Goal: Task Accomplishment & Management: Manage account settings

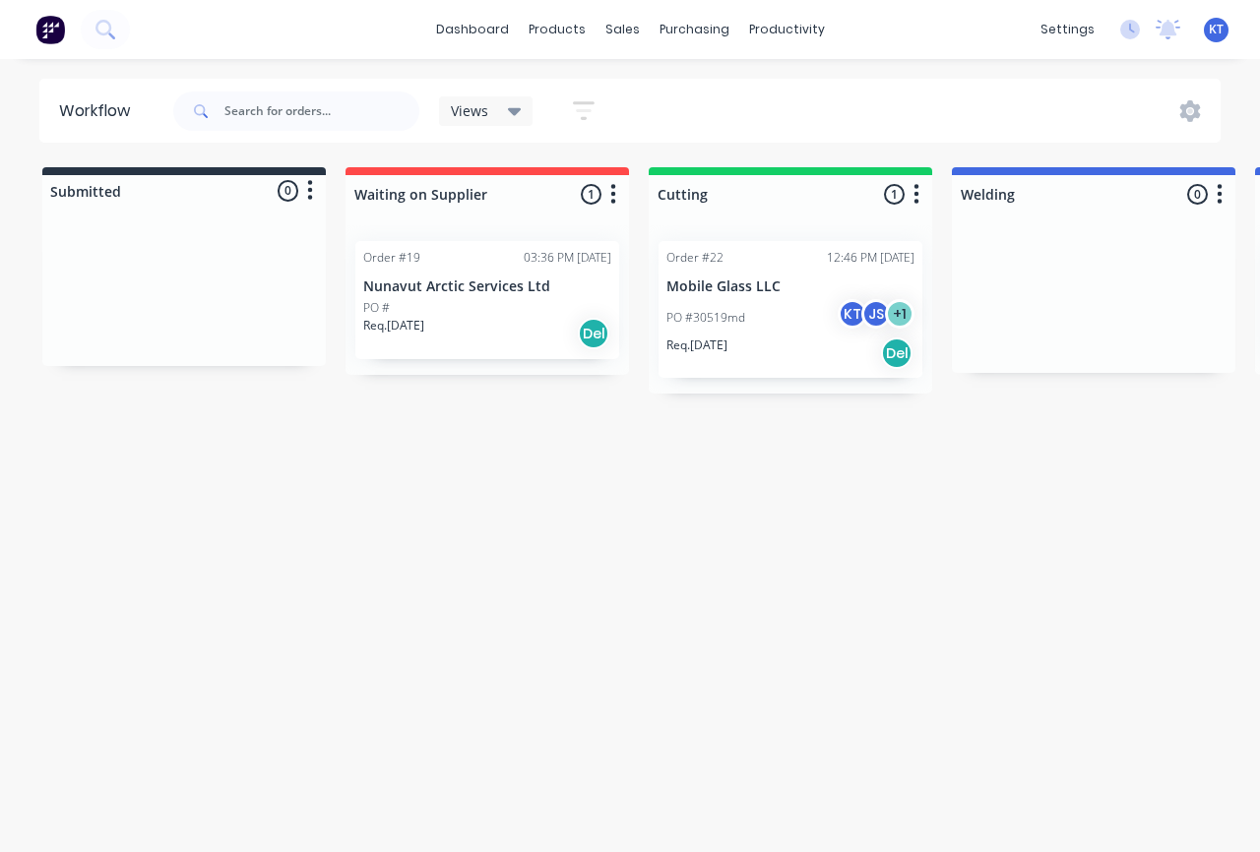
click at [722, 287] on p "Mobile Glass LLC" at bounding box center [790, 287] width 248 height 17
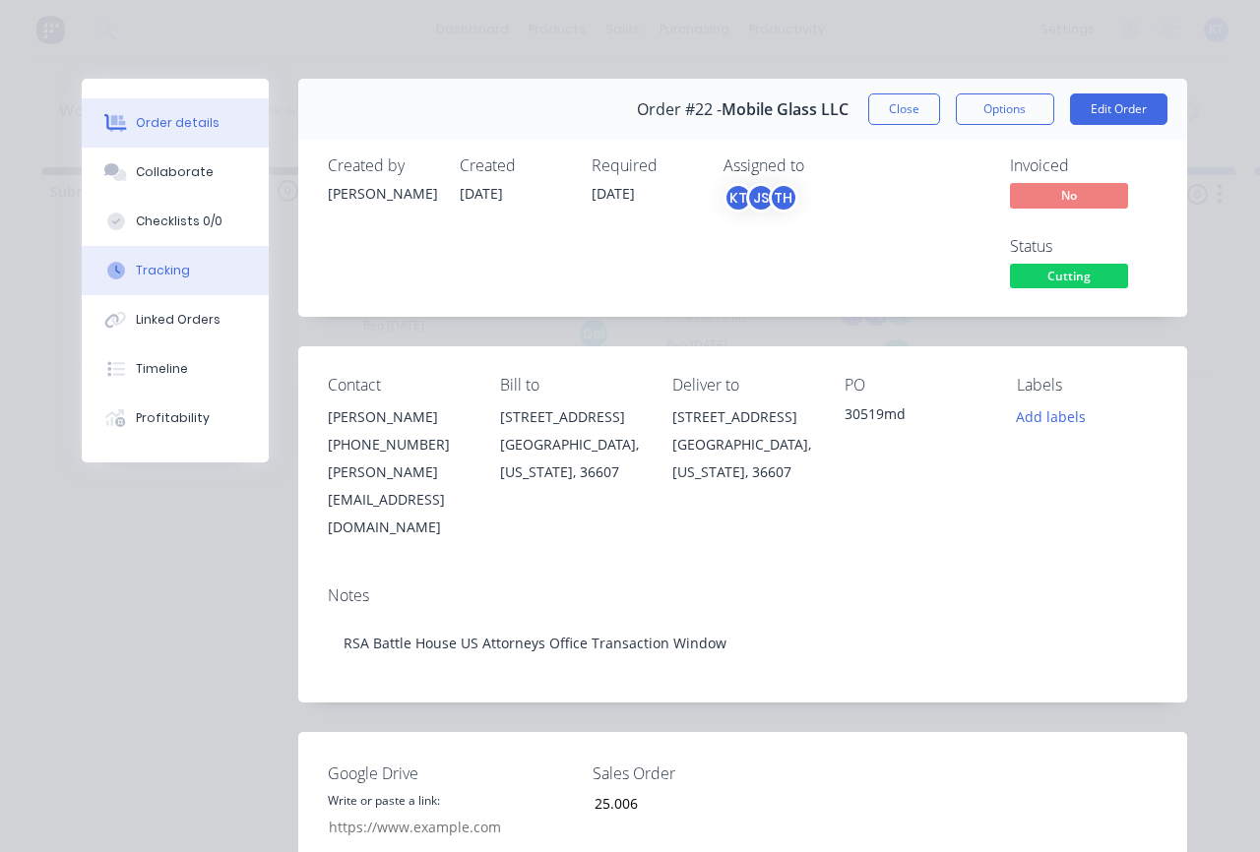
click at [174, 289] on button "Tracking" at bounding box center [175, 270] width 187 height 49
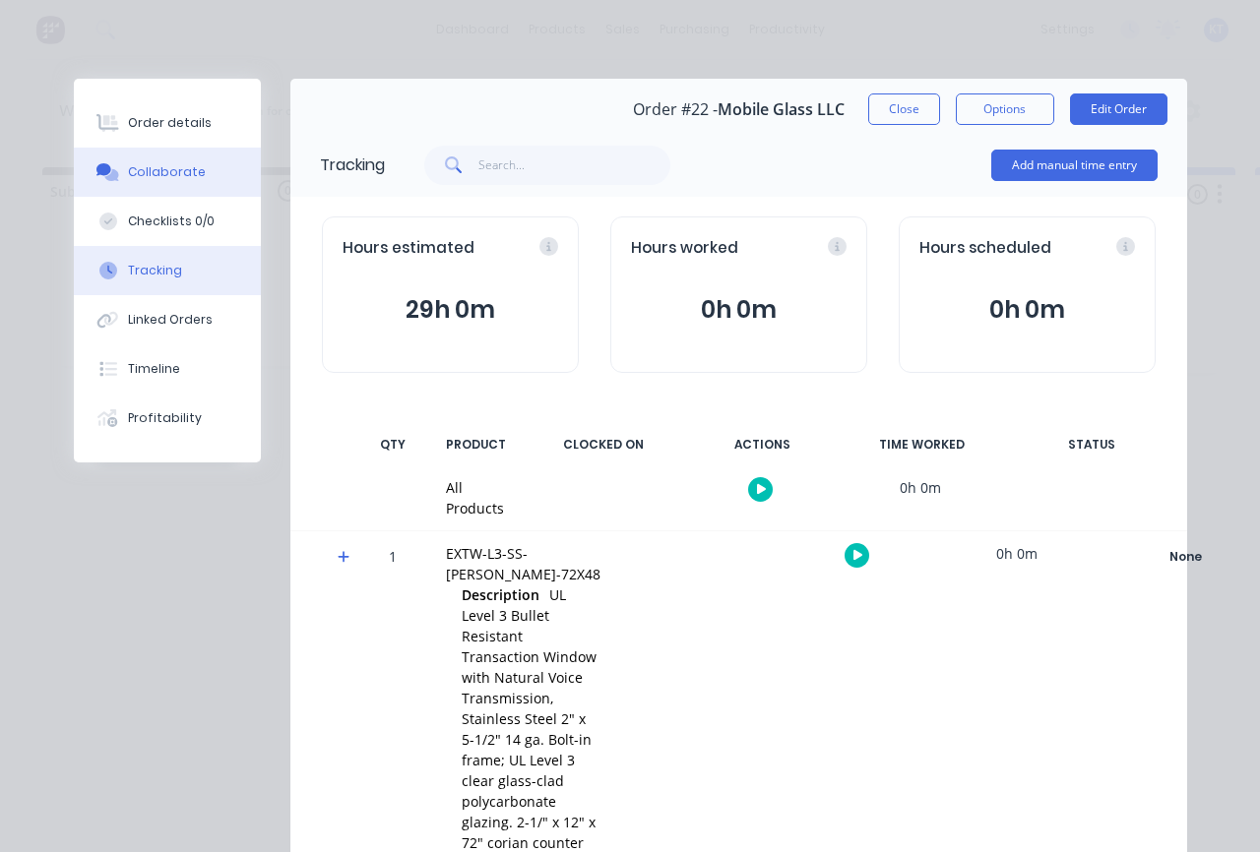
click at [177, 187] on button "Collaborate" at bounding box center [167, 172] width 187 height 49
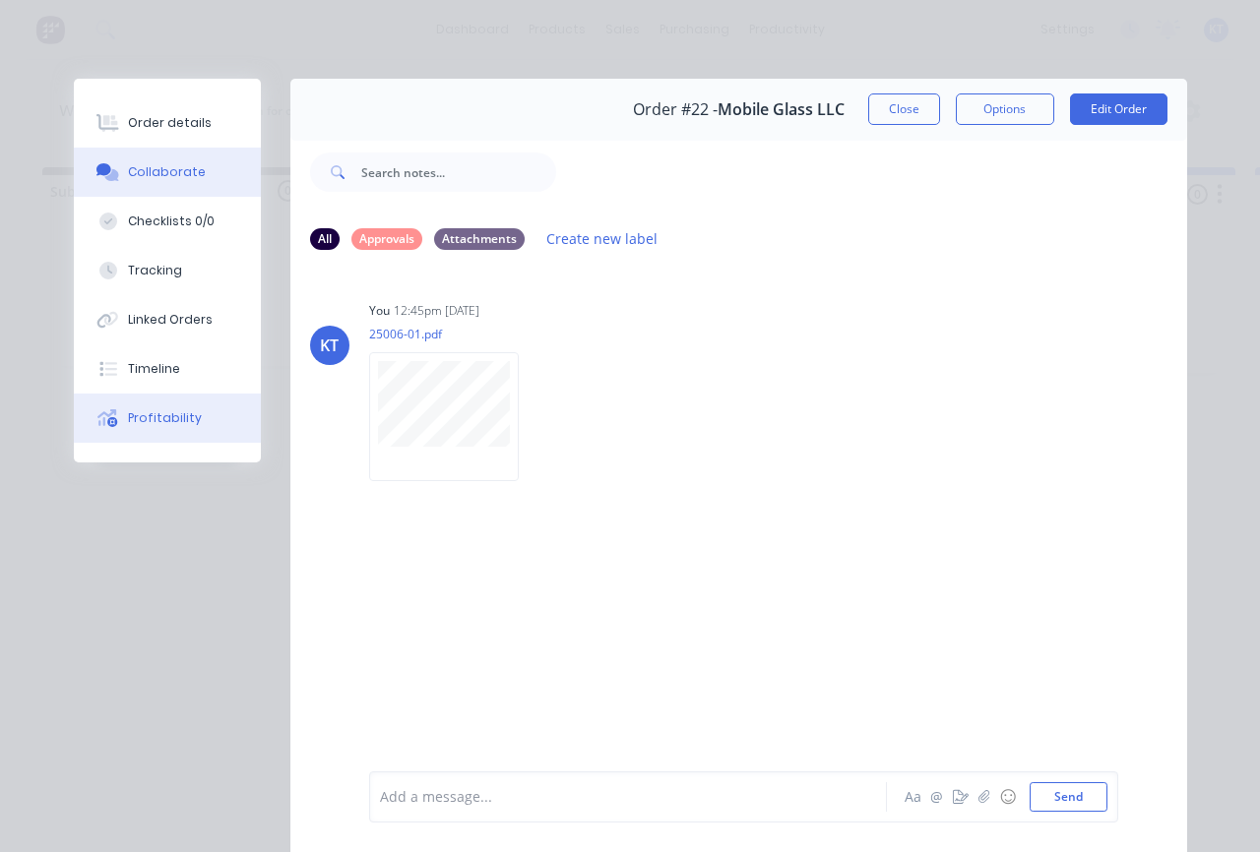
click at [173, 423] on div "Profitability" at bounding box center [165, 418] width 74 height 18
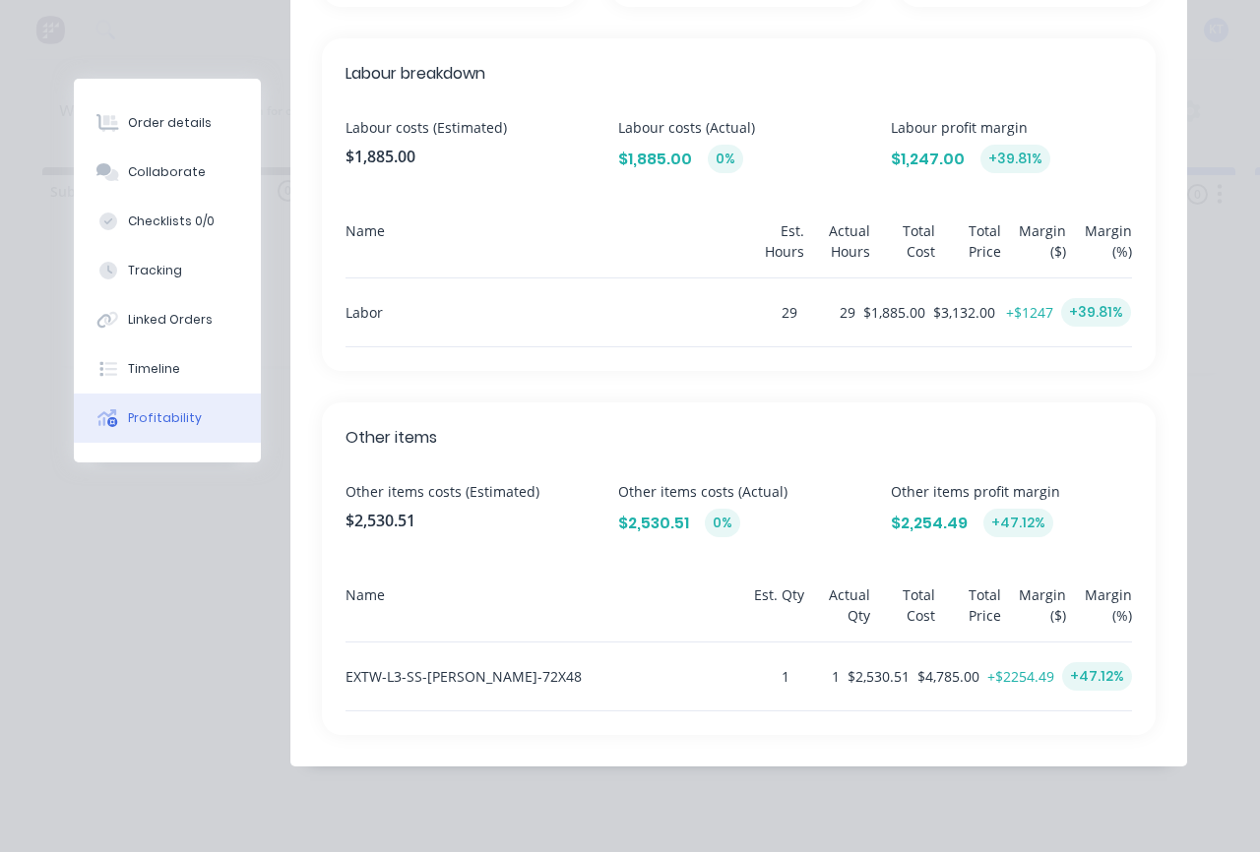
scroll to position [617, 0]
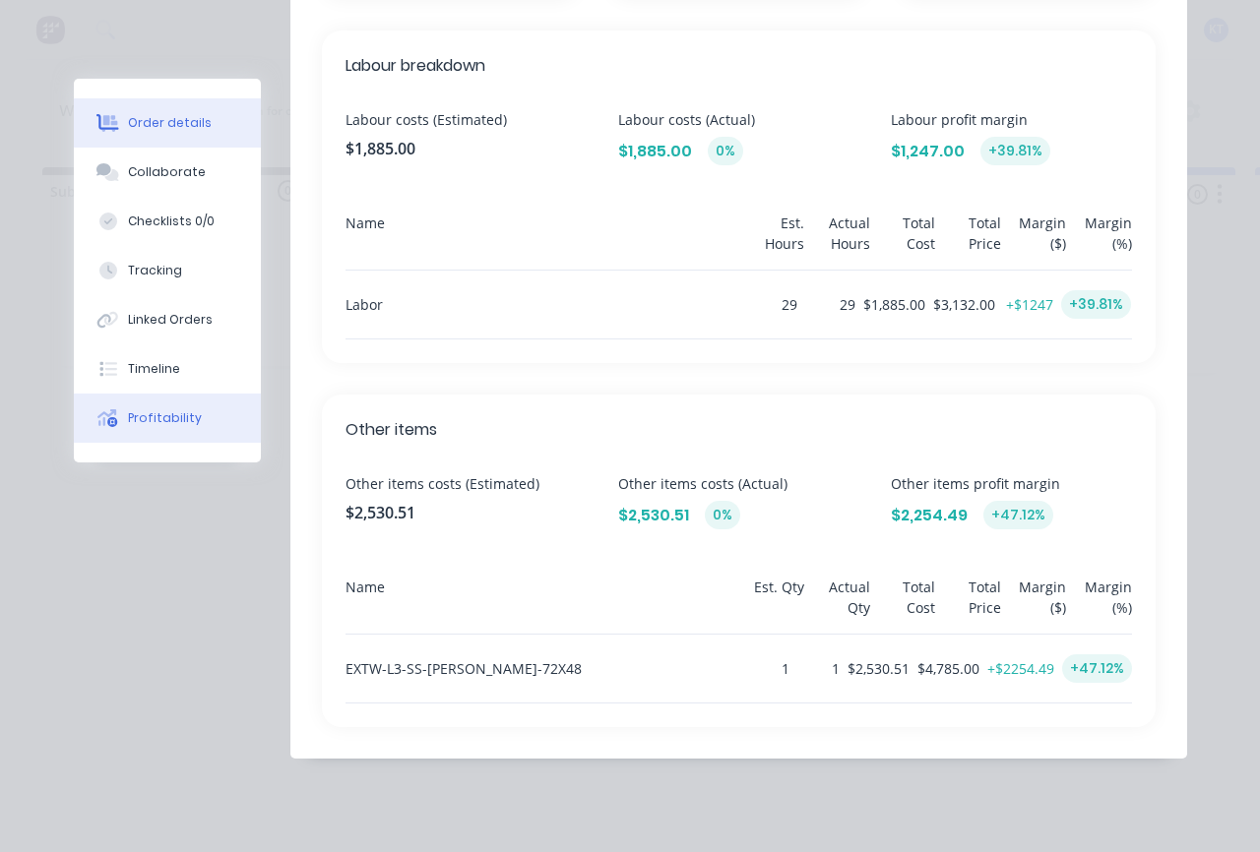
click at [170, 115] on div "Order details" at bounding box center [170, 123] width 84 height 18
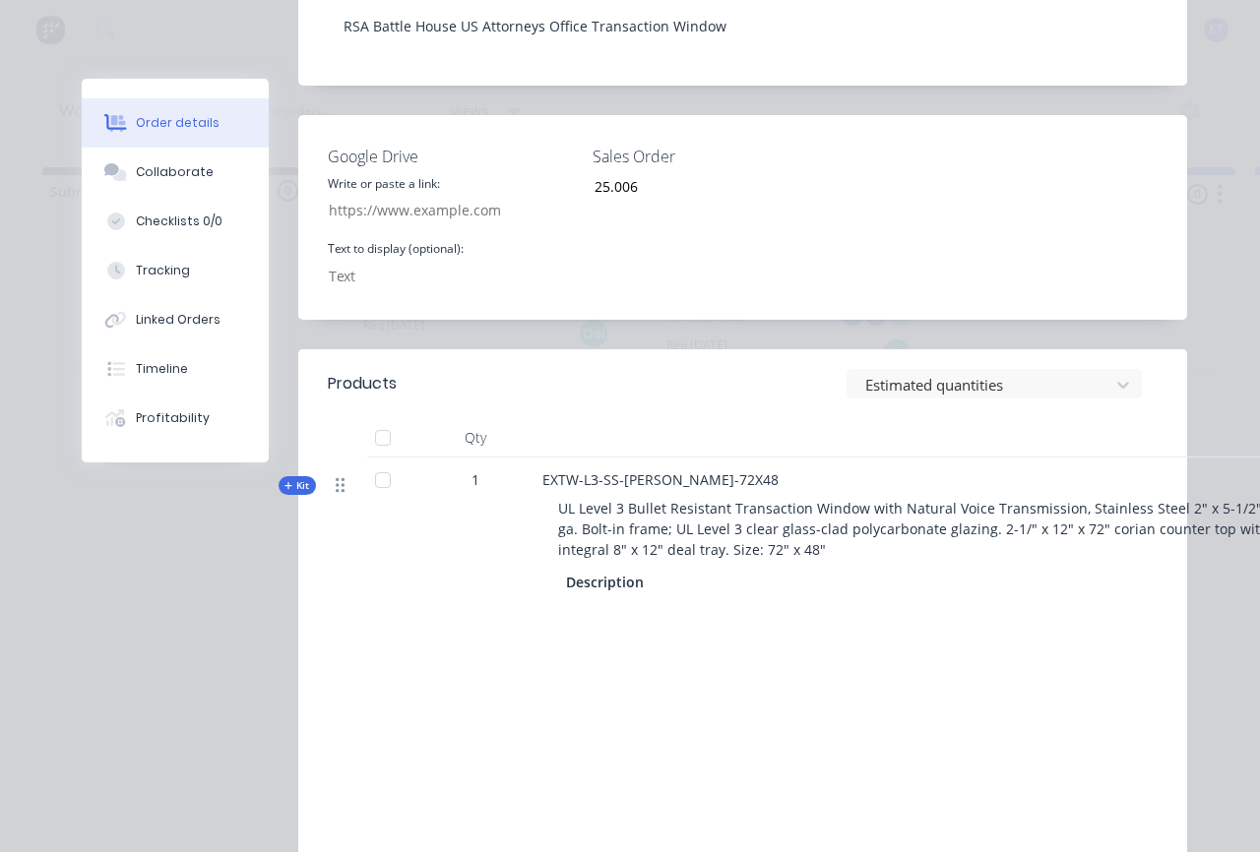
click at [338, 476] on icon at bounding box center [340, 485] width 9 height 18
click at [310, 476] on button "Kit" at bounding box center [297, 485] width 37 height 19
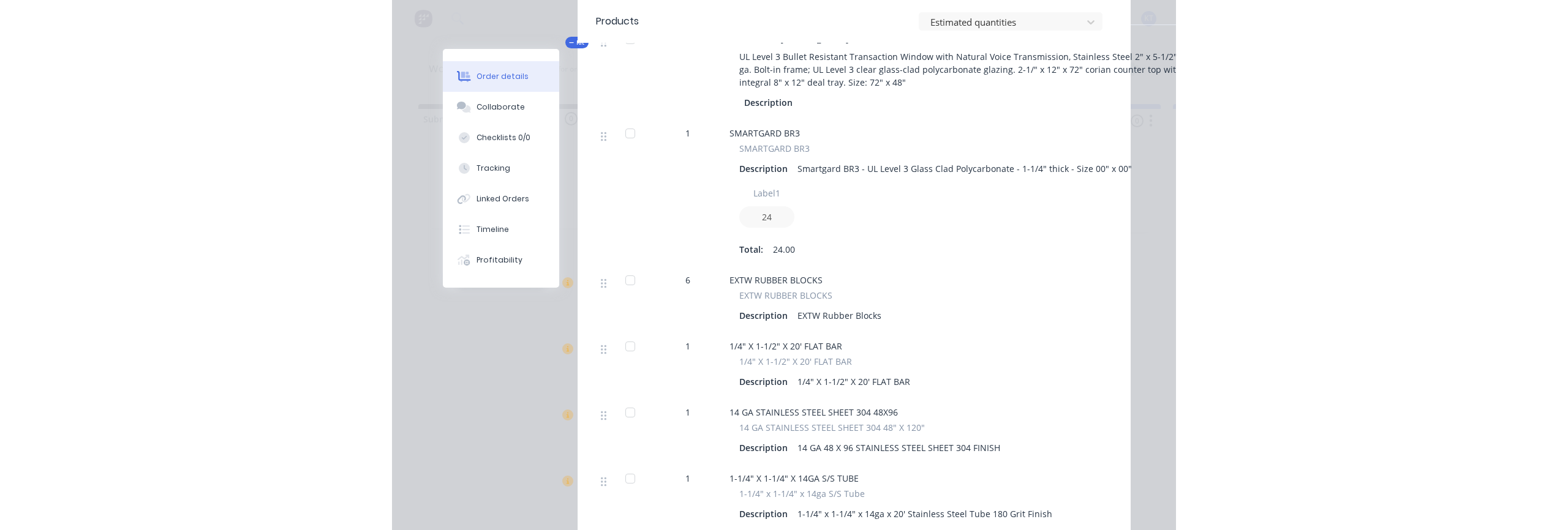
scroll to position [651, 0]
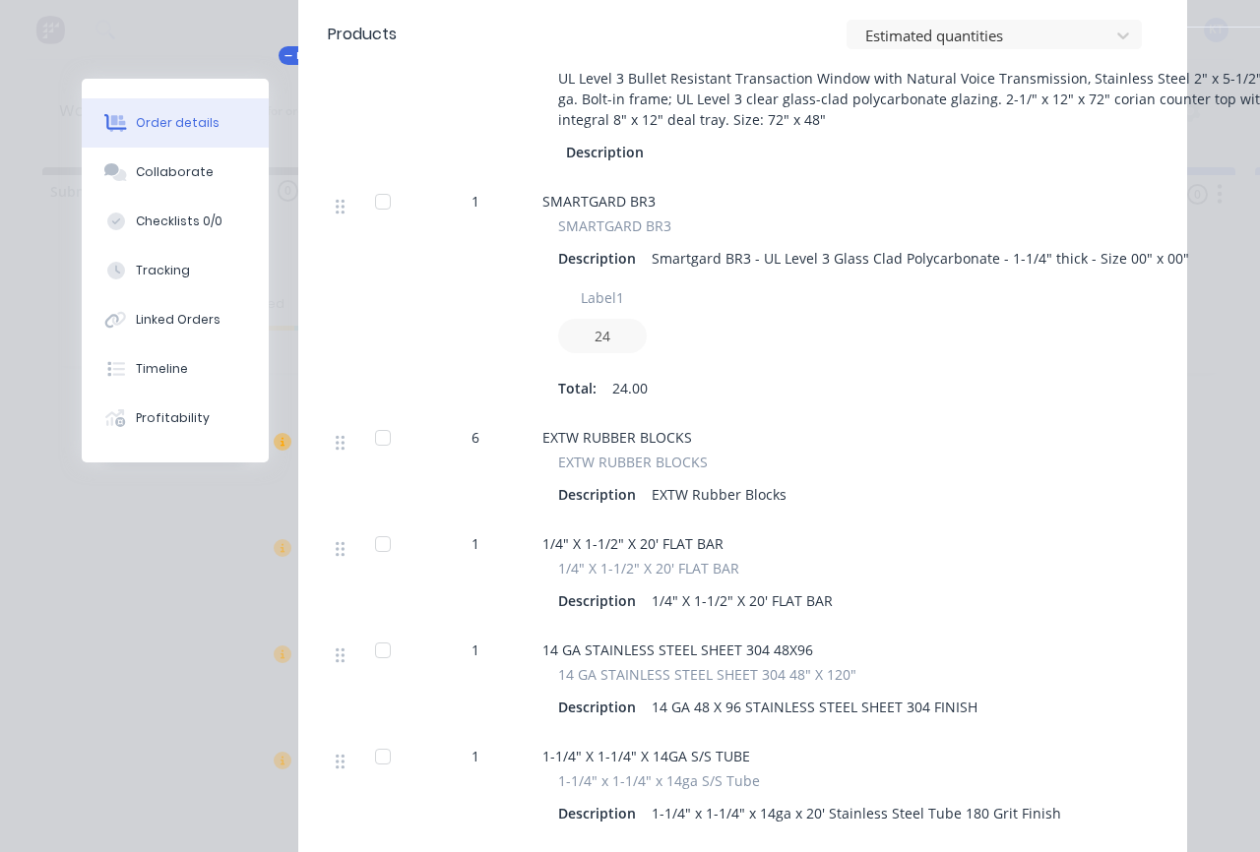
click at [286, 433] on icon at bounding box center [283, 442] width 18 height 18
click at [281, 433] on icon at bounding box center [283, 442] width 18 height 18
click at [280, 433] on icon at bounding box center [283, 442] width 18 height 18
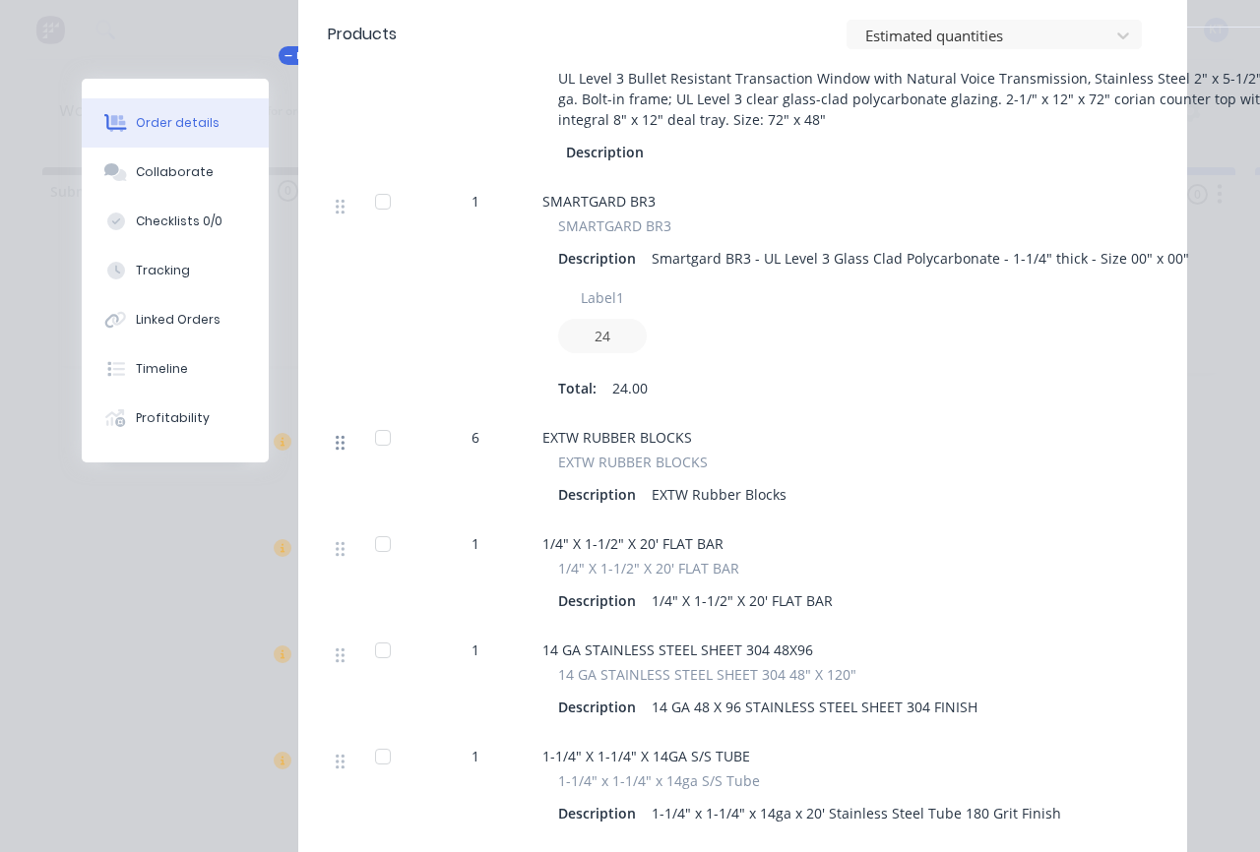
click at [337, 435] on icon at bounding box center [340, 442] width 9 height 15
click at [270, 385] on div "Order details Collaborate Checklists 0/0 Tracking Linked Orders Timeline Profit…" at bounding box center [190, 271] width 217 height 384
click at [283, 437] on icon at bounding box center [283, 441] width 5 height 9
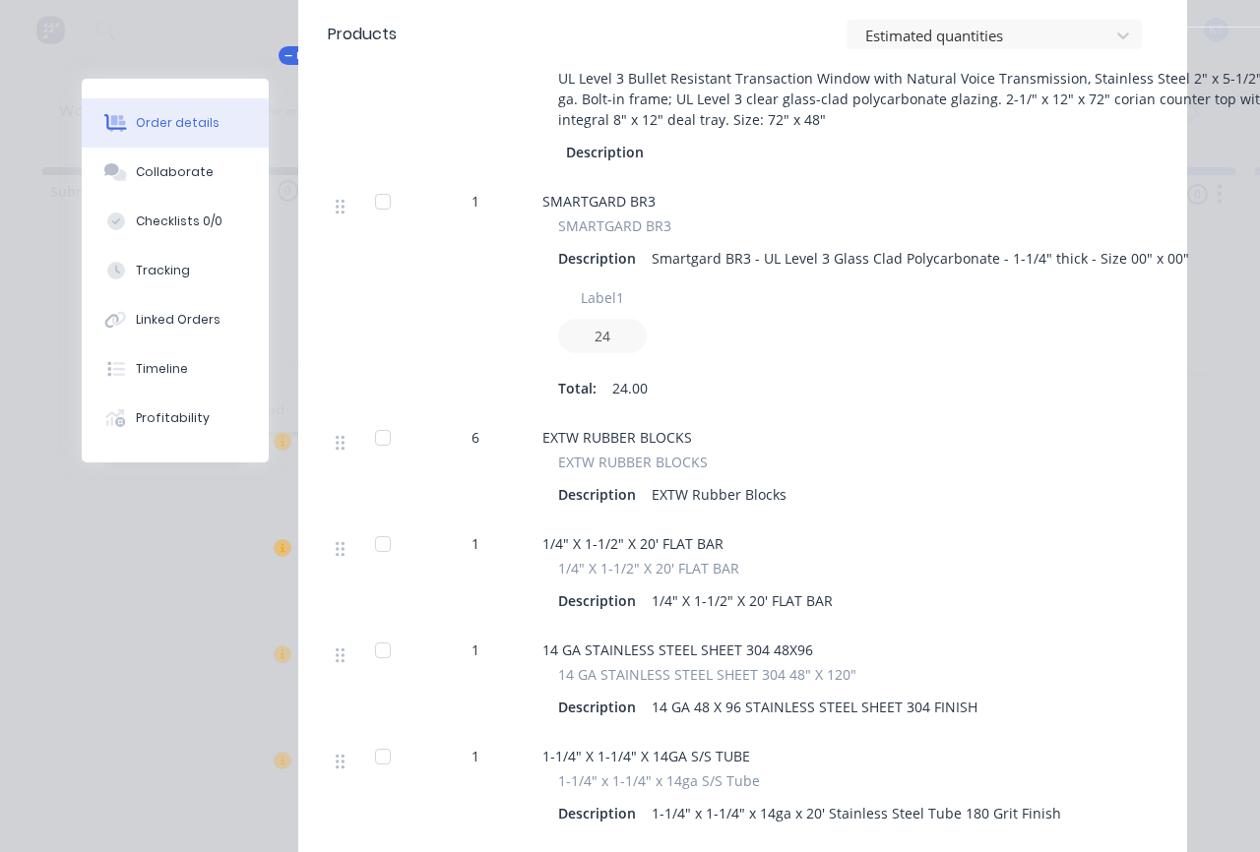
click at [282, 539] on icon at bounding box center [283, 548] width 18 height 18
click at [284, 646] on icon at bounding box center [283, 655] width 18 height 18
click at [284, 756] on icon at bounding box center [283, 760] width 5 height 9
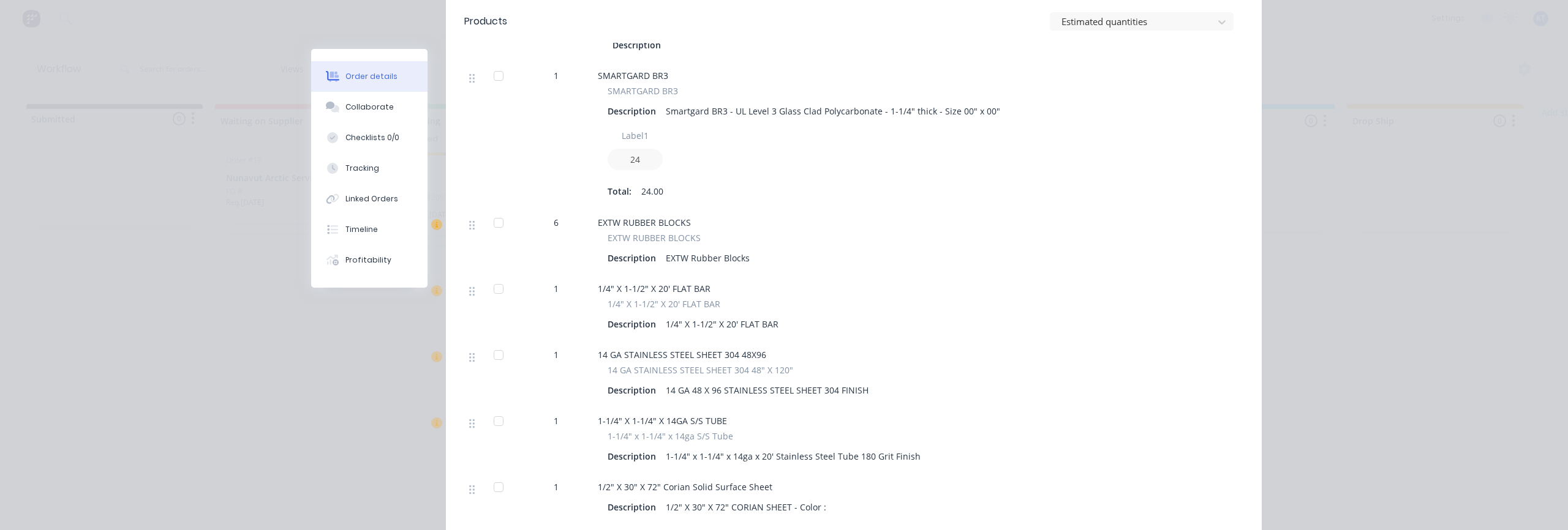
click at [438, 219] on icon at bounding box center [437, 225] width 11 height 11
click at [436, 286] on icon at bounding box center [437, 291] width 11 height 11
click at [436, 417] on icon at bounding box center [437, 423] width 11 height 11
click at [1029, 209] on div "EXTW RUBBER BLOCKS EXTW RUBBER BLOCKS Description EXTW Rubber Blocks" at bounding box center [838, 242] width 490 height 66
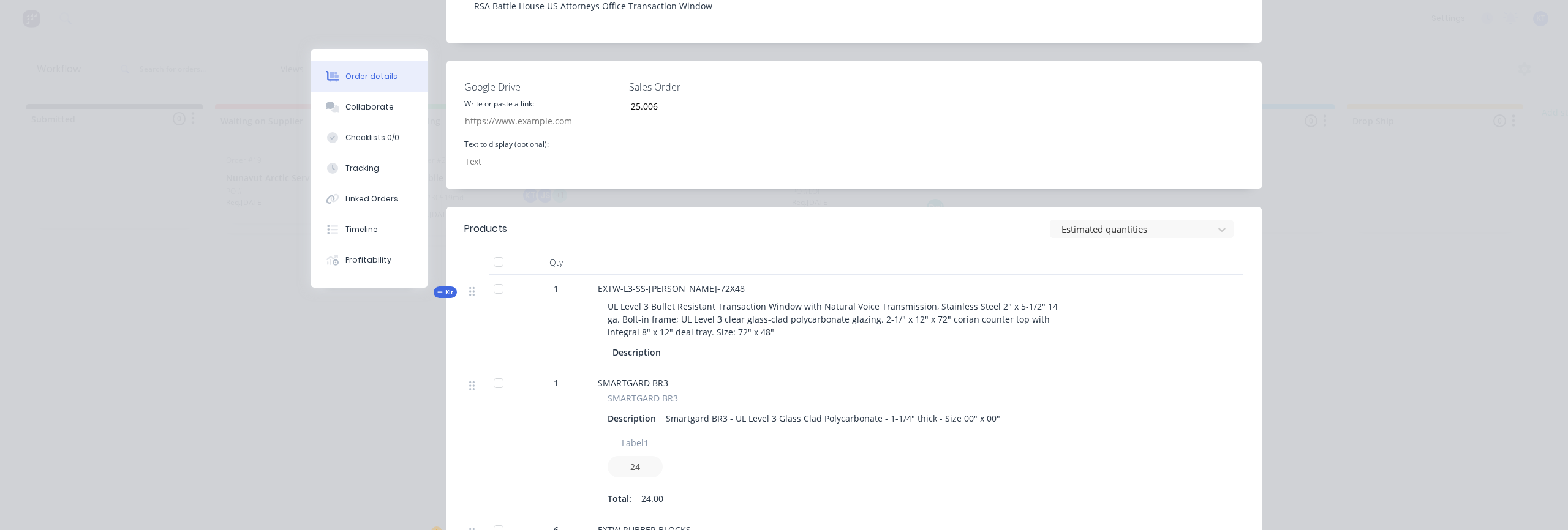
scroll to position [226, 0]
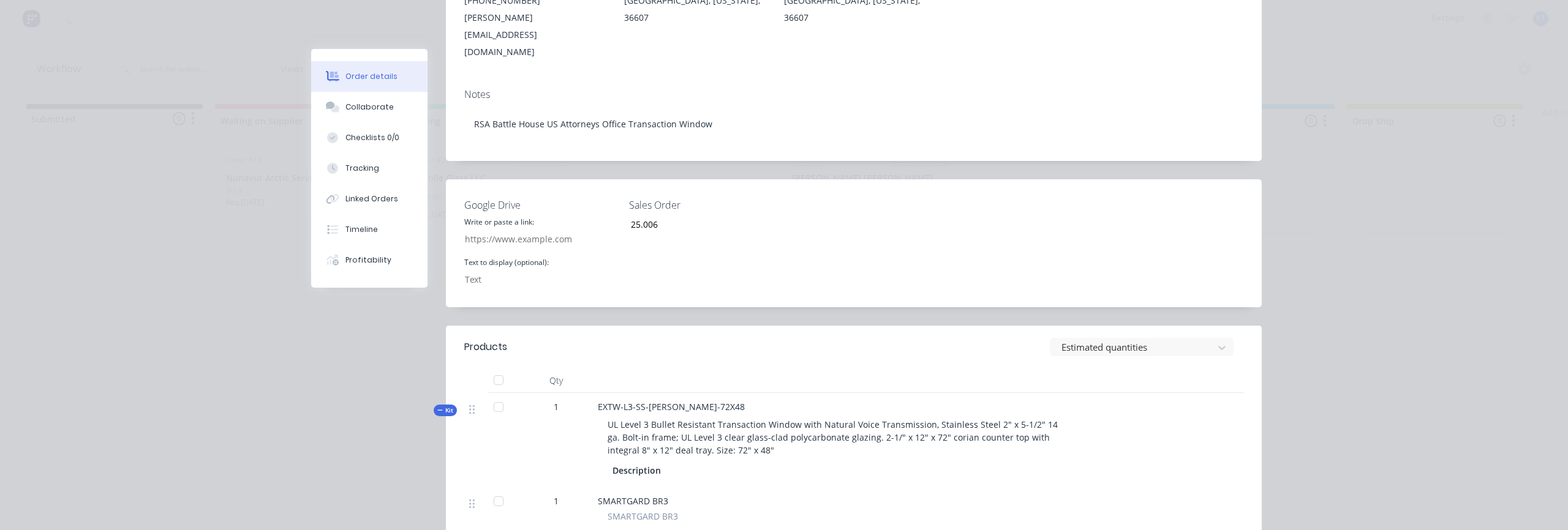
click at [444, 406] on span "Kit" at bounding box center [446, 411] width 16 height 9
click at [439, 408] on icon "button" at bounding box center [440, 411] width 5 height 5
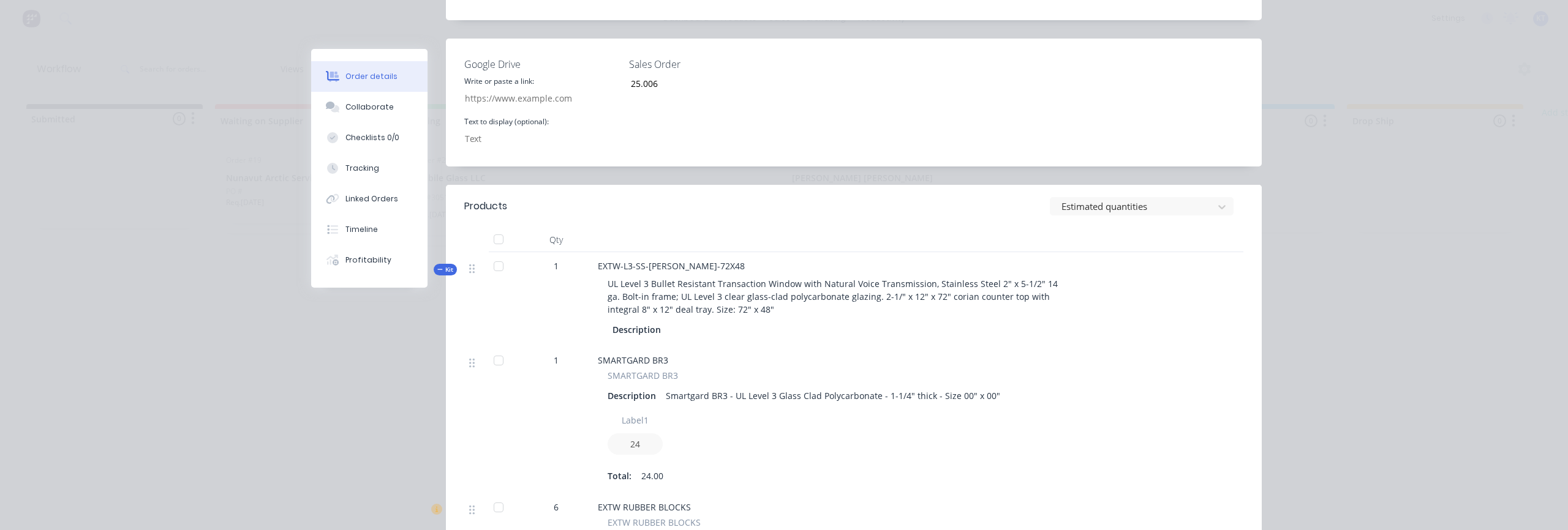
scroll to position [653, 0]
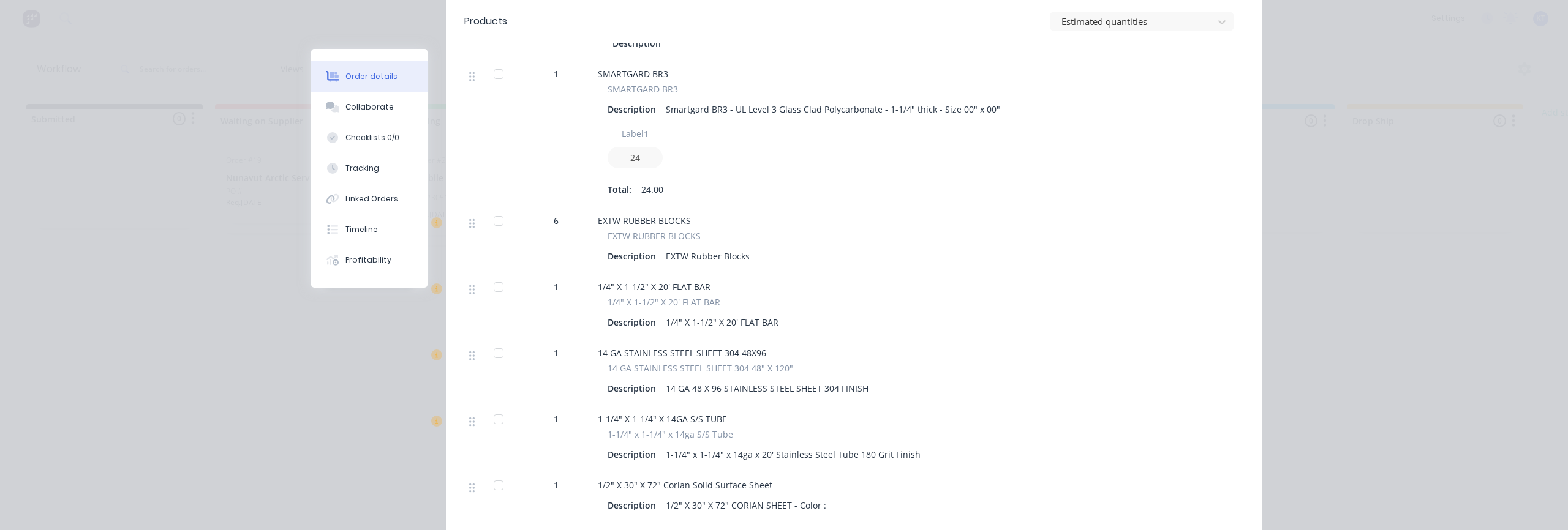
click at [362, 370] on div "Order #22 - Mobile Glass LLC Close Options Edit Order Created by Kris Created 0…" at bounding box center [786, 100] width 951 height 1408
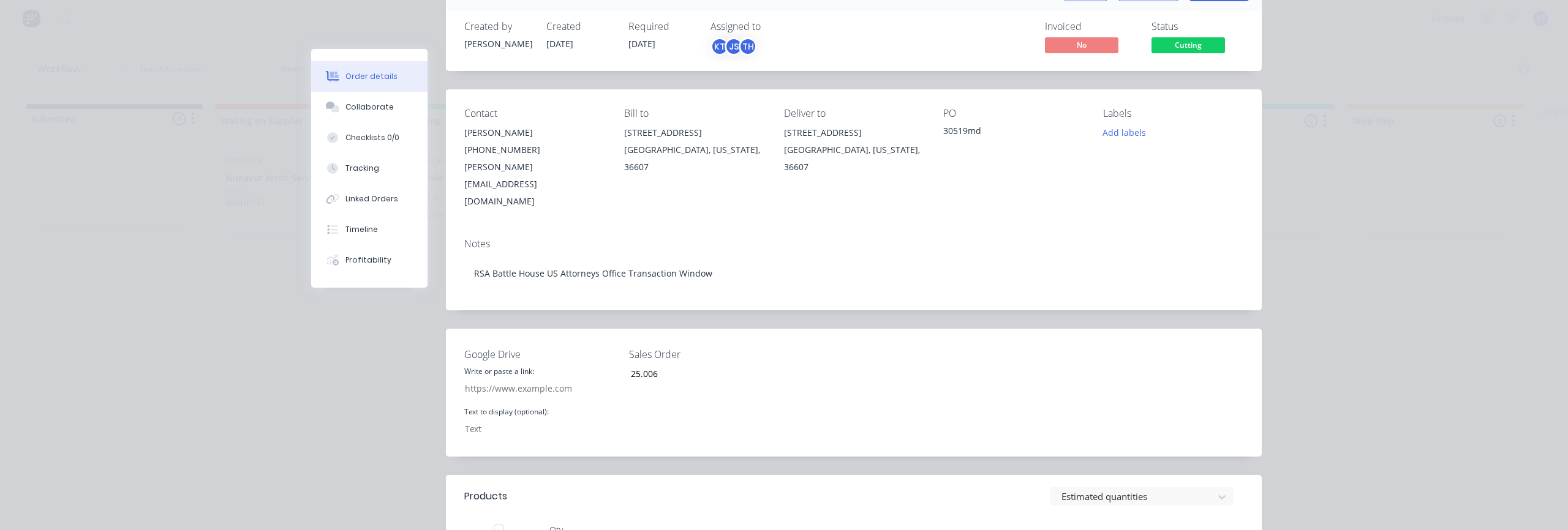
scroll to position [0, 0]
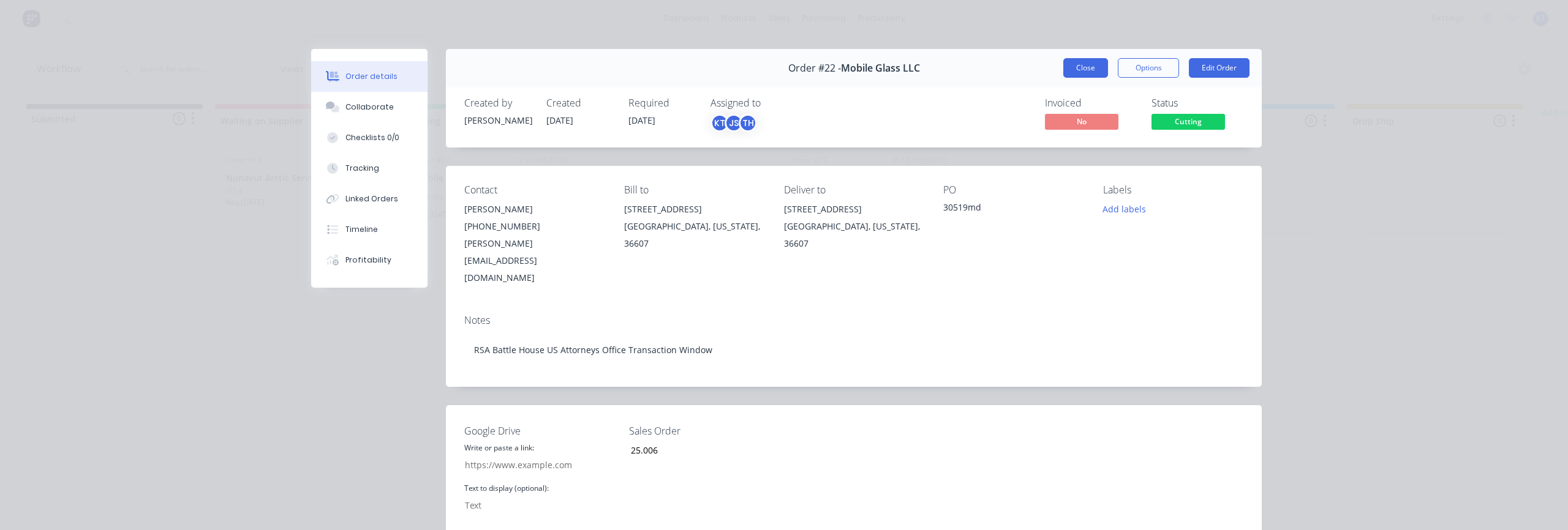
click at [1029, 63] on button "Close" at bounding box center [1086, 68] width 45 height 19
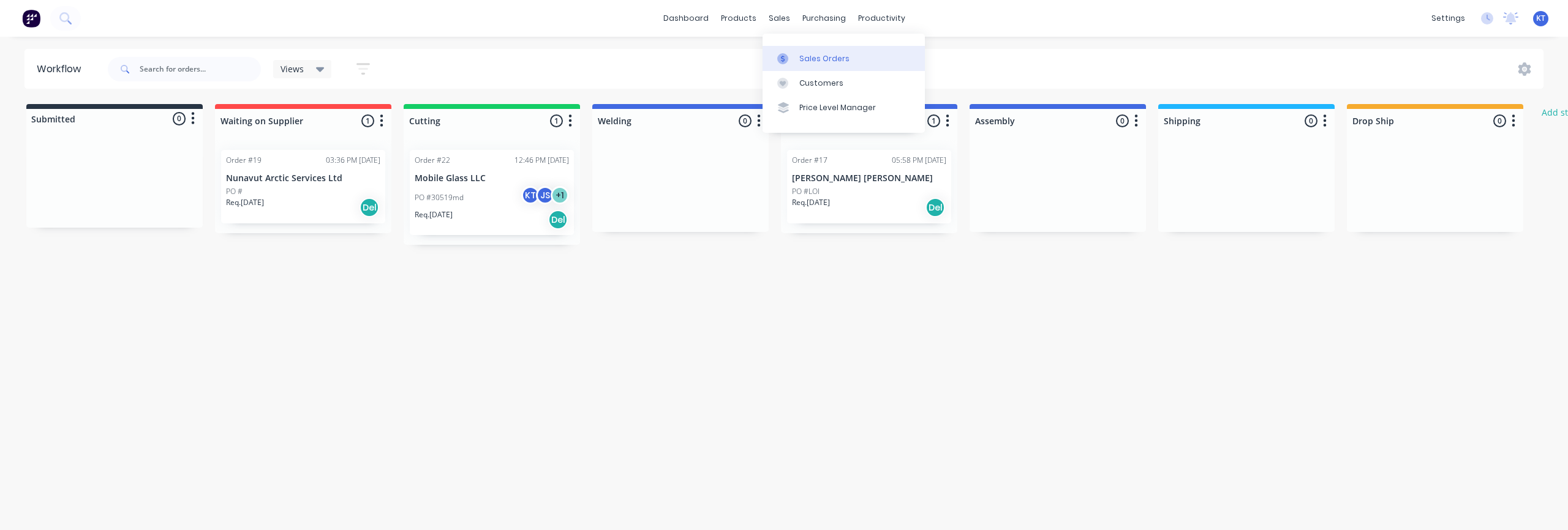
click at [805, 68] on link "Sales Orders" at bounding box center [844, 58] width 162 height 24
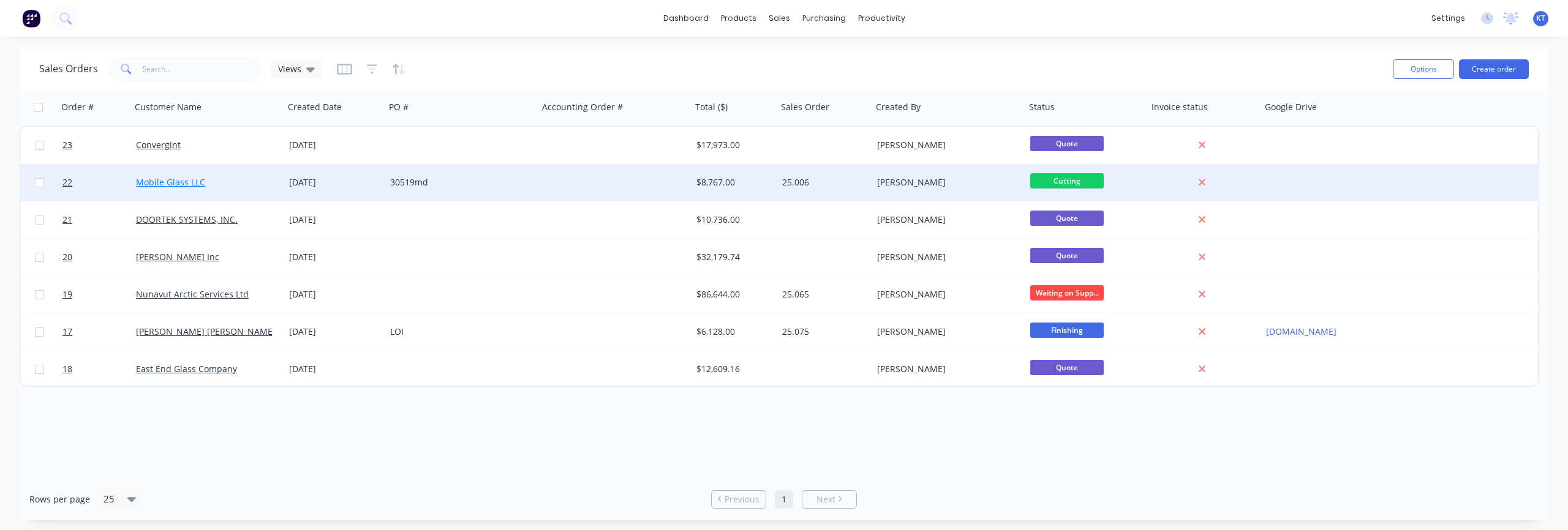
click at [172, 184] on link "Mobile Glass LLC" at bounding box center [170, 182] width 69 height 12
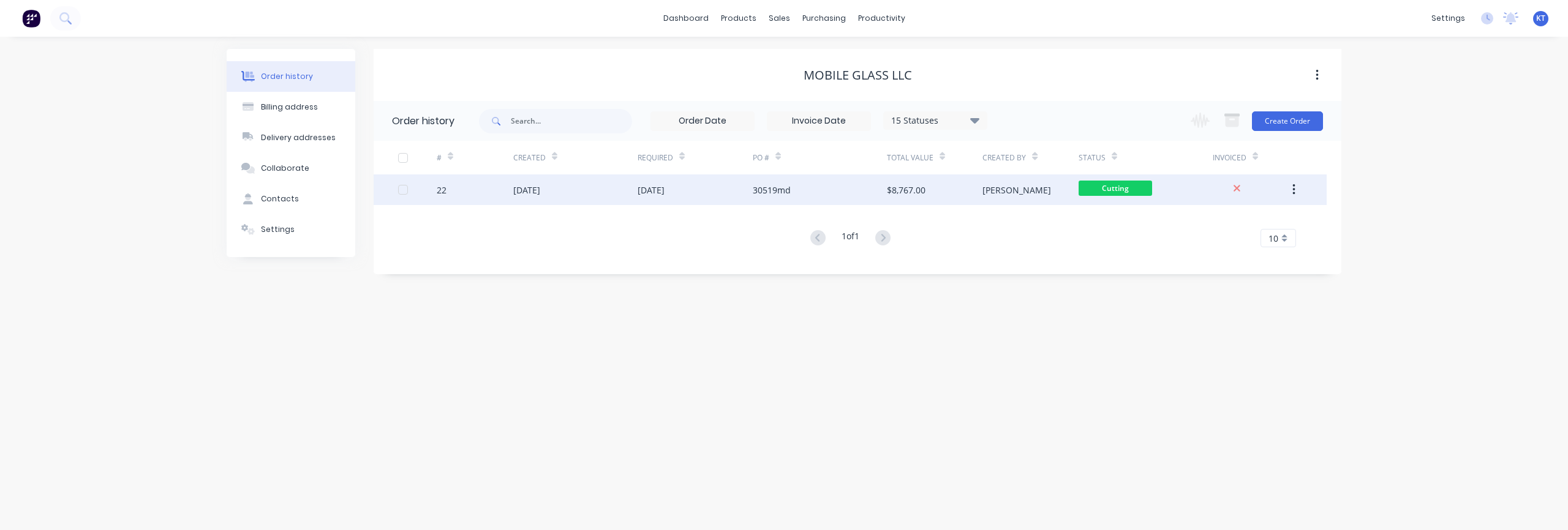
click at [533, 194] on div "07 Oct 2025" at bounding box center [526, 190] width 27 height 13
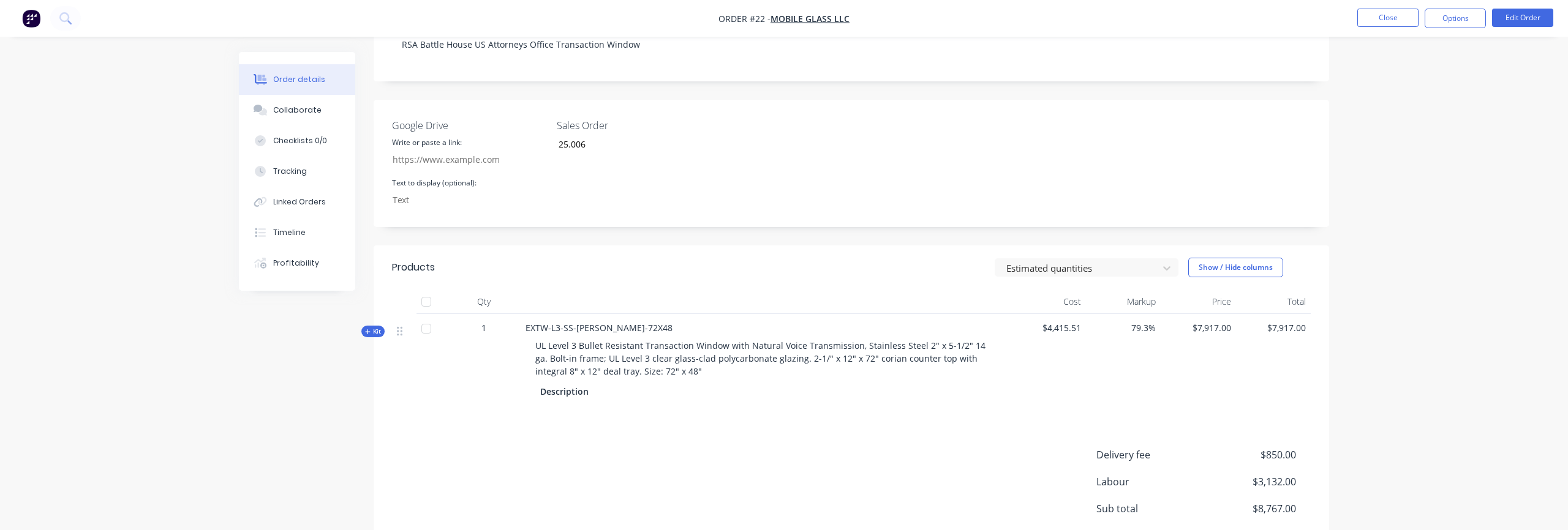
scroll to position [323, 0]
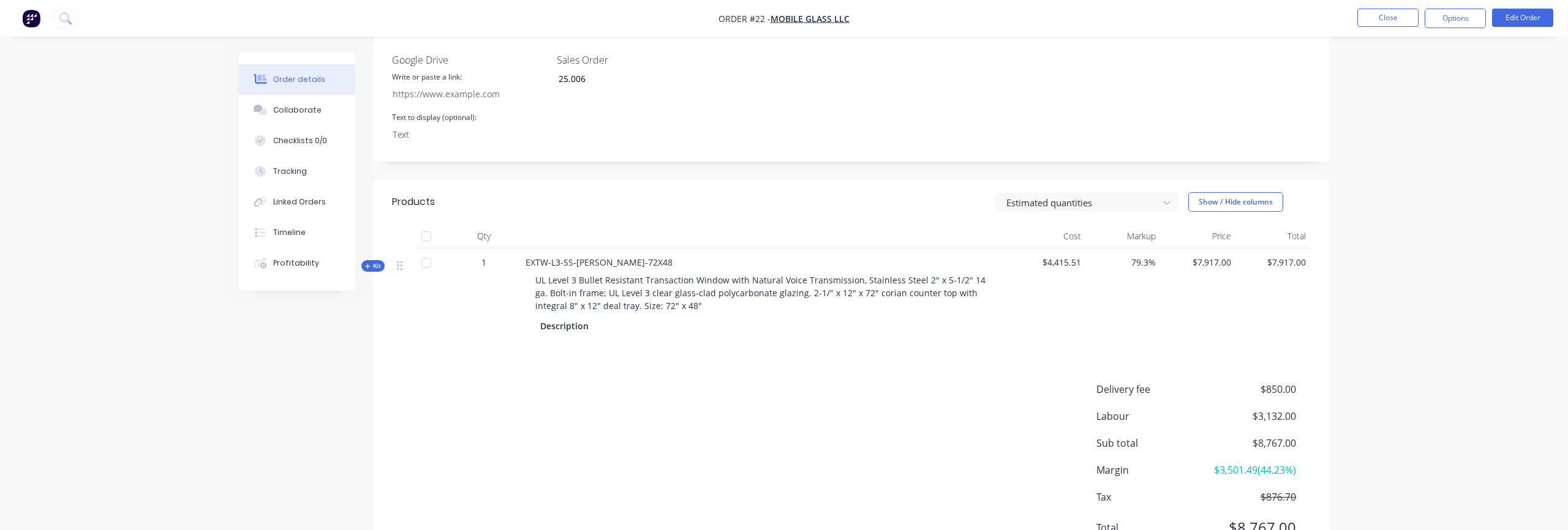
click at [375, 242] on div "Qty Cost Markup Price Total Kit 1 EXTW-L3-SS-BF-CR-72X48 UL Level 3 Bullet Resi…" at bounding box center [851, 283] width 956 height 119
click at [373, 261] on span "Kit" at bounding box center [373, 266] width 16 height 9
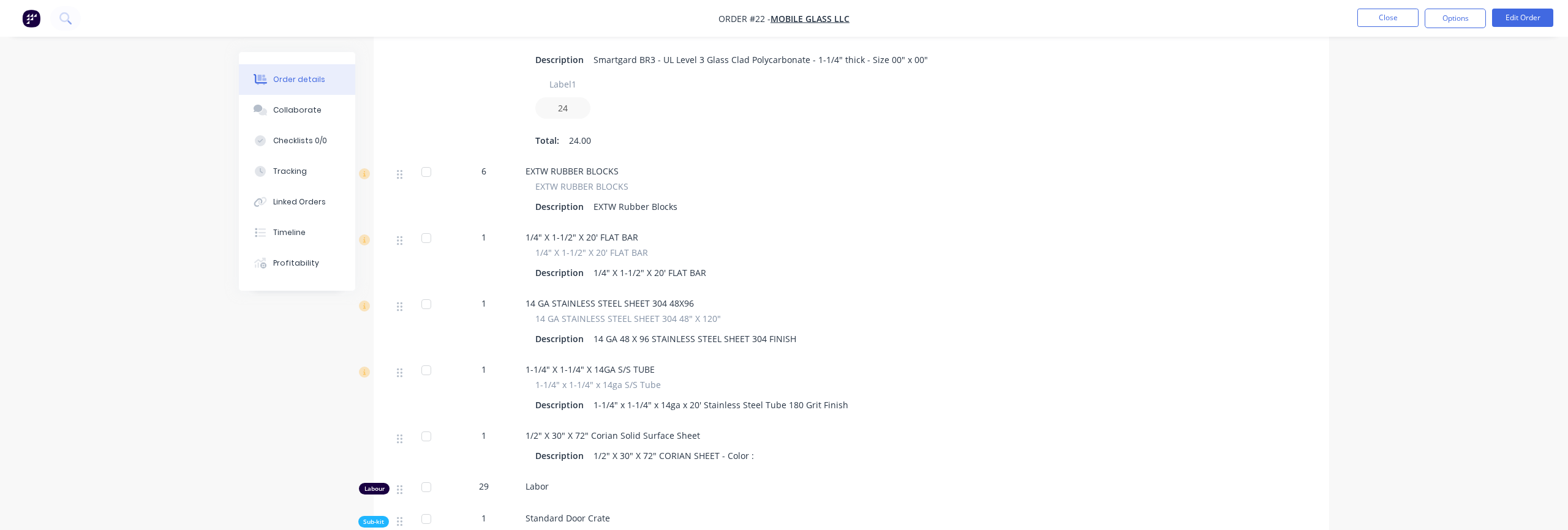
scroll to position [784, 0]
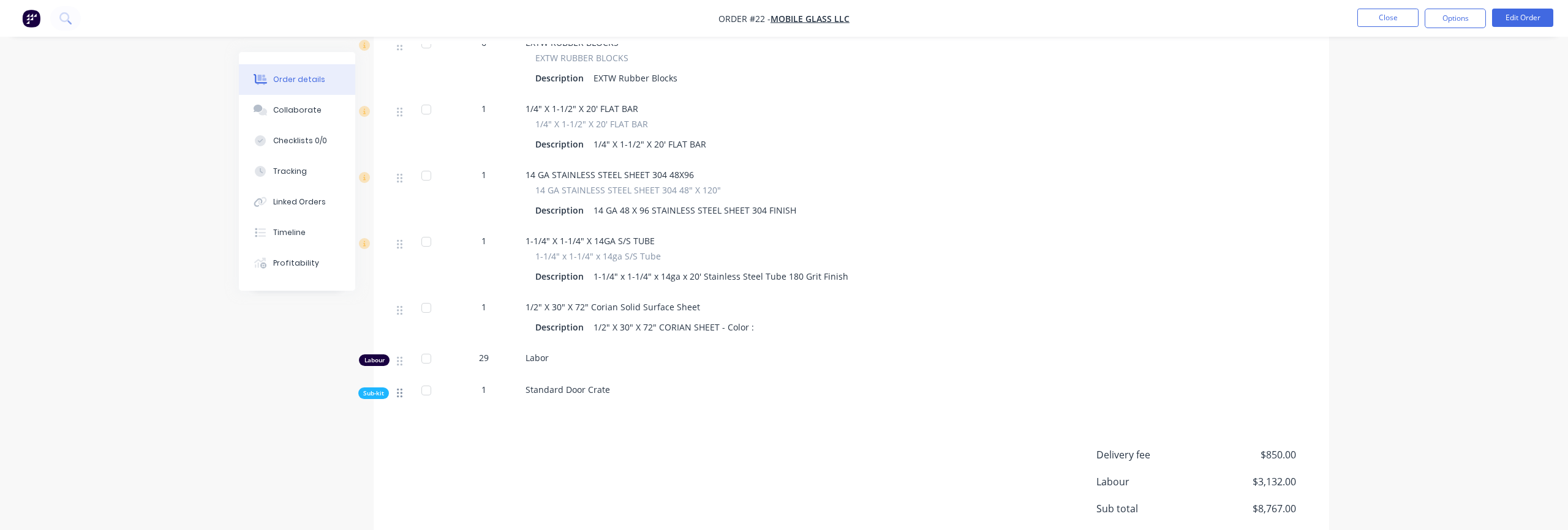
click at [401, 389] on icon at bounding box center [399, 393] width 6 height 9
click at [375, 389] on span "Sub-kit" at bounding box center [373, 393] width 21 height 9
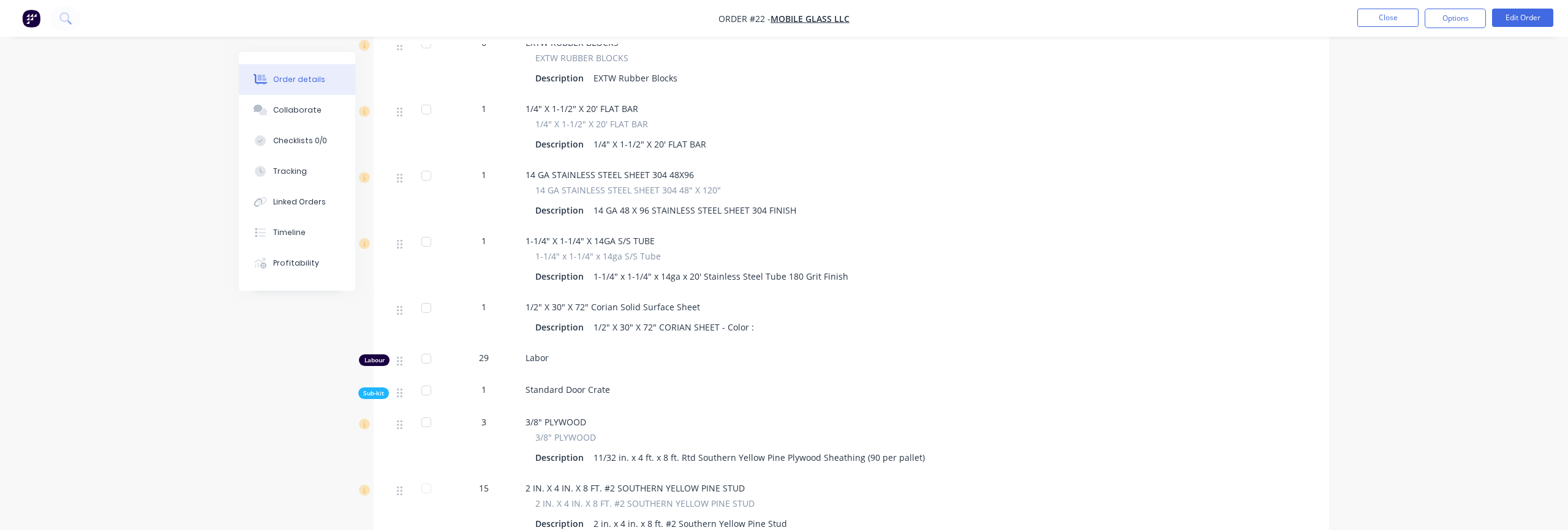
click at [368, 389] on span "Sub-kit" at bounding box center [373, 393] width 21 height 9
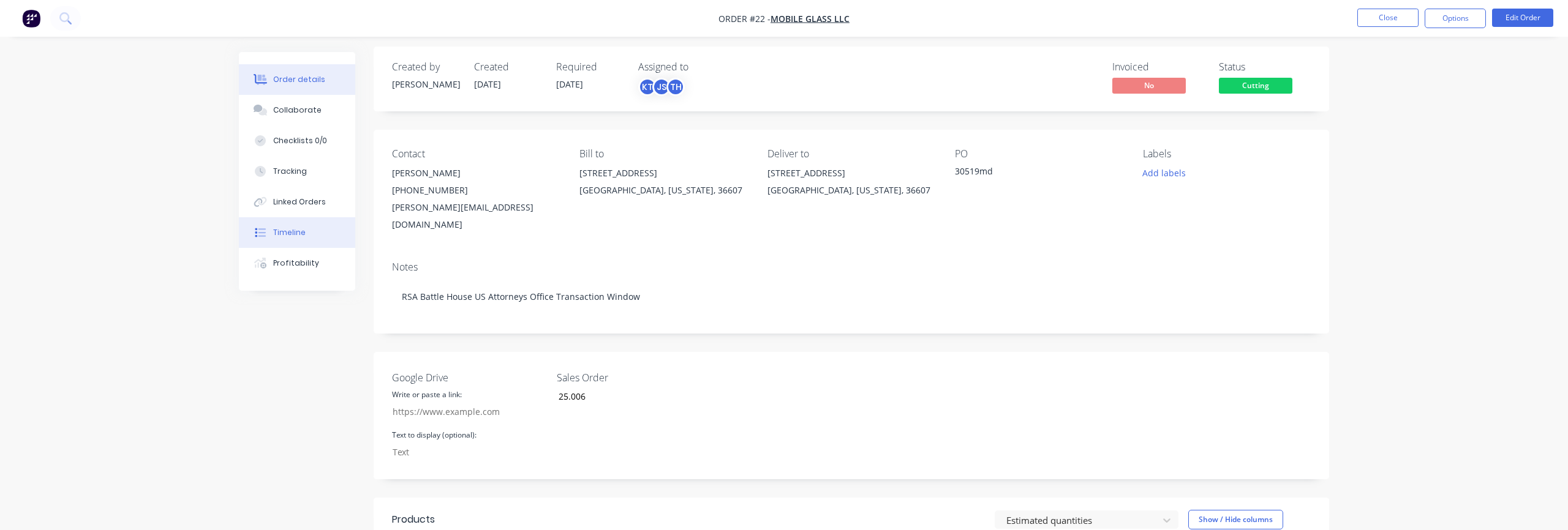
scroll to position [0, 0]
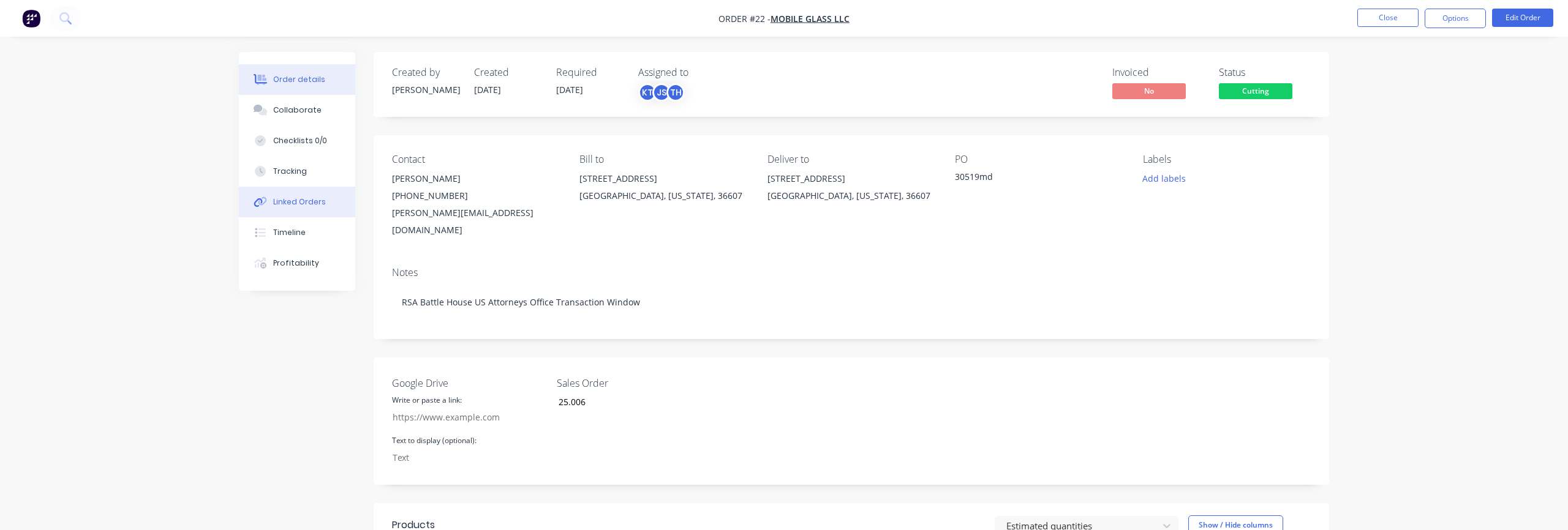
click at [313, 210] on button "Linked Orders" at bounding box center [297, 202] width 116 height 30
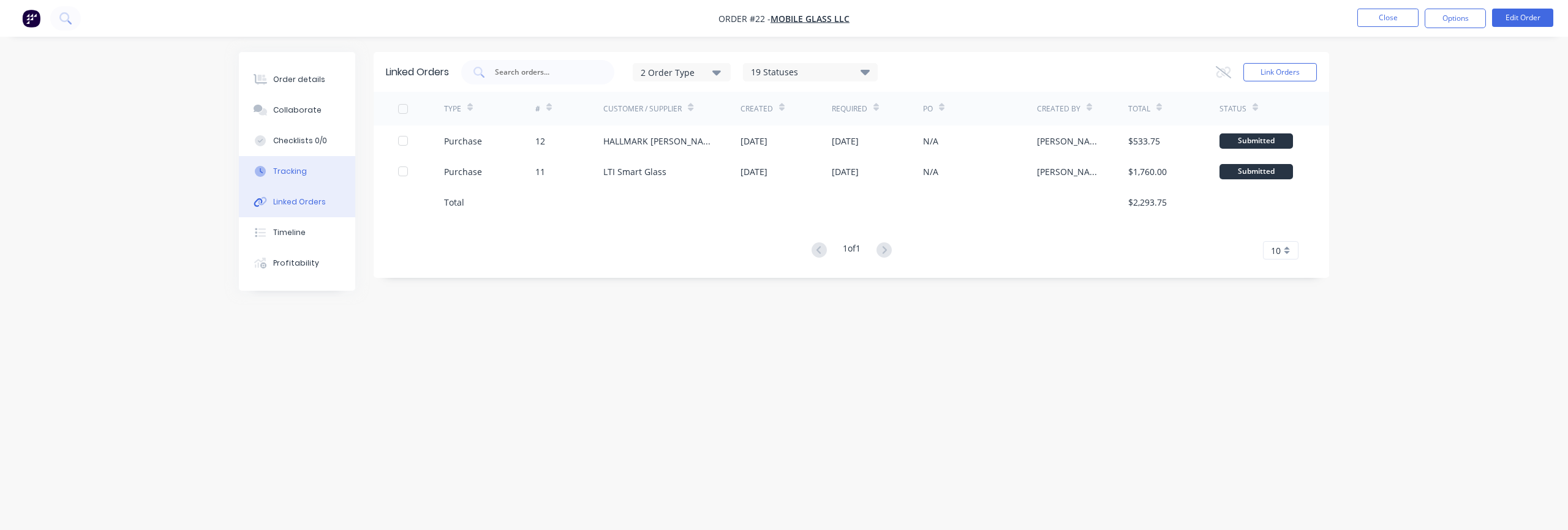
click at [302, 179] on button "Tracking" at bounding box center [297, 171] width 116 height 30
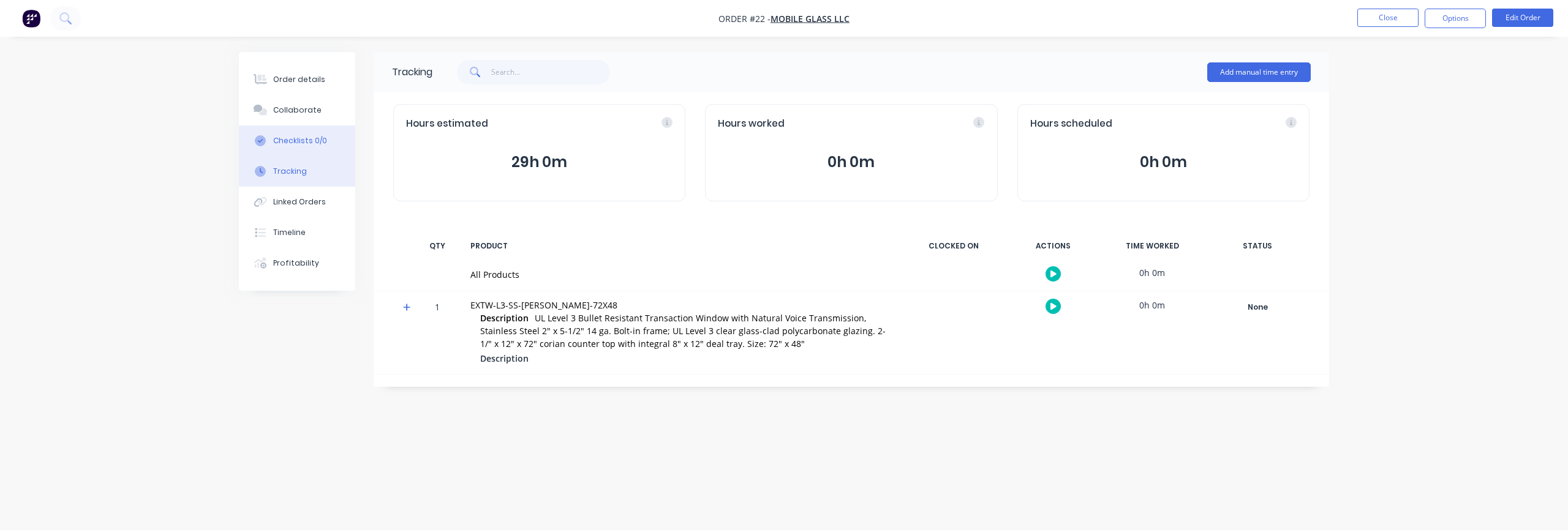
click at [304, 151] on button "Checklists 0/0" at bounding box center [297, 141] width 116 height 30
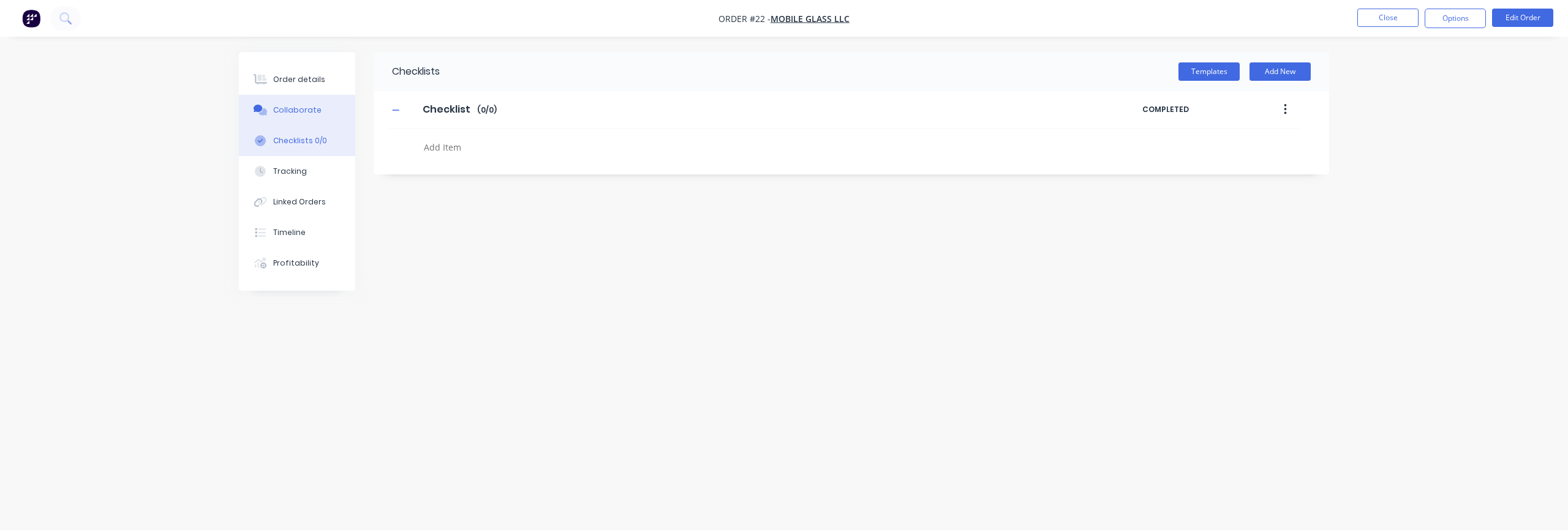
click at [304, 118] on button "Collaborate" at bounding box center [297, 110] width 116 height 30
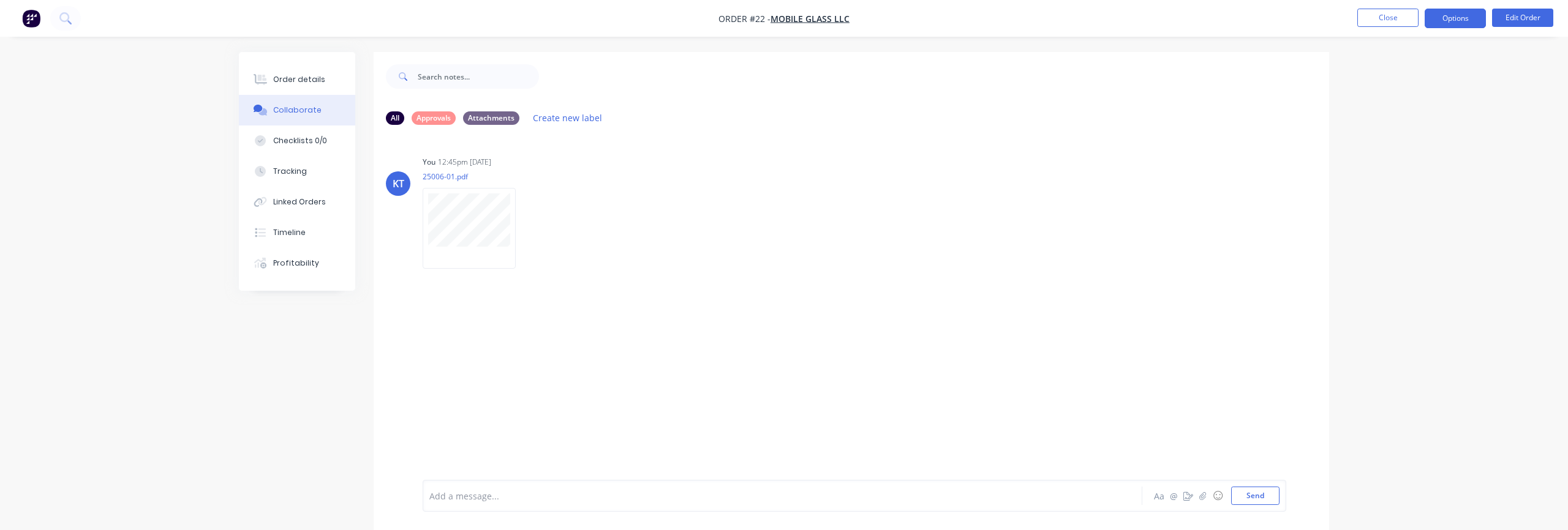
click at [1029, 26] on button "Options" at bounding box center [1455, 18] width 61 height 19
click at [1029, 177] on div "Delivery Docket" at bounding box center [1418, 172] width 113 height 18
click at [1029, 78] on div "Back" at bounding box center [1418, 74] width 113 height 18
click at [1029, 13] on button "Close" at bounding box center [1388, 18] width 61 height 19
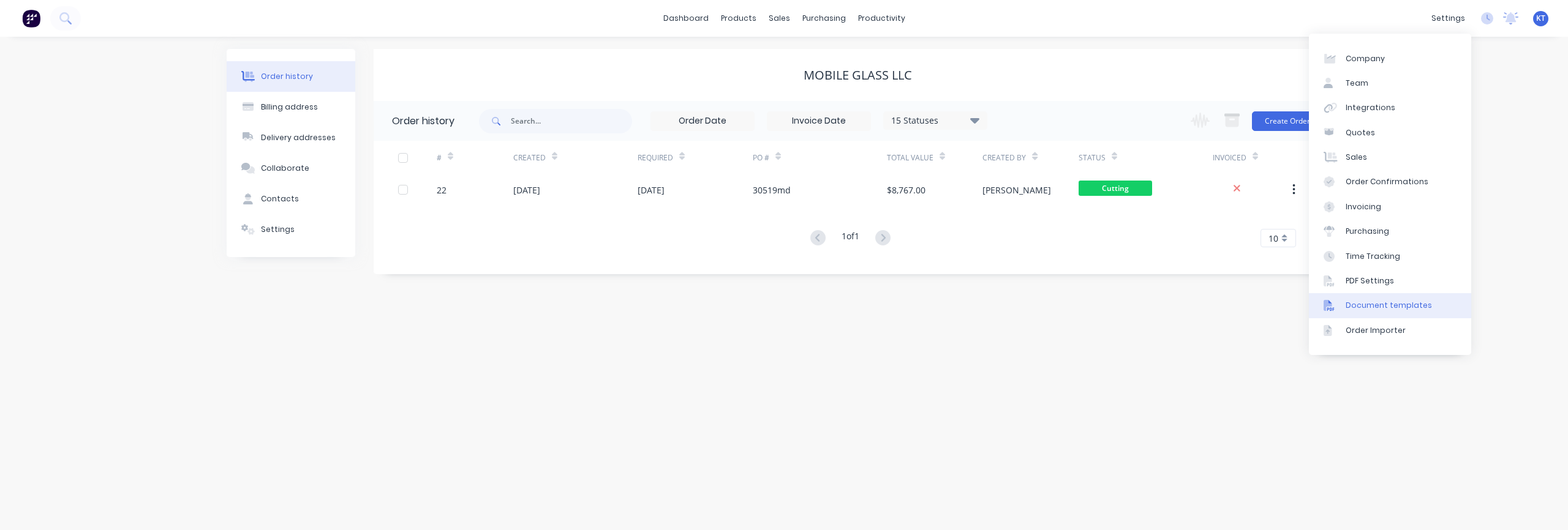
click at [1029, 309] on div "Document templates" at bounding box center [1389, 305] width 86 height 11
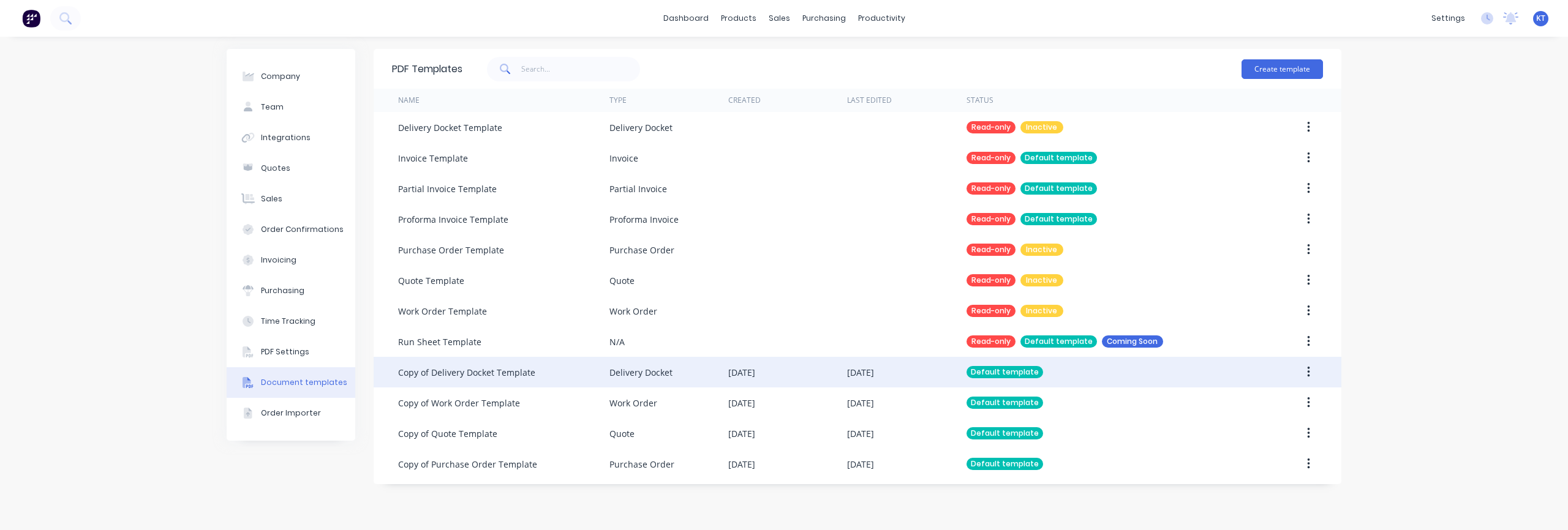
click at [495, 378] on div "Copy of Delivery Docket Template" at bounding box center [467, 373] width 137 height 13
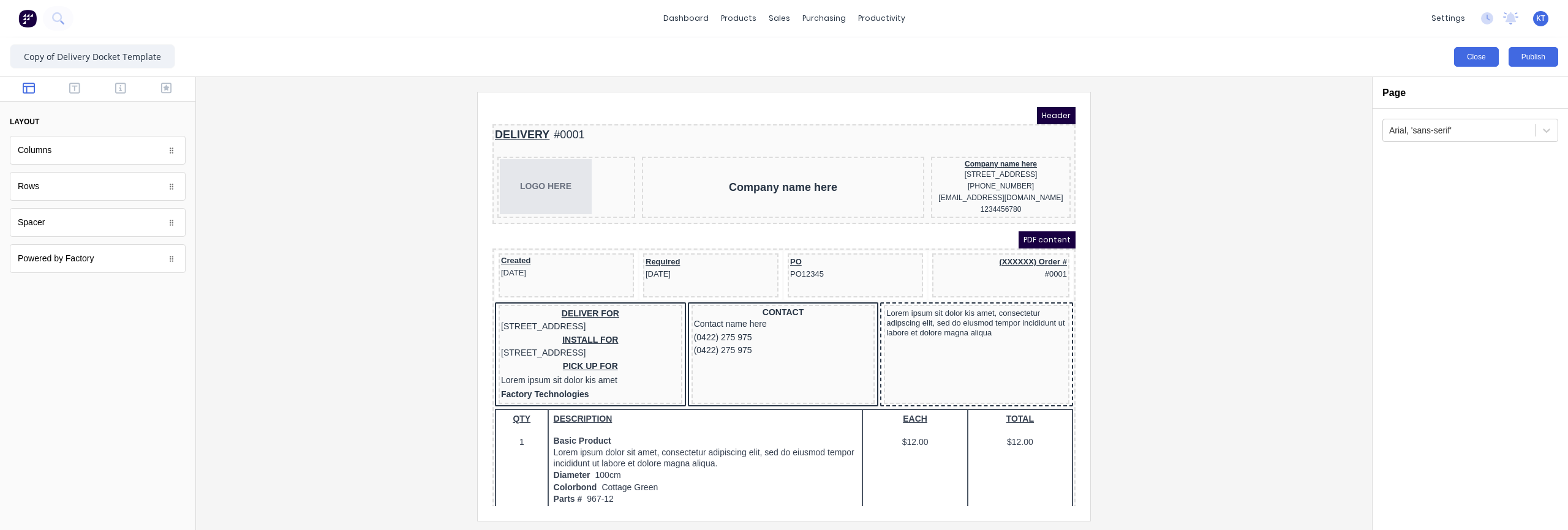
click at [1472, 57] on button "Close" at bounding box center [1477, 57] width 45 height 19
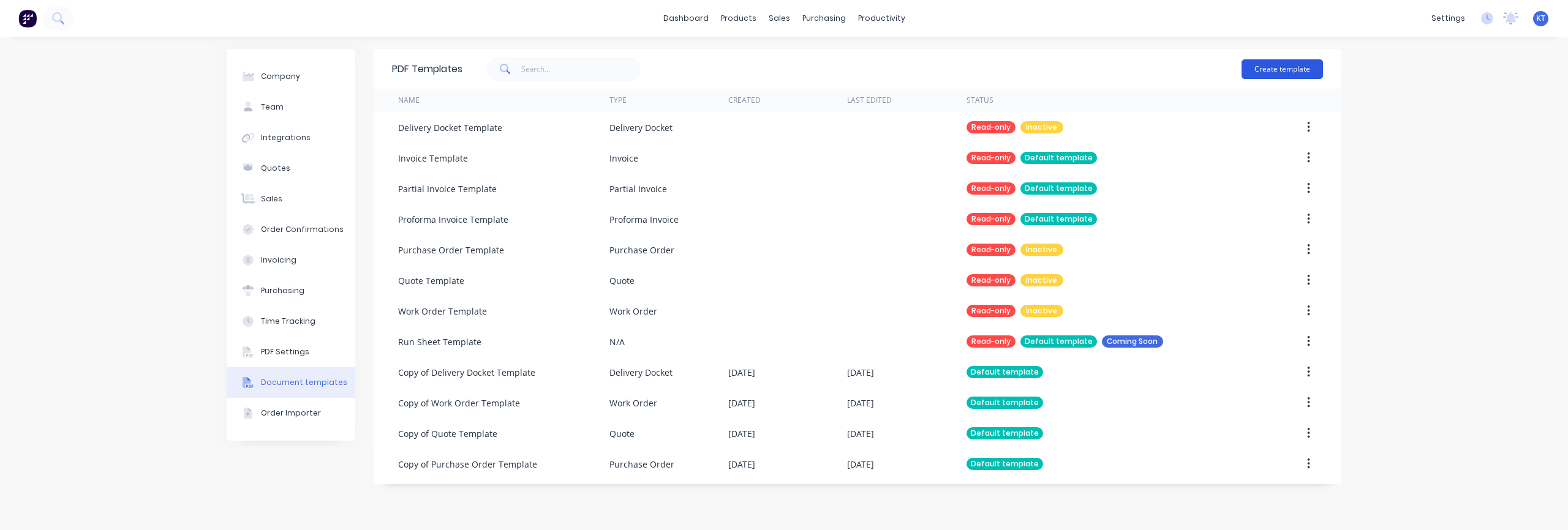
click at [1287, 70] on button "Create template" at bounding box center [1282, 68] width 82 height 19
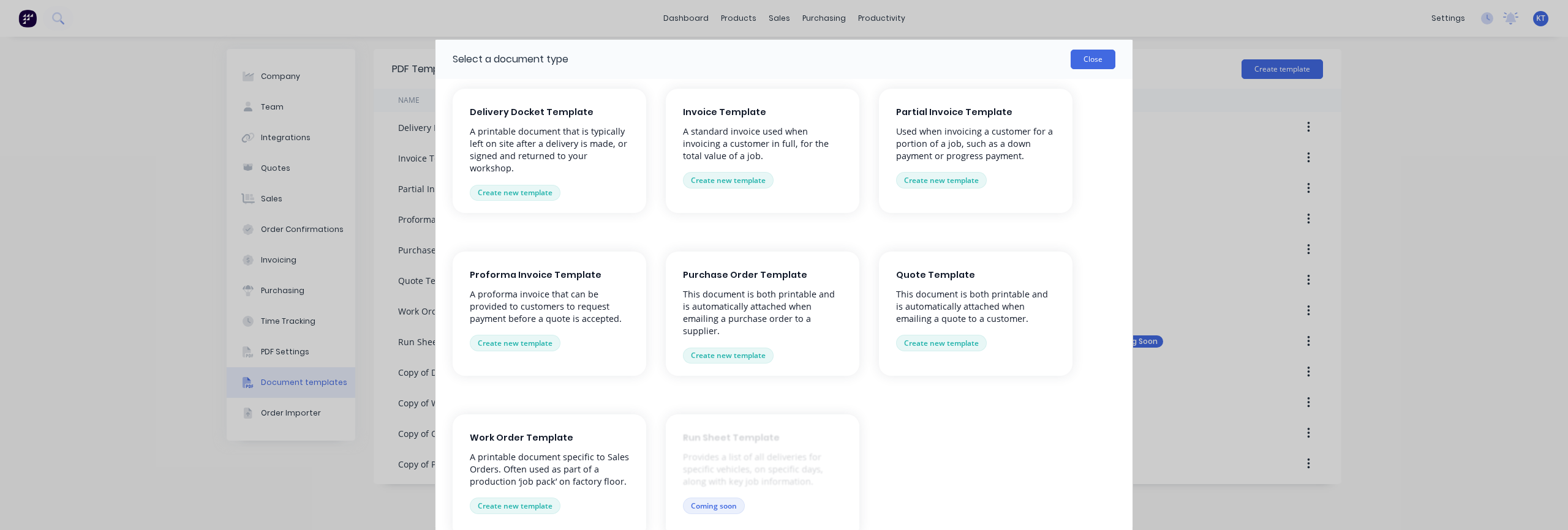
click at [1086, 63] on button "Close" at bounding box center [1093, 59] width 45 height 19
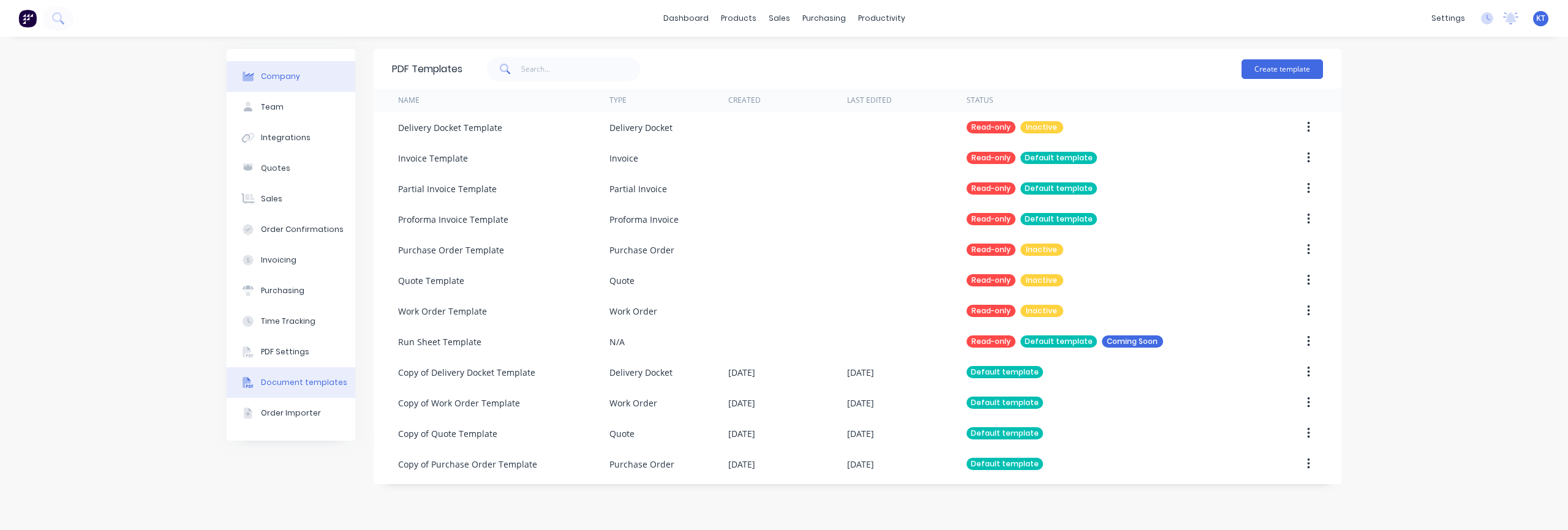
click at [282, 72] on div "Company" at bounding box center [280, 77] width 39 height 11
select select "US"
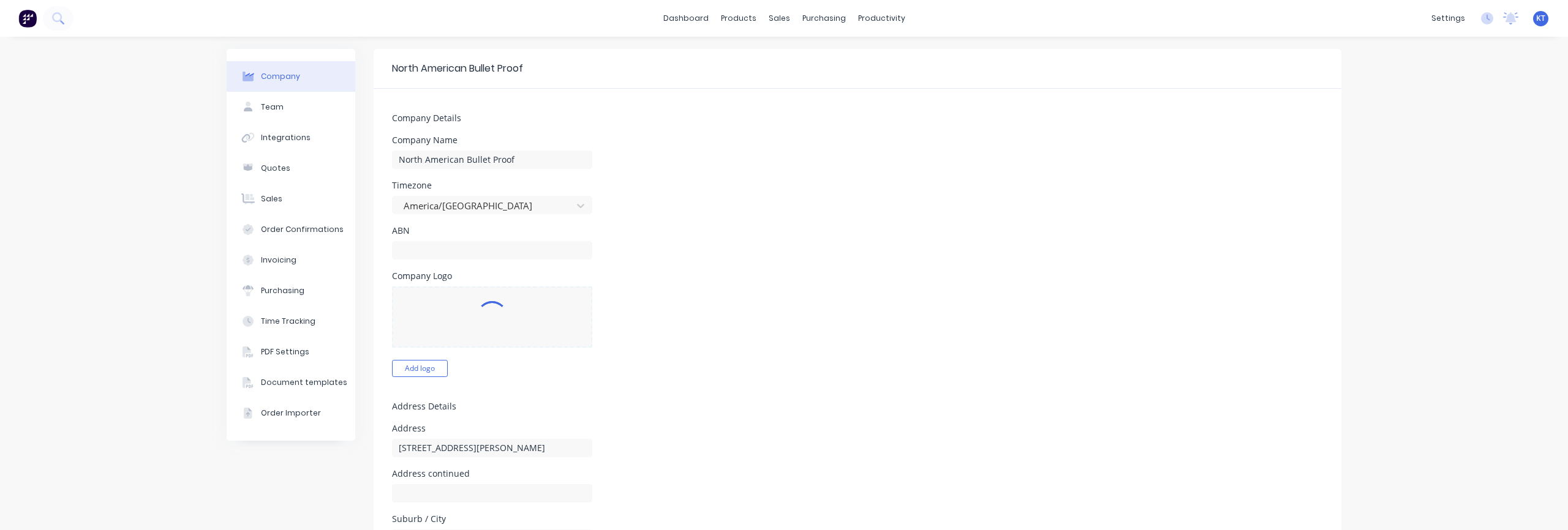
click at [27, 19] on img at bounding box center [28, 19] width 19 height 19
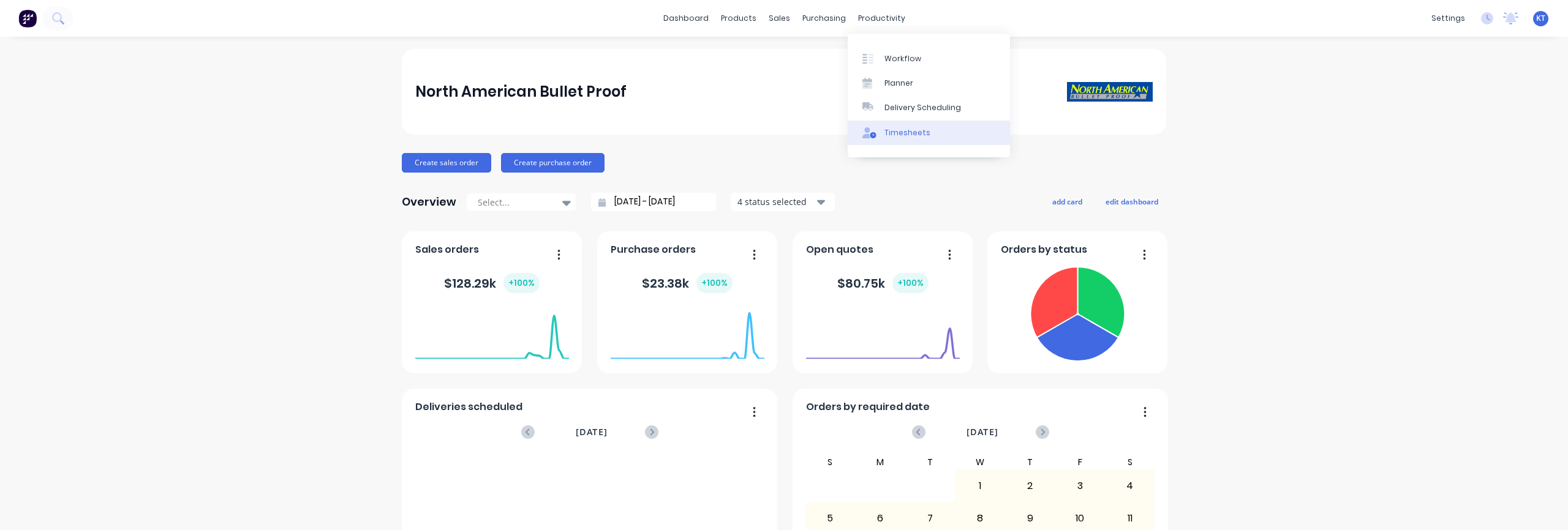
click at [908, 136] on div "Timesheets" at bounding box center [907, 133] width 46 height 11
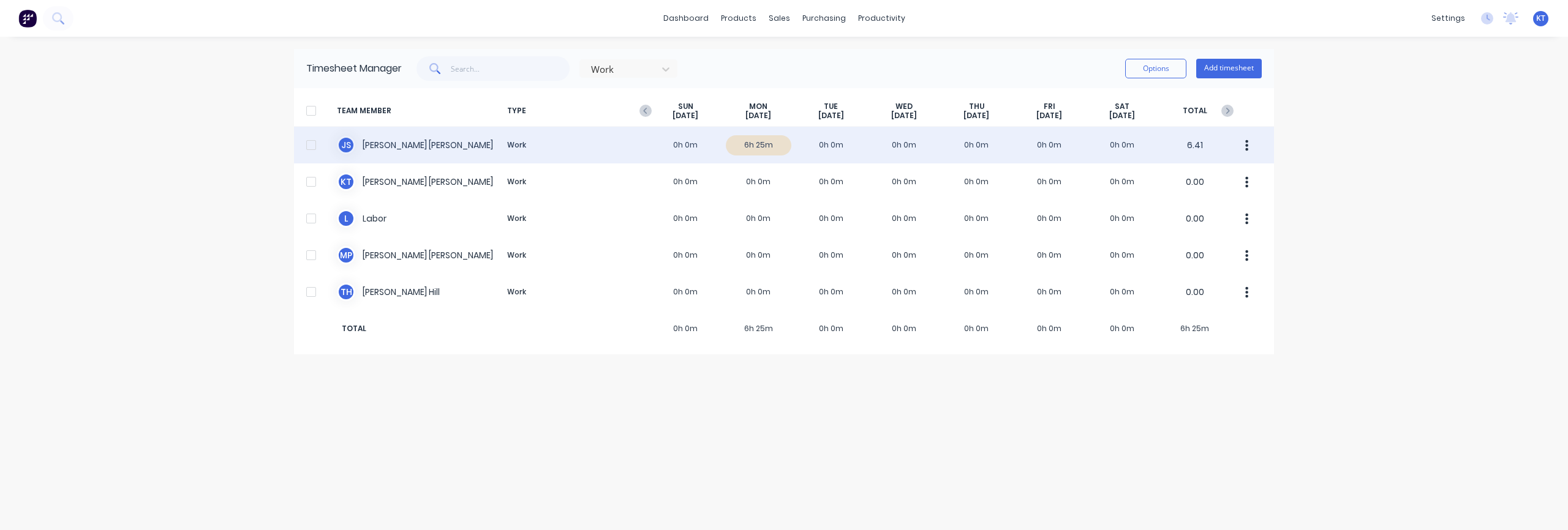
click at [772, 147] on div "J S Joe Soto Work 0h 0m 6h 25m 0h 0m 0h 0m 0h 0m 0h 0m 0h 0m 6.41" at bounding box center [783, 145] width 980 height 37
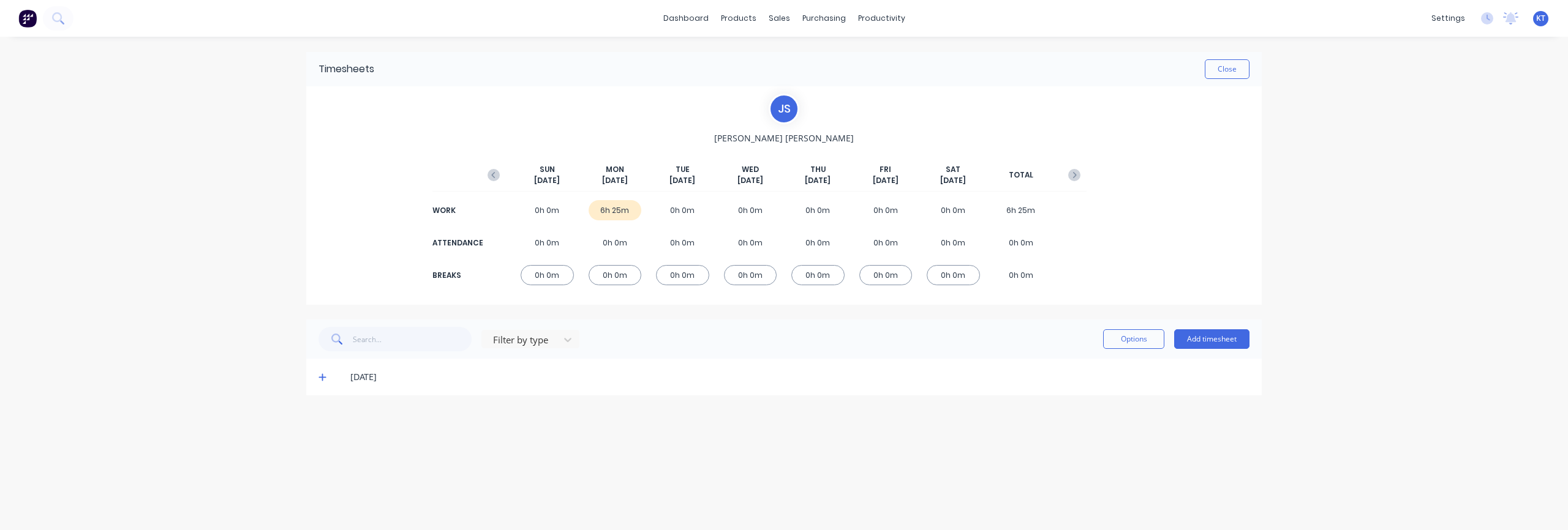
click at [319, 376] on icon at bounding box center [322, 377] width 8 height 9
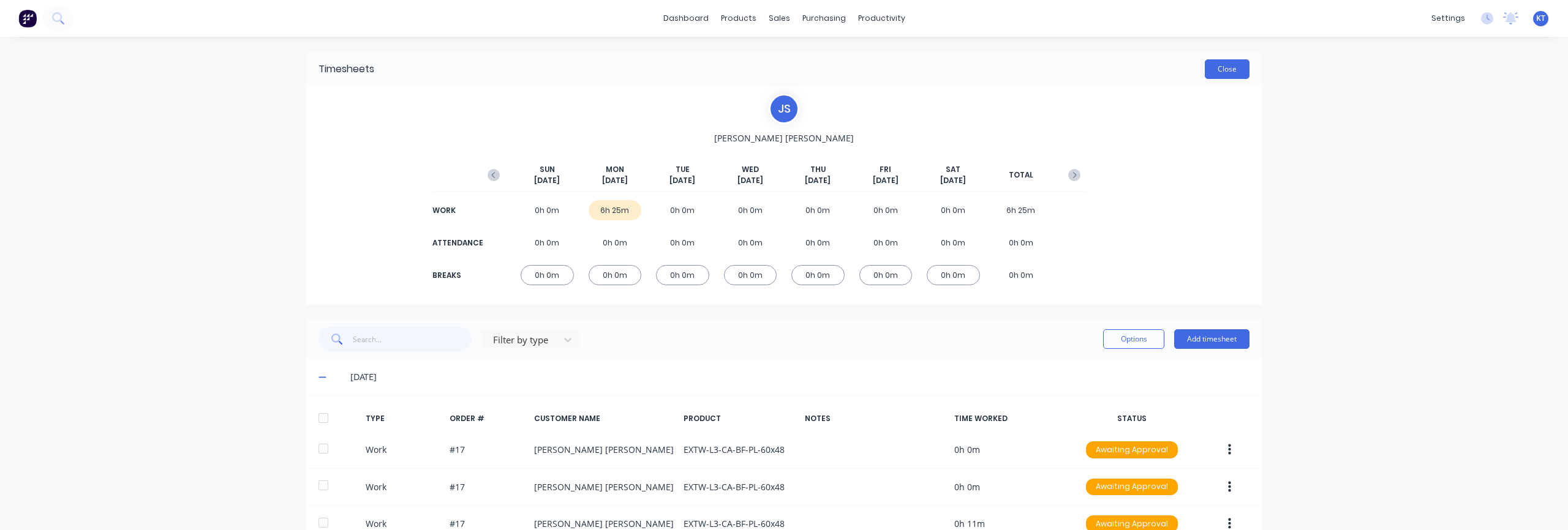
click at [1230, 69] on button "Close" at bounding box center [1227, 68] width 45 height 19
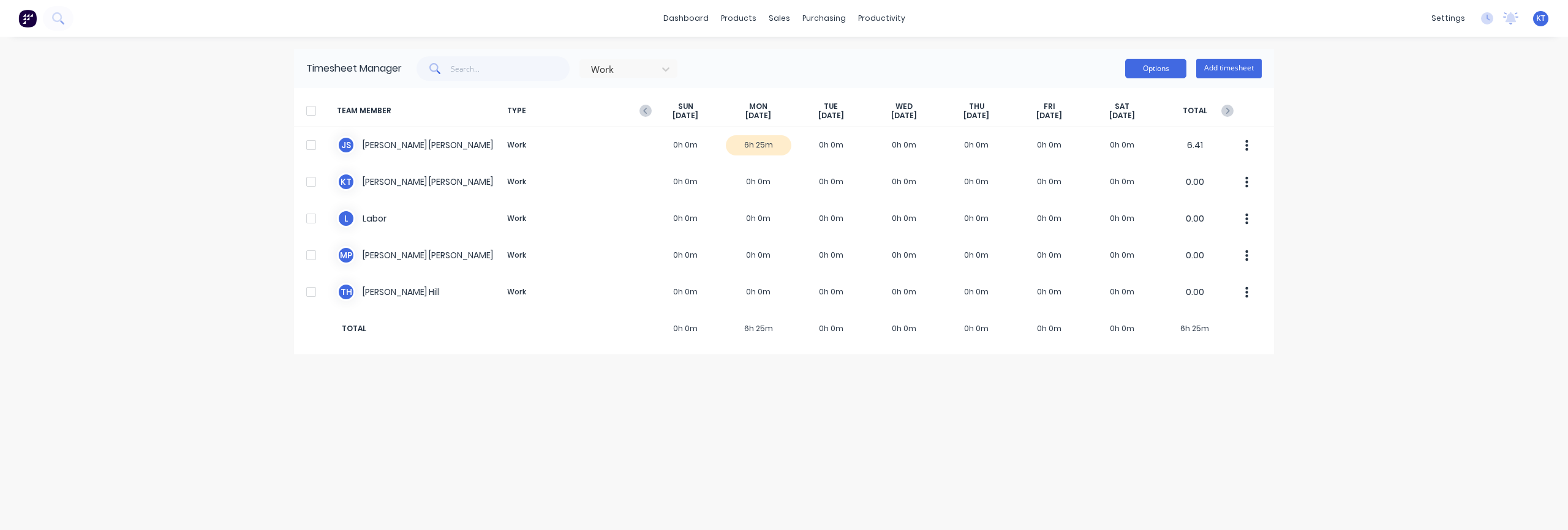
click at [1146, 70] on button "Options" at bounding box center [1155, 68] width 61 height 19
click at [978, 69] on div "Work Options Add timesheet" at bounding box center [832, 68] width 860 height 24
click at [1408, 136] on div "dashboard products sales purchasing productivity dashboard products Product Cat…" at bounding box center [784, 265] width 1568 height 530
click at [879, 129] on div at bounding box center [872, 133] width 19 height 11
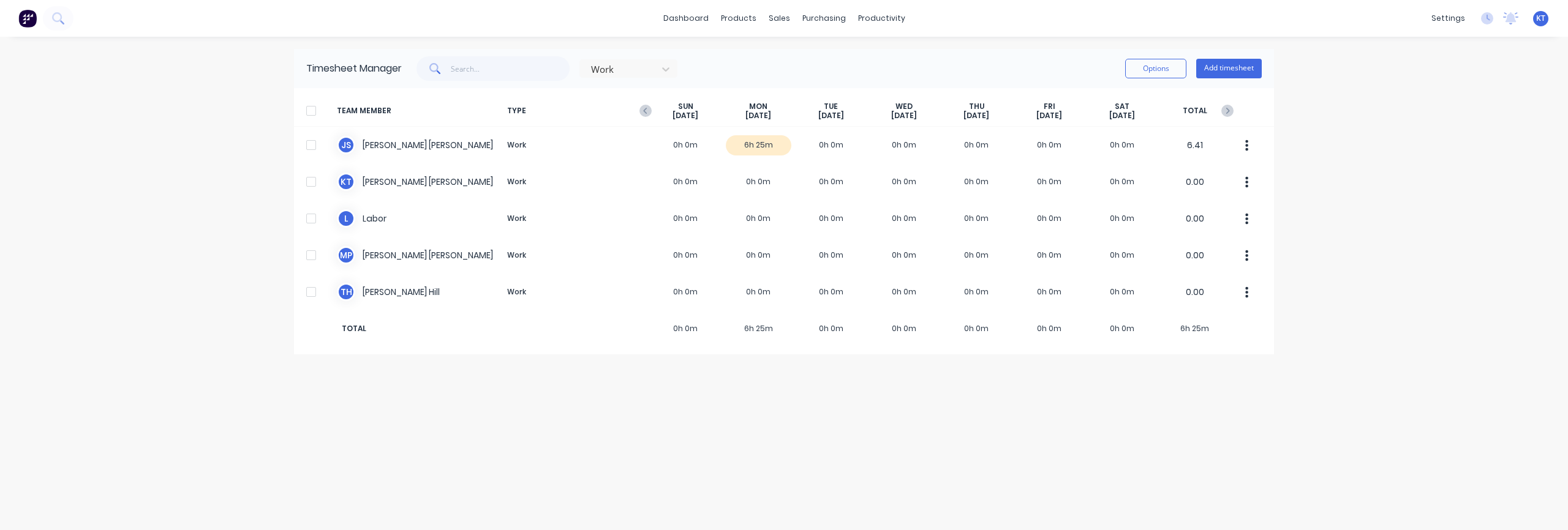
click at [1344, 139] on div "dashboard products sales purchasing productivity dashboard products Product Cat…" at bounding box center [784, 265] width 1568 height 530
click at [1155, 72] on button "Options" at bounding box center [1155, 68] width 61 height 19
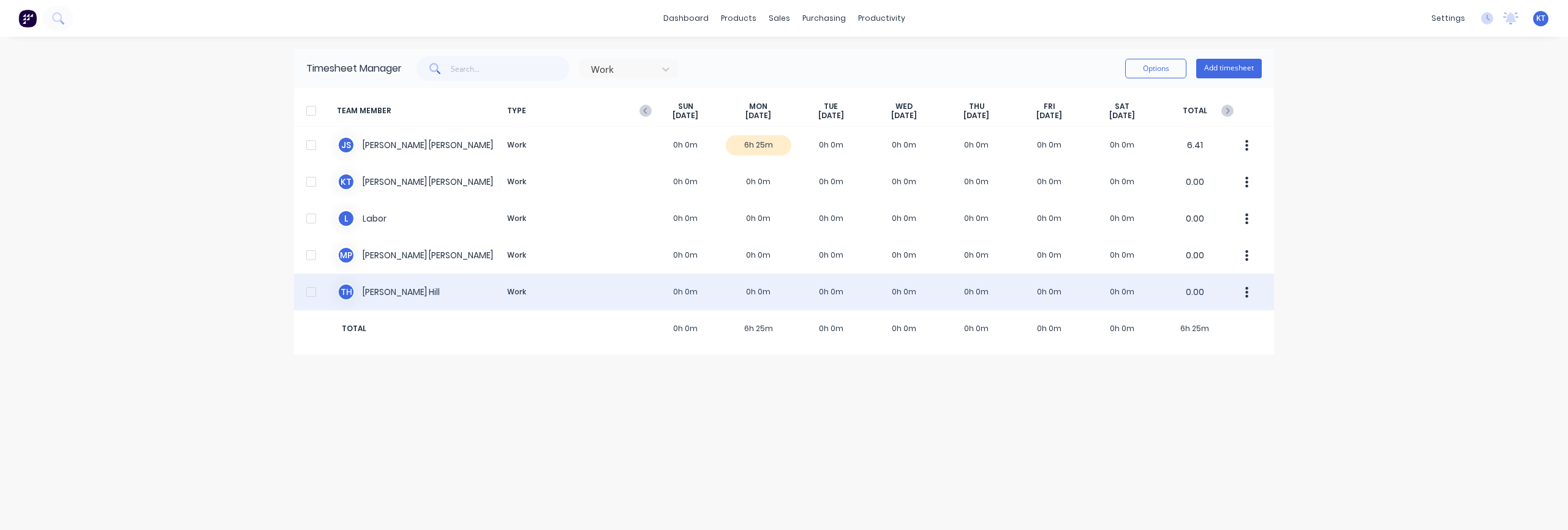
click at [388, 291] on div "T H Travis Hill Work 0h 0m 0h 0m 0h 0m 0h 0m 0h 0m 0h 0m 0h 0m 0.00" at bounding box center [783, 292] width 980 height 37
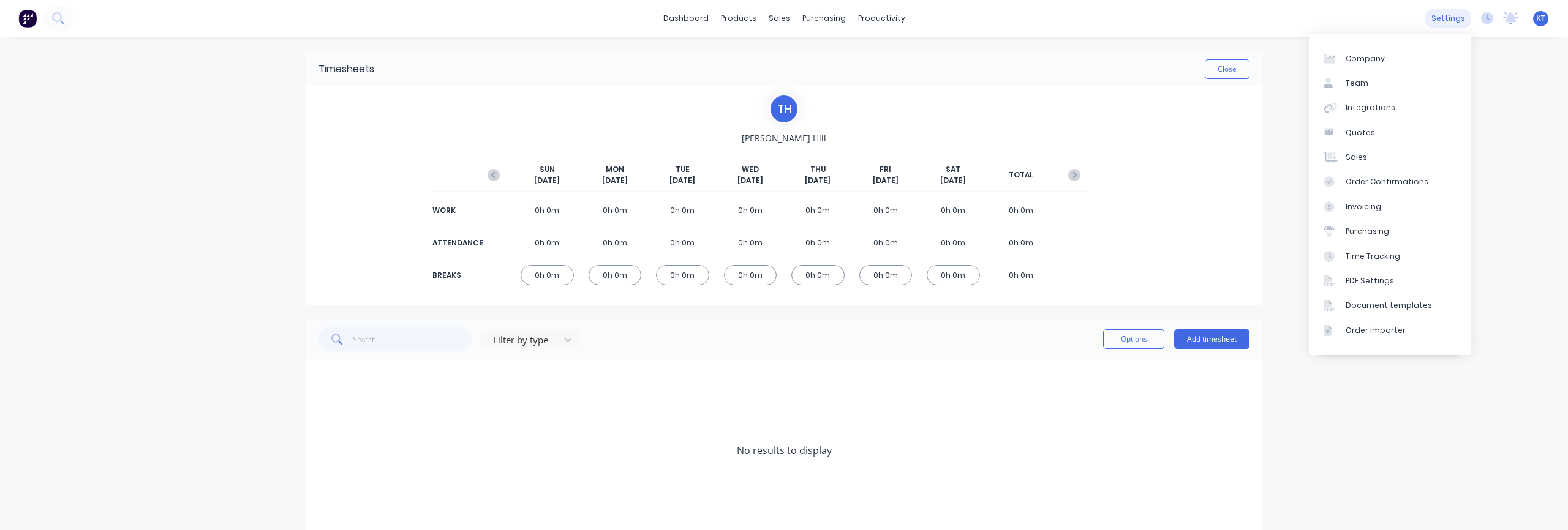
click at [1440, 25] on div "settings" at bounding box center [1449, 19] width 46 height 19
click at [1525, 59] on div "dashboard products sales purchasing productivity dashboard products Product Cat…" at bounding box center [784, 265] width 1568 height 530
click at [1489, 17] on icon at bounding box center [1487, 19] width 12 height 12
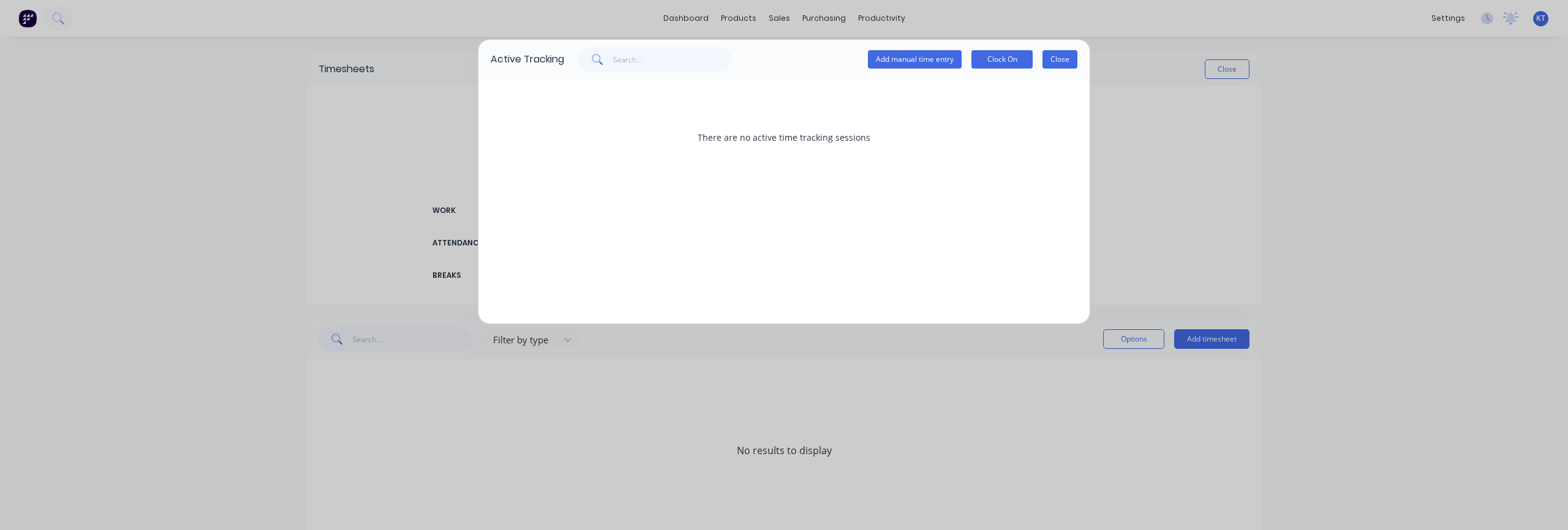
click at [1060, 60] on button "Close" at bounding box center [1060, 60] width 35 height 19
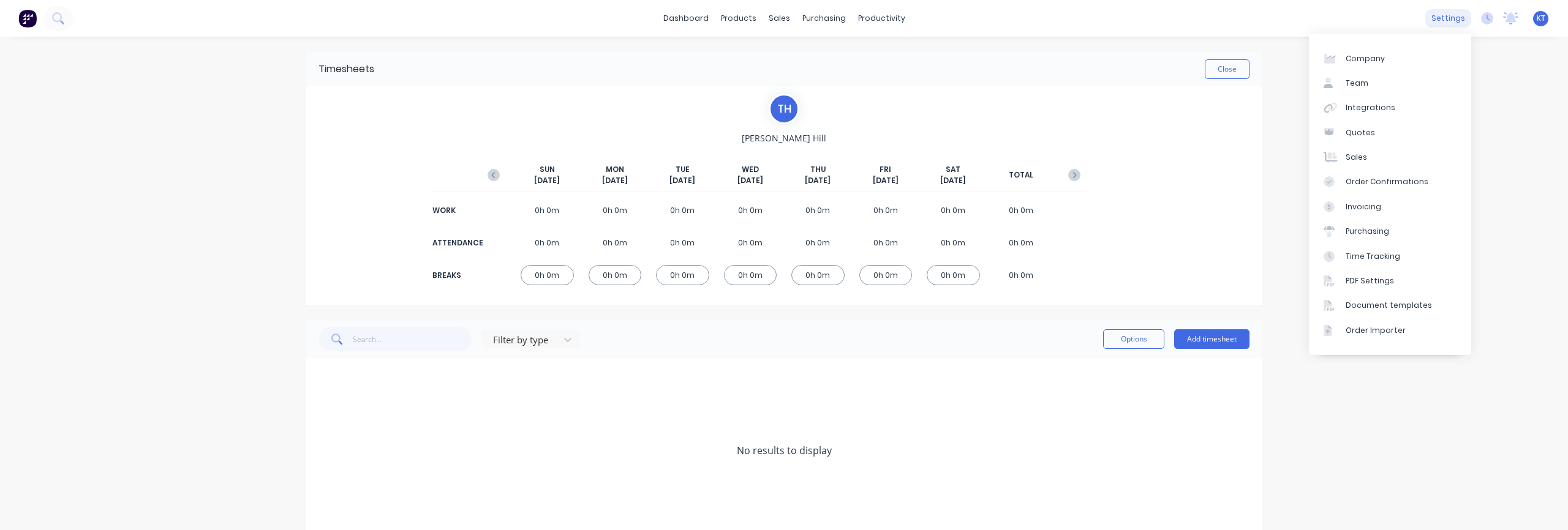
click at [1450, 22] on div "settings" at bounding box center [1449, 19] width 46 height 19
click at [1399, 263] on link "Time Tracking" at bounding box center [1390, 256] width 162 height 24
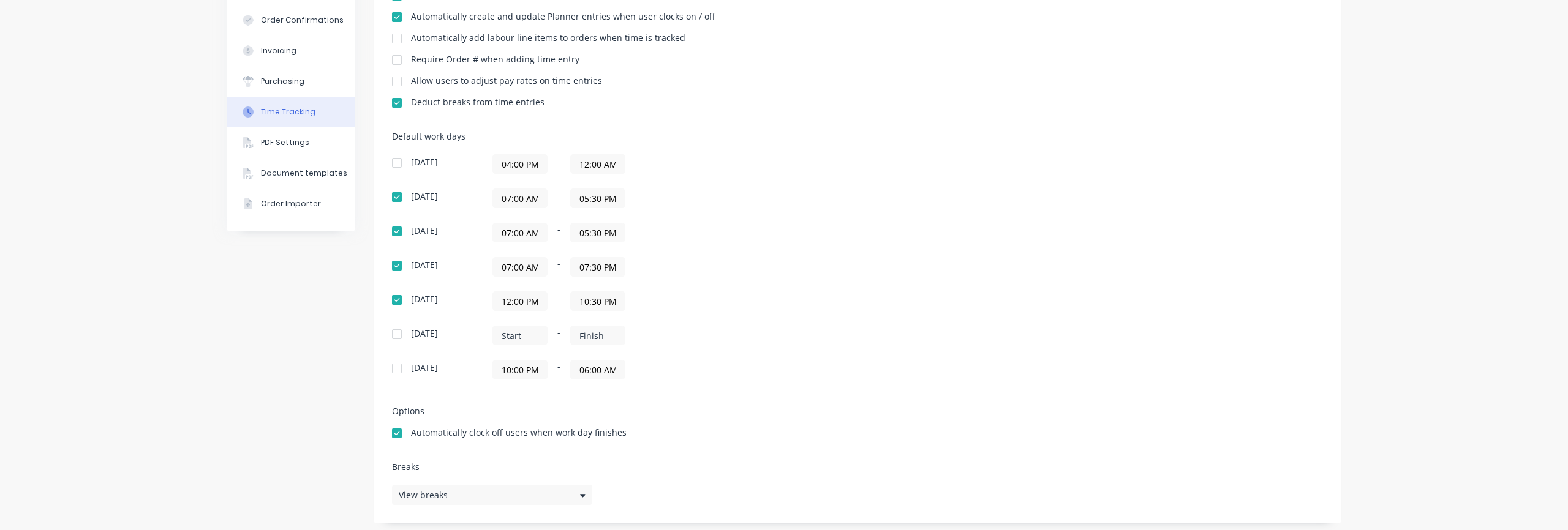
scroll to position [215, 0]
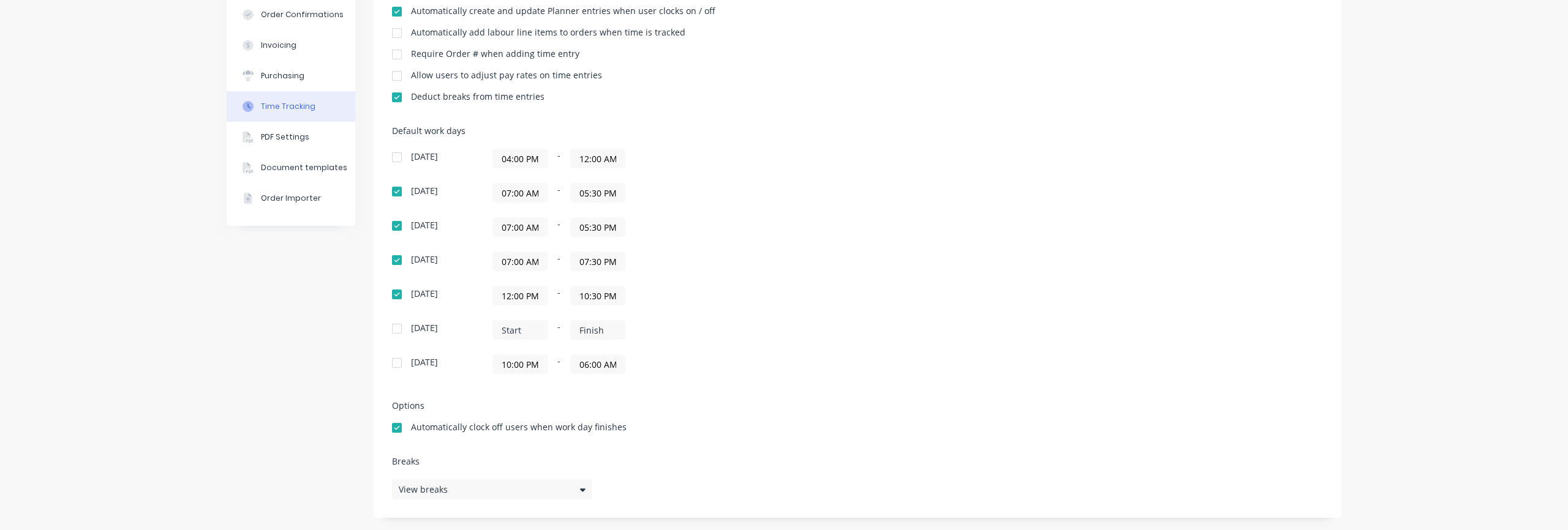
click at [599, 268] on input "07:30 PM" at bounding box center [597, 262] width 54 height 19
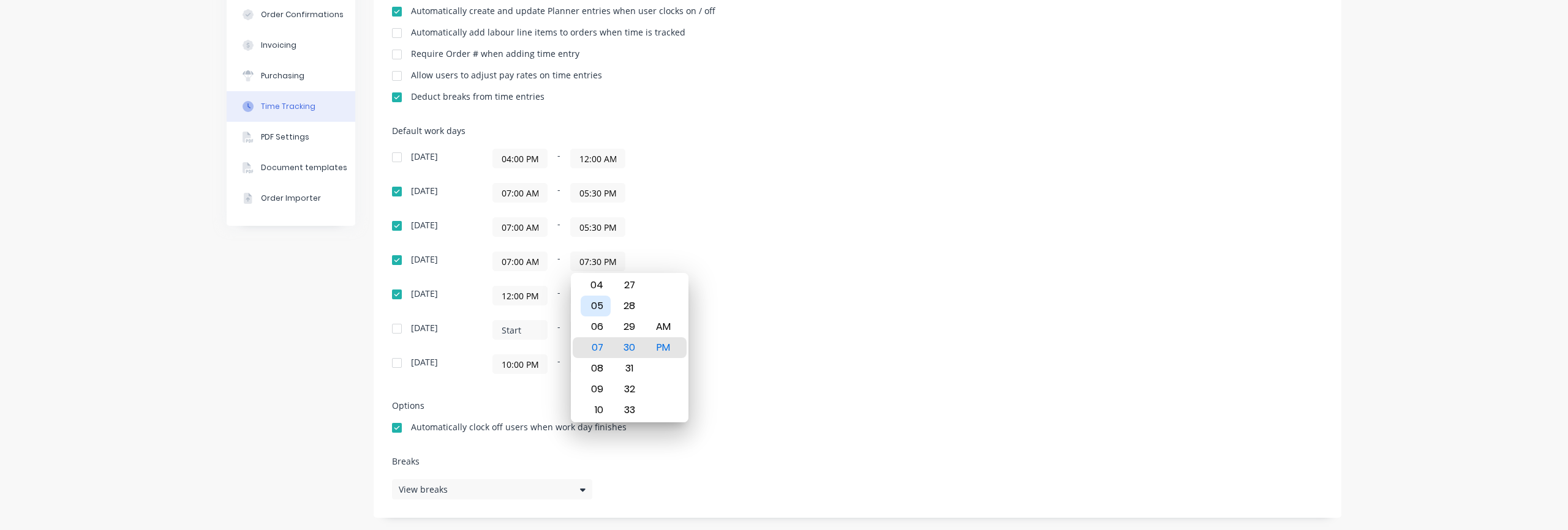
click at [600, 307] on div "05" at bounding box center [595, 305] width 30 height 21
type input "05:30 PM"
click at [633, 346] on div "30" at bounding box center [629, 347] width 30 height 21
click at [718, 256] on div "07:00 AM - 05:30 PM" at bounding box center [645, 261] width 306 height 19
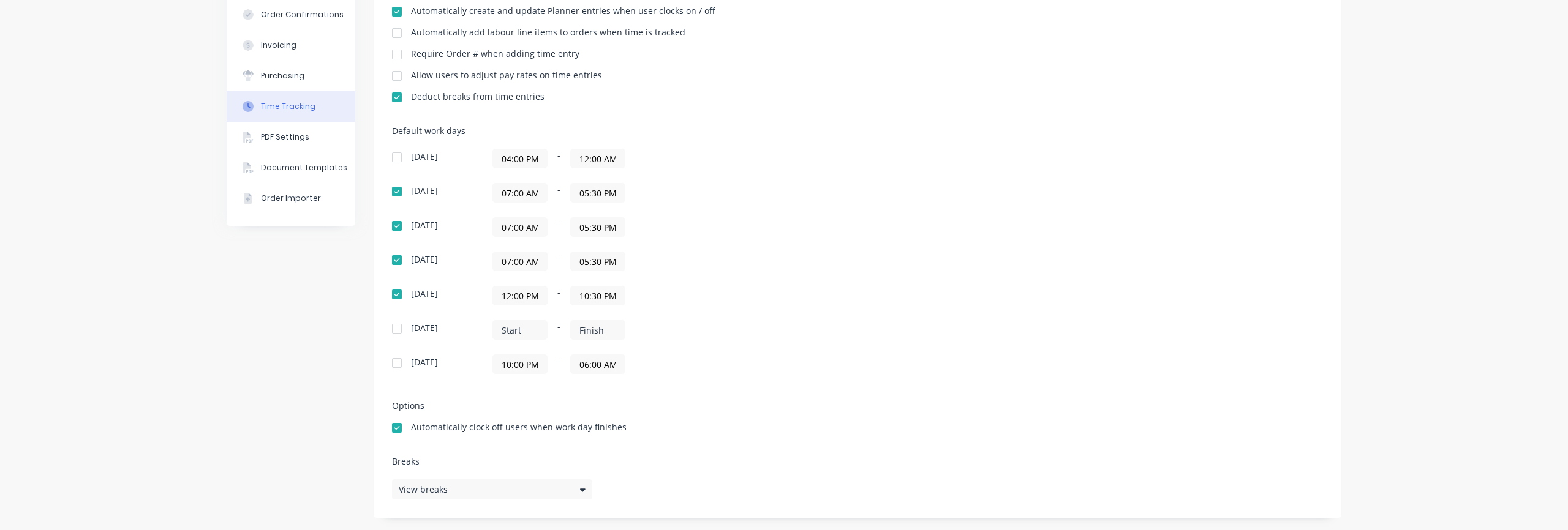
click at [515, 294] on input "12:00 PM" at bounding box center [520, 296] width 54 height 19
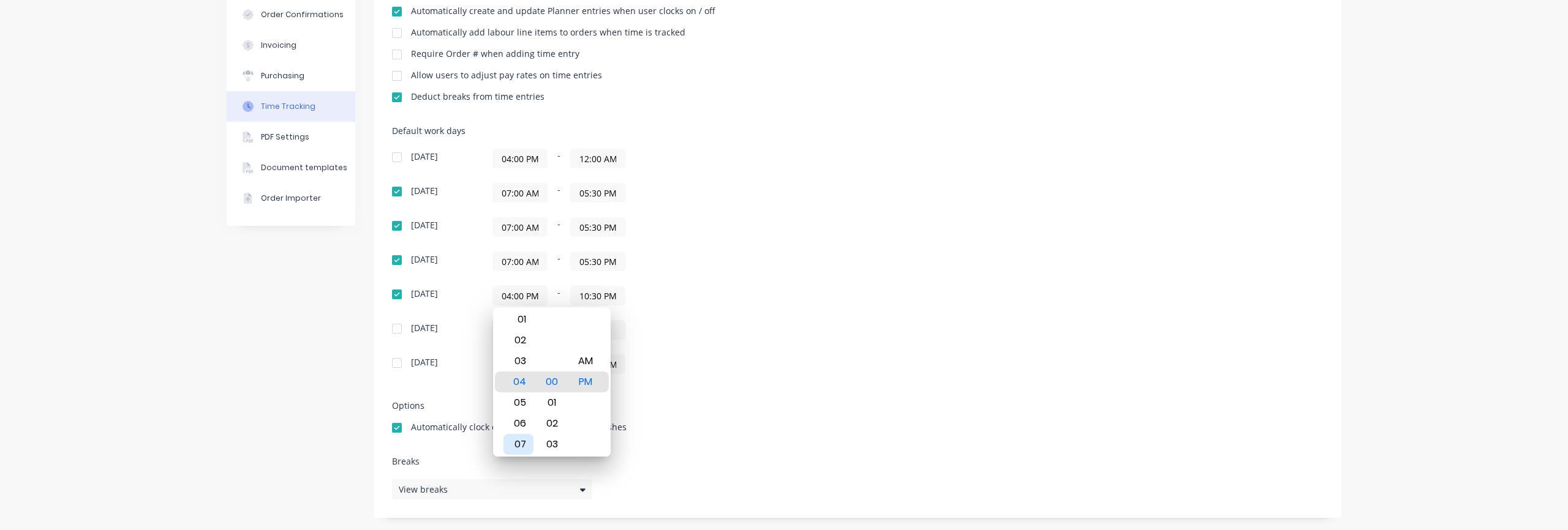
click at [522, 448] on div "07" at bounding box center [518, 444] width 30 height 21
click at [581, 363] on div "AM" at bounding box center [586, 361] width 30 height 21
type input "07:00 AM"
click at [752, 328] on div "-" at bounding box center [645, 330] width 306 height 19
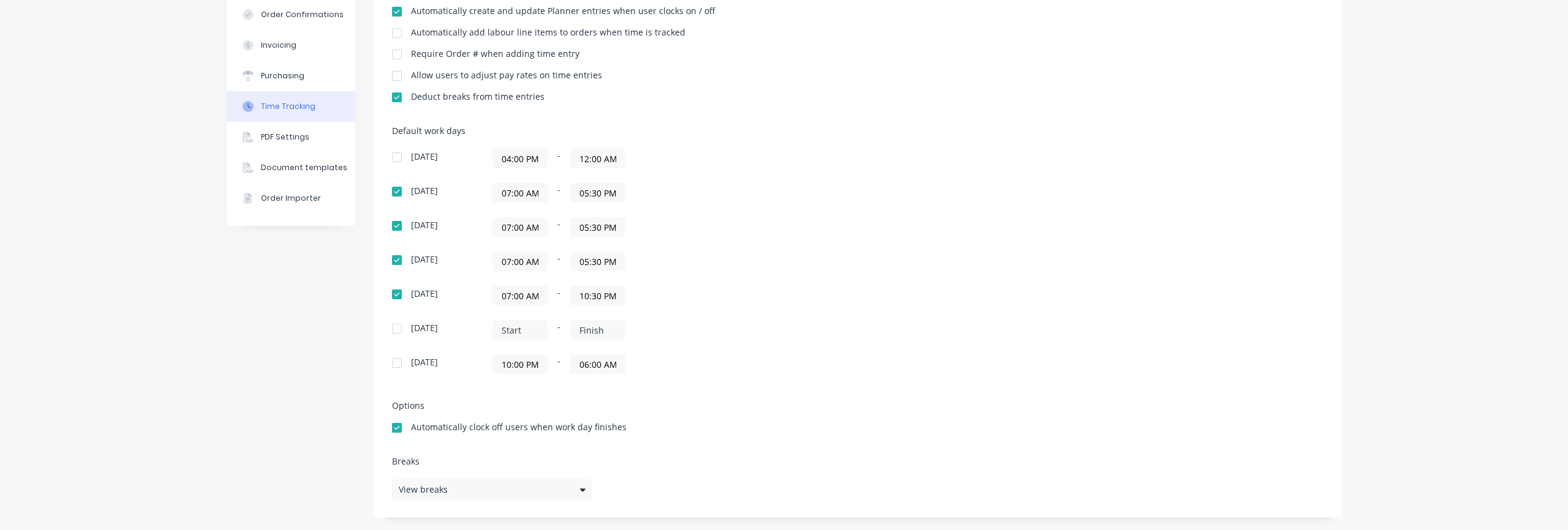
click at [589, 300] on input "10:30 PM" at bounding box center [597, 296] width 54 height 19
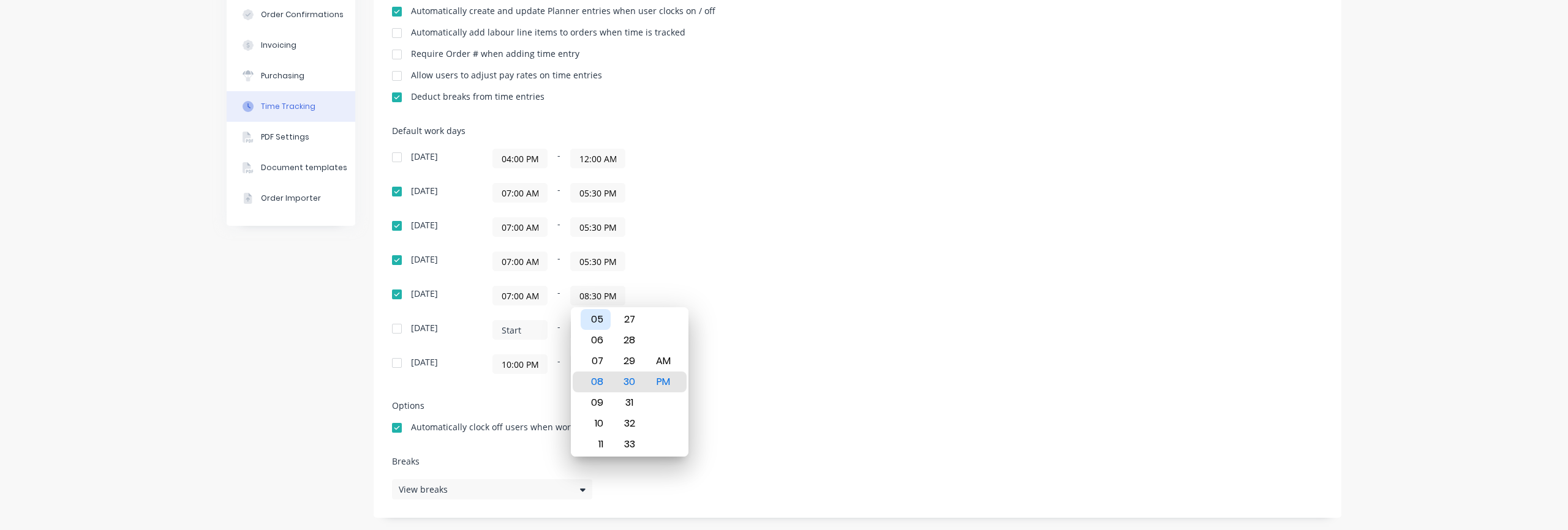
click at [607, 328] on div "05" at bounding box center [595, 319] width 30 height 21
type input "05:30 PM"
click at [798, 320] on div "-" at bounding box center [645, 330] width 306 height 19
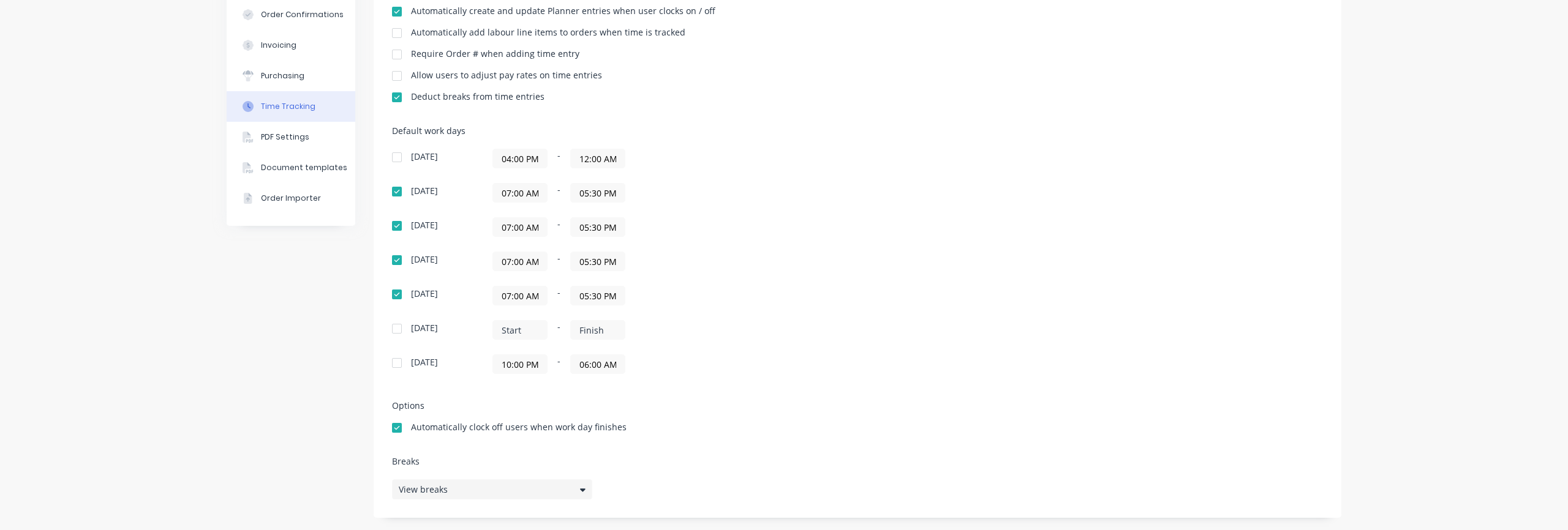
click at [493, 487] on div "View breaks" at bounding box center [492, 490] width 200 height 20
click at [492, 487] on div "View breaks" at bounding box center [492, 490] width 200 height 20
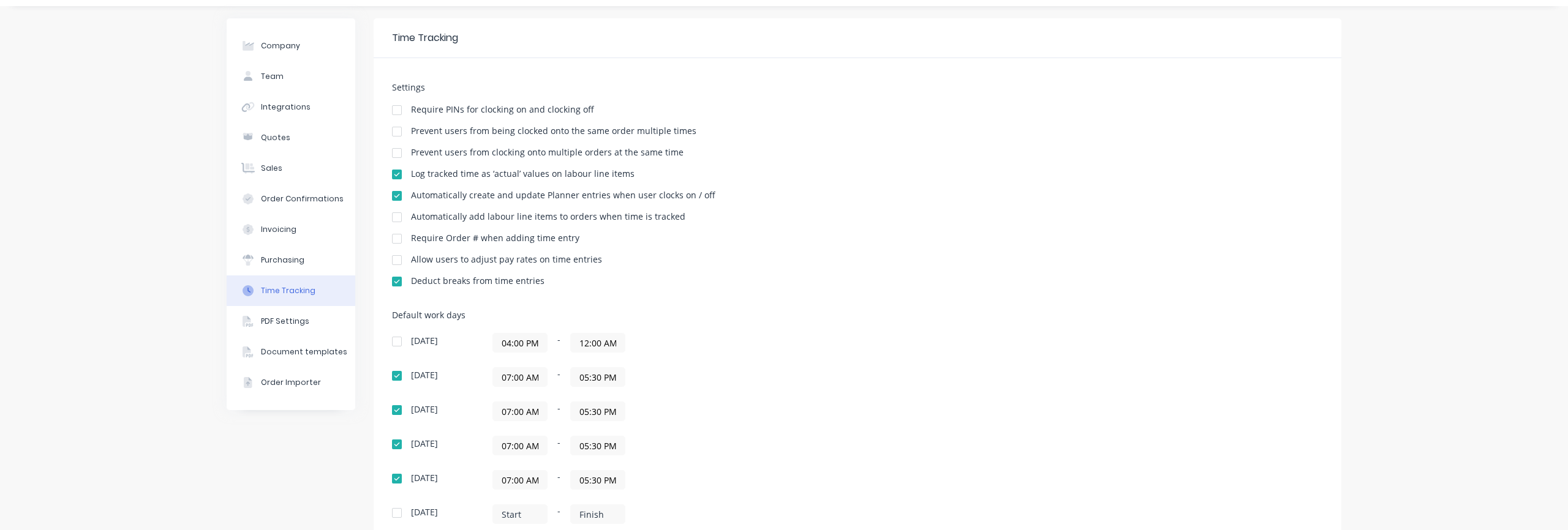
scroll to position [0, 0]
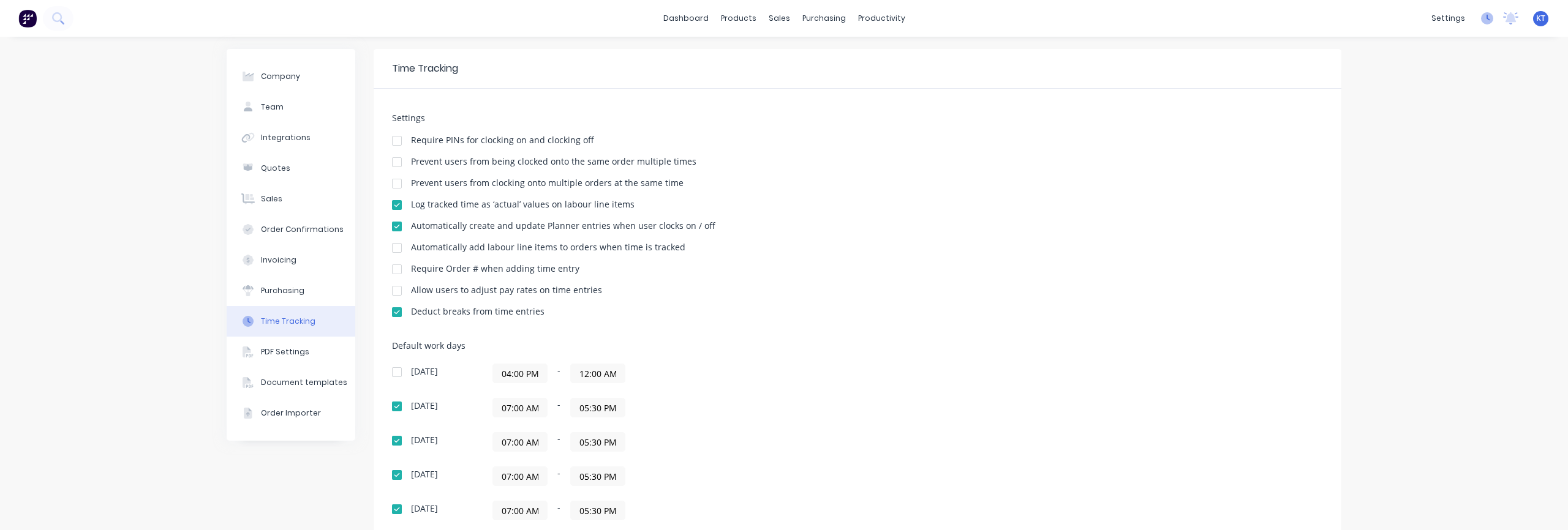
click at [1491, 17] on icon at bounding box center [1487, 19] width 12 height 12
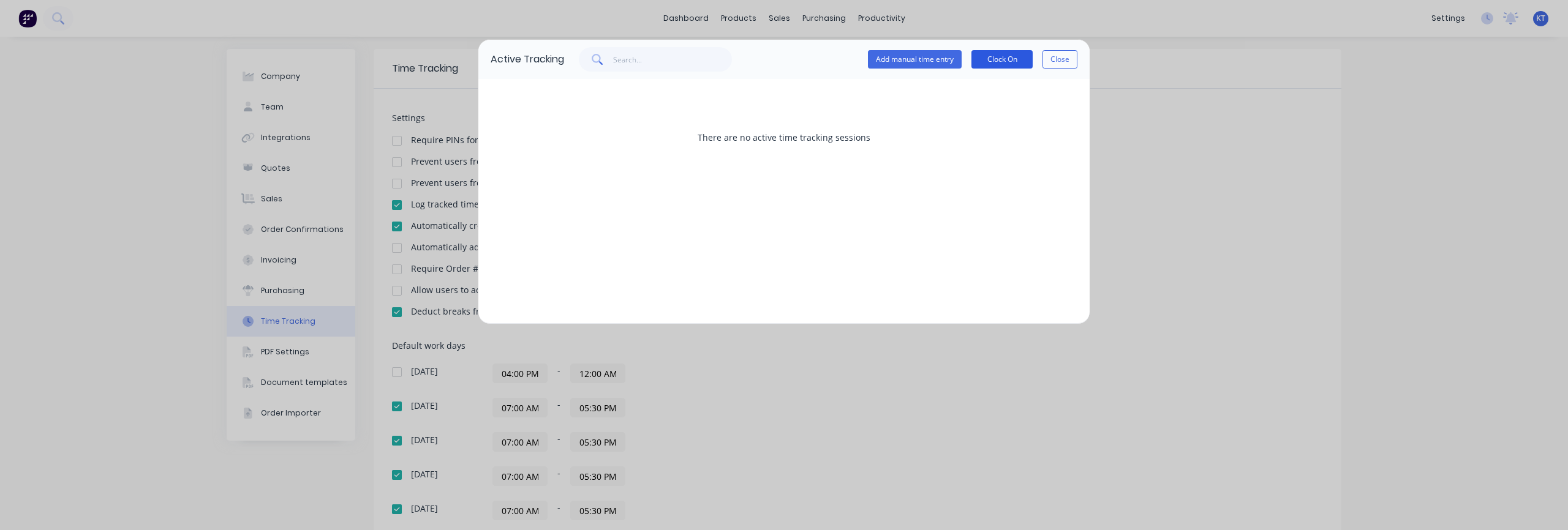
click at [1009, 62] on button "Clock On" at bounding box center [1002, 60] width 61 height 19
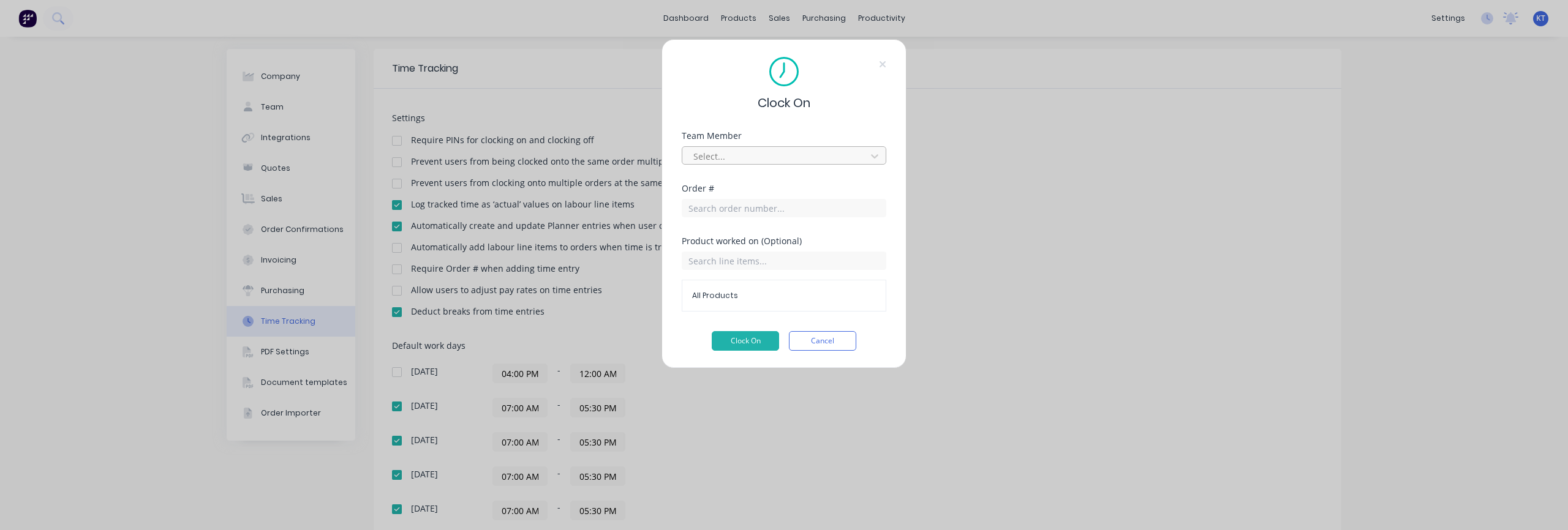
click at [729, 155] on div at bounding box center [776, 156] width 168 height 16
click at [727, 185] on div "Joe Soto" at bounding box center [784, 184] width 205 height 22
click at [755, 345] on button "Clock On" at bounding box center [745, 341] width 67 height 19
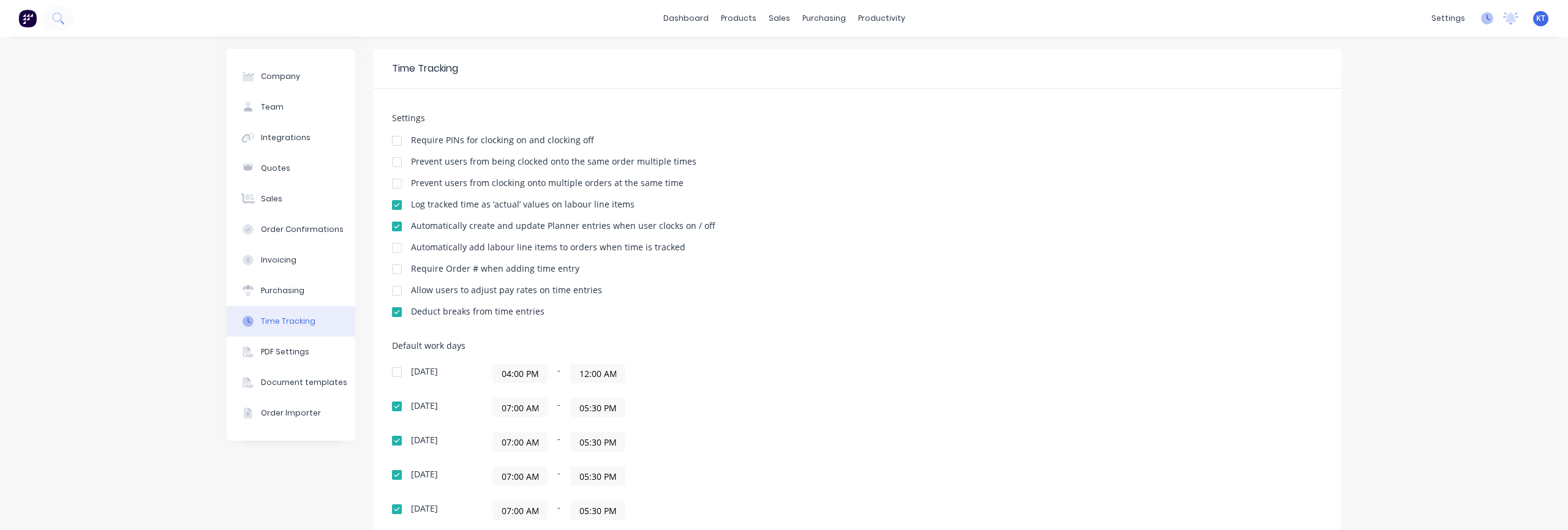
click at [1490, 18] on icon at bounding box center [1487, 19] width 12 height 12
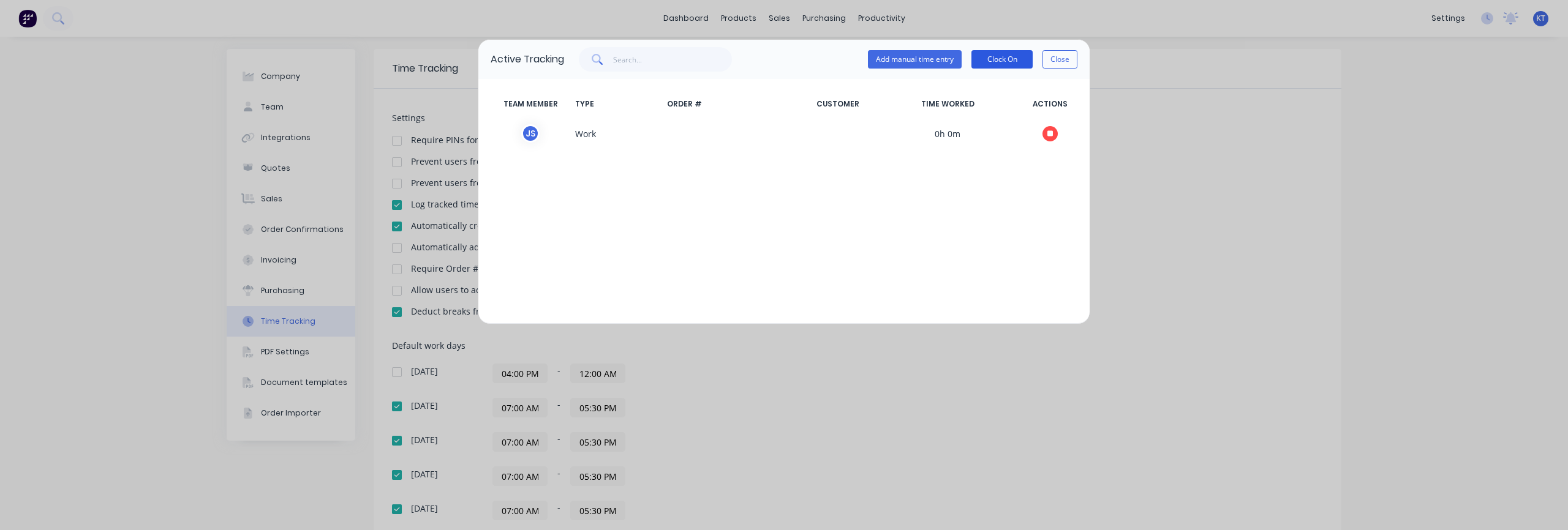
click at [1013, 60] on button "Clock On" at bounding box center [1002, 60] width 61 height 19
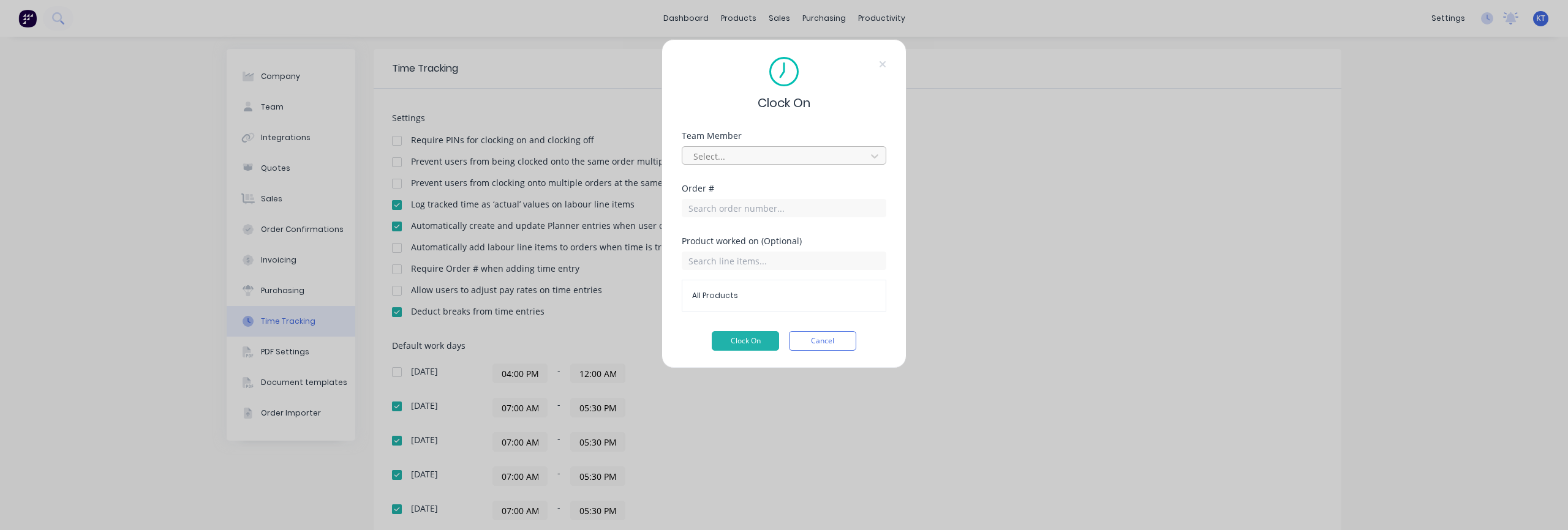
click at [743, 156] on div at bounding box center [776, 156] width 168 height 16
click at [724, 268] on div "[PERSON_NAME]" at bounding box center [784, 274] width 205 height 22
click at [745, 342] on button "Clock On" at bounding box center [745, 341] width 67 height 19
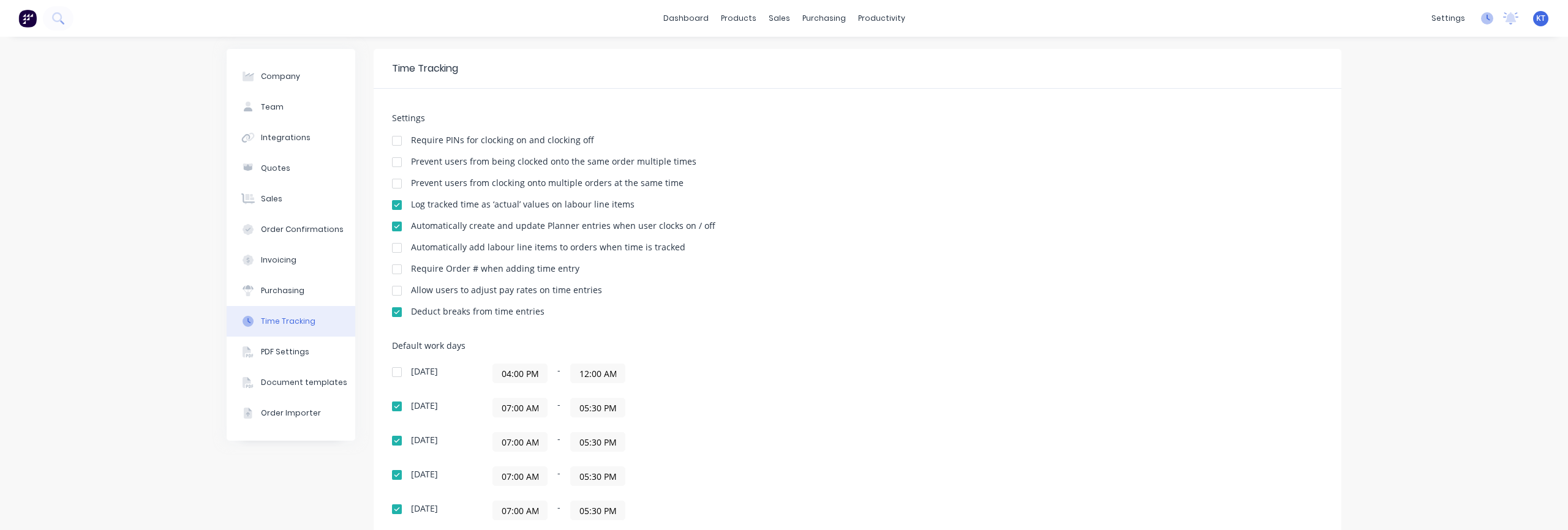
click at [1485, 21] on icon at bounding box center [1487, 19] width 12 height 12
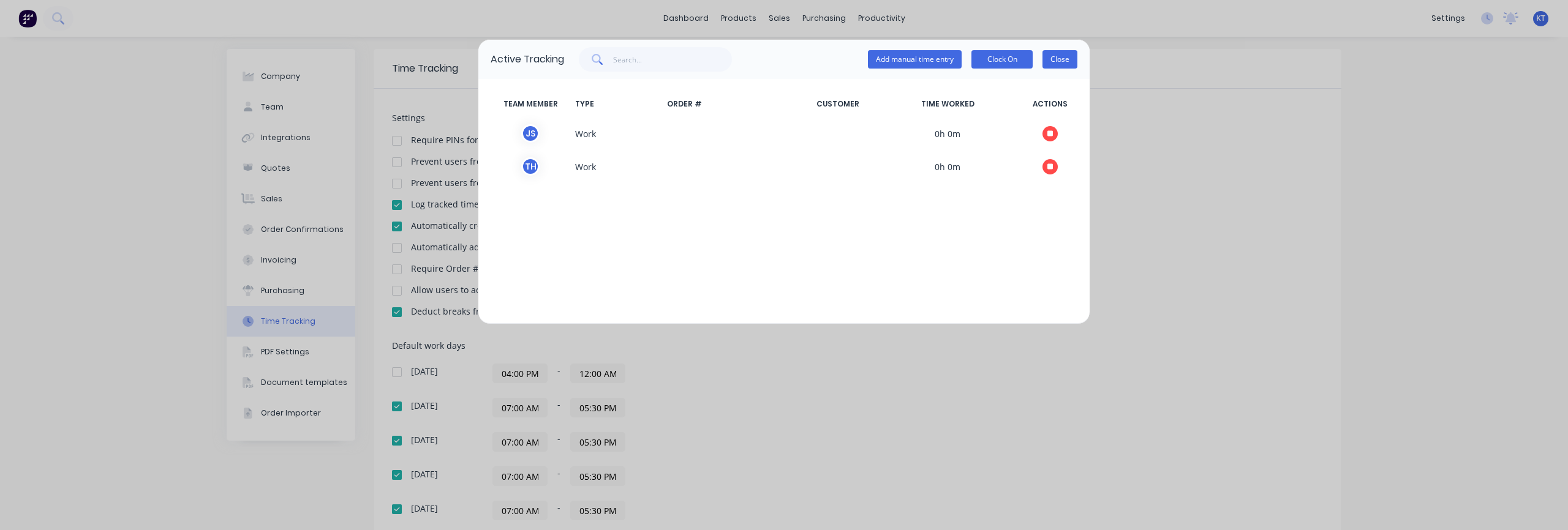
click at [1073, 58] on button "Close" at bounding box center [1060, 60] width 35 height 19
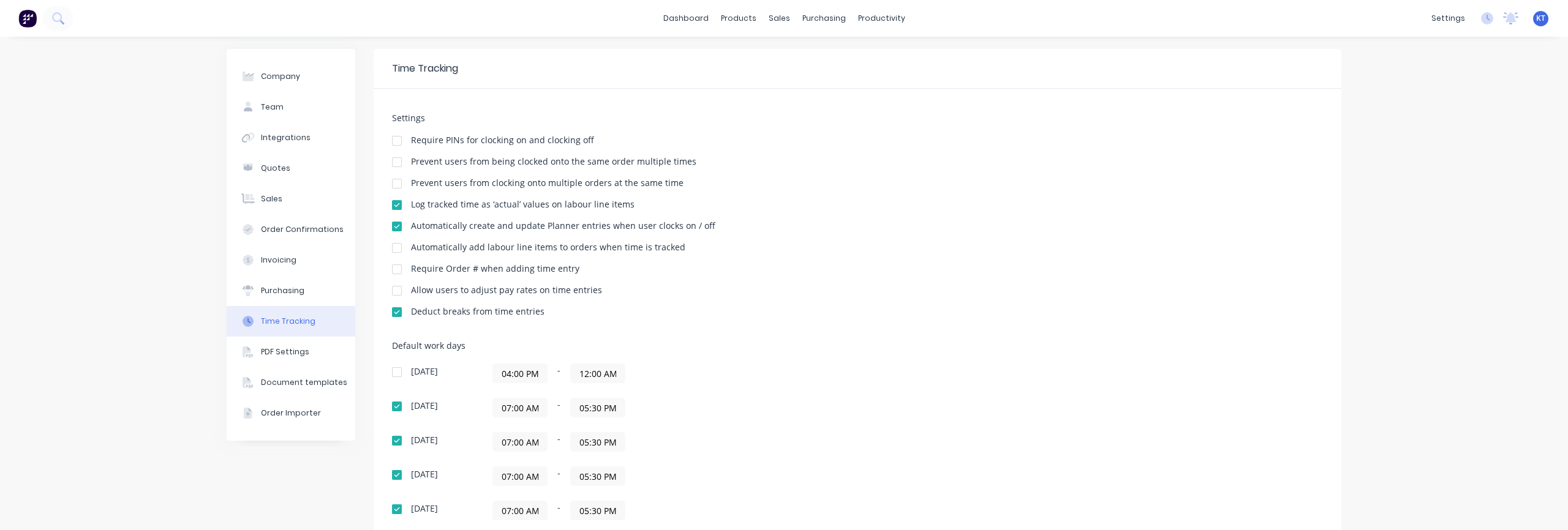
click at [19, 23] on img at bounding box center [28, 19] width 19 height 19
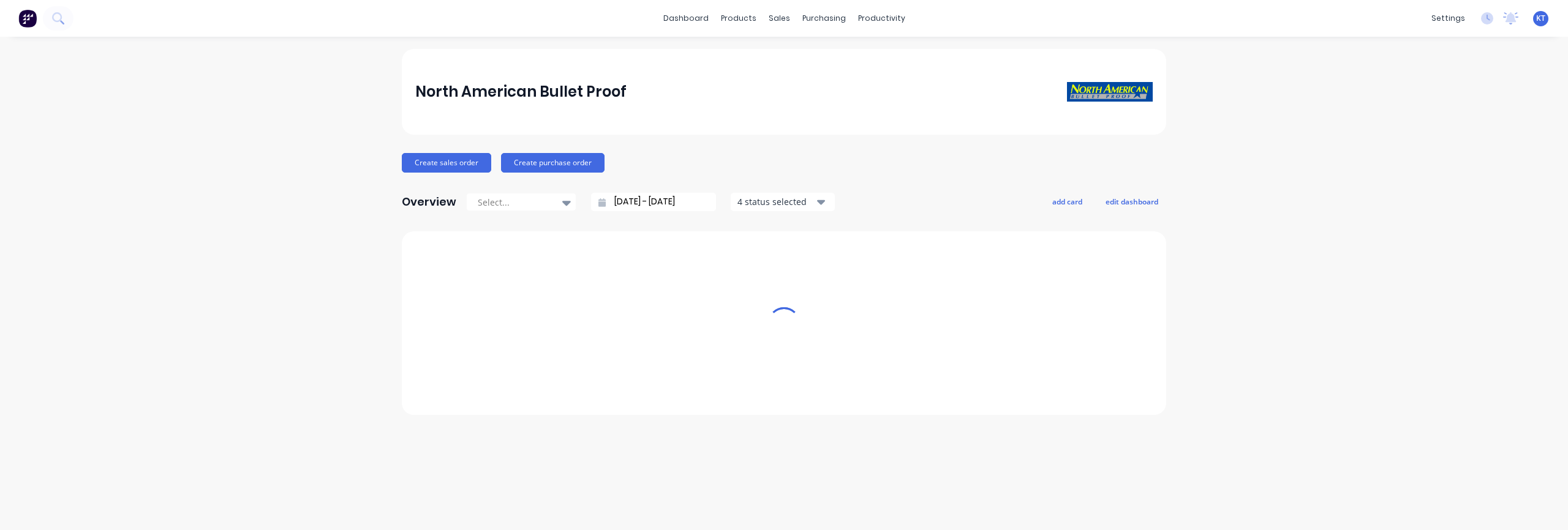
click at [25, 23] on img at bounding box center [28, 19] width 19 height 19
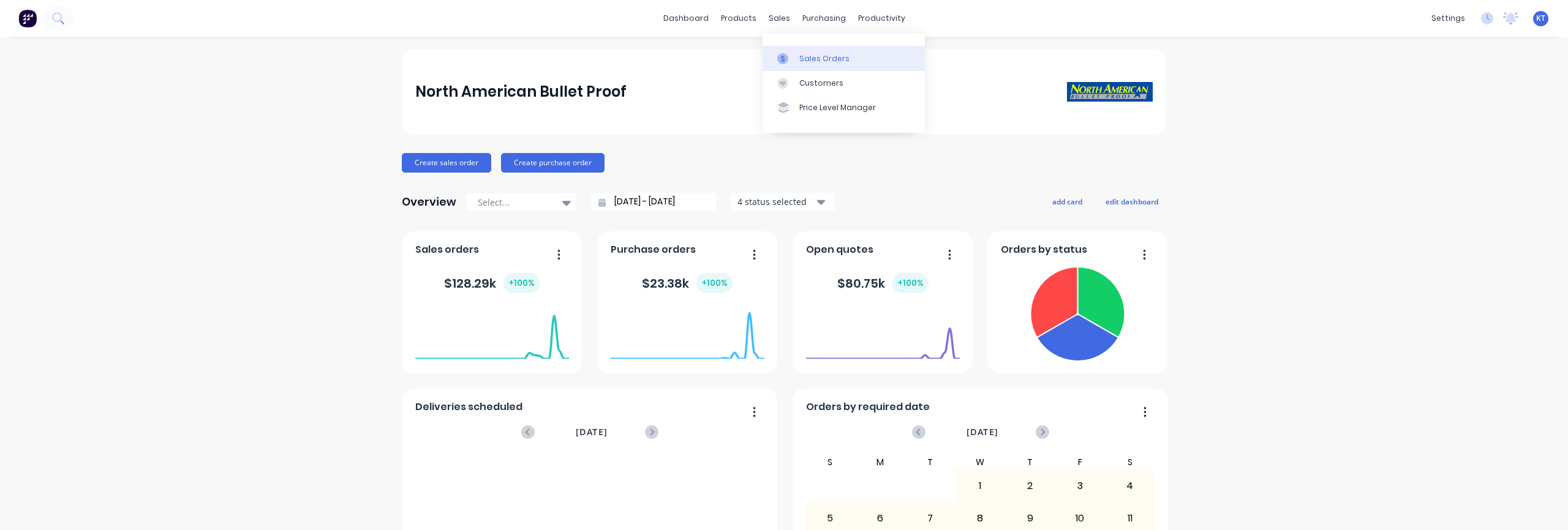
click at [808, 58] on div "Sales Orders" at bounding box center [824, 59] width 50 height 11
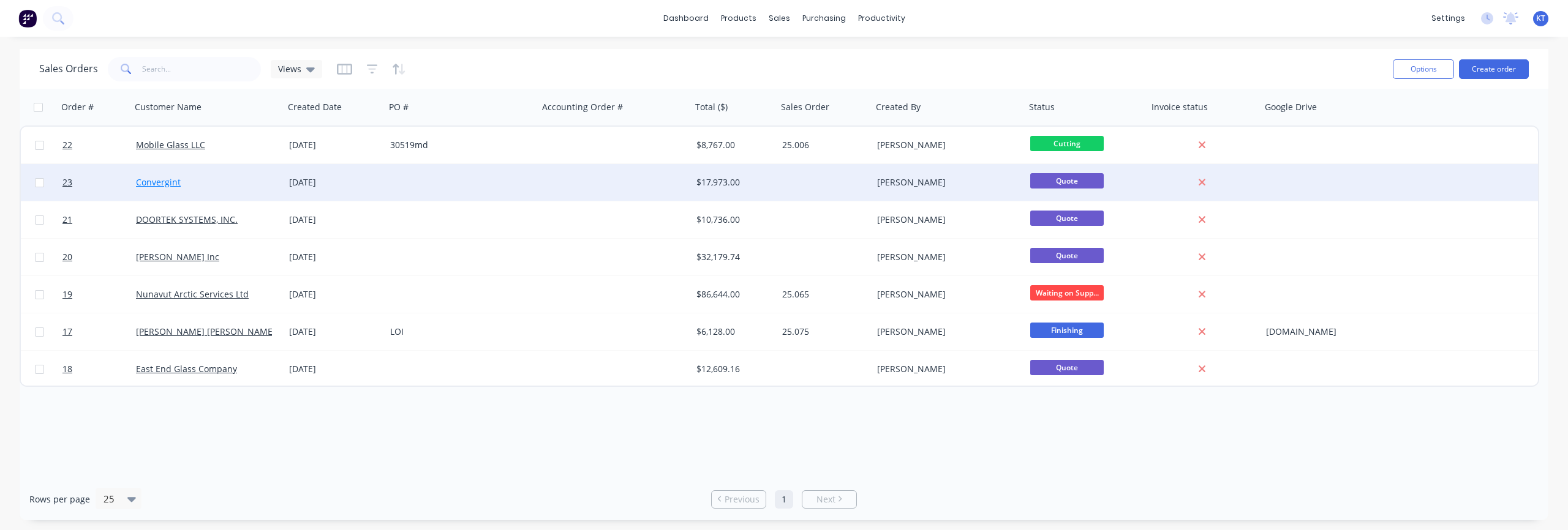
click at [170, 184] on link "Convergint" at bounding box center [159, 182] width 45 height 12
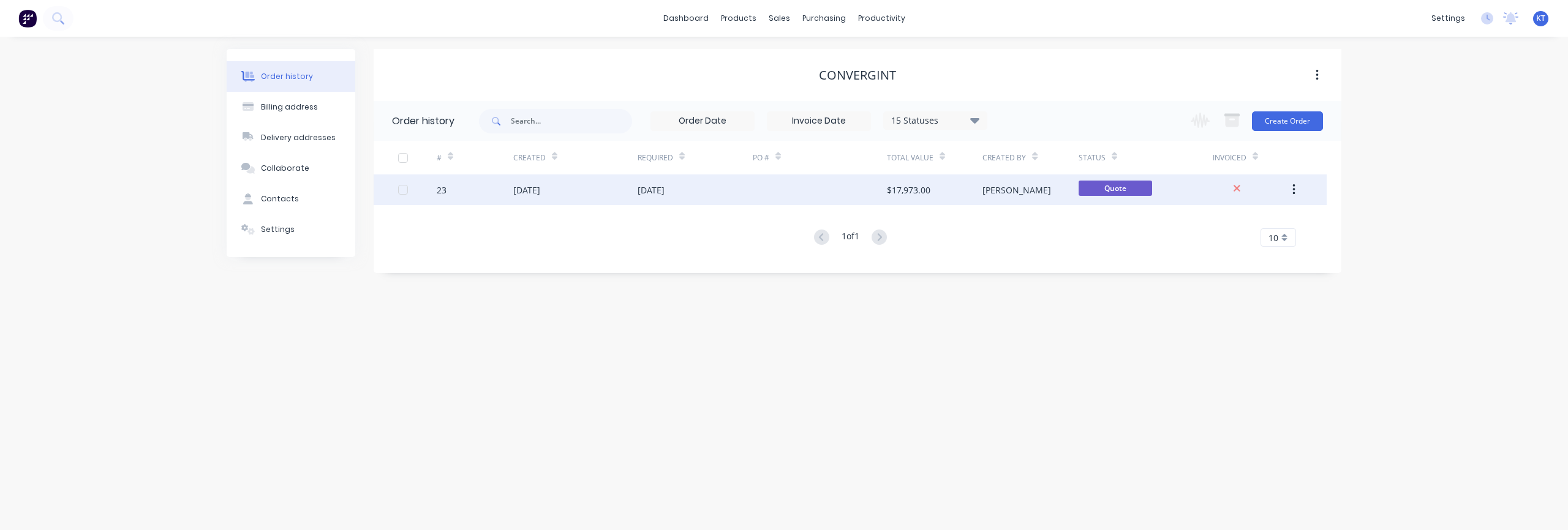
click at [801, 186] on div at bounding box center [820, 190] width 134 height 30
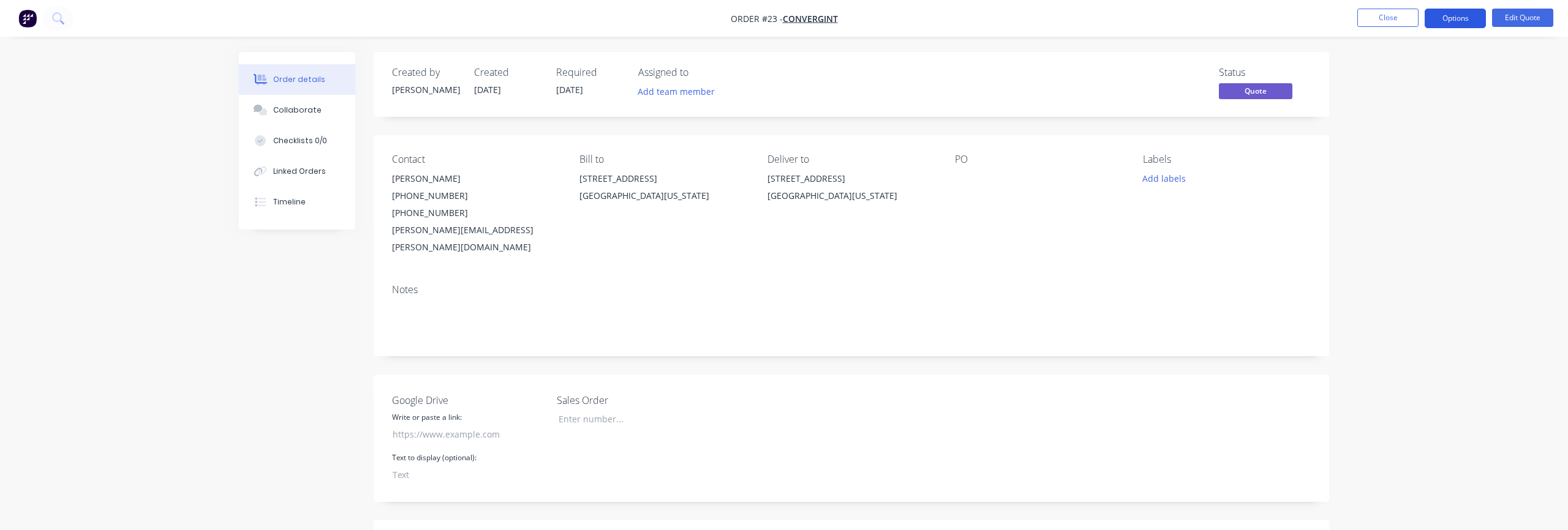
click at [1458, 24] on button "Options" at bounding box center [1455, 18] width 61 height 19
click at [1407, 81] on div "Quote" at bounding box center [1418, 74] width 113 height 18
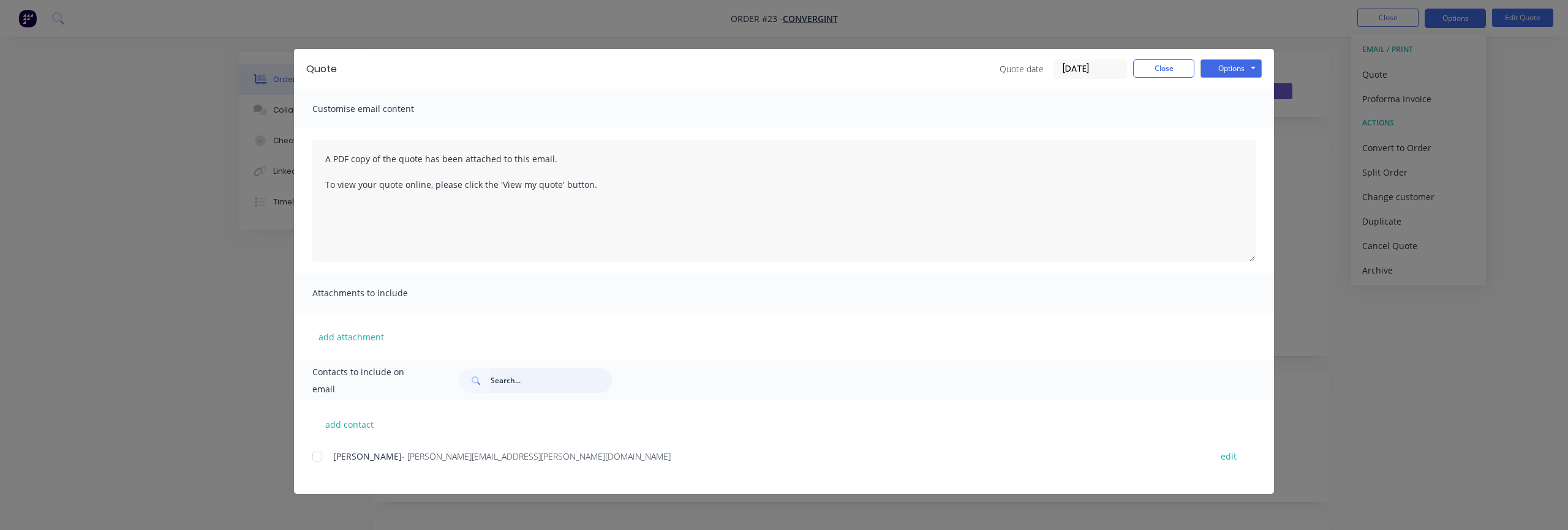
click at [515, 383] on input "text" at bounding box center [551, 381] width 121 height 24
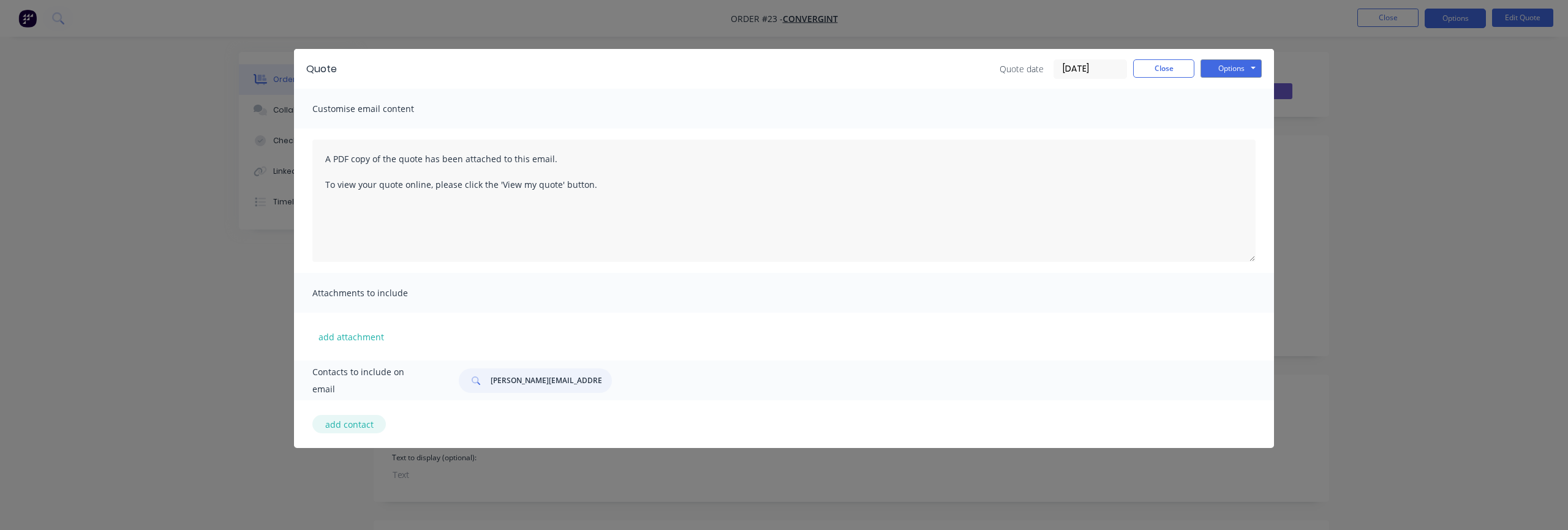
type input "megan@nabulletproof.com"
click at [362, 425] on button "add contact" at bounding box center [349, 424] width 73 height 19
select select "US"
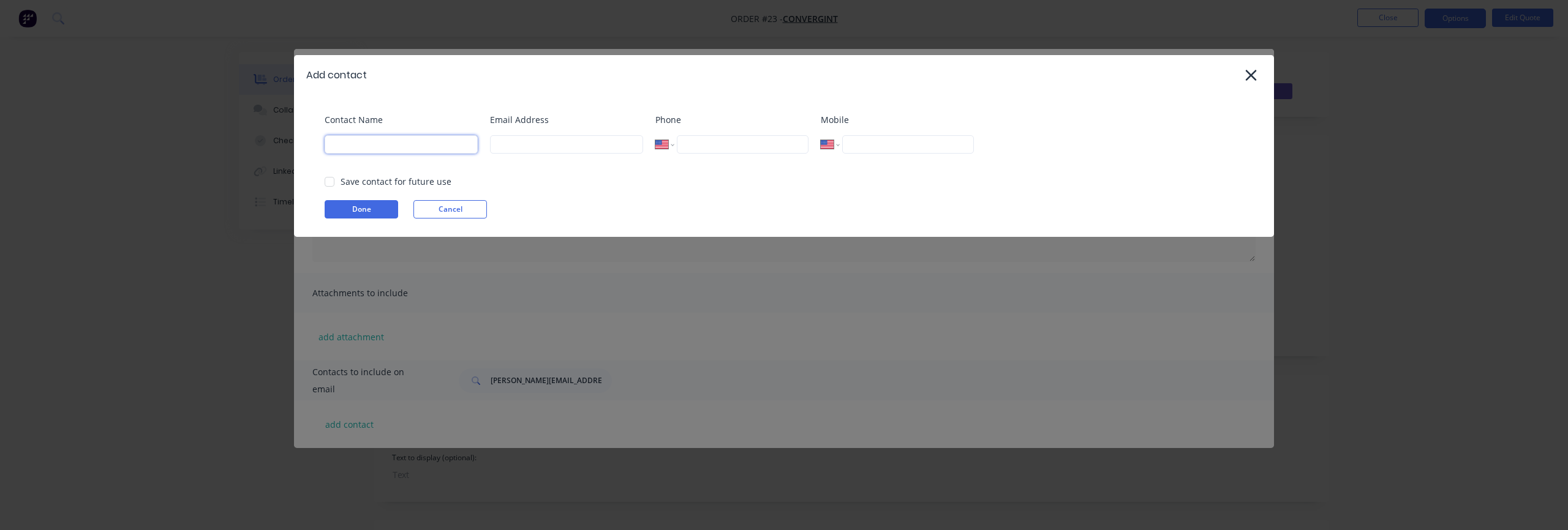
click at [400, 146] on input at bounding box center [401, 145] width 153 height 19
type input "Megan"
type input "megan@nabulletproof.com"
click at [357, 207] on button "Done" at bounding box center [362, 210] width 73 height 19
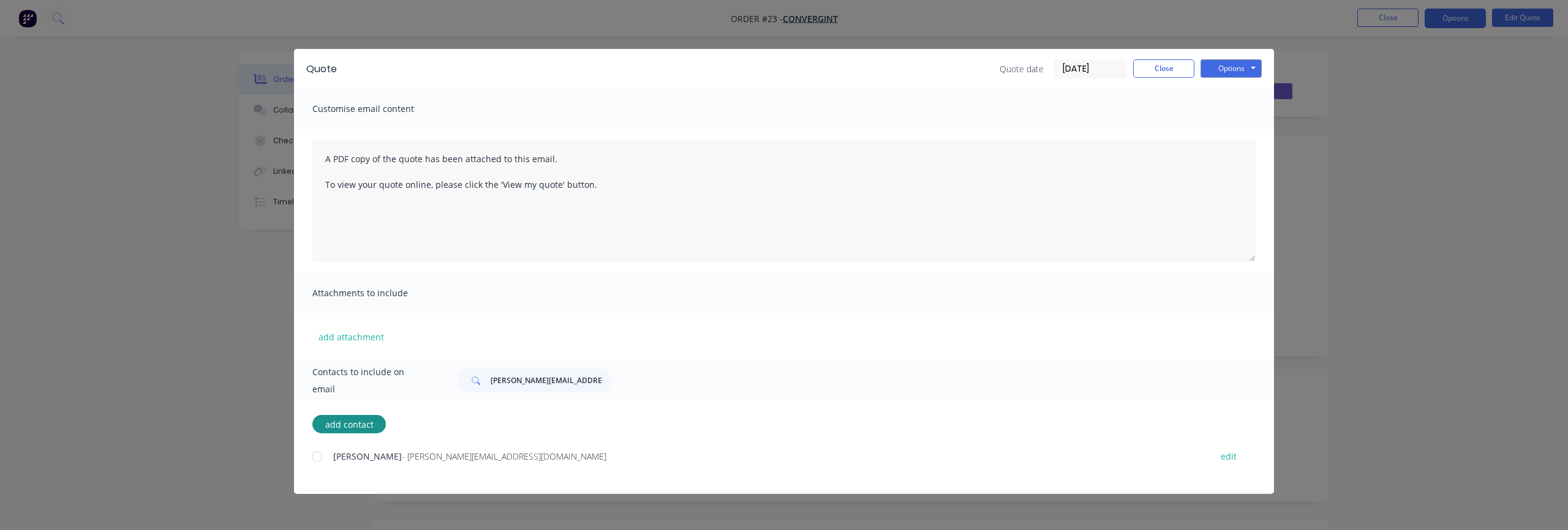
click at [320, 459] on div at bounding box center [317, 457] width 24 height 24
click at [1237, 61] on button "Options" at bounding box center [1231, 68] width 61 height 19
click at [1239, 127] on button "Email" at bounding box center [1239, 131] width 78 height 20
click at [154, 196] on div "Quote Quote date 08/10/25 Close Options Preview Print Email Customise email con…" at bounding box center [784, 265] width 1568 height 530
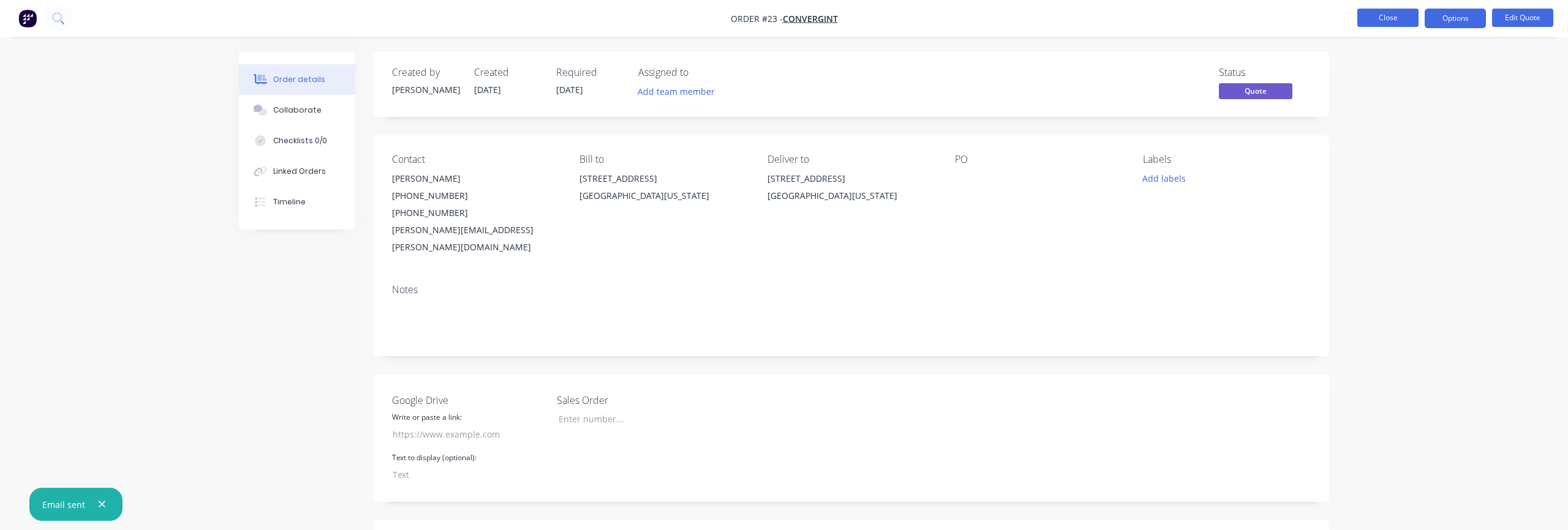
click at [1399, 24] on button "Close" at bounding box center [1388, 18] width 61 height 19
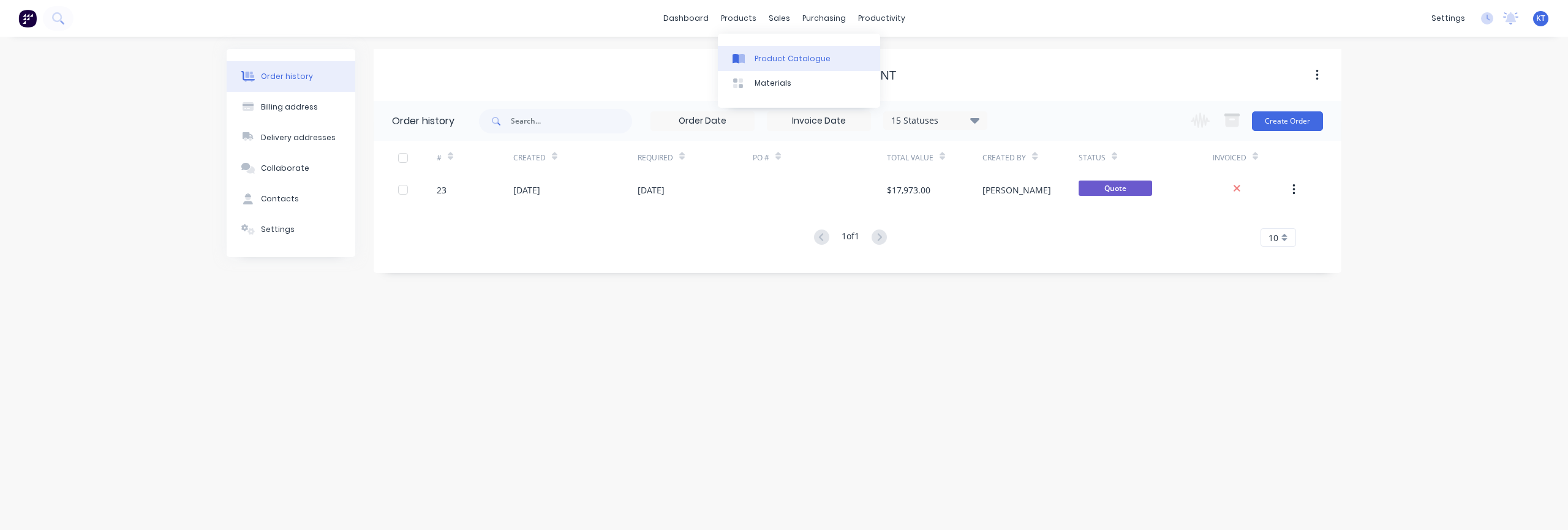
click at [770, 62] on div "Product Catalogue" at bounding box center [793, 59] width 76 height 11
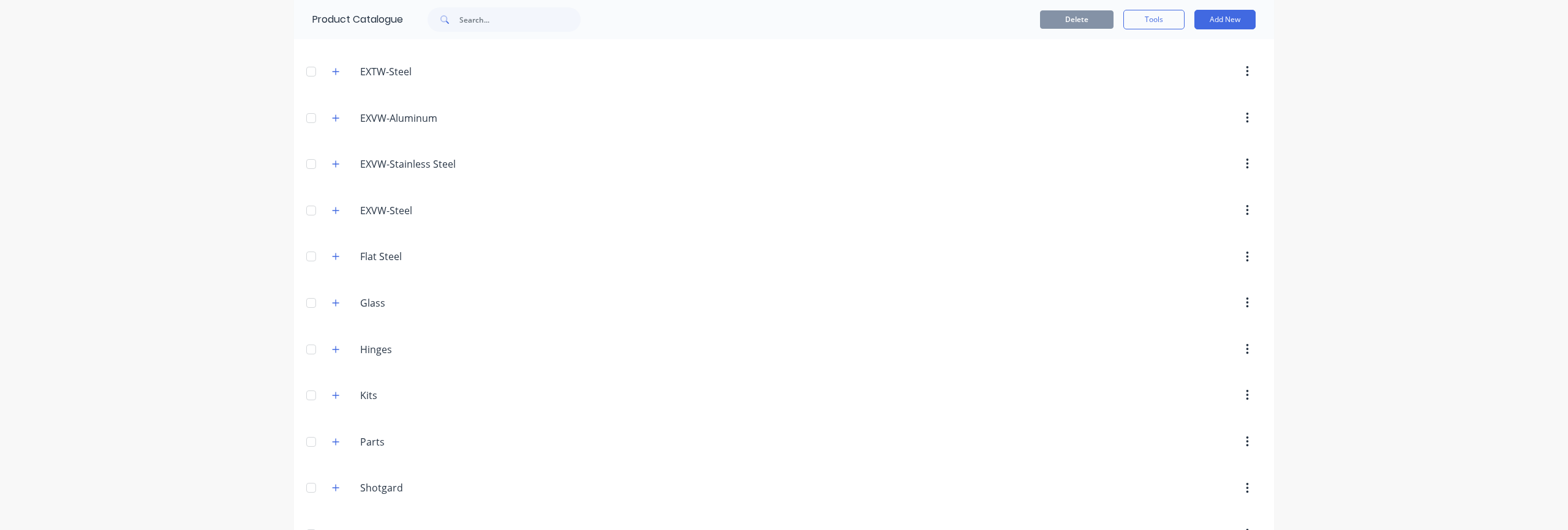
scroll to position [582, 0]
click at [338, 360] on icon "button" at bounding box center [336, 356] width 7 height 9
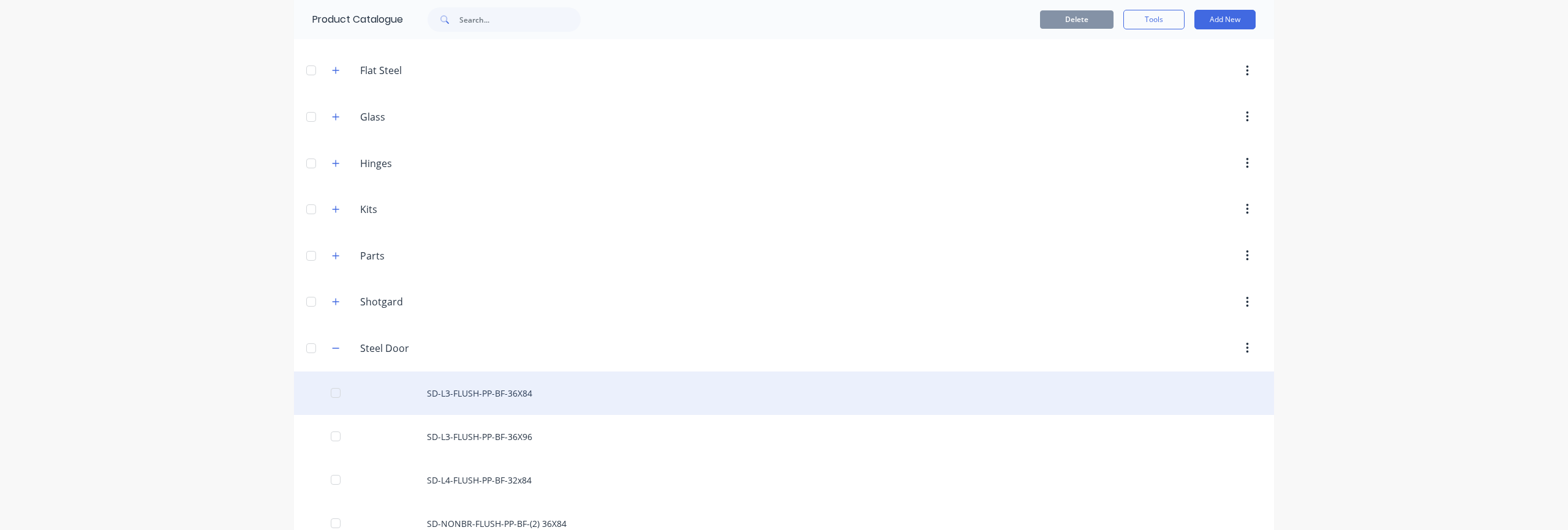
scroll to position [598, 0]
click at [480, 388] on div "SD-L3-FLUSH-PP-BF-36X84" at bounding box center [783, 386] width 980 height 44
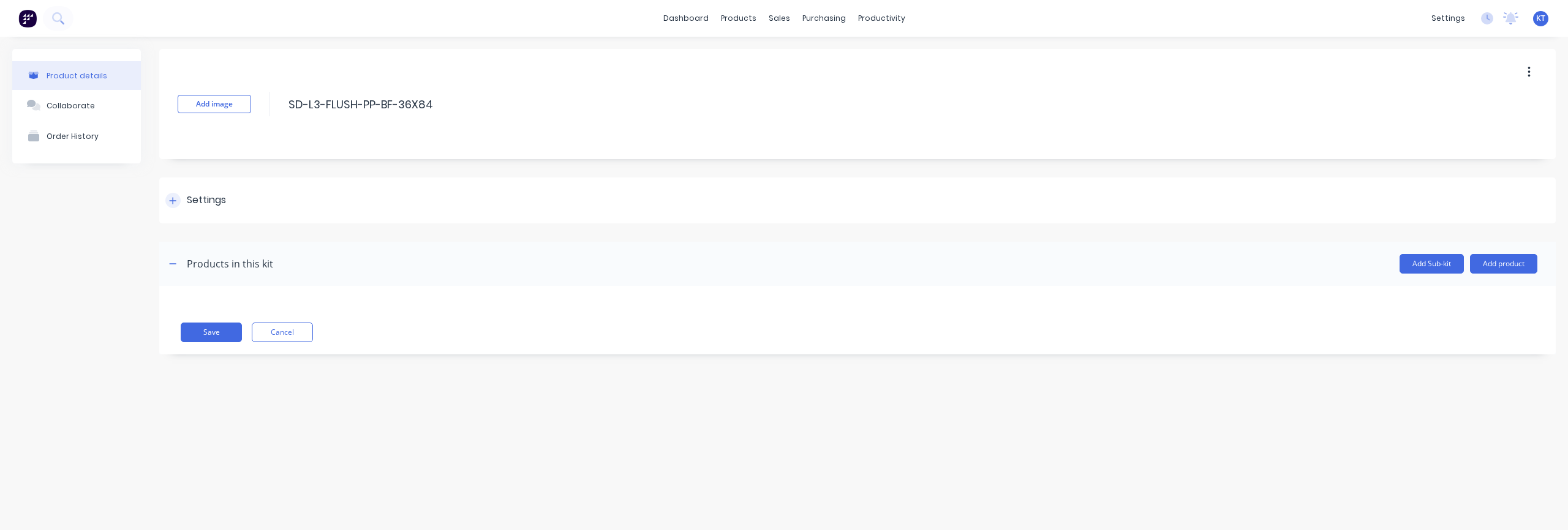
click at [197, 206] on div "Settings" at bounding box center [206, 200] width 39 height 16
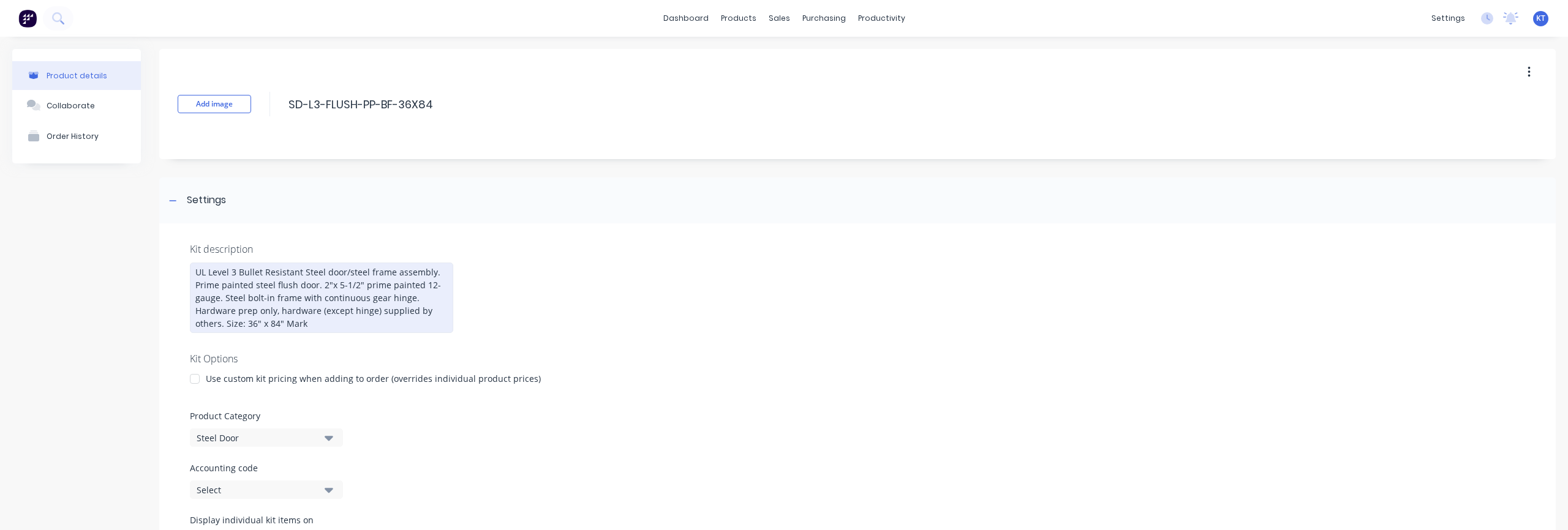
click at [288, 297] on div "UL Level 3 Bullet Resistant Steel door/steel frame assembly. Prime painted stee…" at bounding box center [321, 297] width 263 height 70
click at [279, 293] on div "UL Level 3 Bullet Resistant Steel door/steel frame assembly. Prime painted stee…" at bounding box center [321, 297] width 263 height 70
click at [258, 291] on div "UL Level 3 Bullet Resistant Steel door/steel frame assembly. Prime painted stee…" at bounding box center [321, 297] width 263 height 70
click at [243, 279] on div "UL Level 3 Bullet Resistant Steel door/steel frame assembly. Prime painted stee…" at bounding box center [321, 297] width 263 height 70
click at [239, 271] on div "UL Level 3 Bullet Resistant Steel door/steel frame assembly. Prime painted stee…" at bounding box center [321, 297] width 263 height 70
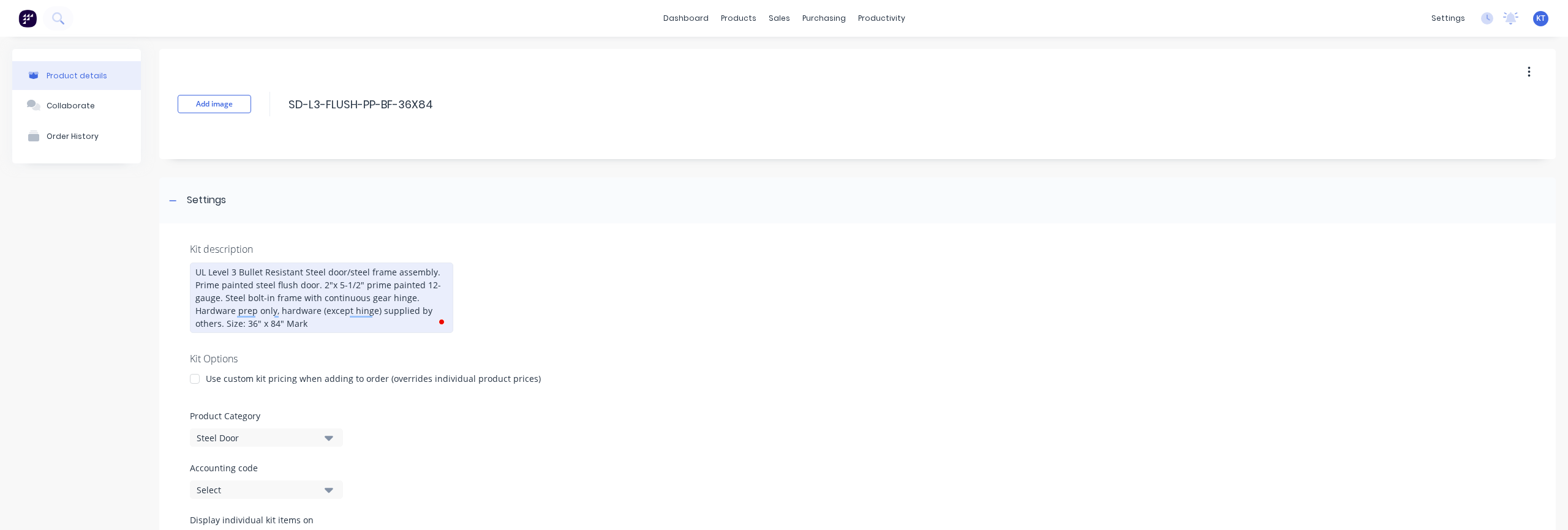
click at [236, 273] on div "UL Level 3 Bullet Resistant Steel door/steel frame assembly. Prime painted stee…" at bounding box center [321, 297] width 263 height 70
click at [231, 269] on div "UL Level Bullet Resistant Steel door/steel frame assembly. Prime painted steel …" at bounding box center [321, 297] width 263 height 70
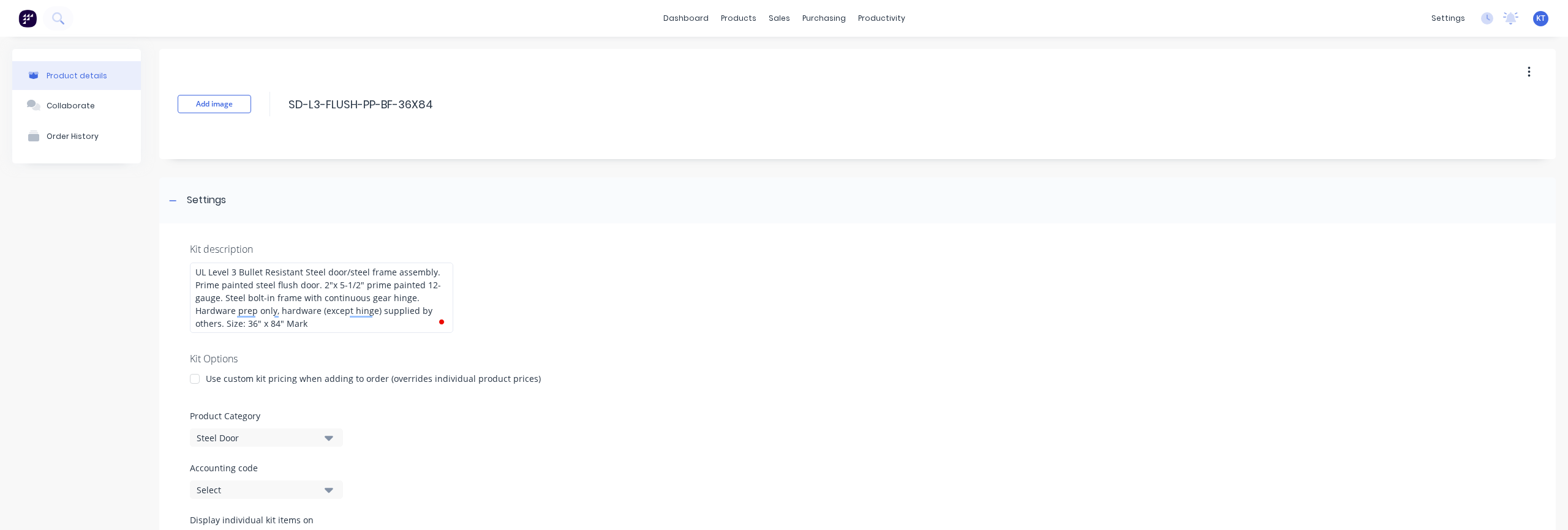
click at [613, 291] on div "Kit description UL Level 3 Bullet Resistant Steel door/steel frame assembly. Pr…" at bounding box center [857, 429] width 1396 height 412
click at [779, 19] on div "sales" at bounding box center [780, 19] width 34 height 19
click at [795, 58] on div at bounding box center [786, 59] width 19 height 11
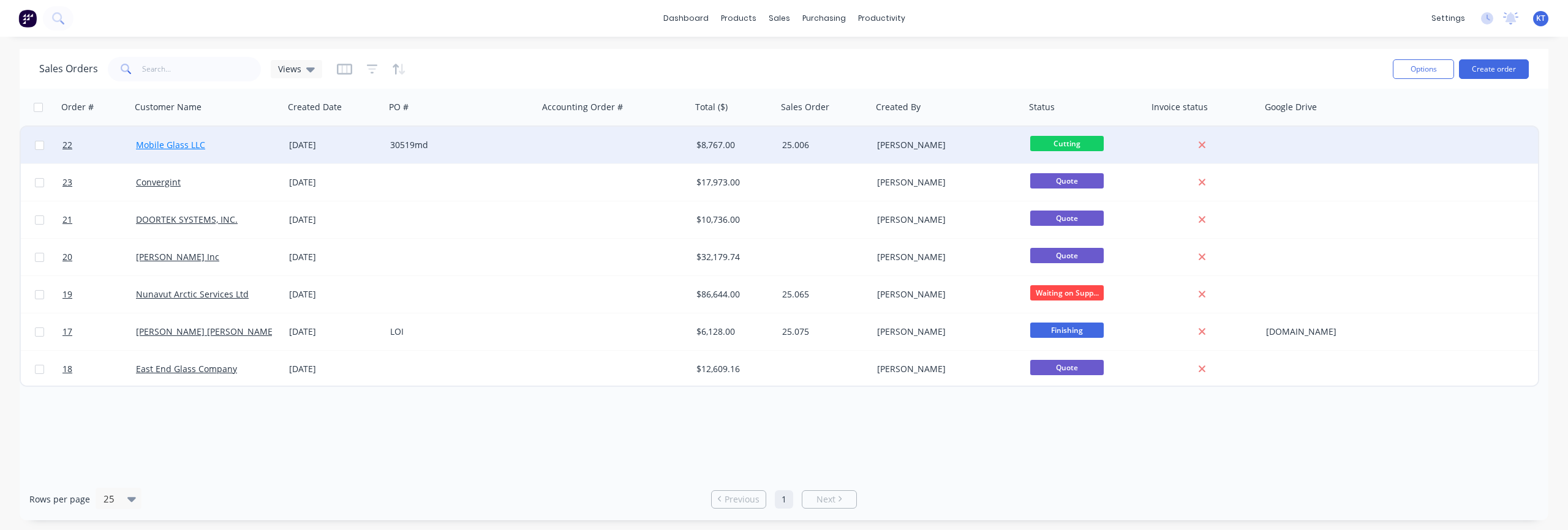
click at [189, 146] on link "Mobile Glass LLC" at bounding box center [170, 144] width 69 height 12
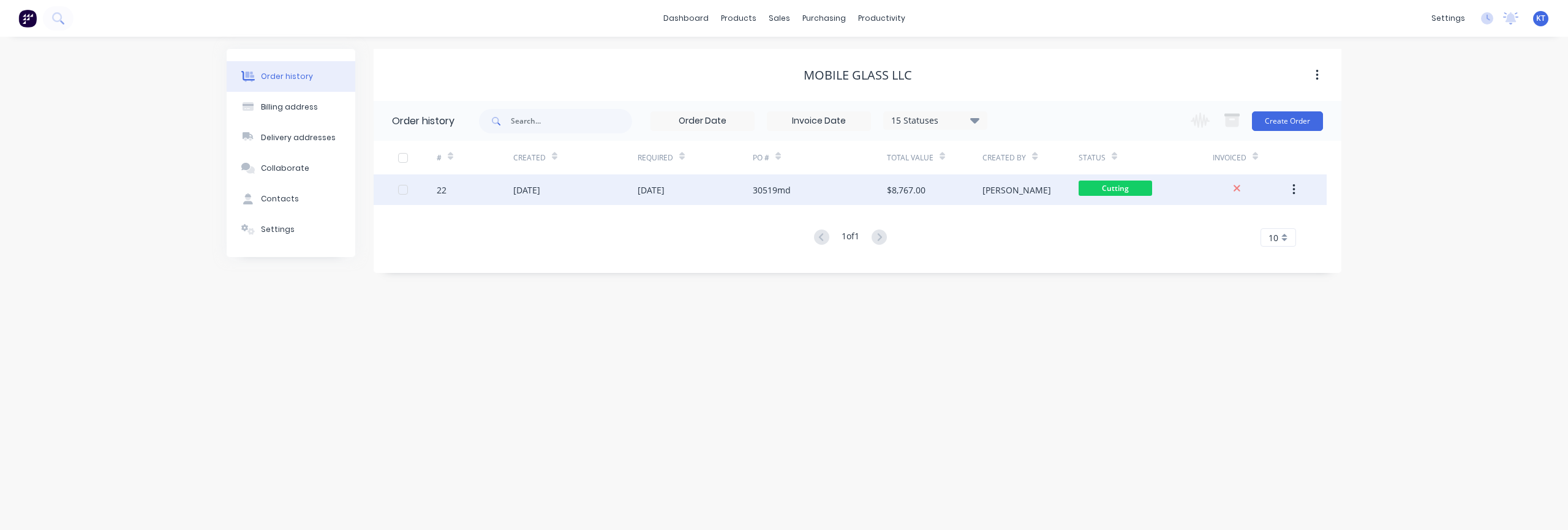
click at [540, 186] on div "07 Oct 2025" at bounding box center [526, 190] width 27 height 13
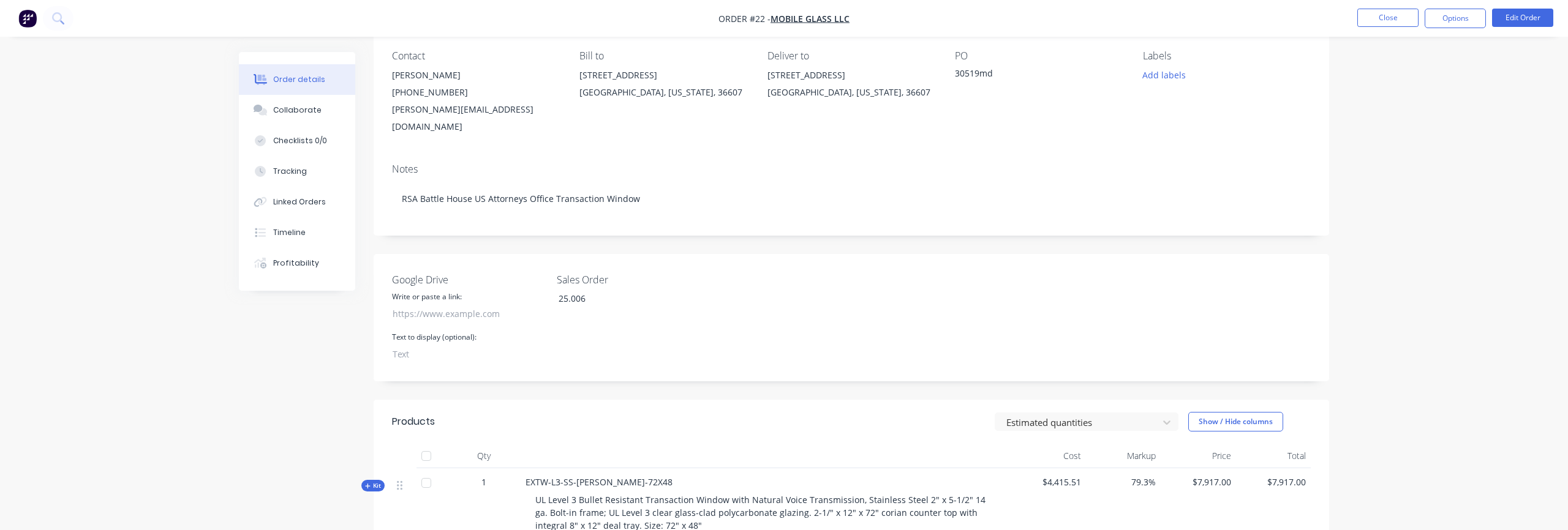
scroll to position [119, 0]
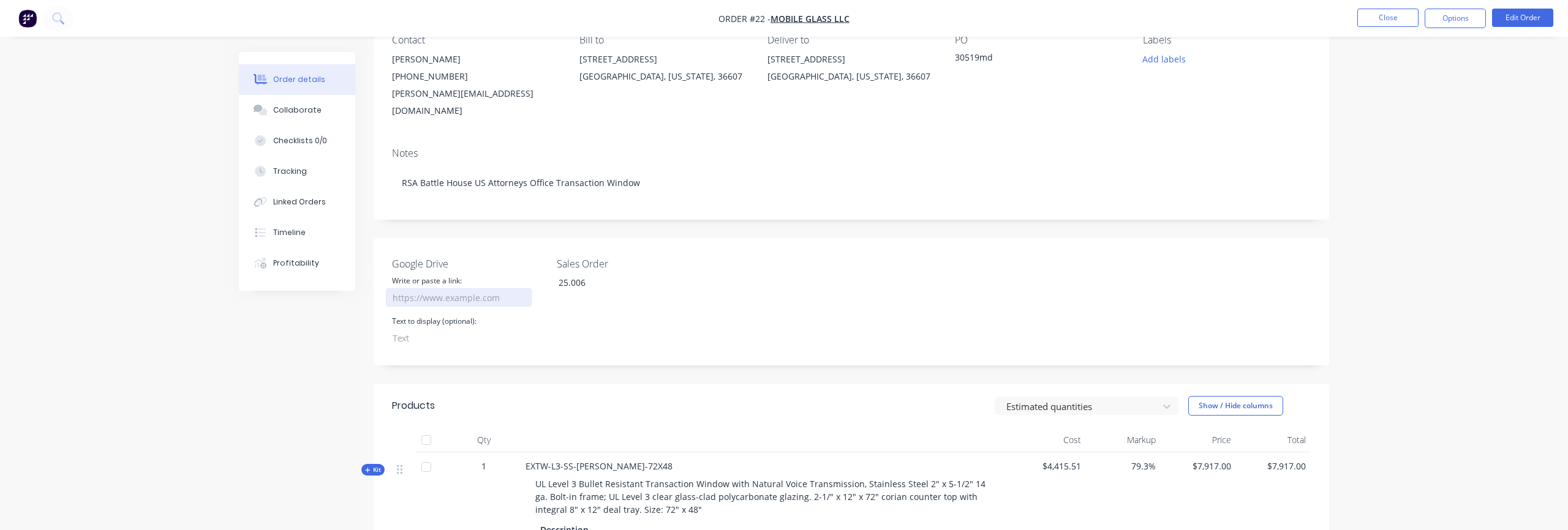
click at [433, 289] on input "Google Drive" at bounding box center [459, 298] width 146 height 19
paste input "https://mail.google.com/mail/u/0/#inbox/FMfcgzQcqHQSPvLBscgrKCFVgpSMHnnG"
type input "https://mail.google.com/mail/u/0/#inbox/FMfcgzQcqHQSPvLBscgrKCFVgpSMHnnG"
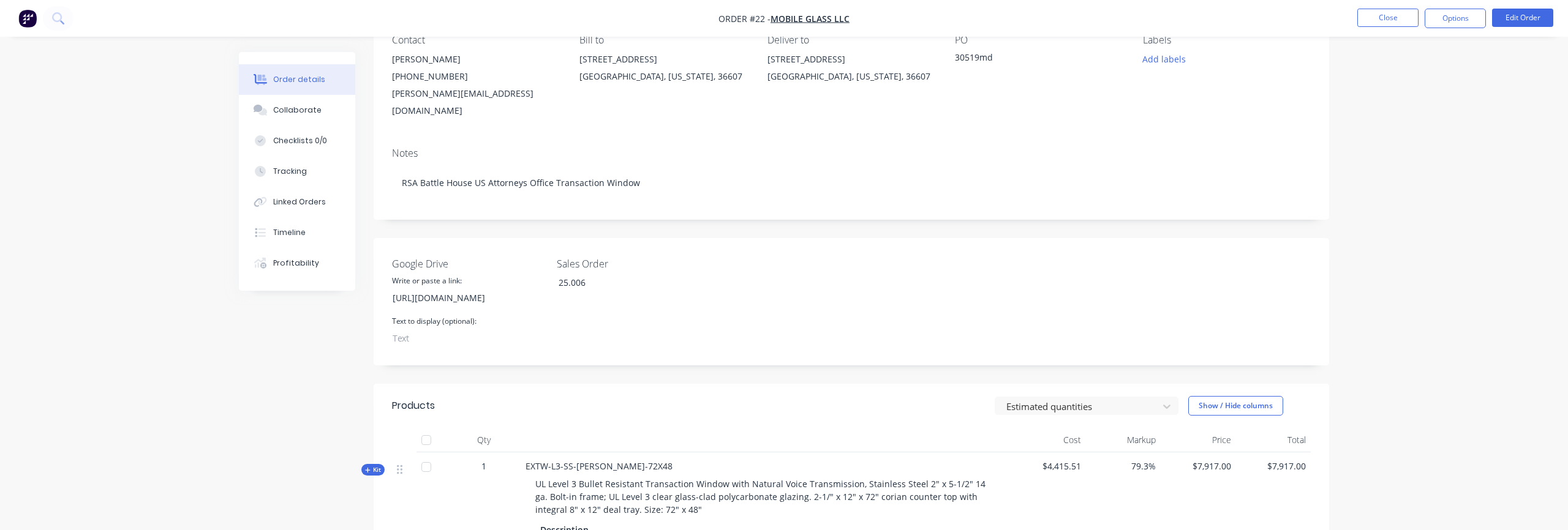
click at [828, 299] on div "Google Drive Write or paste a link: https://mail.google.com/mail/u/0/#inbox/FMf…" at bounding box center [851, 302] width 956 height 128
click at [480, 289] on input "https://mail.google.com/mail/u/0/#inbox/FMfcgzQcqHQSPvLBscgrKCFVgpSMHnnG" at bounding box center [459, 298] width 146 height 19
click at [418, 289] on input "https://mail.google.com/mail/u/0/#inbox/FMfcgzQcqHQSPvLBscgrKCFVgpSMHnnG" at bounding box center [459, 298] width 146 height 19
drag, startPoint x: 393, startPoint y: 282, endPoint x: 719, endPoint y: 294, distance: 326.2
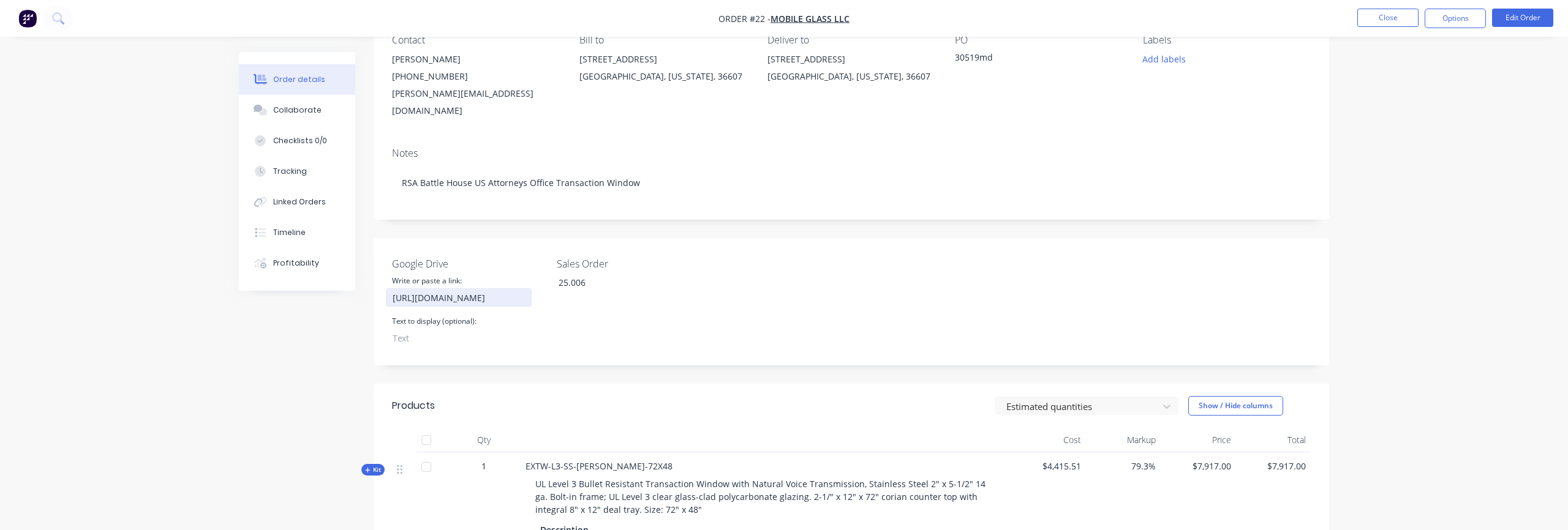
click at [719, 294] on div "Google Drive Write or paste a link: https://mail.google.com/mail/u/0/#inbox/FMf…" at bounding box center [851, 302] width 956 height 128
click at [823, 310] on div "Google Drive Write or paste a link: Text to display (optional): Sales Order 25.…" at bounding box center [851, 302] width 956 height 128
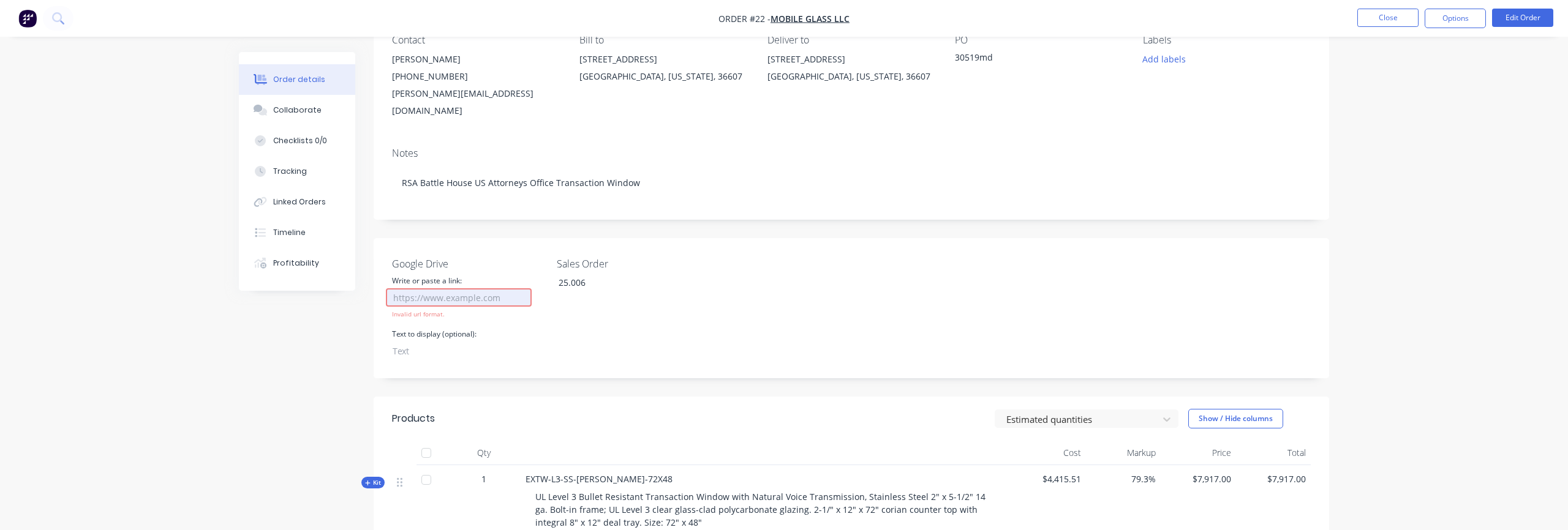
click at [455, 289] on input "Google Drive" at bounding box center [459, 298] width 146 height 19
paste input "https://drive.google.com/drive/folders/15CunLyy2h15n8htubhjicoYZ2GAVjIUT?usp=dr…"
type input "https://drive.google.com/drive/folders/15CunLyy2h15n8htubhjicoYZ2GAVjIUT?usp=dr…"
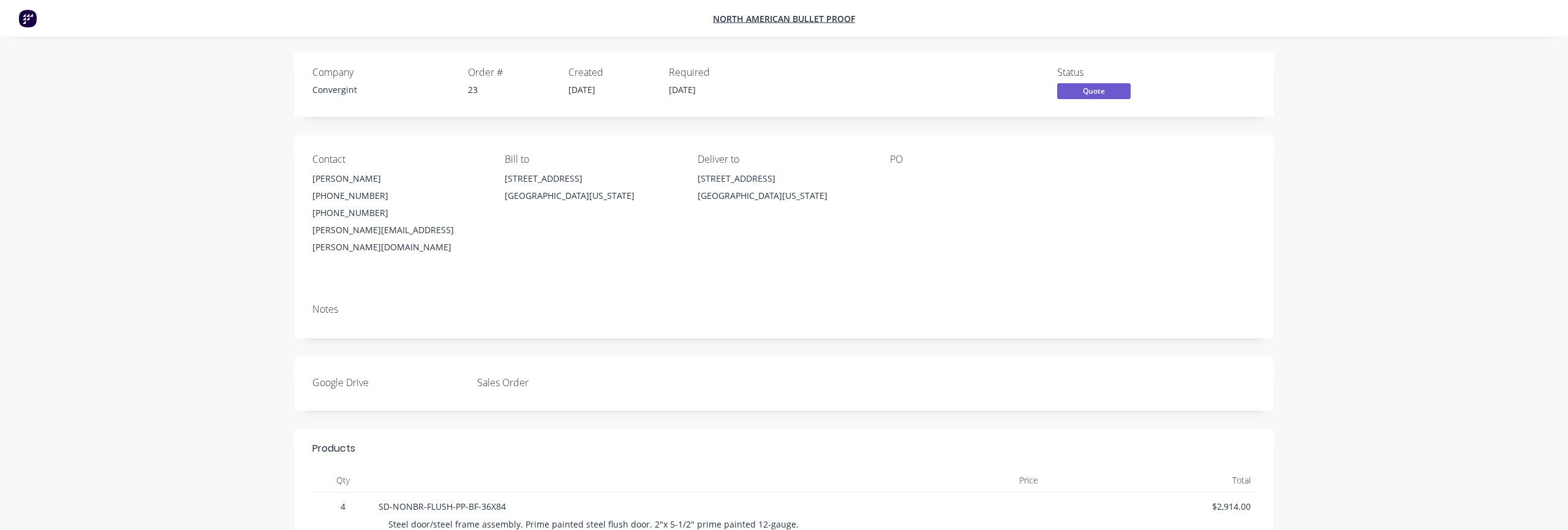
drag, startPoint x: 1378, startPoint y: 49, endPoint x: 1330, endPoint y: 55, distance: 48.4
click at [1378, 49] on div "Company Convergint Order # 23 Created [DATE] Required [DATE] Status Quote Conta…" at bounding box center [784, 521] width 1568 height 1042
click at [47, 21] on nav "North American Bullet Proof" at bounding box center [784, 18] width 1568 height 37
click at [34, 21] on img at bounding box center [28, 19] width 19 height 19
click at [22, 23] on img at bounding box center [28, 19] width 19 height 19
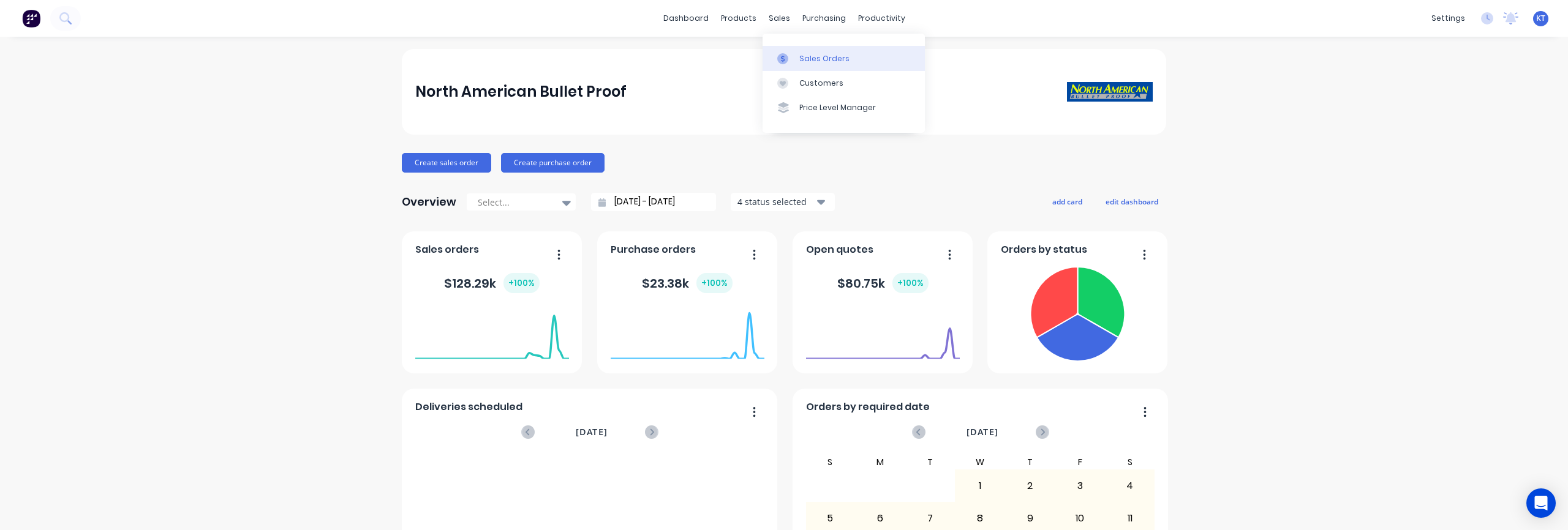
click at [816, 56] on div "Sales Orders" at bounding box center [824, 59] width 50 height 11
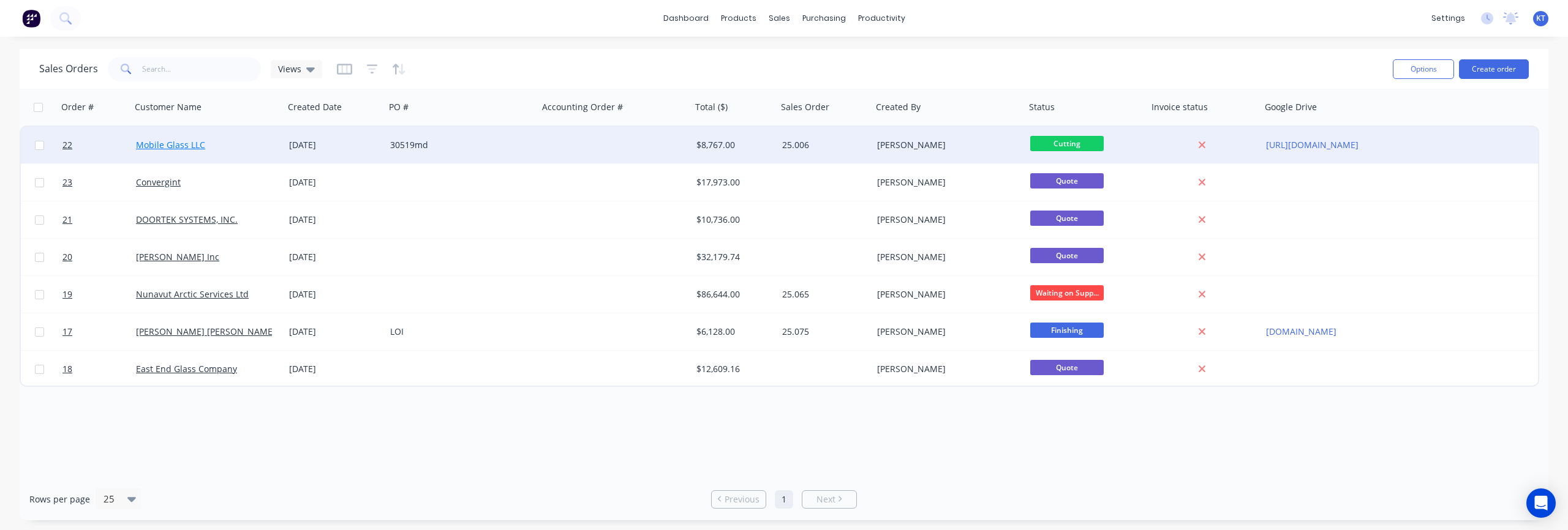
click at [179, 144] on link "Mobile Glass LLC" at bounding box center [170, 144] width 69 height 12
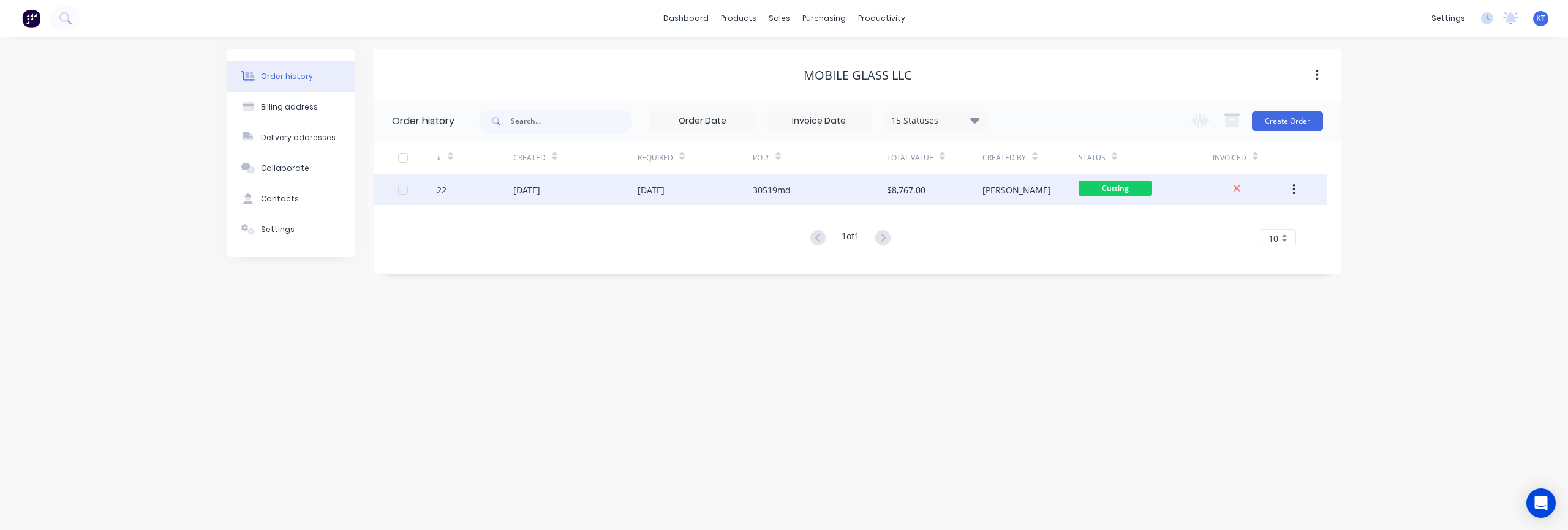
click at [656, 193] on div "24 Oct 2025" at bounding box center [651, 190] width 27 height 13
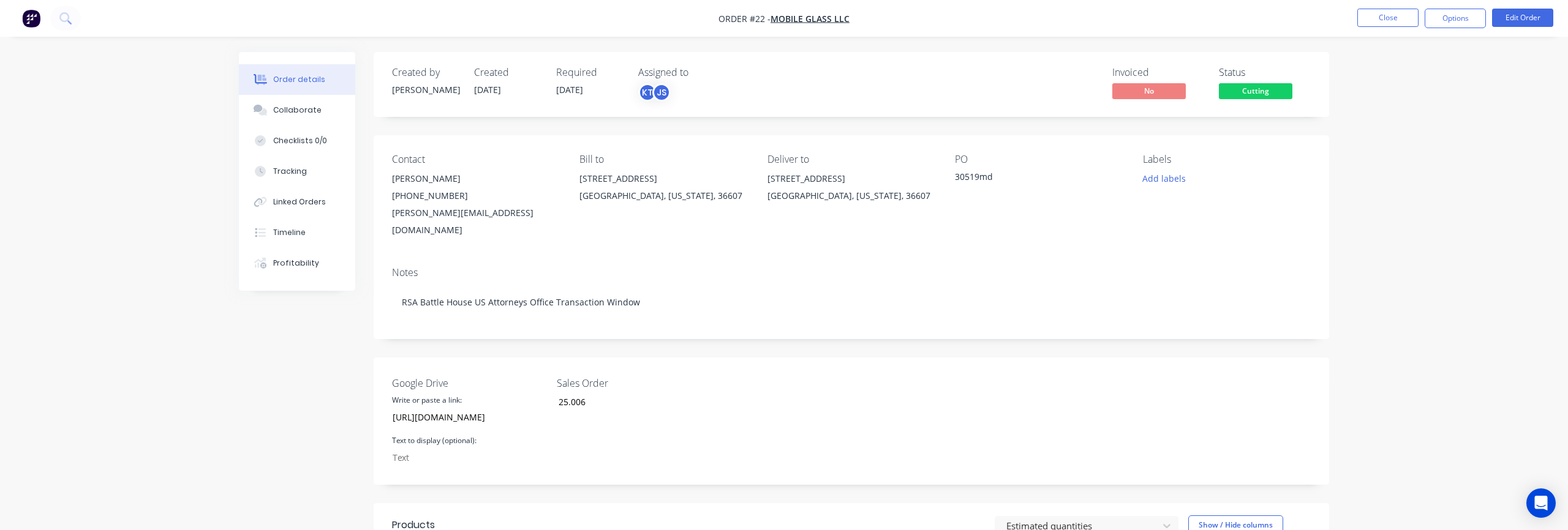
scroll to position [93, 0]
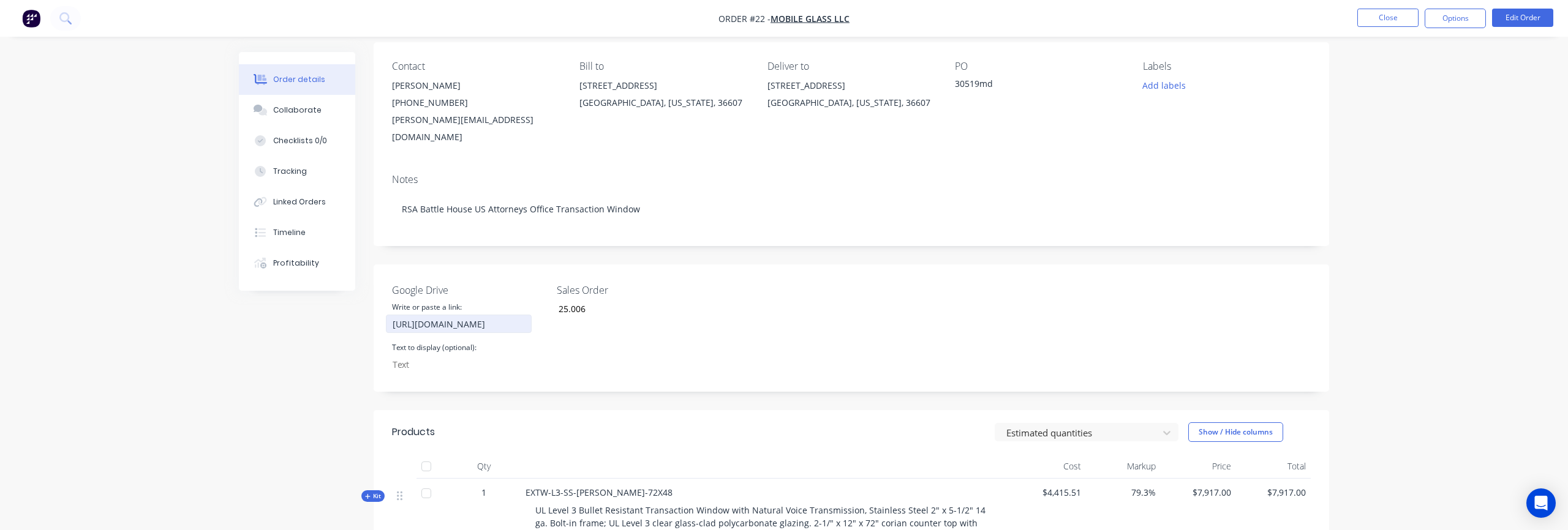
click at [482, 315] on input "https://mail.google.com/mail/u/0/#inbox/FMfcgzQcqHQSPvLBscgrKCFVgpSMHnnG" at bounding box center [459, 324] width 146 height 19
drag, startPoint x: 525, startPoint y: 306, endPoint x: 360, endPoint y: 310, distance: 165.0
click at [360, 310] on div "Created by Kris Created 07/10/25 Required 24/10/25 Assigned to KT JS Invoiced N…" at bounding box center [784, 388] width 1090 height 859
click at [400, 315] on input "https://mail.google.com/mail/u/0/#inbox/FMfcgzQcqHQSPvLBscgrKCFVgpSMHnnG" at bounding box center [459, 324] width 146 height 19
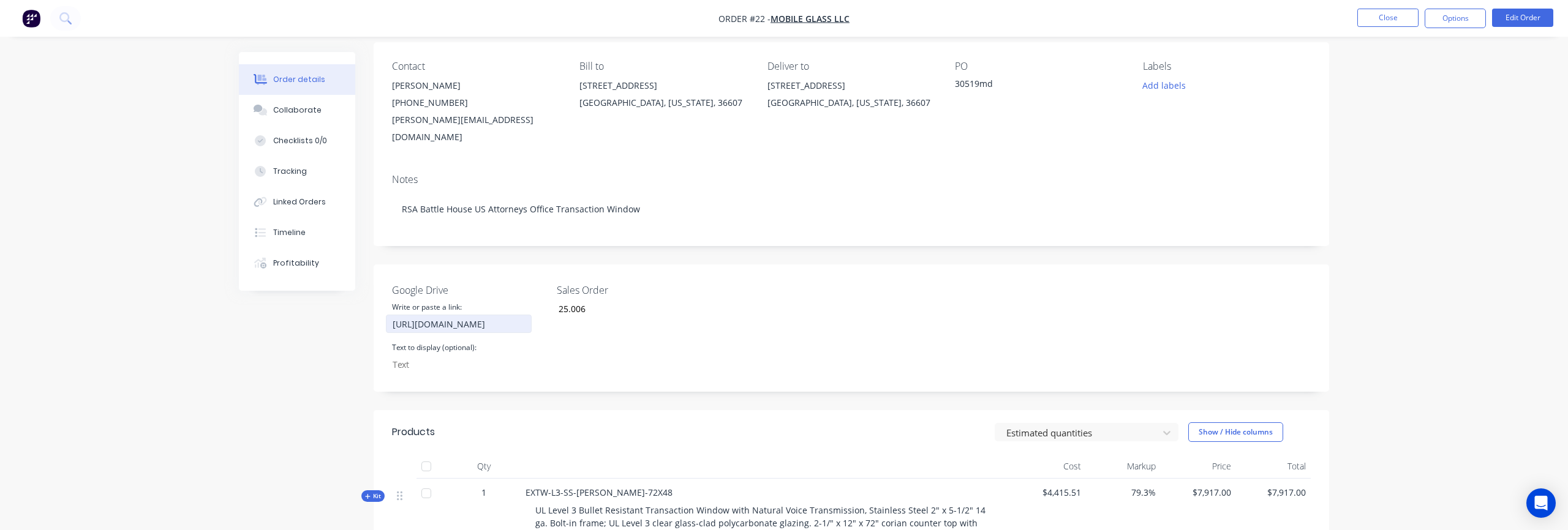
scroll to position [0, 196]
drag, startPoint x: 391, startPoint y: 308, endPoint x: 618, endPoint y: 310, distance: 227.0
click at [618, 310] on div "Google Drive Write or paste a link: https://mail.google.com/mail/u/0/#inbox/FMf…" at bounding box center [851, 328] width 956 height 128
click at [617, 350] on div "Sales Order 25.006" at bounding box center [633, 328] width 153 height 91
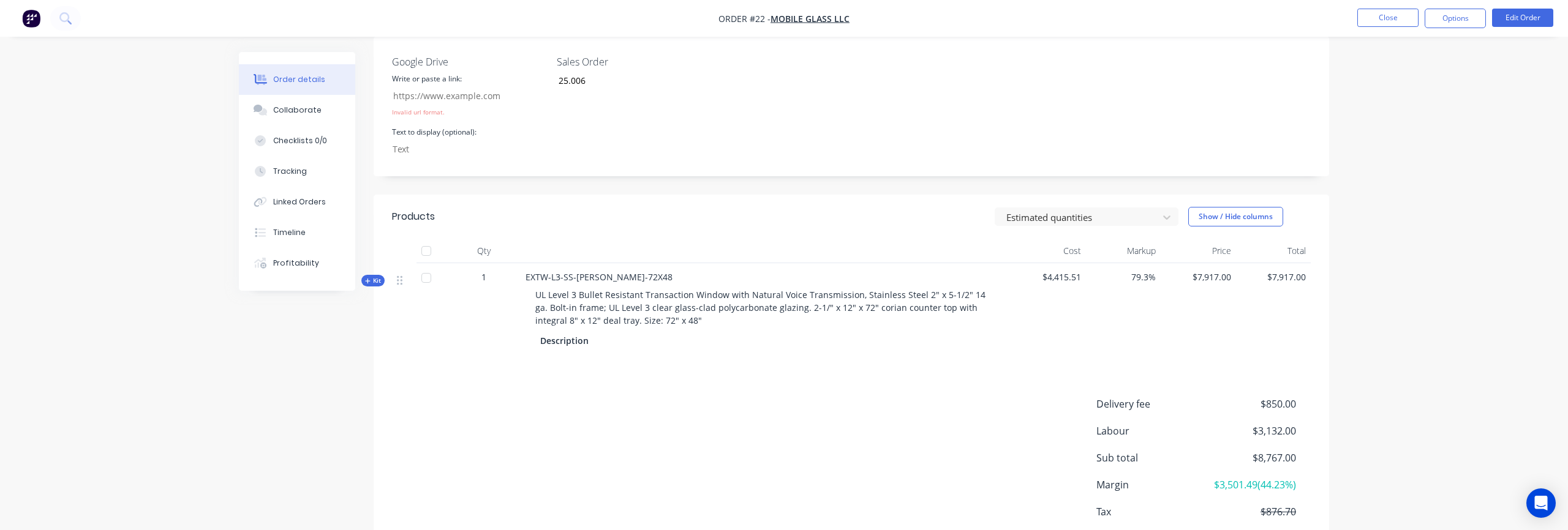
scroll to position [151, 0]
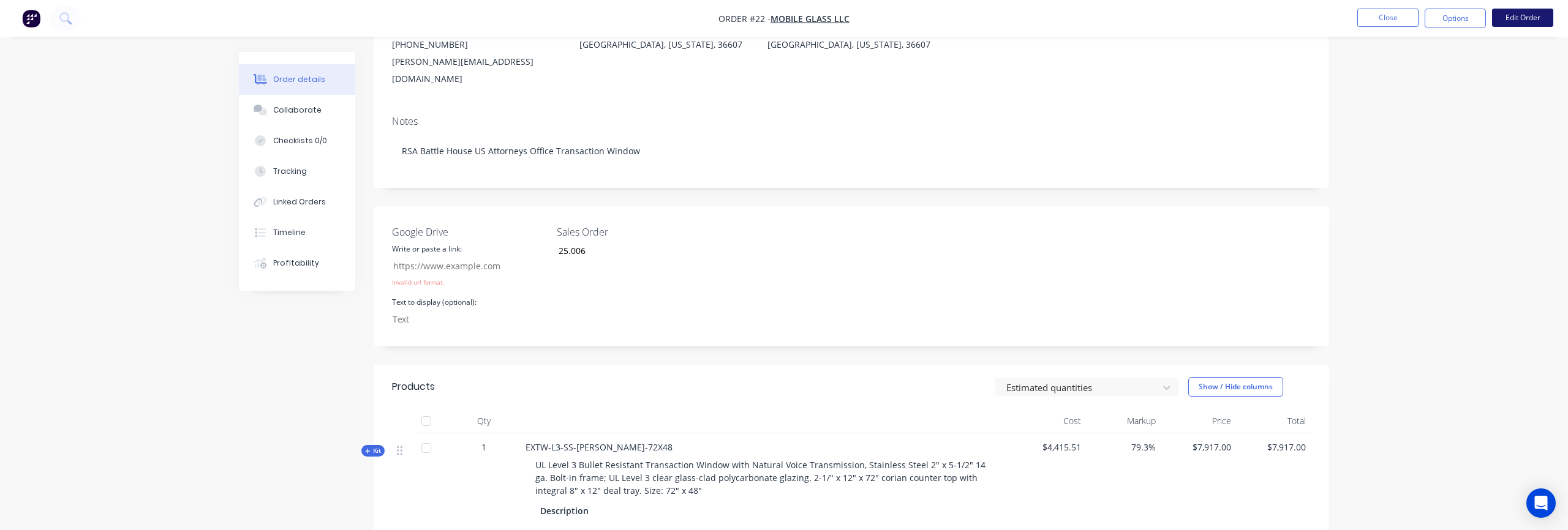
click at [1512, 26] on button "Edit Order" at bounding box center [1523, 18] width 61 height 19
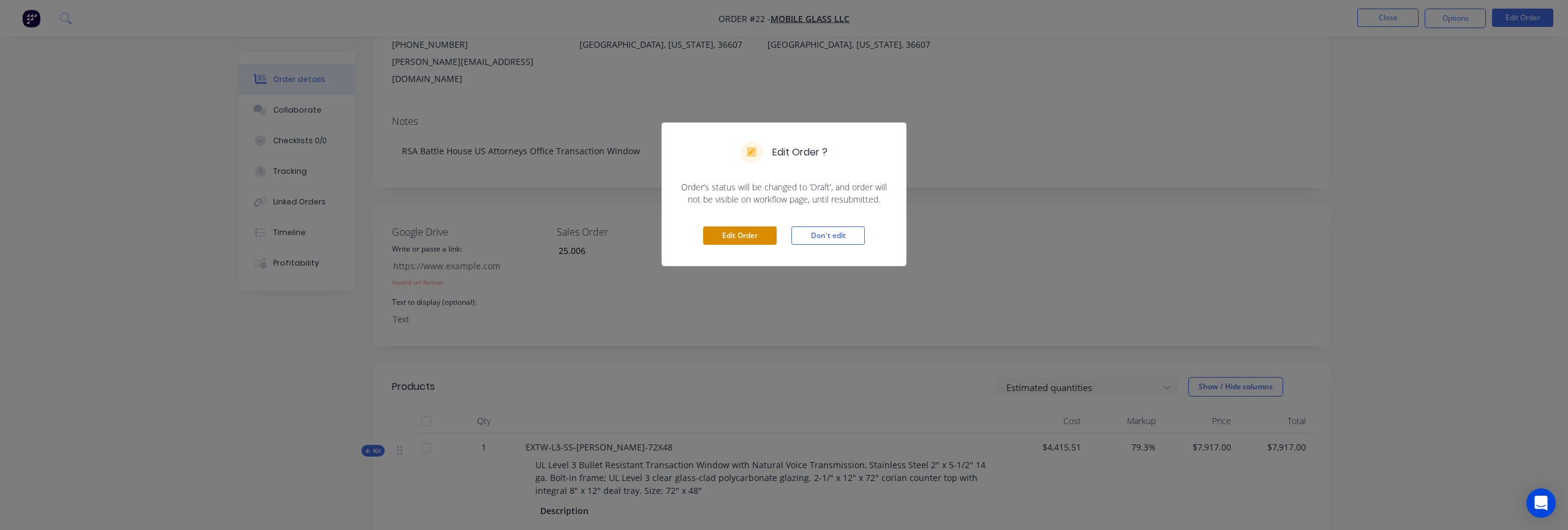
click at [743, 233] on button "Edit Order" at bounding box center [740, 236] width 73 height 19
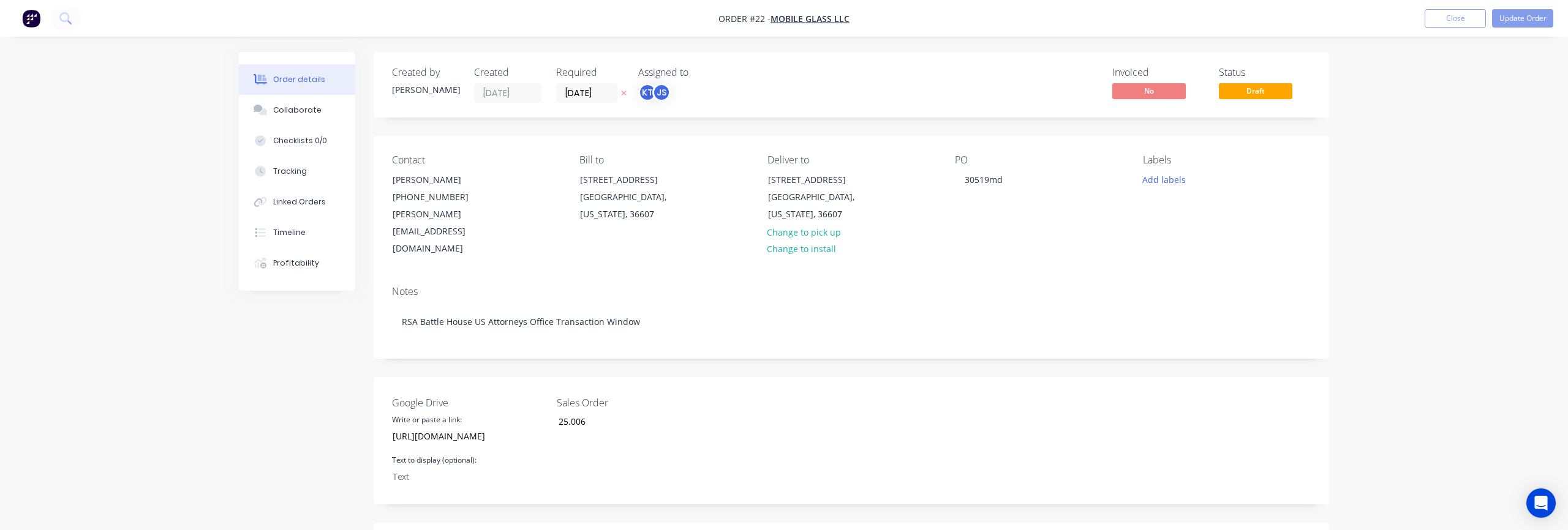
scroll to position [58, 0]
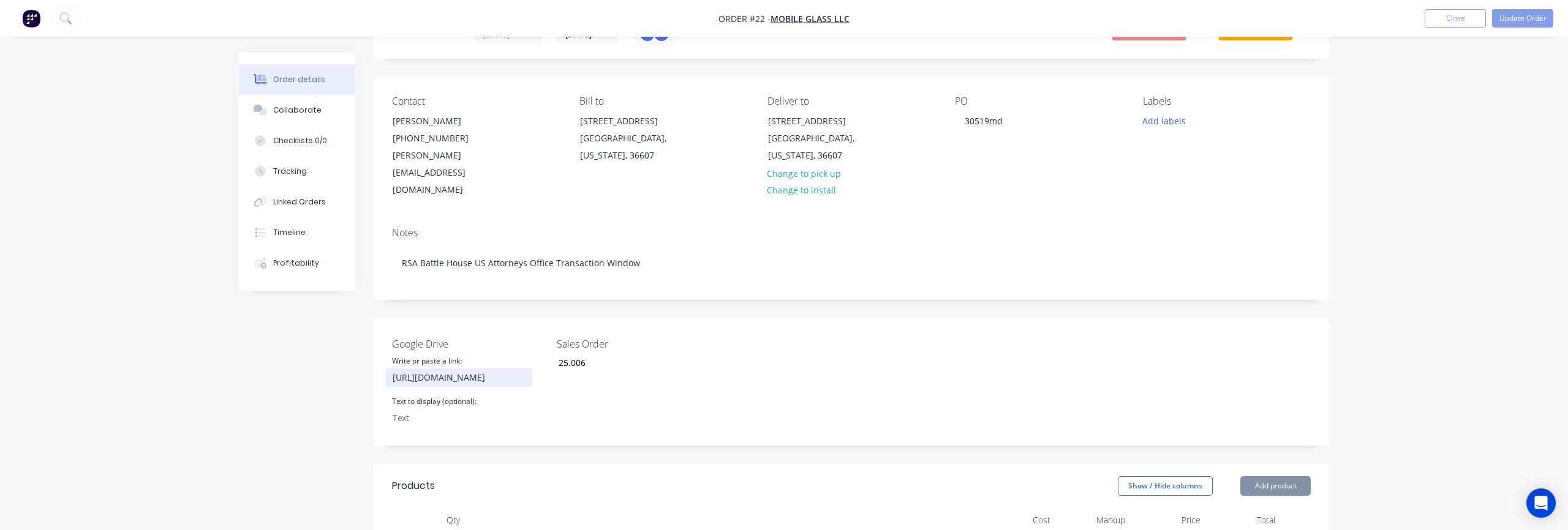
type input "23/10/25"
click at [488, 369] on input "https://mail.google.com/mail/u/0/#inbox/FMfcgzQcqHQSPvLBscgrKCFVgpSMHnnG" at bounding box center [459, 378] width 146 height 19
drag, startPoint x: 393, startPoint y: 345, endPoint x: 656, endPoint y: 354, distance: 263.2
click at [656, 354] on div "Google Drive Write or paste a link: https://mail.google.com/mail/u/0/#inbox/FMf…" at bounding box center [851, 382] width 956 height 128
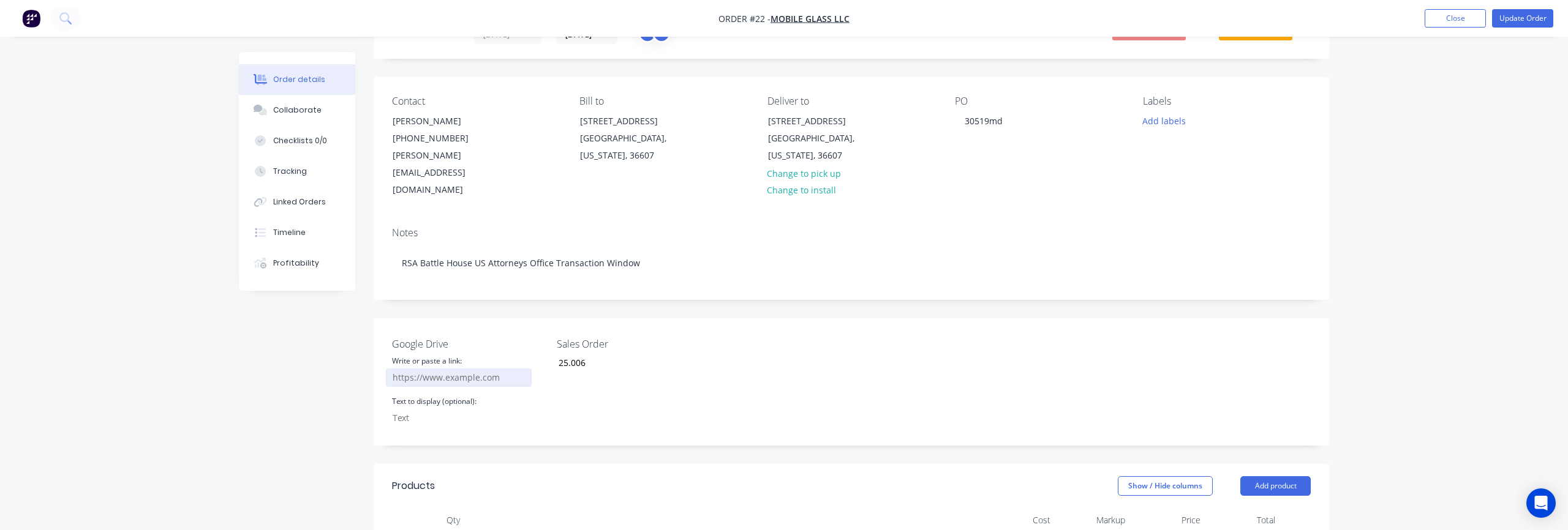
scroll to position [0, 0]
click at [628, 389] on div "Sales Order 25.006" at bounding box center [633, 382] width 153 height 91
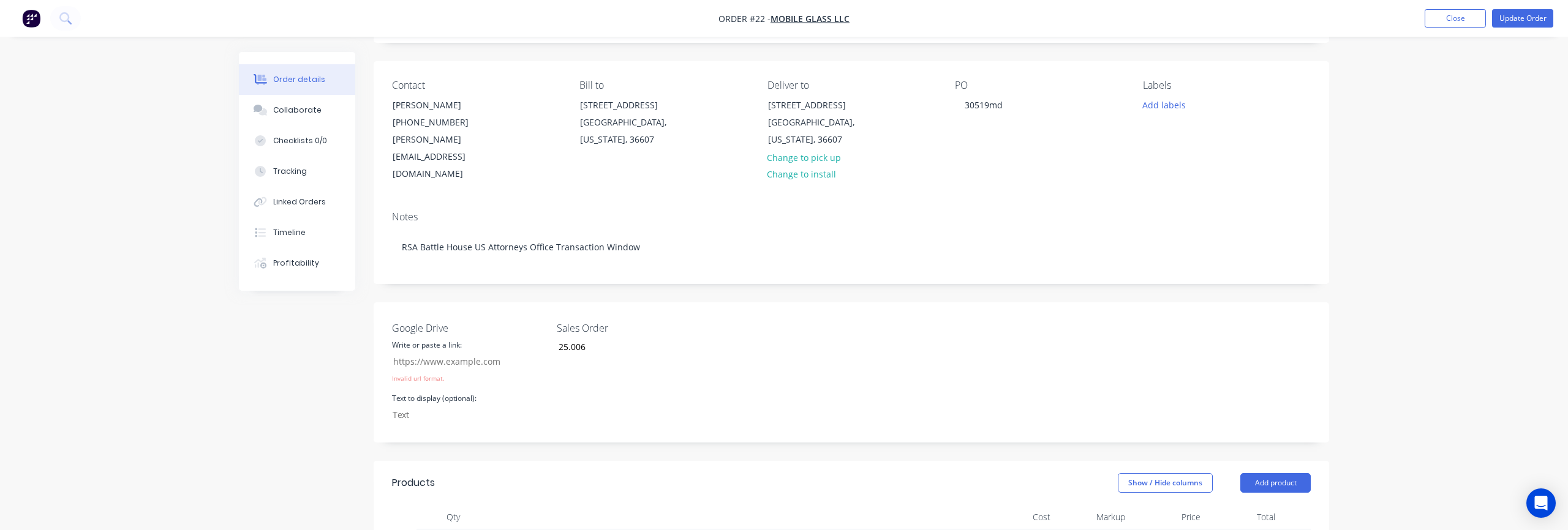
scroll to position [83, 0]
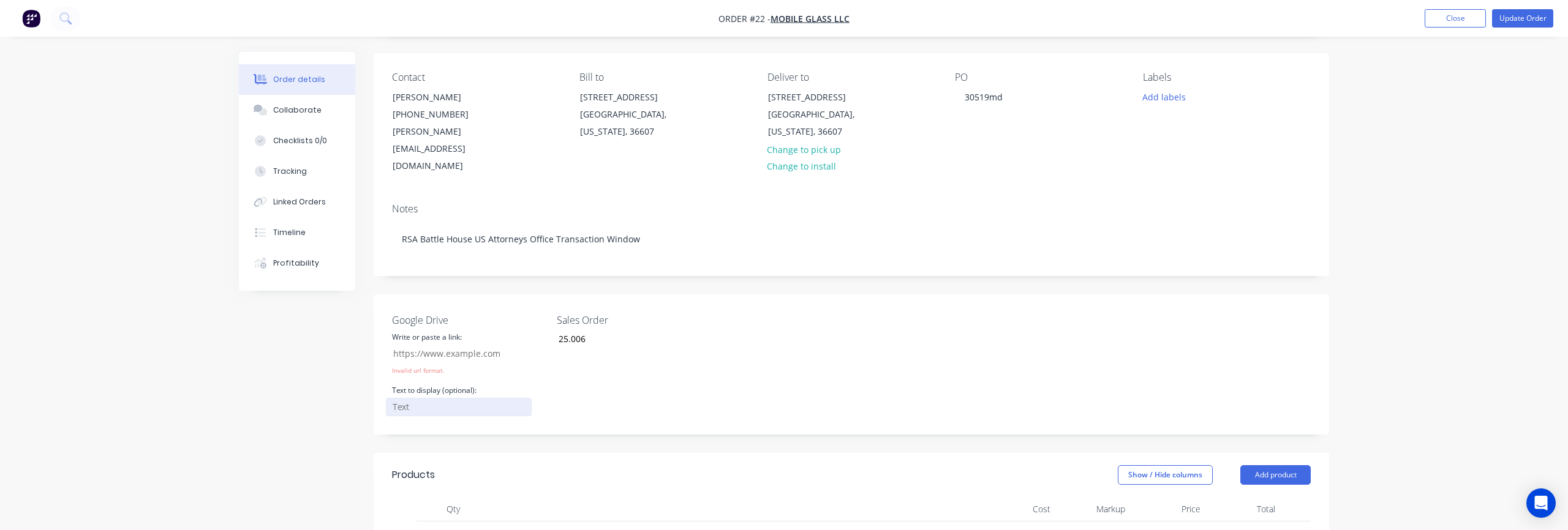
click at [474, 398] on input "Google Drive" at bounding box center [459, 407] width 146 height 19
click at [632, 364] on div "Sales Order 25.006" at bounding box center [633, 365] width 153 height 103
click at [484, 345] on input "Google Drive" at bounding box center [459, 354] width 146 height 19
paste input "https://drive.google.com/drive/folders/15CunLyy2h15n8htubhjicoYZ2GAVjIUT?usp=sh…"
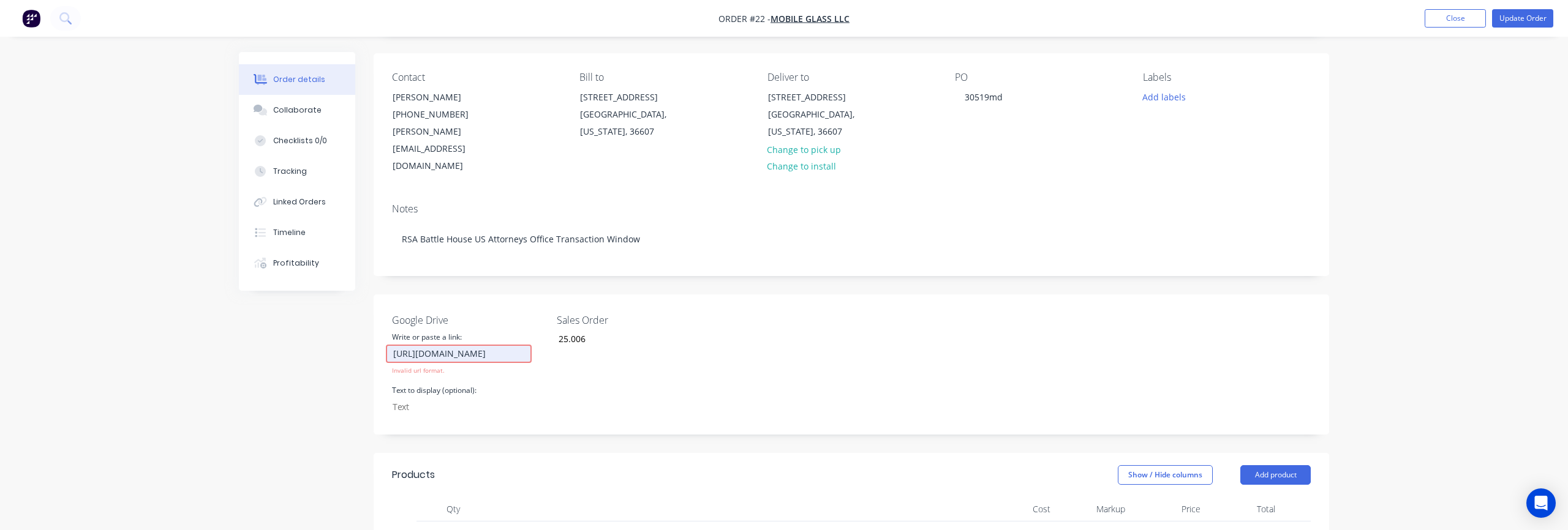
type input "https://drive.google.com/drive/folders/15CunLyy2h15n8htubhjicoYZ2GAVjIUT?usp=sh…"
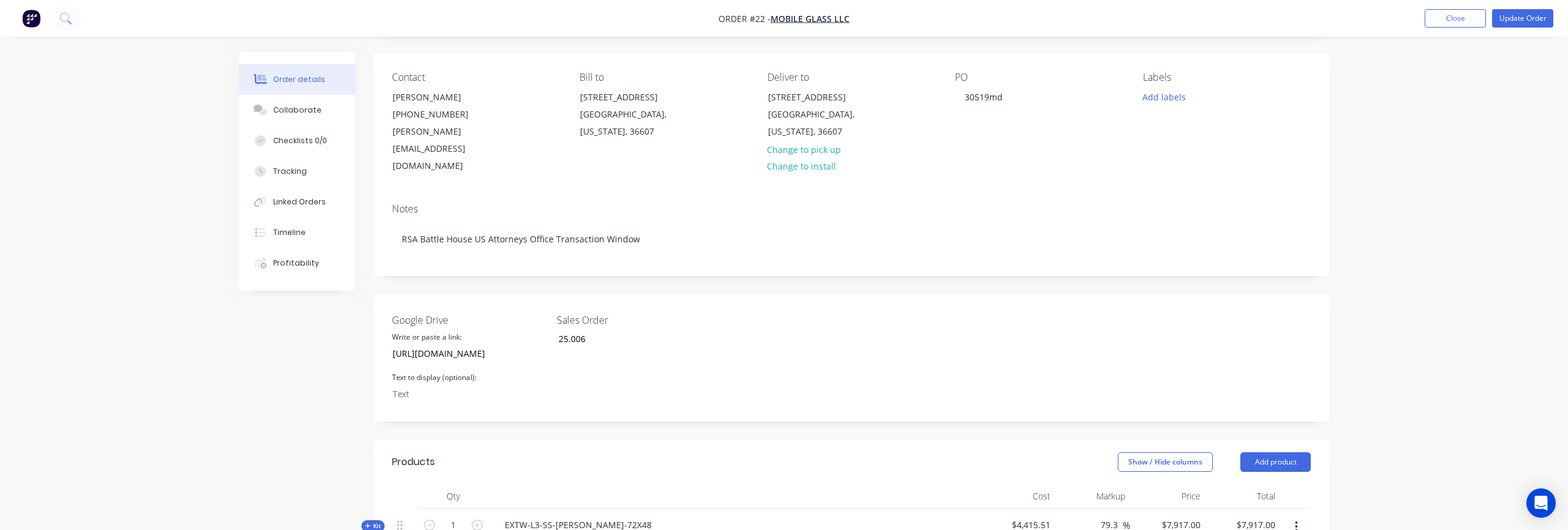
click at [681, 344] on div "Sales Order 25.006" at bounding box center [633, 358] width 153 height 91
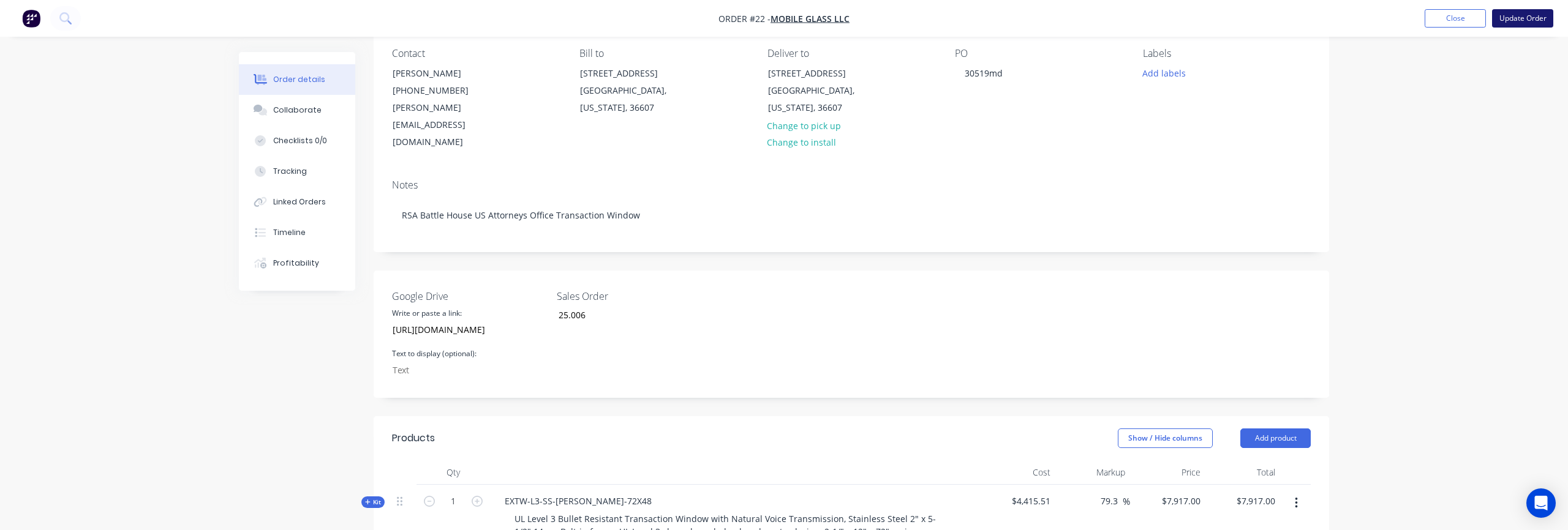
click at [1527, 24] on button "Update Order" at bounding box center [1523, 19] width 61 height 19
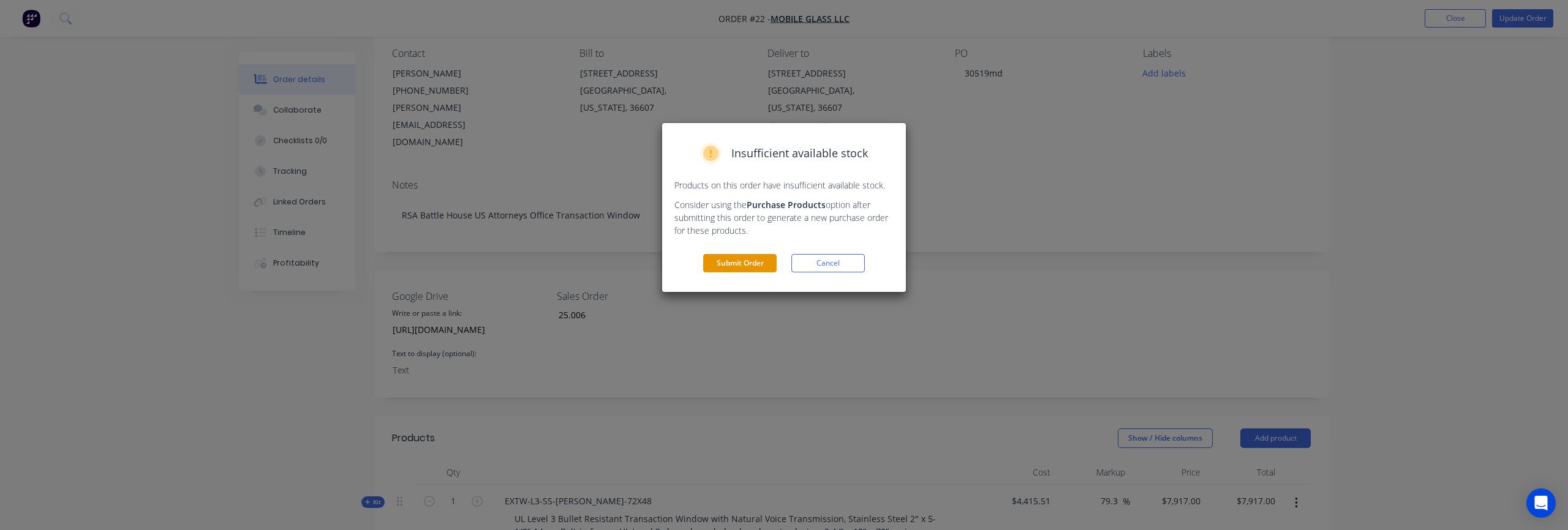
click at [730, 265] on button "Submit Order" at bounding box center [740, 264] width 73 height 19
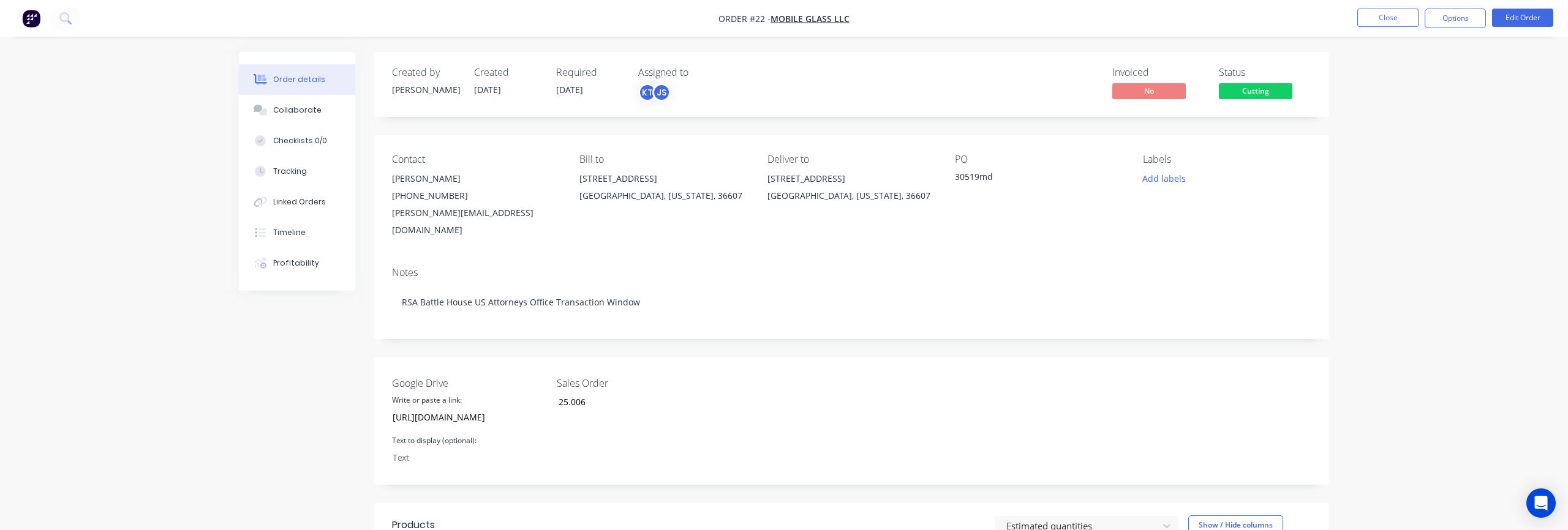
scroll to position [8, 0]
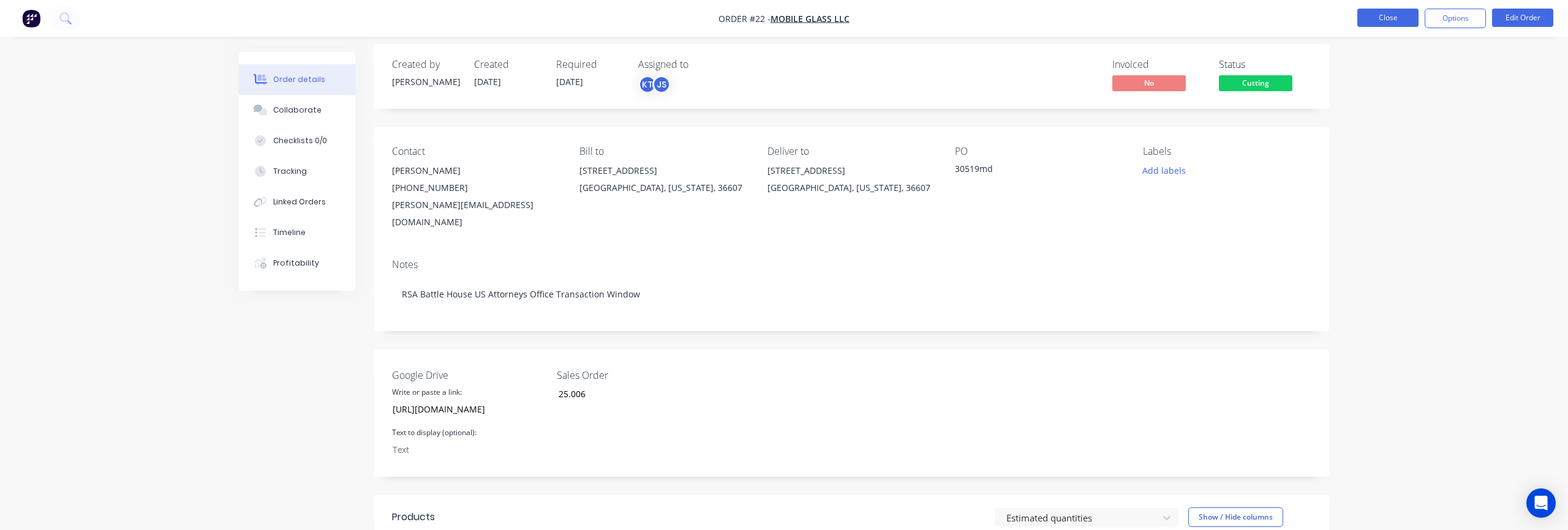
click at [1383, 24] on button "Close" at bounding box center [1388, 18] width 61 height 19
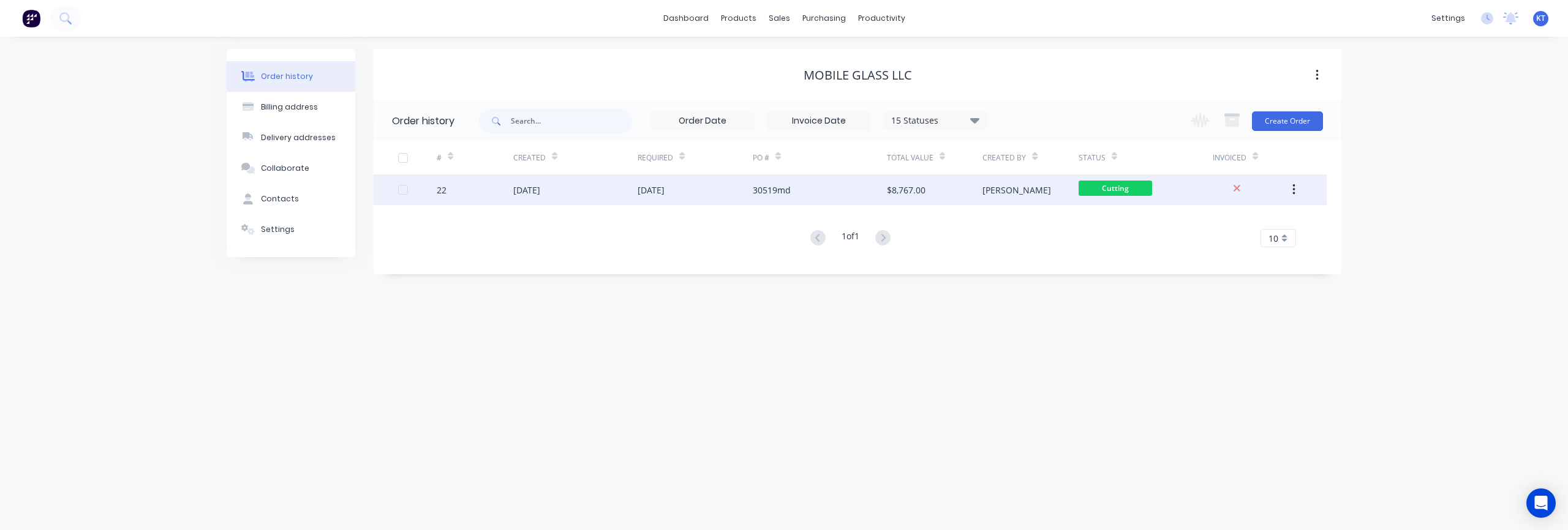
click at [1293, 193] on icon "button" at bounding box center [1294, 190] width 2 height 11
click at [806, 184] on div "30519md" at bounding box center [820, 190] width 134 height 30
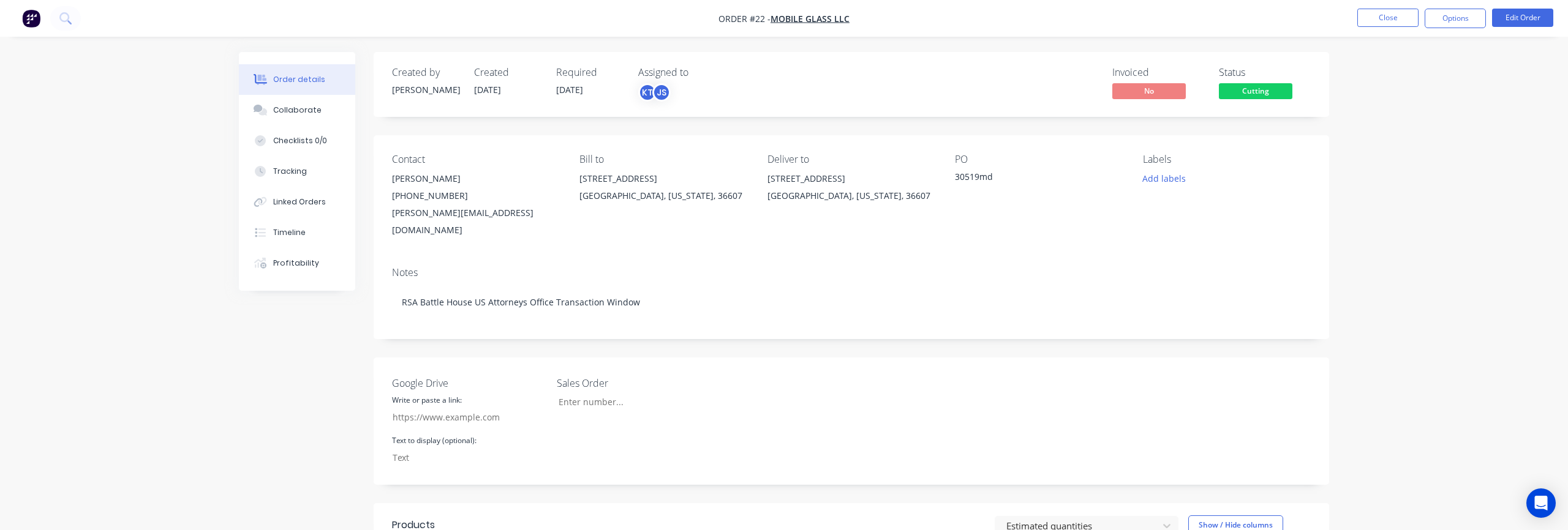
type input "https://drive.google.com/drive/folders/15CunLyy2h15n8htubhjicoYZ2GAVjIUT?usp=sh…"
type input "25.006"
click at [766, 434] on div "Google Drive Write or paste a link: https://drive.google.com/drive/folders/15Cu…" at bounding box center [851, 421] width 956 height 128
click at [310, 113] on div "Collaborate" at bounding box center [297, 110] width 49 height 11
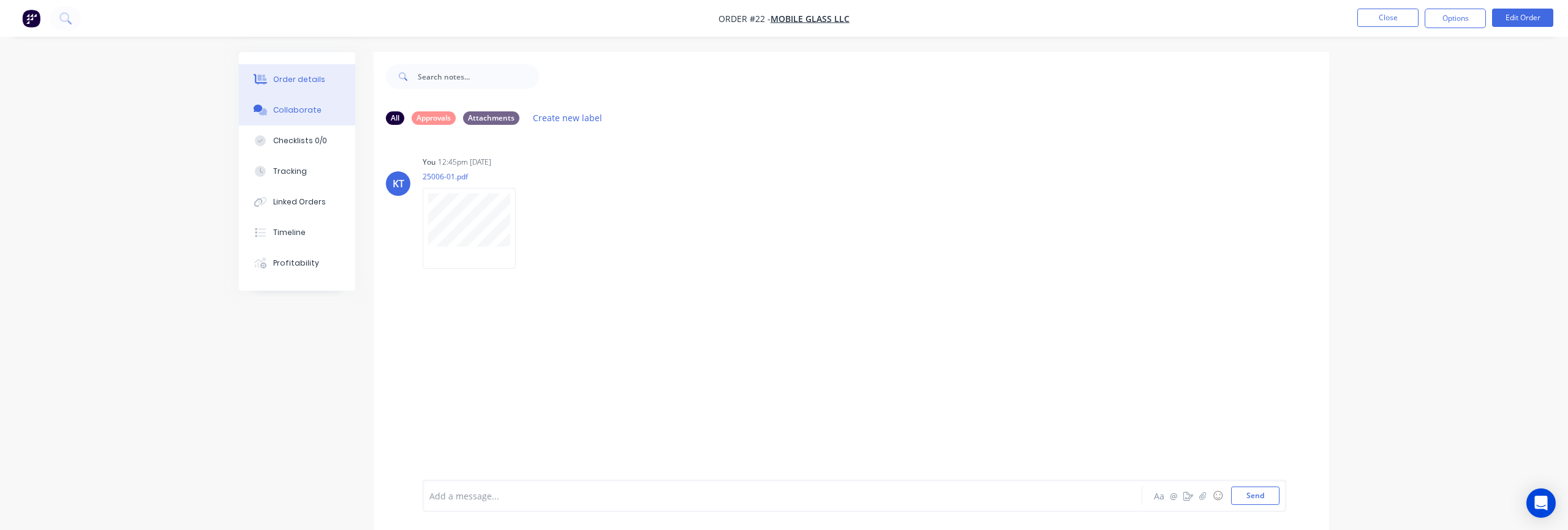
click at [317, 83] on div "Order details" at bounding box center [299, 80] width 52 height 11
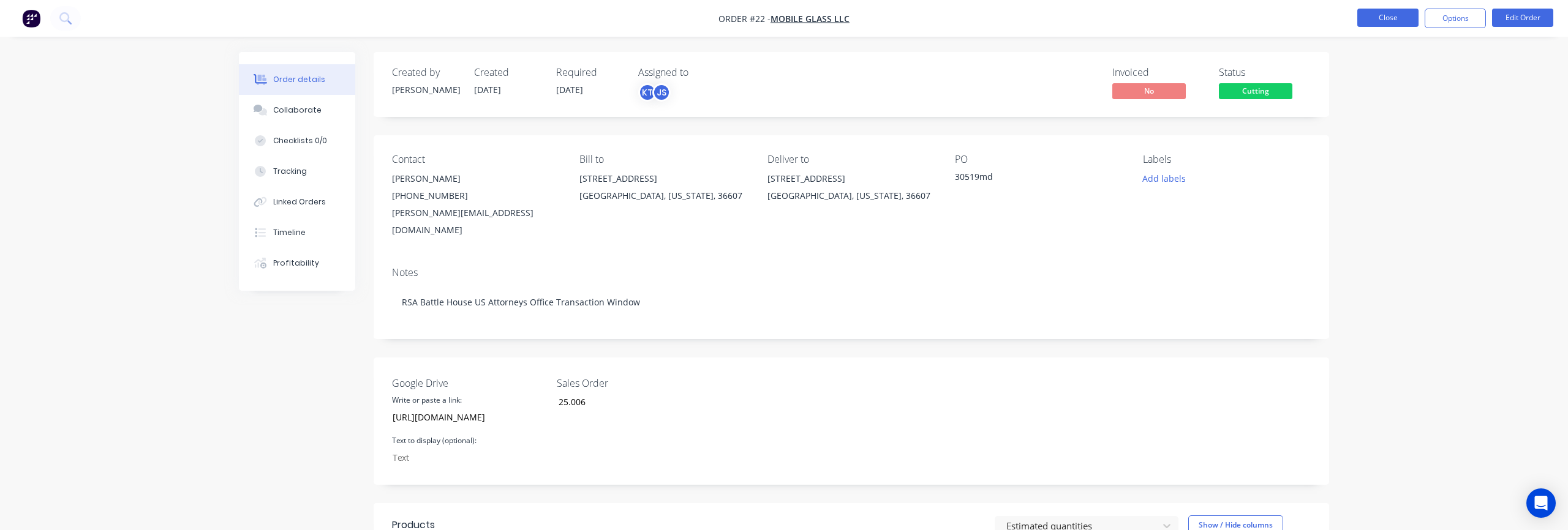
click at [1387, 19] on button "Close" at bounding box center [1388, 18] width 61 height 19
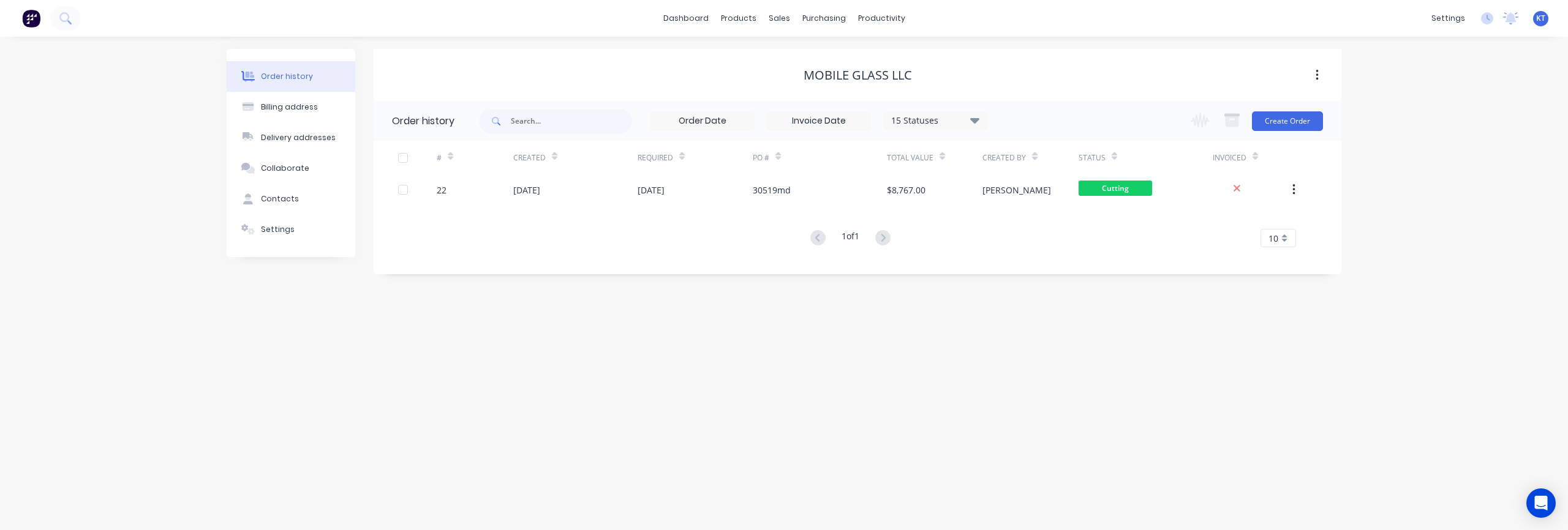
click at [1111, 398] on div "Order history Billing address Delivery addresses Collaborate Contacts Settings …" at bounding box center [784, 283] width 1568 height 493
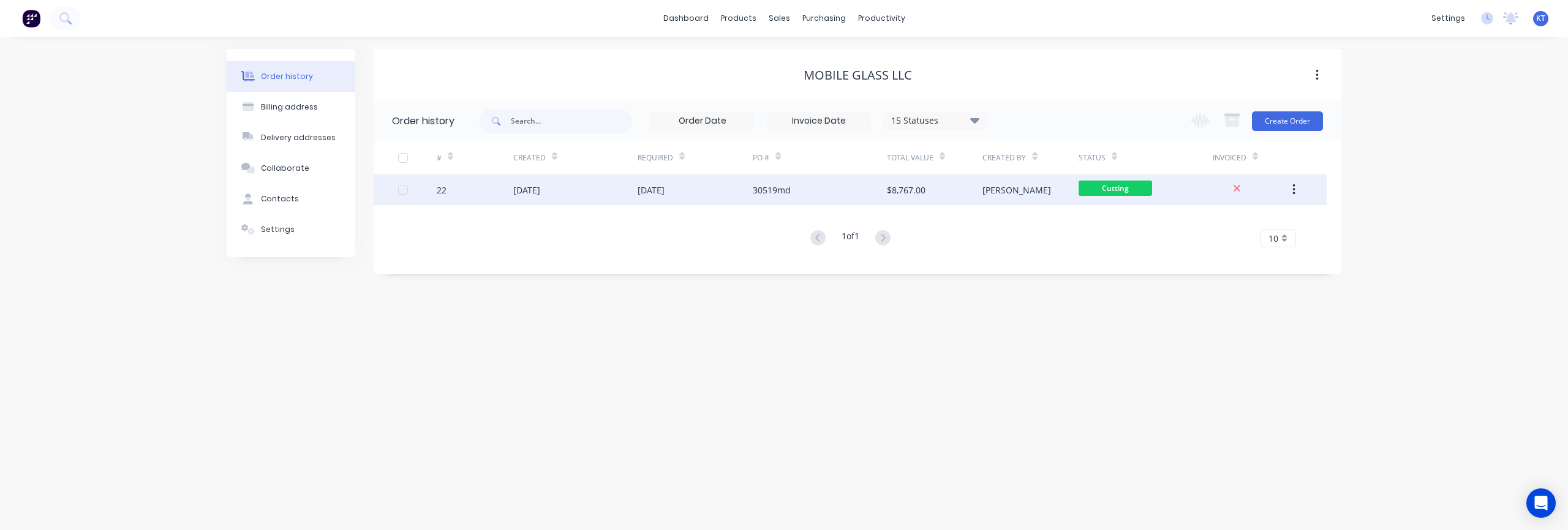
click at [665, 193] on div "22 Oct 2025" at bounding box center [651, 190] width 27 height 13
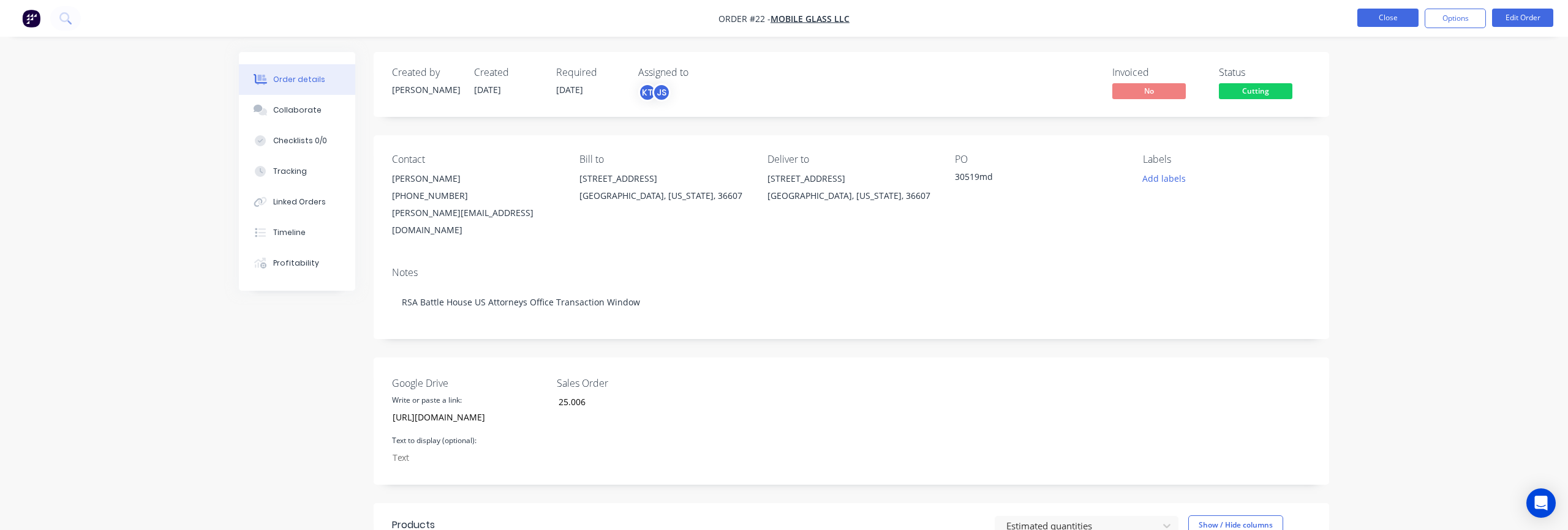
click at [1391, 22] on button "Close" at bounding box center [1388, 18] width 61 height 19
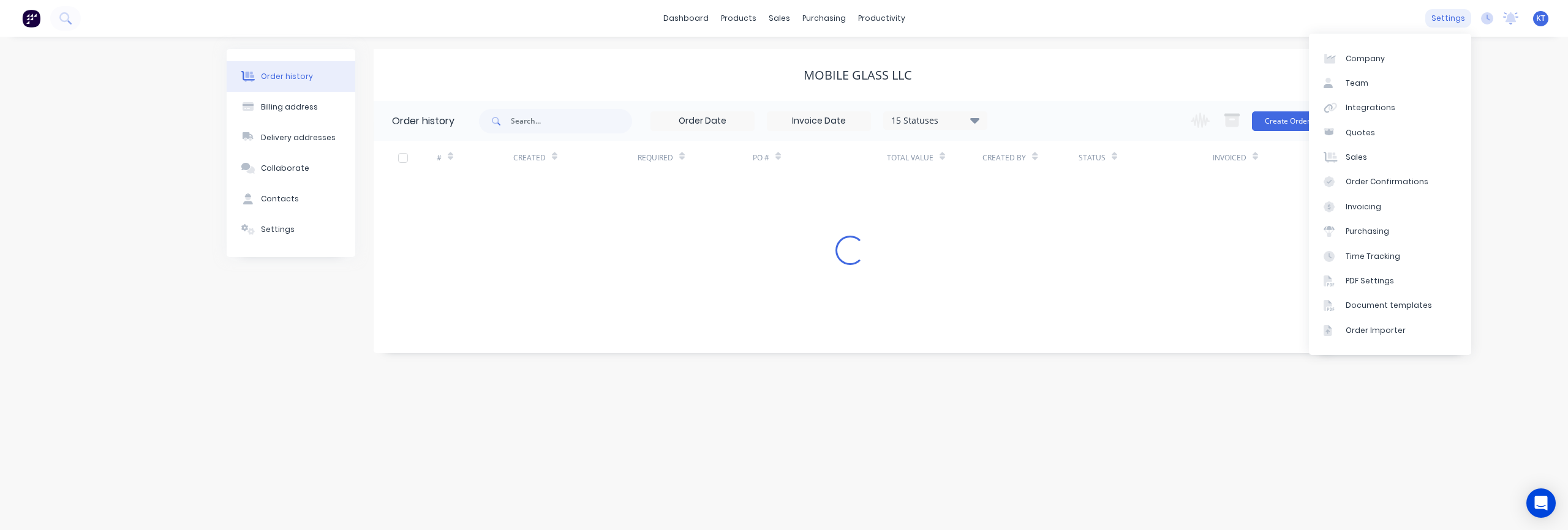
click at [1463, 19] on div "settings" at bounding box center [1449, 19] width 46 height 19
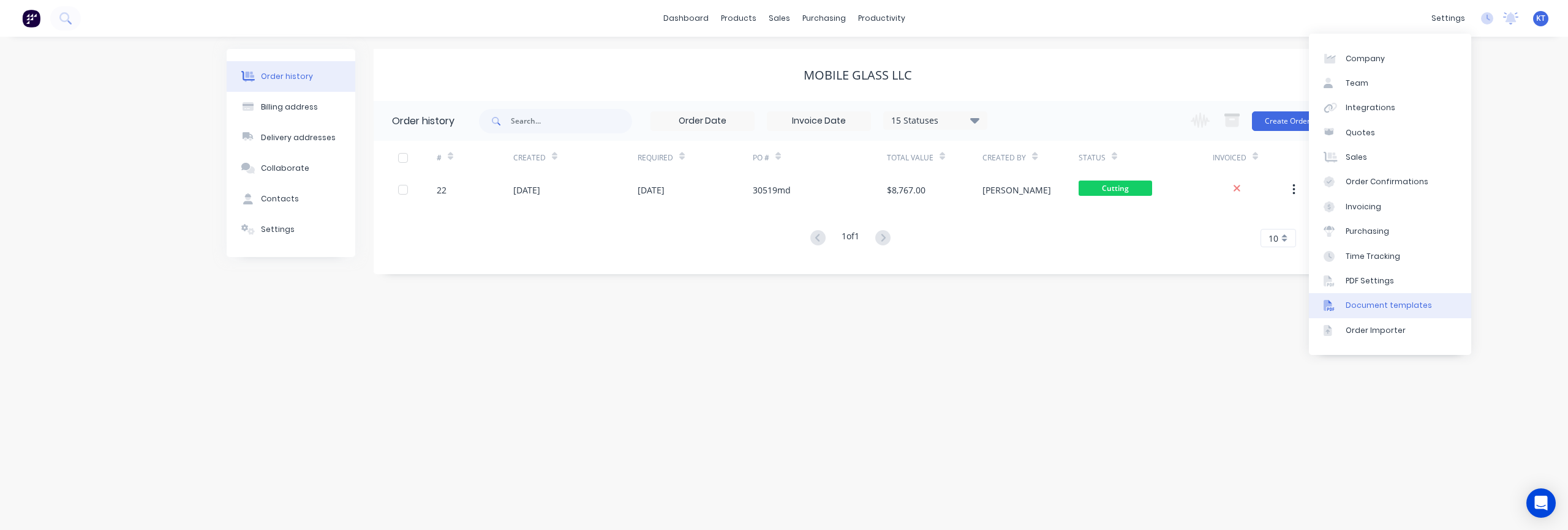
click at [1383, 305] on div "Document templates" at bounding box center [1389, 305] width 86 height 11
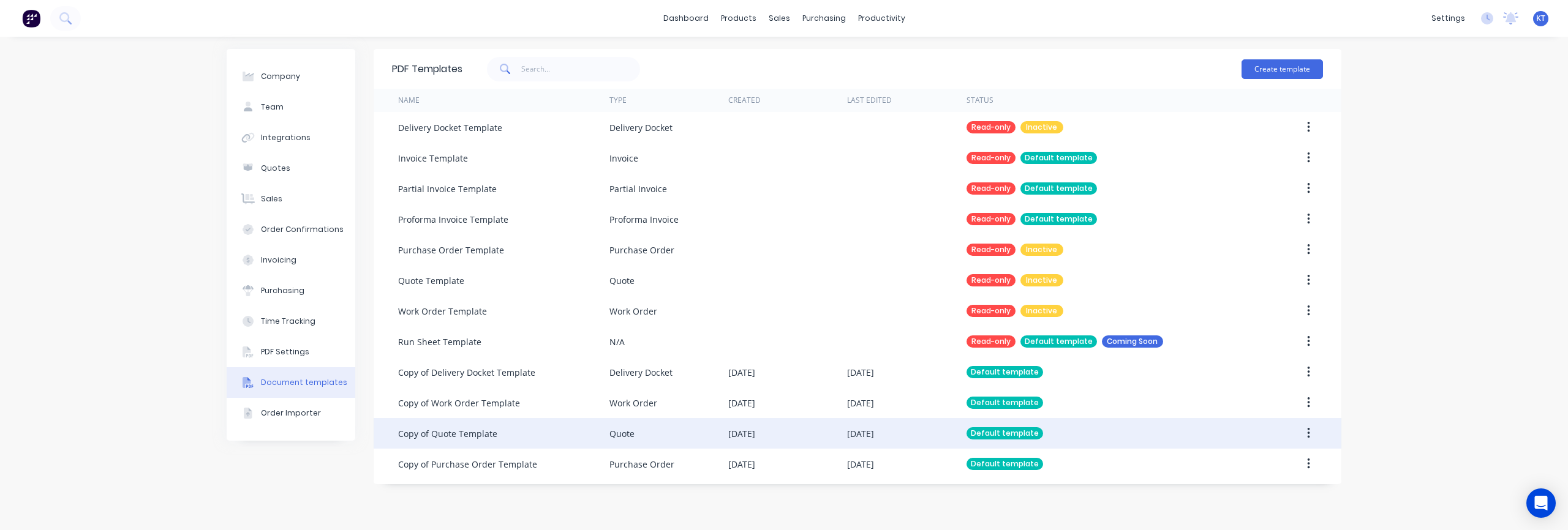
click at [480, 442] on div "Copy of Quote Template" at bounding box center [504, 433] width 212 height 30
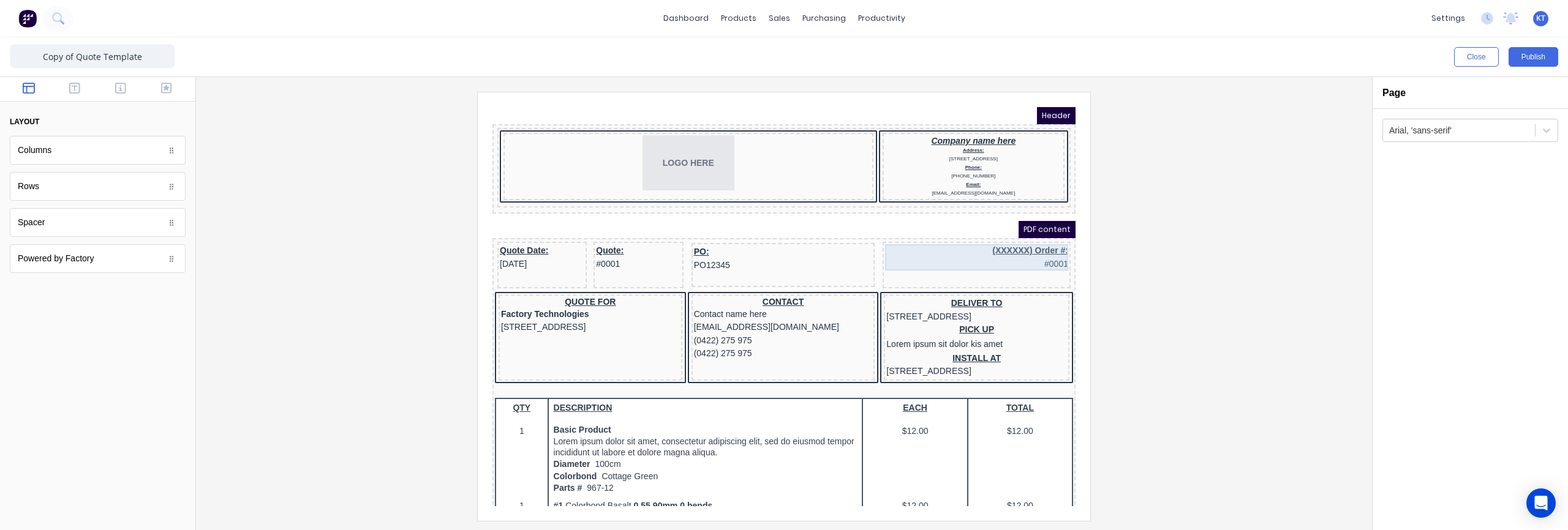
click at [945, 248] on div "(XXXXXX) Order #: #0001" at bounding box center [962, 243] width 183 height 26
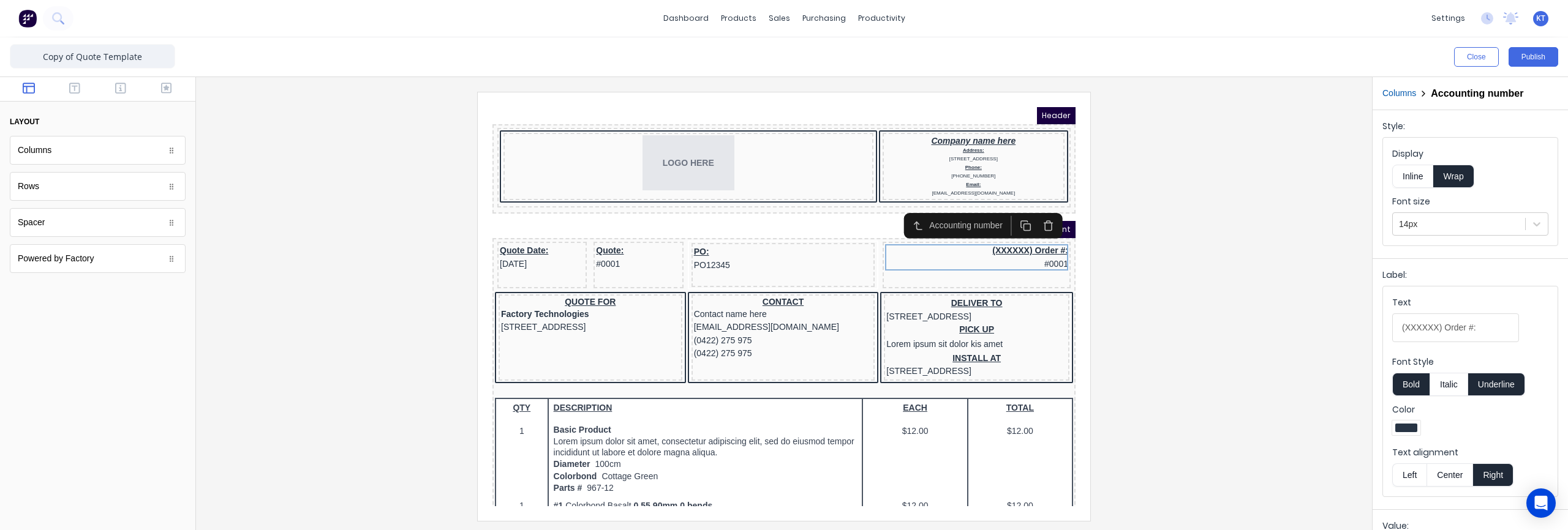
click at [1215, 263] on div at bounding box center [784, 306] width 1156 height 429
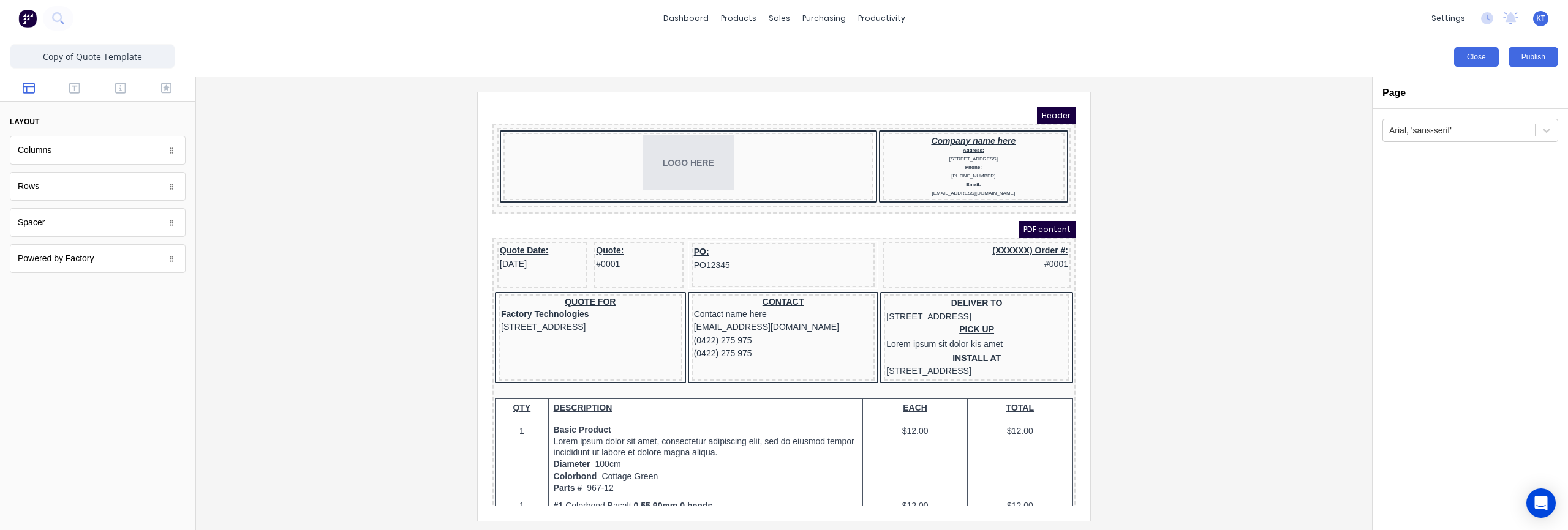
click at [1473, 52] on button "Close" at bounding box center [1477, 57] width 45 height 19
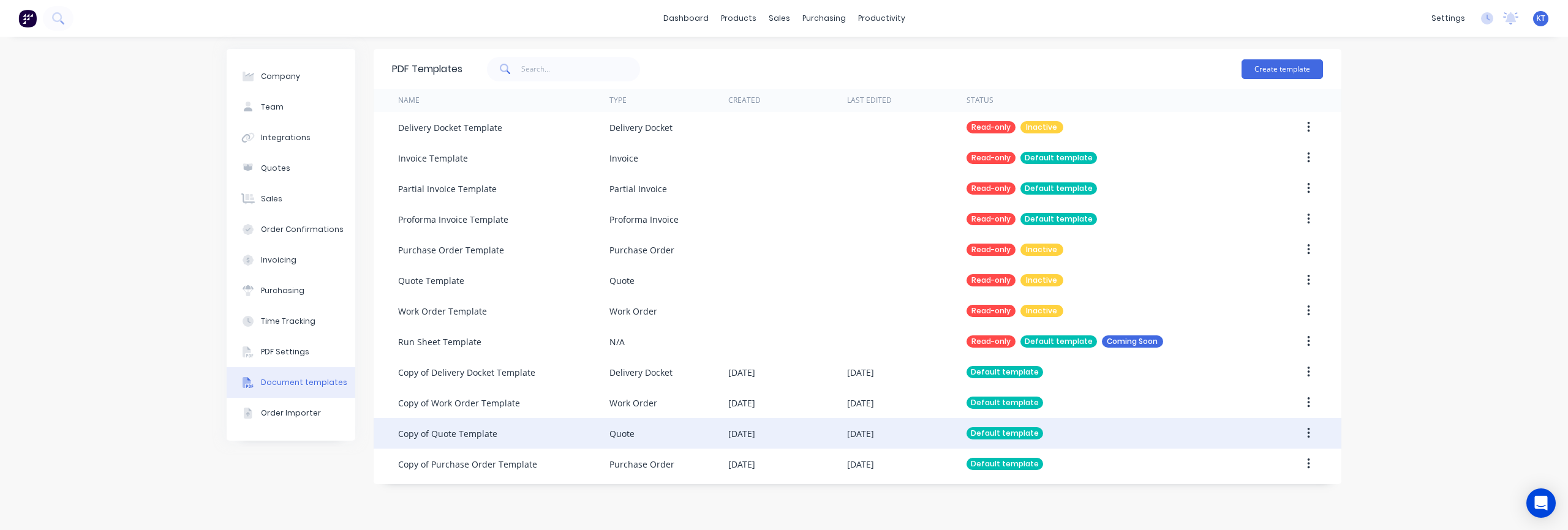
click at [494, 437] on div "Copy of Quote Template" at bounding box center [447, 434] width 99 height 13
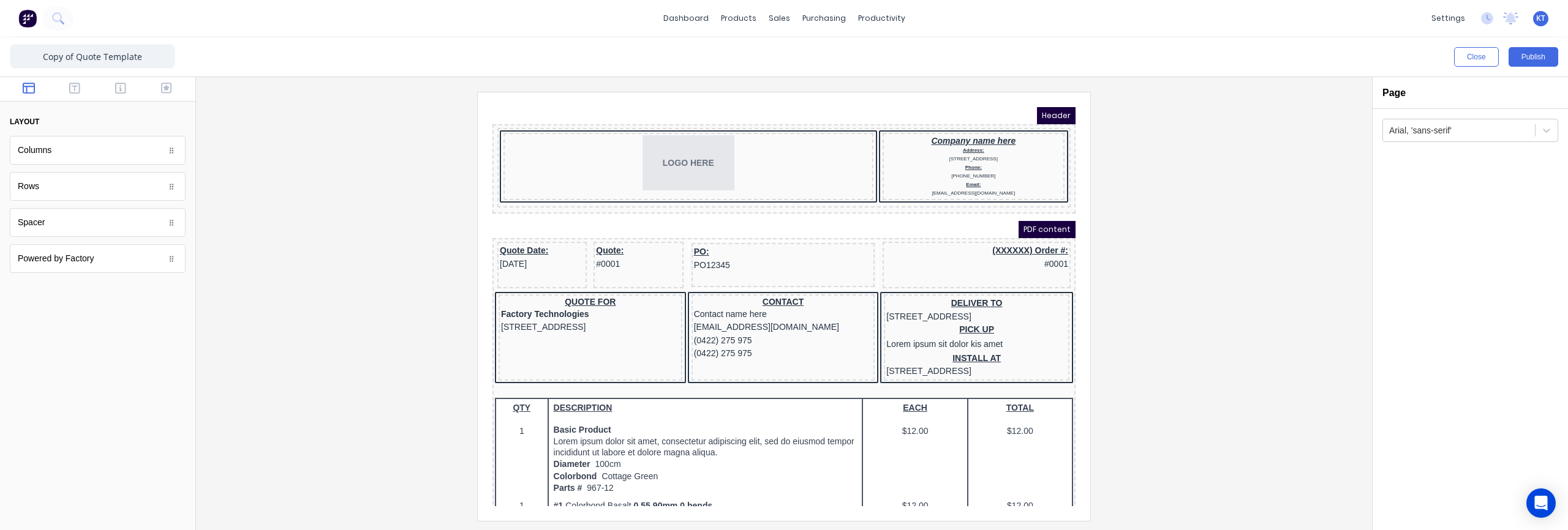
click at [32, 21] on img at bounding box center [28, 19] width 19 height 19
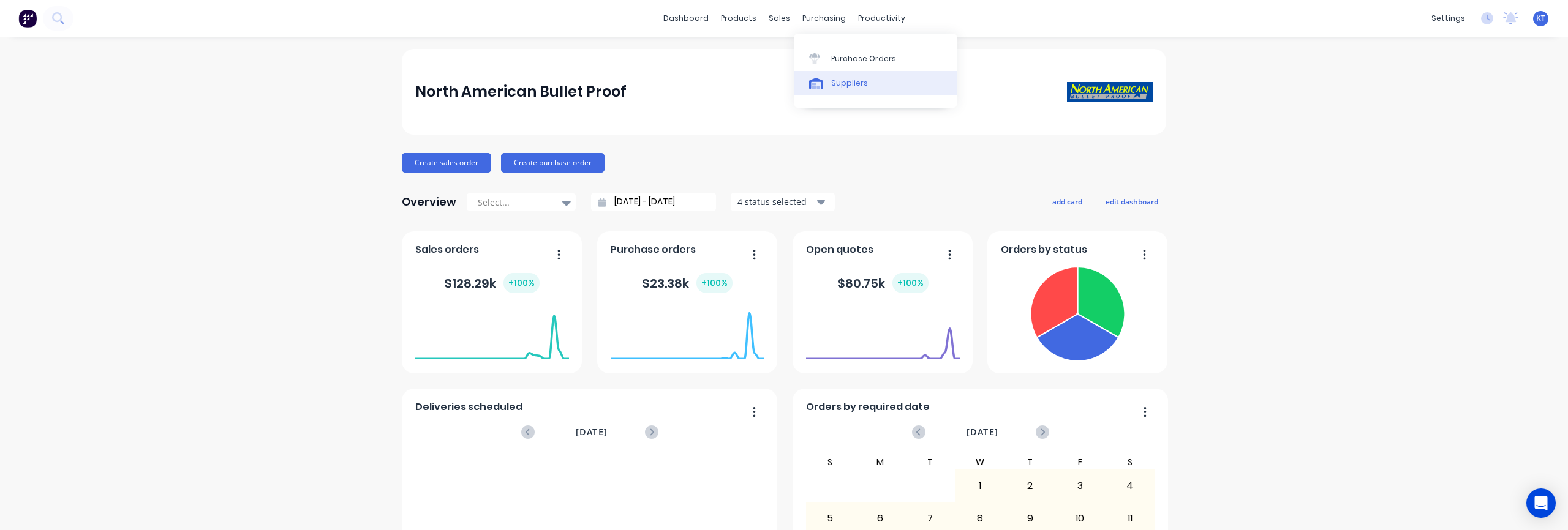
click at [847, 80] on div "Suppliers" at bounding box center [849, 83] width 37 height 11
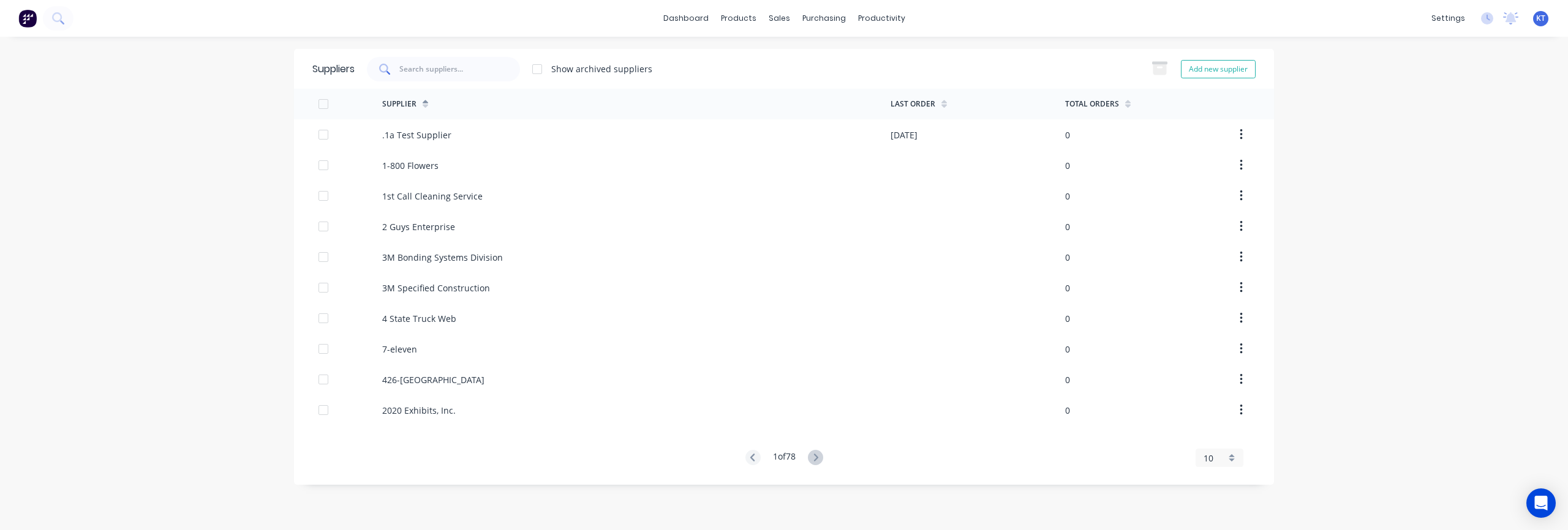
click at [428, 74] on div at bounding box center [444, 69] width 153 height 24
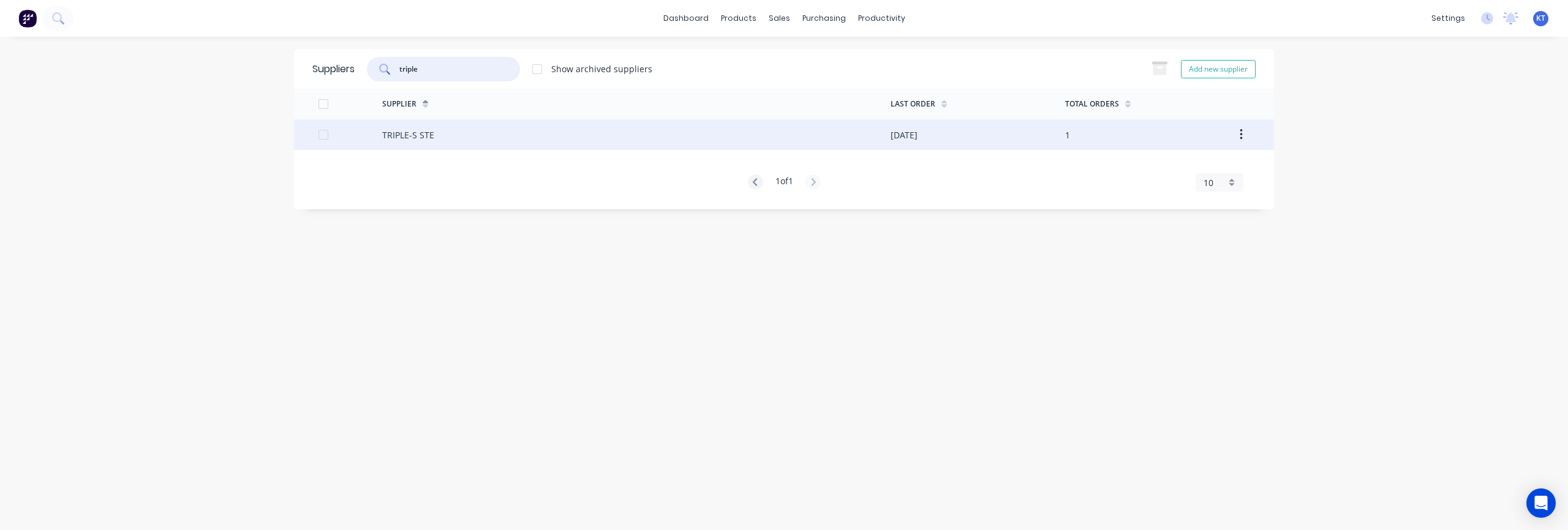
type input "triple"
click at [416, 138] on div "TRIPLE-S STE" at bounding box center [408, 135] width 52 height 13
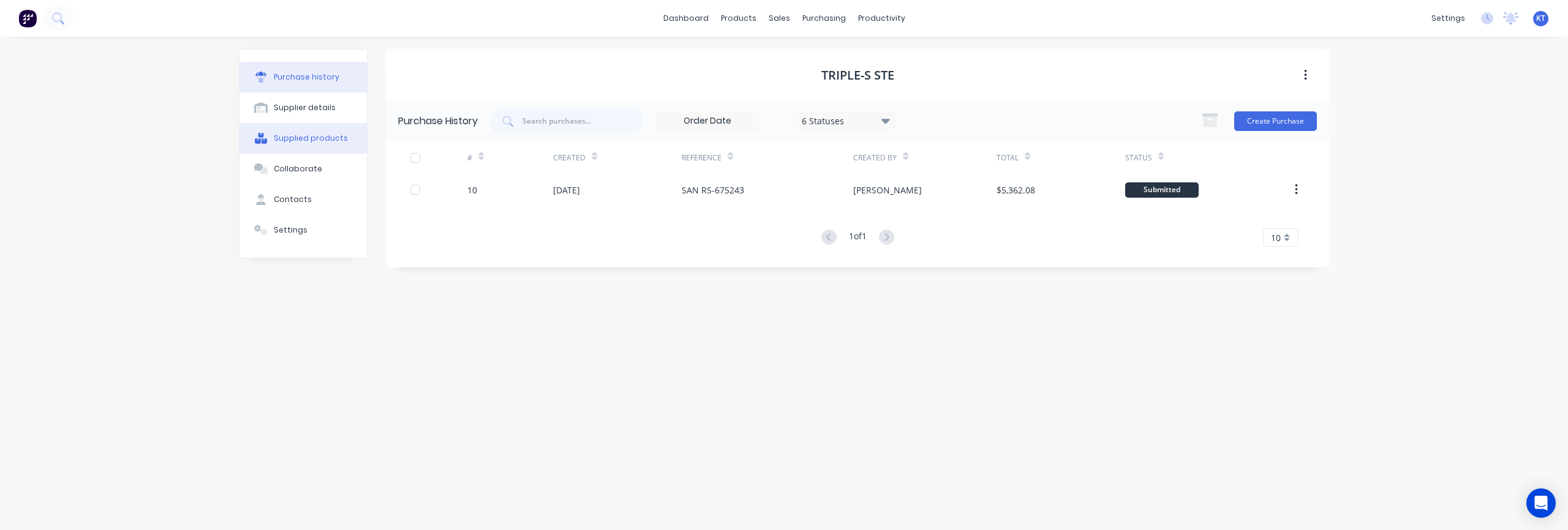
click at [293, 138] on div "Supplied products" at bounding box center [310, 139] width 74 height 11
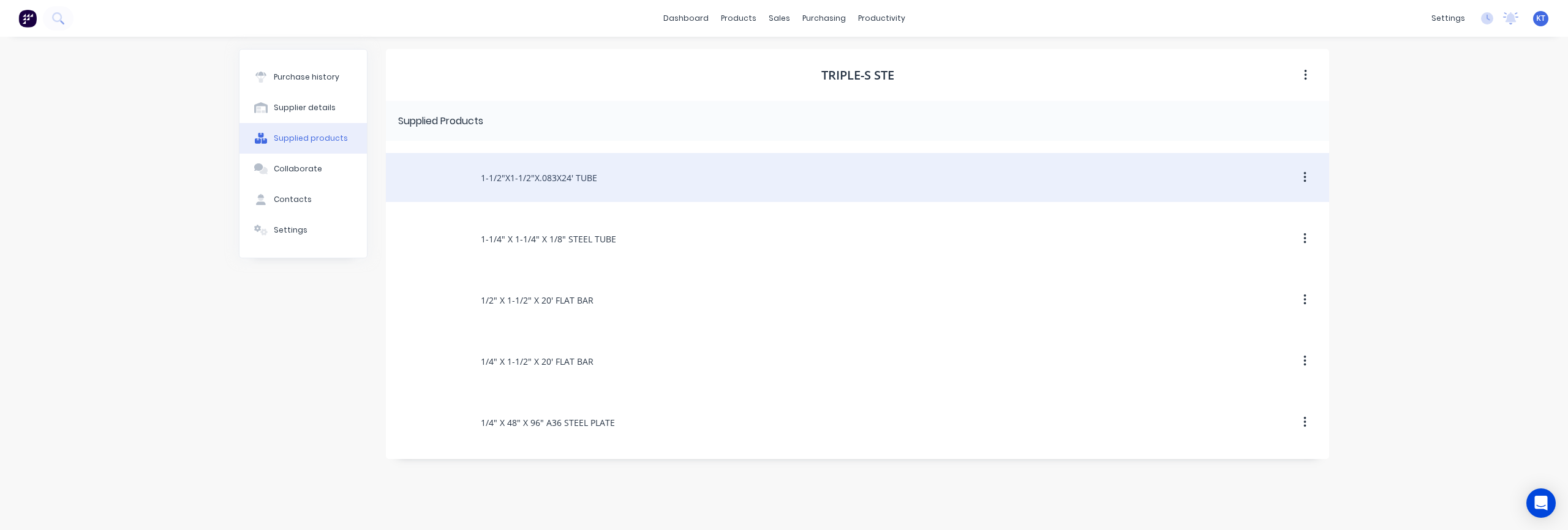
click at [548, 184] on div "1-1/2"X1-1/2"X.083X24' TUBE" at bounding box center [857, 177] width 943 height 49
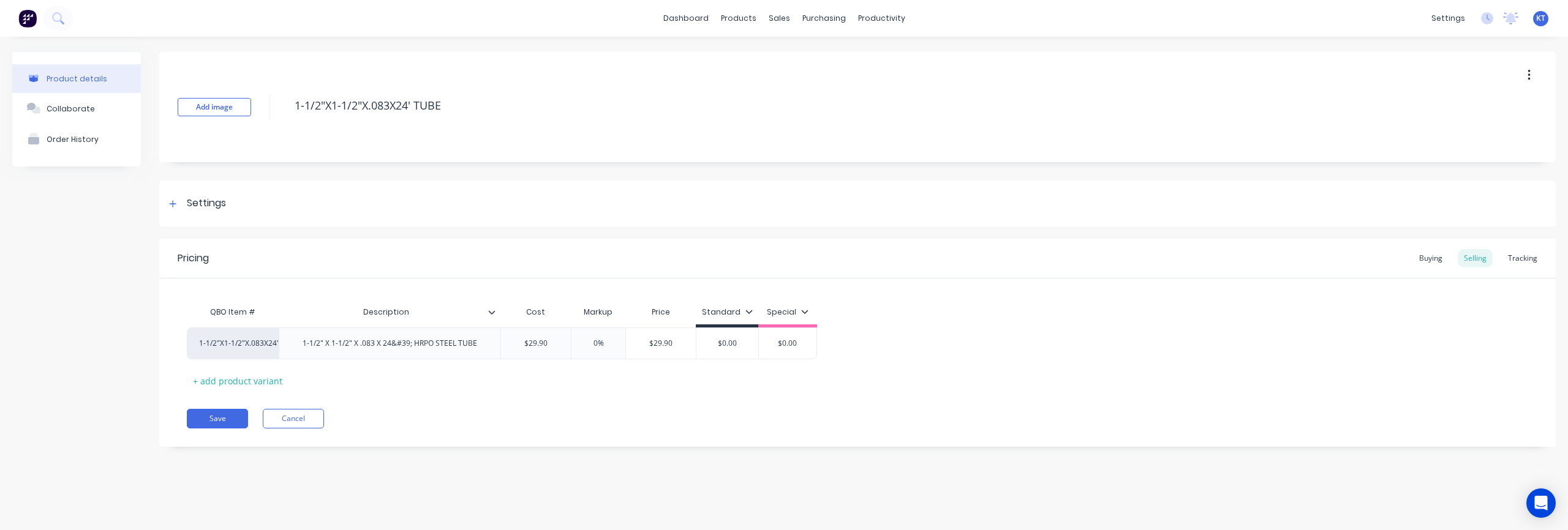
type textarea "x"
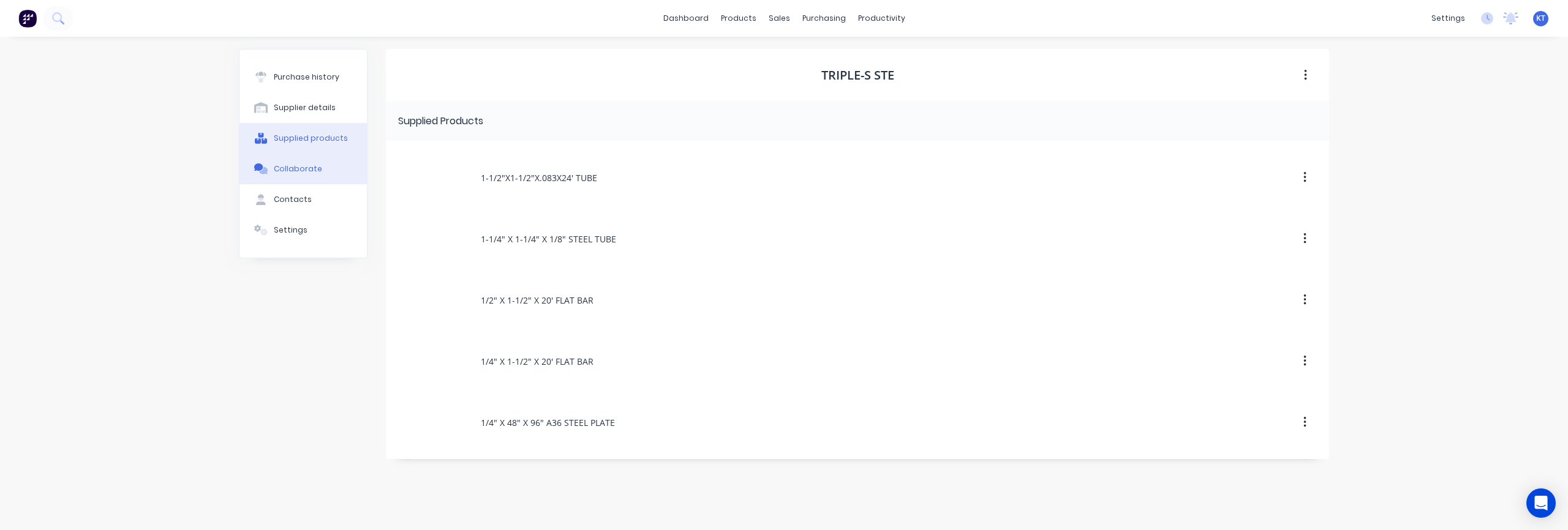
click at [306, 176] on button "Collaborate" at bounding box center [303, 169] width 128 height 30
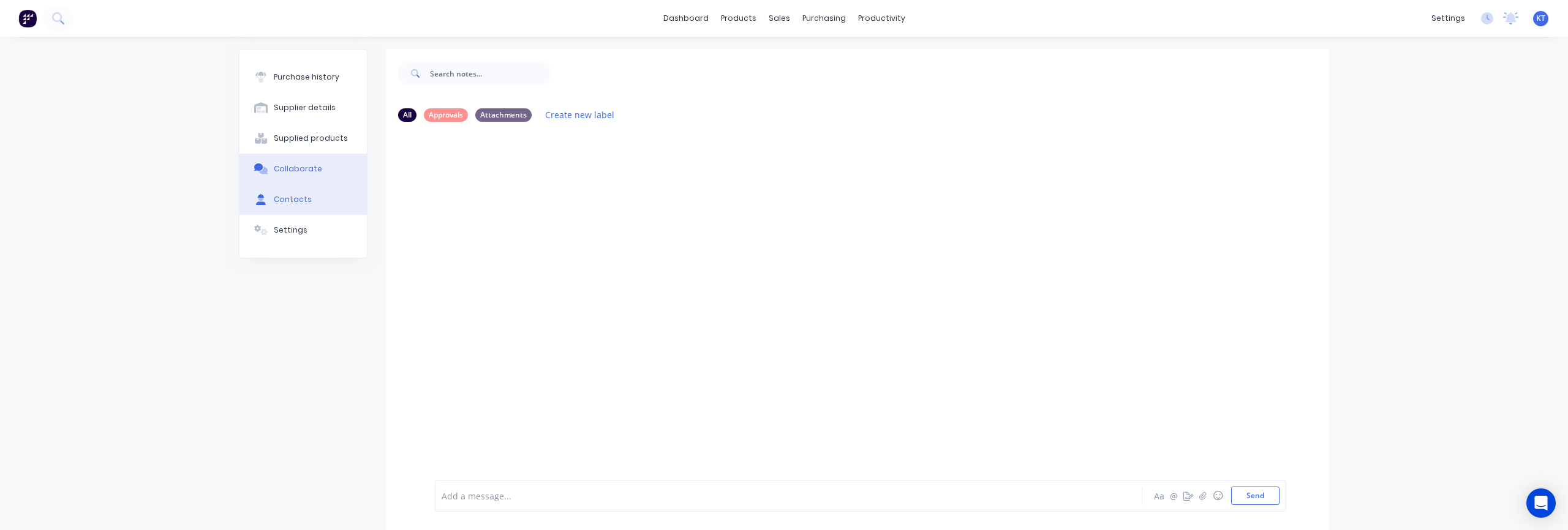
click at [301, 197] on div "Contacts" at bounding box center [292, 200] width 38 height 11
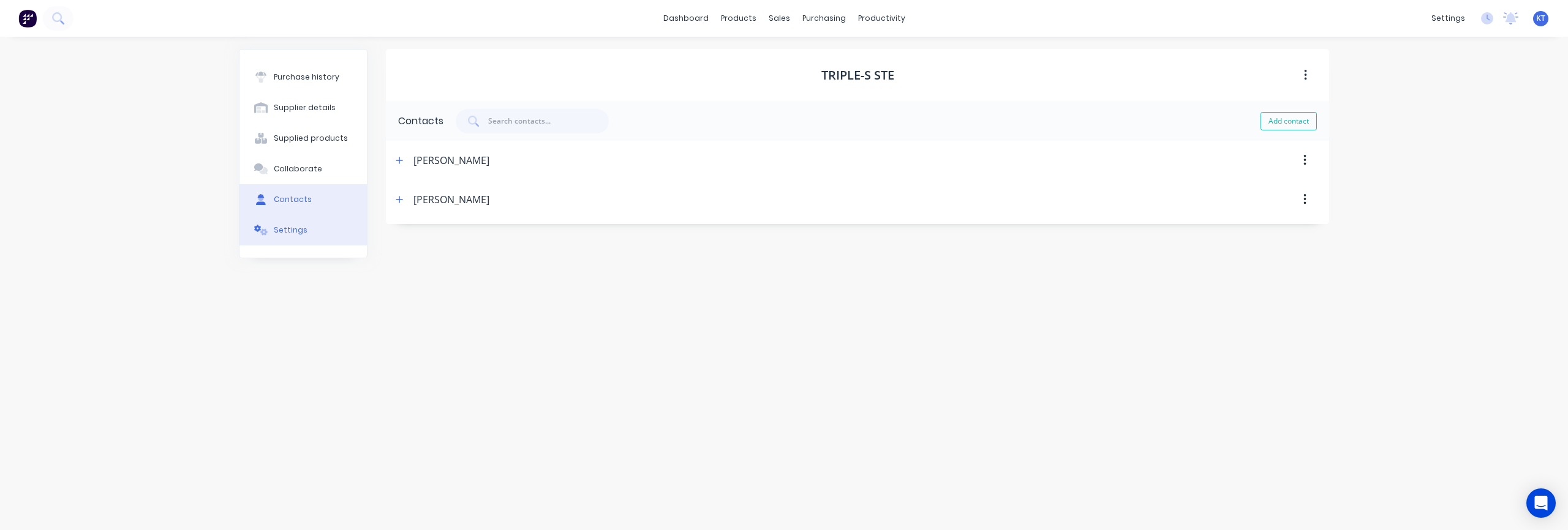
click at [293, 233] on div "Settings" at bounding box center [291, 230] width 34 height 11
click at [663, 116] on div "Settings" at bounding box center [857, 121] width 943 height 40
click at [660, 83] on div "TRIPLE-S STE" at bounding box center [857, 75] width 943 height 52
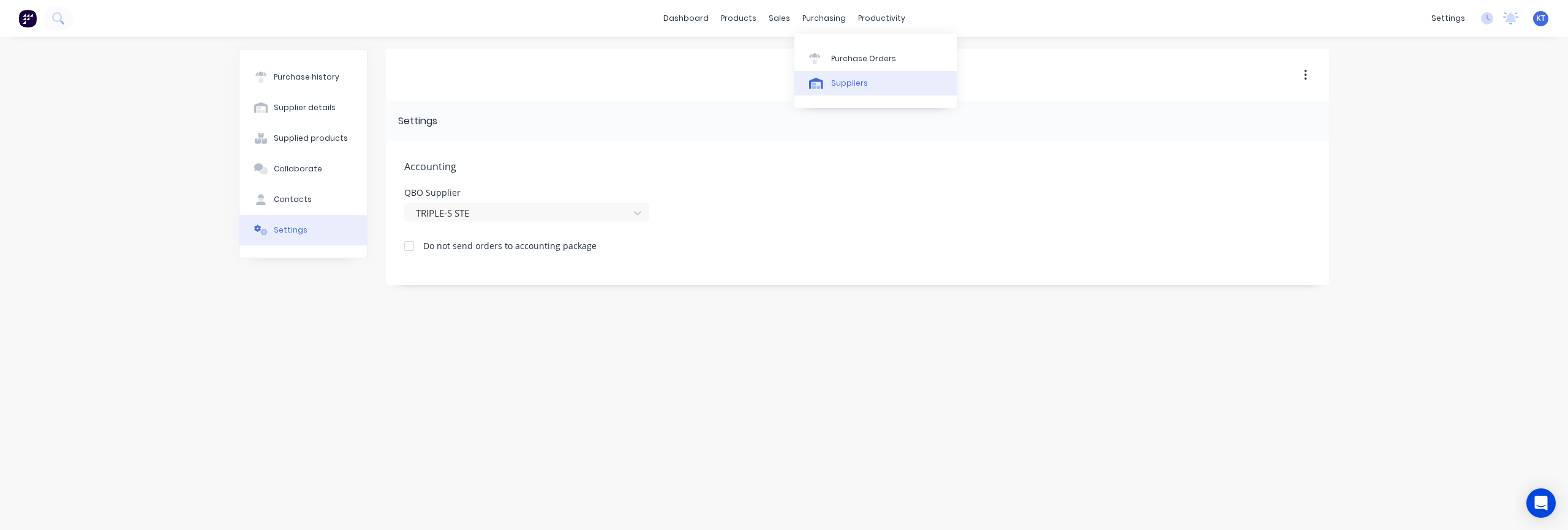
click at [866, 84] on link "Suppliers" at bounding box center [875, 83] width 162 height 24
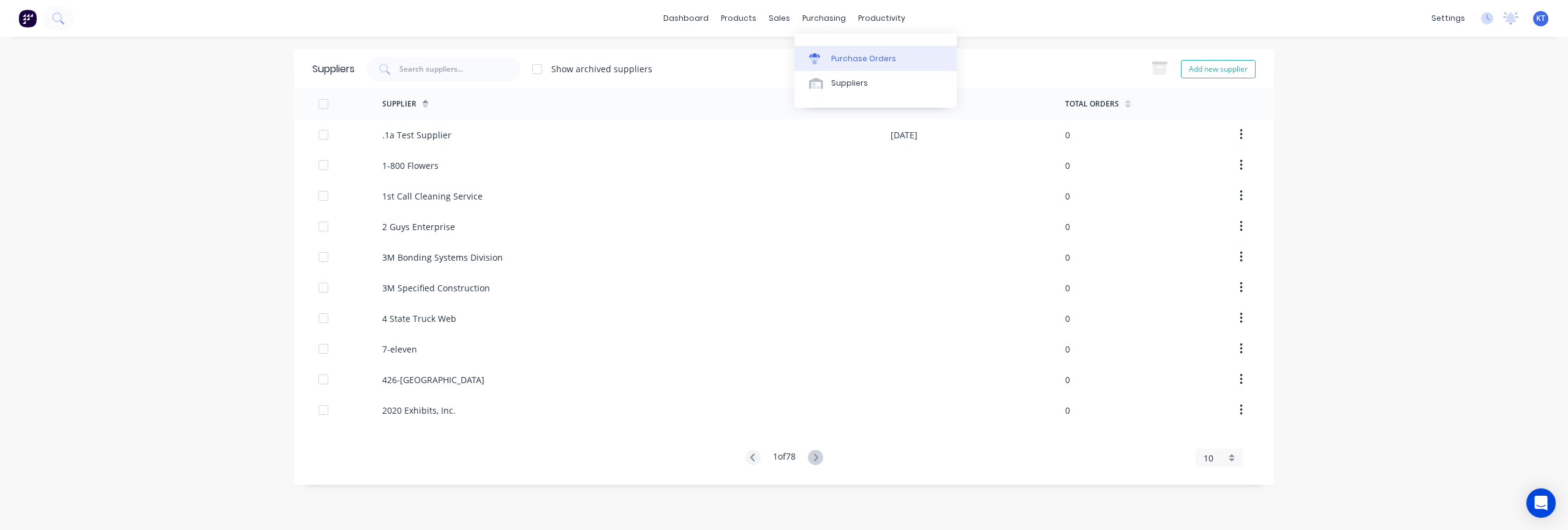
click at [842, 55] on div "Purchase Orders" at bounding box center [864, 59] width 65 height 11
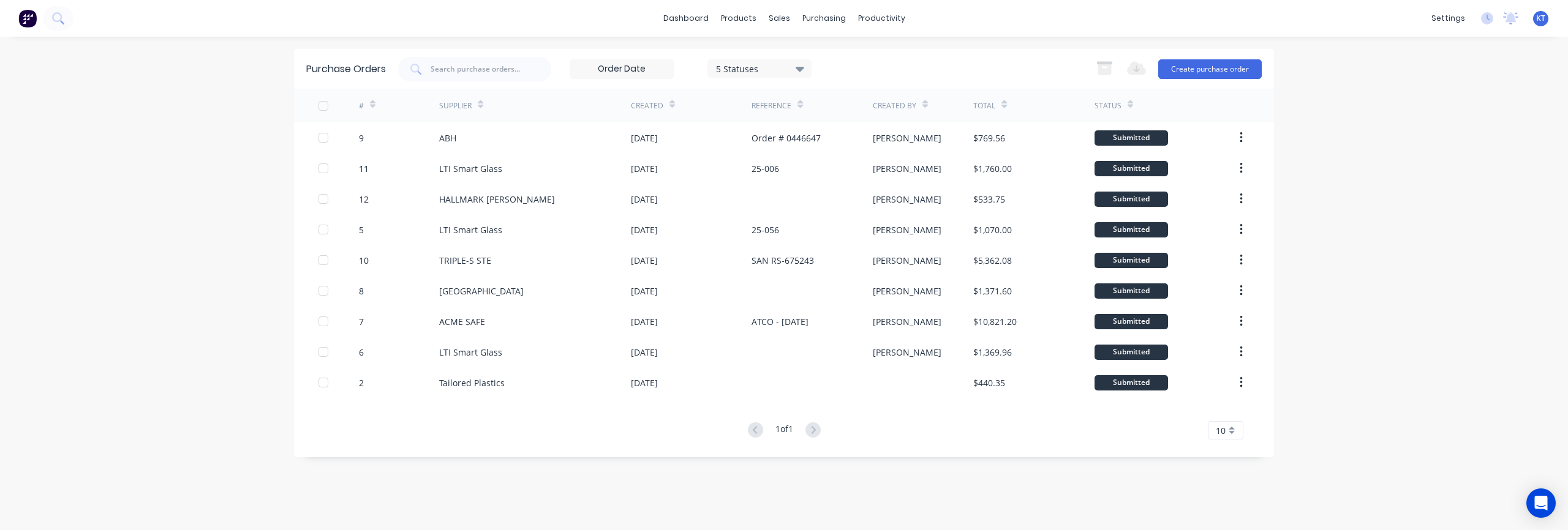
click at [34, 19] on img at bounding box center [28, 19] width 19 height 19
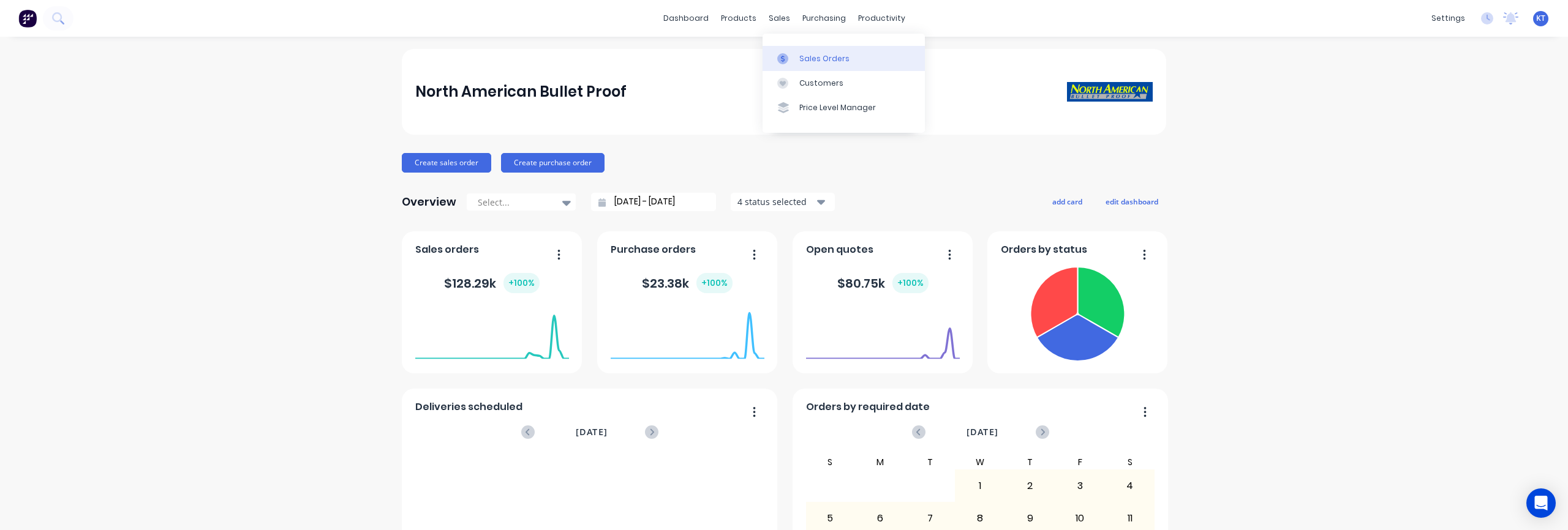
click at [816, 59] on div "Sales Orders" at bounding box center [824, 59] width 50 height 11
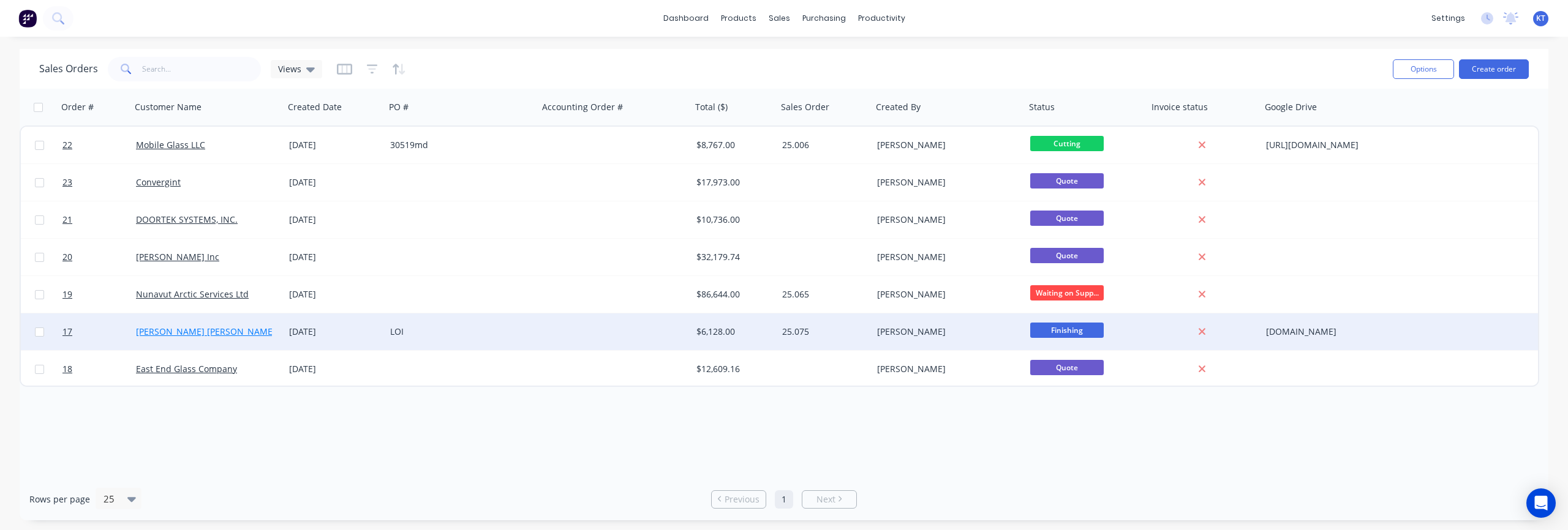
click at [160, 333] on link "Wharton Smith" at bounding box center [206, 332] width 139 height 12
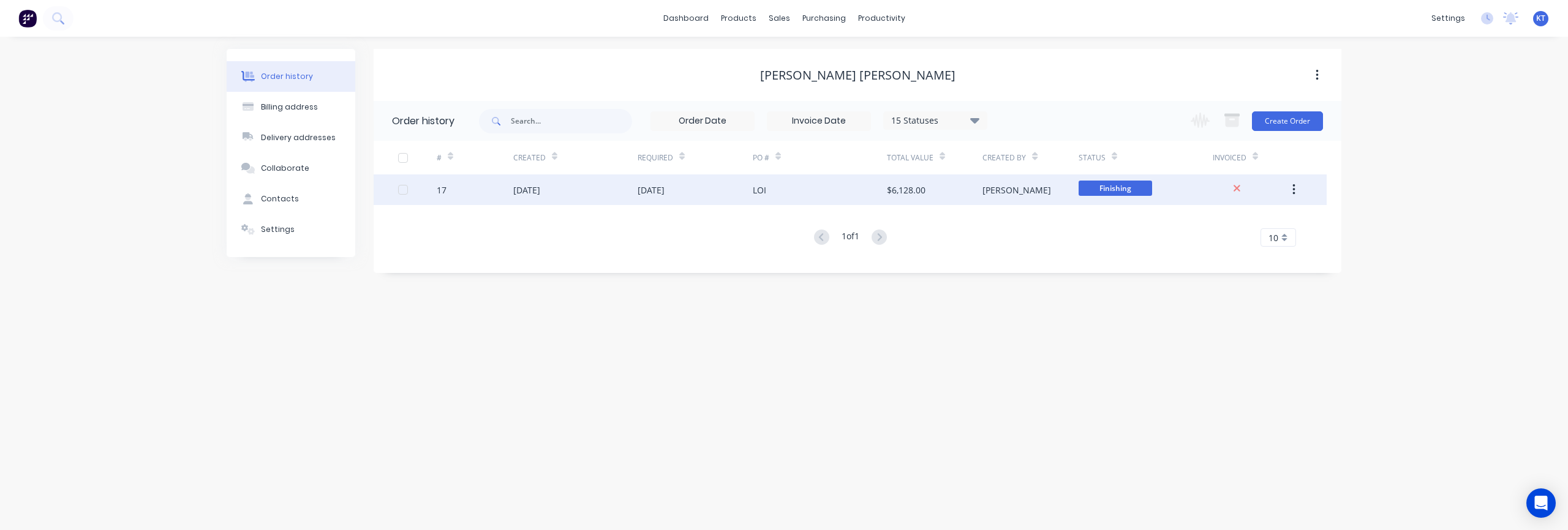
click at [661, 184] on div "15 Sep 2025" at bounding box center [651, 190] width 27 height 13
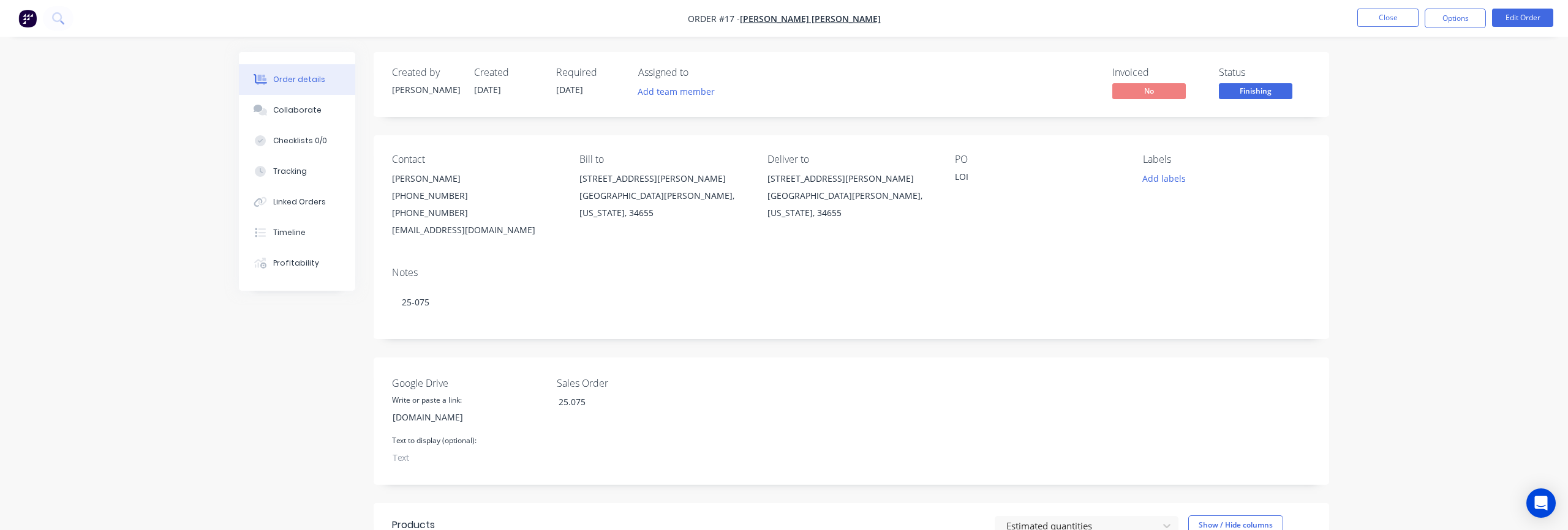
click at [26, 19] on img "button" at bounding box center [28, 19] width 19 height 19
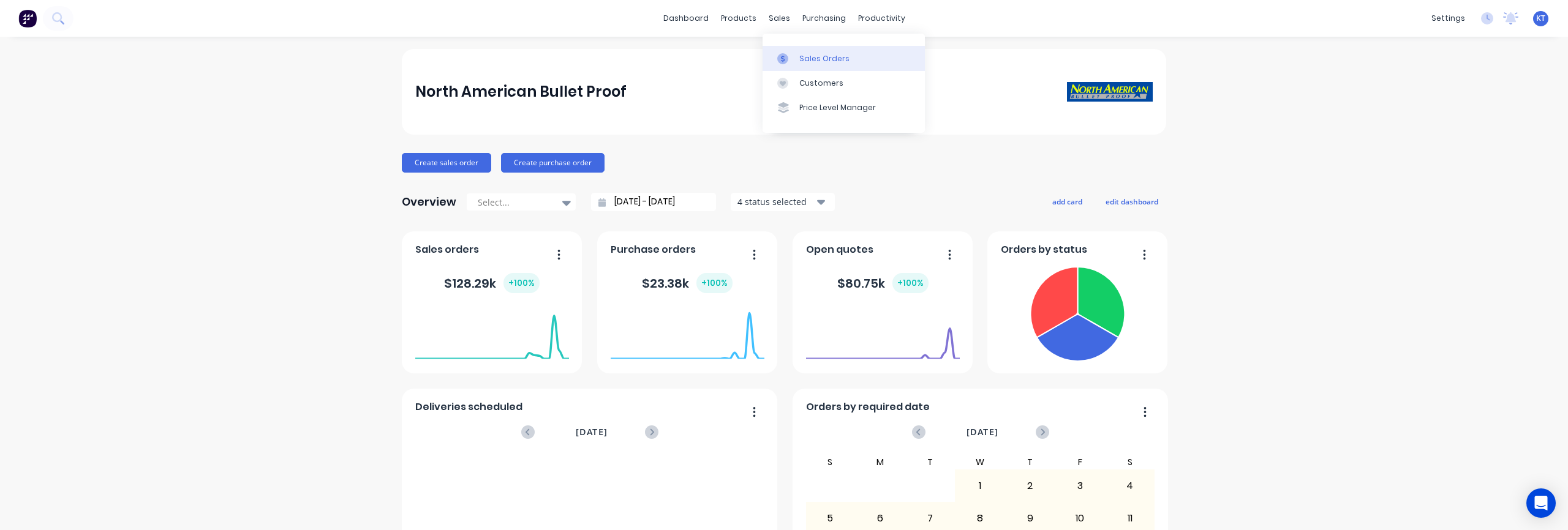
click at [802, 60] on div "Sales Orders" at bounding box center [824, 59] width 50 height 11
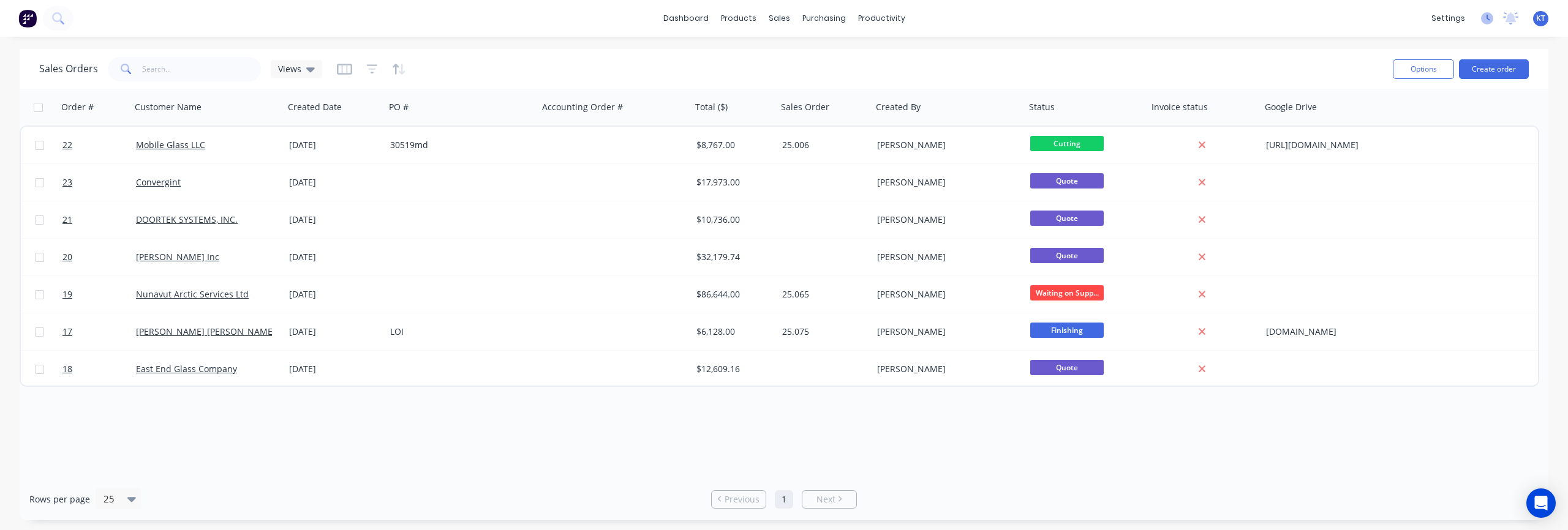
click at [1489, 21] on icon at bounding box center [1487, 19] width 12 height 12
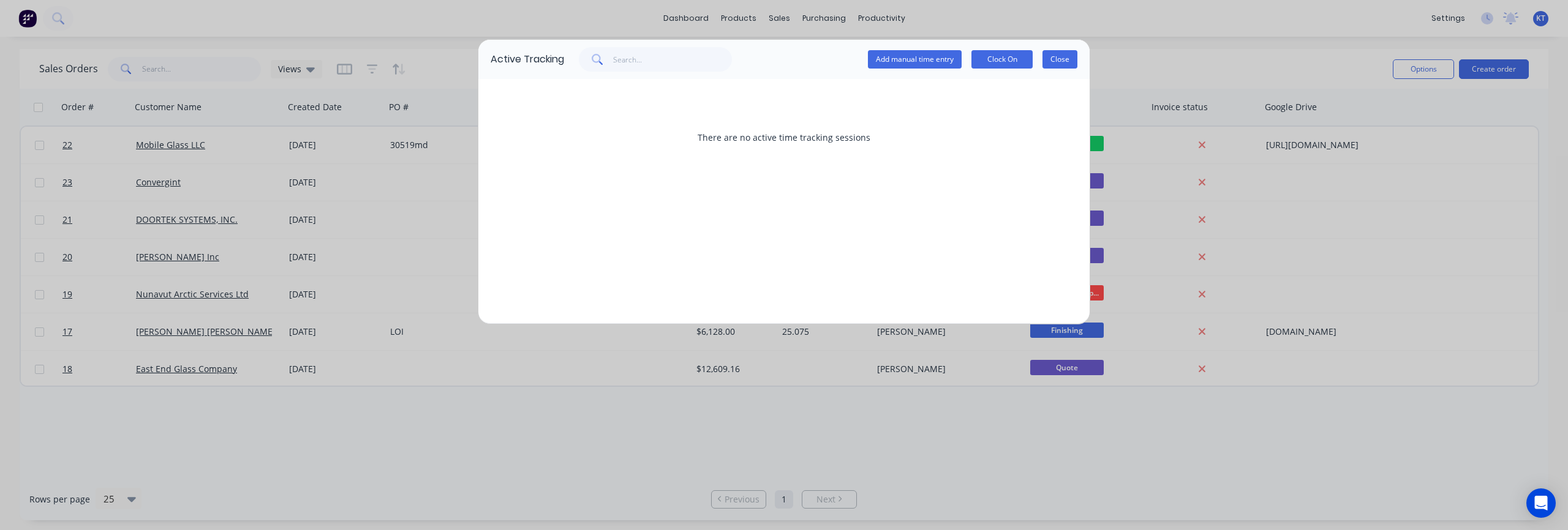
click at [1062, 64] on button "Close" at bounding box center [1060, 60] width 35 height 19
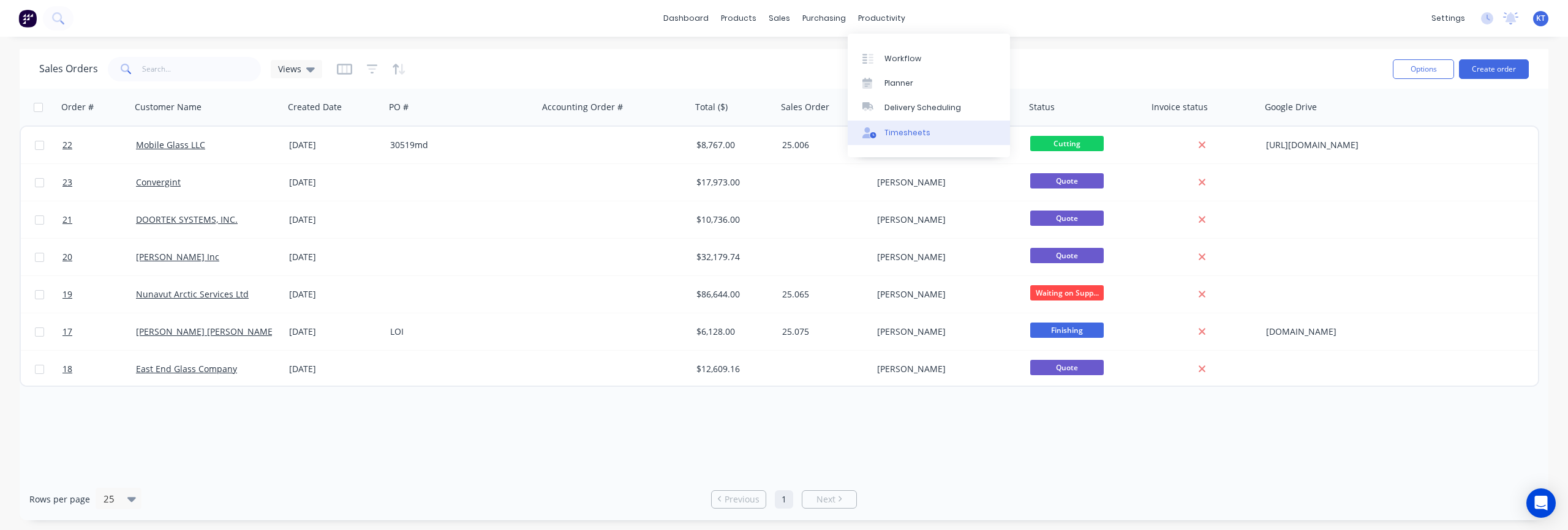
click at [903, 134] on div "Timesheets" at bounding box center [907, 133] width 46 height 11
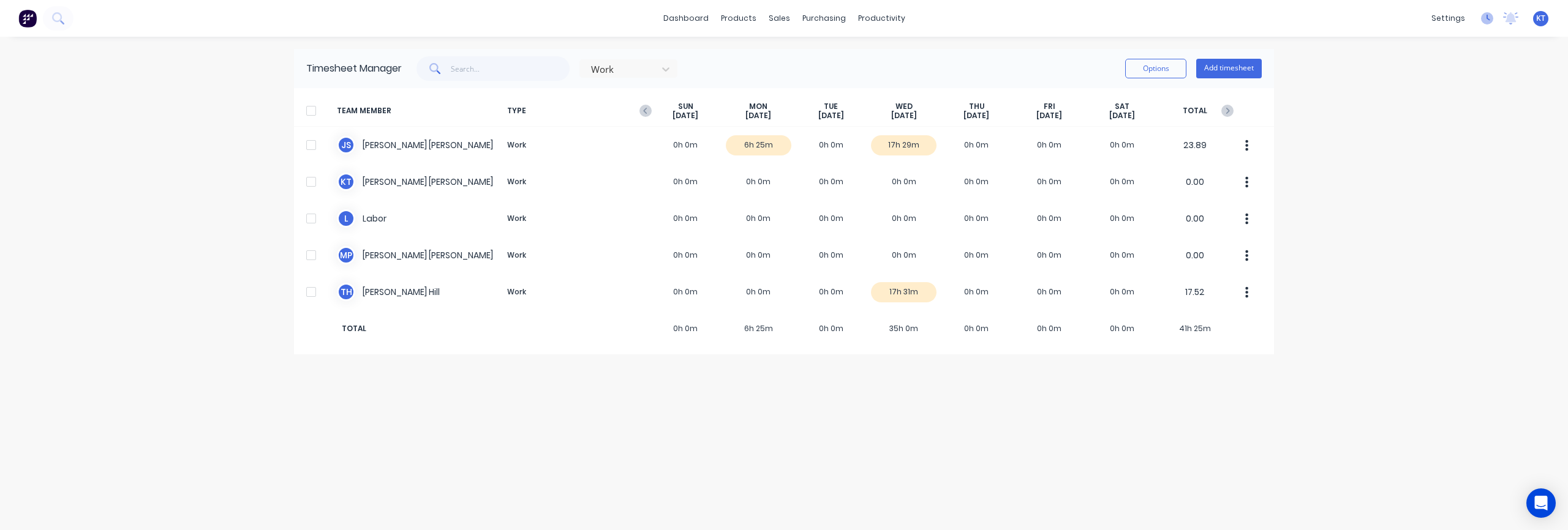
click at [1491, 19] on icon at bounding box center [1487, 19] width 12 height 12
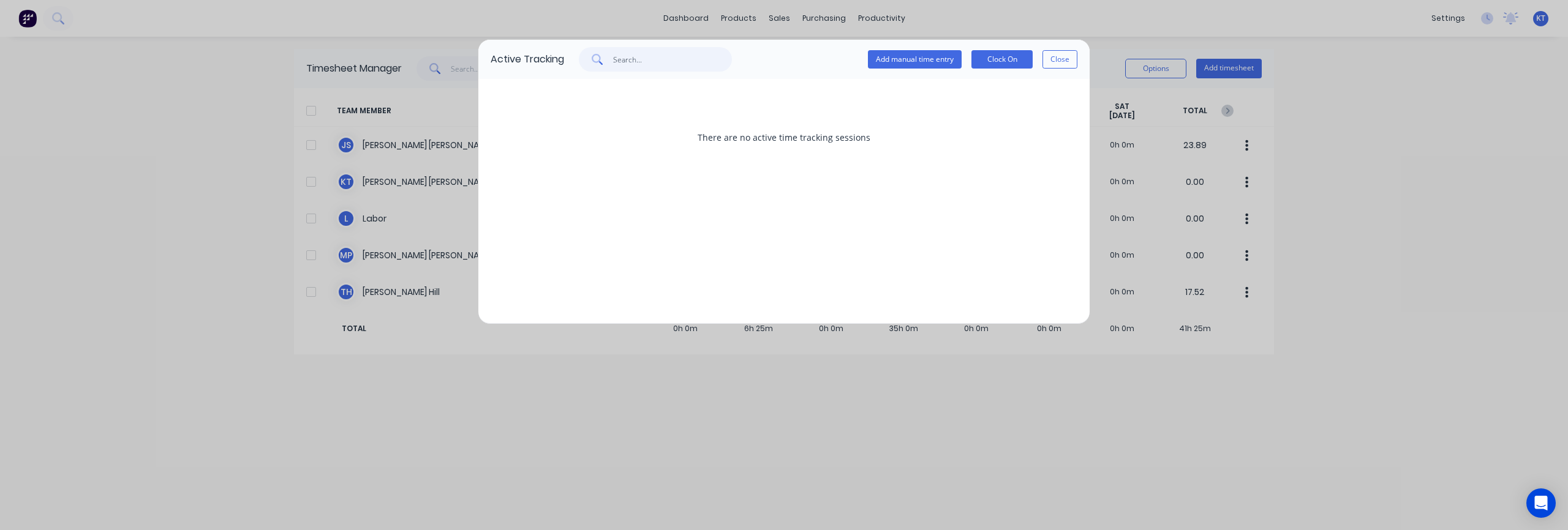
click at [646, 63] on input "text" at bounding box center [673, 59] width 119 height 24
click at [1002, 62] on button "Clock On" at bounding box center [1002, 60] width 61 height 19
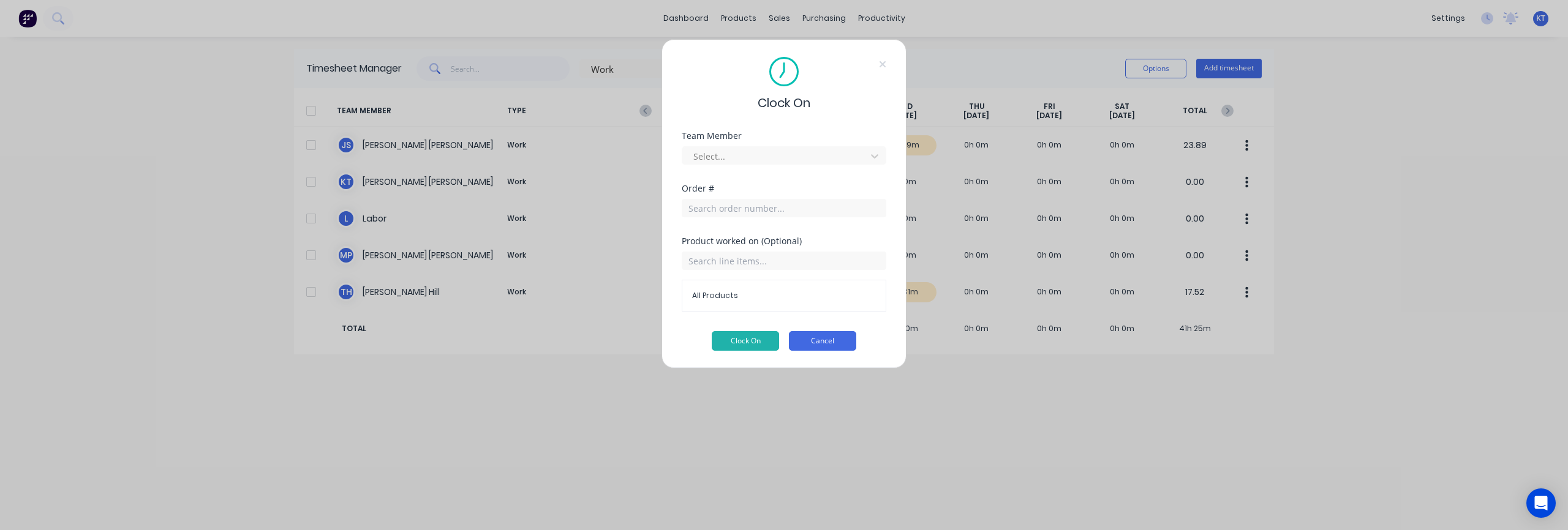
click at [818, 341] on button "Cancel" at bounding box center [823, 341] width 67 height 19
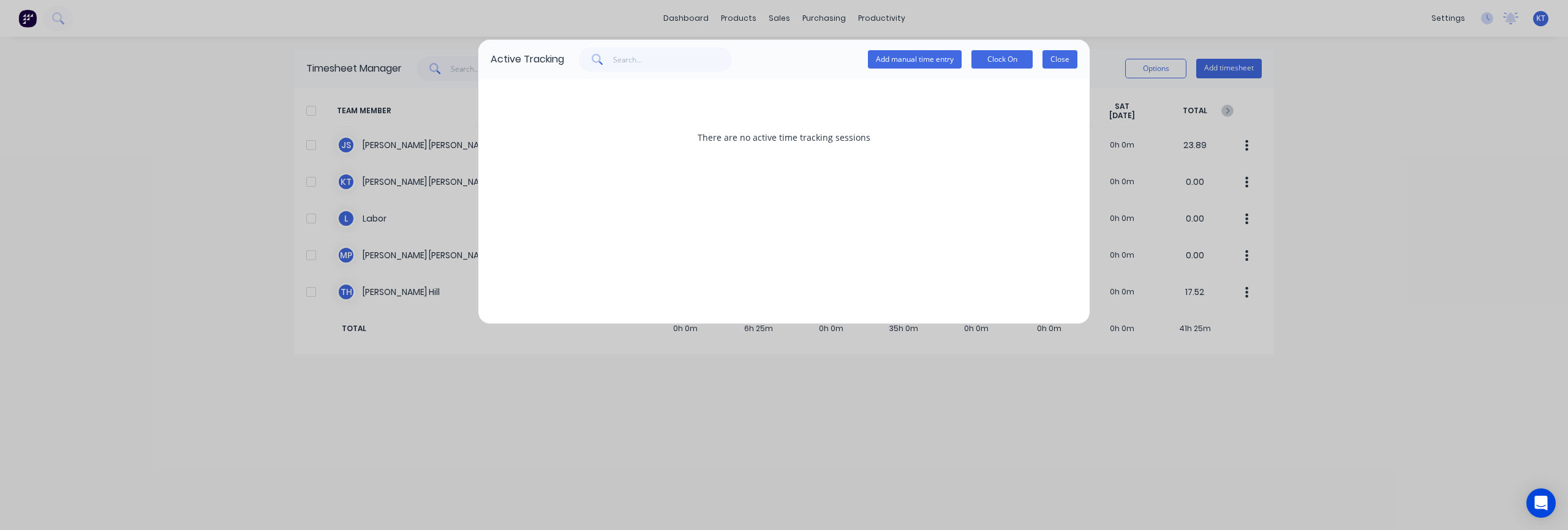
click at [1065, 58] on button "Close" at bounding box center [1060, 60] width 35 height 19
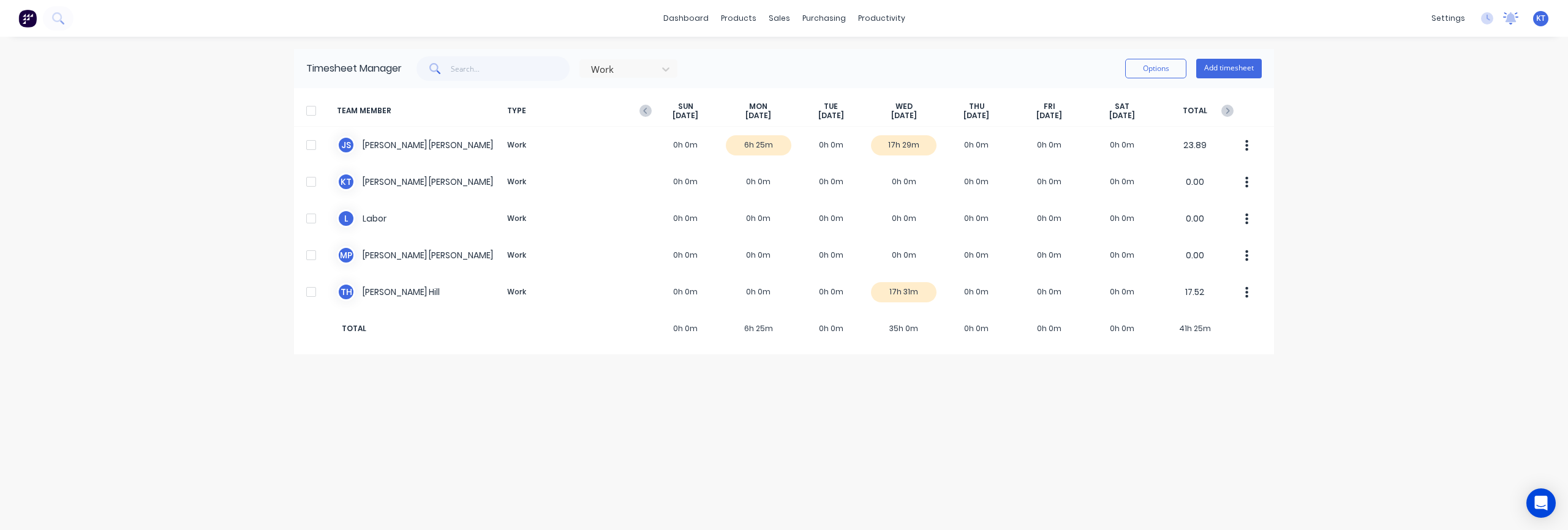
click at [1513, 18] on icon at bounding box center [1511, 17] width 11 height 10
click at [1564, 100] on div "dashboard products sales purchasing productivity dashboard products Product Cat…" at bounding box center [784, 265] width 1568 height 530
click at [700, 19] on link "dashboard" at bounding box center [686, 19] width 58 height 19
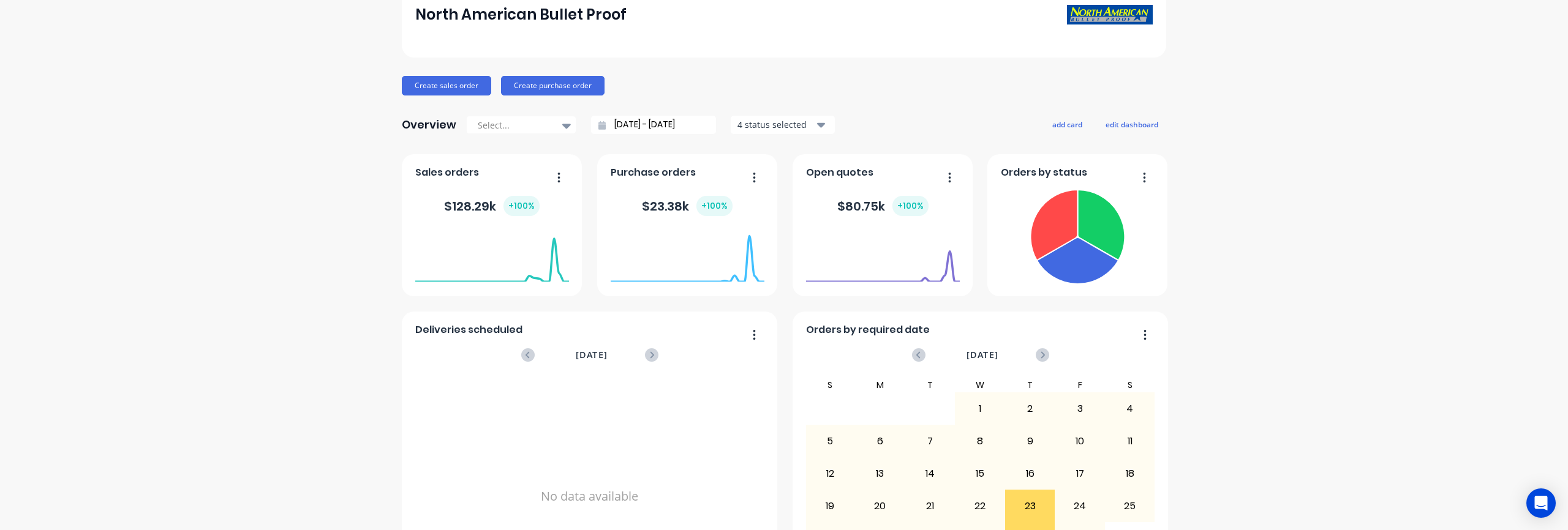
scroll to position [170, 0]
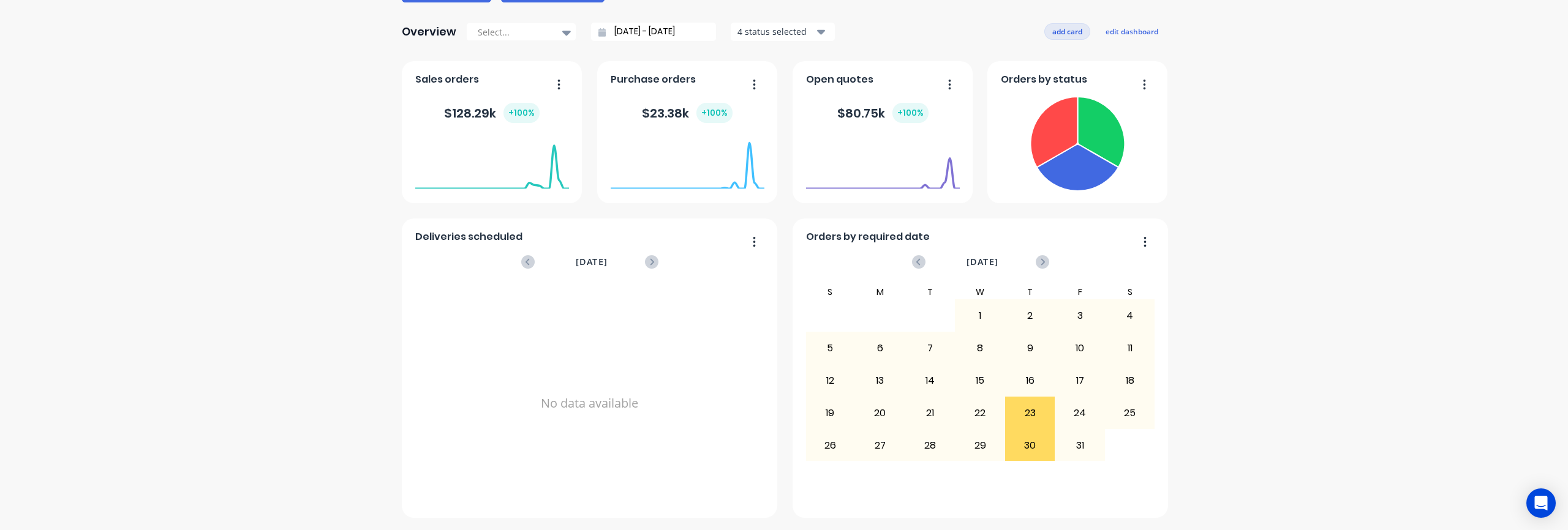
click at [1068, 35] on button "add card" at bounding box center [1067, 31] width 46 height 16
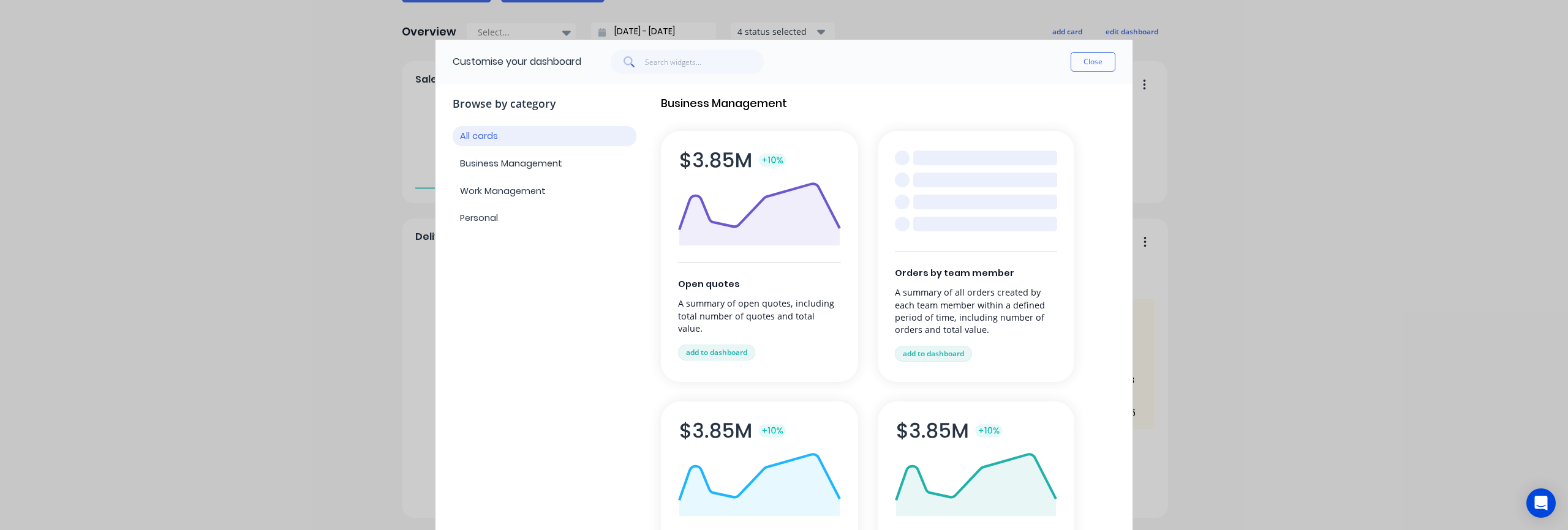
scroll to position [0, 0]
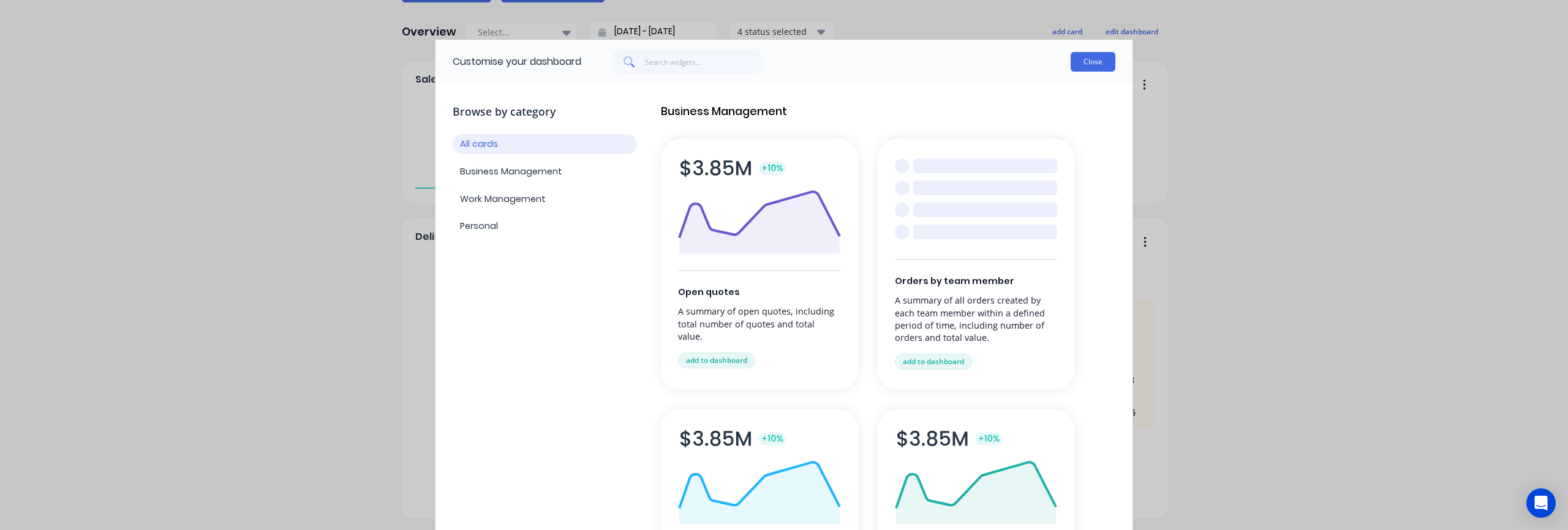
click at [1094, 60] on button "Close" at bounding box center [1093, 62] width 45 height 19
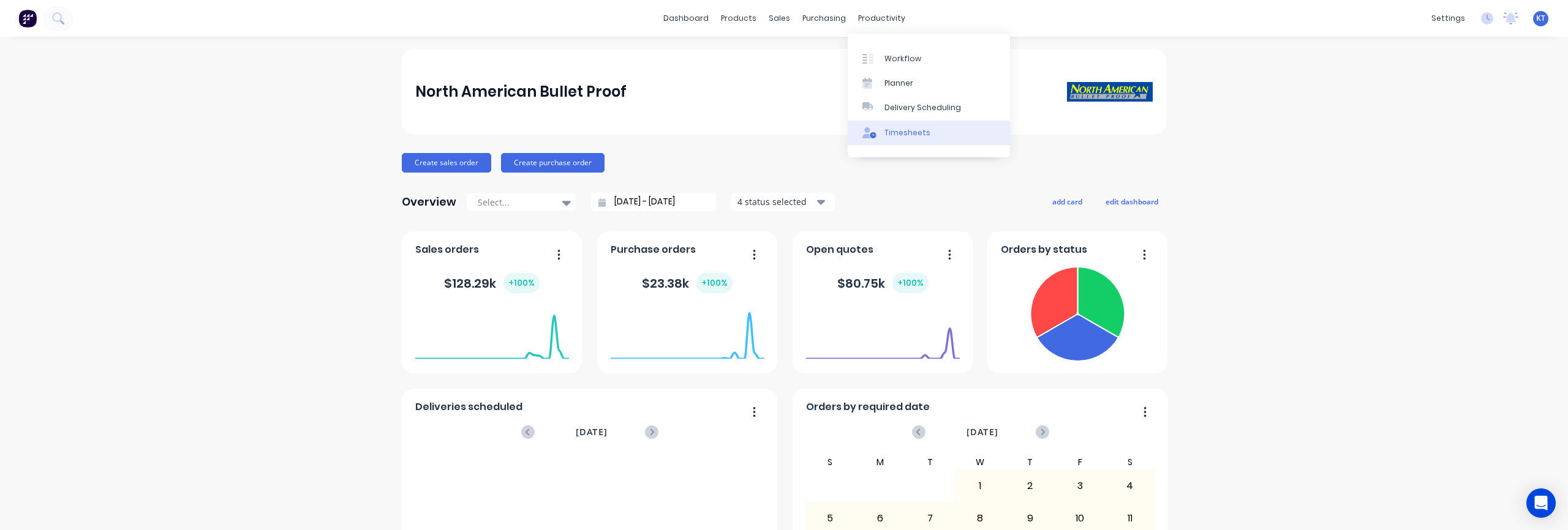
click at [908, 133] on div "Timesheets" at bounding box center [907, 133] width 46 height 11
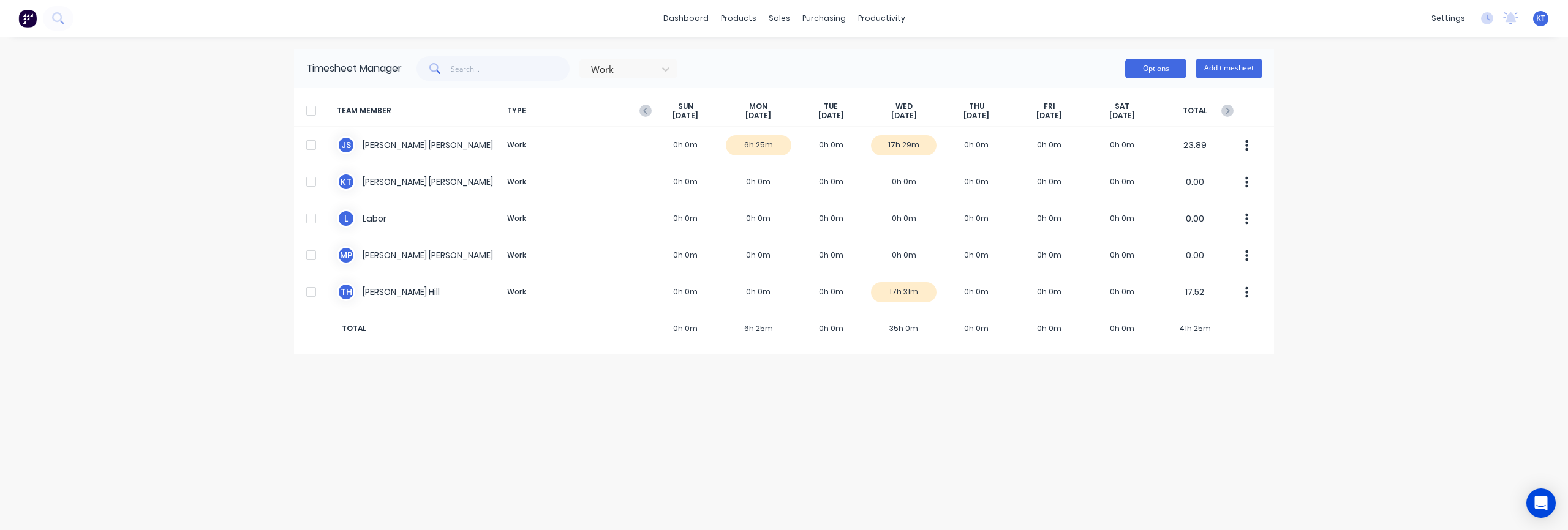
click at [1158, 70] on button "Options" at bounding box center [1155, 68] width 61 height 19
click at [662, 67] on icon at bounding box center [666, 69] width 12 height 12
click at [645, 127] on div "Attendance" at bounding box center [628, 119] width 98 height 22
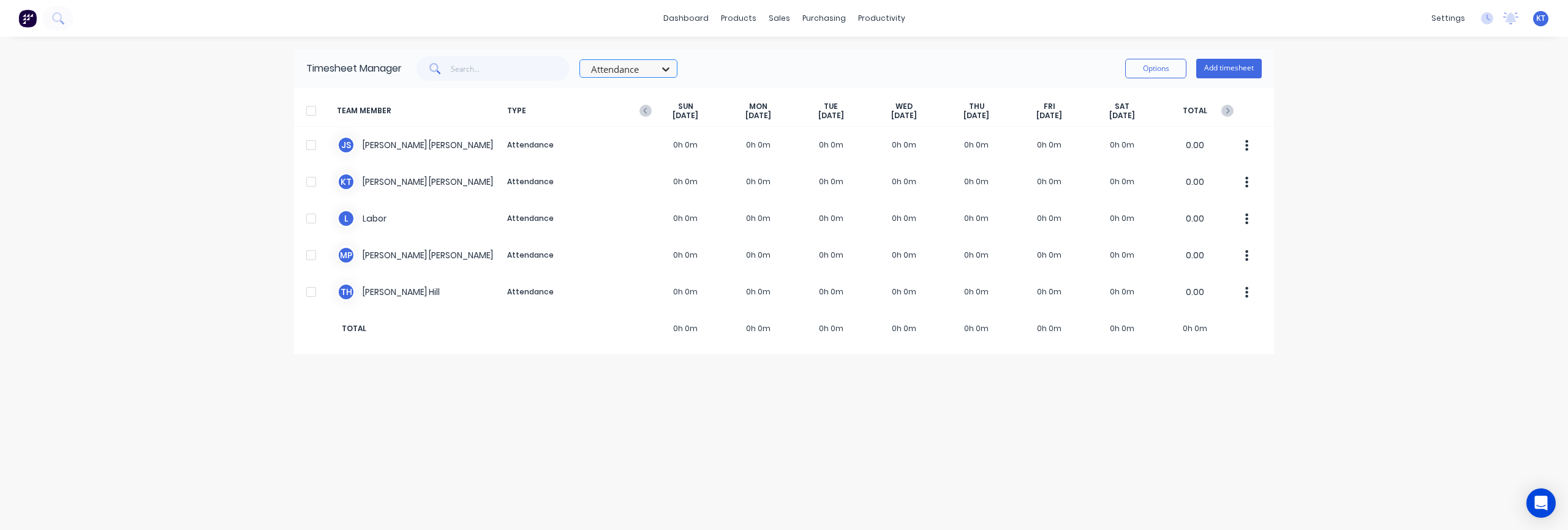
click at [658, 74] on div at bounding box center [665, 68] width 22 height 19
click at [644, 93] on div "Work" at bounding box center [628, 96] width 98 height 22
click at [758, 67] on div "option Work, selected. Work Options Add timesheet" at bounding box center [832, 68] width 860 height 24
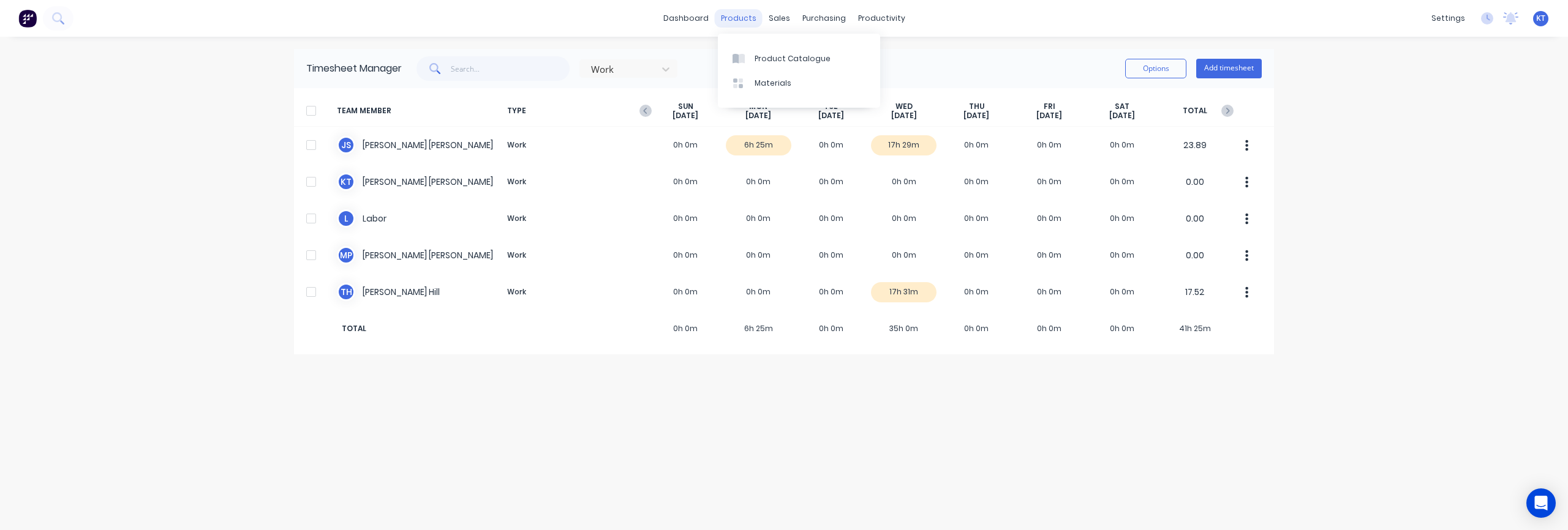
click at [747, 14] on div "products" at bounding box center [739, 19] width 48 height 19
click at [1384, 66] on div "dashboard products sales purchasing productivity dashboard products Product Cat…" at bounding box center [784, 265] width 1568 height 530
click at [1486, 19] on icon at bounding box center [1487, 19] width 12 height 12
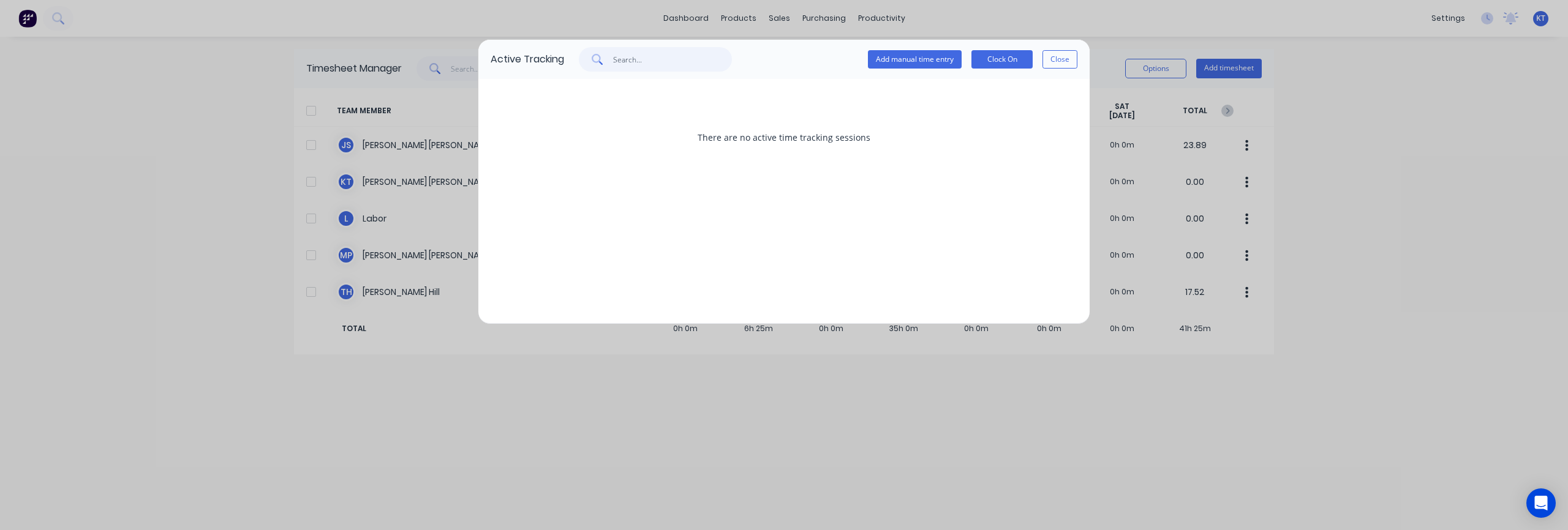
click at [658, 65] on input "text" at bounding box center [673, 59] width 119 height 24
click at [1001, 62] on button "Clock On" at bounding box center [1002, 60] width 61 height 19
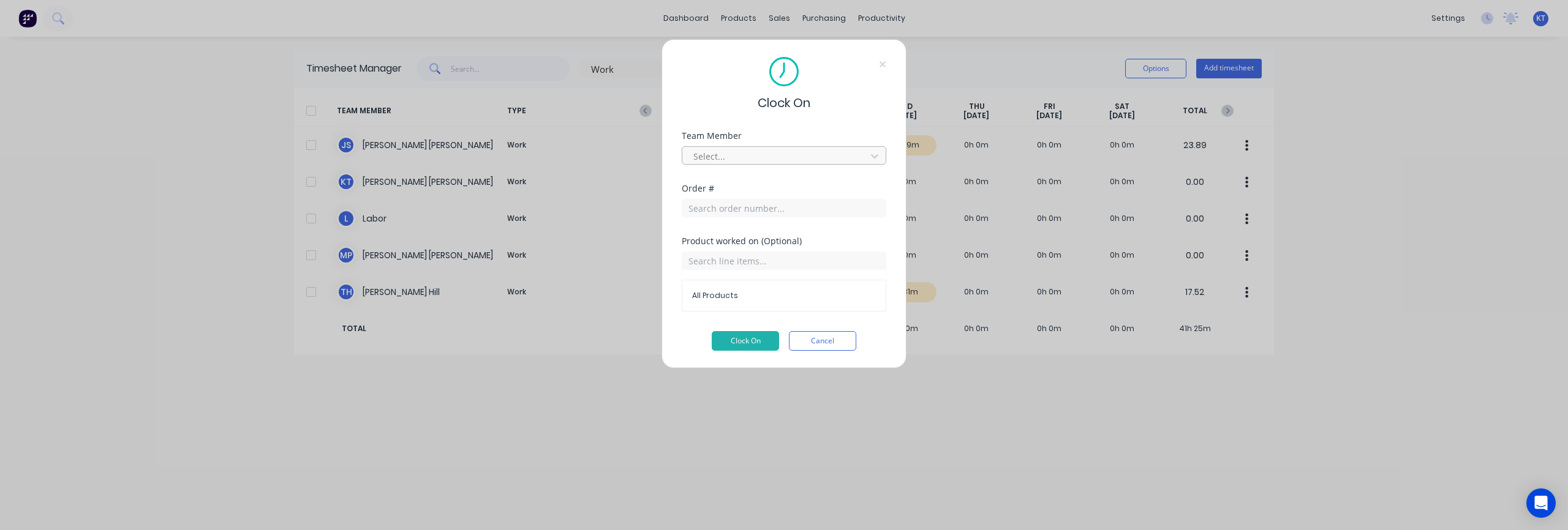
click at [788, 160] on div at bounding box center [776, 156] width 168 height 16
click at [833, 350] on button "Cancel" at bounding box center [823, 341] width 67 height 19
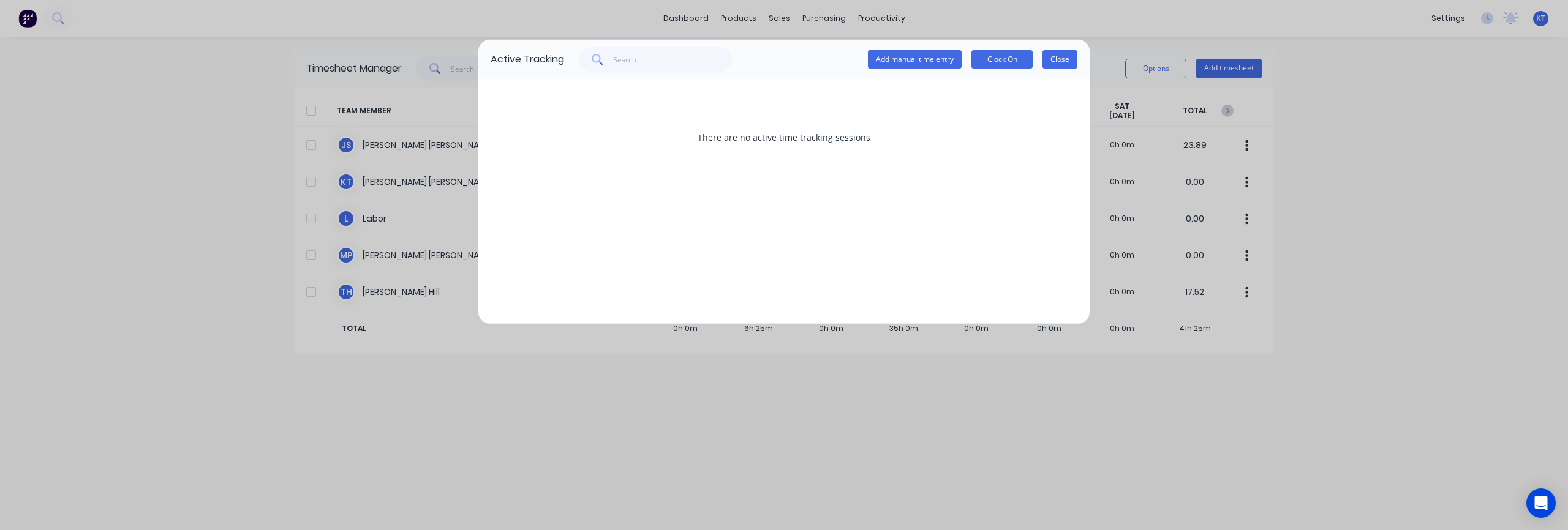
click at [1053, 63] on button "Close" at bounding box center [1060, 60] width 35 height 19
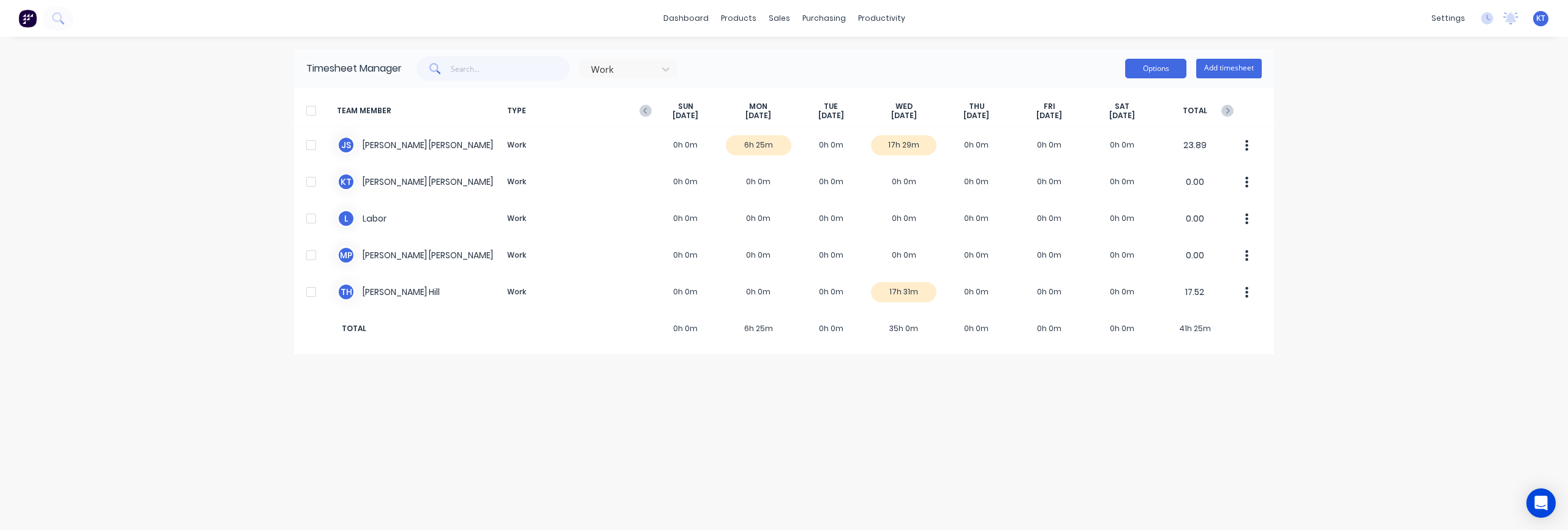
click at [1148, 73] on button "Options" at bounding box center [1155, 68] width 61 height 19
click at [989, 52] on div "Timesheet Manager Work Options Approve Unapprove Download Export Add timesheet" at bounding box center [783, 68] width 980 height 39
click at [1529, 65] on div "dashboard products sales purchasing productivity dashboard products Product Cat…" at bounding box center [784, 265] width 1568 height 530
click at [1442, 19] on div "settings" at bounding box center [1449, 19] width 46 height 19
click at [1478, 20] on div "settings No new notifications Mark all as read You have no notifications KT Nor…" at bounding box center [1496, 19] width 142 height 19
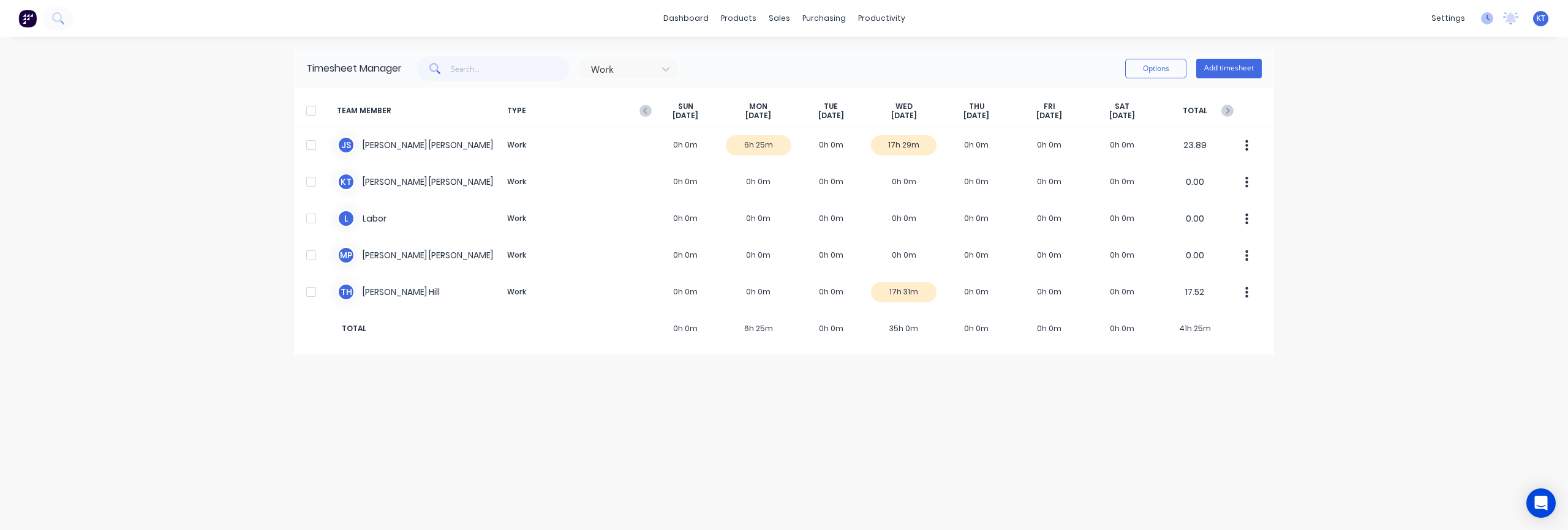
click at [1482, 19] on icon at bounding box center [1487, 19] width 12 height 12
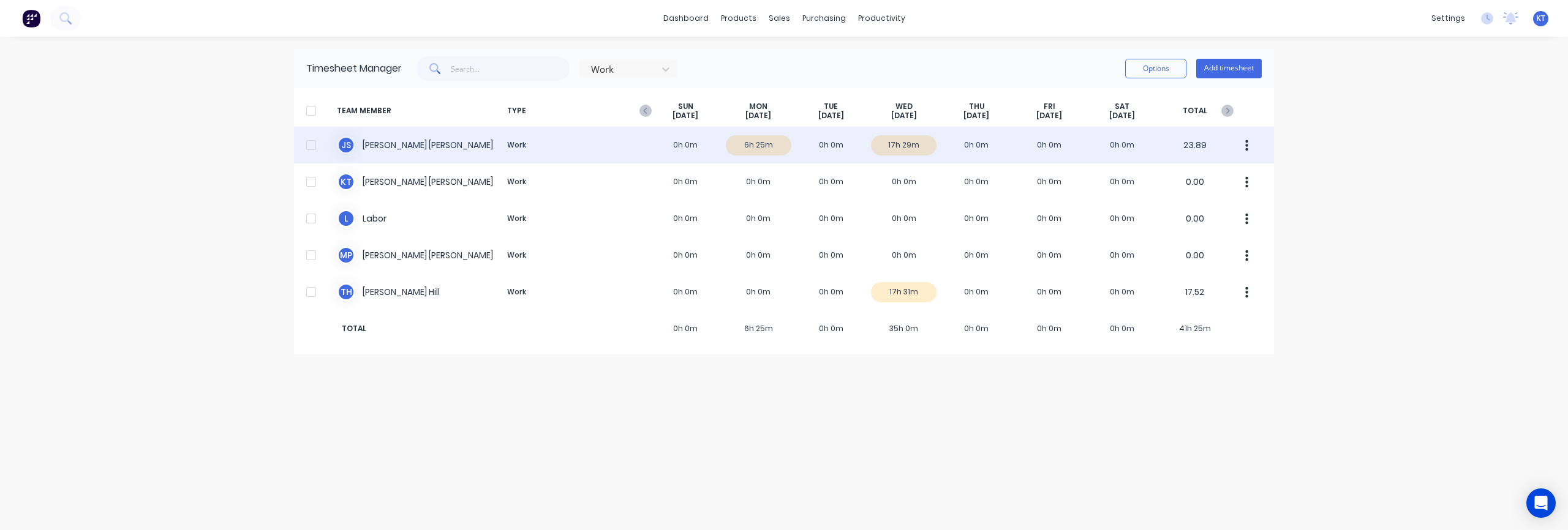
click at [391, 150] on div "[PERSON_NAME] [PERSON_NAME] Work 0h 0m 6h 25m 0h 0m 17h 29m 0h 0m 0h 0m 0h 0m 2…" at bounding box center [783, 145] width 980 height 37
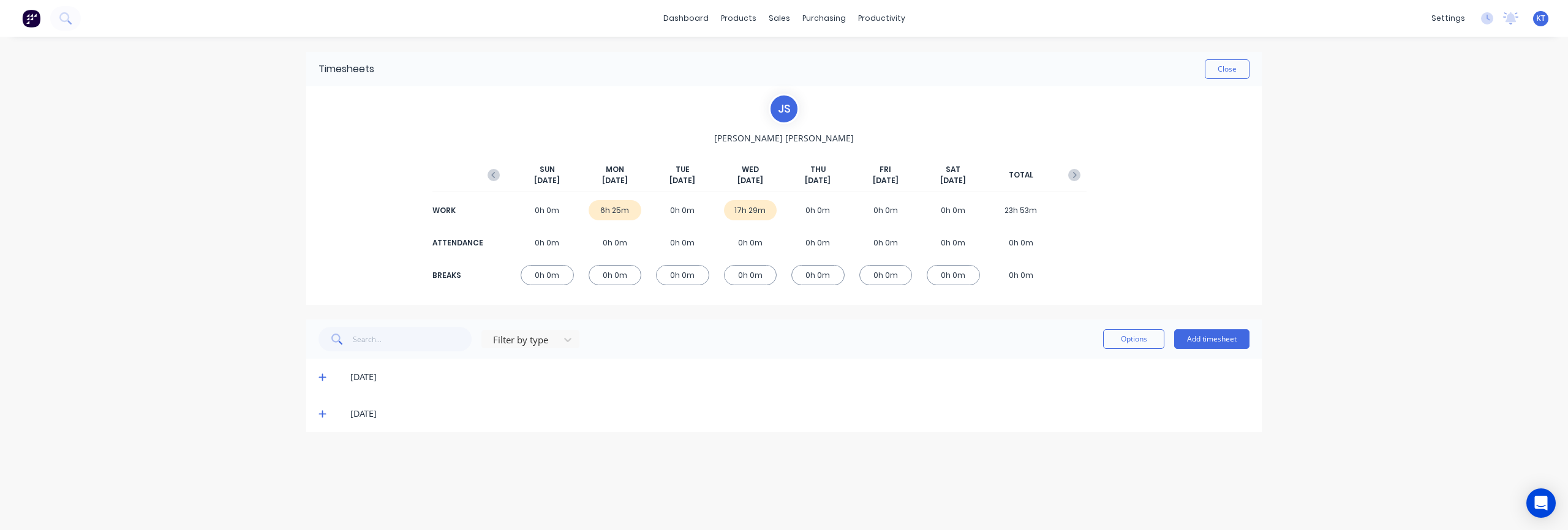
click at [322, 414] on icon at bounding box center [322, 414] width 7 height 7
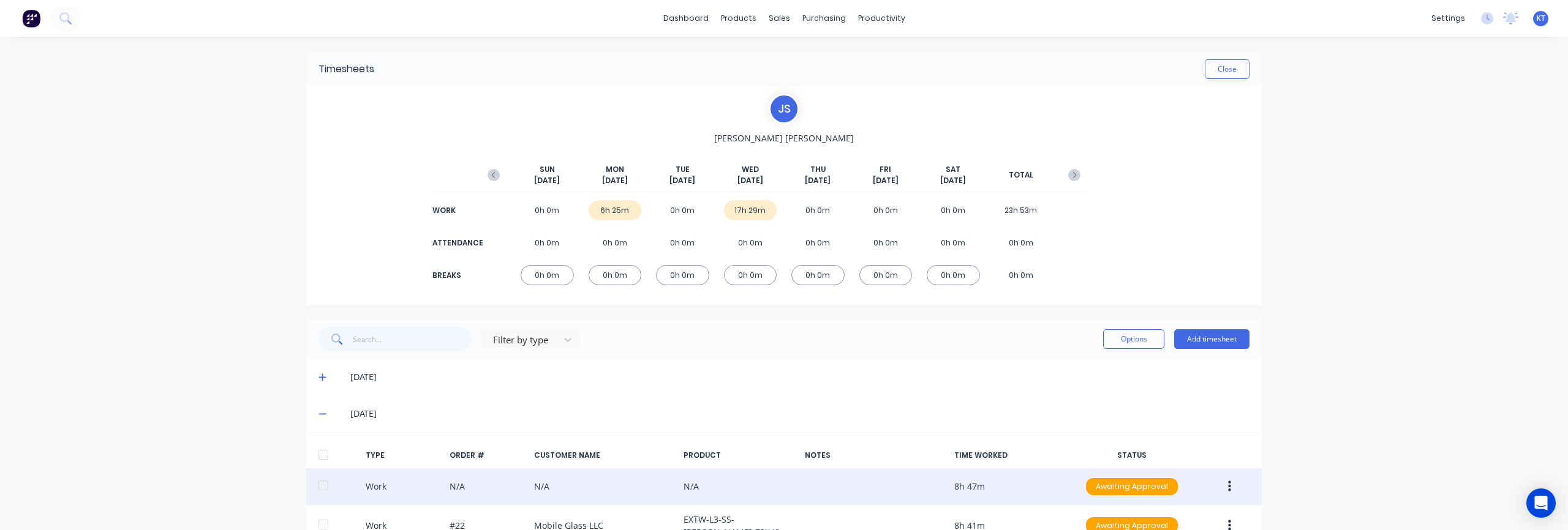
scroll to position [75, 0]
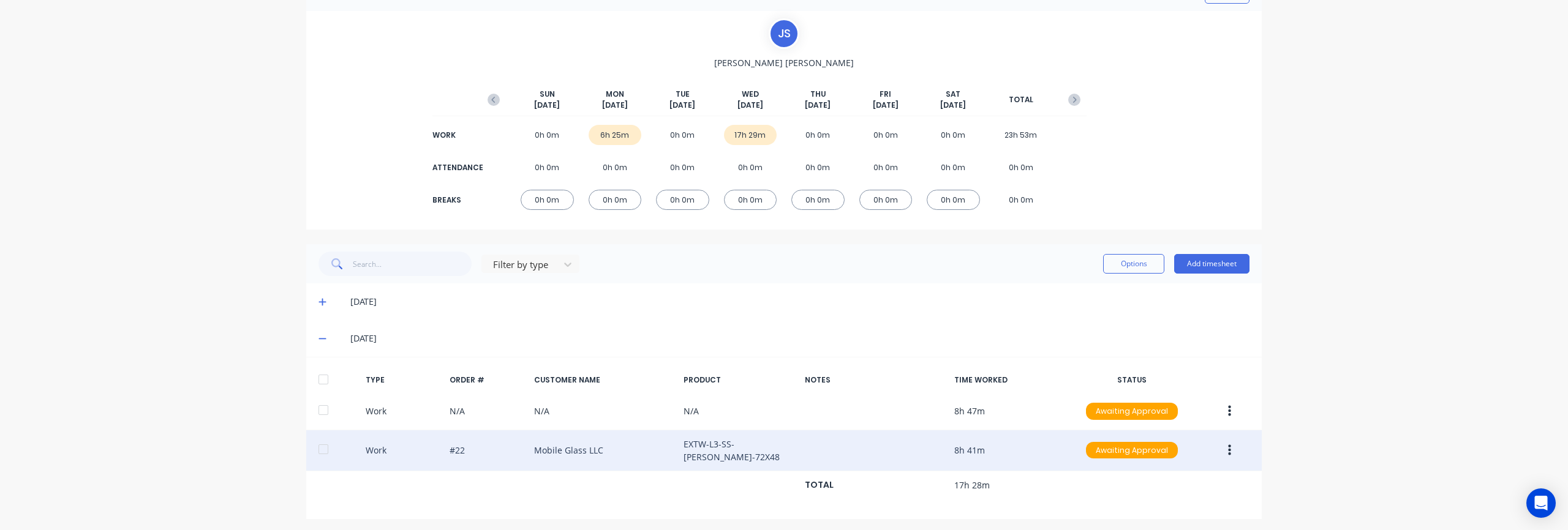
click at [612, 450] on div "Work #22 Mobile Glass LLC EXTW-L3-SS-[PERSON_NAME]-72X48 8h 41m Awaiting Approv…" at bounding box center [784, 451] width 956 height 41
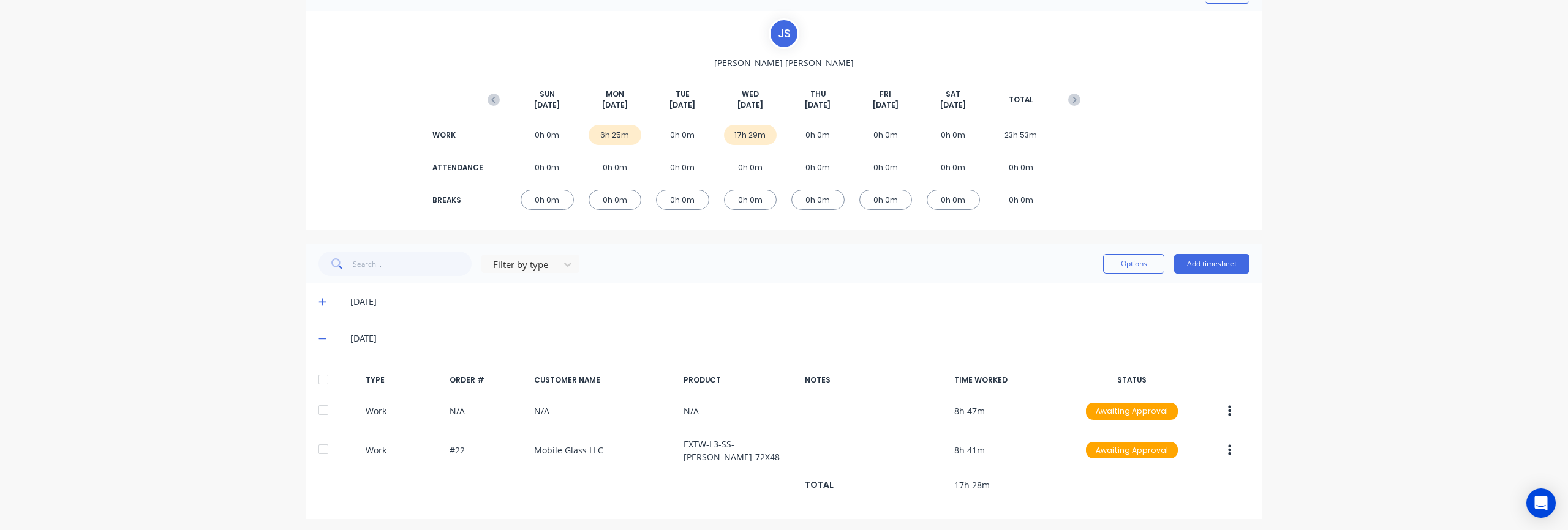
scroll to position [0, 0]
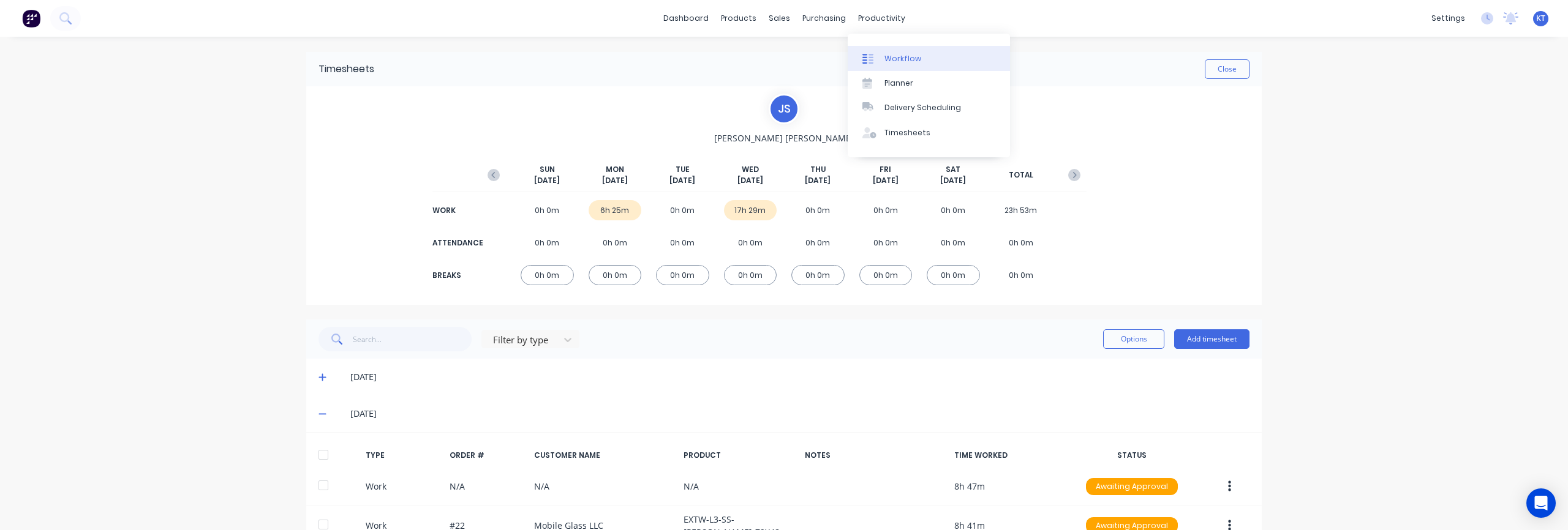
click at [896, 54] on div "Workflow" at bounding box center [902, 59] width 37 height 11
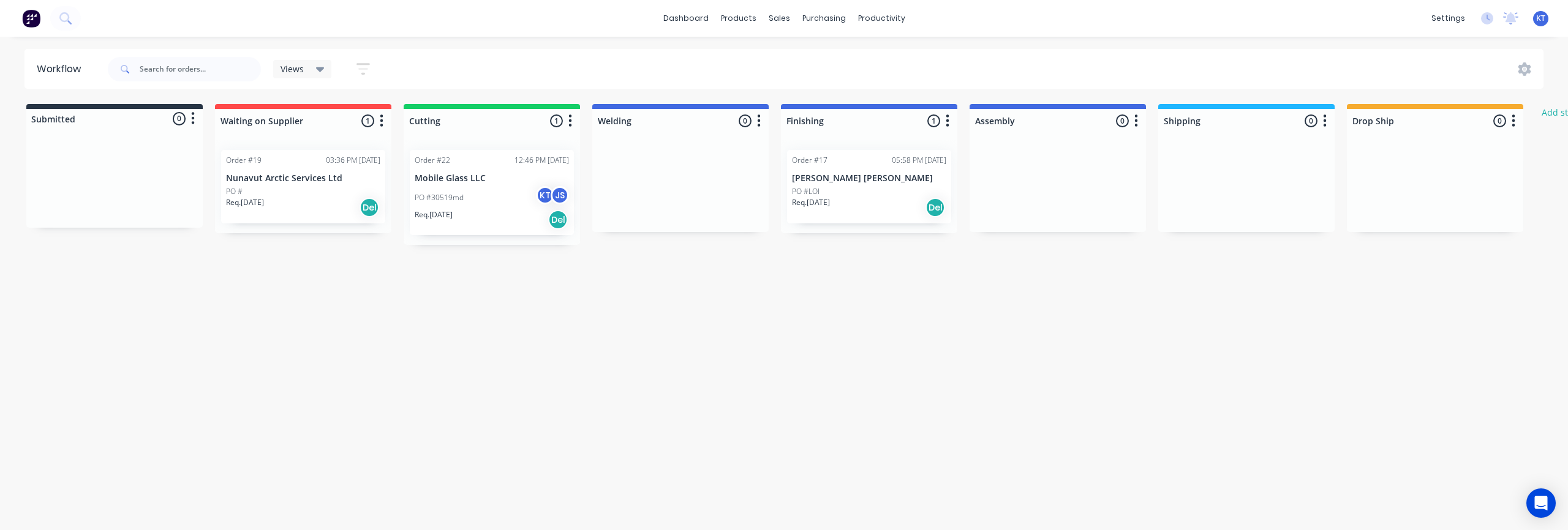
click at [487, 188] on div "PO #30519md KT JS" at bounding box center [492, 197] width 154 height 23
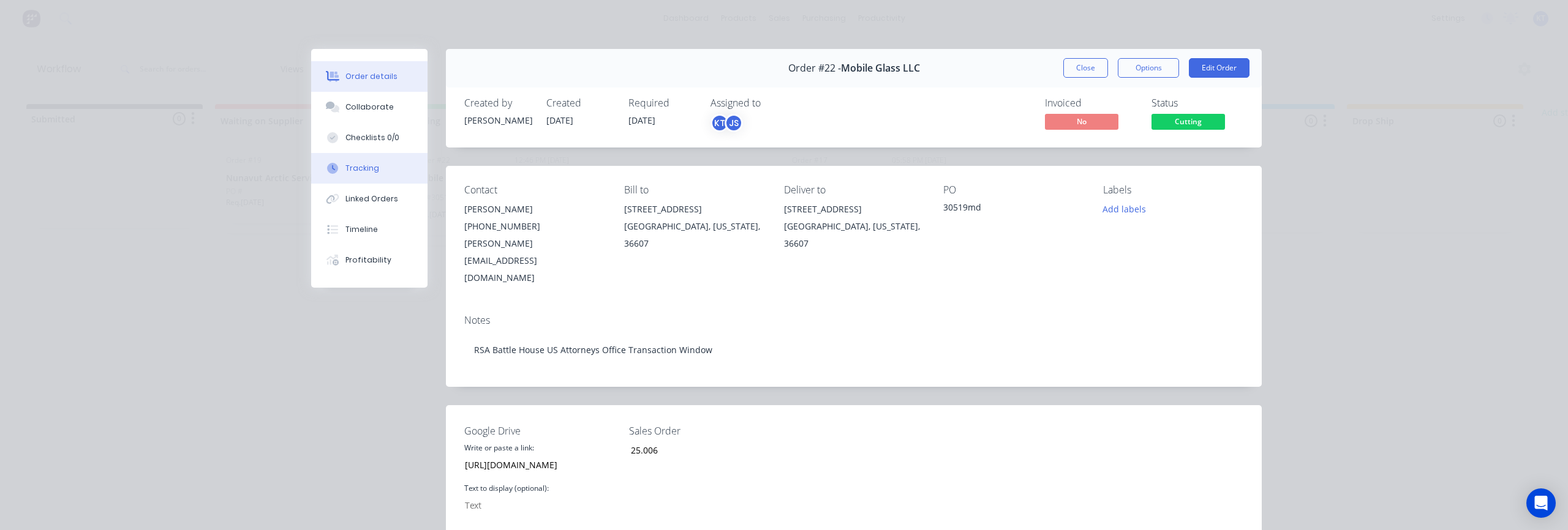
click at [364, 162] on button "Tracking" at bounding box center [369, 168] width 116 height 30
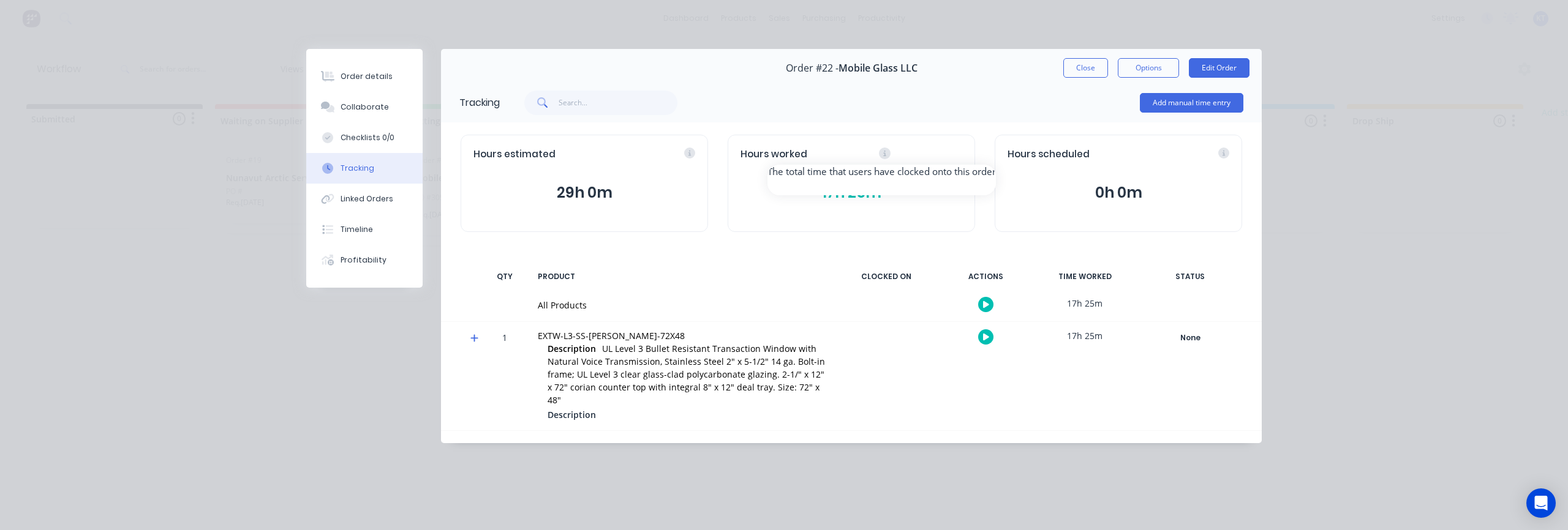
click at [957, 156] on div "Hours worked" at bounding box center [851, 154] width 222 height 14
click at [884, 155] on icon at bounding box center [884, 153] width 3 height 6
click at [930, 230] on div "Hours worked 17h 25m" at bounding box center [851, 184] width 248 height 98
click at [844, 193] on button "17h 25m" at bounding box center [851, 192] width 222 height 23
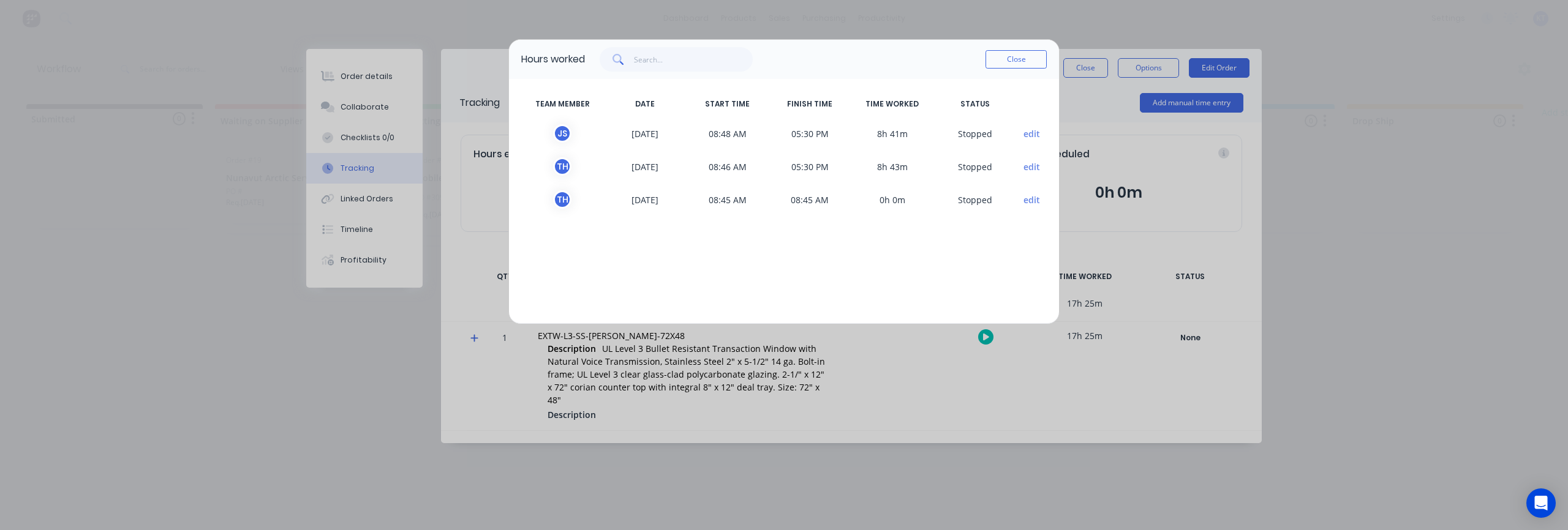
click at [1028, 167] on button "edit" at bounding box center [1032, 167] width 17 height 13
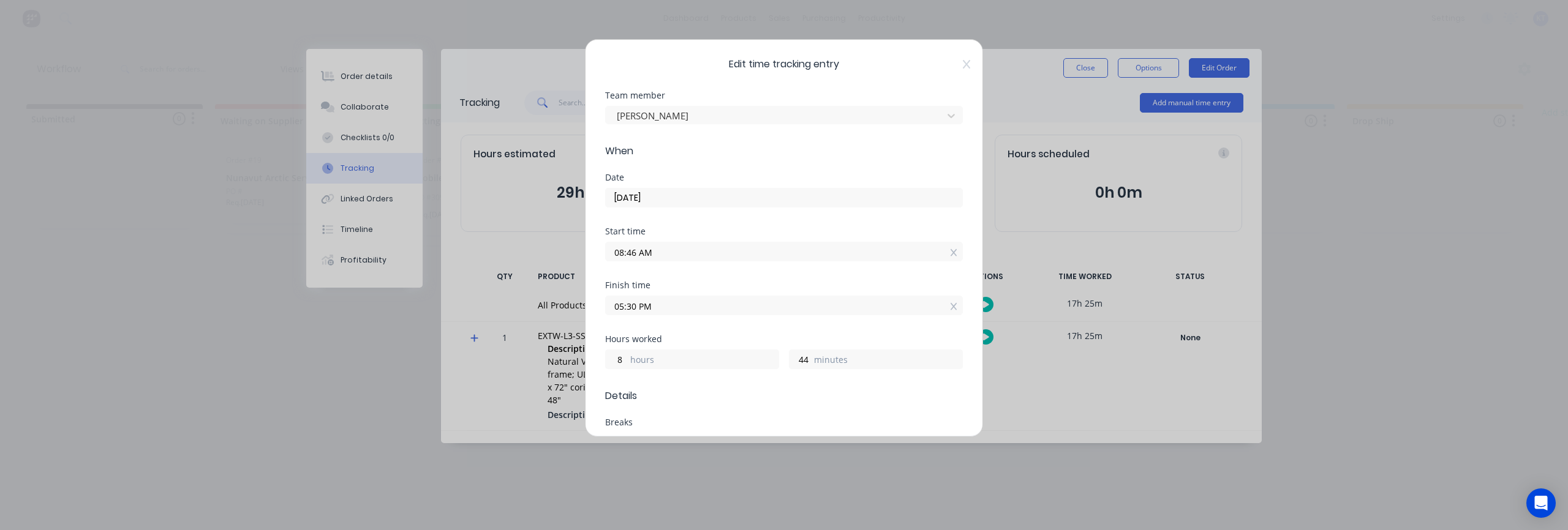
click at [691, 306] on input "05:30 PM" at bounding box center [784, 305] width 357 height 19
click at [968, 61] on icon at bounding box center [966, 64] width 7 height 9
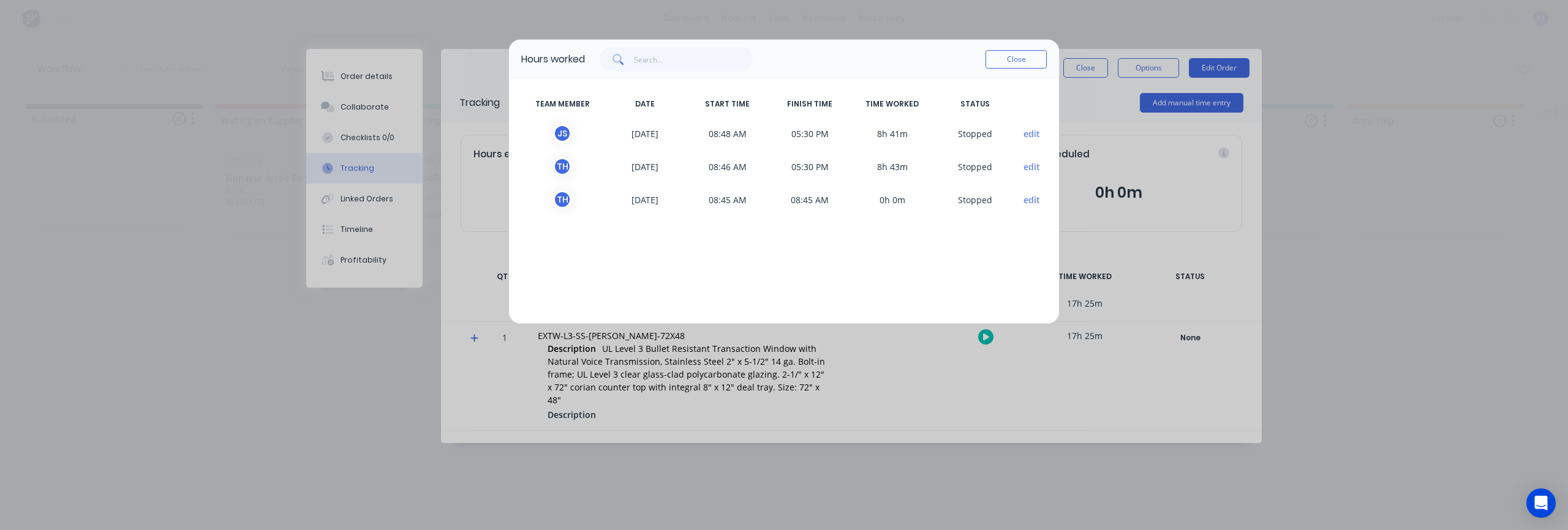
click at [1035, 168] on button "edit" at bounding box center [1032, 167] width 17 height 13
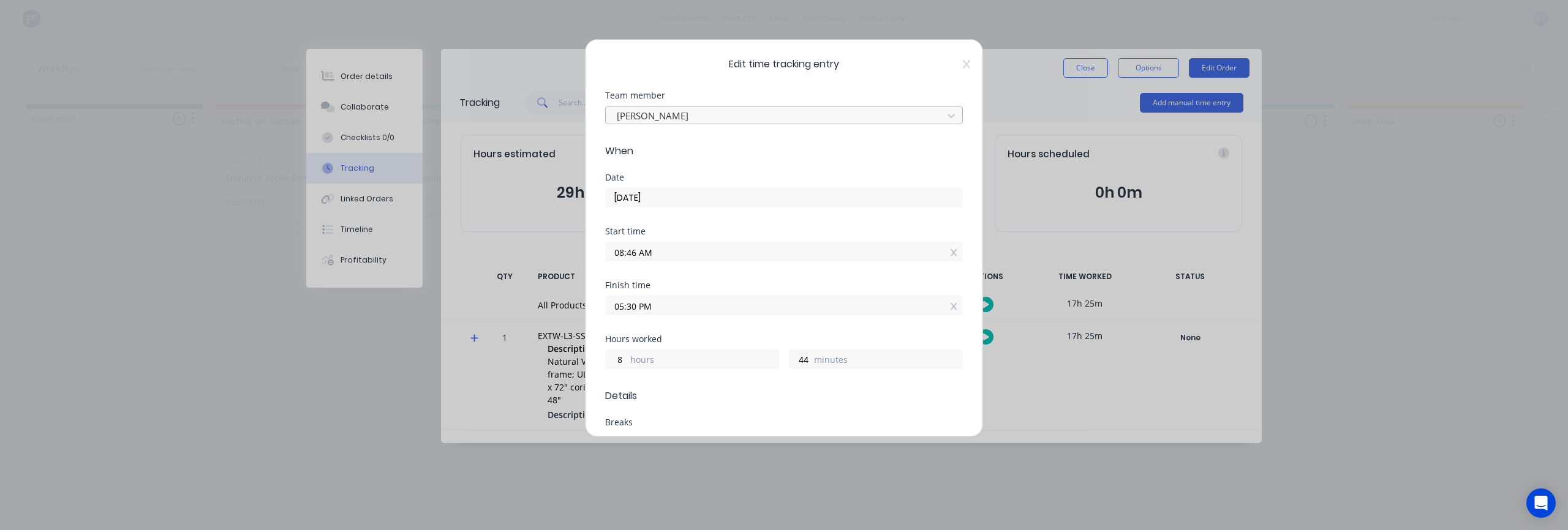
click at [847, 116] on div at bounding box center [776, 116] width 321 height 16
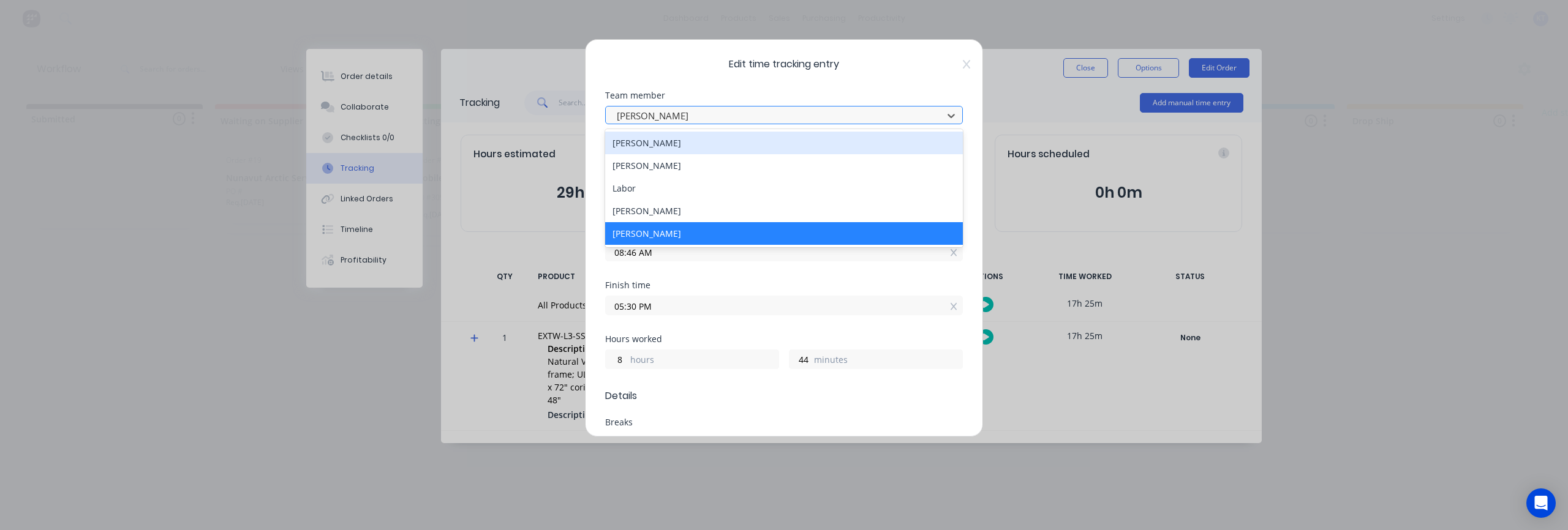
click at [847, 116] on div at bounding box center [776, 116] width 321 height 16
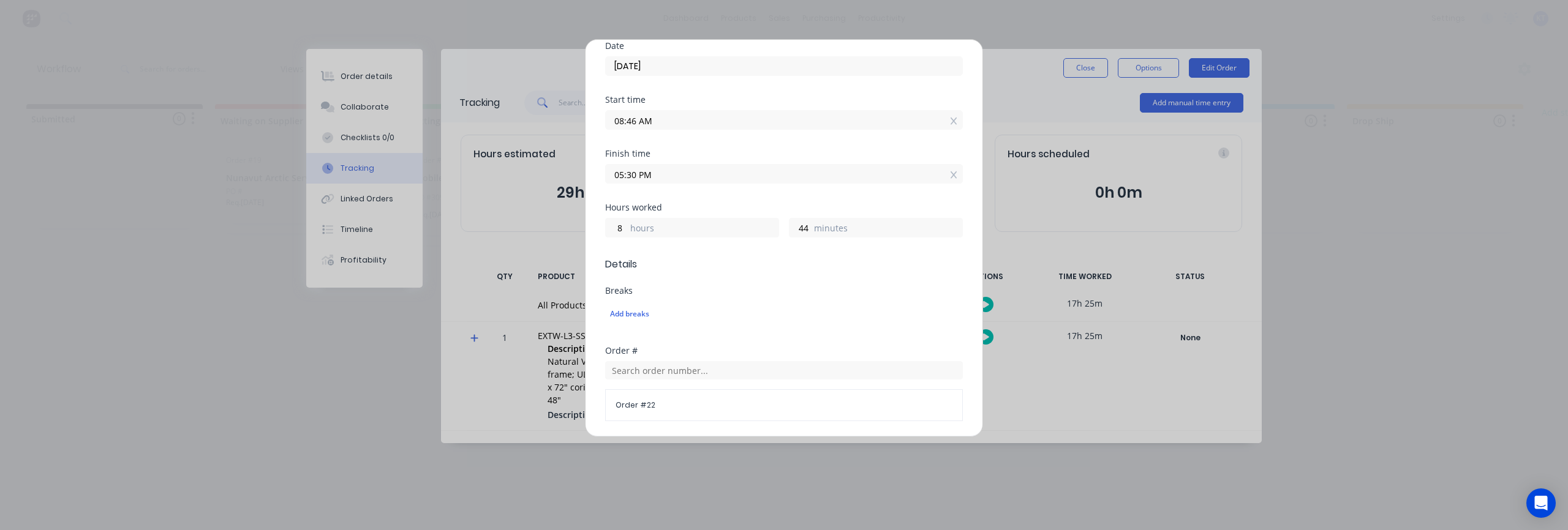
scroll to position [98, 0]
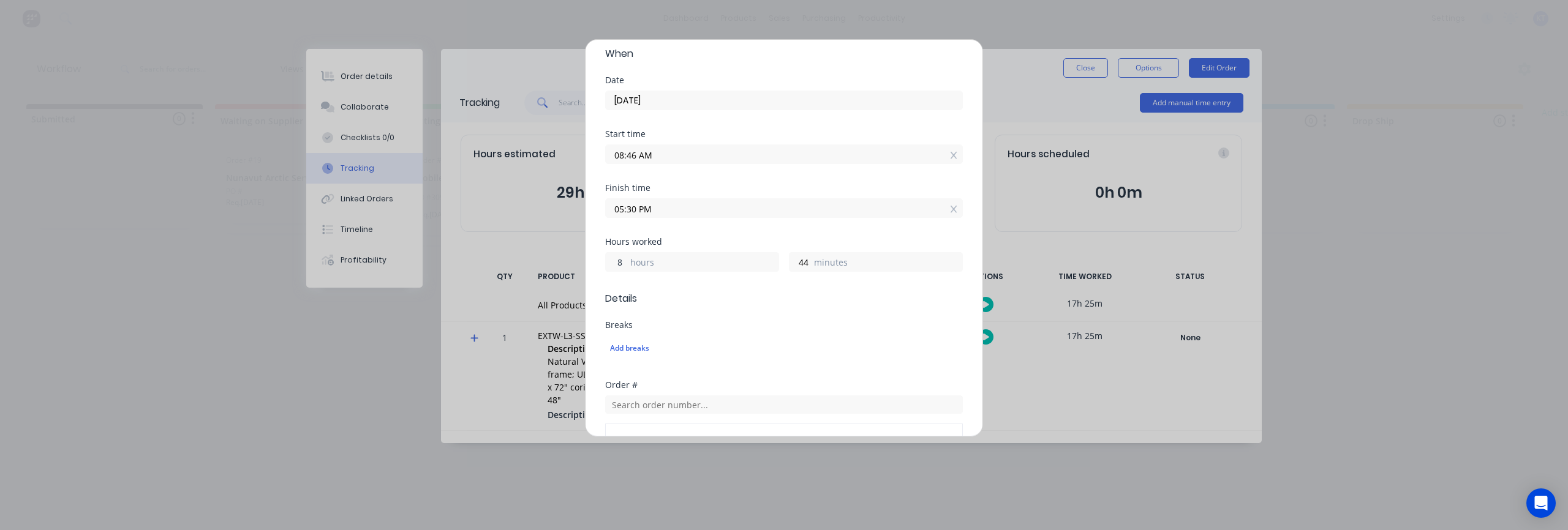
click at [623, 264] on input "8" at bounding box center [617, 263] width 21 height 19
drag, startPoint x: 626, startPoint y: 266, endPoint x: 609, endPoint y: 264, distance: 17.1
click at [609, 264] on input "8" at bounding box center [617, 263] width 21 height 19
type input "0"
type input "09:30 AM"
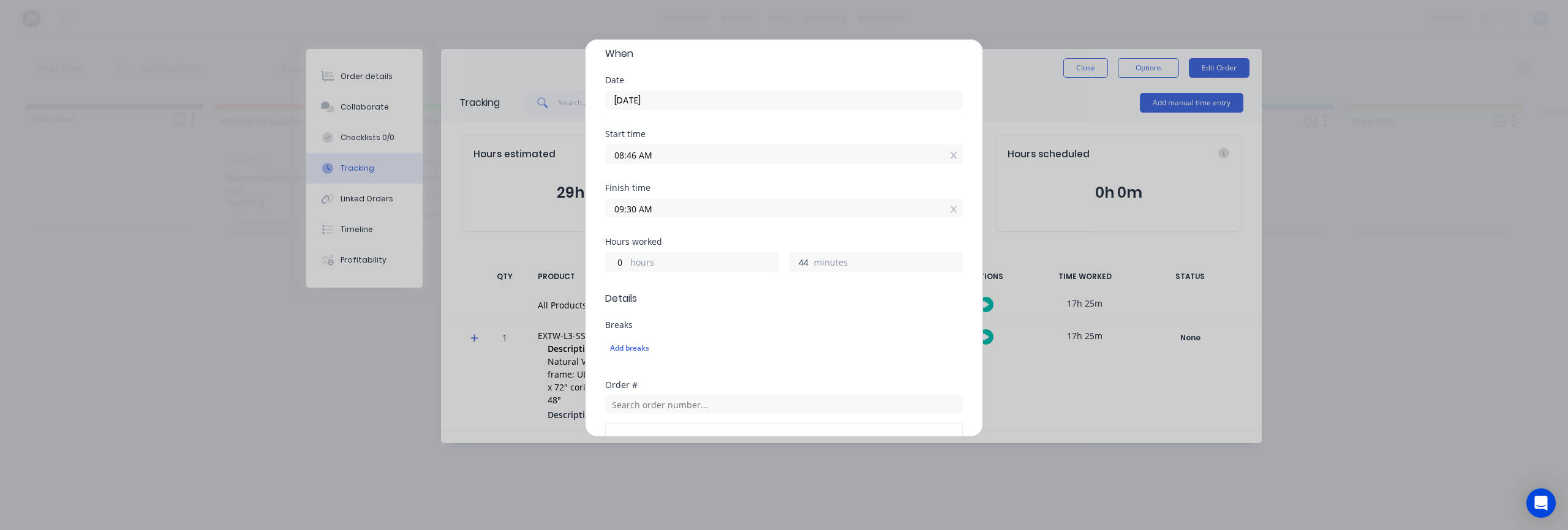
click at [793, 257] on input "44" at bounding box center [800, 263] width 21 height 19
drag, startPoint x: 809, startPoint y: 264, endPoint x: 794, endPoint y: 264, distance: 15.0
click at [794, 264] on input "44" at bounding box center [800, 263] width 21 height 19
type input "30"
type input "09:16 AM"
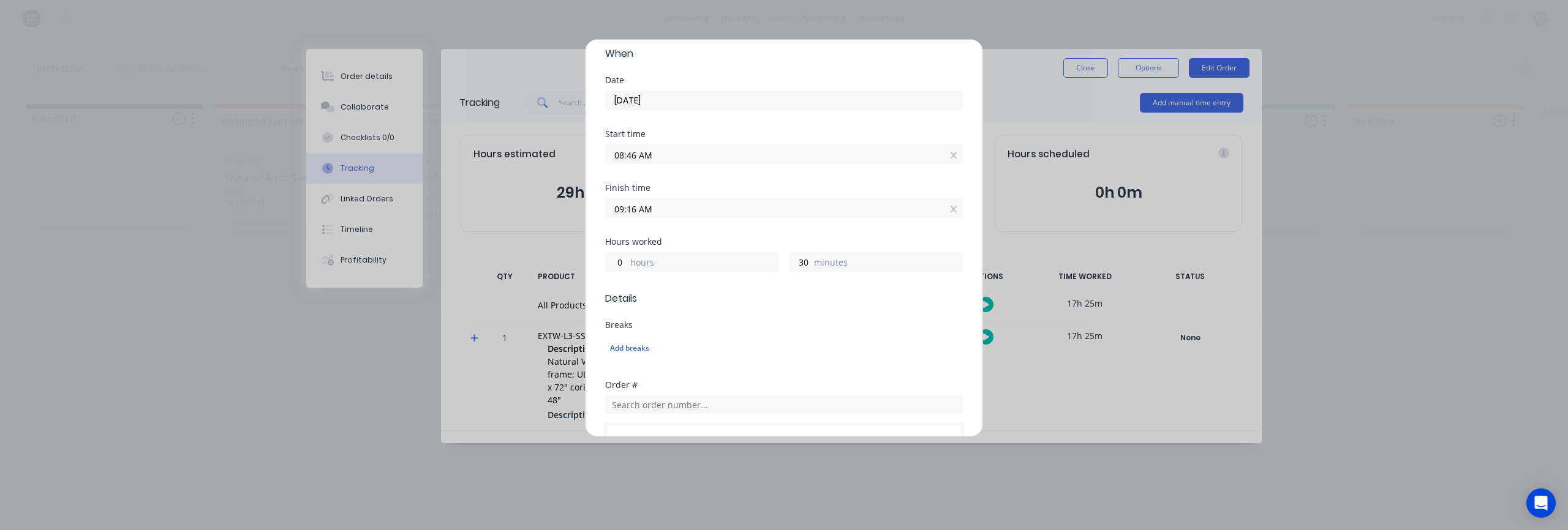
click at [775, 307] on form "Team member Travis Hill When Date 08/10/2025 Start time 08:46 AM Finish time 09…" at bounding box center [784, 348] width 358 height 708
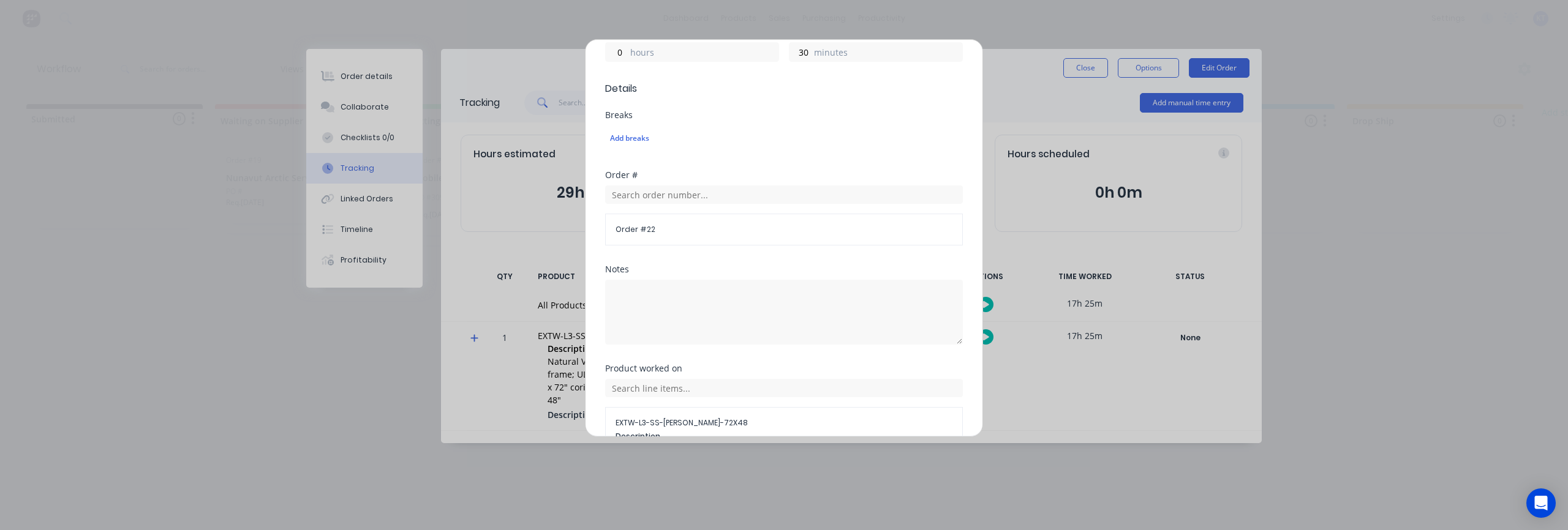
scroll to position [379, 0]
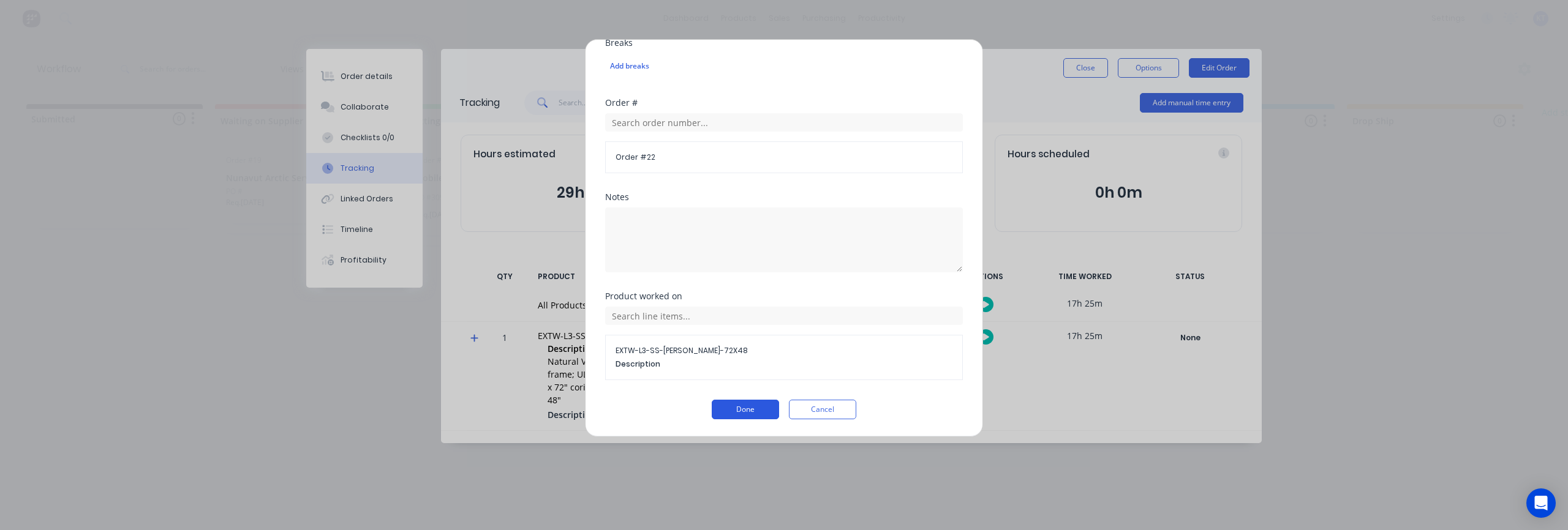
click at [754, 411] on button "Done" at bounding box center [745, 409] width 67 height 19
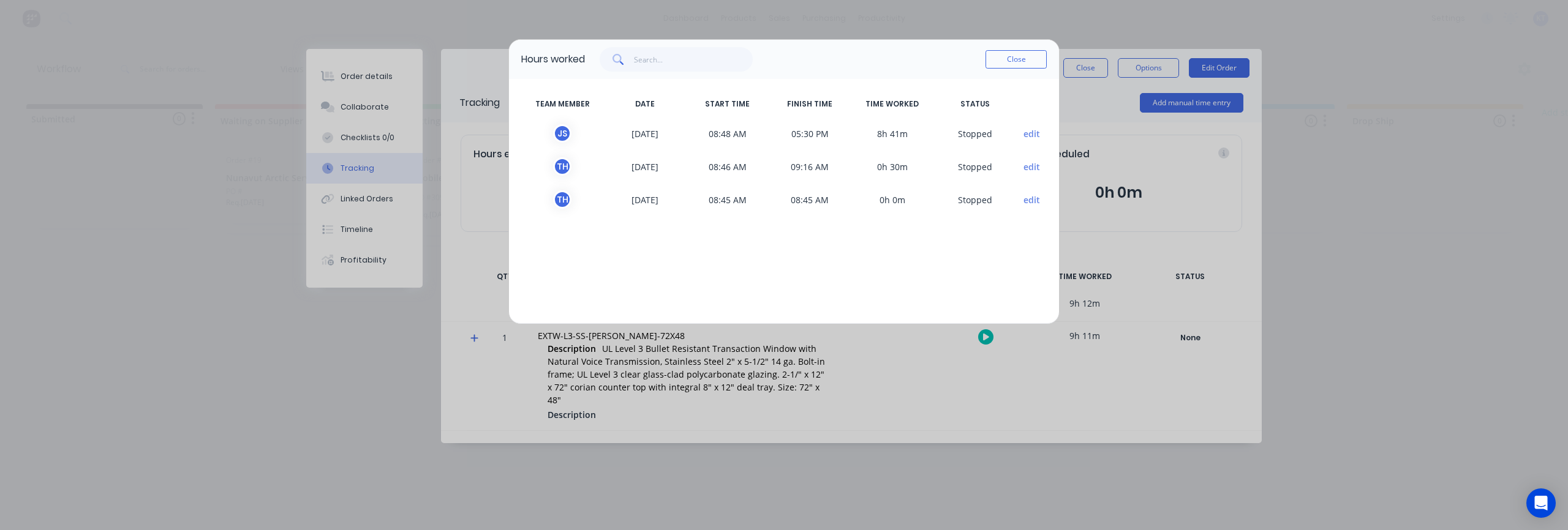
click at [1028, 136] on button "edit" at bounding box center [1032, 134] width 17 height 13
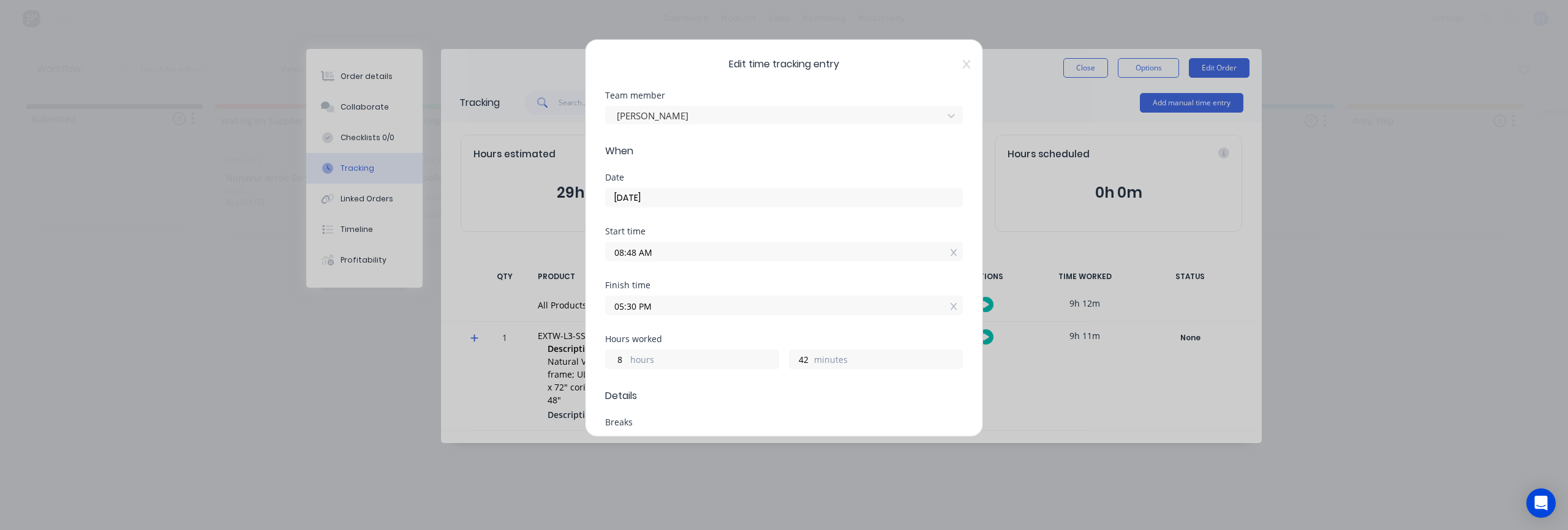
scroll to position [16, 0]
drag, startPoint x: 626, startPoint y: 345, endPoint x: 605, endPoint y: 345, distance: 21.0
click at [606, 345] on input "8" at bounding box center [617, 343] width 21 height 19
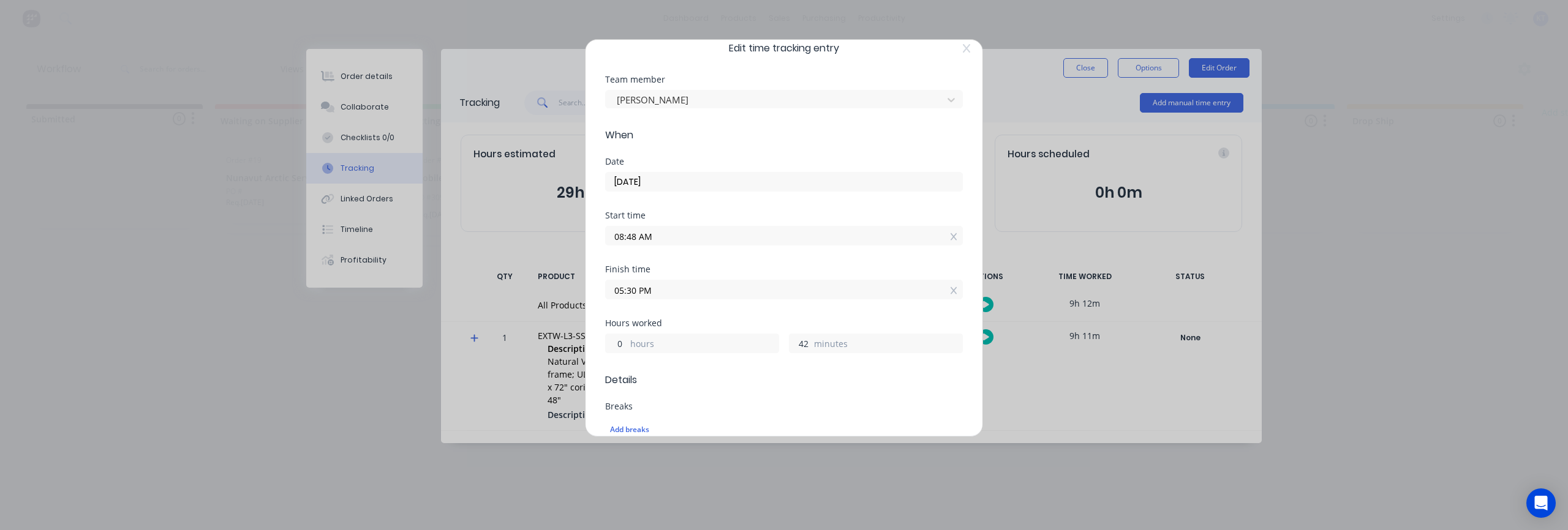
type input "0"
type input "09:30 AM"
click at [804, 341] on input "42" at bounding box center [800, 343] width 21 height 19
drag, startPoint x: 803, startPoint y: 346, endPoint x: 796, endPoint y: 346, distance: 7.0
click at [796, 346] on input "42" at bounding box center [800, 343] width 21 height 19
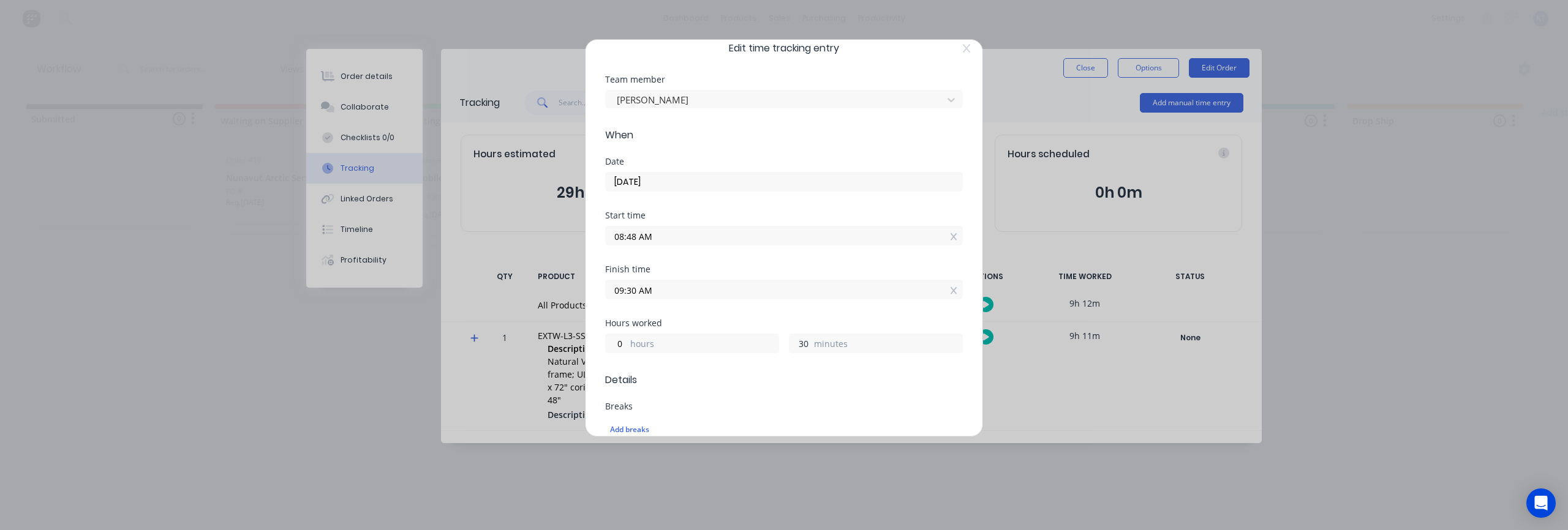
type input "30"
type input "09:18 AM"
click at [799, 376] on span "Details" at bounding box center [784, 380] width 358 height 15
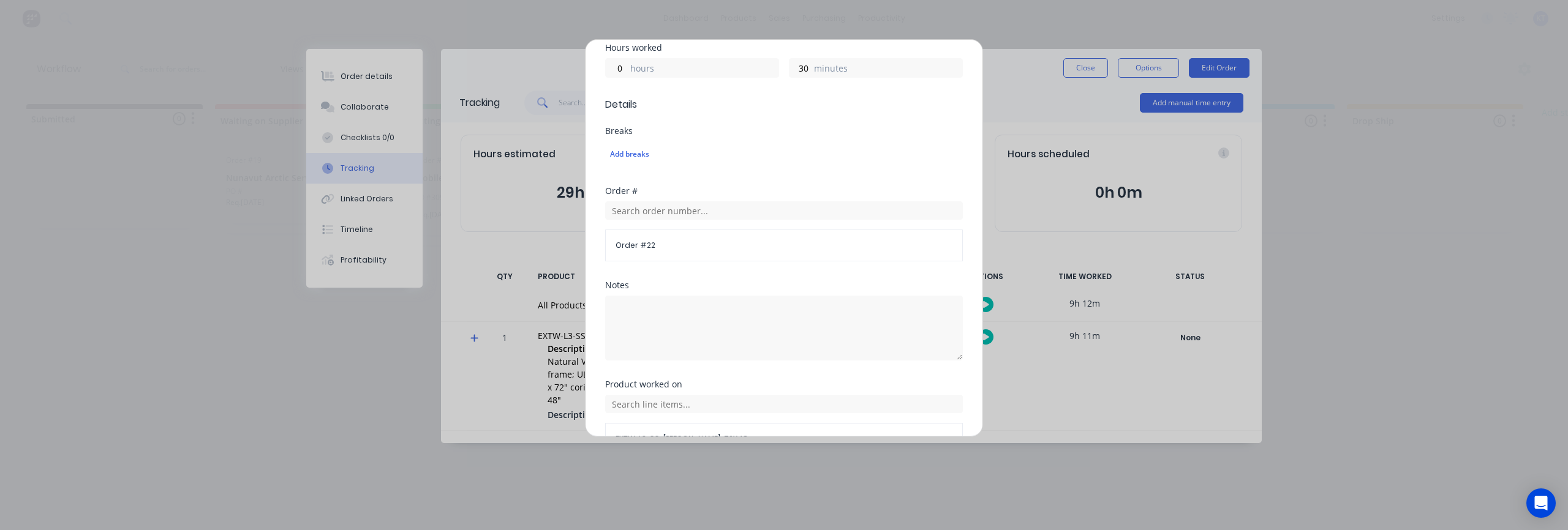
scroll to position [379, 0]
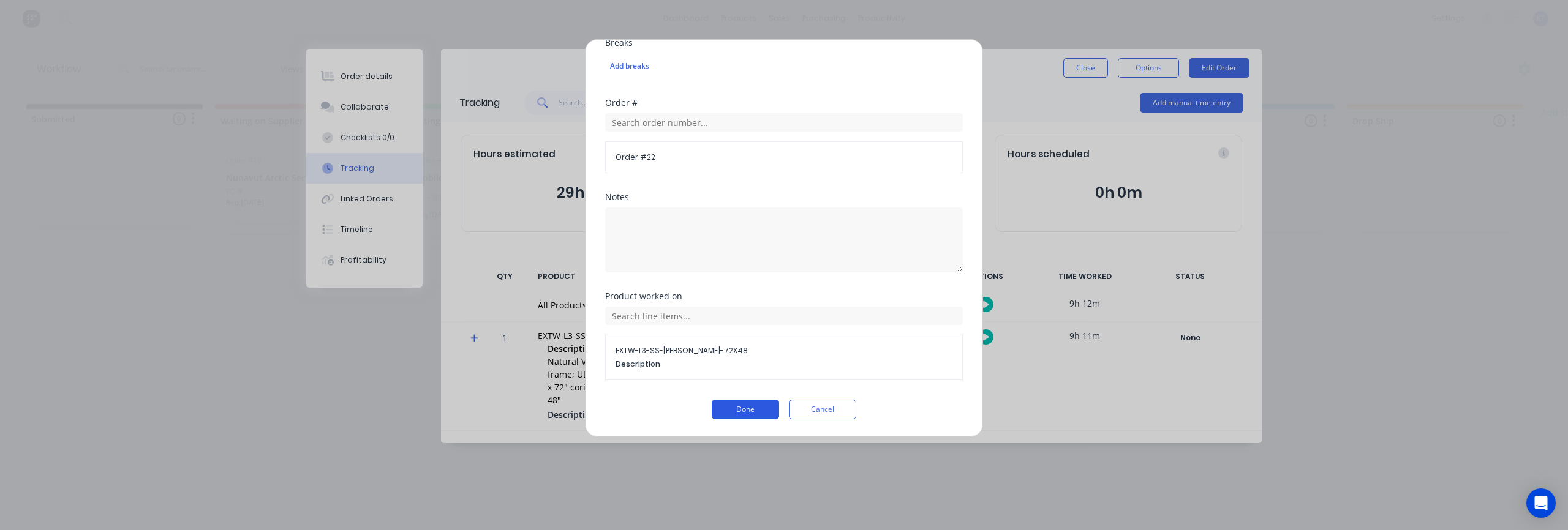
click at [745, 409] on button "Done" at bounding box center [745, 409] width 67 height 19
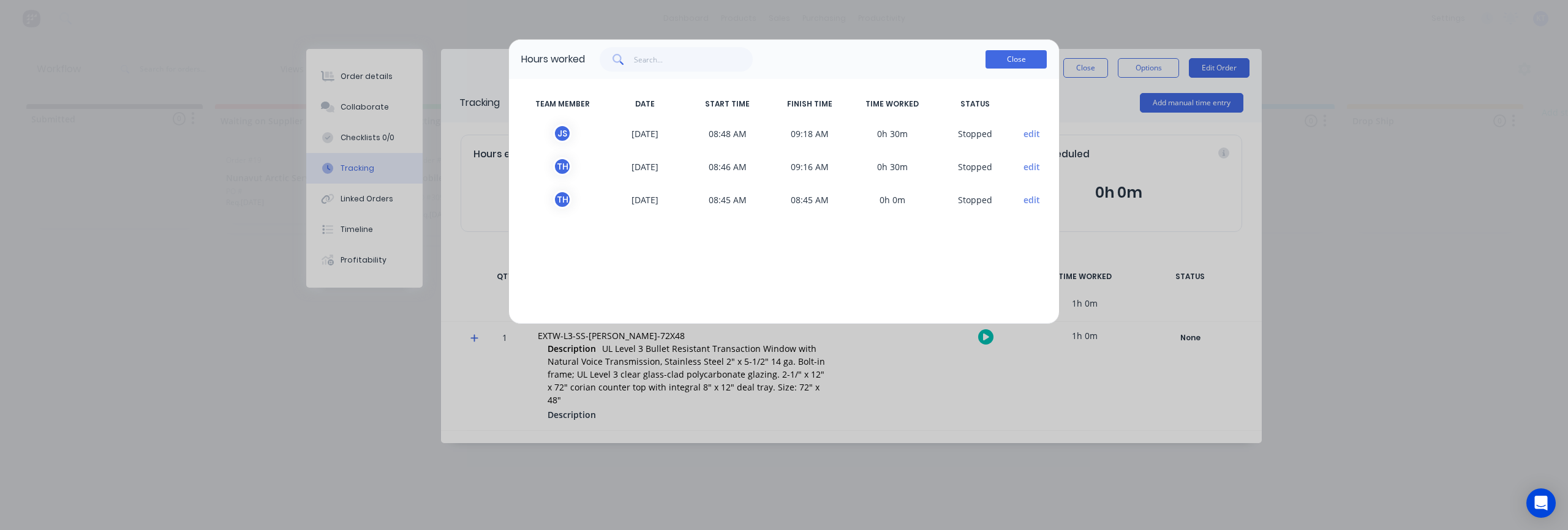
click at [1027, 63] on button "Close" at bounding box center [1016, 60] width 61 height 19
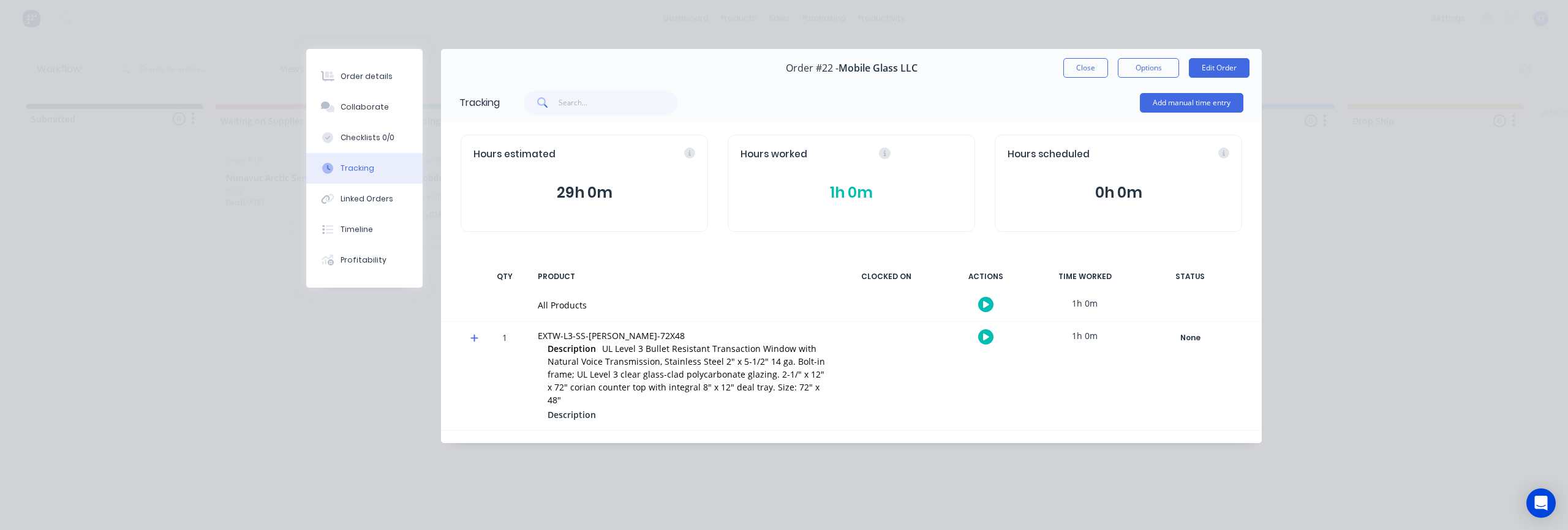
click at [568, 307] on div "All Products" at bounding box center [681, 305] width 288 height 13
click at [916, 310] on div at bounding box center [887, 305] width 92 height 32
click at [886, 376] on div at bounding box center [887, 376] width 92 height 108
click at [1091, 71] on button "Close" at bounding box center [1086, 68] width 45 height 19
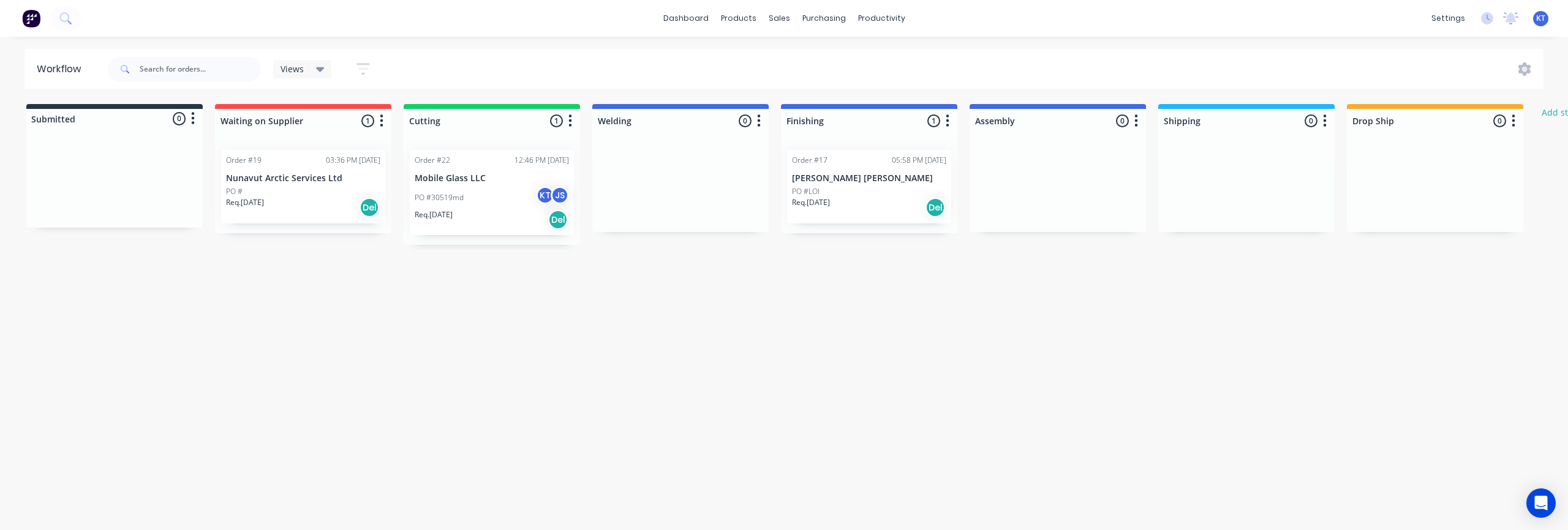
click at [678, 351] on div "Workflow Views Save new view None (Default) edit Show/Hide statuses Show line i…" at bounding box center [784, 277] width 1568 height 457
click at [506, 184] on div "Order #22 12:46 PM 07/10/25 Mobile Glass LLC PO #30519md KT JS Req. 22/10/25 Del" at bounding box center [492, 192] width 176 height 105
click at [308, 180] on p "Nunavut Arctic Services Ltd" at bounding box center [303, 179] width 154 height 11
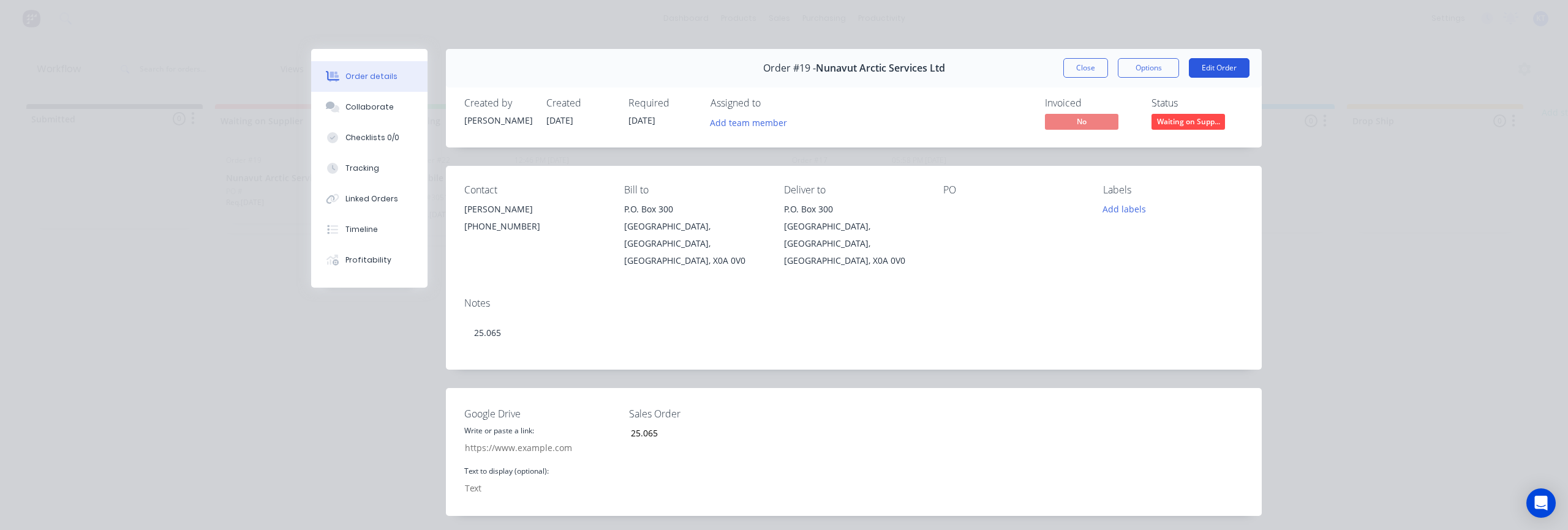
click at [1220, 72] on button "Edit Order" at bounding box center [1219, 68] width 60 height 19
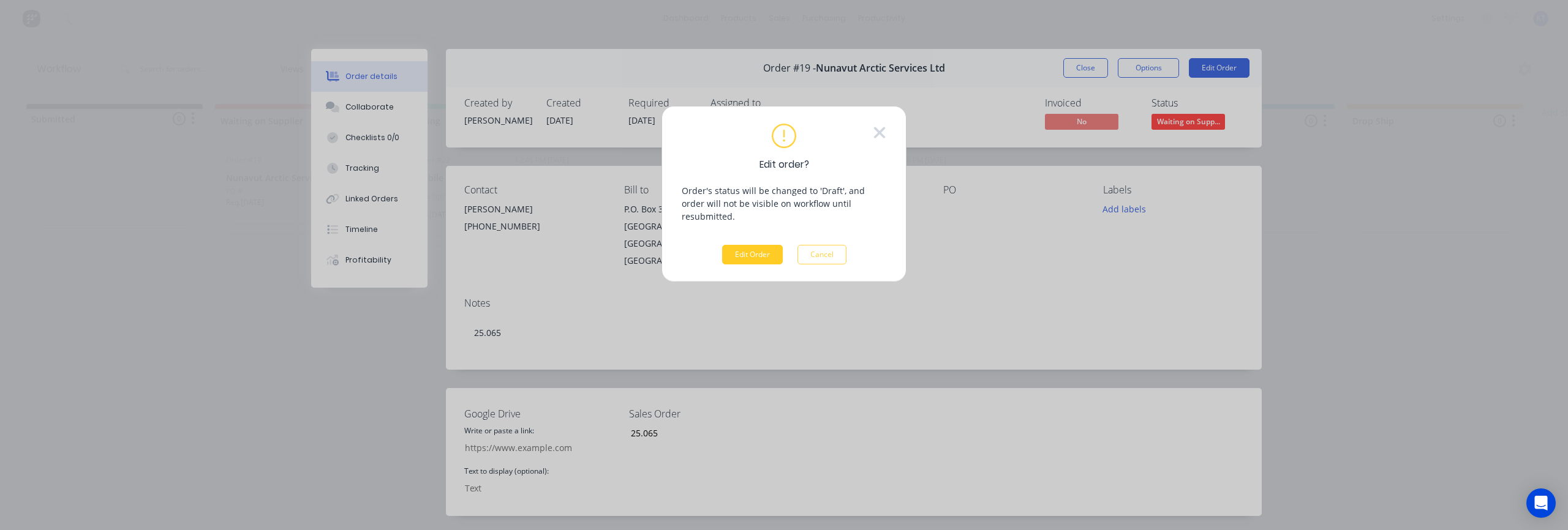
click at [753, 245] on button "Edit Order" at bounding box center [752, 254] width 60 height 19
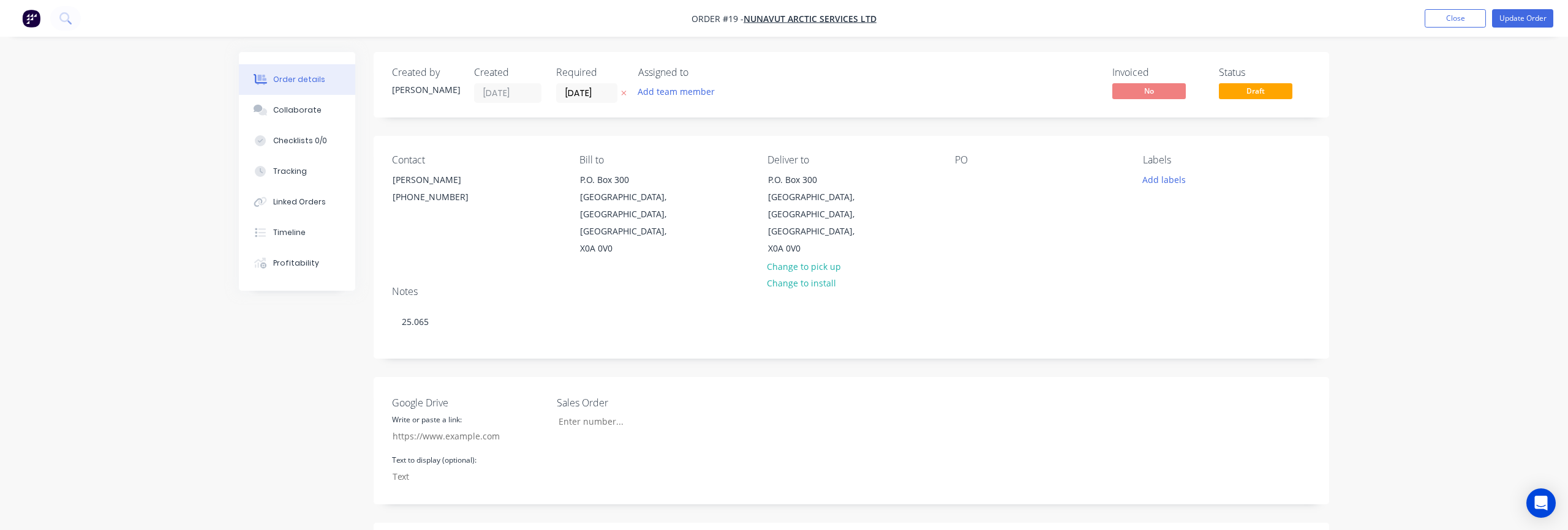
type input "25.065"
type input "84.33"
type input "$4,262.00"
type input "$51,144.00"
type input "$98.50"
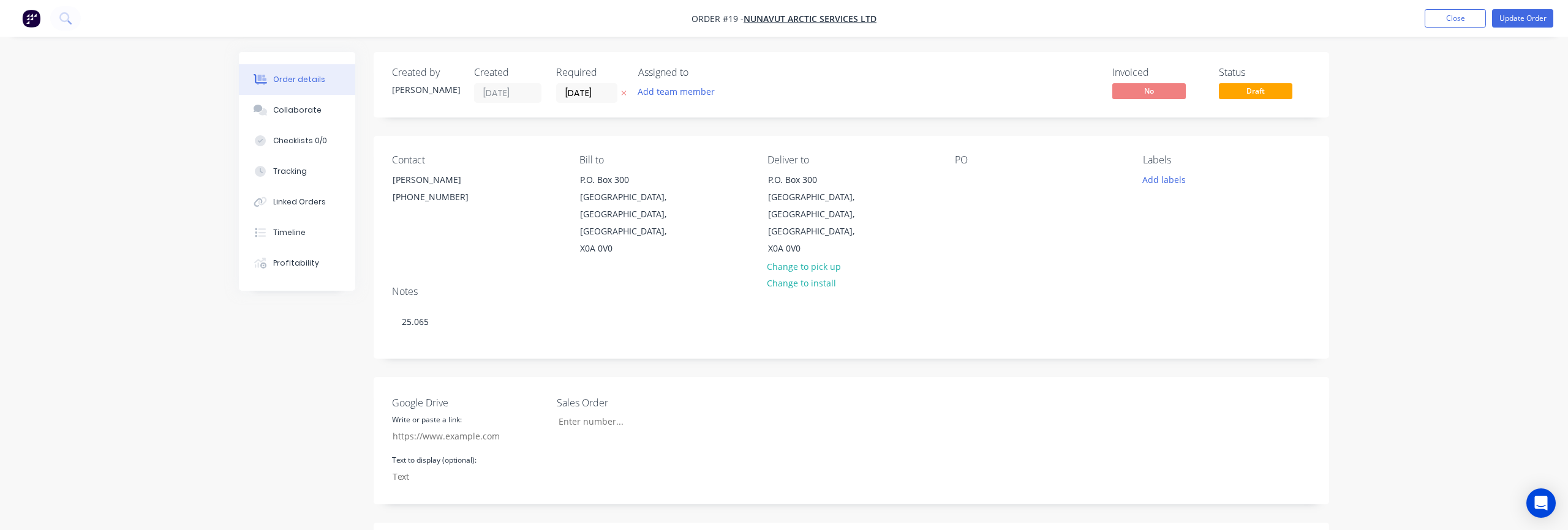
type input "280.71"
type input "$375.00"
type input "$4,500.00"
type input "$496.66"
type input "101.34"
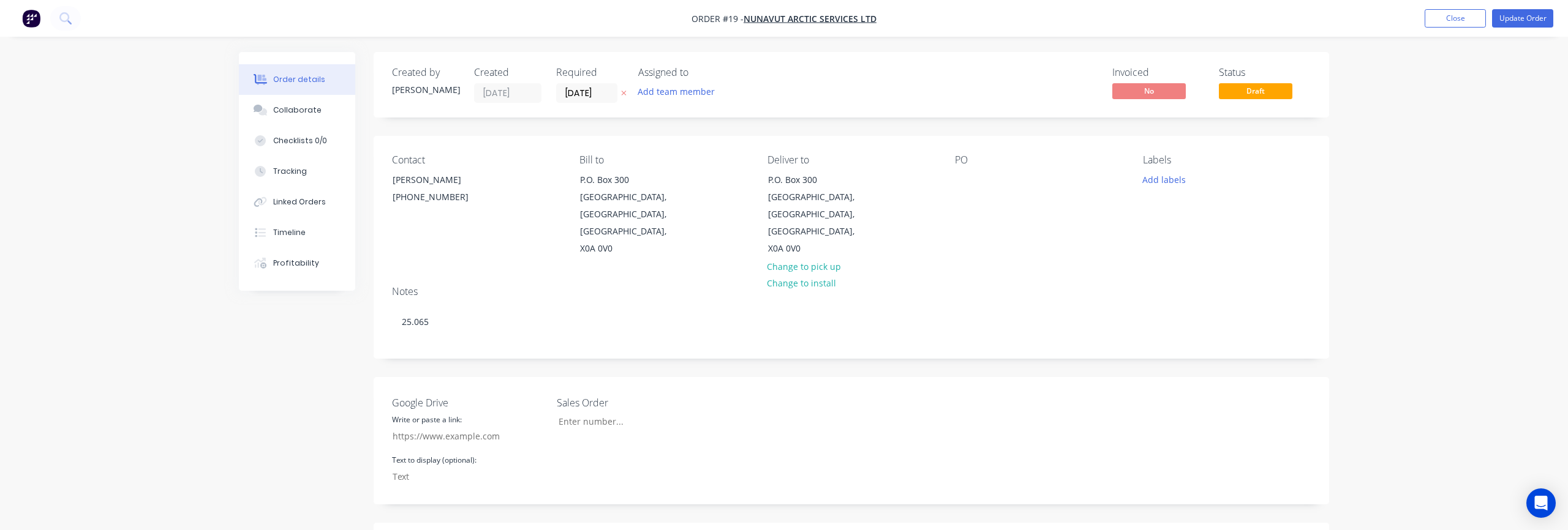
type input "$1,000.00"
type input "$12,000.00"
type input "$317.85"
type input "214.61"
type input "$1,000.00"
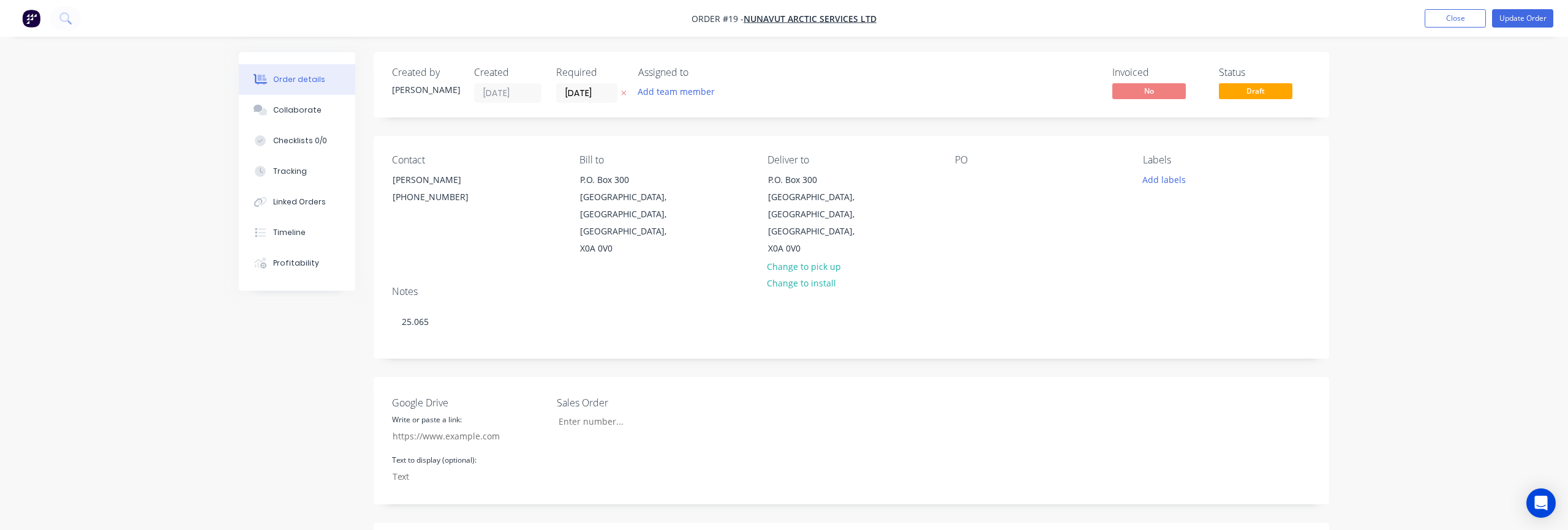
type input "$12,000.00"
click at [986, 182] on div "PO" at bounding box center [1039, 206] width 168 height 103
click at [964, 177] on div at bounding box center [964, 180] width 19 height 18
paste div
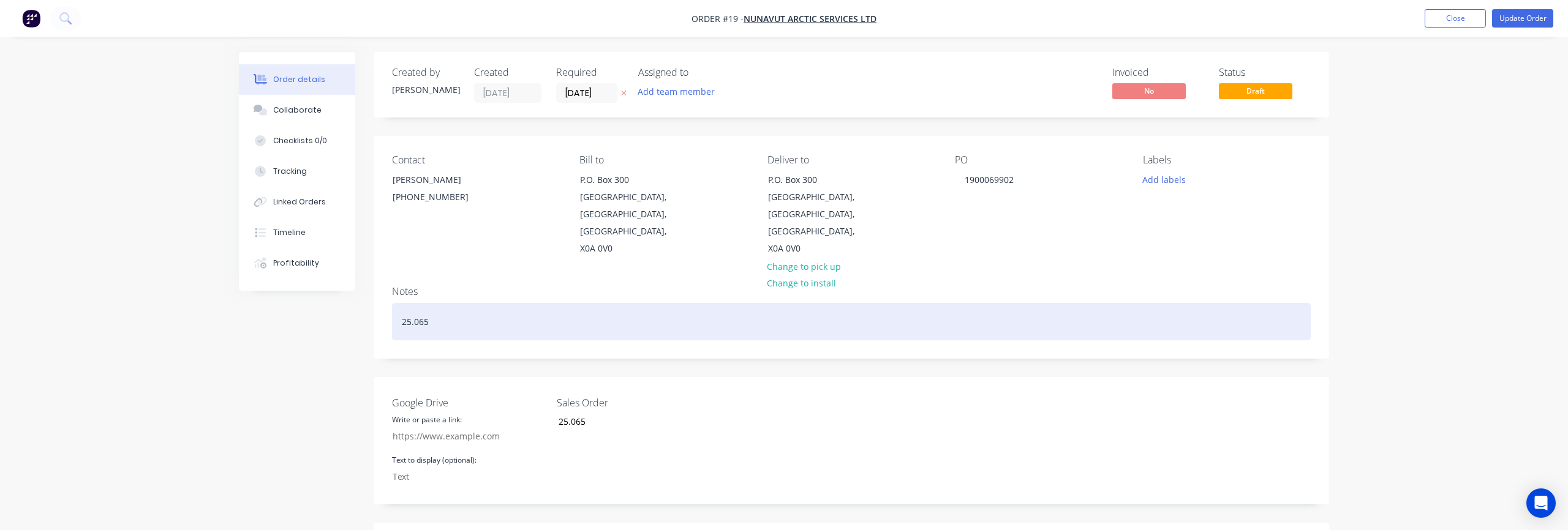
click at [1052, 303] on div "25.065" at bounding box center [851, 322] width 919 height 37
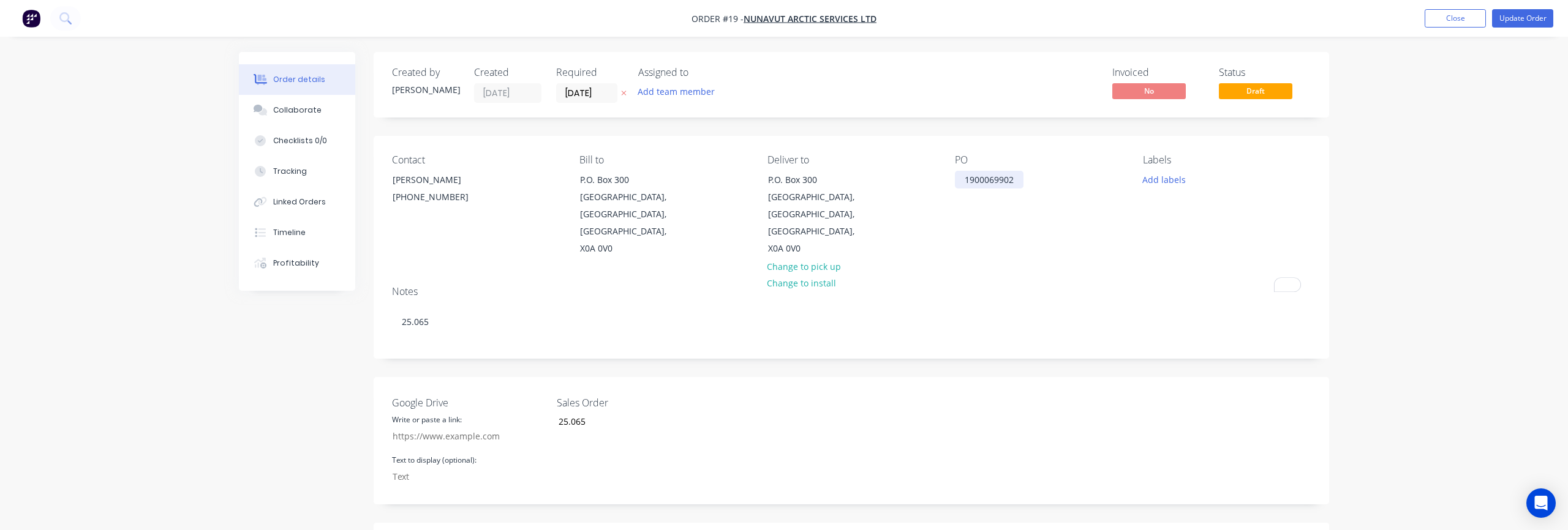
click at [964, 183] on div "1900069902" at bounding box center [989, 180] width 68 height 18
click at [1091, 228] on div "Contact Jim Stark (587) 583-8332 (587) 583-8332 Bill to P.O. Box 300 Resolute B…" at bounding box center [851, 206] width 956 height 140
click at [1513, 21] on button "Update Order" at bounding box center [1523, 19] width 61 height 19
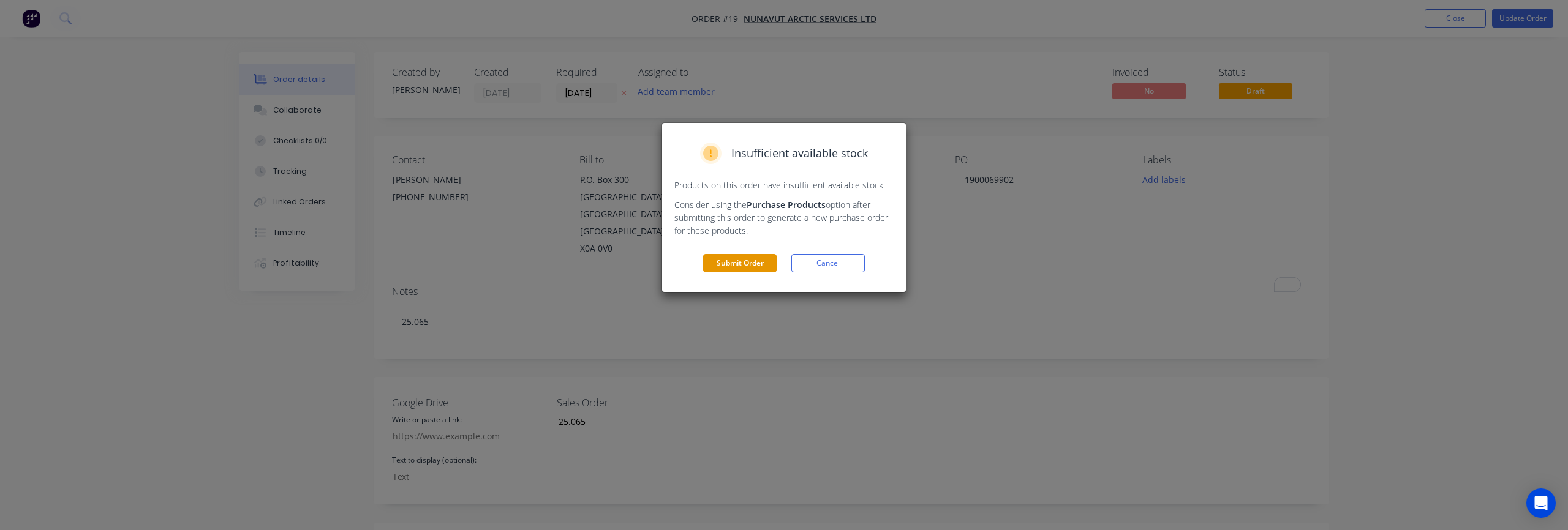
click at [720, 267] on button "Submit Order" at bounding box center [740, 264] width 73 height 19
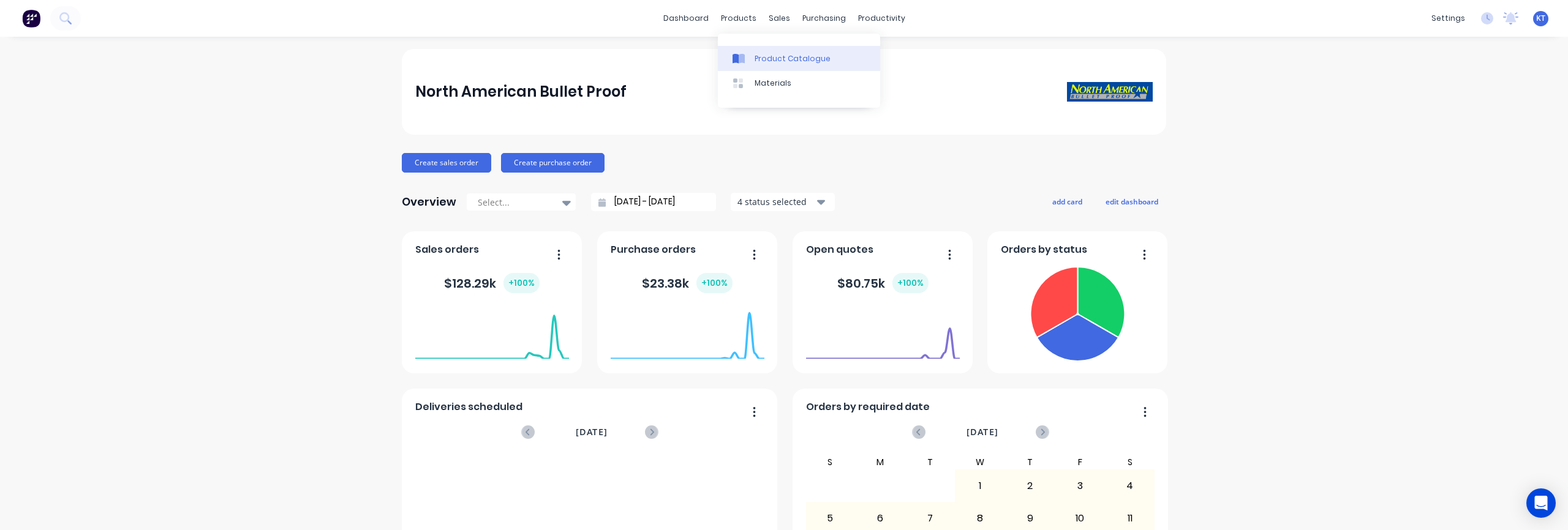
click at [766, 55] on div "Product Catalogue" at bounding box center [793, 59] width 76 height 11
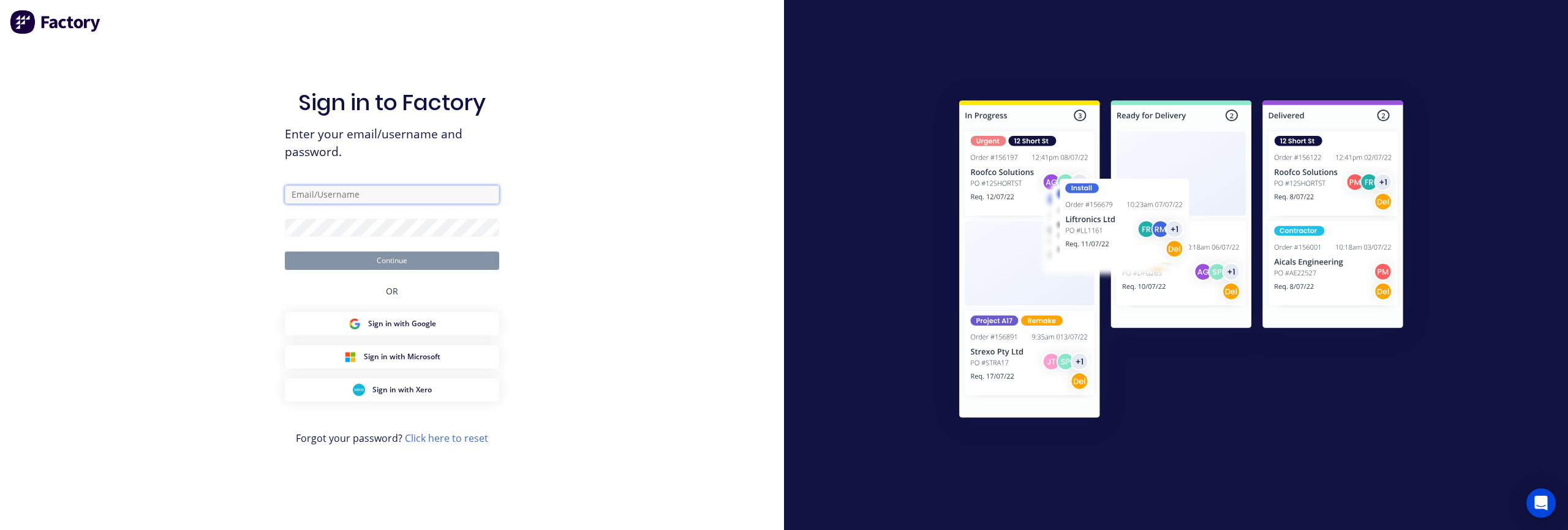
type input "[PERSON_NAME][EMAIL_ADDRESS][DOMAIN_NAME]"
click at [392, 264] on button "Continue" at bounding box center [392, 261] width 215 height 19
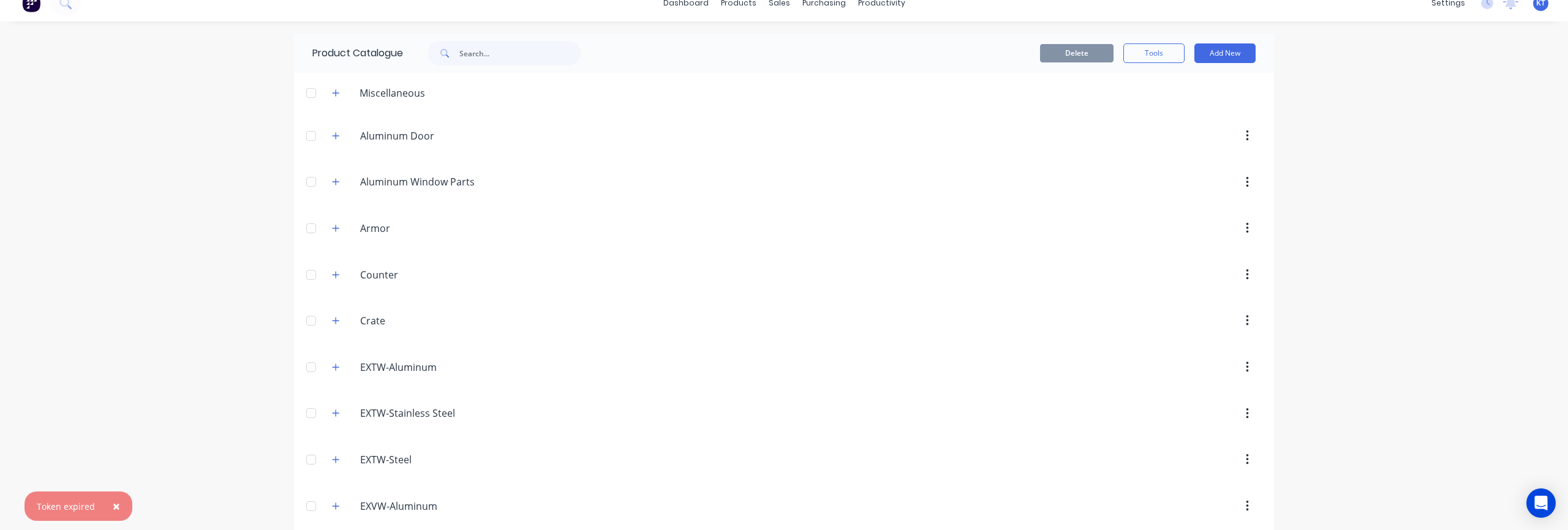
scroll to position [23, 0]
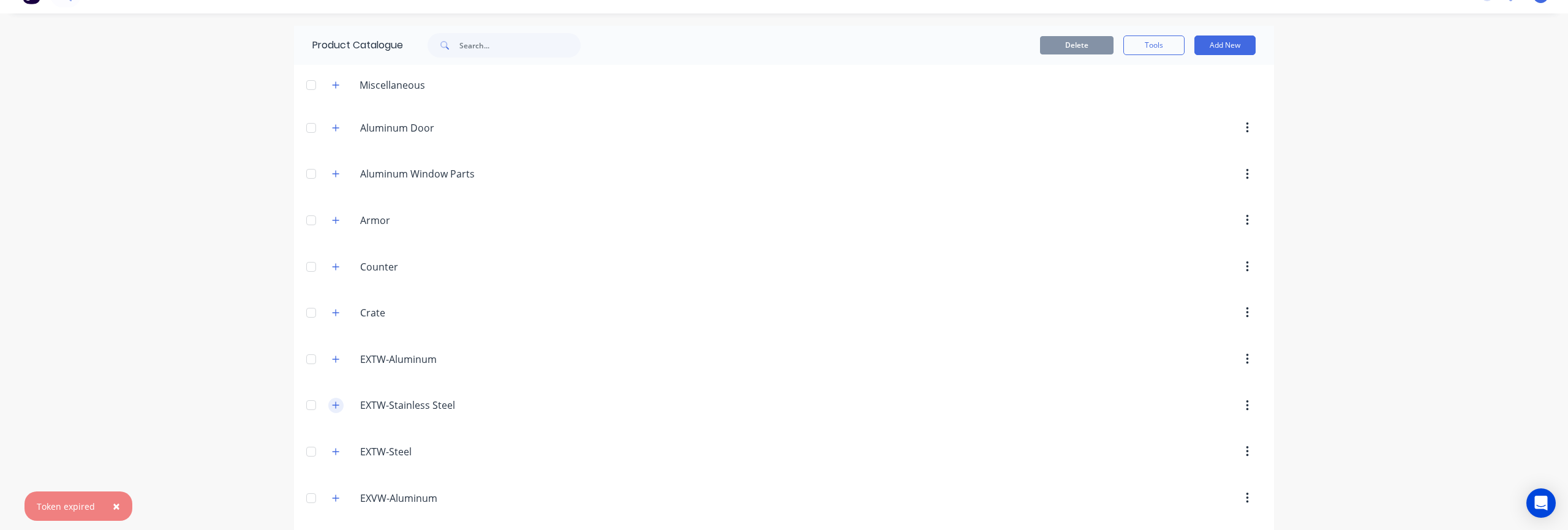
click at [338, 404] on icon "button" at bounding box center [336, 406] width 7 height 9
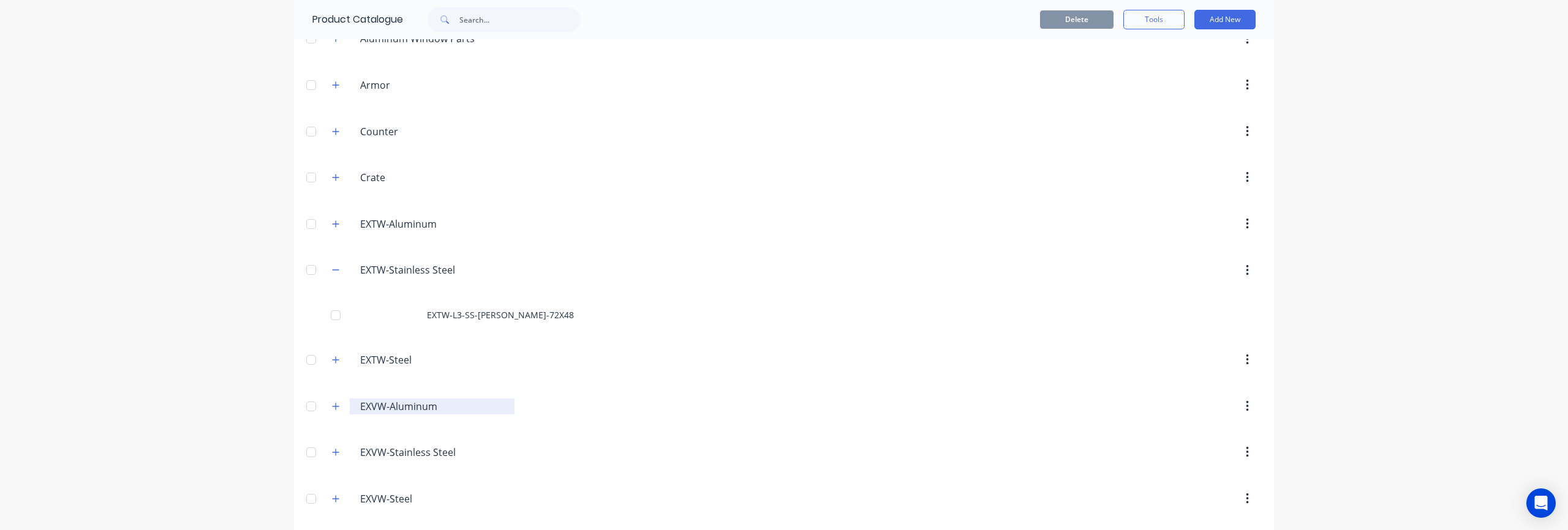
scroll to position [175, 0]
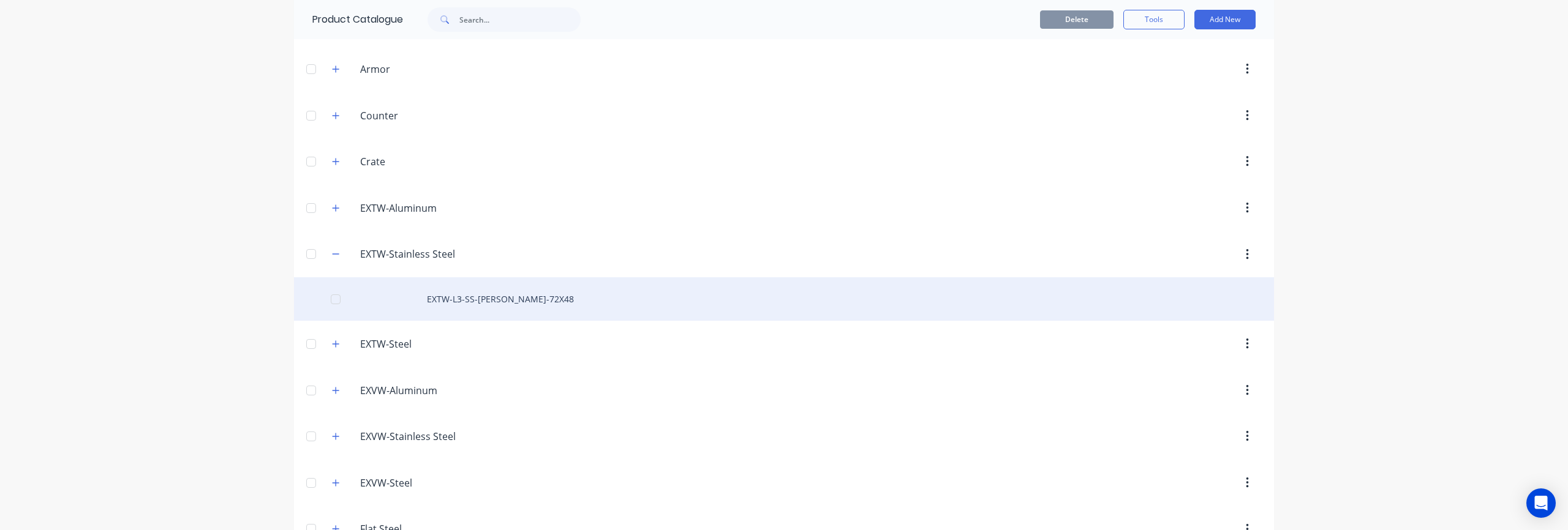
click at [534, 299] on div "EXTW-L3-SS-[PERSON_NAME]-72X48" at bounding box center [783, 299] width 980 height 44
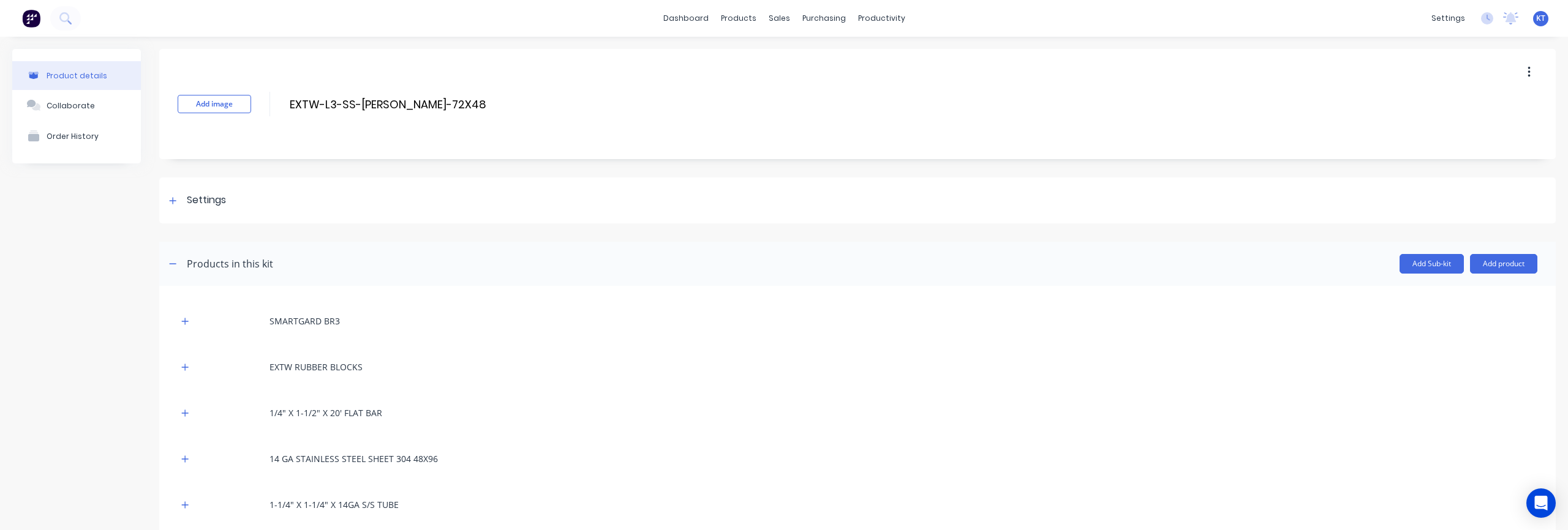
click at [1530, 77] on icon "button" at bounding box center [1529, 72] width 3 height 14
click at [1483, 105] on span "Duplicate" at bounding box center [1484, 104] width 92 height 13
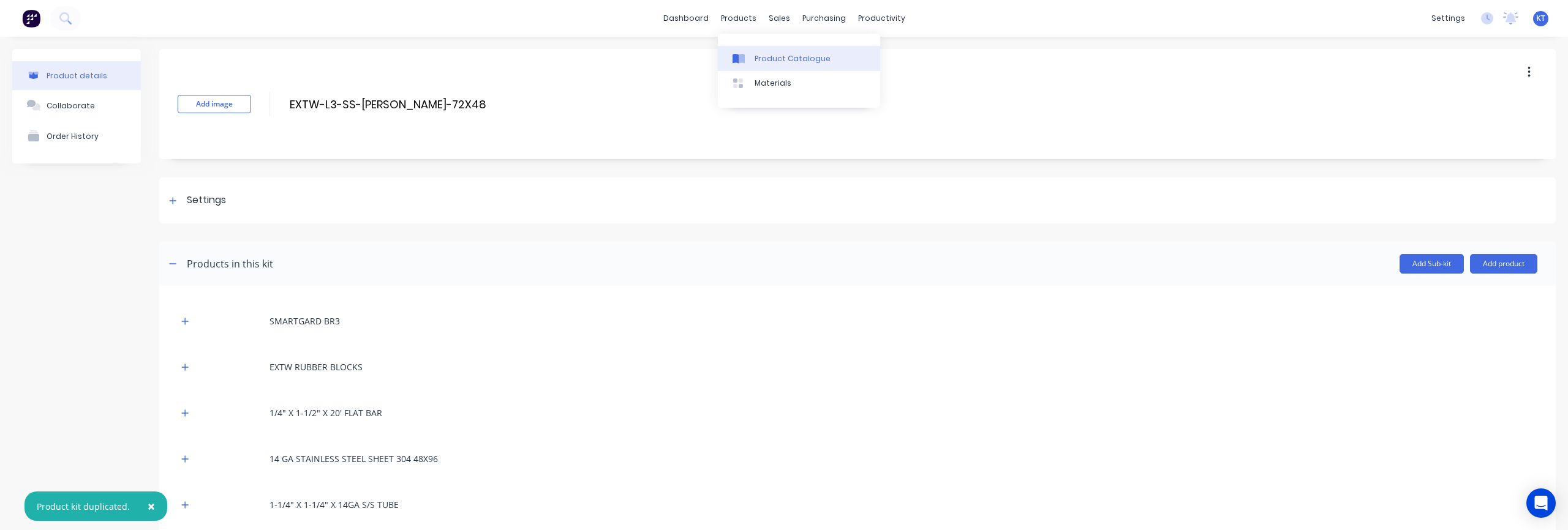
click at [750, 58] on div at bounding box center [742, 59] width 19 height 11
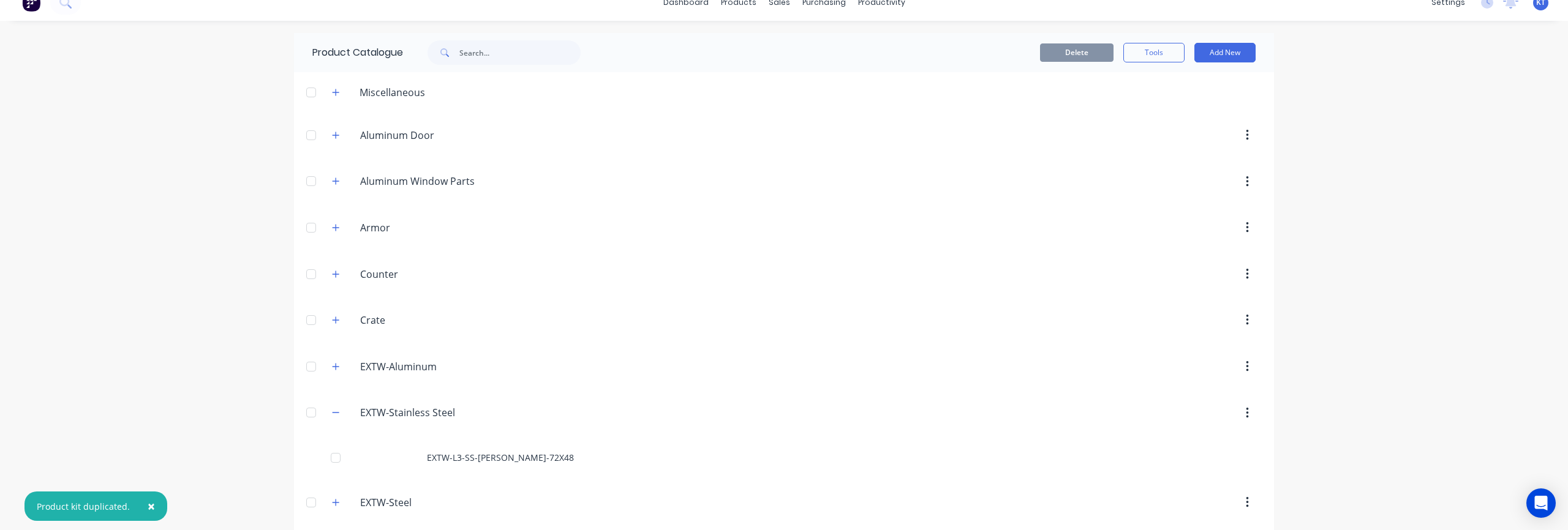
scroll to position [32, 0]
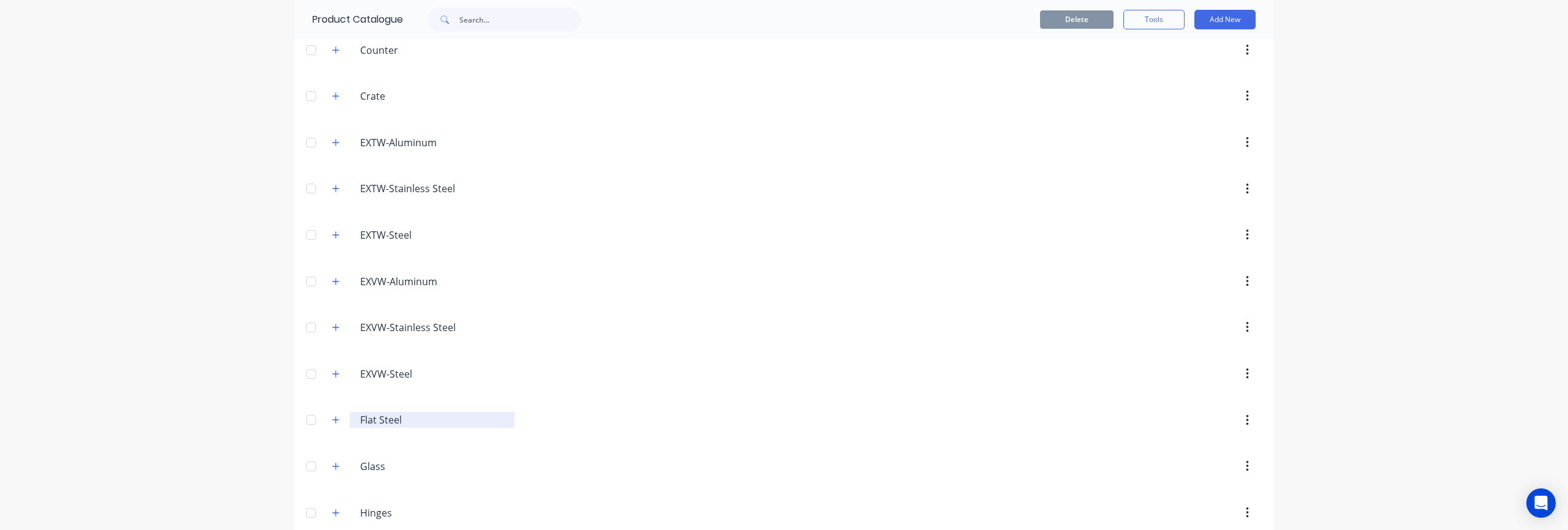
scroll to position [308, 0]
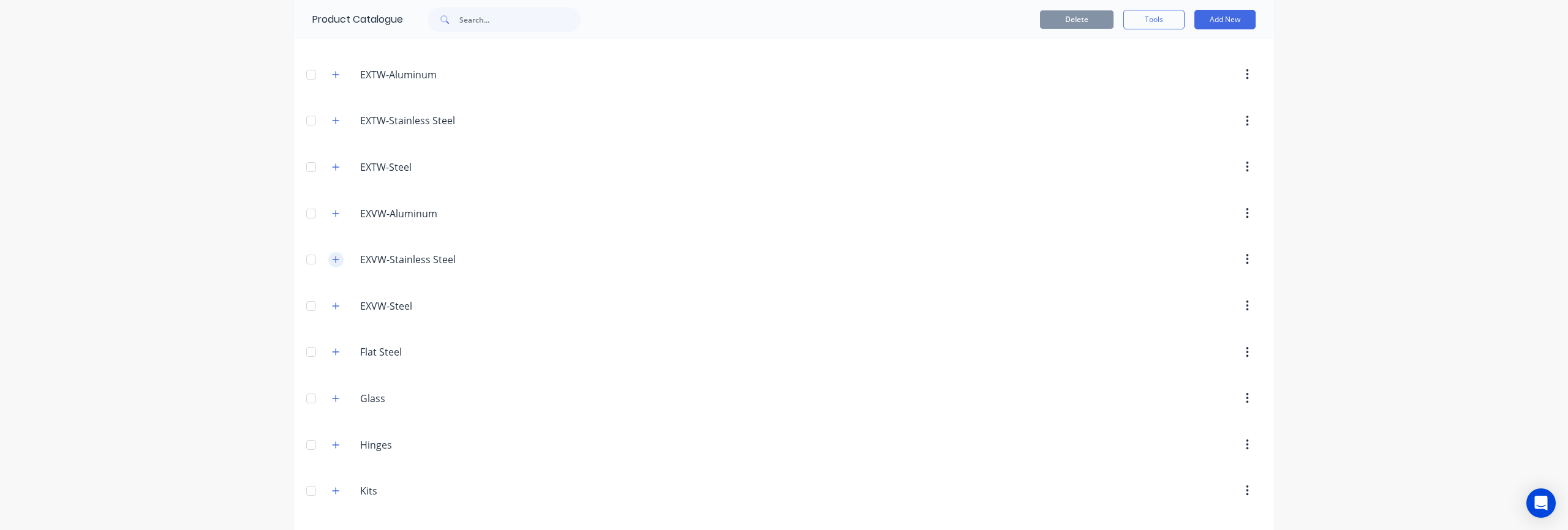
click at [340, 261] on button "button" at bounding box center [336, 260] width 16 height 16
click at [340, 261] on button "button" at bounding box center [336, 260] width 16 height 16
click at [338, 261] on icon "button" at bounding box center [336, 259] width 7 height 9
click at [333, 119] on icon "button" at bounding box center [336, 121] width 7 height 9
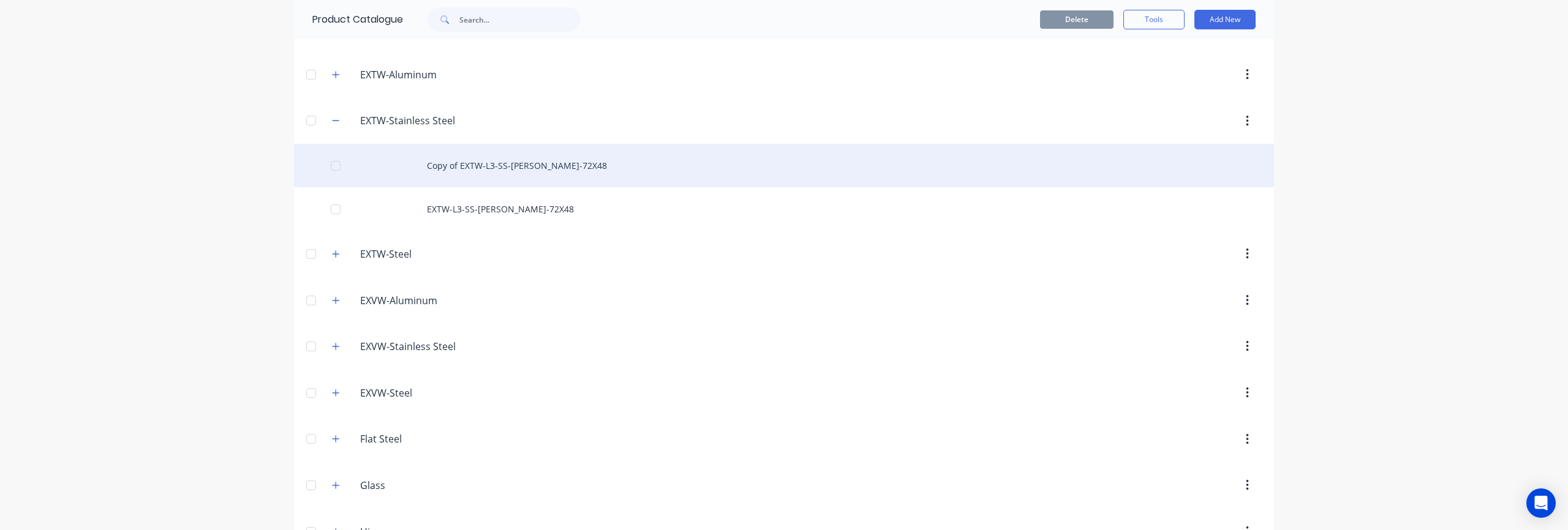
click at [869, 170] on div "Copy of EXTW-L3-SS-[PERSON_NAME]-72X48" at bounding box center [783, 165] width 980 height 44
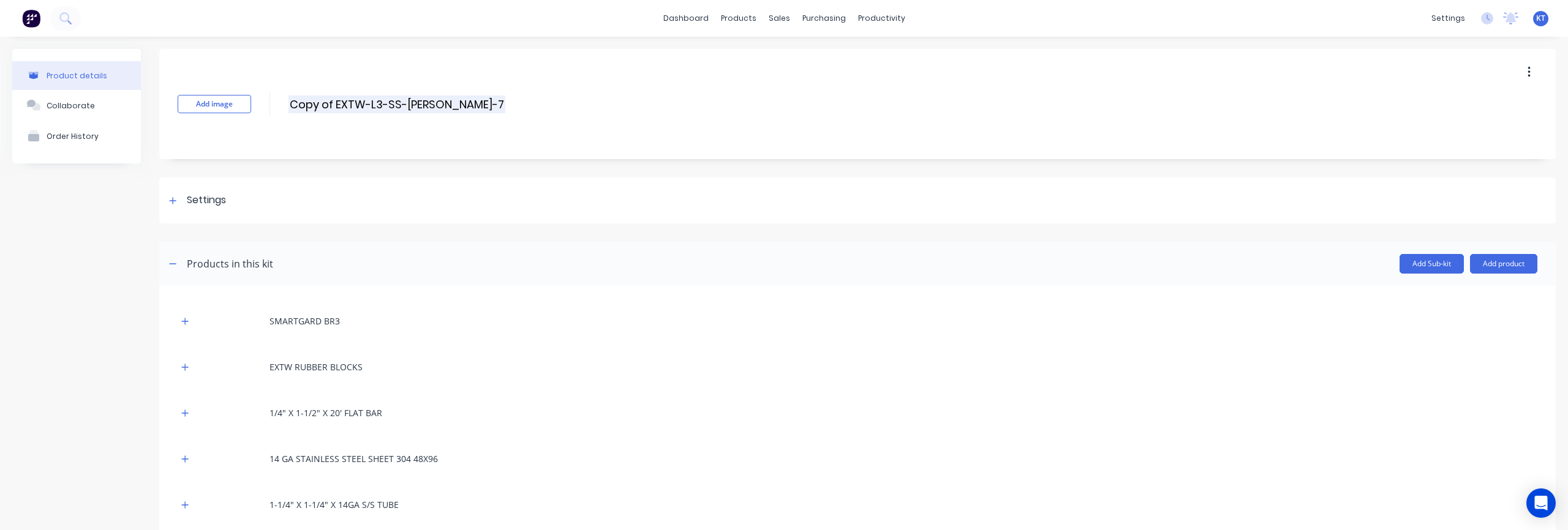
click at [332, 105] on input "Copy of EXTW-L3-SS-BF-CR-72X48" at bounding box center [397, 105] width 217 height 18
drag, startPoint x: 336, startPoint y: 103, endPoint x: 292, endPoint y: 101, distance: 44.0
click at [292, 101] on input "Copy of EXTW-L3-SS-BF-CR-72X48" at bounding box center [397, 105] width 217 height 18
click at [383, 103] on input "EXTW-L3-SS-BF-CR-72X48" at bounding box center [397, 105] width 217 height 18
drag, startPoint x: 391, startPoint y: 105, endPoint x: 378, endPoint y: 105, distance: 13.0
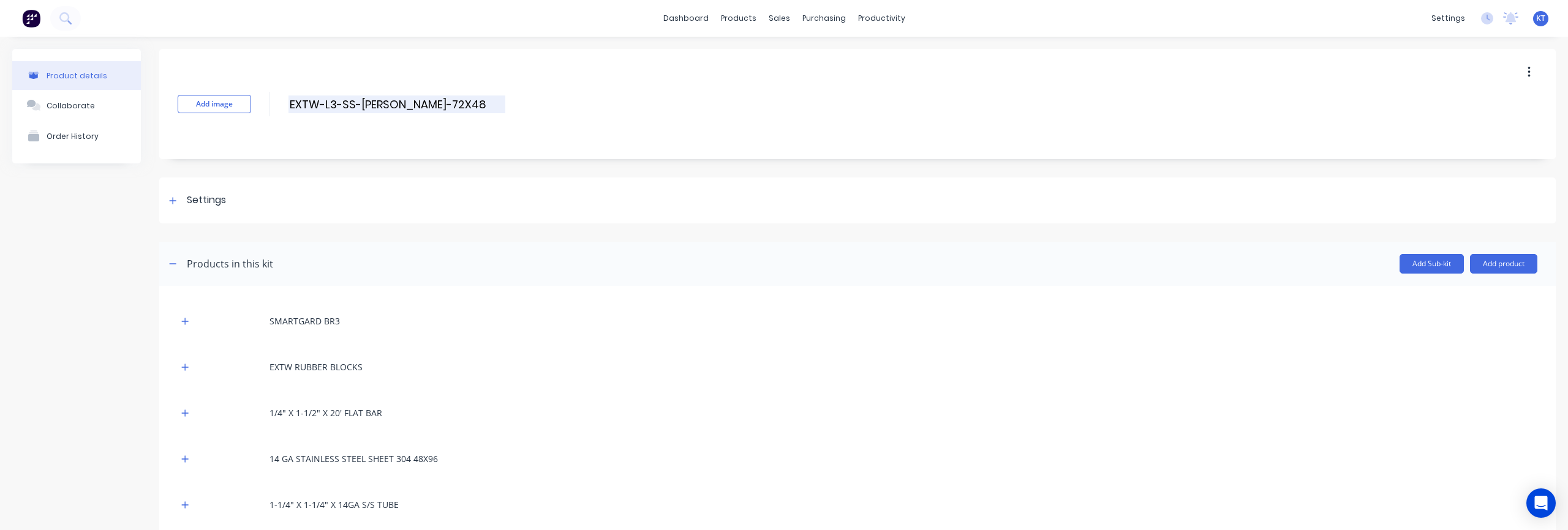
click at [378, 105] on input "EXTW-L3-SS-BF-CR-72X48" at bounding box center [397, 105] width 217 height 18
type input "EXTW-L3-SS-BF-SS-TTU-1AB-48X48"
click at [212, 205] on div "Settings" at bounding box center [206, 200] width 39 height 16
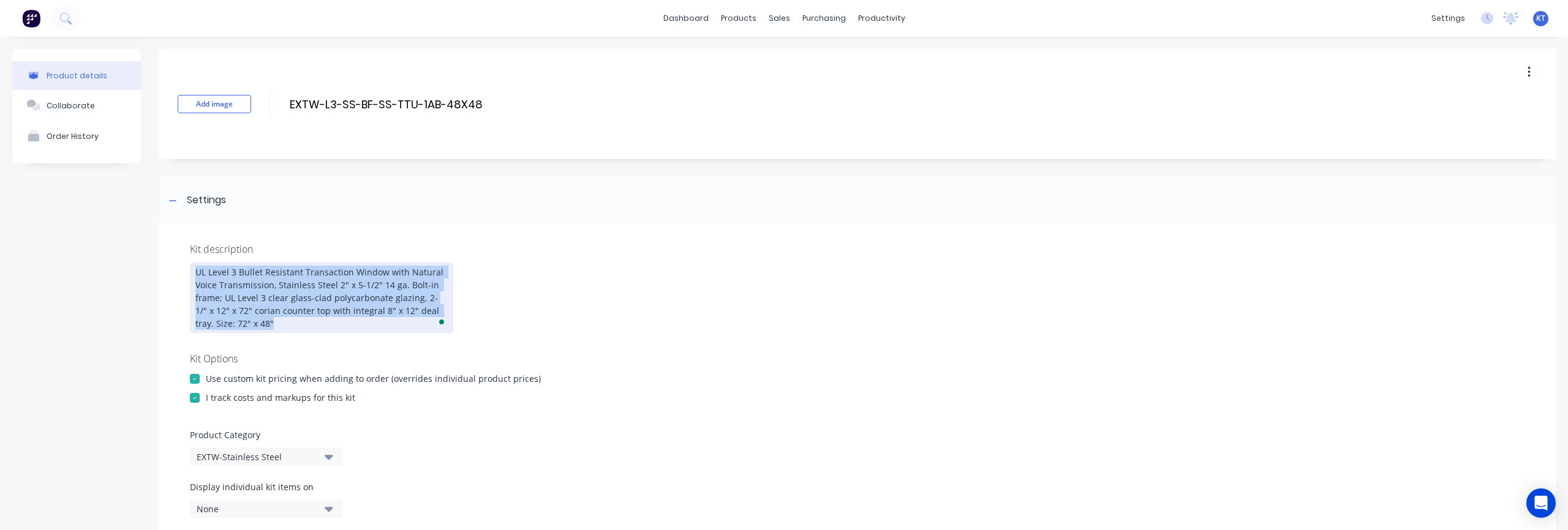
drag, startPoint x: 195, startPoint y: 272, endPoint x: 278, endPoint y: 328, distance: 100.1
click at [278, 328] on div "UL Level 3 Bullet Resistant Transaction Window with Natural Voice Transmission,…" at bounding box center [321, 297] width 263 height 70
copy div "UL Level 3 Bullet Resistant Transaction Window with Natural Voice Transmission,…"
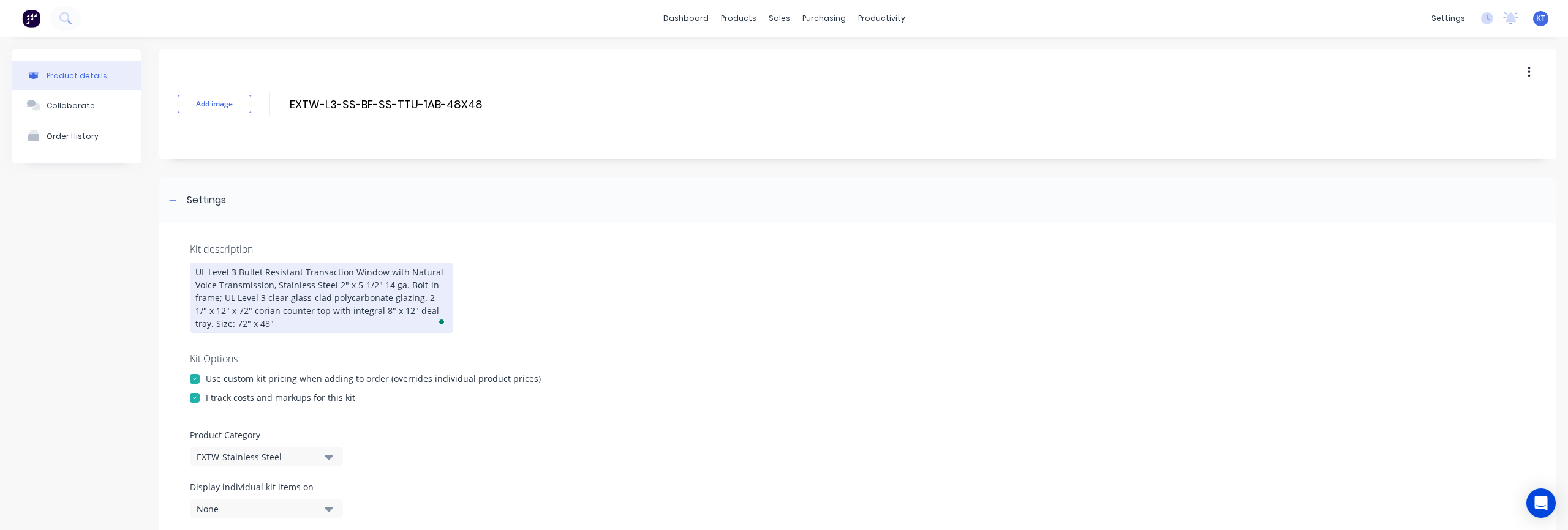
click at [263, 321] on div "UL Level 3 Bullet Resistant Transaction Window with Natural Voice Transmission,…" at bounding box center [321, 297] width 263 height 70
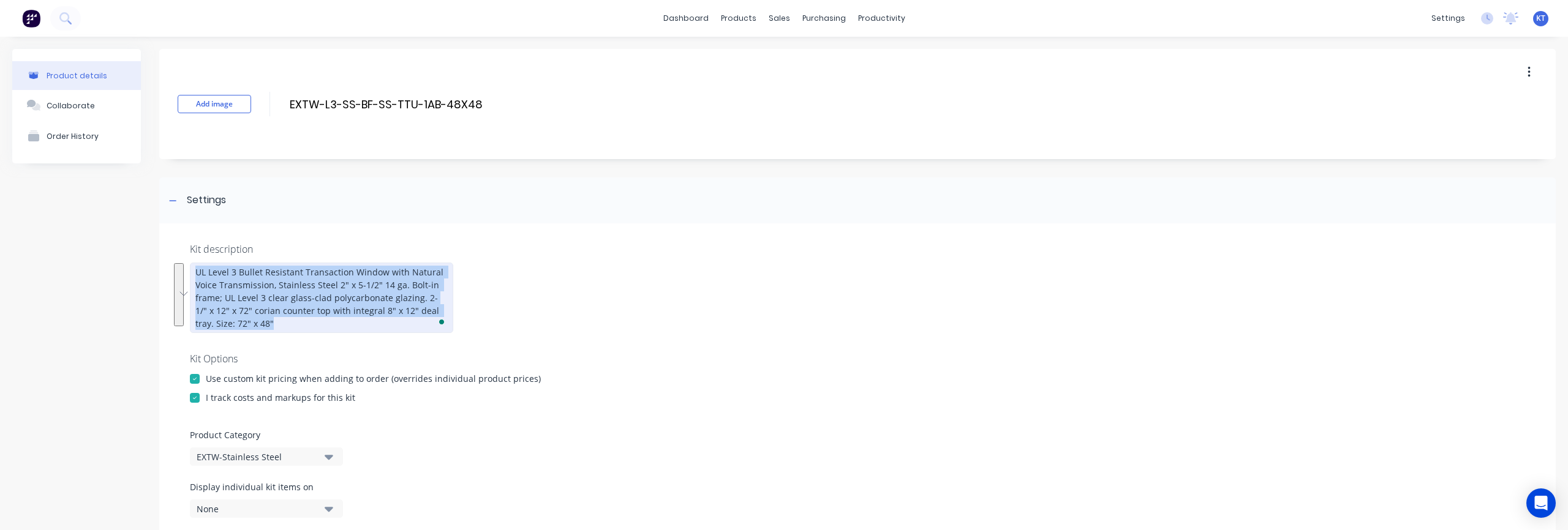
drag, startPoint x: 240, startPoint y: 320, endPoint x: 195, endPoint y: 274, distance: 64.4
click at [195, 274] on div "UL Level 3 Bullet Resistant Transaction Window with Natural Voice Transmission,…" at bounding box center [321, 297] width 263 height 70
paste div "To enrich screen reader interactions, please activate Accessibility in Grammarl…"
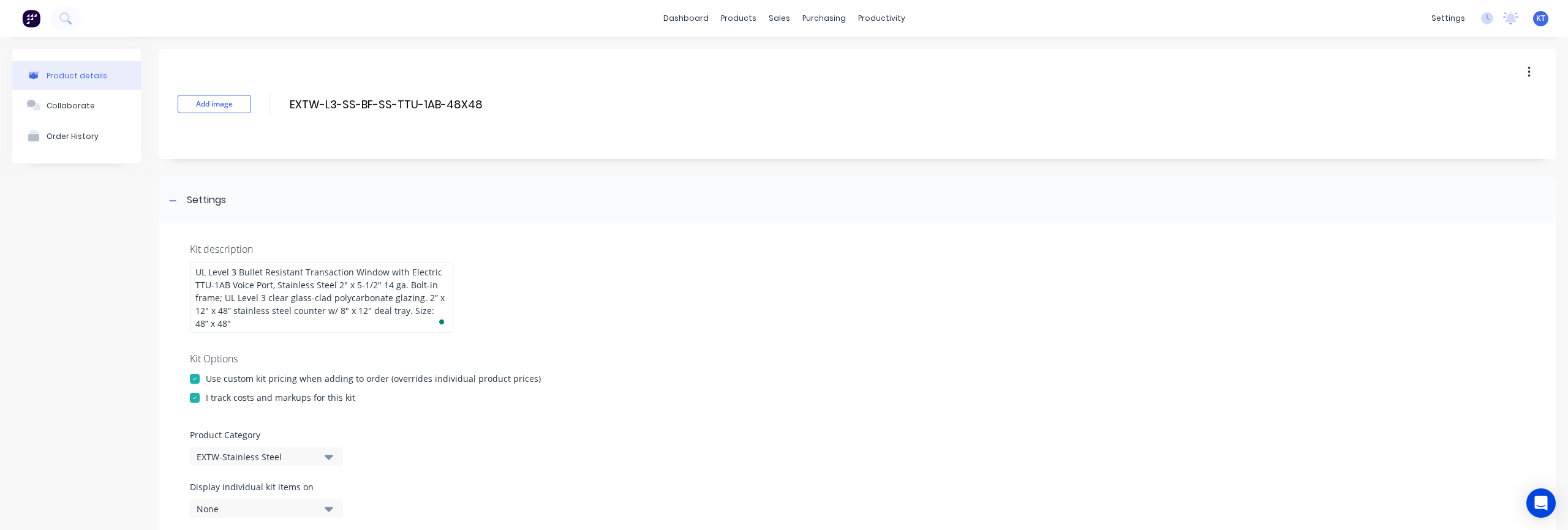
click at [694, 322] on div "Kit description UL Level 3 Bullet Resistant Transaction Window with Electric TT…" at bounding box center [857, 413] width 1396 height 379
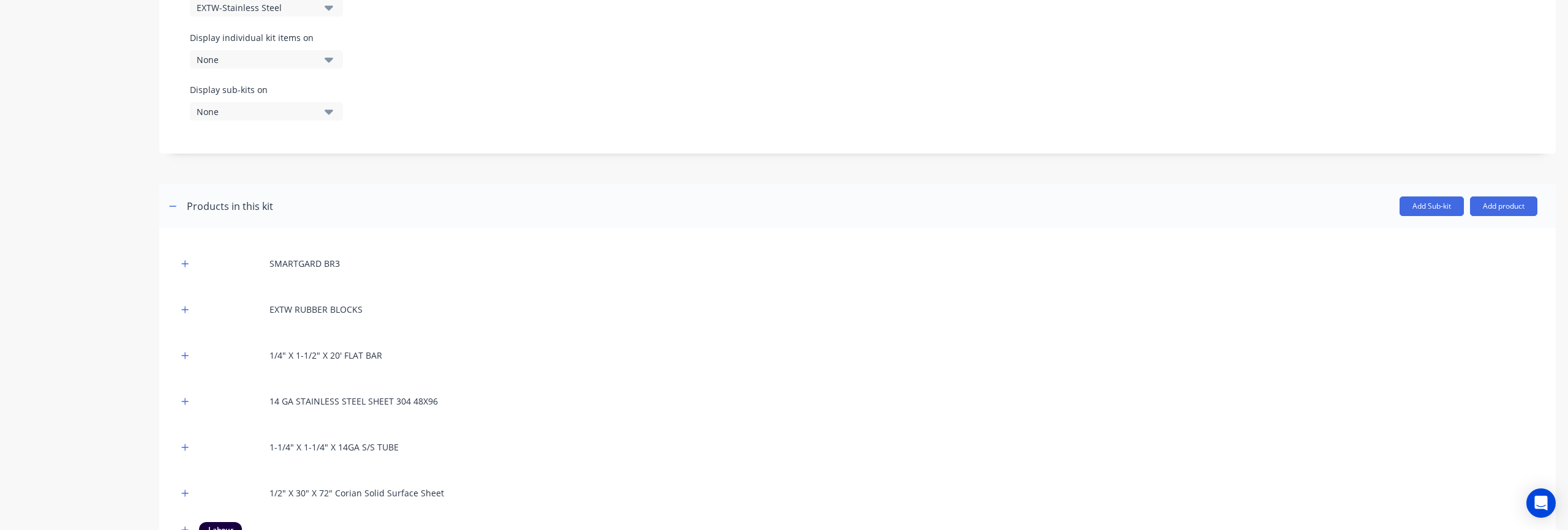
scroll to position [495, 0]
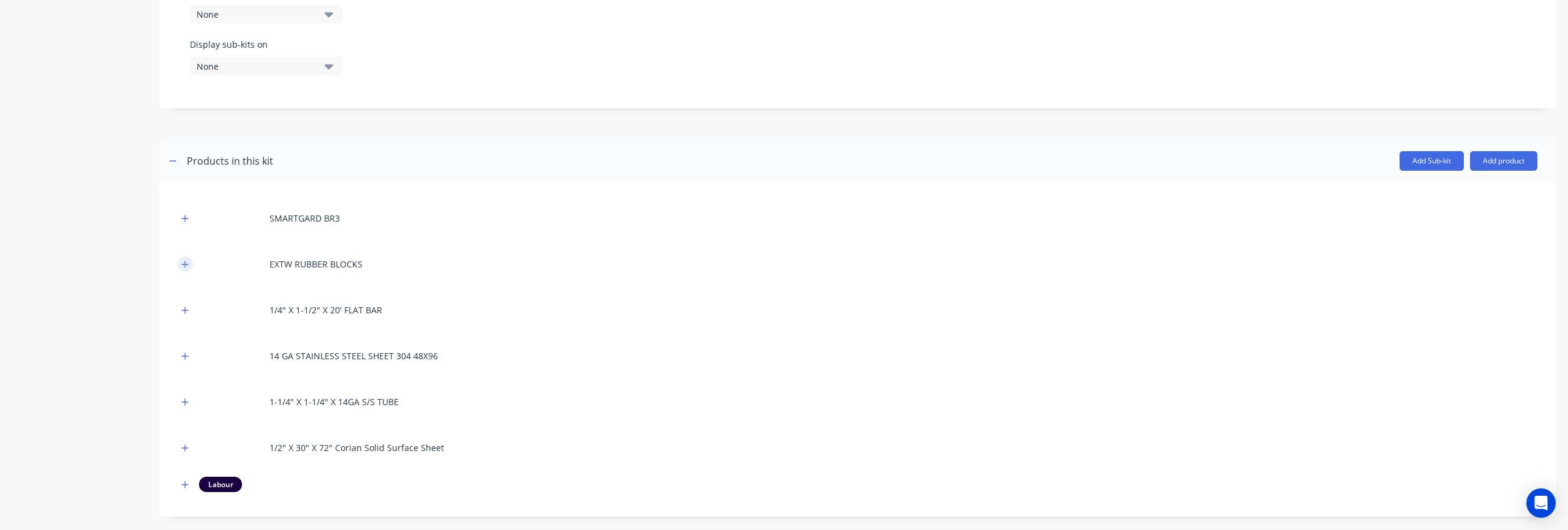
click at [182, 262] on icon "button" at bounding box center [185, 264] width 7 height 9
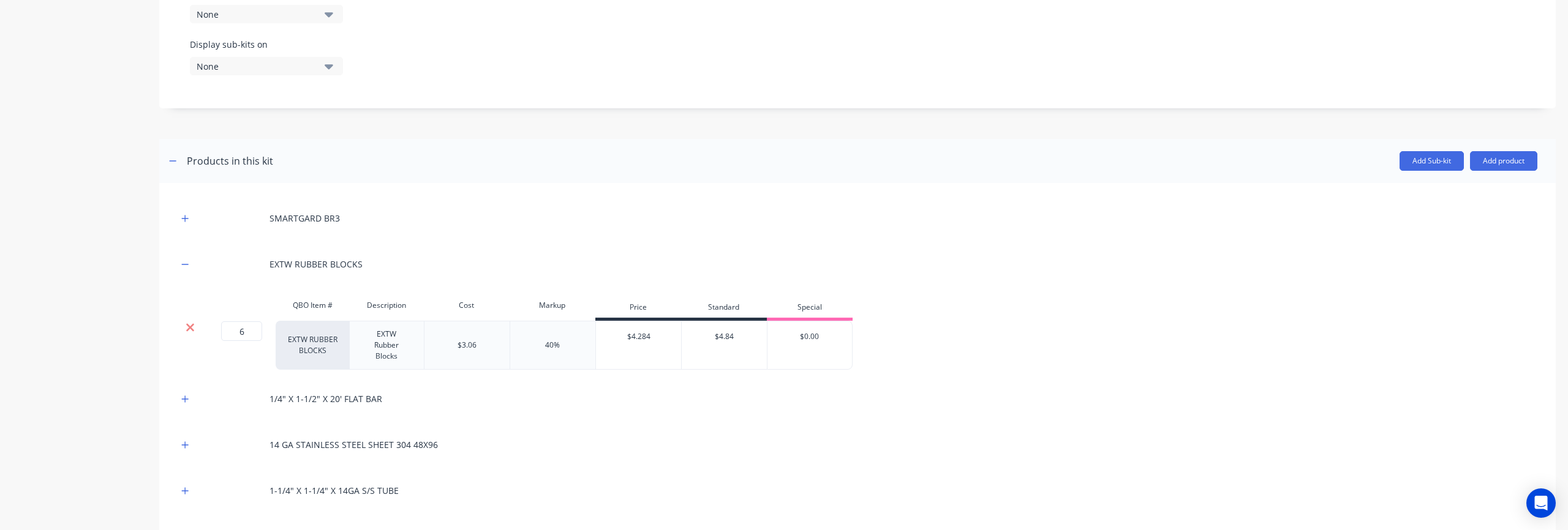
click at [190, 328] on icon at bounding box center [190, 328] width 8 height 8
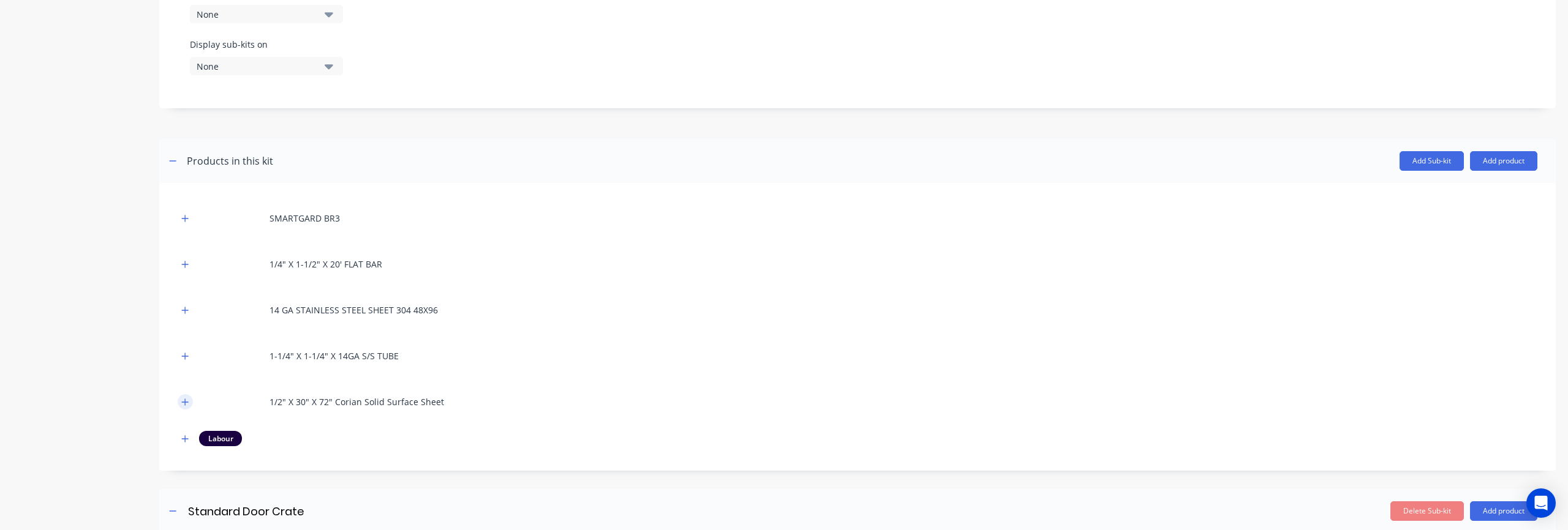
click at [184, 403] on icon "button" at bounding box center [185, 402] width 7 height 9
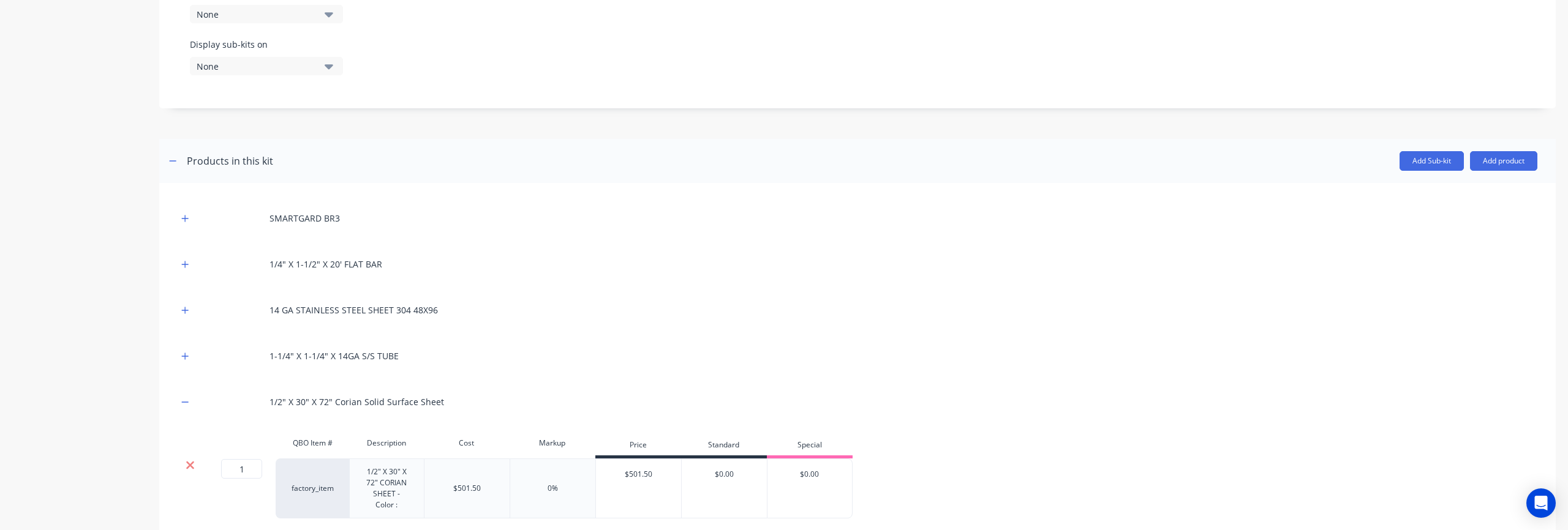
click at [192, 466] on icon at bounding box center [190, 465] width 9 height 12
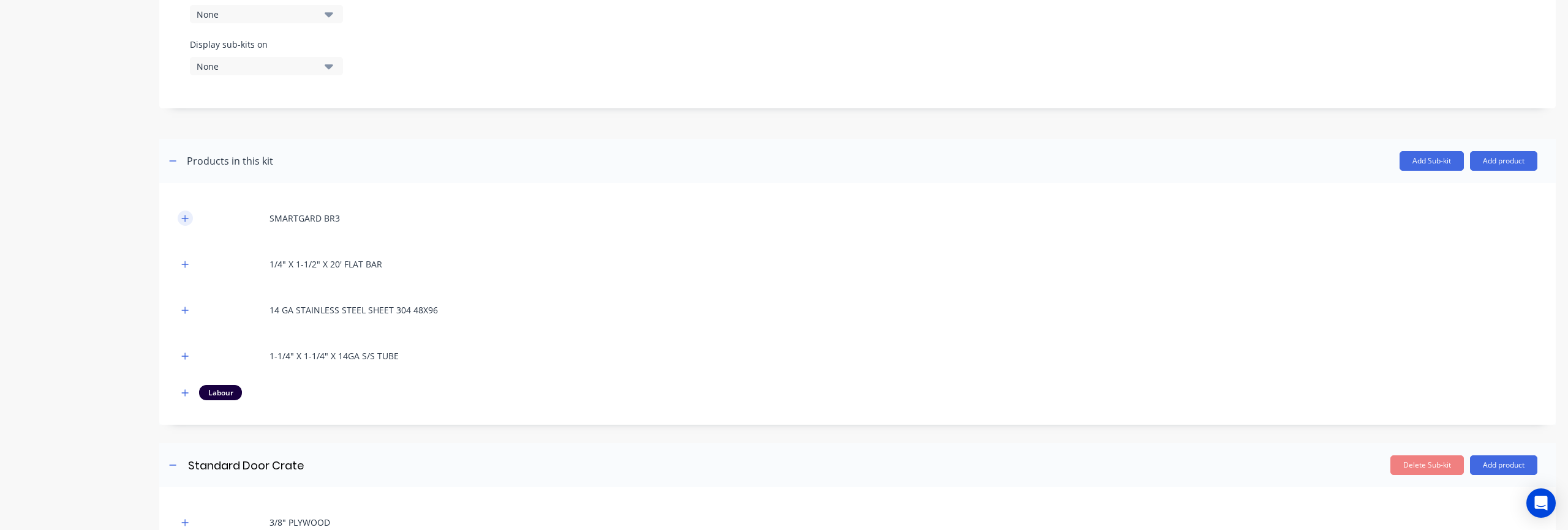
click at [188, 221] on icon "button" at bounding box center [185, 219] width 7 height 9
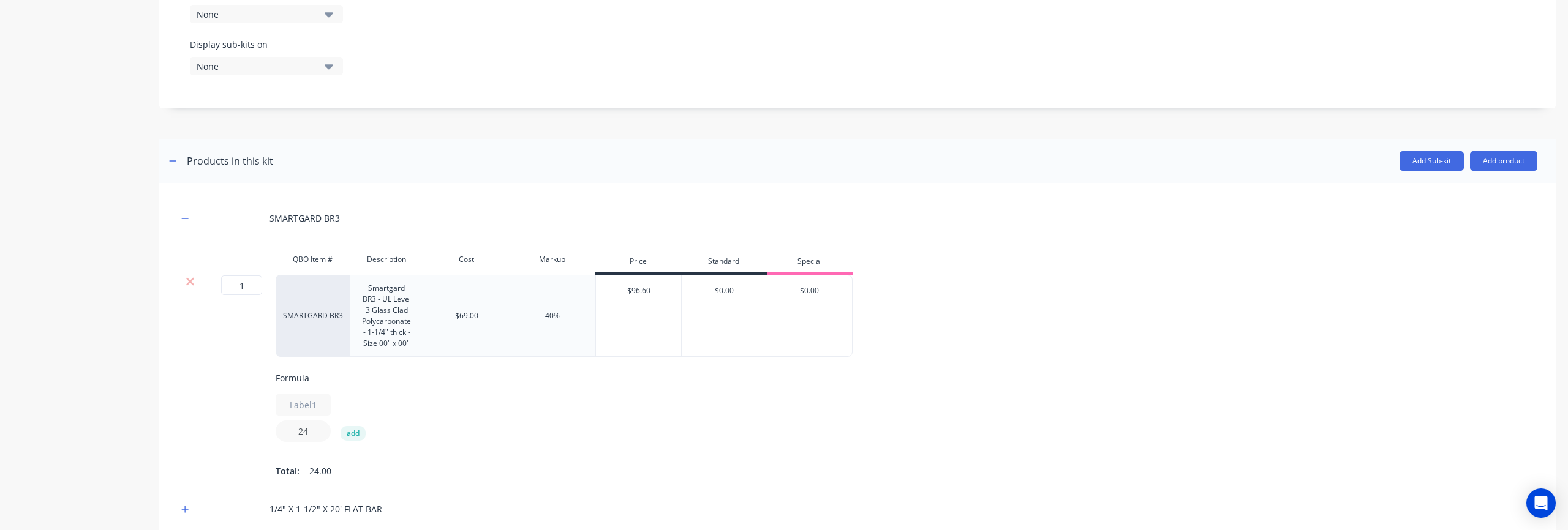
drag, startPoint x: 317, startPoint y: 430, endPoint x: 296, endPoint y: 430, distance: 21.0
click at [296, 430] on input "24" at bounding box center [303, 431] width 55 height 21
type input "16"
click at [493, 456] on div "Formula Label1 16 add Total: 16.00" at bounding box center [955, 425] width 1360 height 108
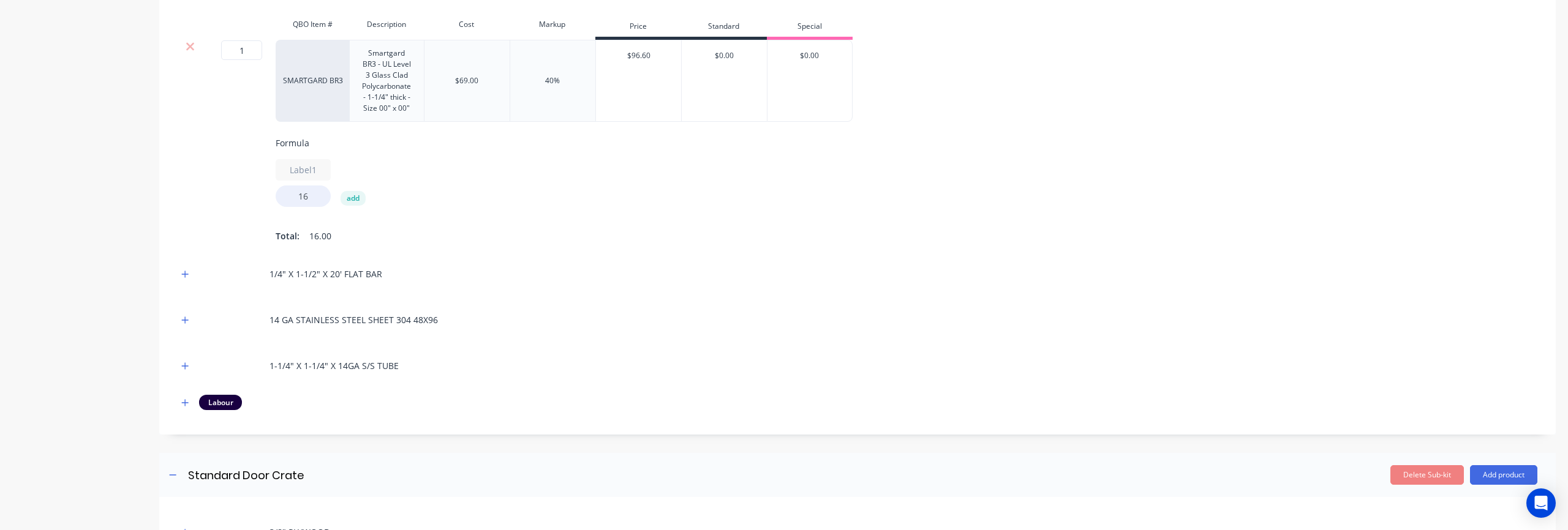
scroll to position [754, 0]
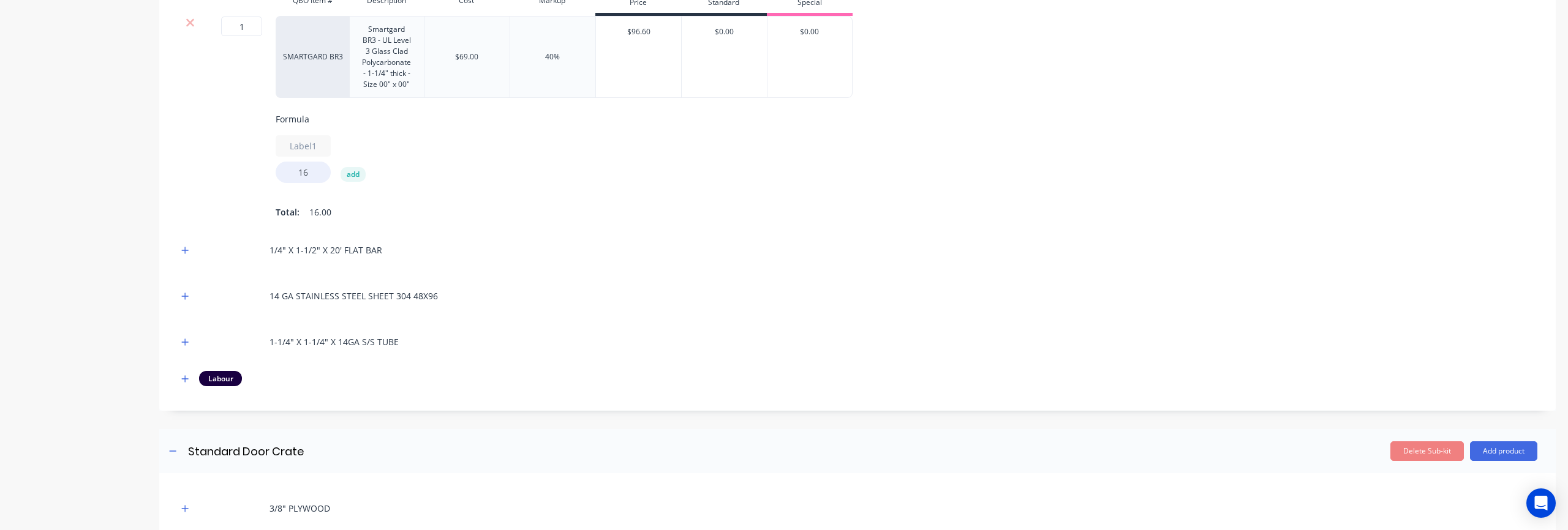
click at [642, 309] on div "14 GA STAINLESS STEEL SHEET 304 48X96" at bounding box center [857, 296] width 1360 height 34
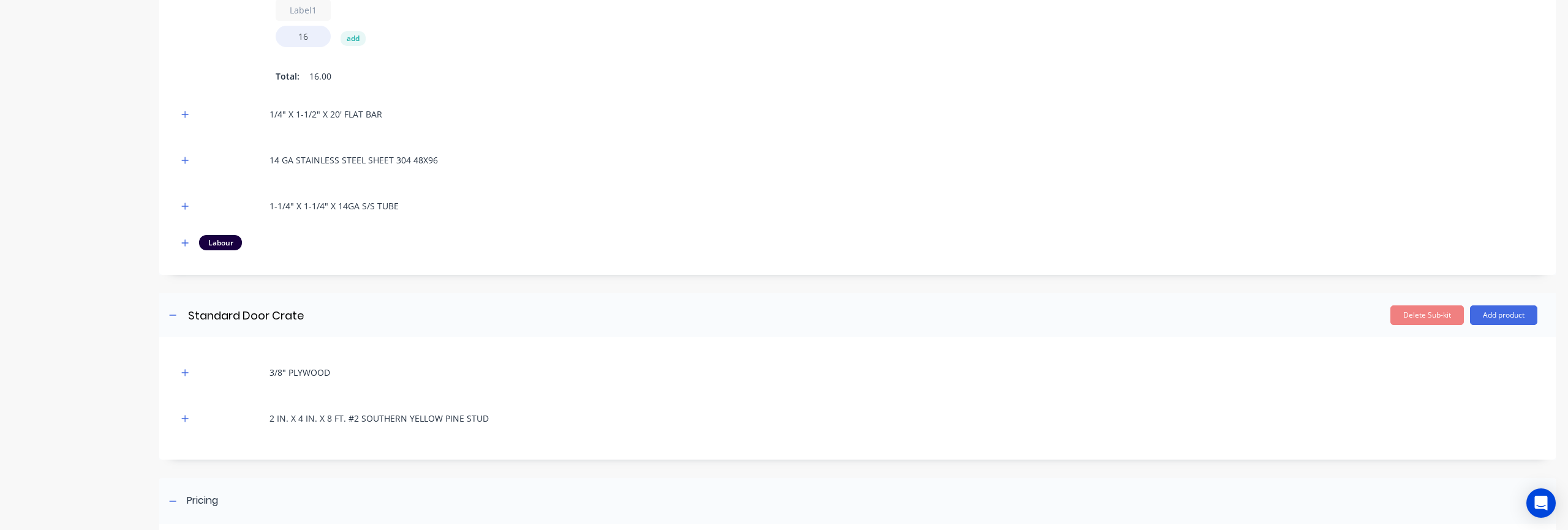
scroll to position [1079, 0]
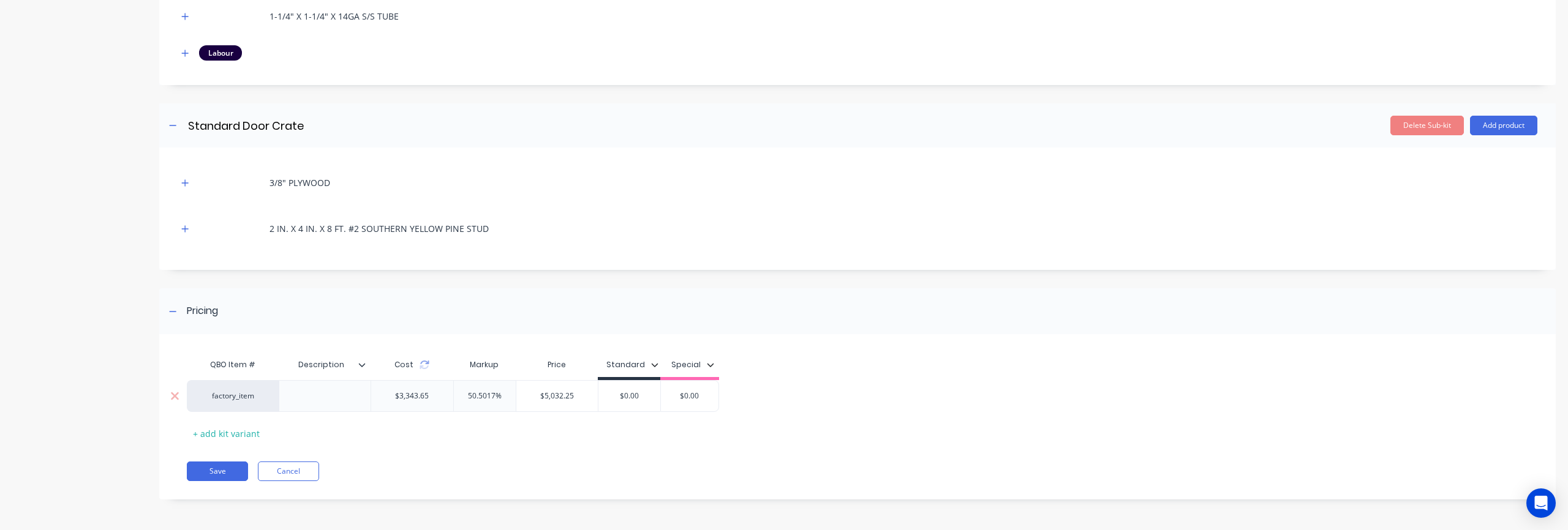
click at [490, 404] on div "50.5017%" at bounding box center [484, 396] width 62 height 30
drag, startPoint x: 472, startPoint y: 396, endPoint x: 510, endPoint y: 394, distance: 38.1
click at [510, 394] on input "50.5017%" at bounding box center [484, 396] width 62 height 11
type input "72"
click at [517, 441] on div "QBO Item # Description Cost Markup Price Standard Special factory_item $3,343.6…" at bounding box center [850, 398] width 1327 height 91
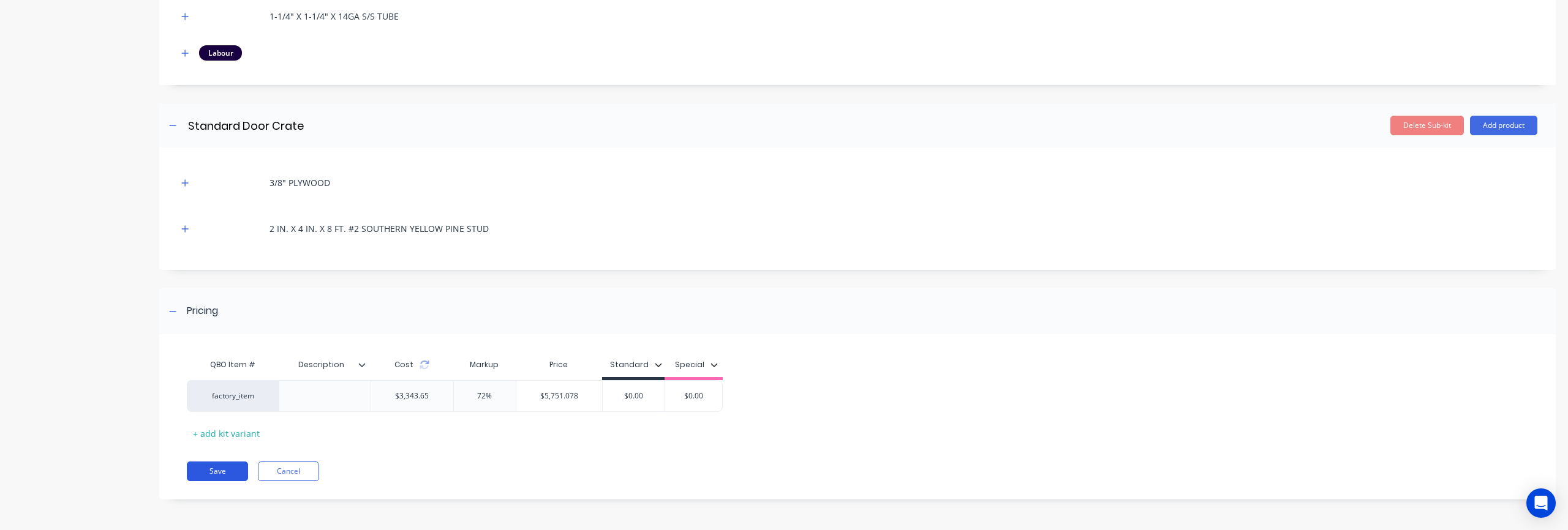
click at [213, 468] on button "Save" at bounding box center [217, 471] width 61 height 19
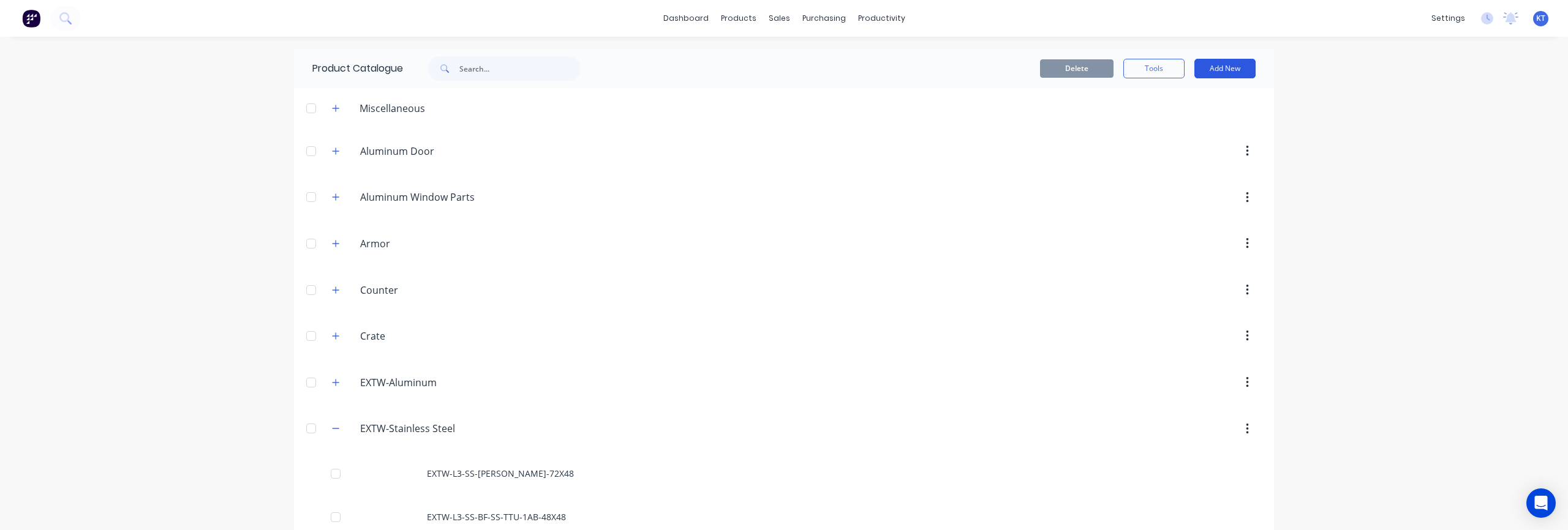
click at [1213, 70] on button "Add New" at bounding box center [1225, 68] width 61 height 19
click at [1177, 128] on div "Product" at bounding box center [1198, 124] width 95 height 18
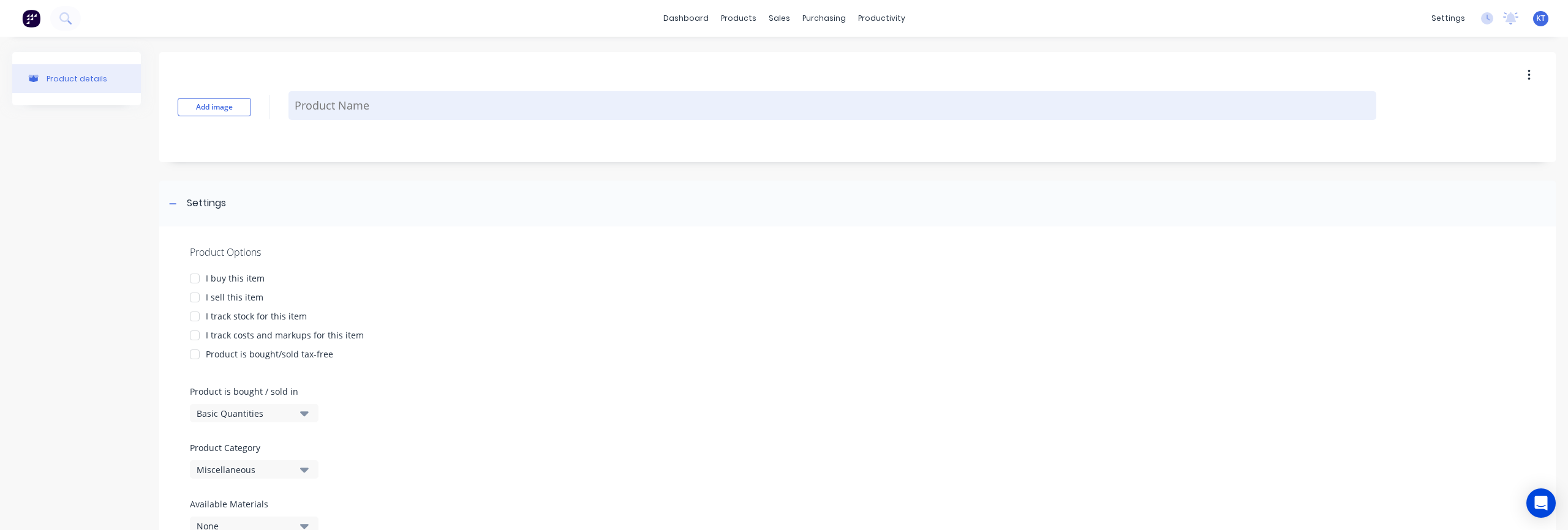
click at [430, 101] on textarea at bounding box center [833, 106] width 1088 height 29
paste textarea "TTU® -1AB-X"
type textarea "x"
type textarea "TTU® -1AB-X"
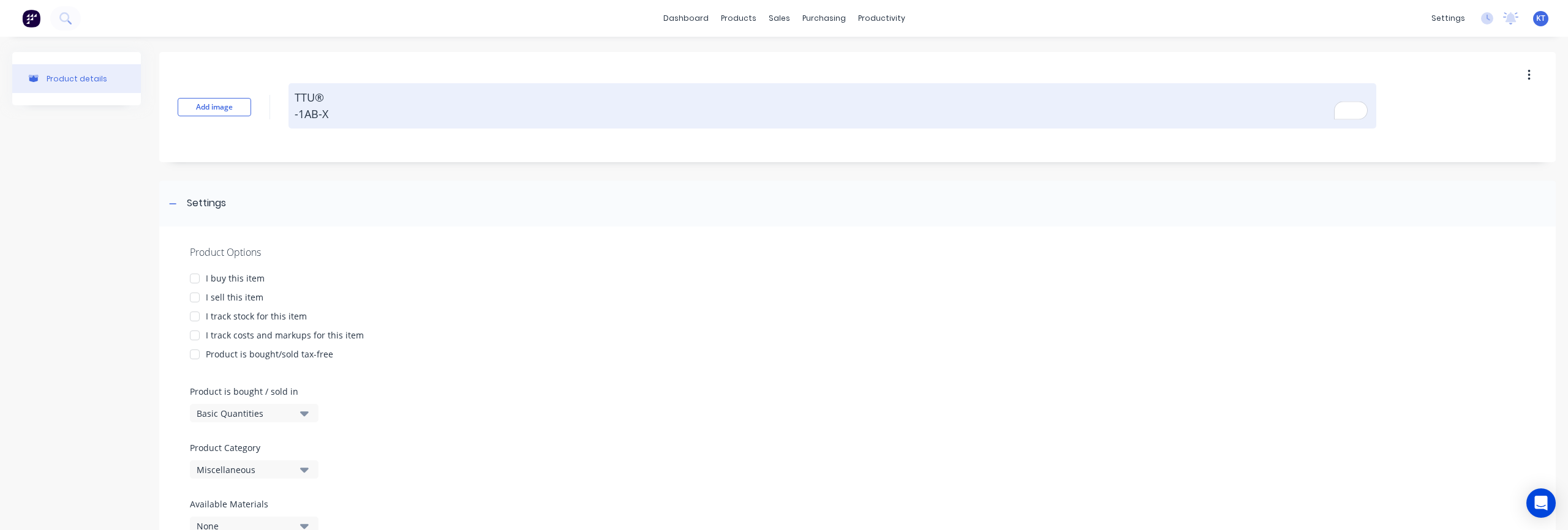
click at [297, 118] on textarea "TTU® -1AB-X" at bounding box center [833, 106] width 1088 height 45
type textarea "x"
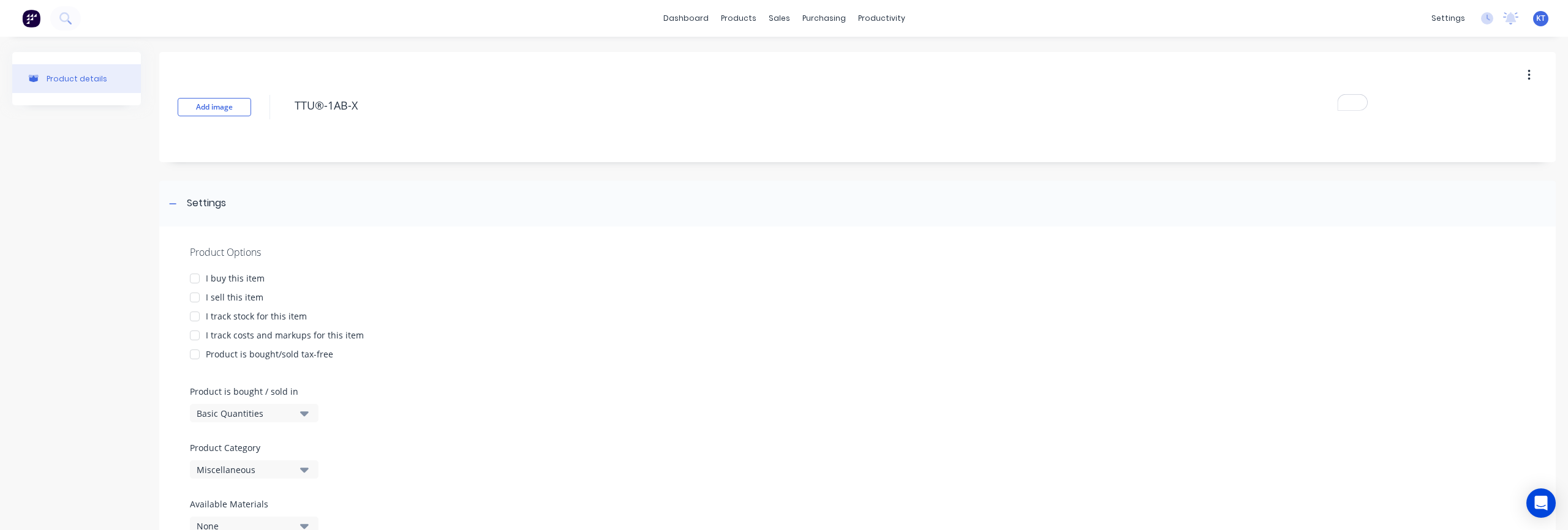
type textarea "TTU®-1AB-X"
type textarea "x"
type textarea "TTU®-1AB-X"
click at [437, 121] on div "TTU®-1AB-X" at bounding box center [833, 107] width 1088 height 32
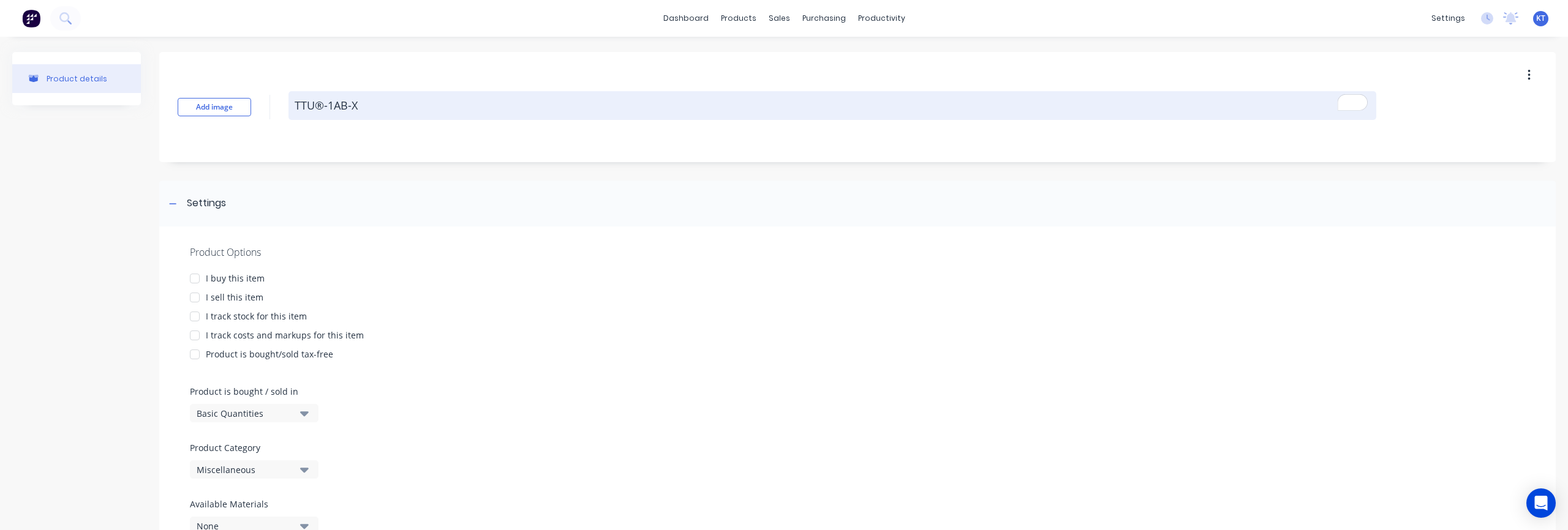
click at [386, 104] on textarea "TTU®-1AB-X" at bounding box center [833, 106] width 1088 height 29
type textarea "x"
type textarea "TTU®-1AB-X"
type textarea "x"
type textarea "TTU®-1AB-X -"
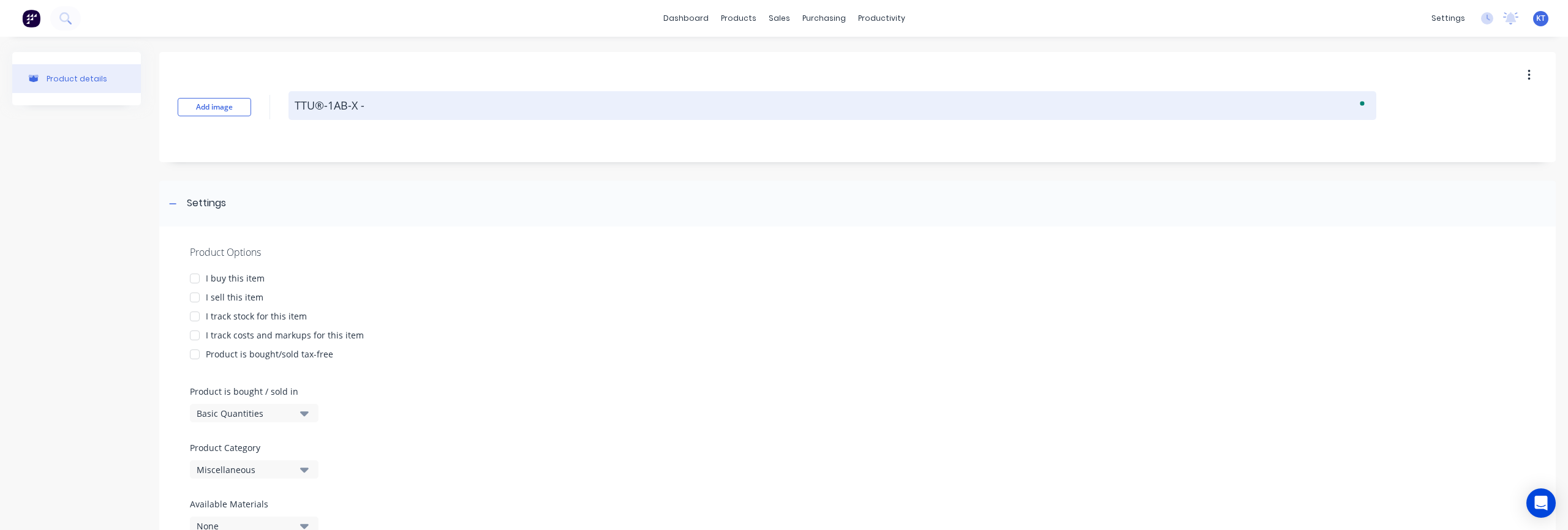
type textarea "x"
type textarea "TTU®-1AB-X -"
type textarea "x"
type textarea "TTU®-1AB-X - V"
type textarea "x"
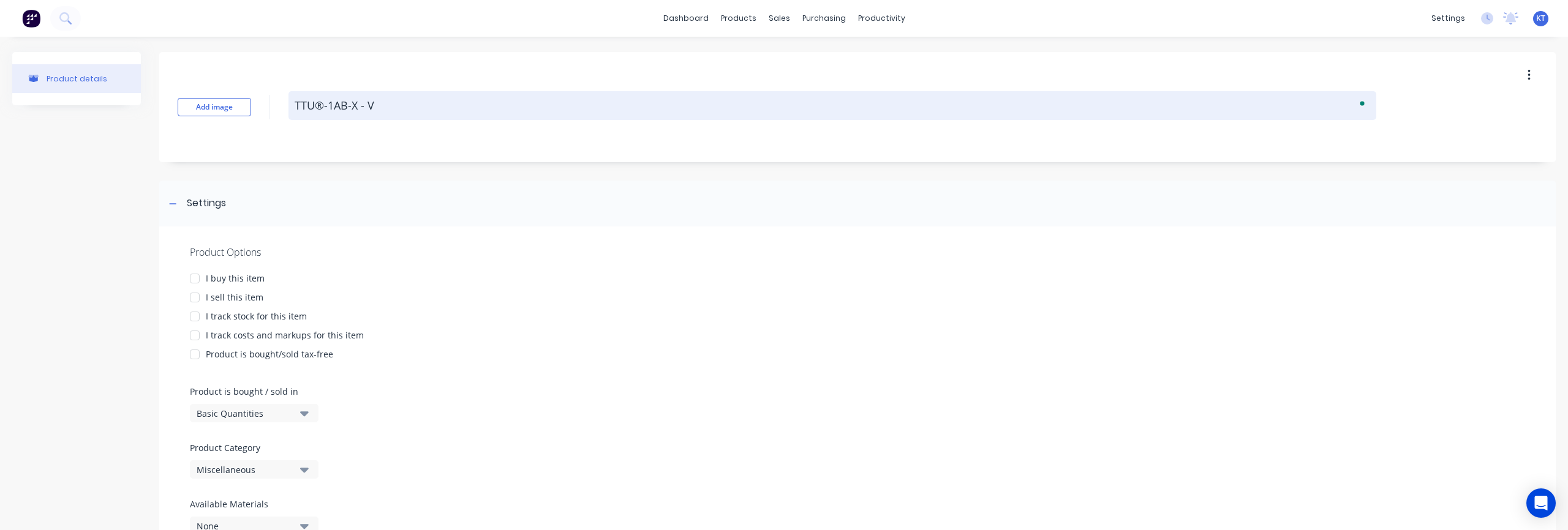
type textarea "TTU®-1AB-X -"
type textarea "x"
type textarea "TTU®-1AB-X -"
type textarea "x"
type textarea "TTU®-1AB-X"
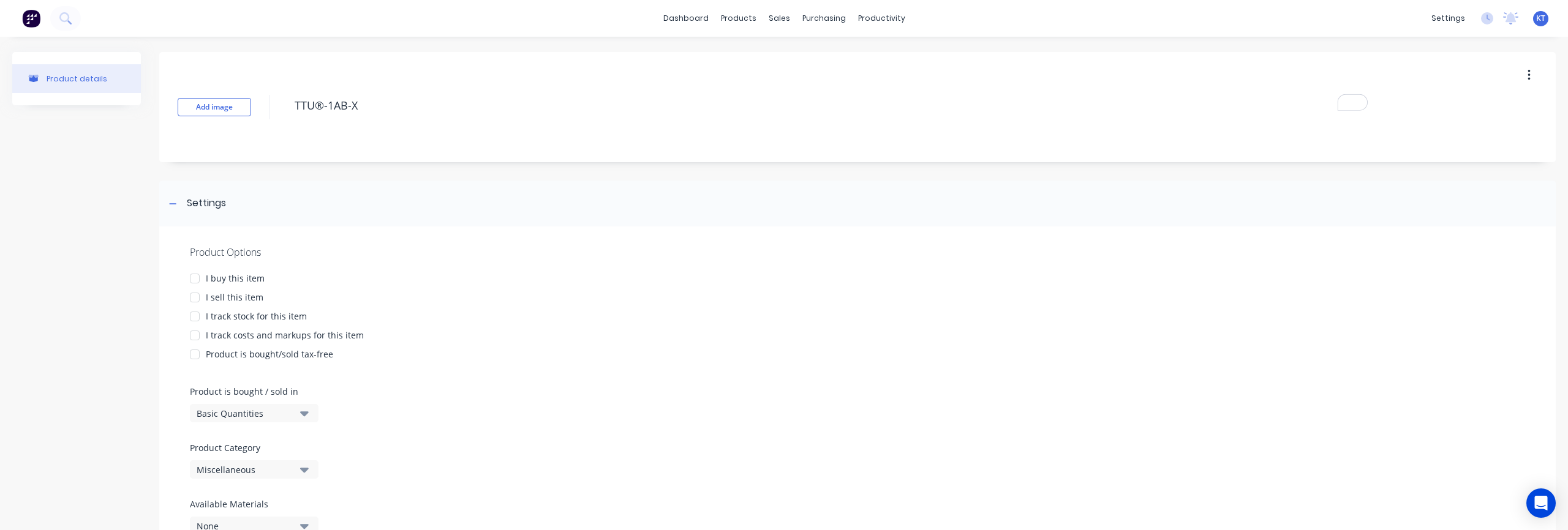
click at [203, 276] on div at bounding box center [194, 278] width 24 height 24
click at [192, 298] on div at bounding box center [194, 297] width 24 height 24
click at [197, 318] on div at bounding box center [194, 316] width 24 height 24
click at [195, 315] on div at bounding box center [194, 316] width 24 height 24
click at [193, 331] on div at bounding box center [194, 335] width 24 height 24
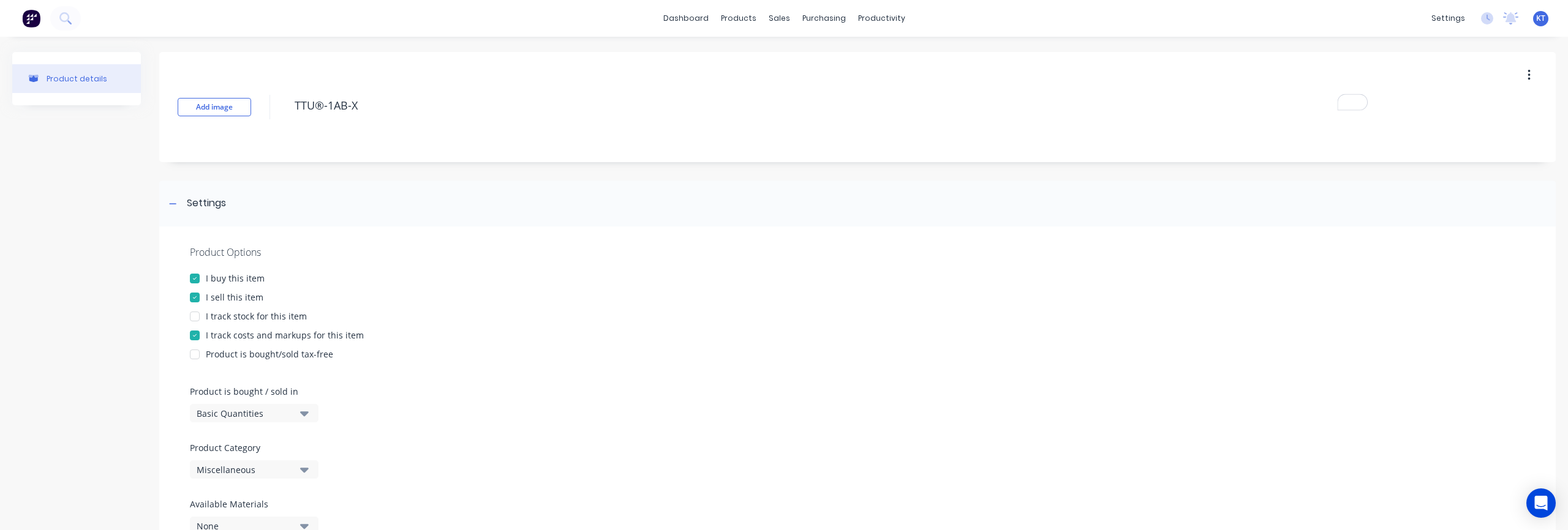
click at [190, 352] on div at bounding box center [194, 354] width 24 height 24
type textarea "x"
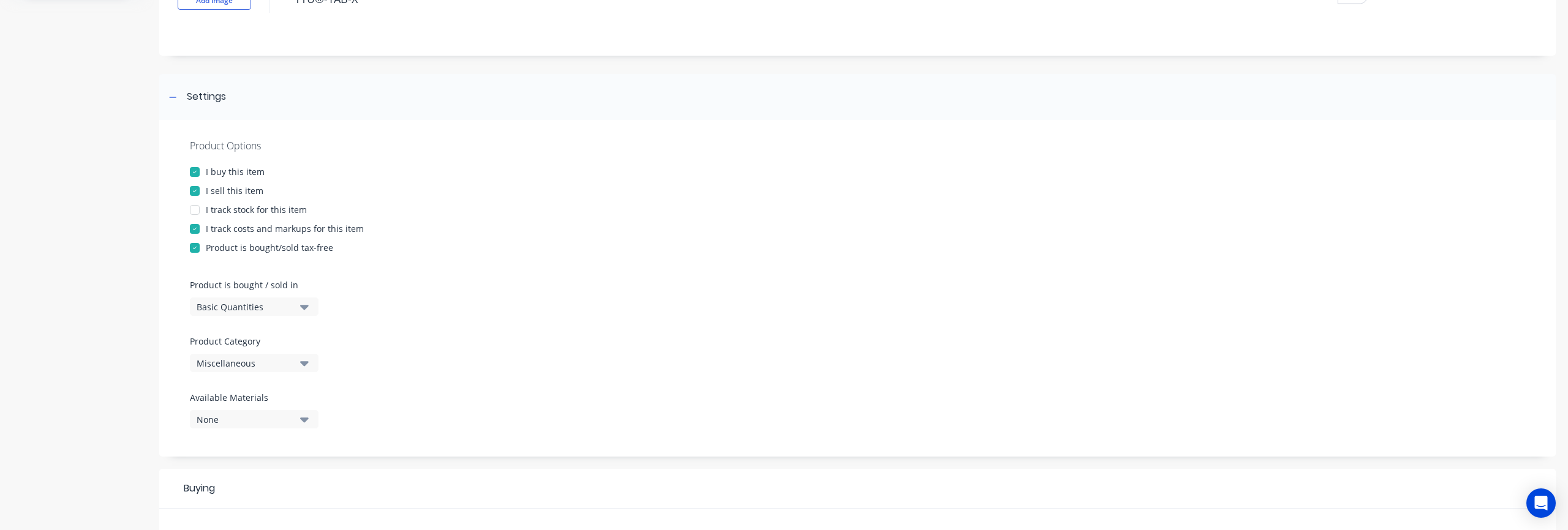
scroll to position [123, 0]
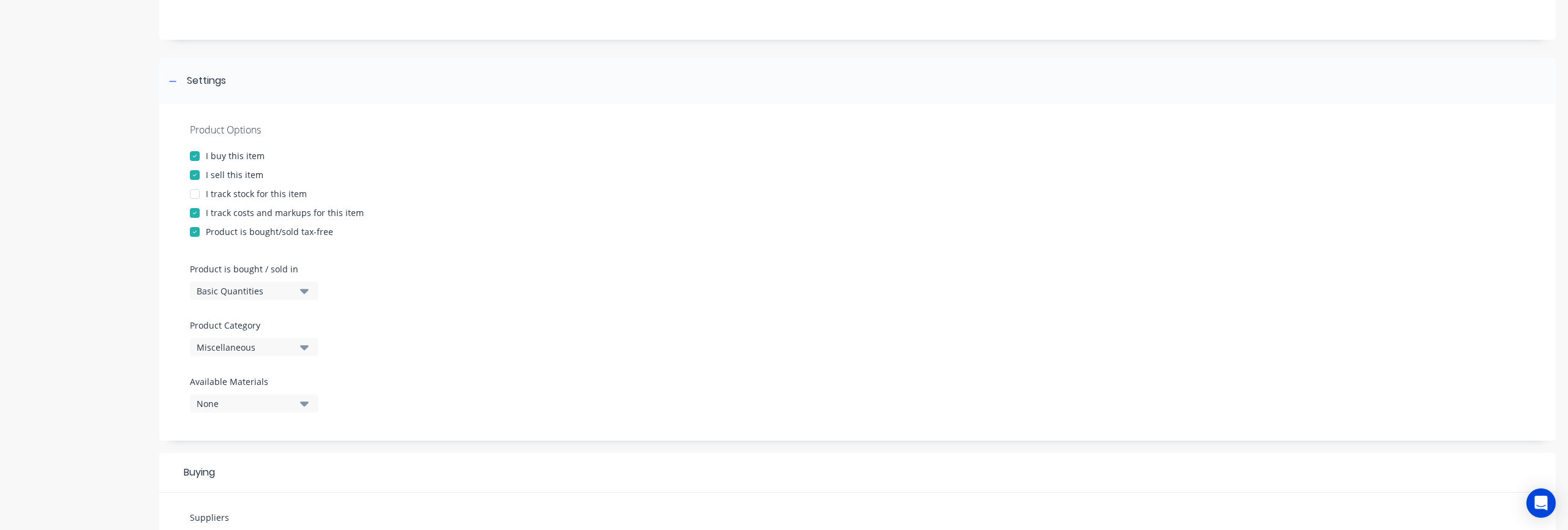
type textarea "TTU®-1AB-X"
type textarea "x"
type textarea "TTU®-1AB-X"
click at [257, 351] on div "Miscellaneous" at bounding box center [245, 347] width 98 height 13
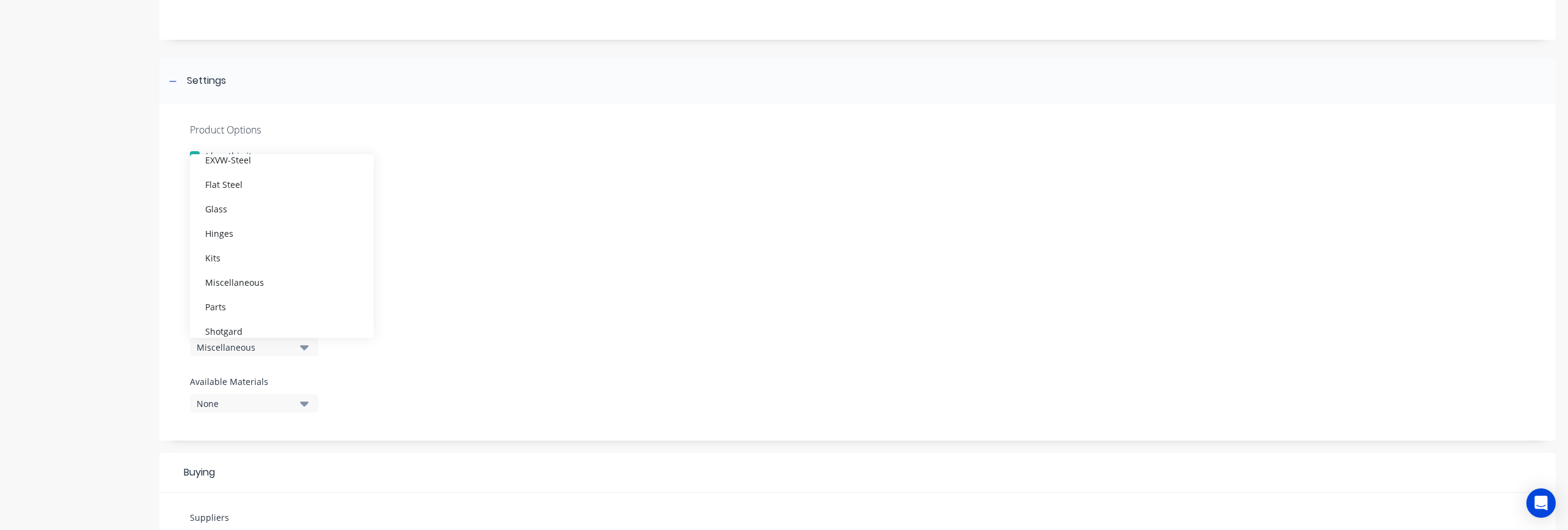
scroll to position [404, 0]
click at [245, 300] on div "Voice Port" at bounding box center [281, 295] width 184 height 24
type textarea "x"
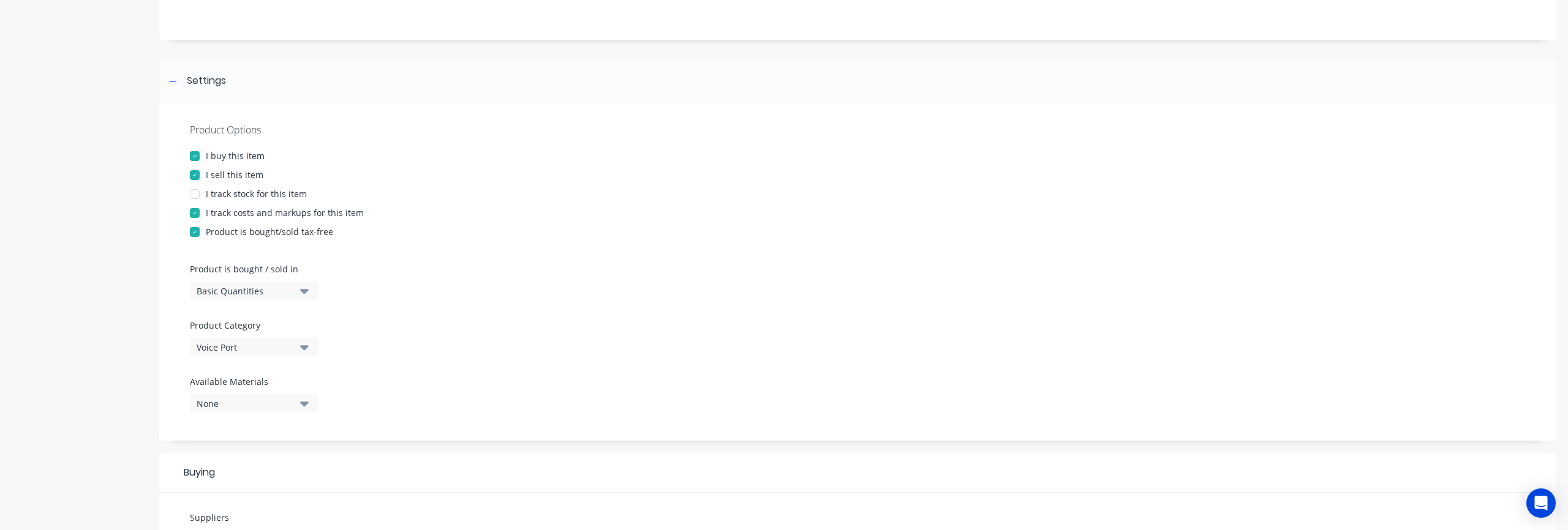
click at [465, 310] on div at bounding box center [857, 314] width 1335 height 9
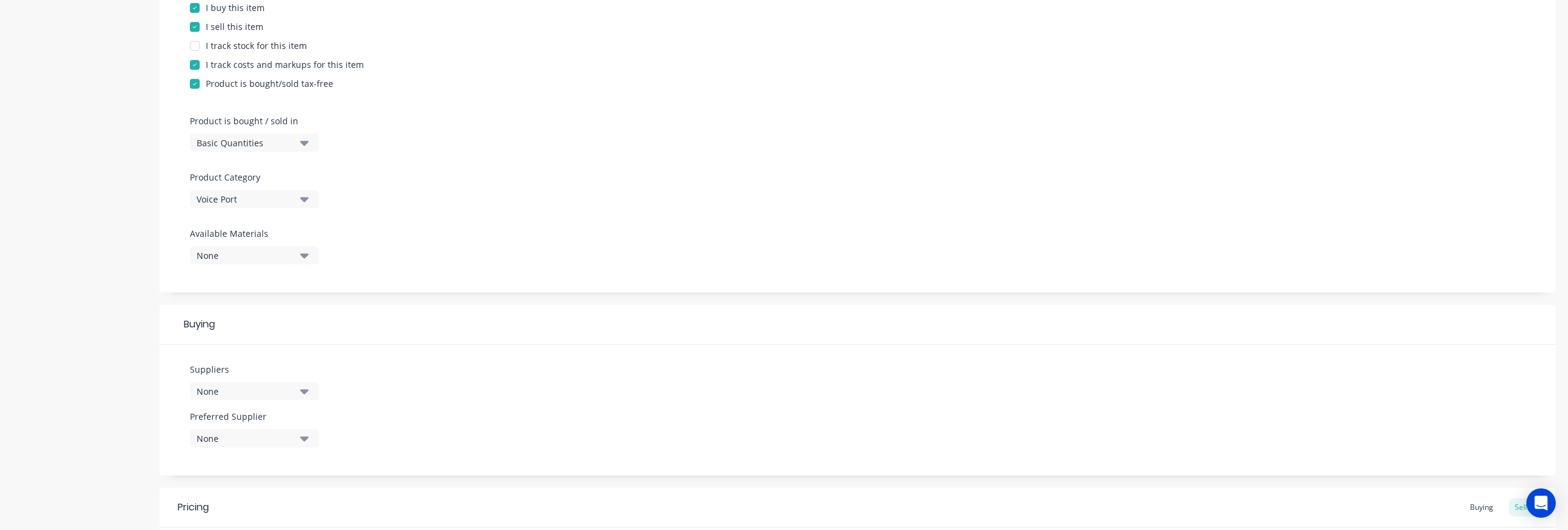
scroll to position [294, 0]
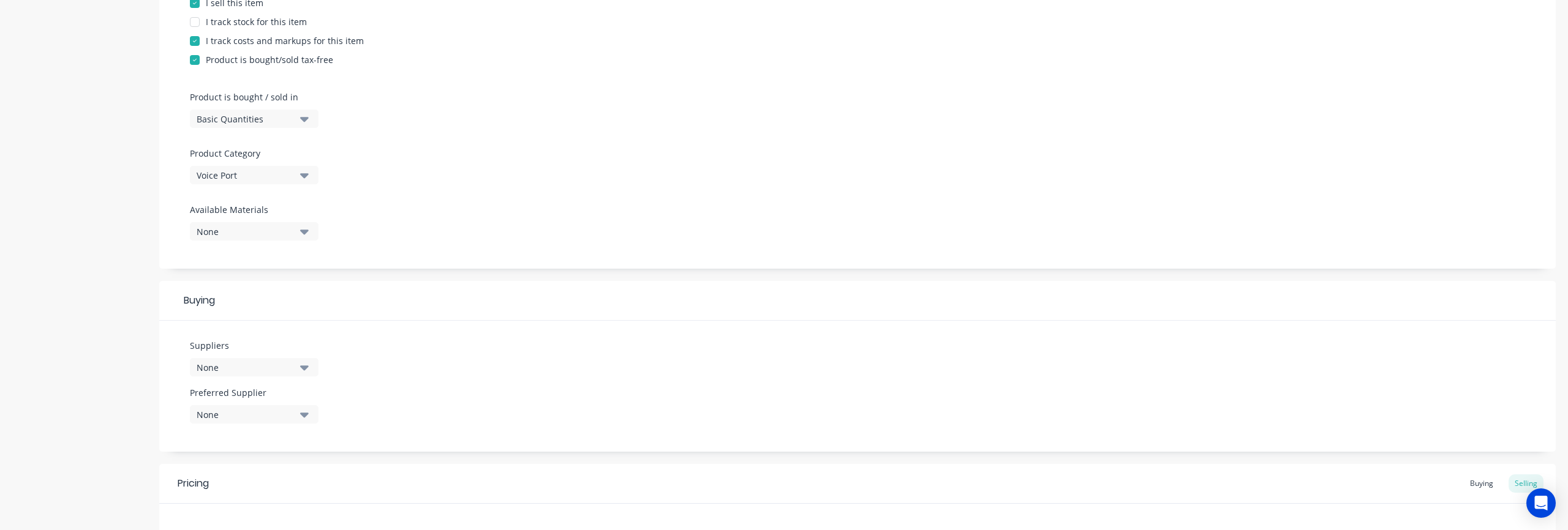
click at [253, 368] on div "None" at bounding box center [245, 368] width 98 height 13
click at [251, 203] on input "text" at bounding box center [290, 198] width 130 height 24
type input "Norc"
click at [204, 228] on div "button" at bounding box center [210, 229] width 24 height 24
type textarea "x"
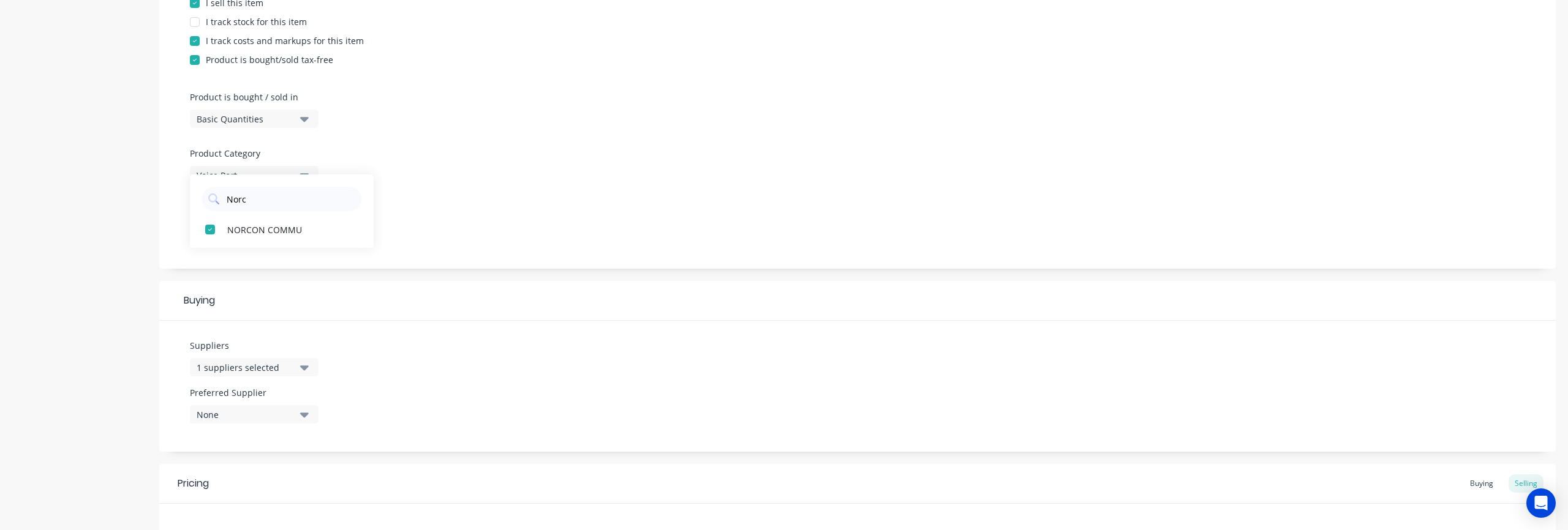
type input "Norc"
click at [248, 416] on div "None" at bounding box center [245, 415] width 98 height 13
click at [207, 479] on div "button" at bounding box center [210, 481] width 24 height 24
type textarea "x"
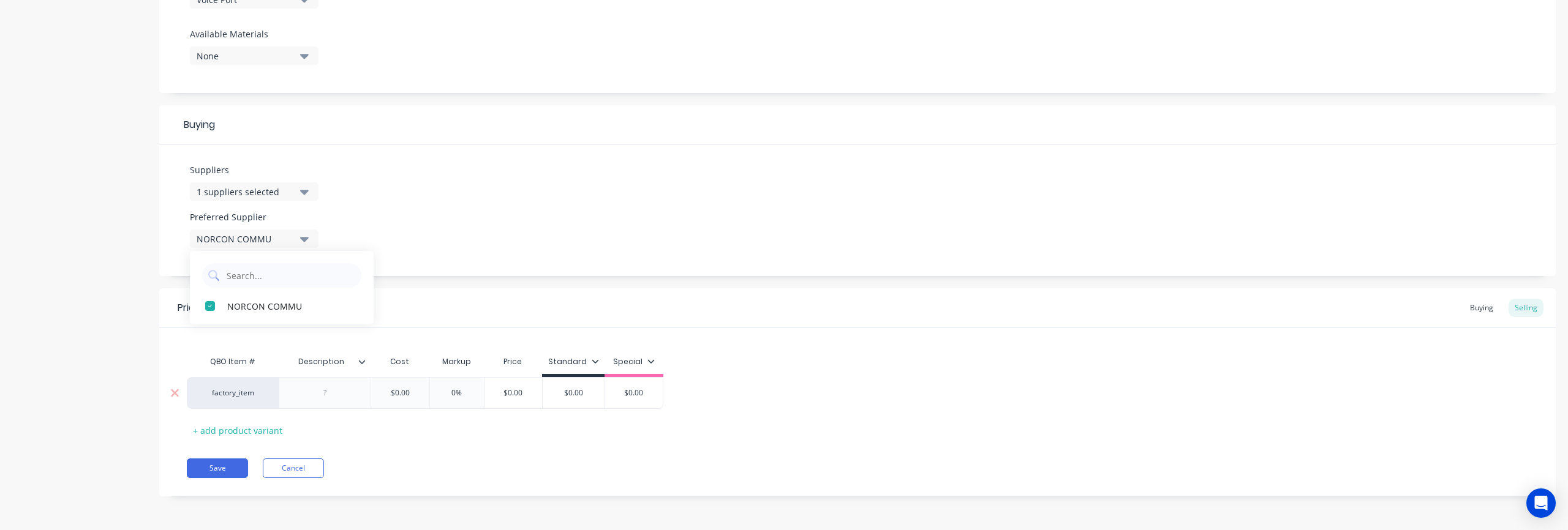
type input "$0.00"
click at [501, 398] on input "$0.00" at bounding box center [513, 393] width 61 height 11
drag, startPoint x: 501, startPoint y: 396, endPoint x: 551, endPoint y: 394, distance: 50.0
click at [551, 394] on div "factory_item $0.00 0% $0.00 $0.00 $0.00 $0.00" at bounding box center [425, 393] width 477 height 32
type textarea "x"
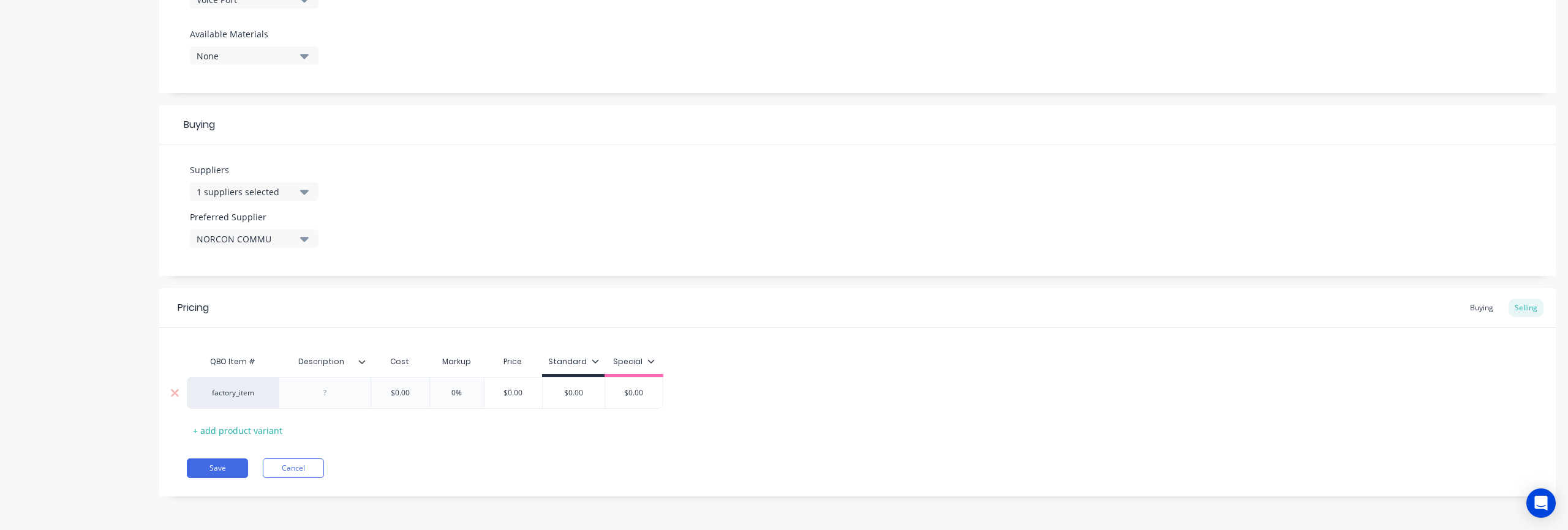
type input "1"
type textarea "x"
type input "16"
type textarea "x"
type input "162"
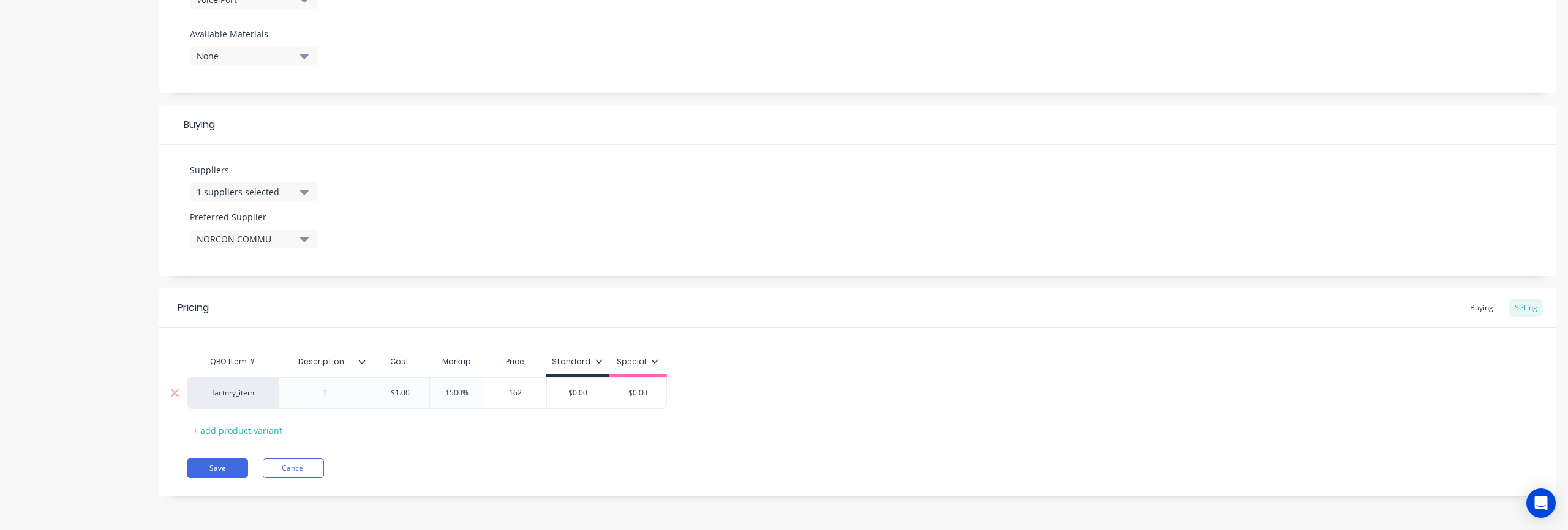
type textarea "x"
type input "1625"
drag, startPoint x: 389, startPoint y: 392, endPoint x: 437, endPoint y: 394, distance: 48.0
click at [437, 394] on div "factory_item $1.00 $1.00 162400% $1,625.00 1625 $0.00 $0.00" at bounding box center [432, 393] width 492 height 32
type input "1"
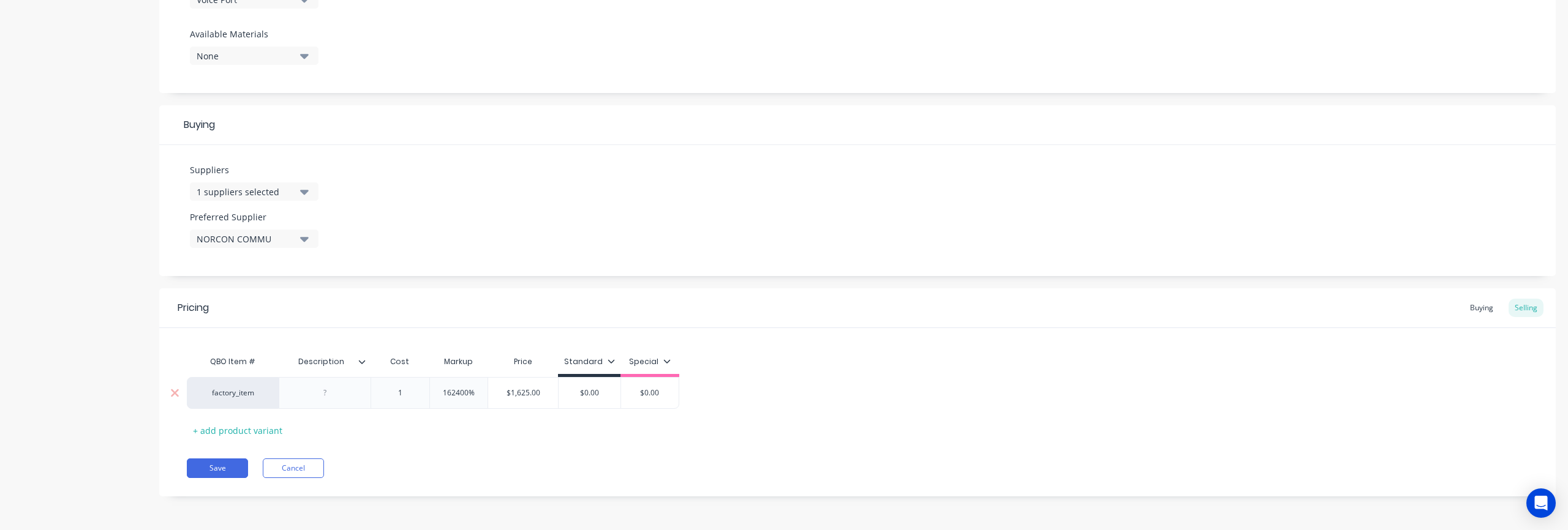
type textarea "x"
type input "16"
type textarea "x"
type input "162"
type textarea "x"
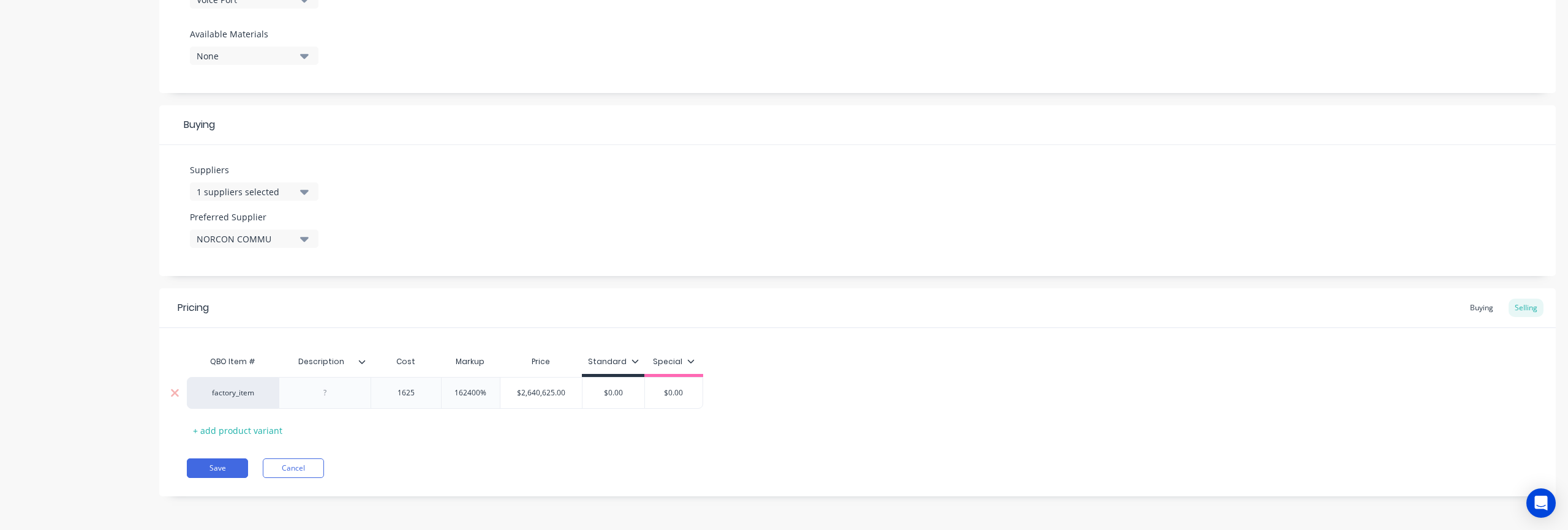
type input "1625"
type input "$2,640,625.00"
click at [526, 388] on input "$2,640,625.00" at bounding box center [541, 393] width 82 height 11
drag, startPoint x: 517, startPoint y: 393, endPoint x: 588, endPoint y: 397, distance: 71.1
click at [588, 397] on div "factory_item $1,625.00 1625 162400% $2,640,625.00 $2,640,625.00 $0.00 $0.00" at bounding box center [445, 393] width 516 height 32
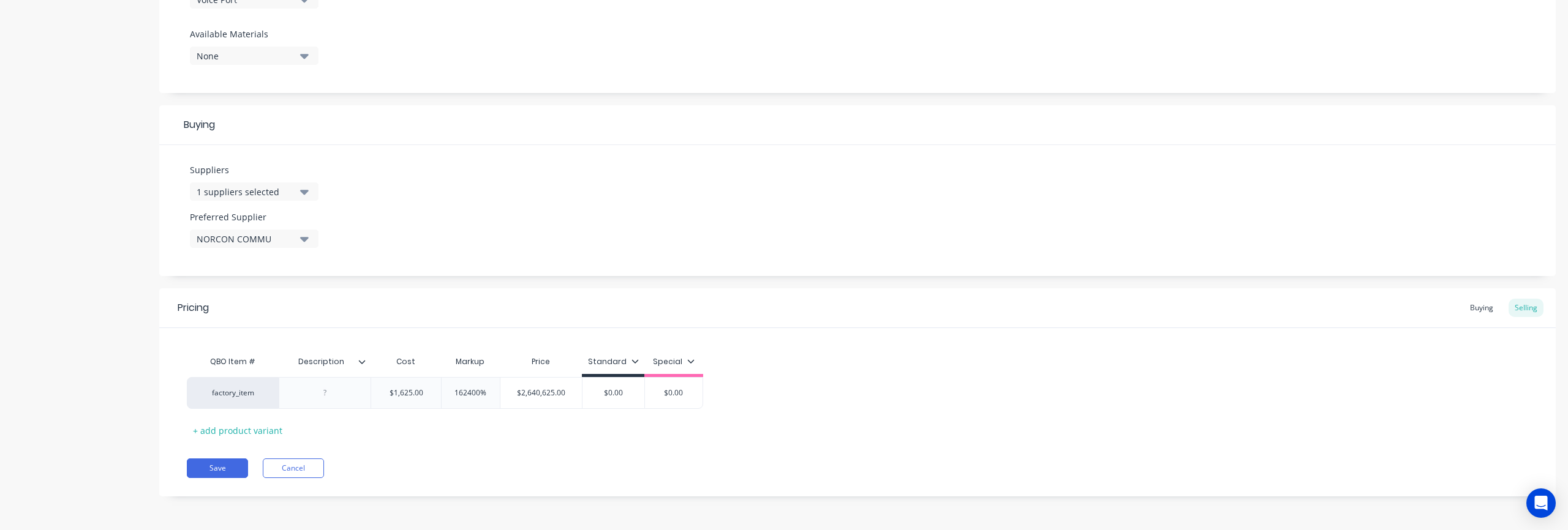
type textarea "x"
click at [487, 436] on div "QBO Item # Description Cost Markup Price Standard Special factory_item $1,625.0…" at bounding box center [857, 395] width 1342 height 91
type input "-100%"
click at [471, 398] on input "-100%" at bounding box center [469, 393] width 61 height 11
drag, startPoint x: 458, startPoint y: 393, endPoint x: 496, endPoint y: 396, distance: 38.1
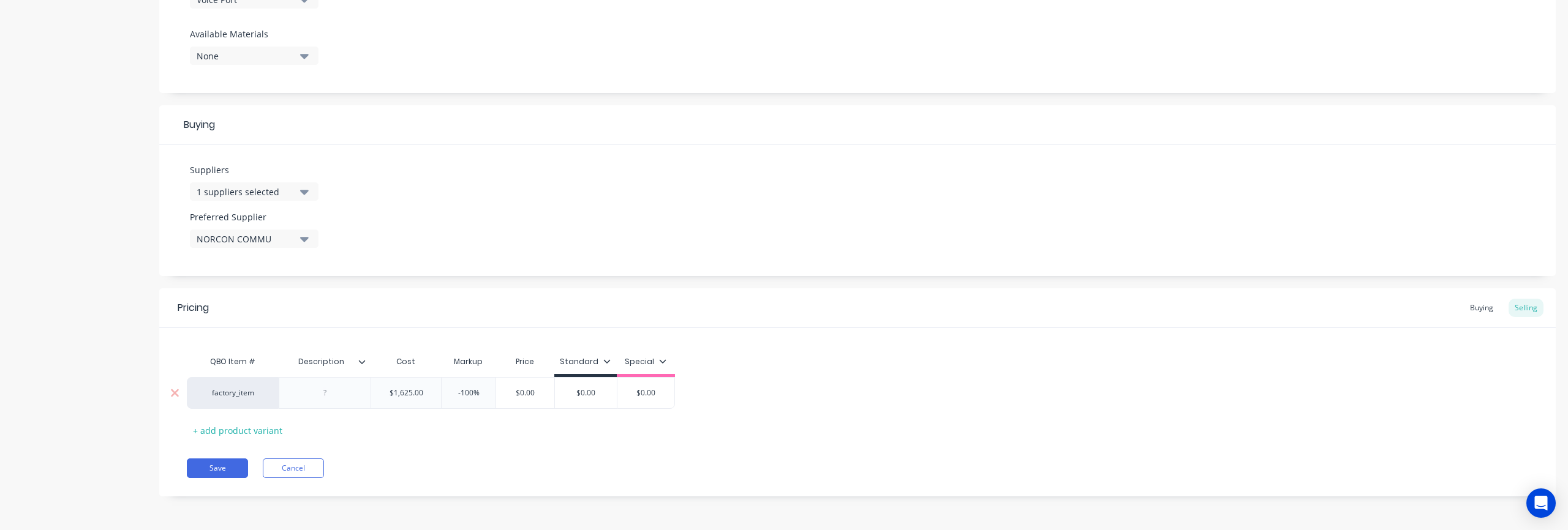
click at [496, 396] on div "factory_item $1,625.00 1625 -100% -100% $0.00 $0.00 $0.00" at bounding box center [431, 393] width 488 height 32
type textarea "x"
type input "0"
type input "$1,625.00"
click at [507, 439] on div "QBO Item # Description Cost Markup Price Standard Special factory_item $1,625.0…" at bounding box center [857, 395] width 1342 height 91
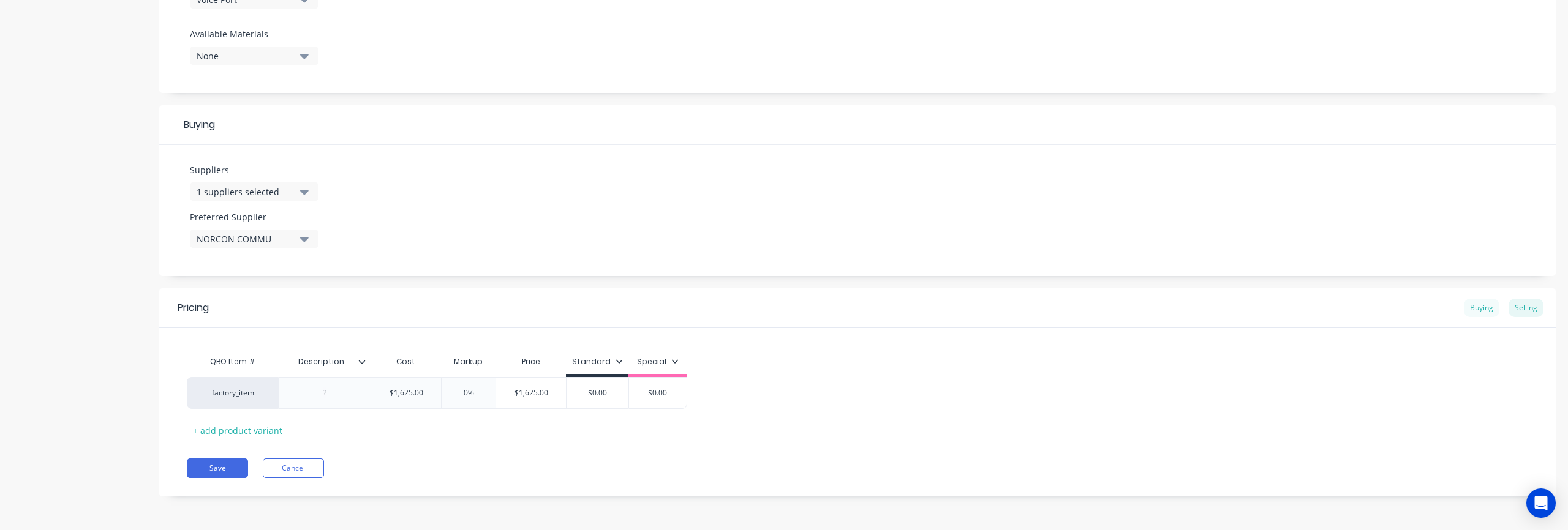
click at [1475, 307] on div "Buying" at bounding box center [1482, 308] width 35 height 19
type input "$0.00"
drag, startPoint x: 404, startPoint y: 396, endPoint x: 421, endPoint y: 394, distance: 17.1
click at [421, 394] on input "$0.00" at bounding box center [410, 393] width 77 height 11
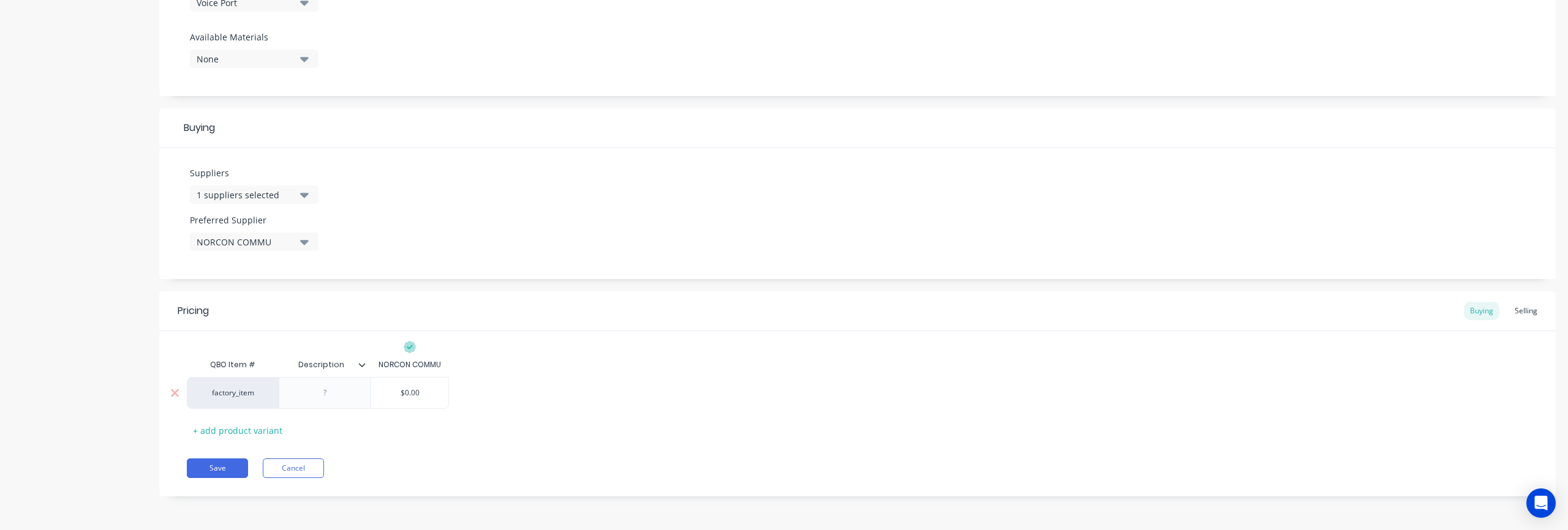
type textarea "x"
type input "1"
type textarea "x"
type input "16"
type textarea "x"
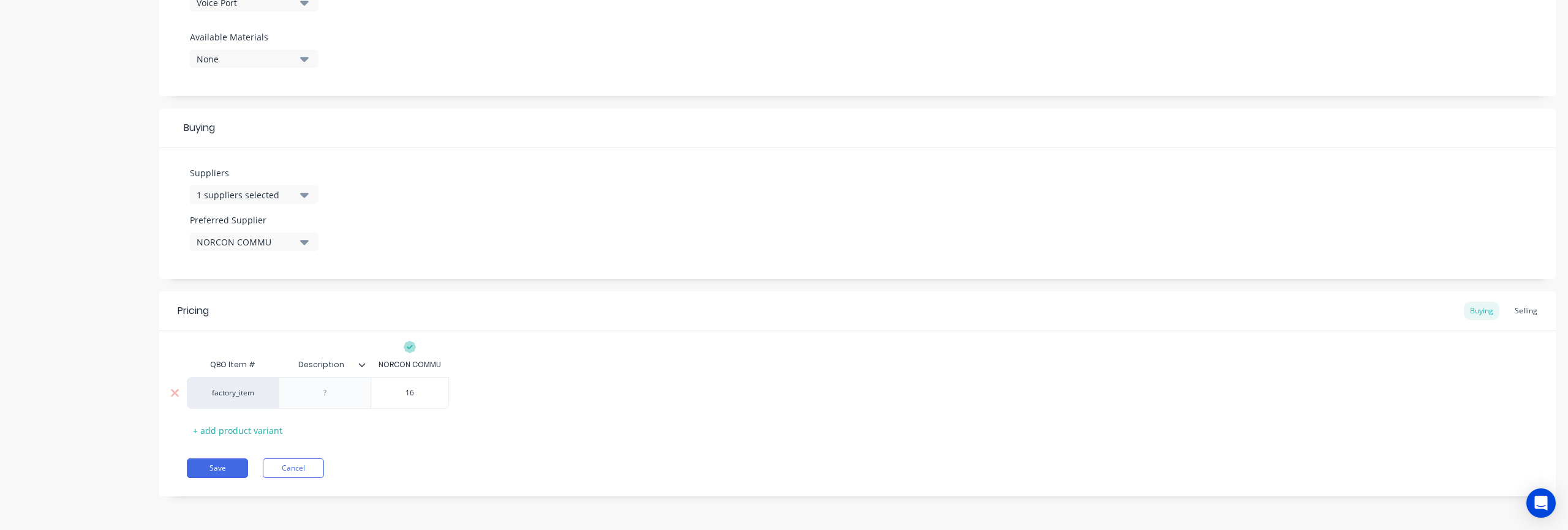
type input "162"
type textarea "x"
type input "1625"
type textarea "x"
type input "1625."
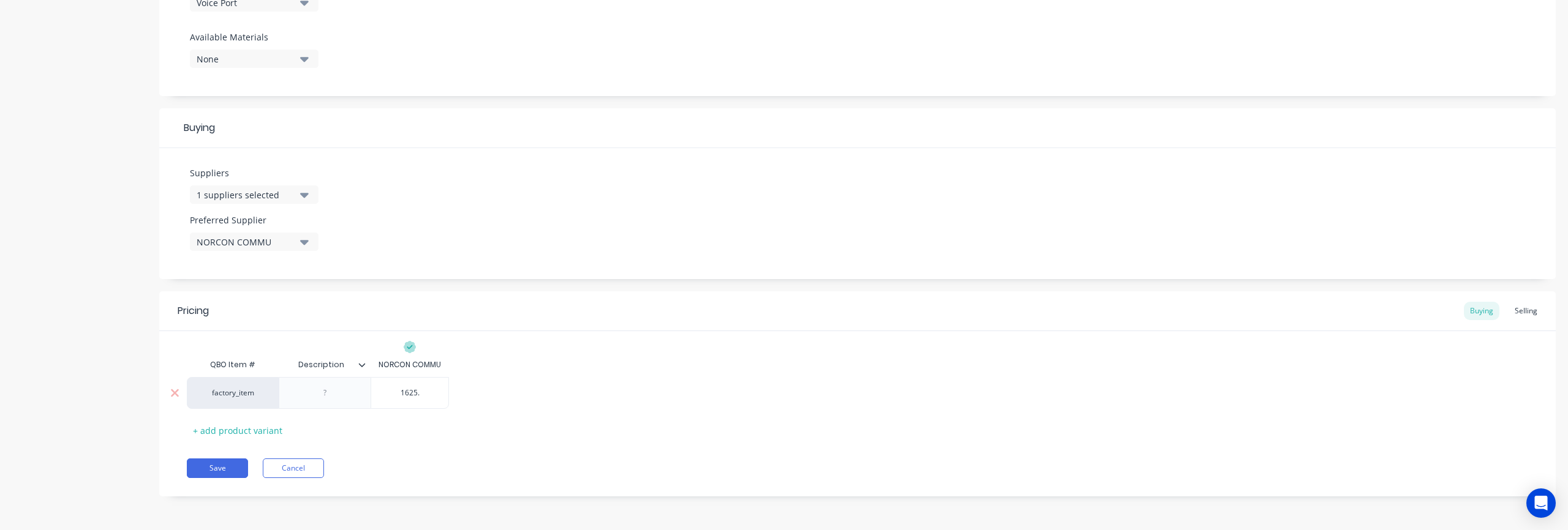
type textarea "x"
type input "1625.0"
type textarea "x"
type input "1625.00"
click at [633, 402] on div "factory_item $1,625.00 1625.00" at bounding box center [857, 393] width 1342 height 32
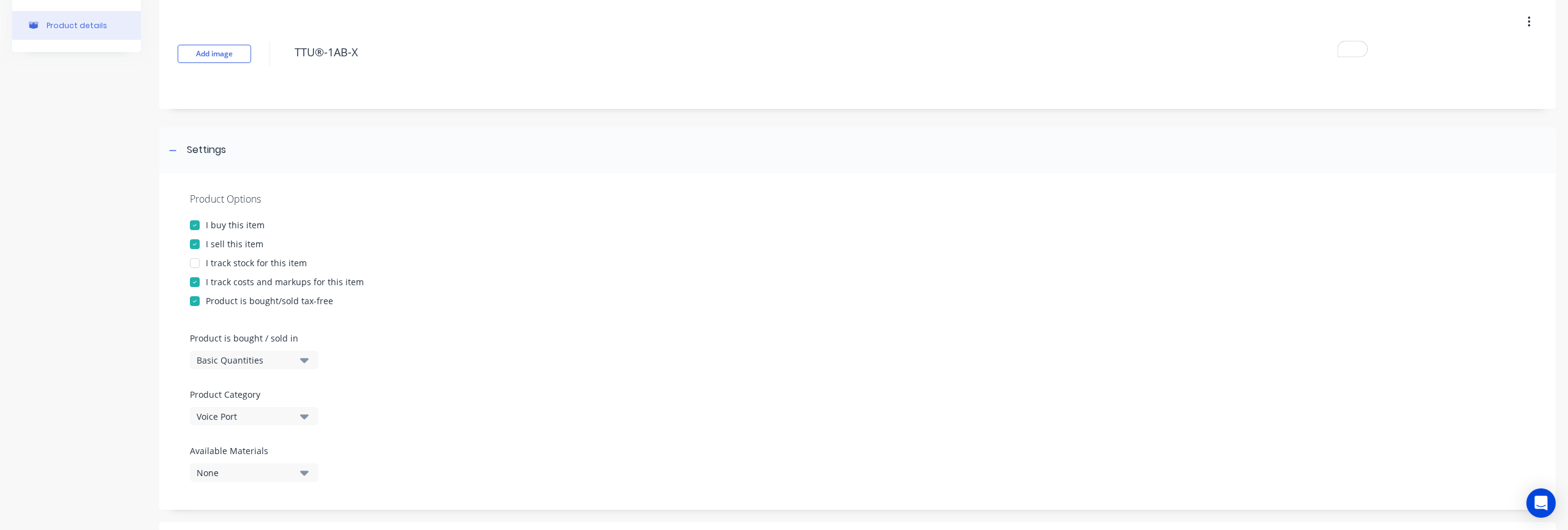
scroll to position [0, 0]
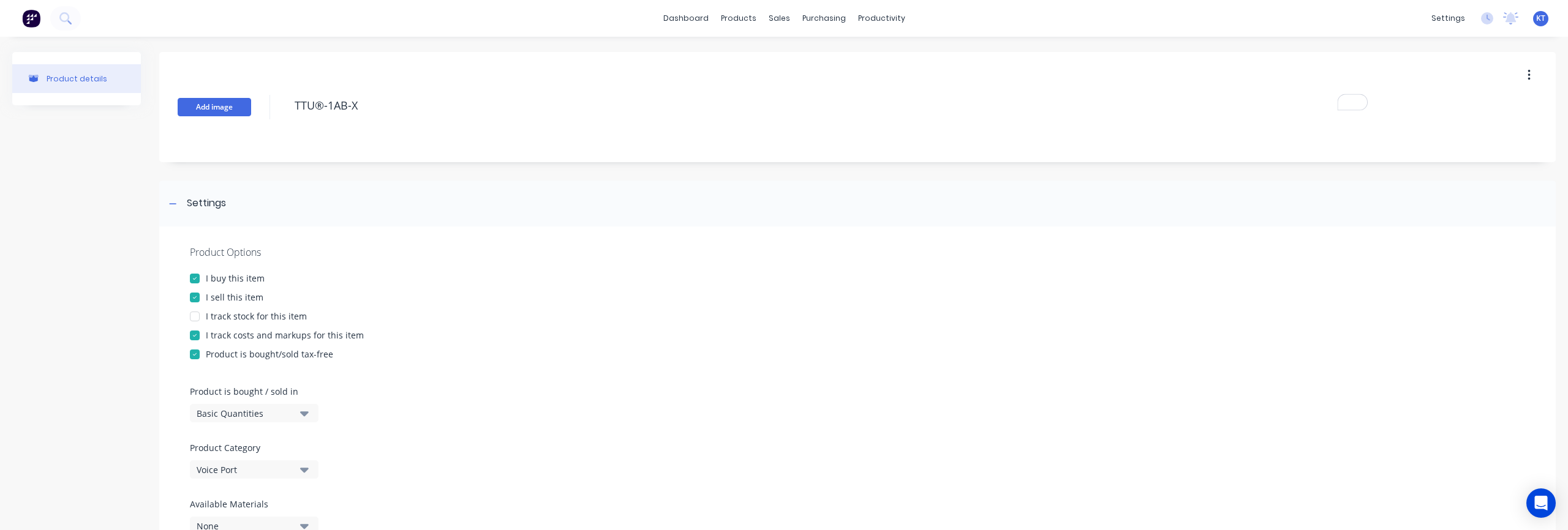
click at [214, 105] on button "Add image" at bounding box center [214, 107] width 73 height 19
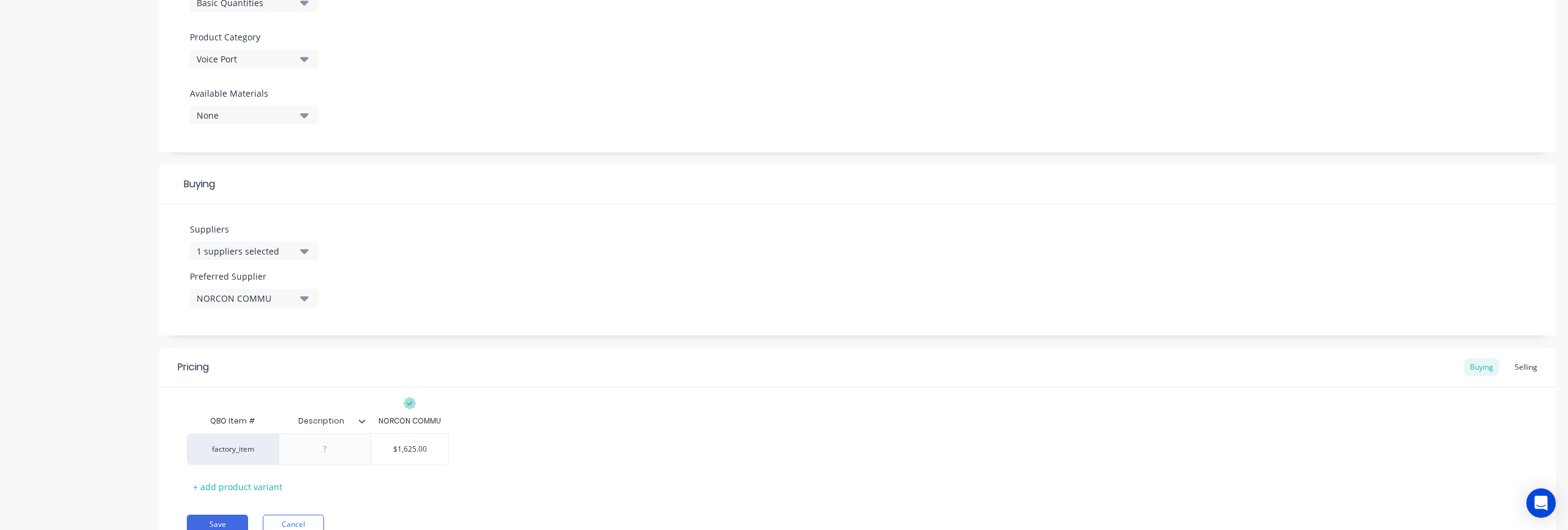
scroll to position [467, 0]
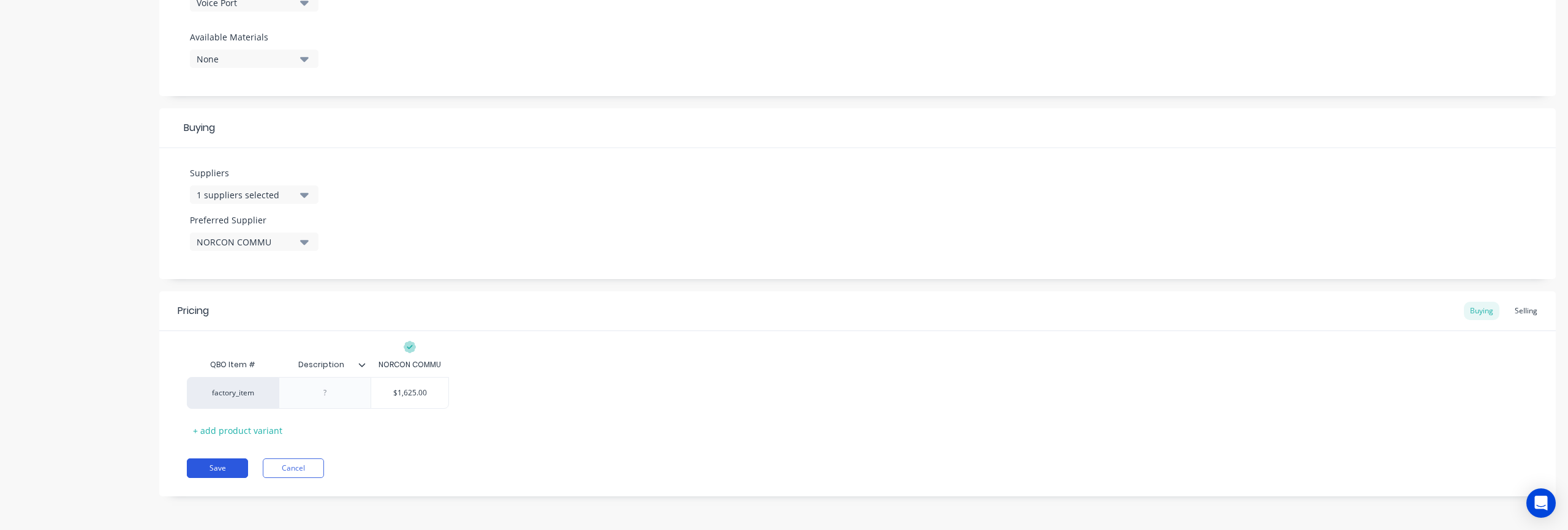
click at [217, 467] on button "Save" at bounding box center [217, 468] width 61 height 19
type textarea "x"
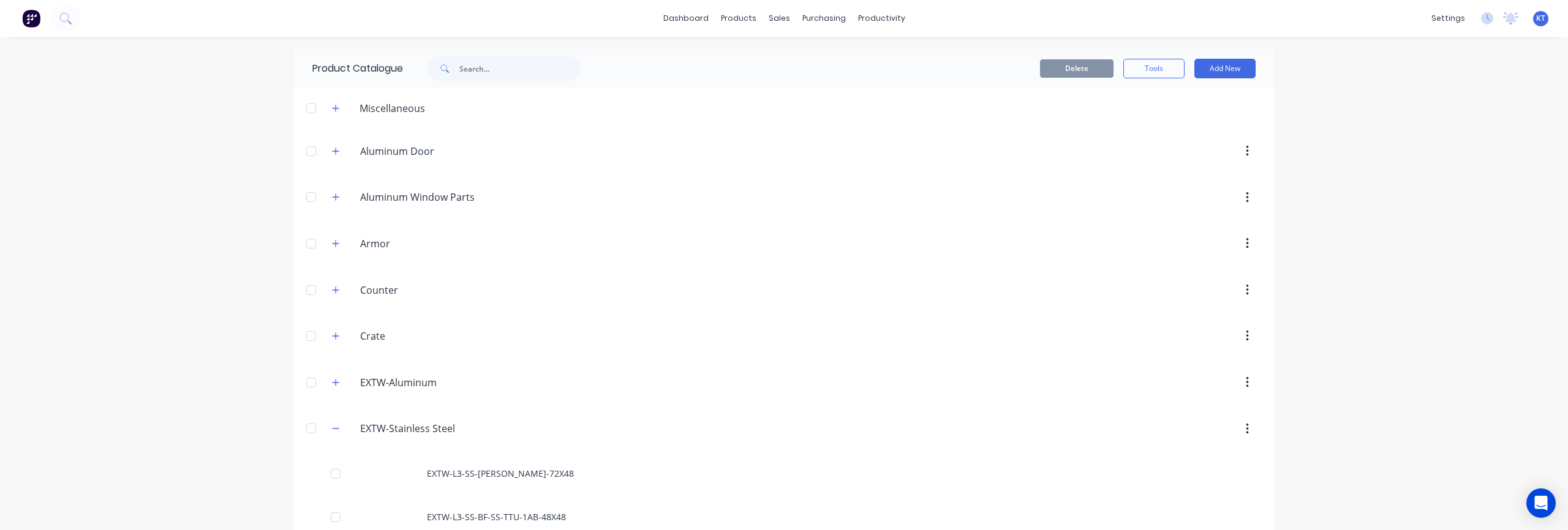
scroll to position [34, 0]
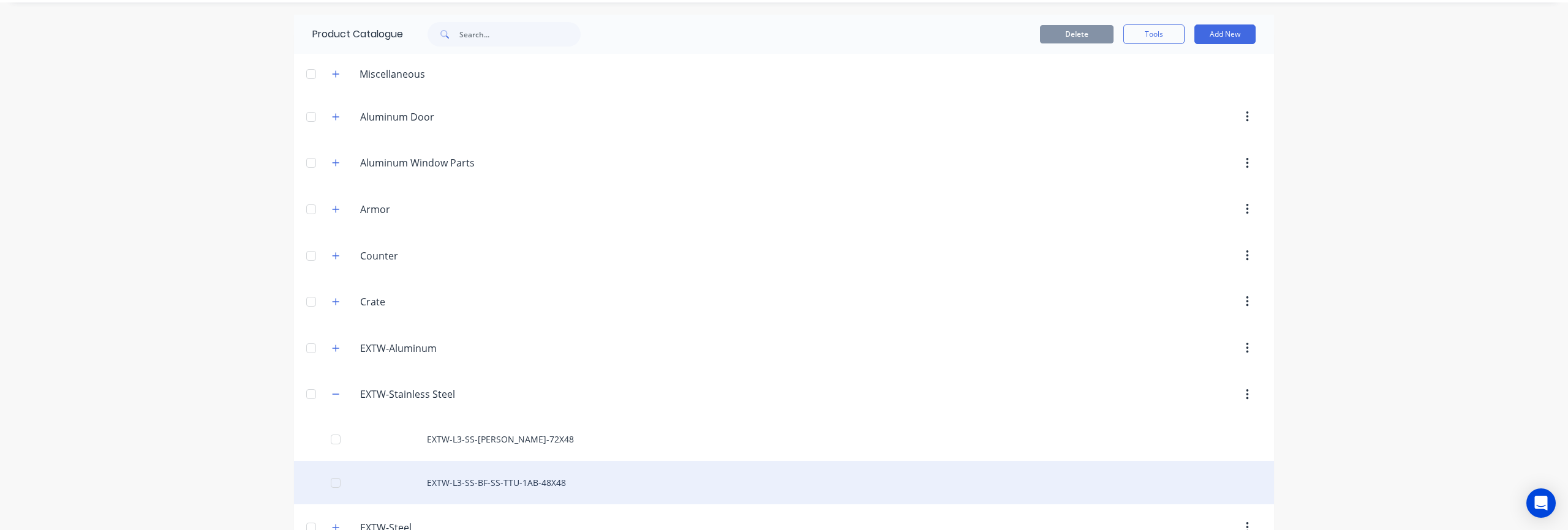
click at [472, 480] on div "EXTW-L3-SS-BF-SS-TTU-1AB-48X48" at bounding box center [783, 483] width 980 height 44
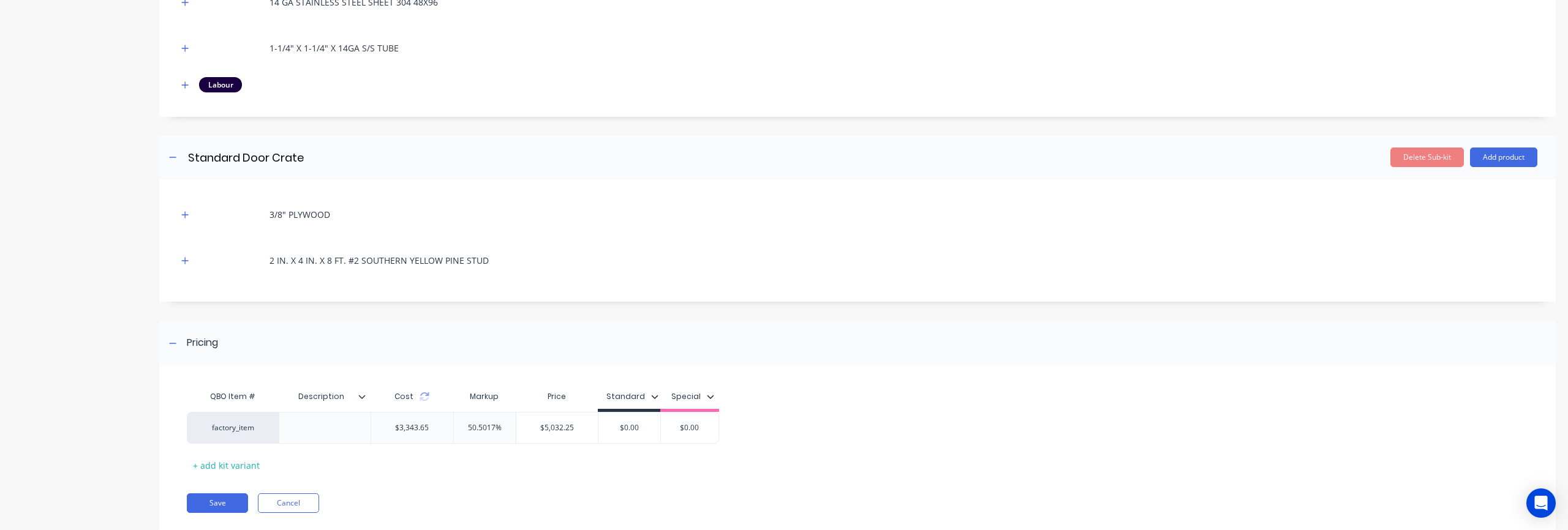
scroll to position [157, 0]
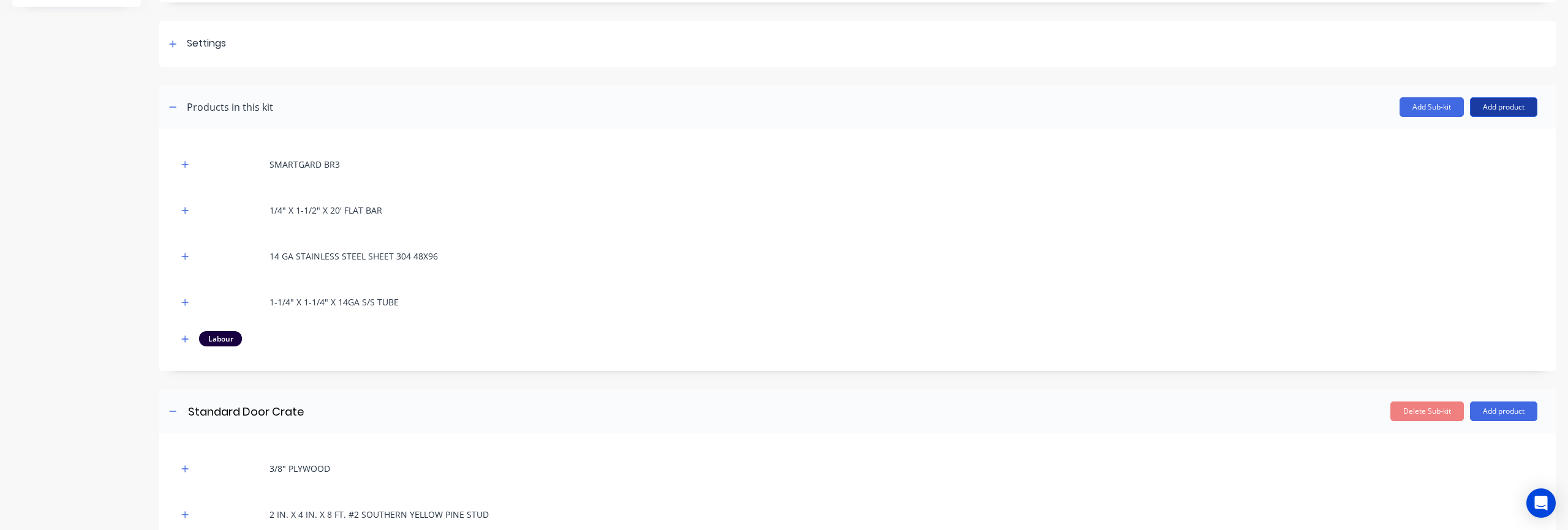
click at [1508, 109] on button "Add product" at bounding box center [1503, 107] width 67 height 19
click at [1446, 139] on div "Product catalogue" at bounding box center [1479, 139] width 95 height 18
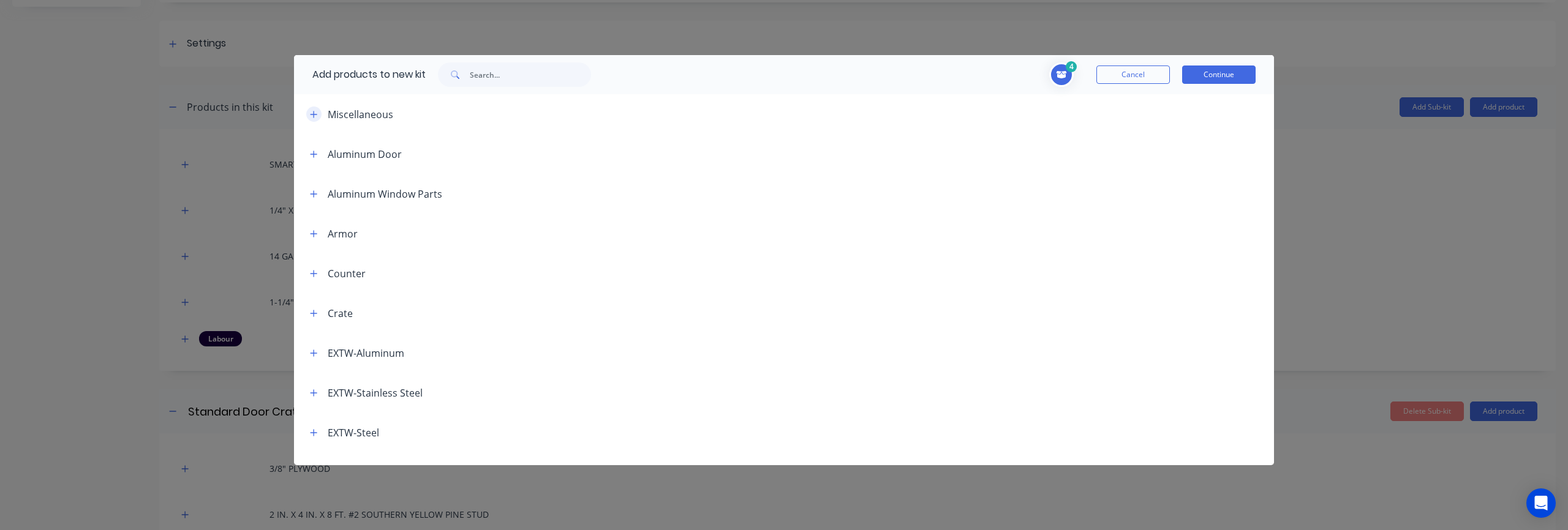
click at [318, 116] on button "button" at bounding box center [314, 114] width 16 height 16
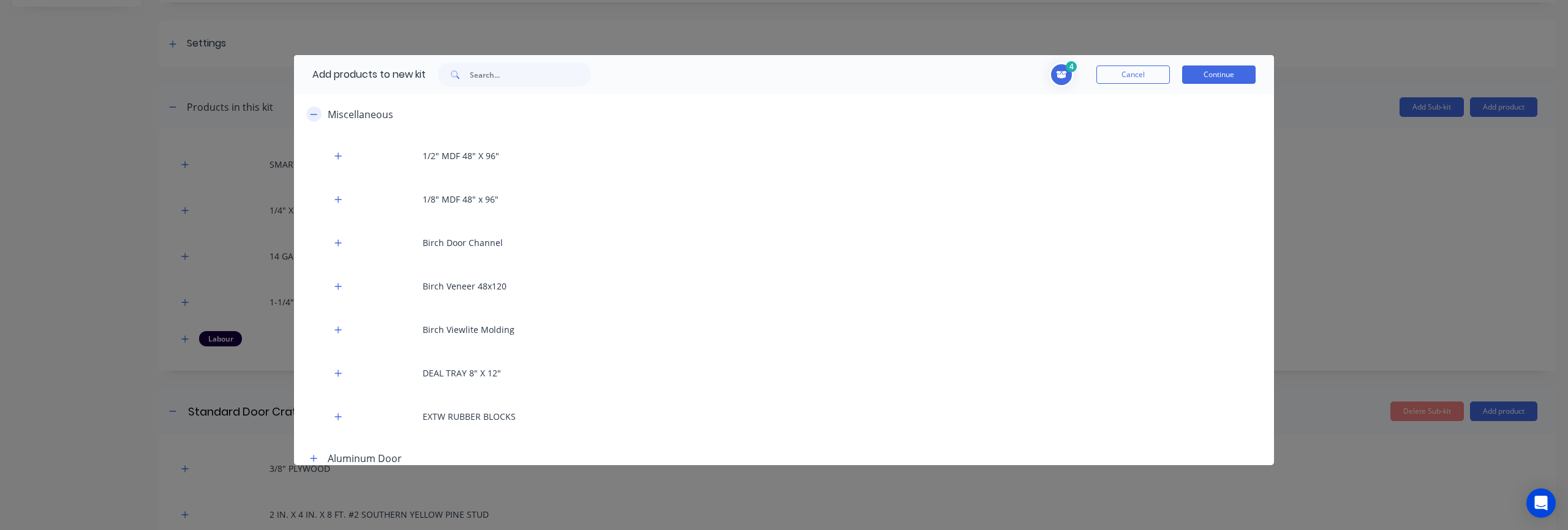
click at [318, 116] on button "button" at bounding box center [314, 114] width 16 height 16
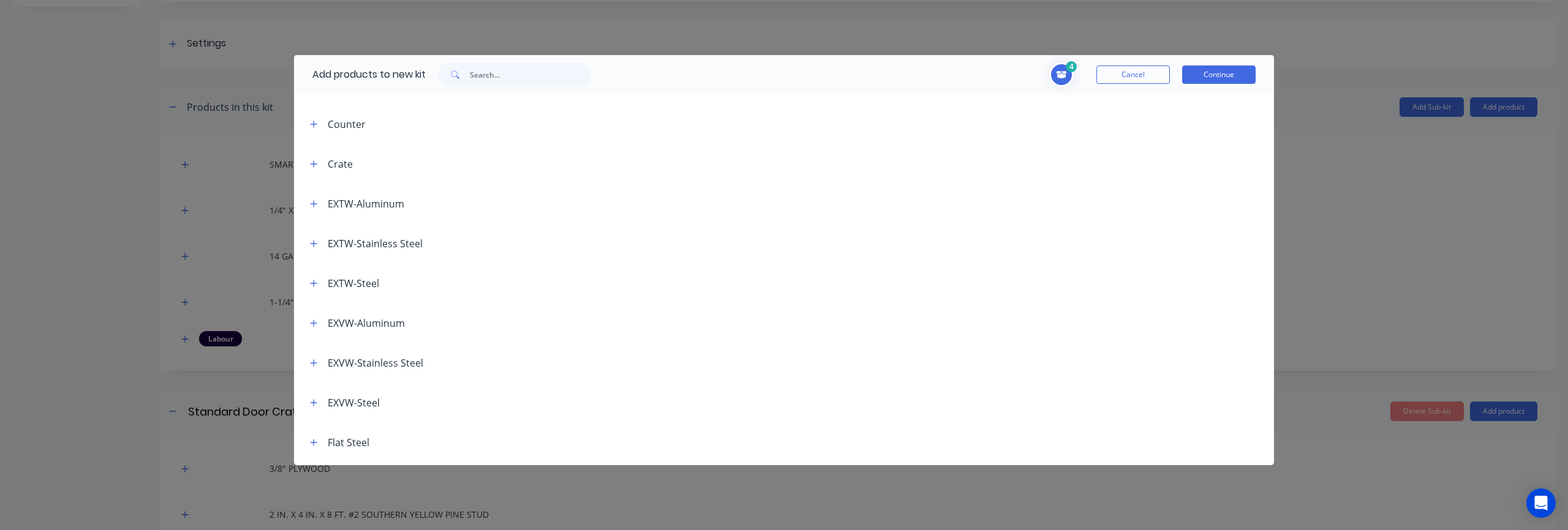
scroll to position [369, 0]
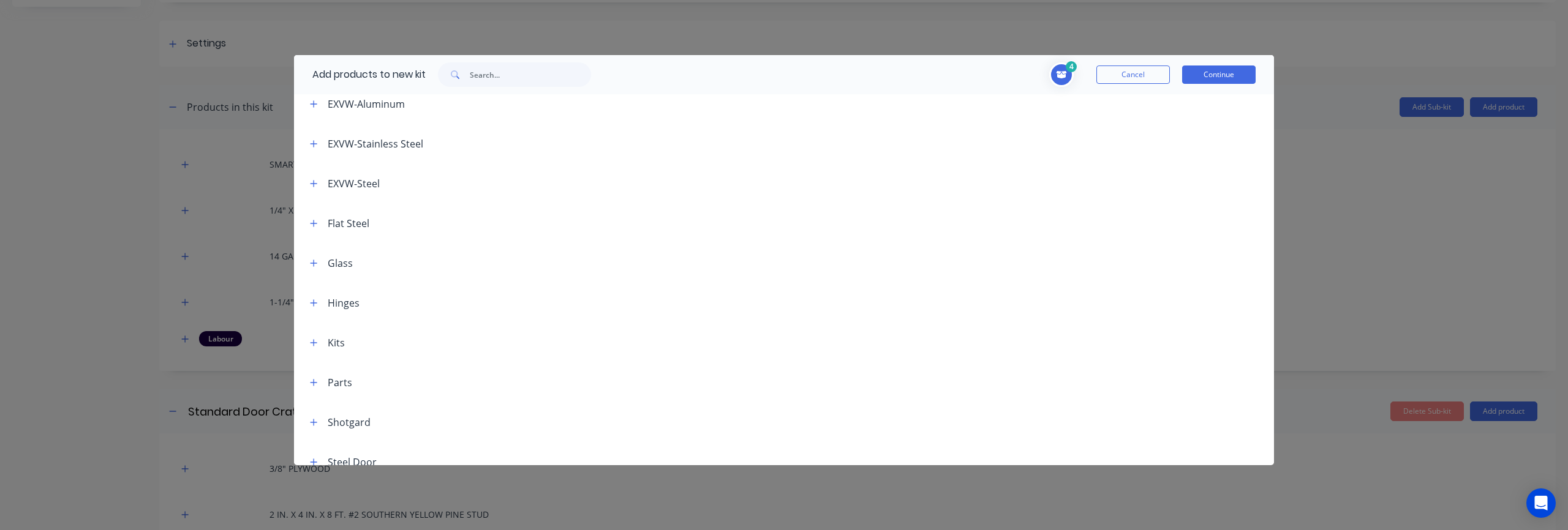
click at [317, 270] on span at bounding box center [314, 263] width 16 height 16
click at [315, 265] on icon "button" at bounding box center [314, 263] width 7 height 9
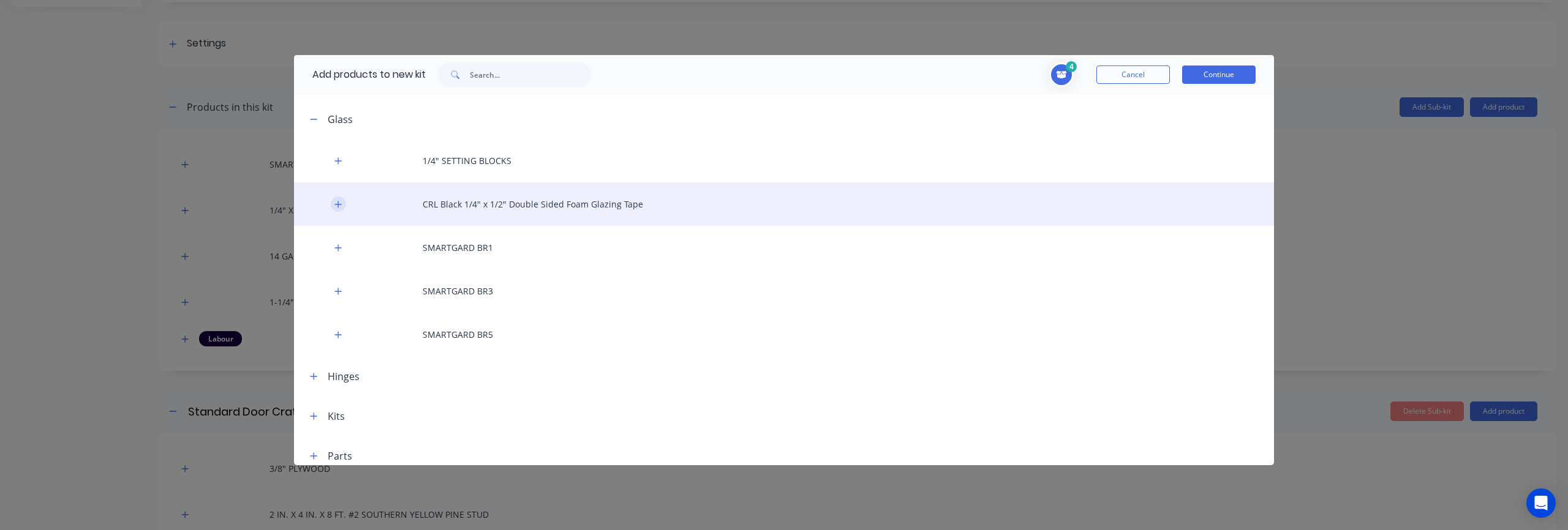
click at [343, 208] on button "button" at bounding box center [338, 204] width 16 height 16
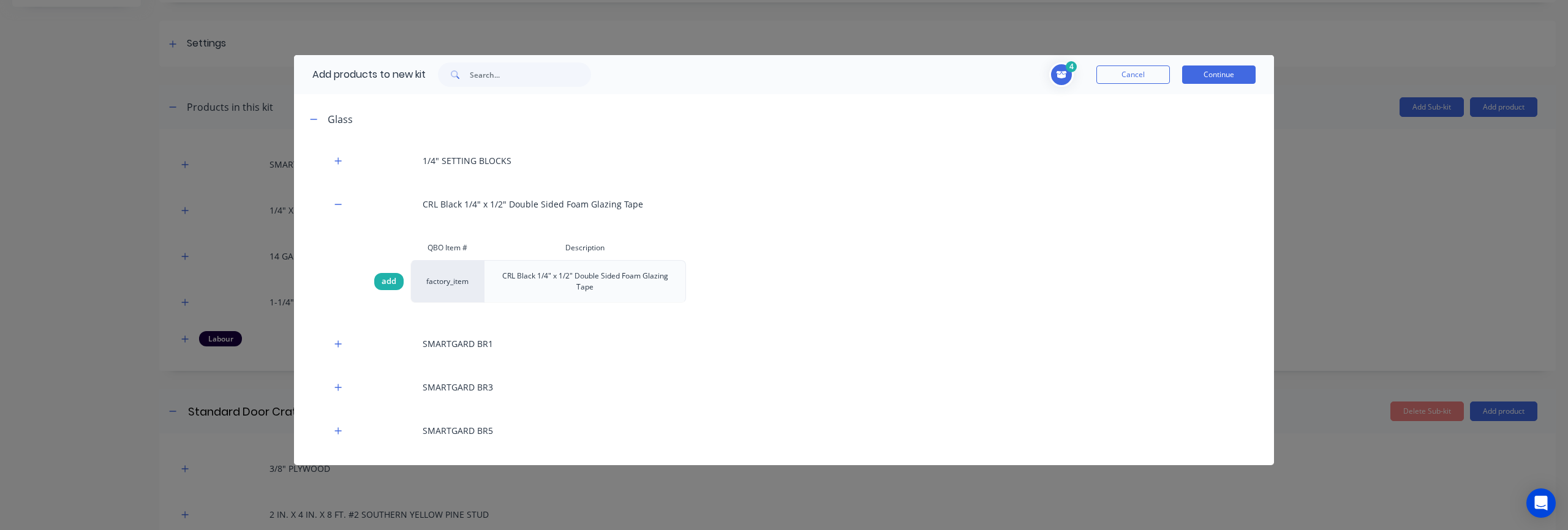
click at [393, 282] on span "add" at bounding box center [389, 282] width 15 height 12
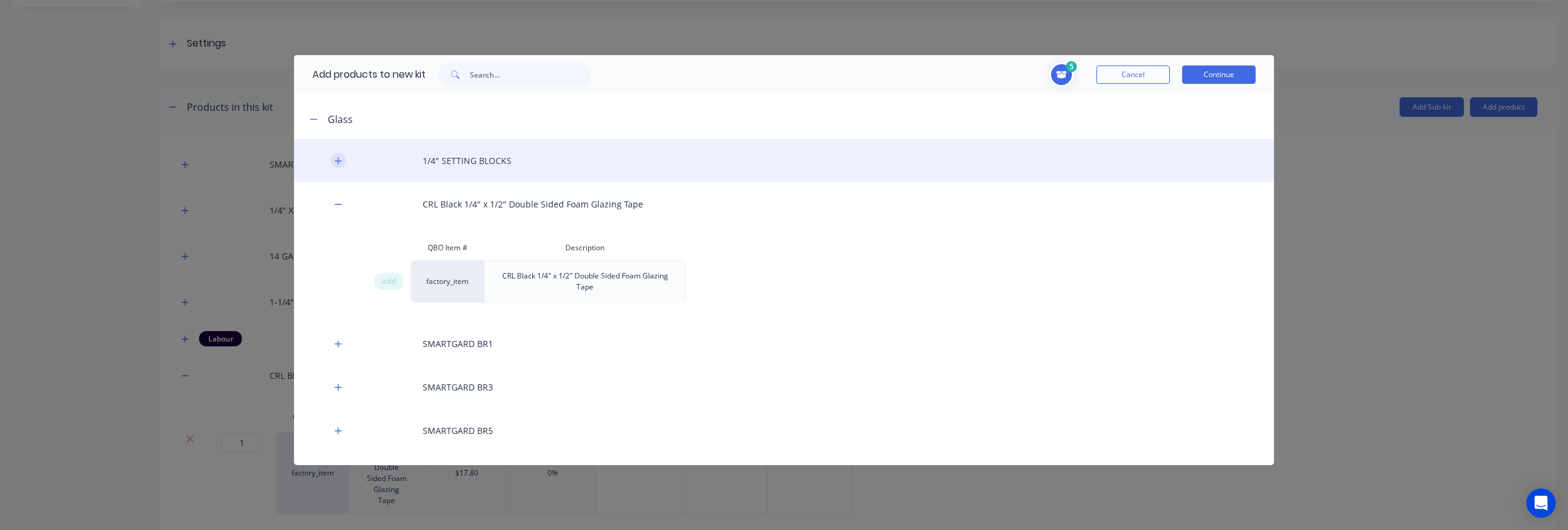
click at [334, 165] on button "button" at bounding box center [338, 160] width 16 height 16
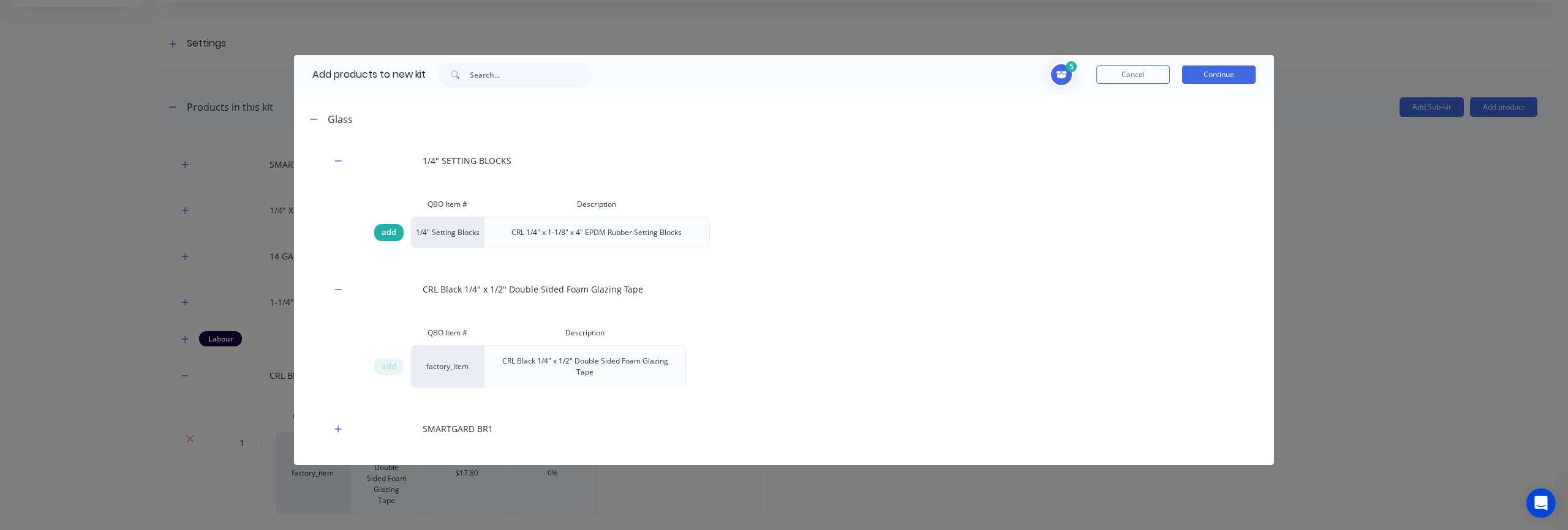
click at [387, 233] on span "add" at bounding box center [389, 233] width 15 height 12
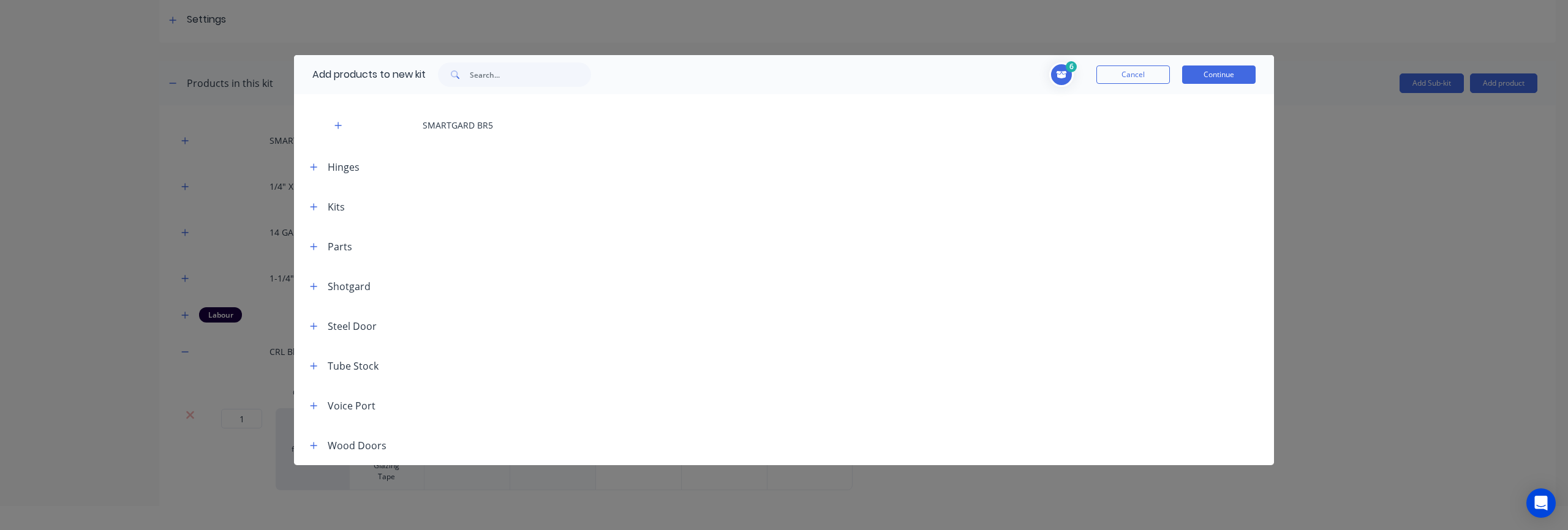
scroll to position [61, 0]
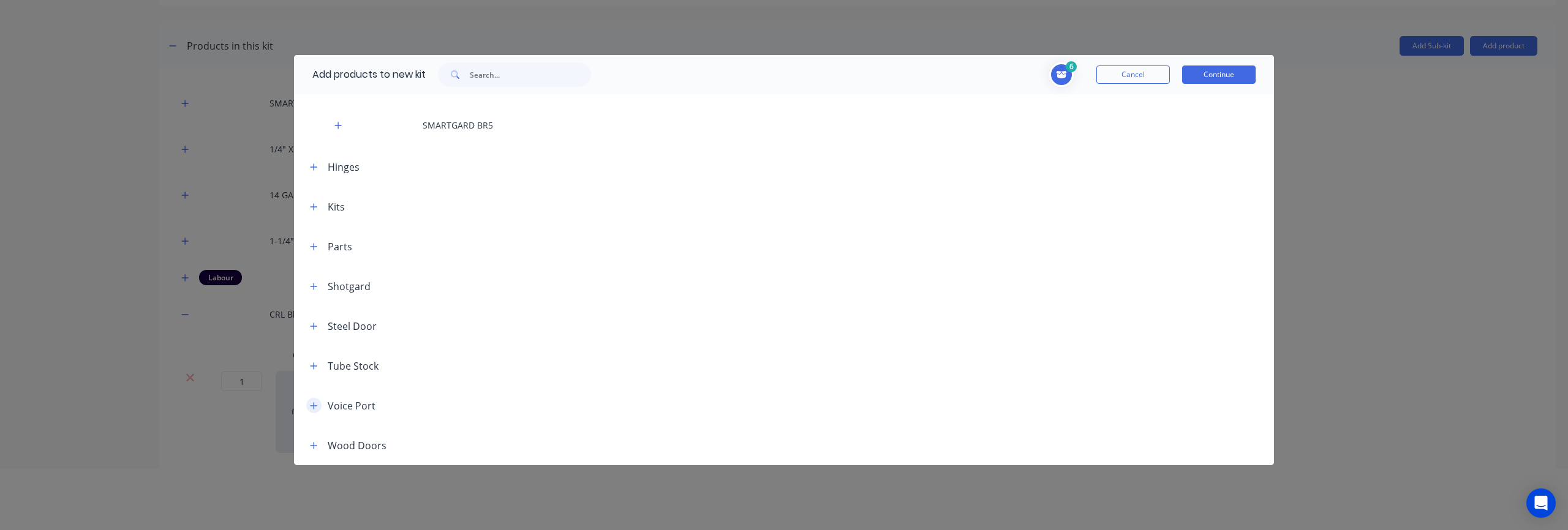
click at [312, 406] on icon "button" at bounding box center [314, 406] width 7 height 7
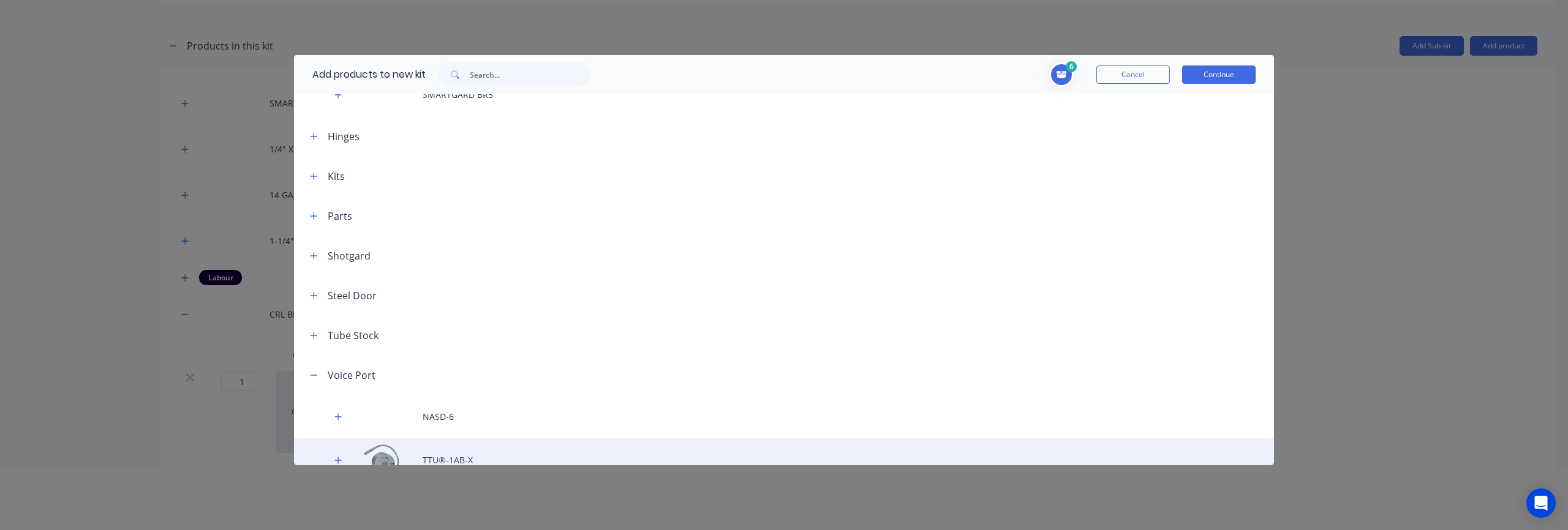
scroll to position [990, 0]
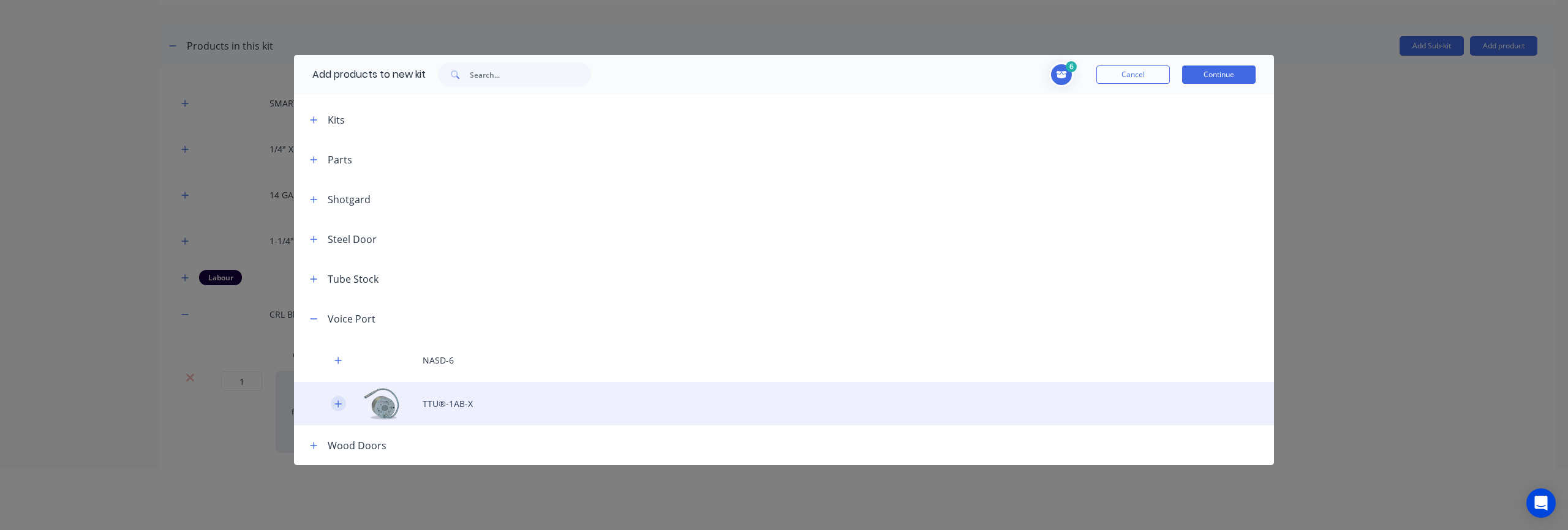
click at [342, 401] on button "button" at bounding box center [338, 404] width 16 height 16
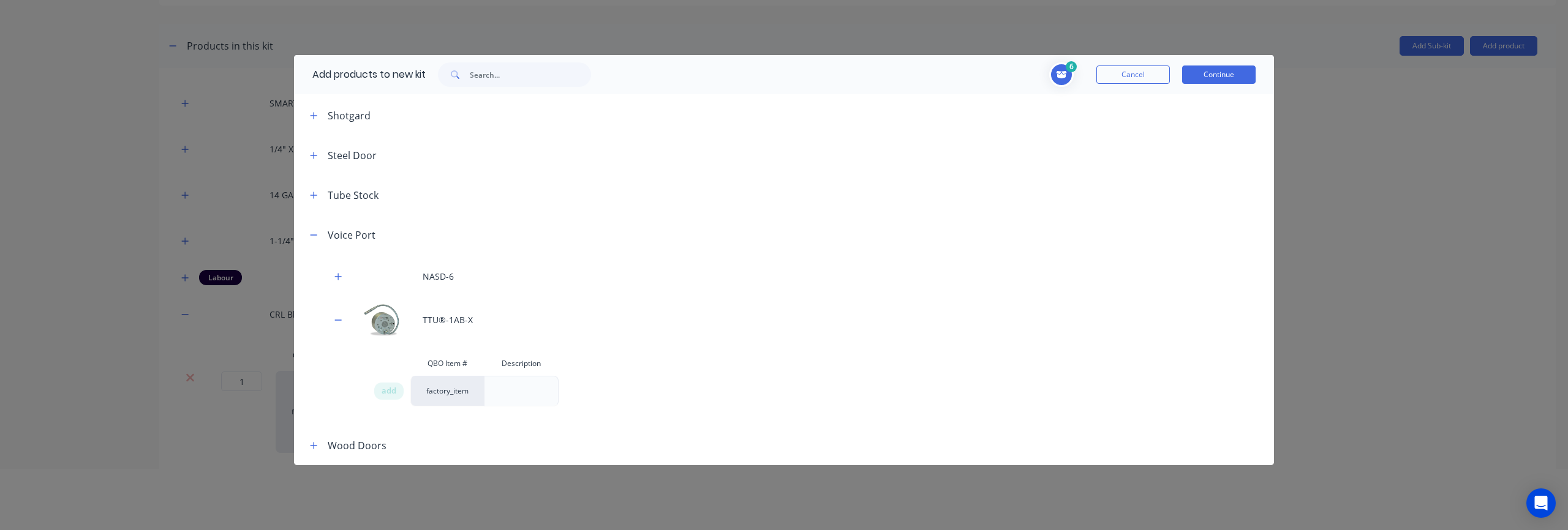
scroll to position [1067, 0]
click at [380, 399] on div "add" at bounding box center [388, 399] width 29 height 17
click at [1228, 75] on button "Continue" at bounding box center [1219, 75] width 73 height 19
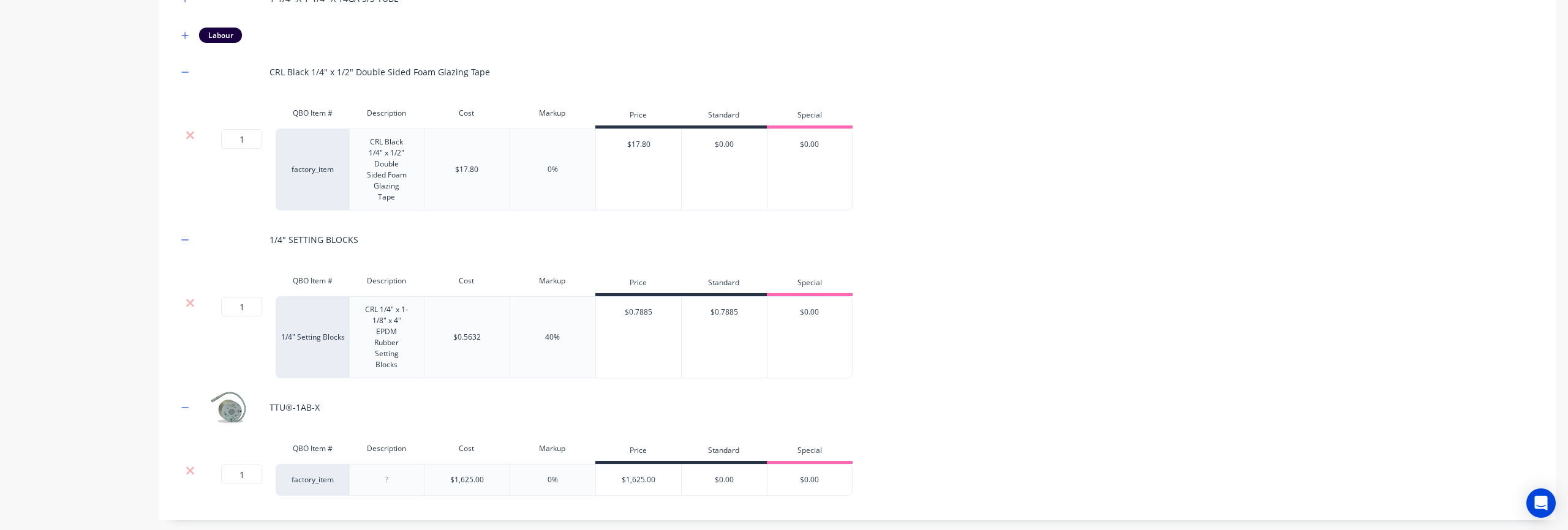
scroll to position [513, 0]
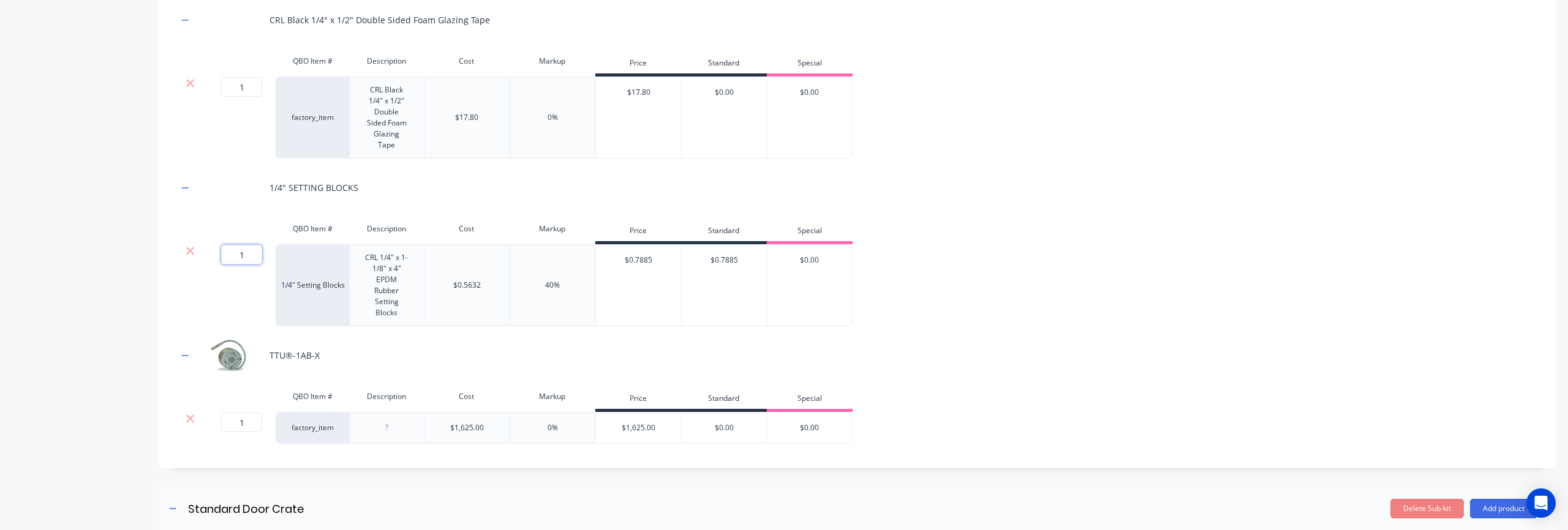
click at [243, 246] on input "1" at bounding box center [241, 254] width 41 height 19
drag, startPoint x: 248, startPoint y: 245, endPoint x: 238, endPoint y: 245, distance: 10.0
click at [238, 245] on input "1" at bounding box center [241, 254] width 41 height 19
type input "4"
click at [411, 338] on div "TTU®-1AB-X" at bounding box center [857, 355] width 1360 height 34
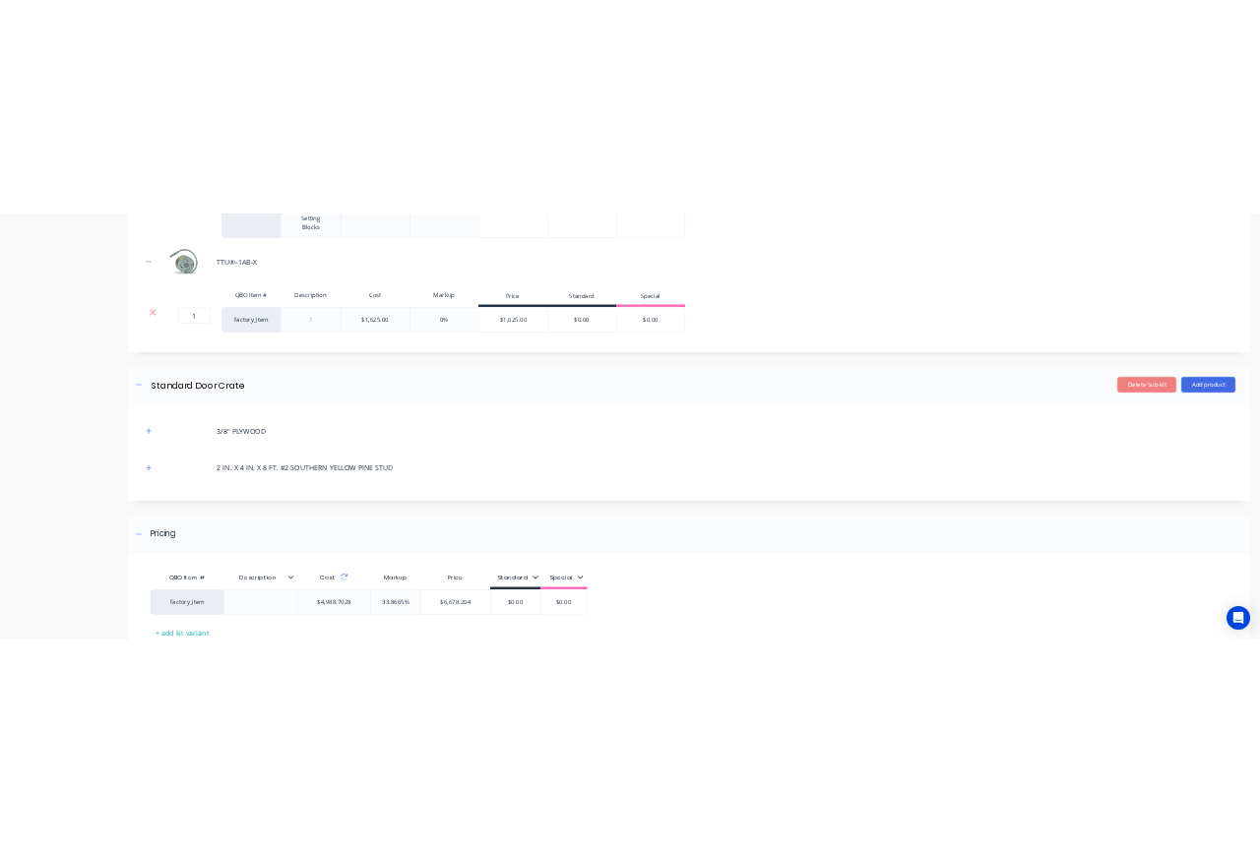
scroll to position [1422, 0]
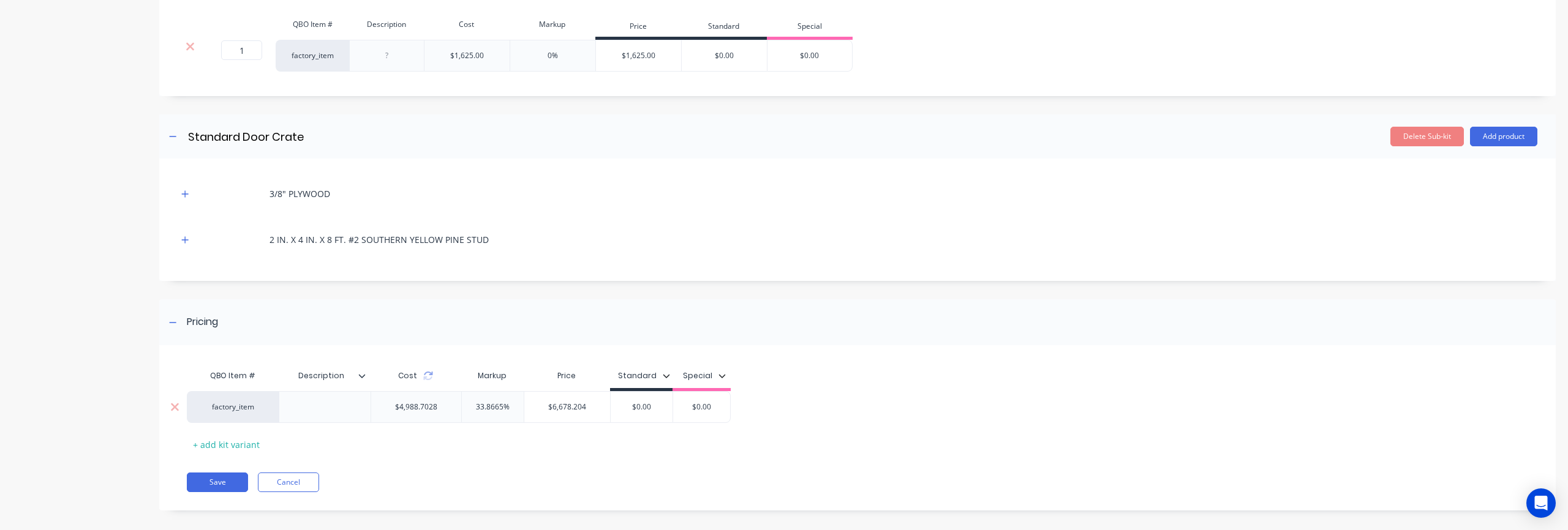
click at [490, 402] on input "33.8665%" at bounding box center [492, 407] width 62 height 11
drag, startPoint x: 473, startPoint y: 394, endPoint x: 535, endPoint y: 396, distance: 62.0
click at [535, 396] on div "factory_item $4,988.7028 33.8665% 33.8665% $6,678.204 $0.00 $0.00" at bounding box center [459, 407] width 544 height 32
type input "50"
click at [577, 443] on div "QBO Item # Description Cost Markup Price Standard Special factory_item $4,988.7…" at bounding box center [850, 409] width 1327 height 91
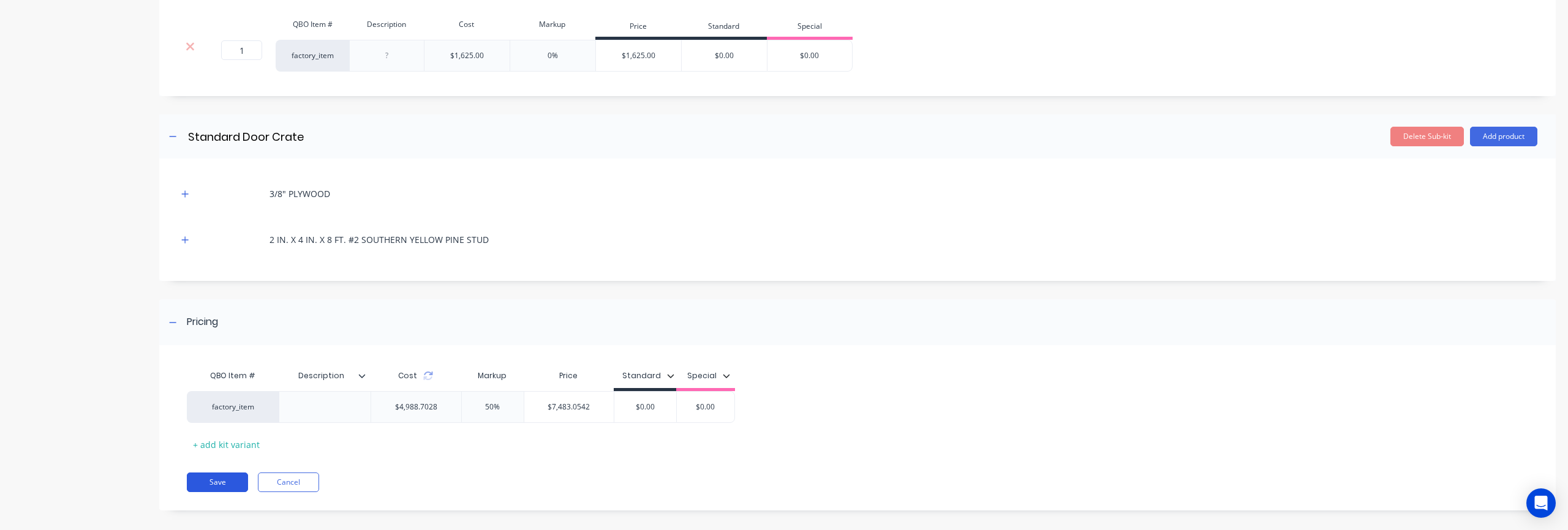
click at [213, 473] on button "Save" at bounding box center [217, 482] width 61 height 19
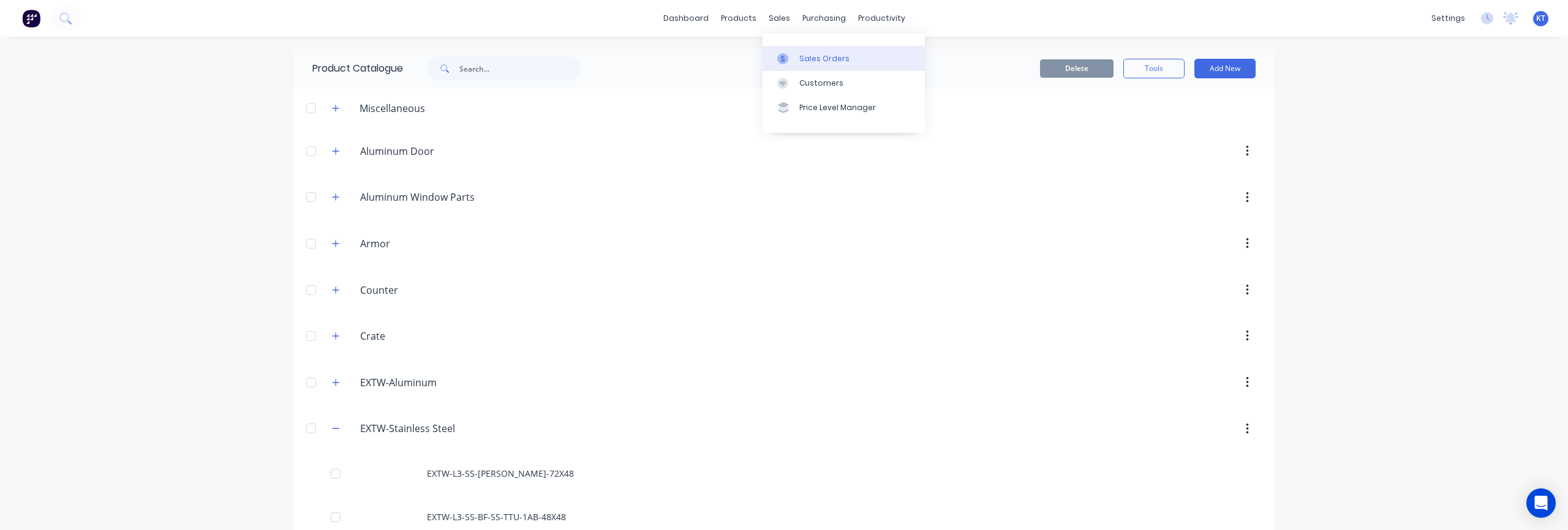
click at [800, 53] on div "Sales Orders" at bounding box center [824, 59] width 50 height 11
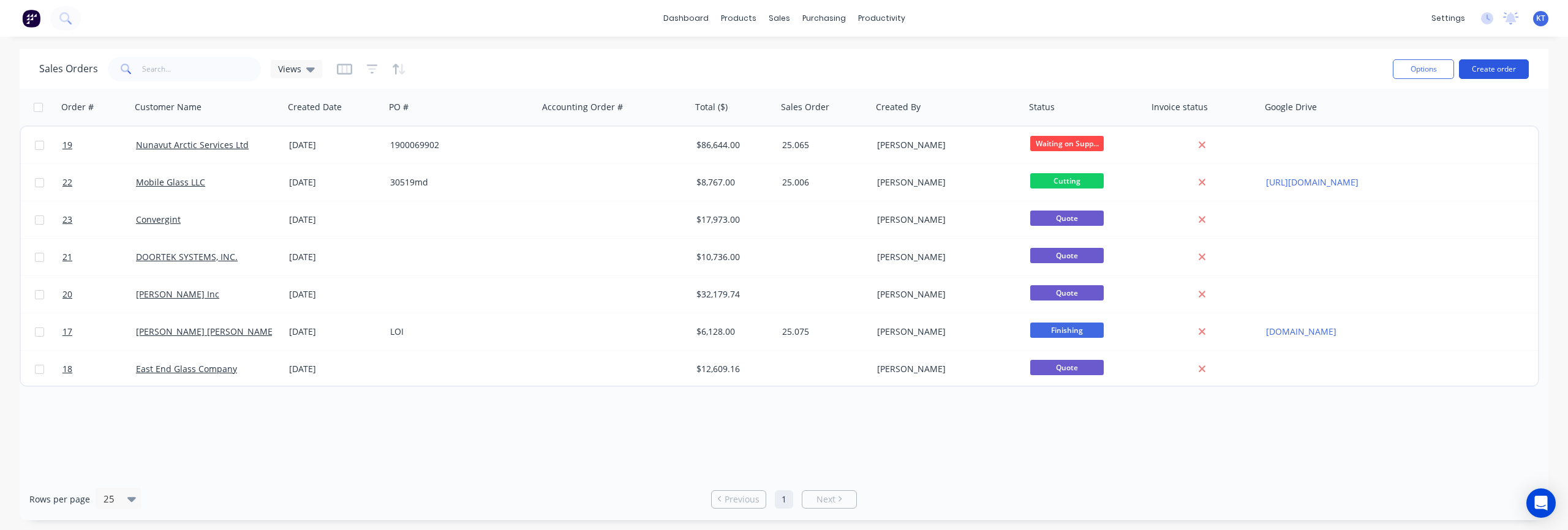
click at [1513, 68] on button "Create order" at bounding box center [1494, 68] width 70 height 19
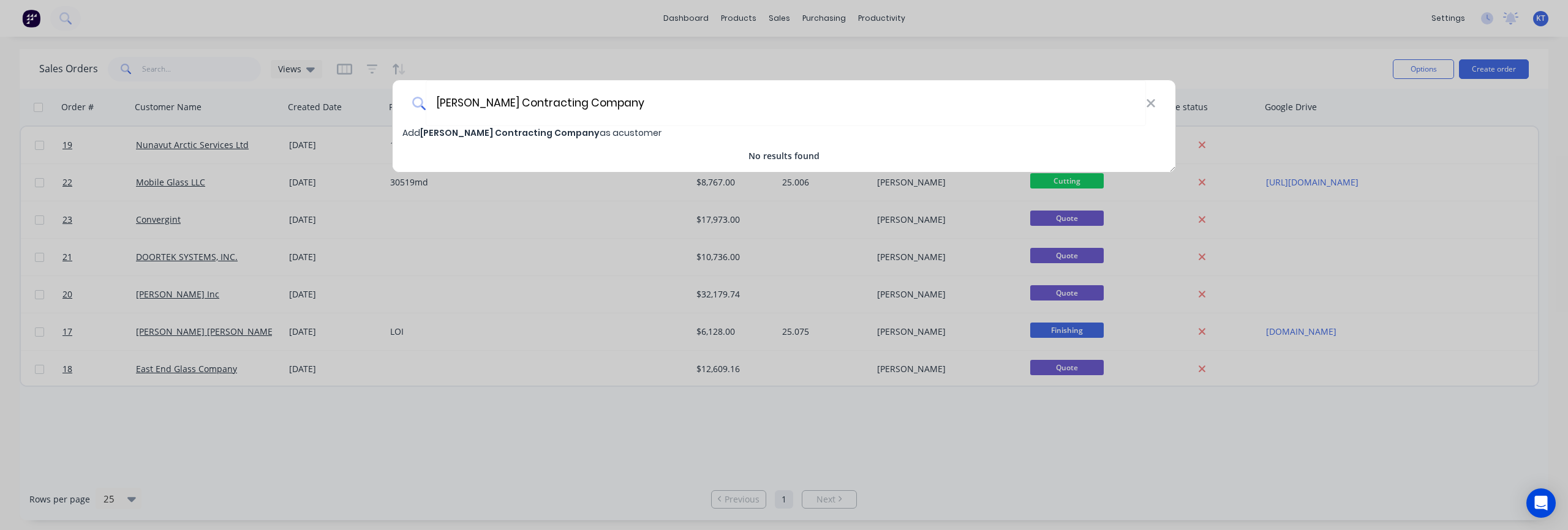
type input "Mullan Contracting Company"
click at [460, 135] on span "Mullan Contracting Company" at bounding box center [510, 133] width 179 height 12
select select "US"
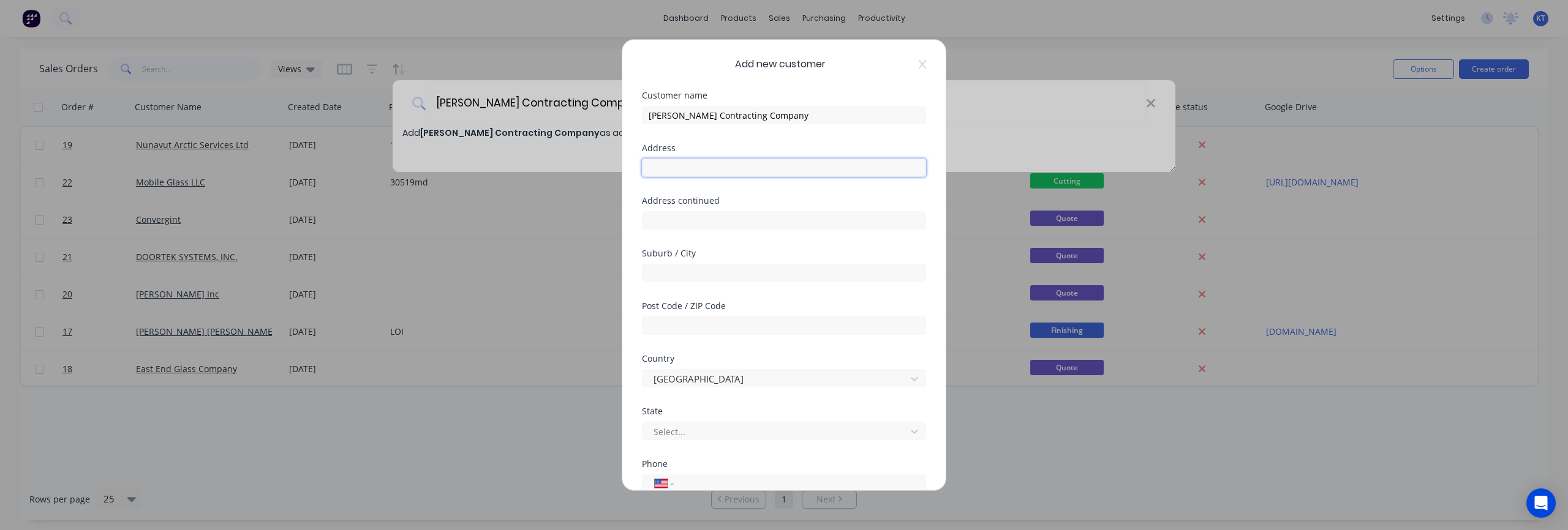
click at [656, 172] on input "text" at bounding box center [784, 168] width 284 height 19
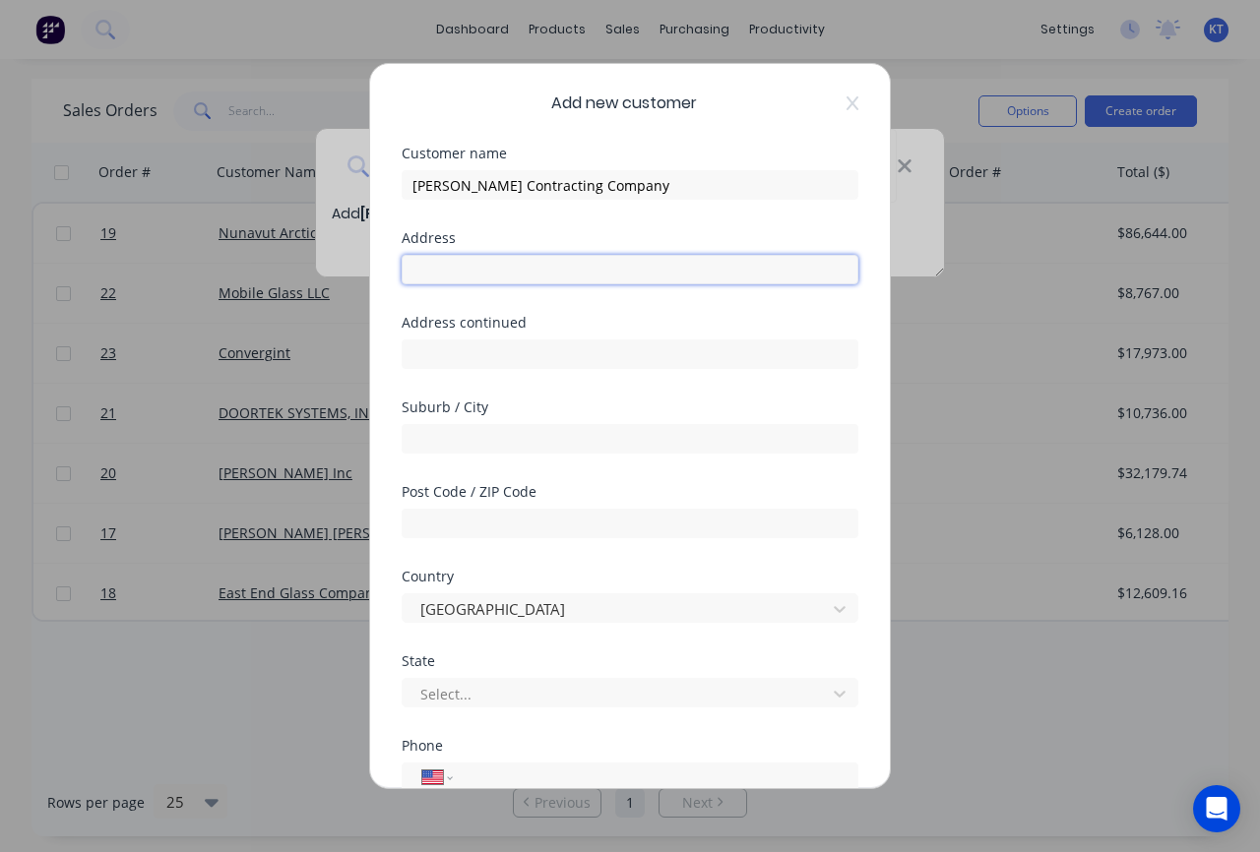
paste input "2330 W. Joppa Road, Suite 210"
type input "2330 W. Joppa Road, Suite 210"
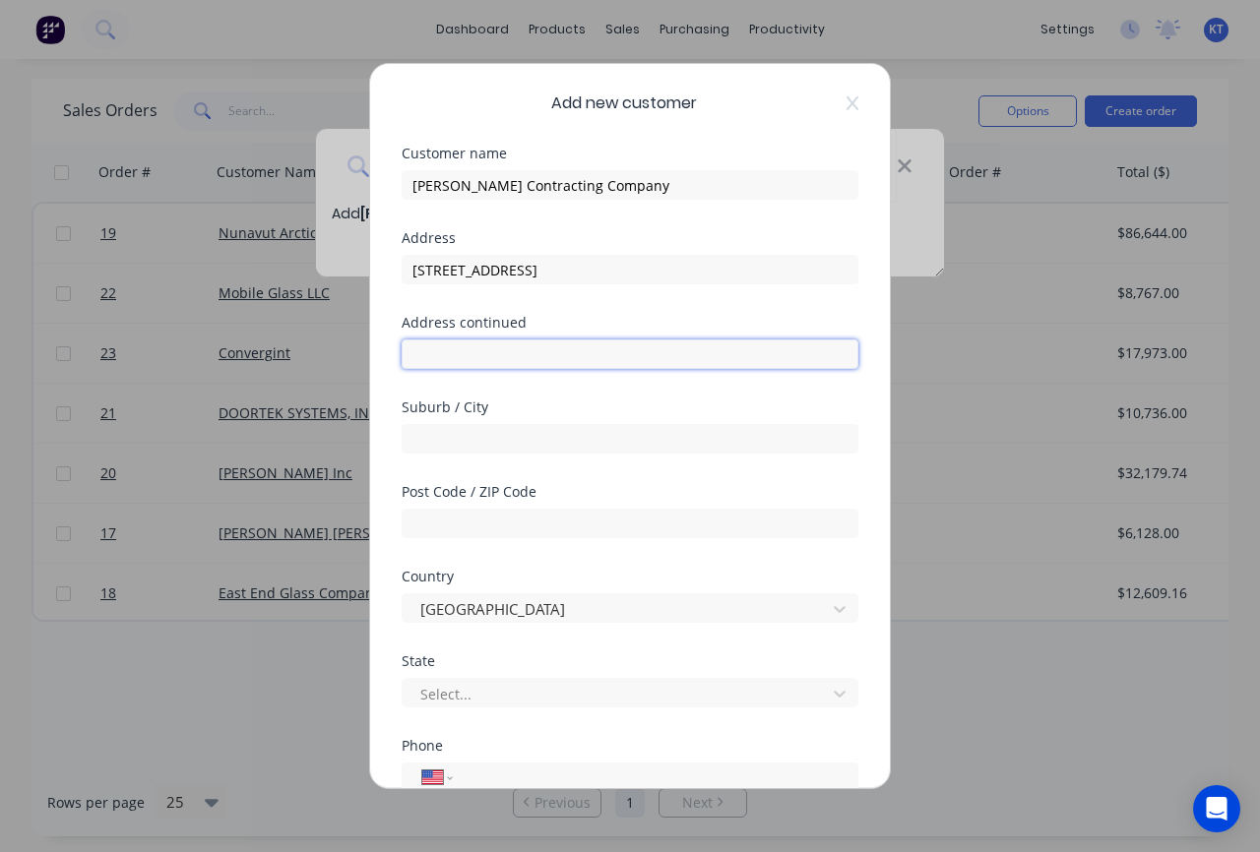
click at [453, 350] on input "text" at bounding box center [630, 355] width 457 height 30
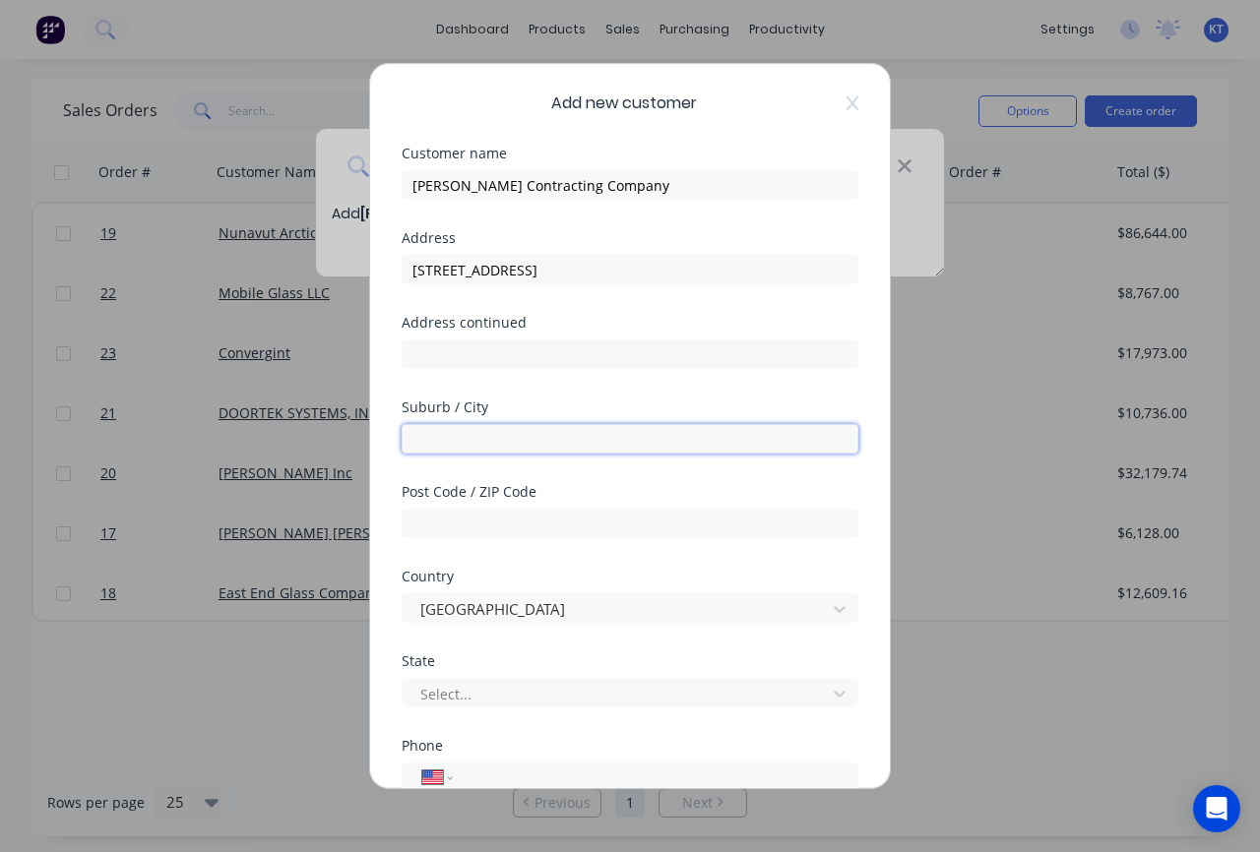
click at [443, 437] on input "text" at bounding box center [630, 439] width 457 height 30
paste input "Lutherville"
type input "Lutherville"
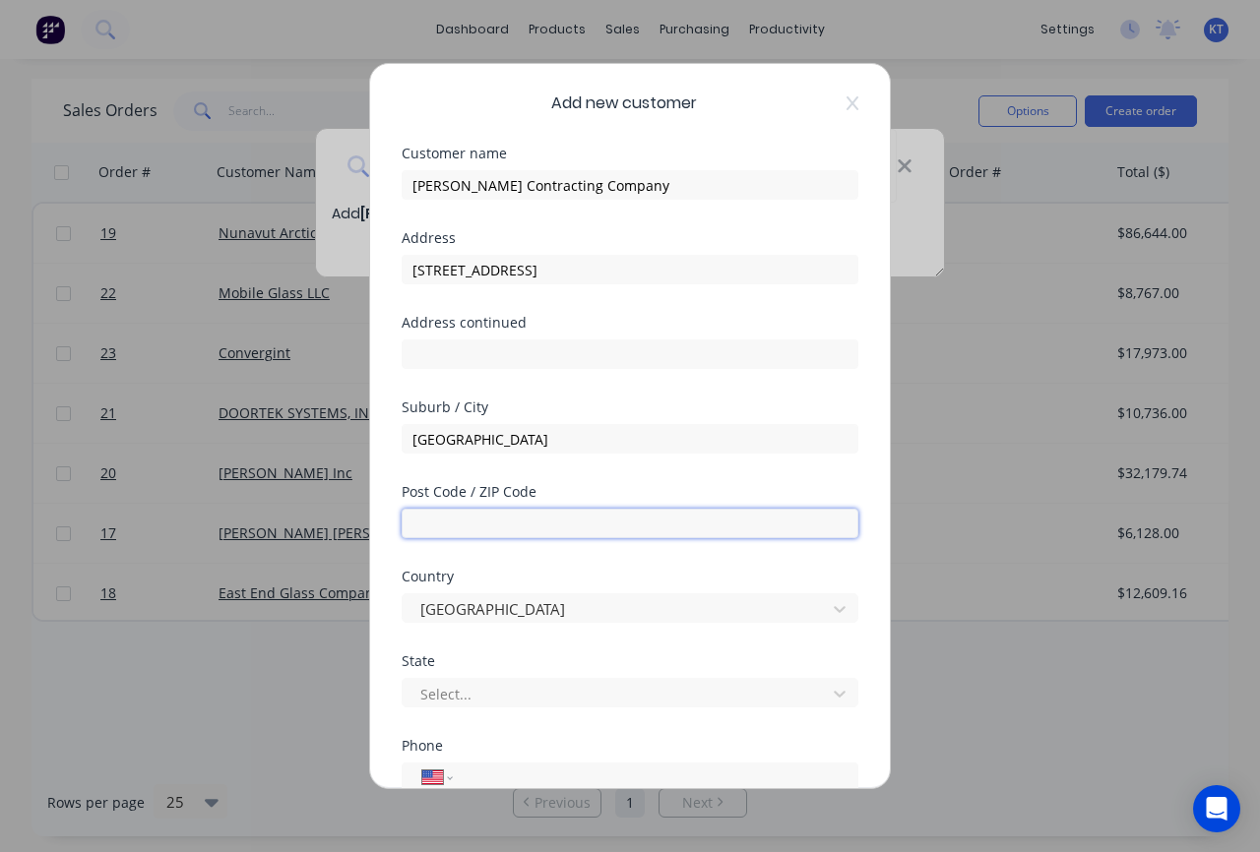
click at [437, 521] on input "text" at bounding box center [630, 524] width 457 height 30
paste input "21093"
type input "21093"
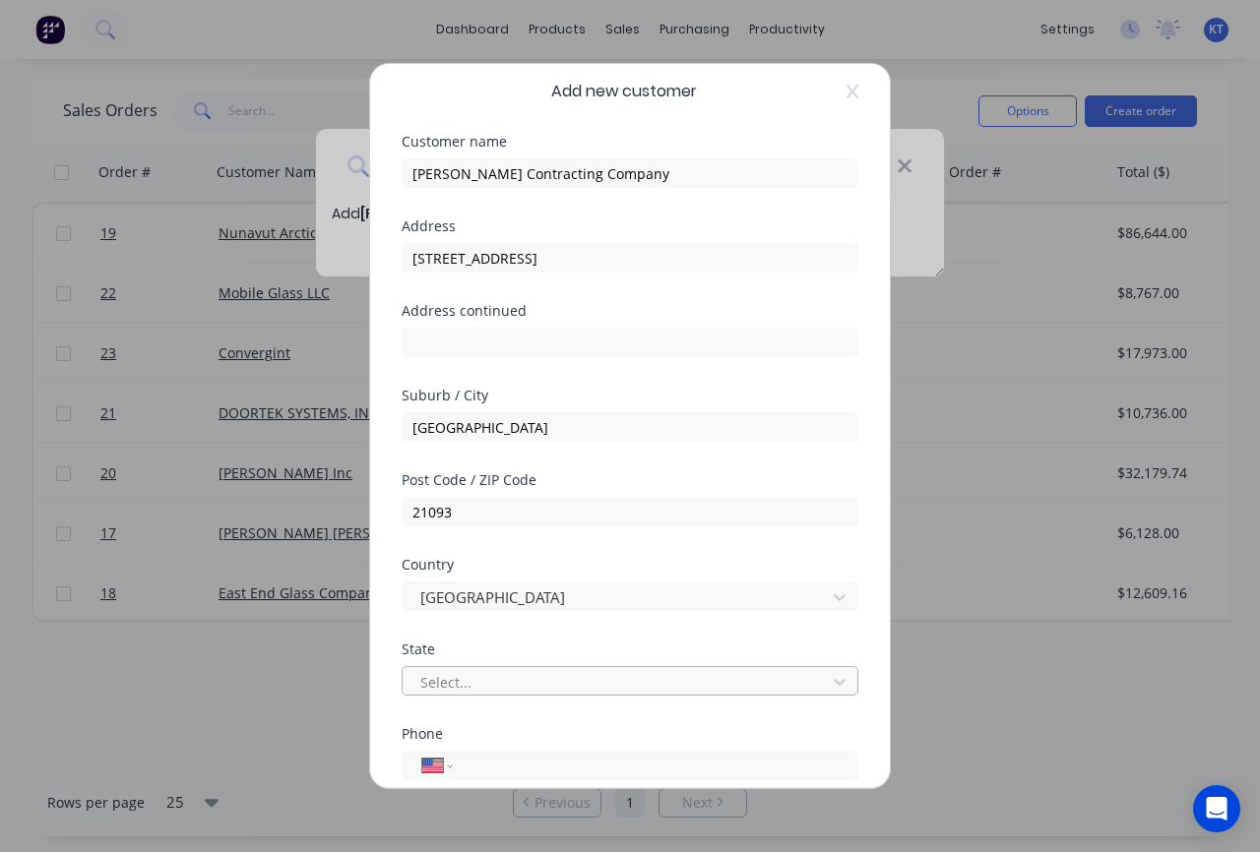
click at [446, 678] on div at bounding box center [617, 681] width 398 height 25
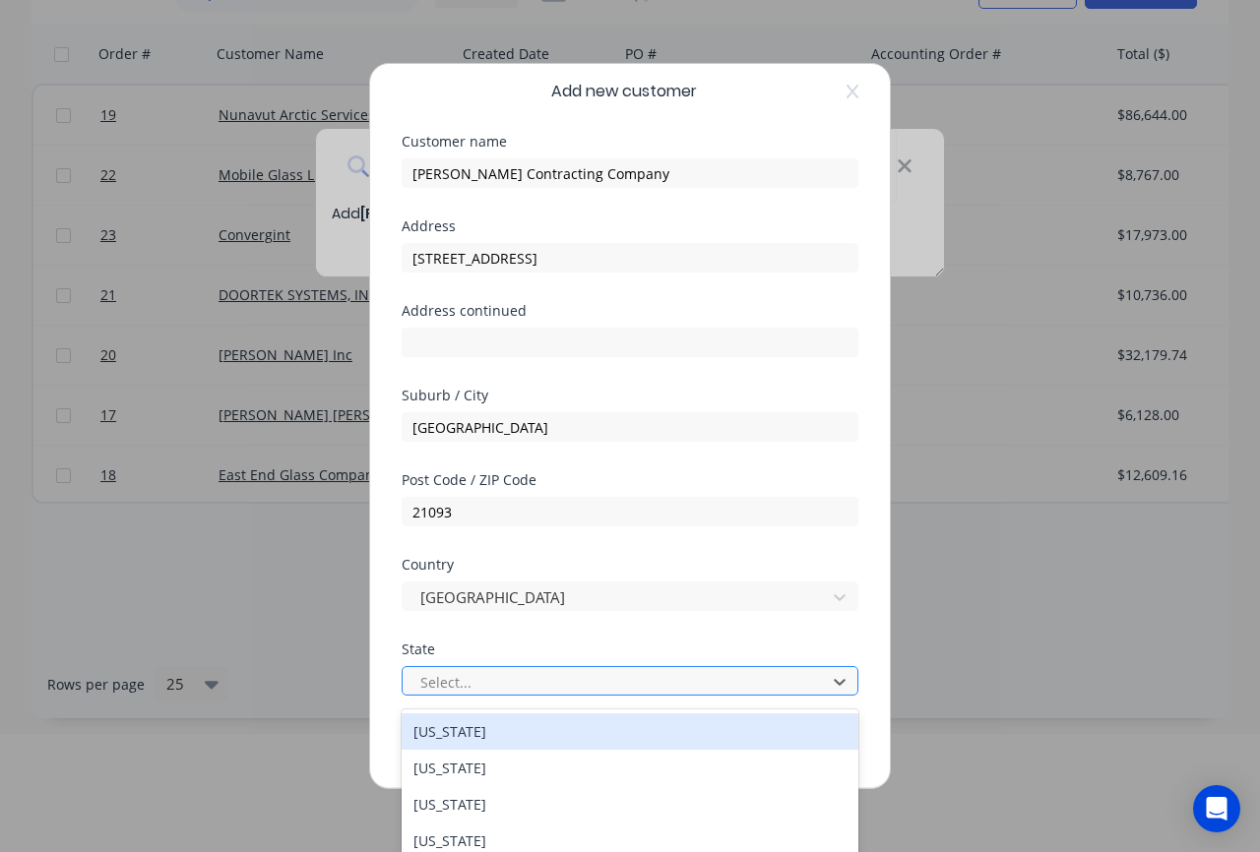
scroll to position [125, 0]
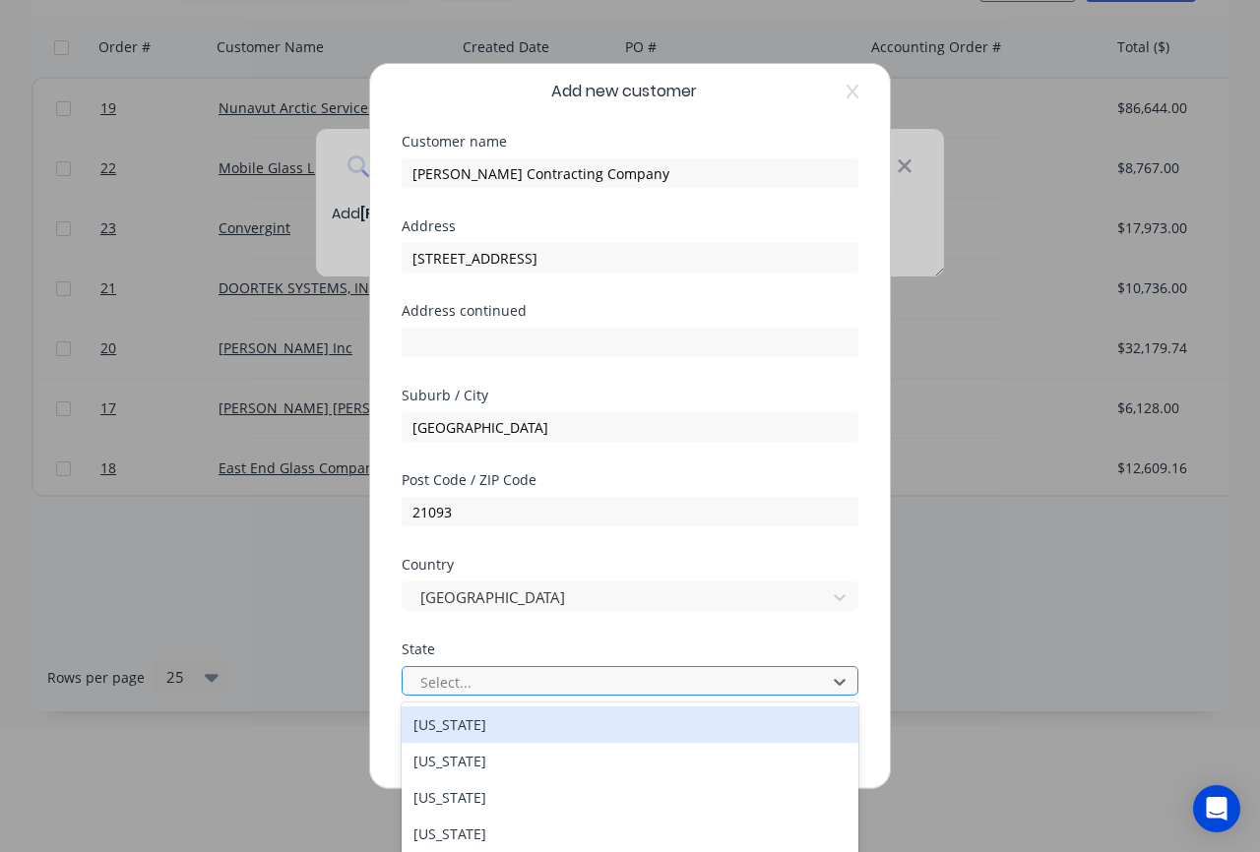
paste input "MD"
type input "MD"
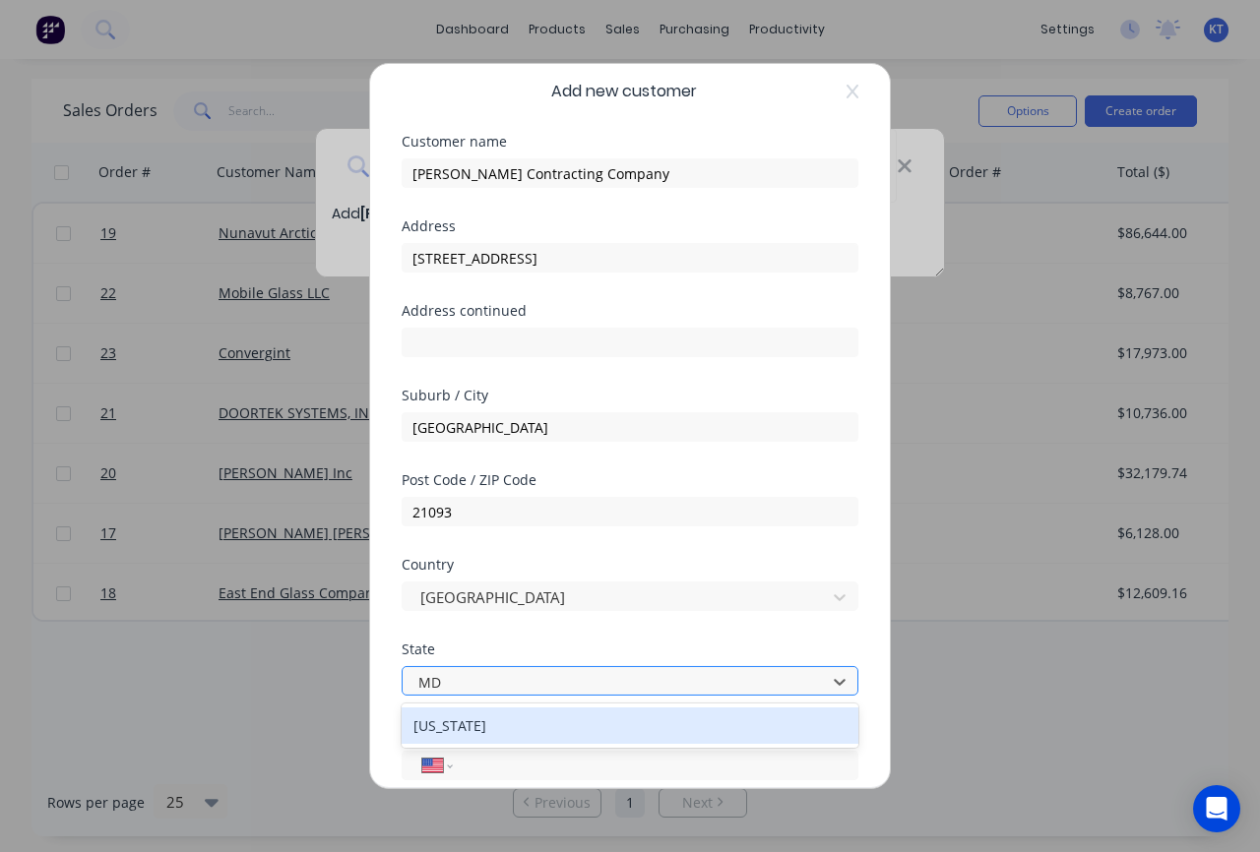
scroll to position [0, 0]
click at [459, 724] on div "Maryland" at bounding box center [630, 726] width 457 height 36
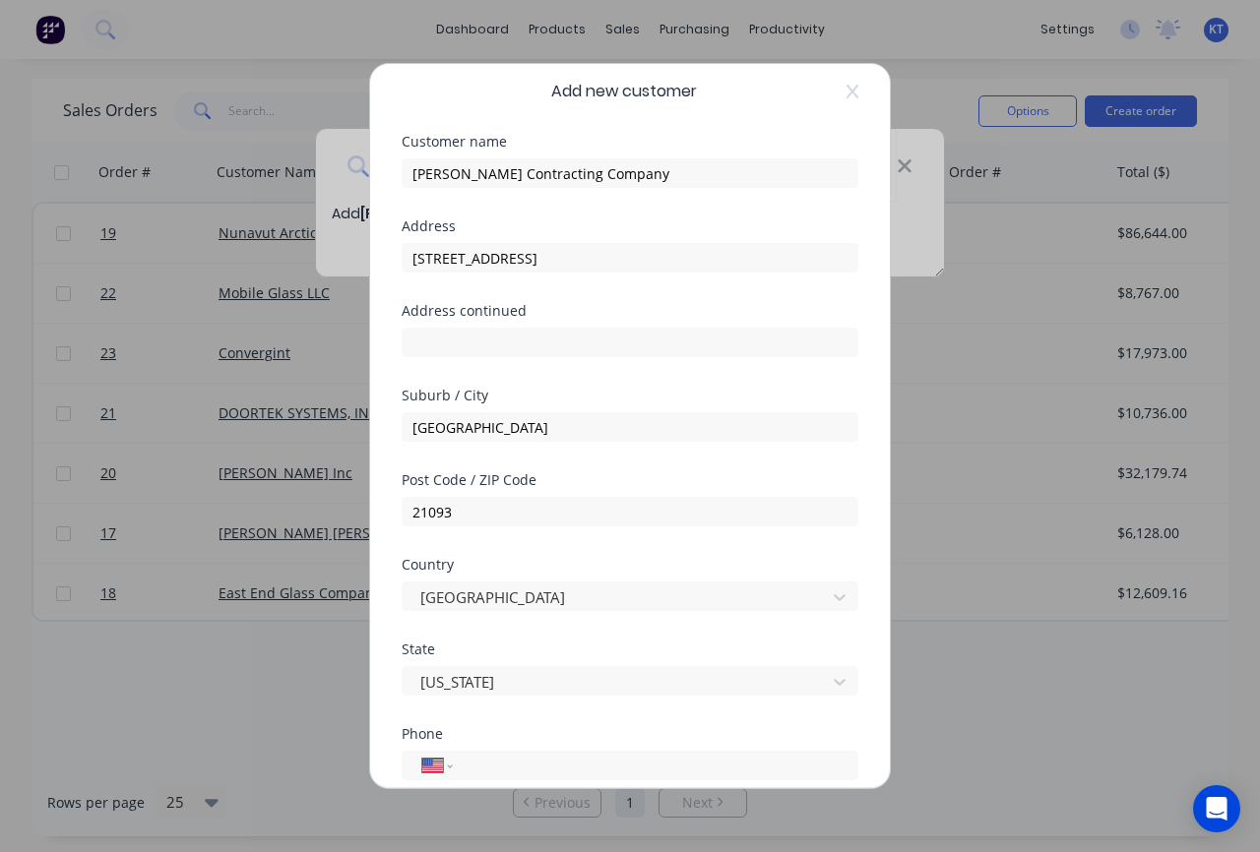
scroll to position [37, 0]
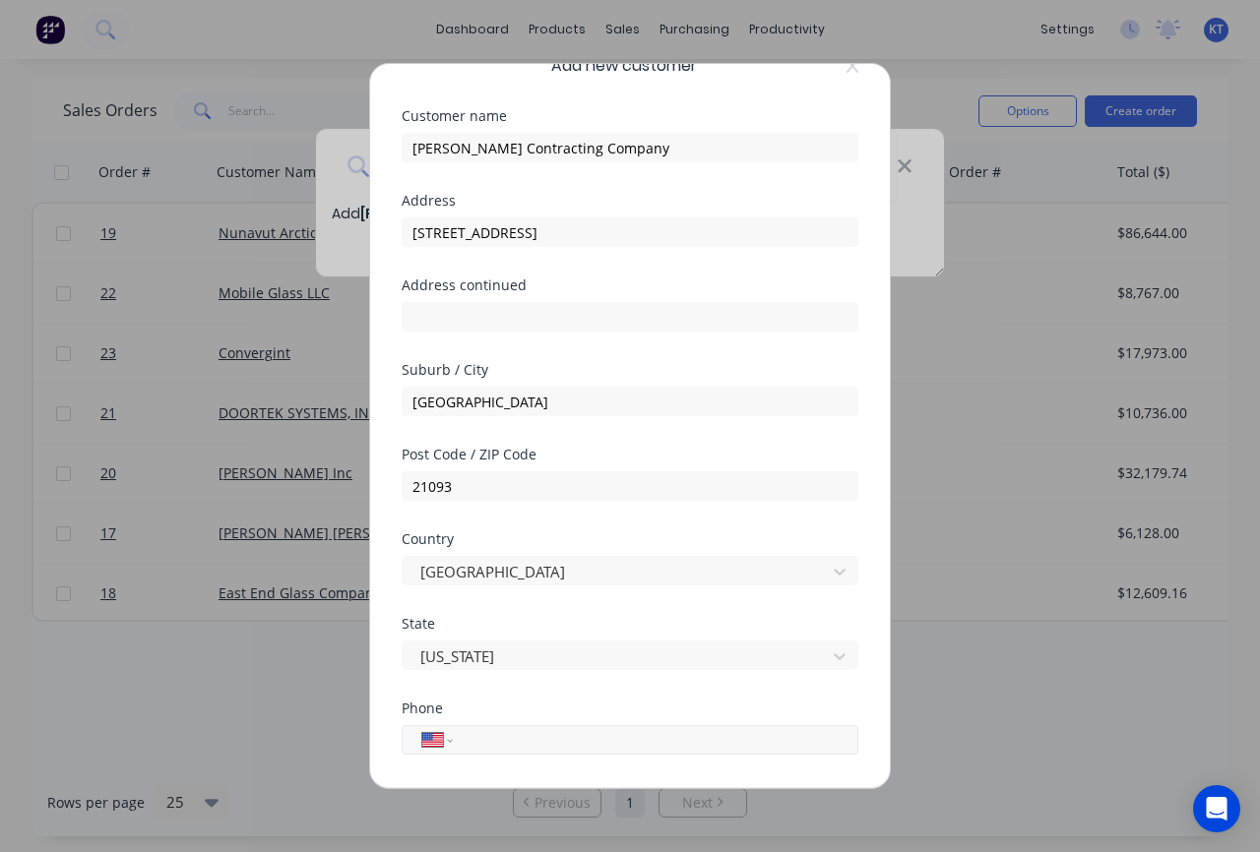
click at [491, 739] on input "tel" at bounding box center [652, 739] width 371 height 23
paste input "(410) 494-9200"
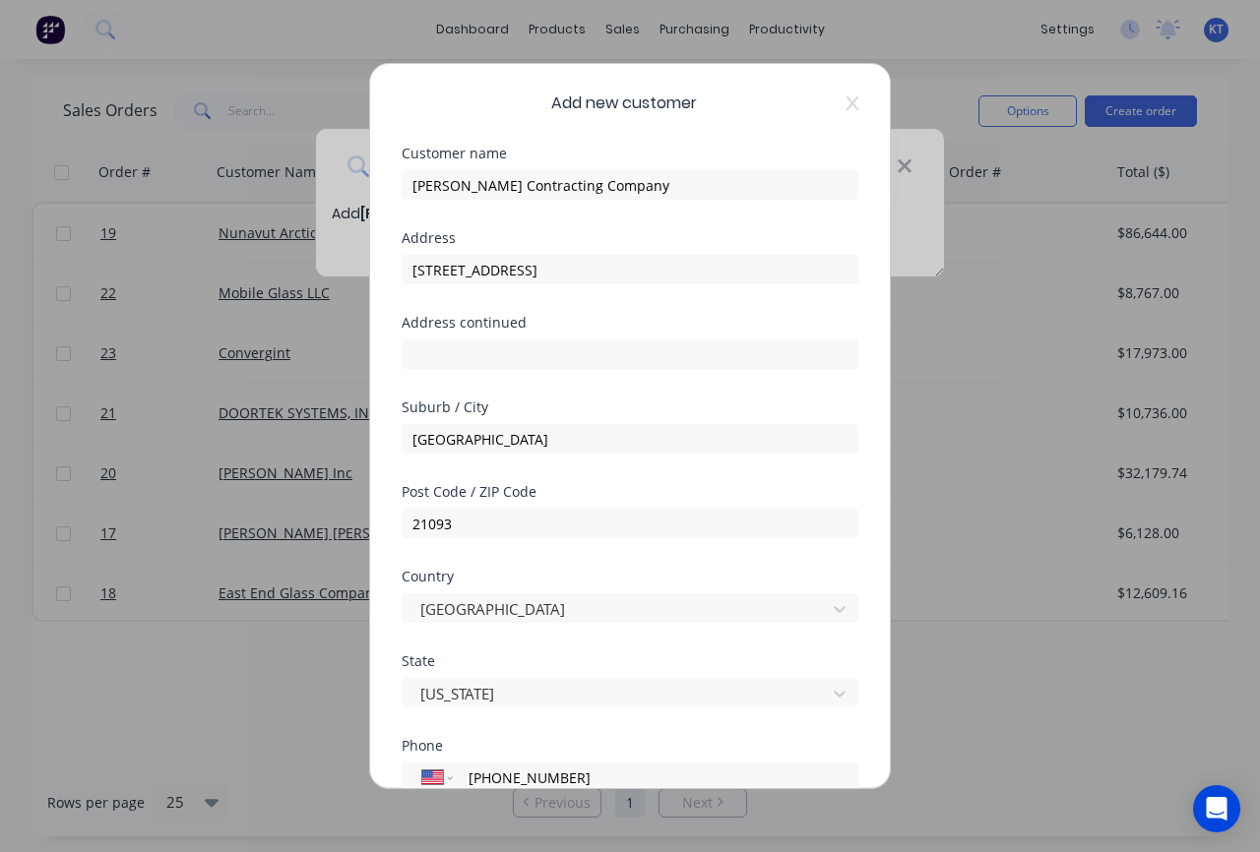
scroll to position [236, 0]
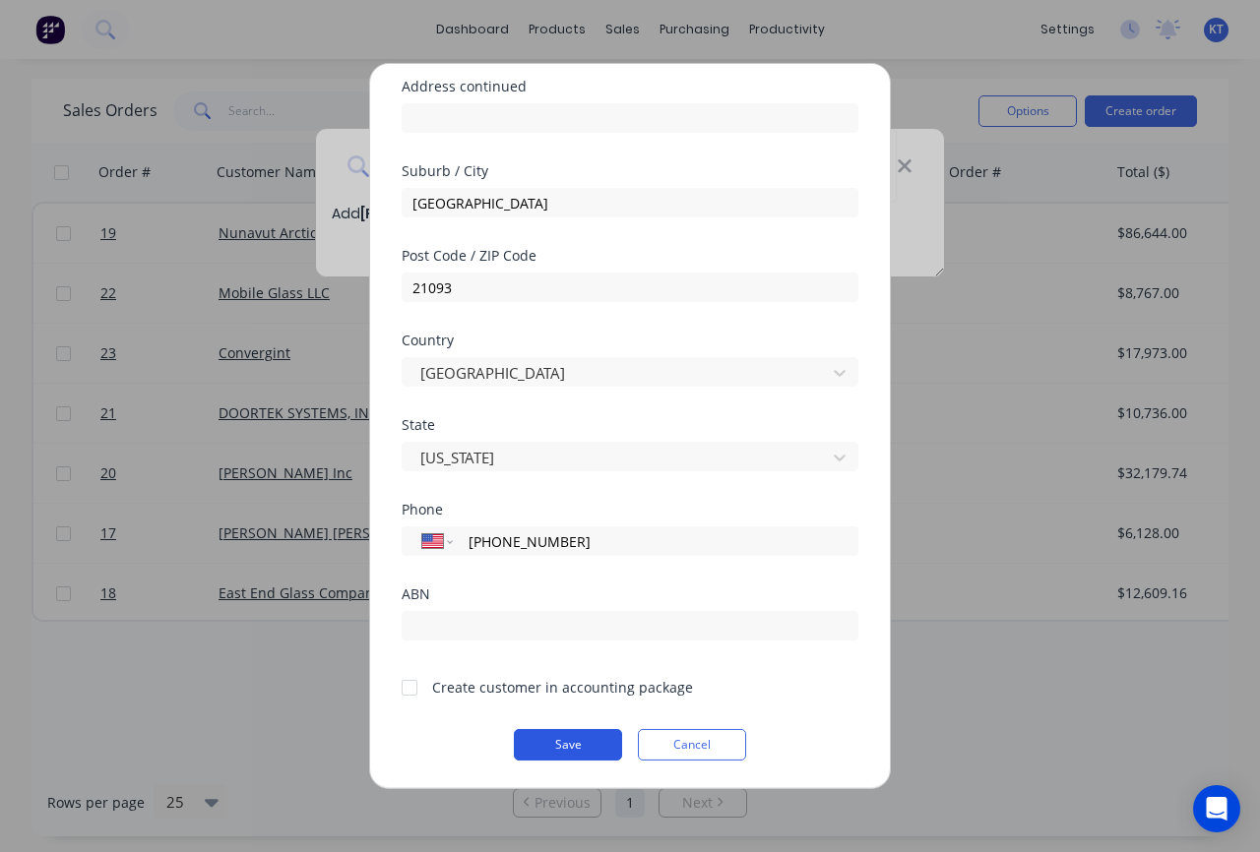
type input "(410) 494-9200"
click at [579, 745] on button "Save" at bounding box center [568, 744] width 108 height 31
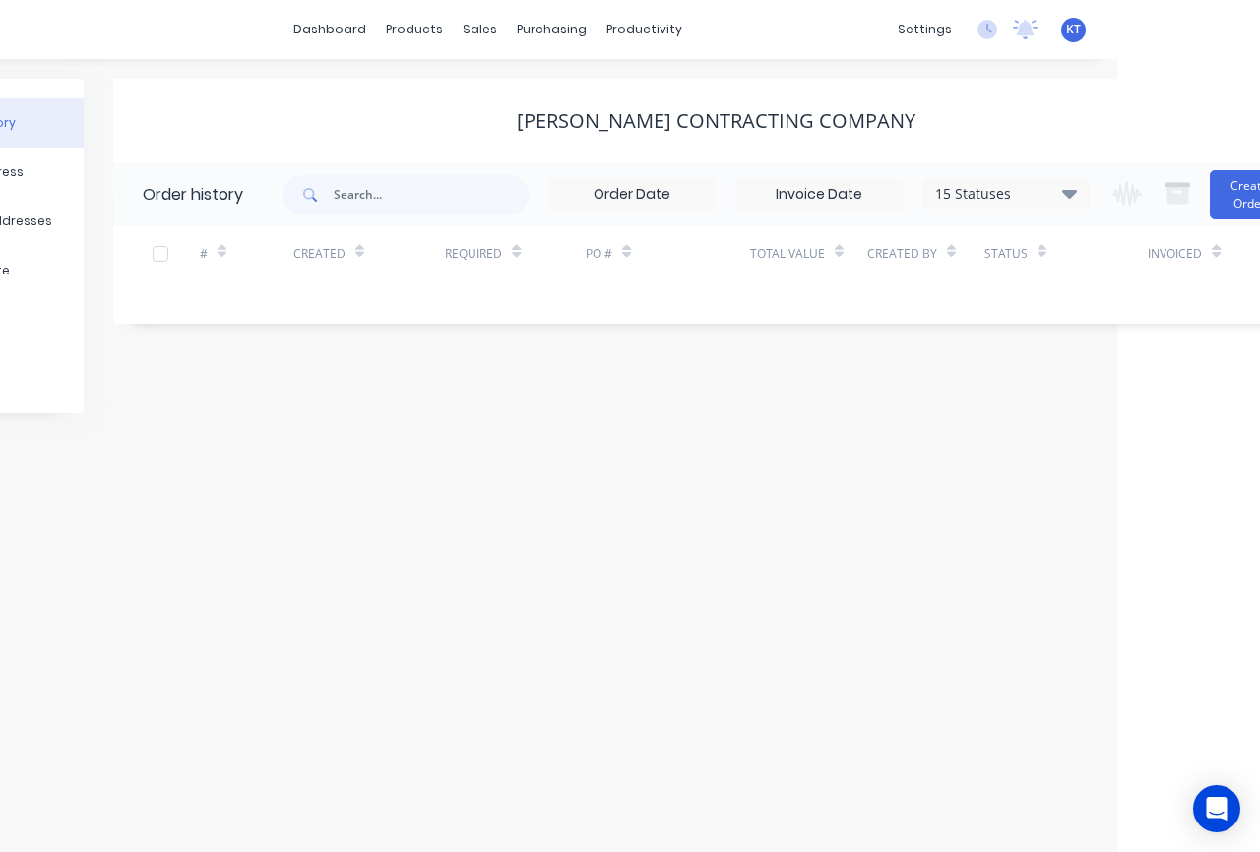
scroll to position [0, 201]
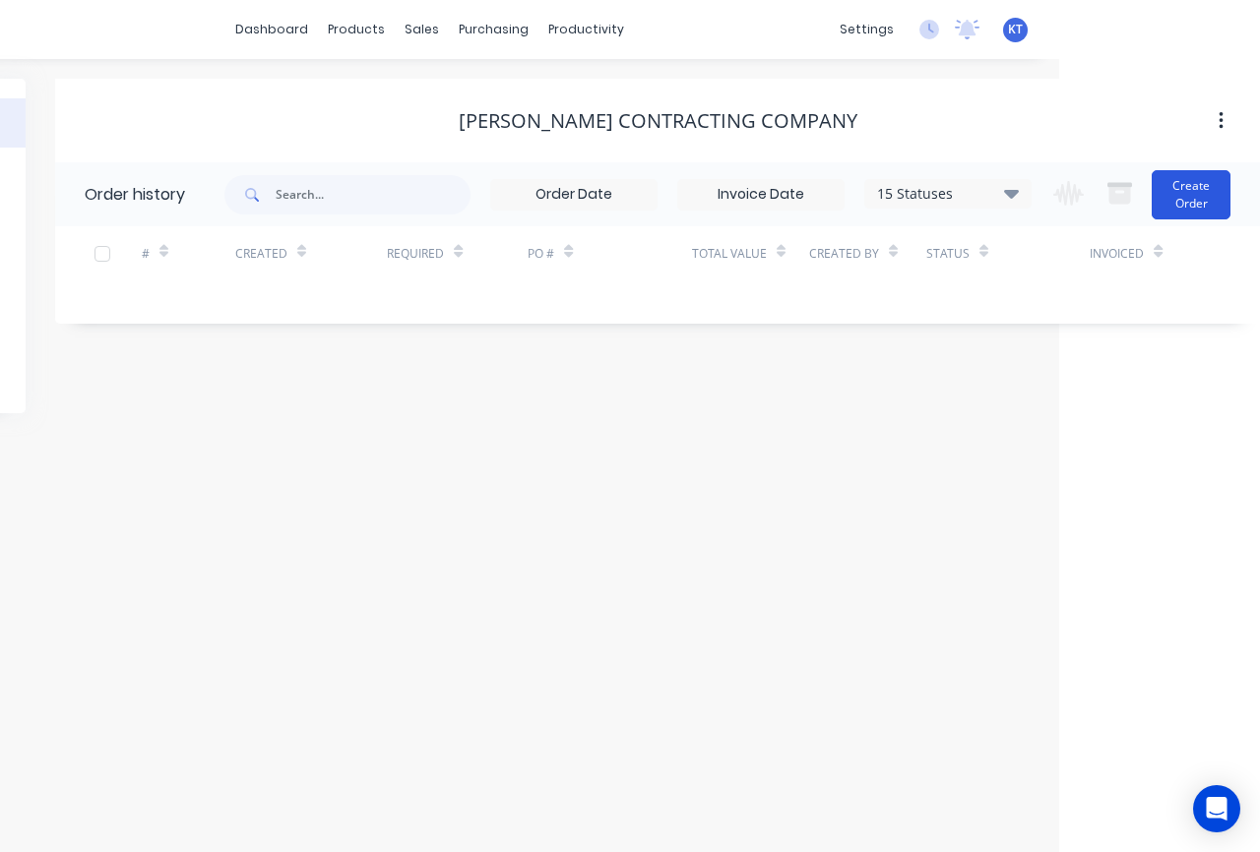
click at [1199, 197] on button "Create Order" at bounding box center [1191, 194] width 79 height 49
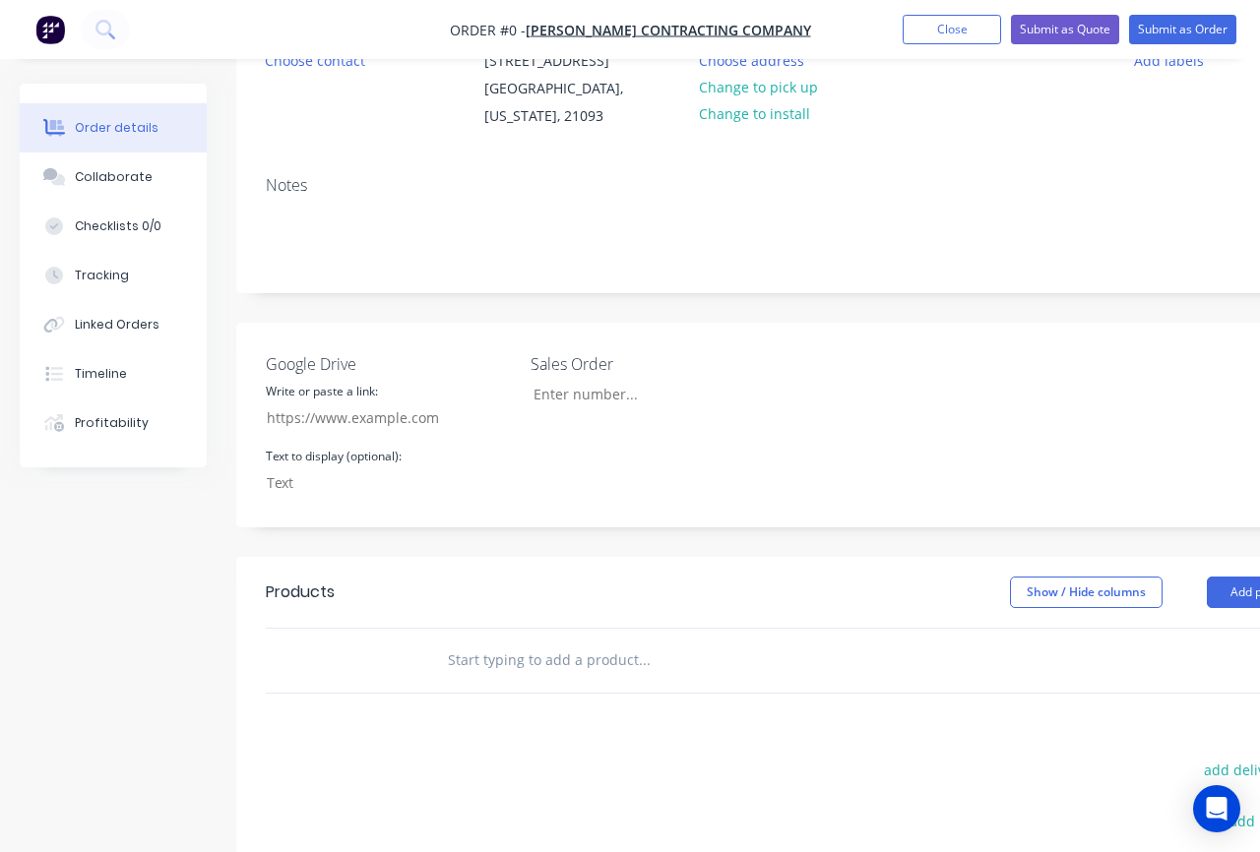
scroll to position [254, 0]
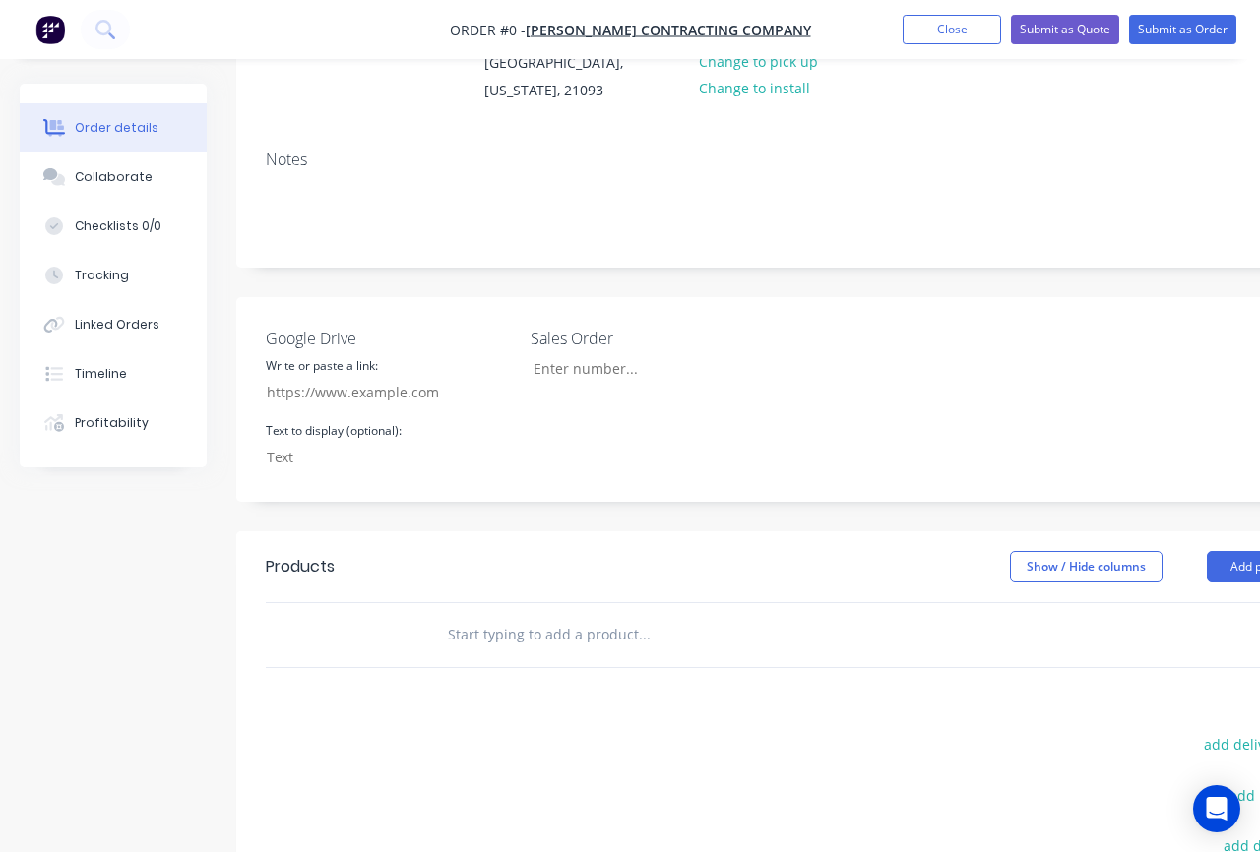
click at [499, 655] on input "text" at bounding box center [644, 634] width 394 height 39
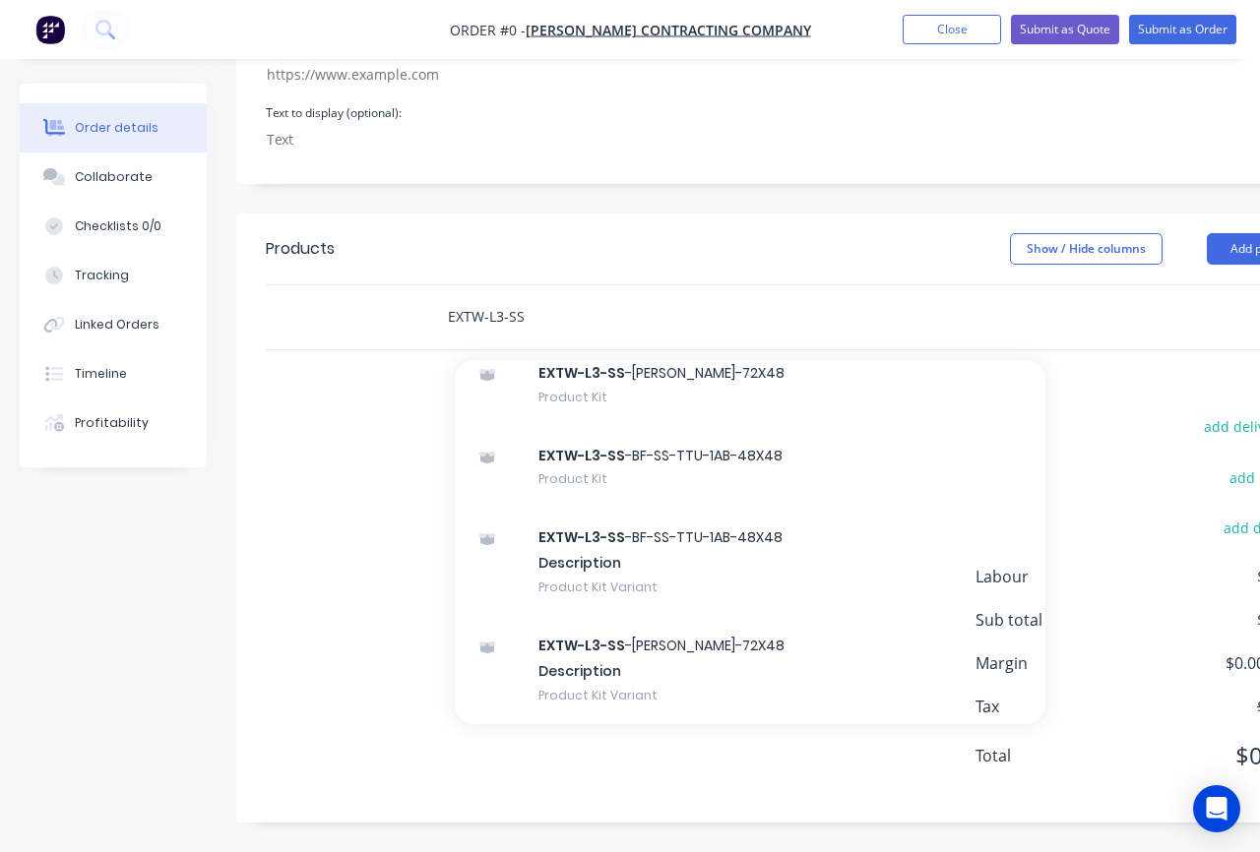
scroll to position [599, 0]
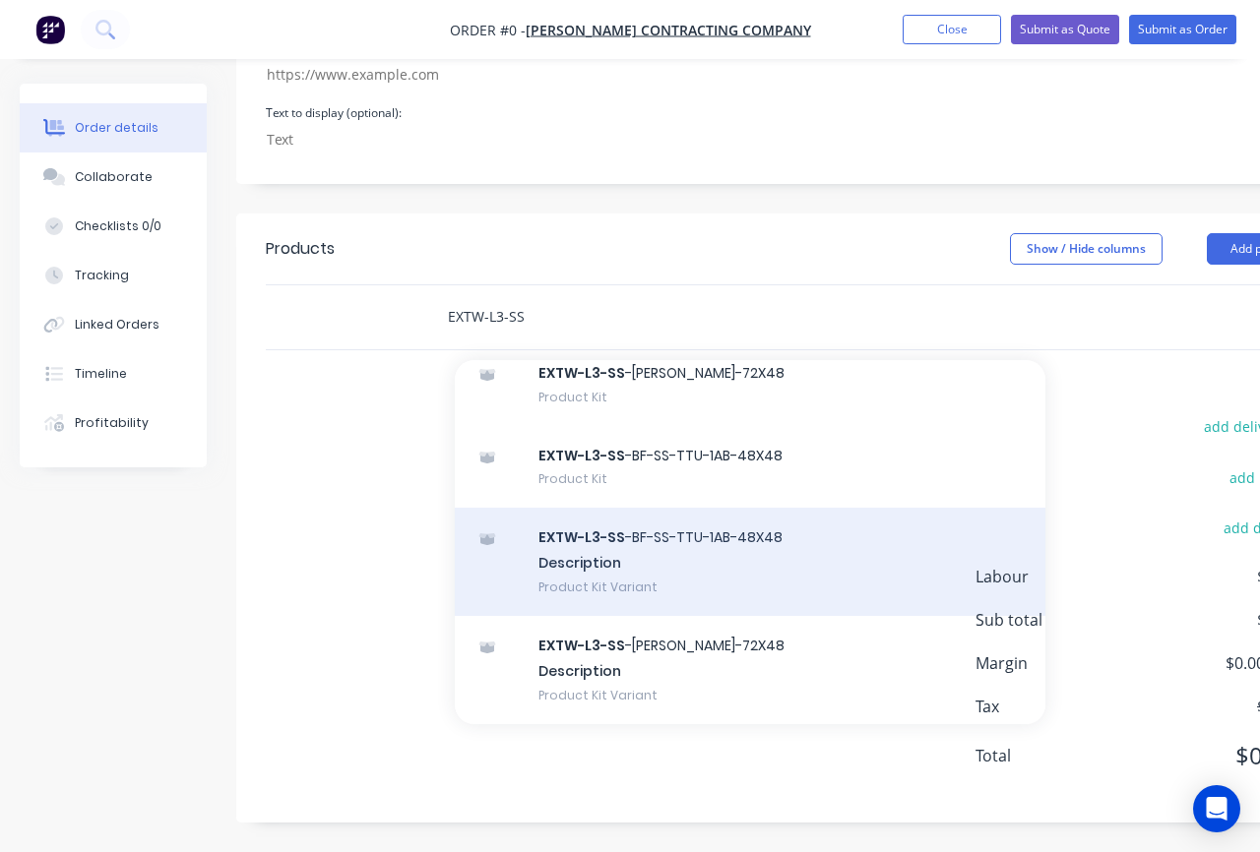
type input "EXTW-L3-SS"
click at [717, 575] on div "EXTW-L3-SS -BF-SS-TTU-1AB-48X48 Description Product Kit Variant" at bounding box center [750, 562] width 591 height 108
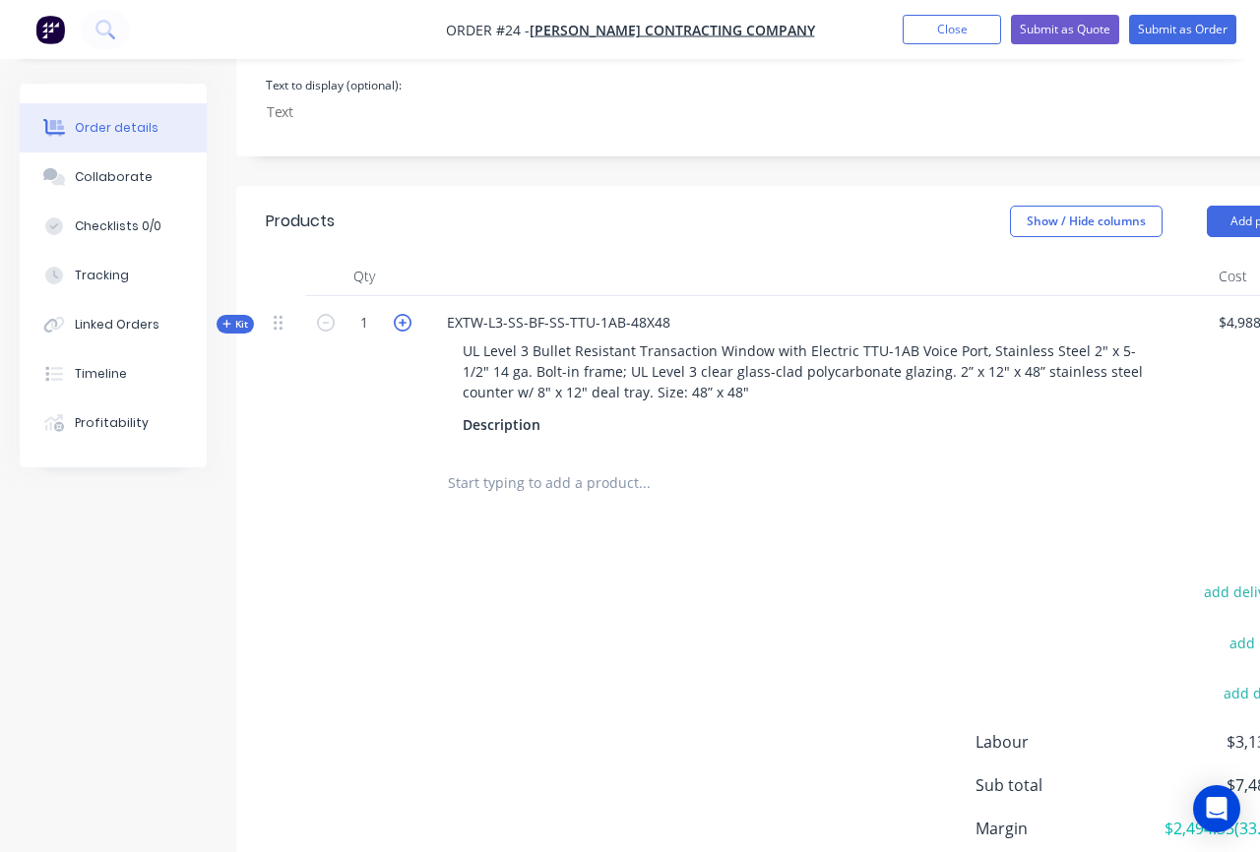
click at [401, 332] on icon "button" at bounding box center [403, 323] width 18 height 18
type input "2"
type input "$14,966.11"
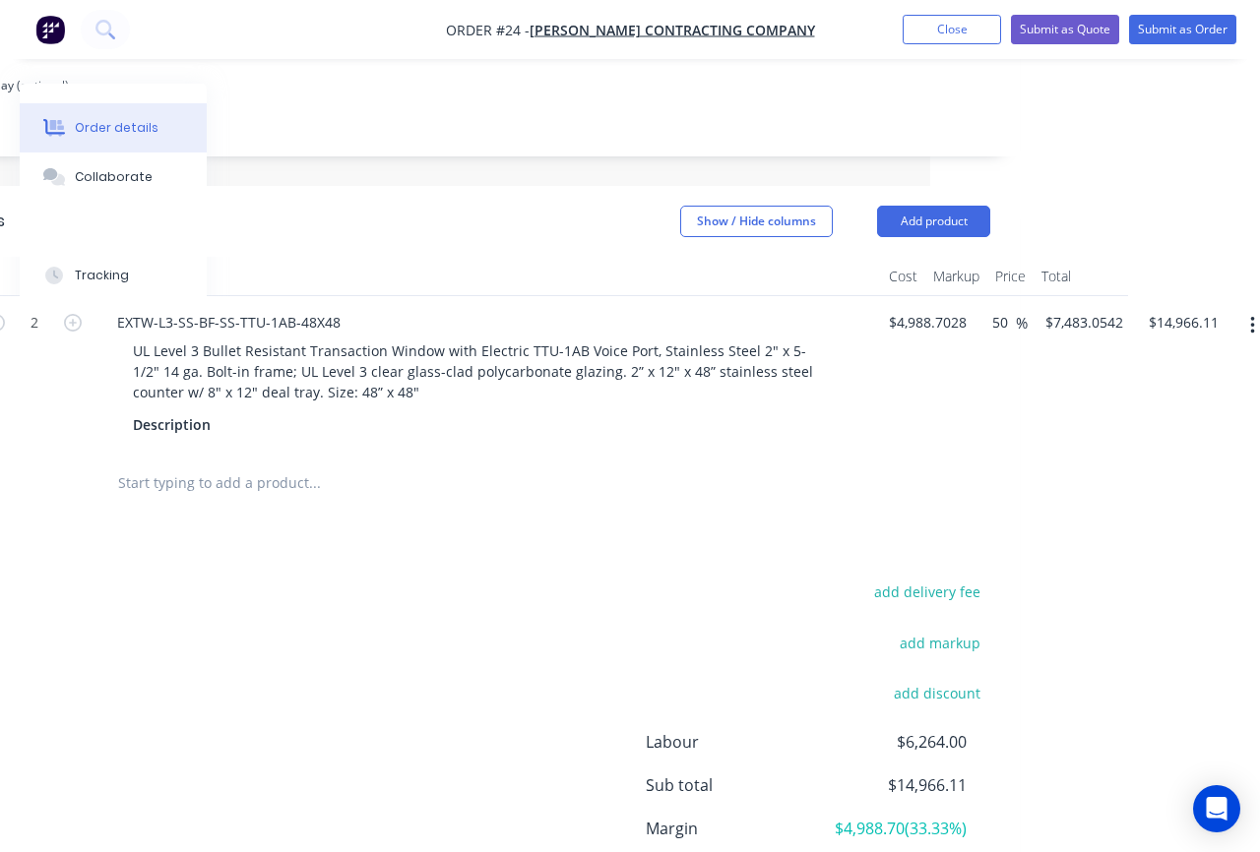
scroll to position [599, 346]
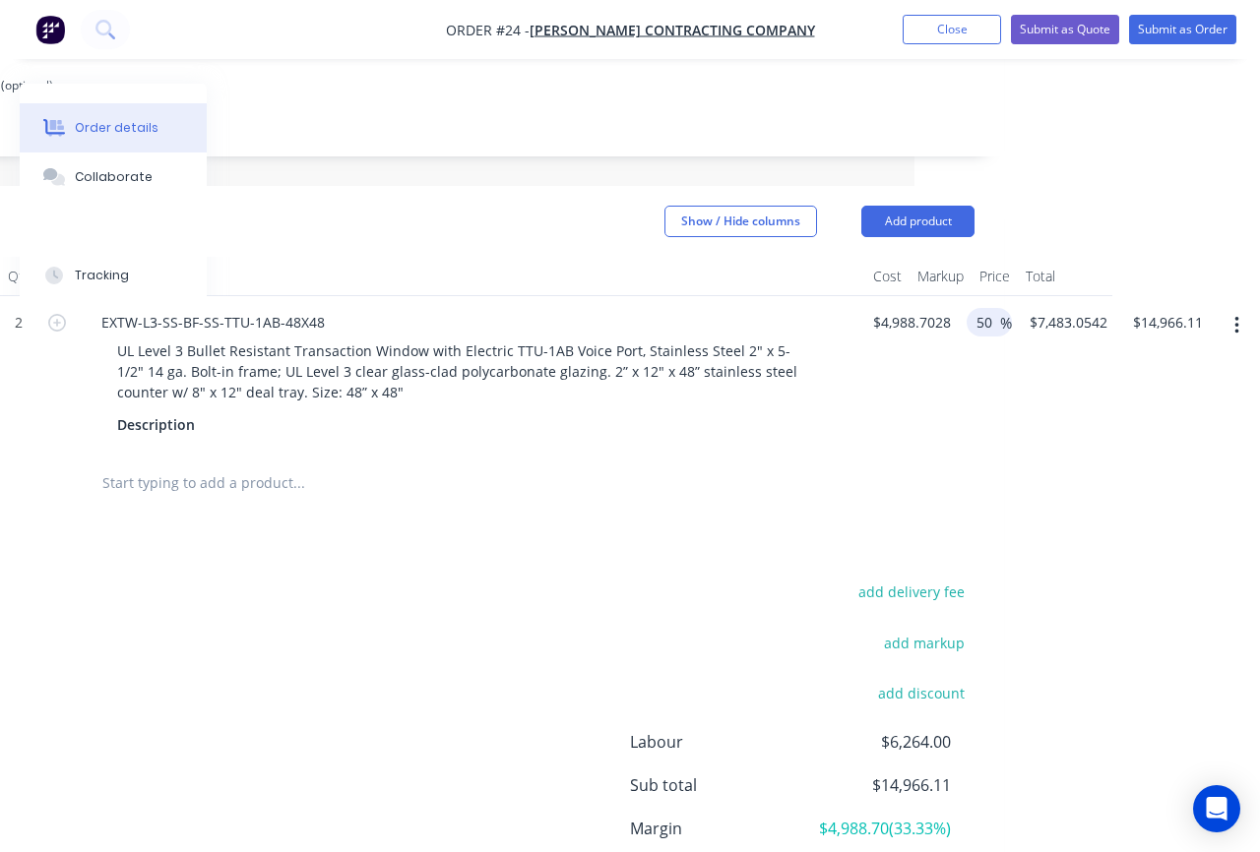
click at [987, 337] on input "50" at bounding box center [987, 322] width 26 height 29
drag, startPoint x: 992, startPoint y: 350, endPoint x: 975, endPoint y: 351, distance: 16.8
click at [975, 337] on input "50" at bounding box center [987, 322] width 26 height 29
type input "60"
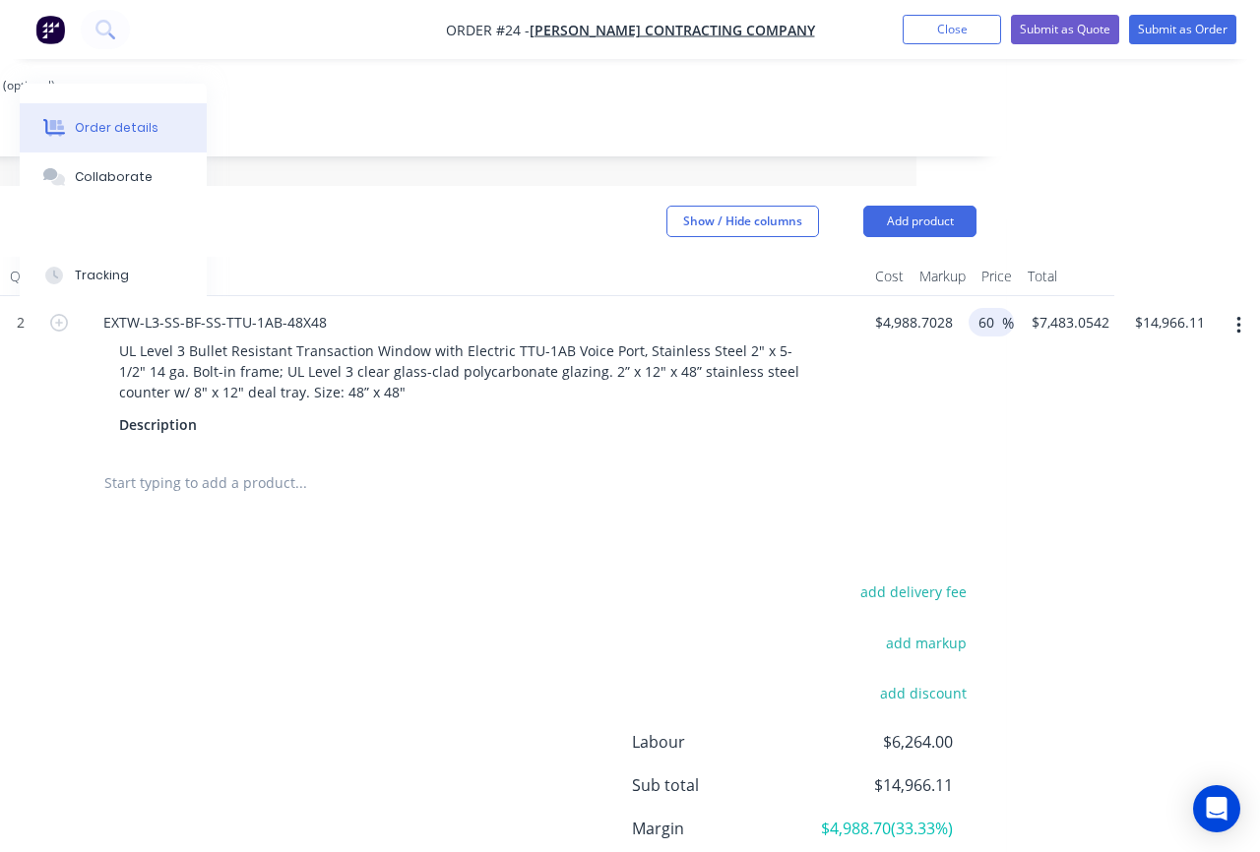
type input "$7,981.9245"
type input "$15,963.85"
click at [992, 561] on div "Products Show / Hide columns Add product Qty Cost Markup Price Total Kit 2 EXTW…" at bounding box center [449, 587] width 1113 height 802
click at [923, 605] on button "add delivery fee" at bounding box center [912, 592] width 127 height 27
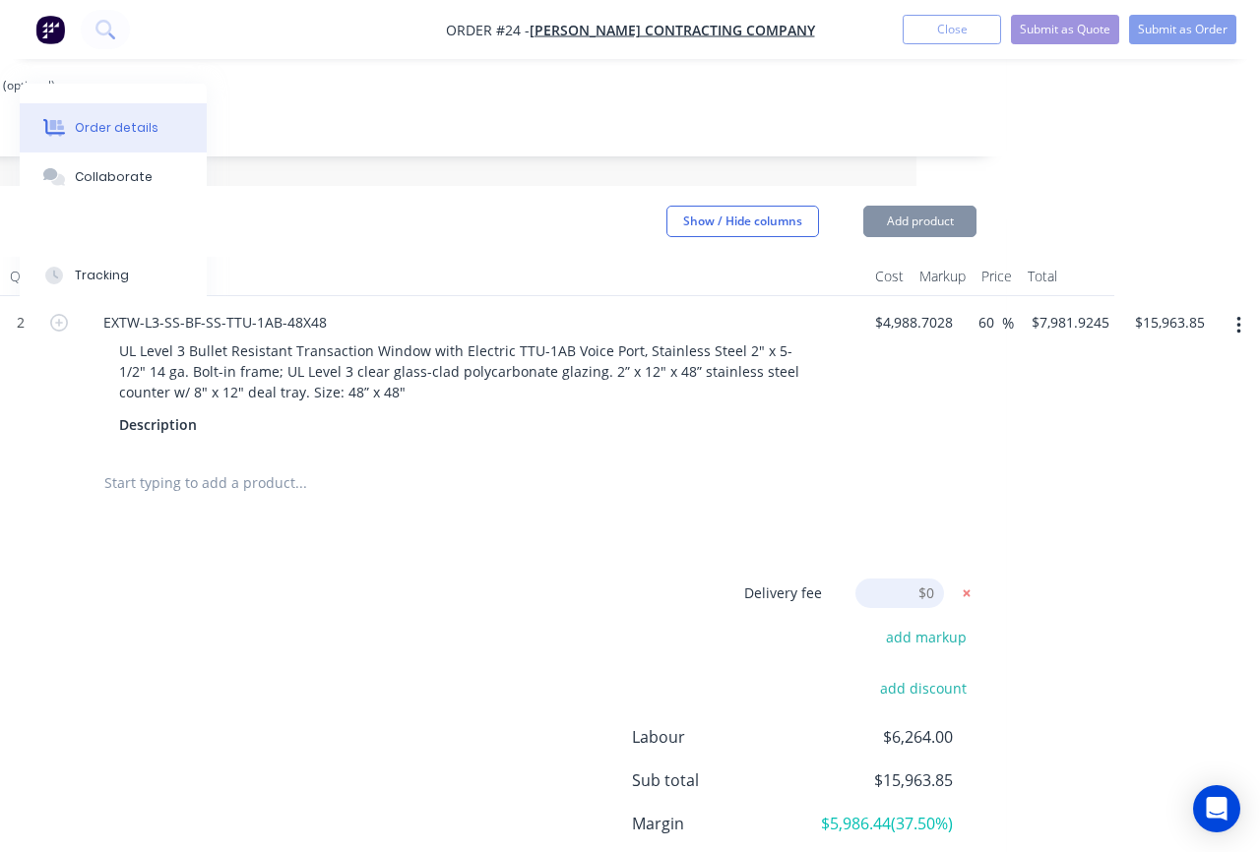
drag, startPoint x: 894, startPoint y: 619, endPoint x: 965, endPoint y: 622, distance: 70.9
click at [965, 608] on form "Delivery fee Delivery fee Delivery fee name (Optional) $0" at bounding box center [827, 594] width 298 height 30
type input "850"
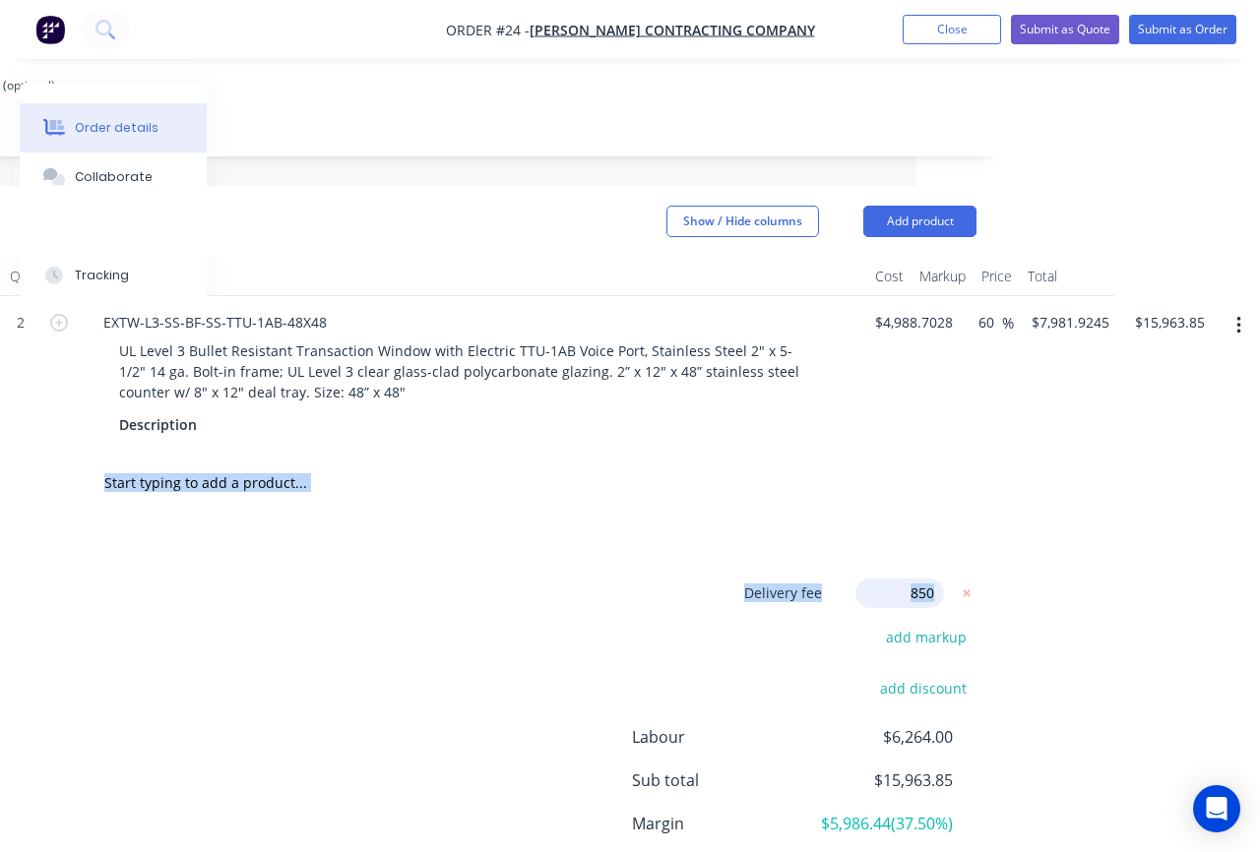
click at [994, 543] on div "Products Show / Hide columns Add product Qty Cost Markup Price Total Kit 2 EXTW…" at bounding box center [449, 584] width 1113 height 797
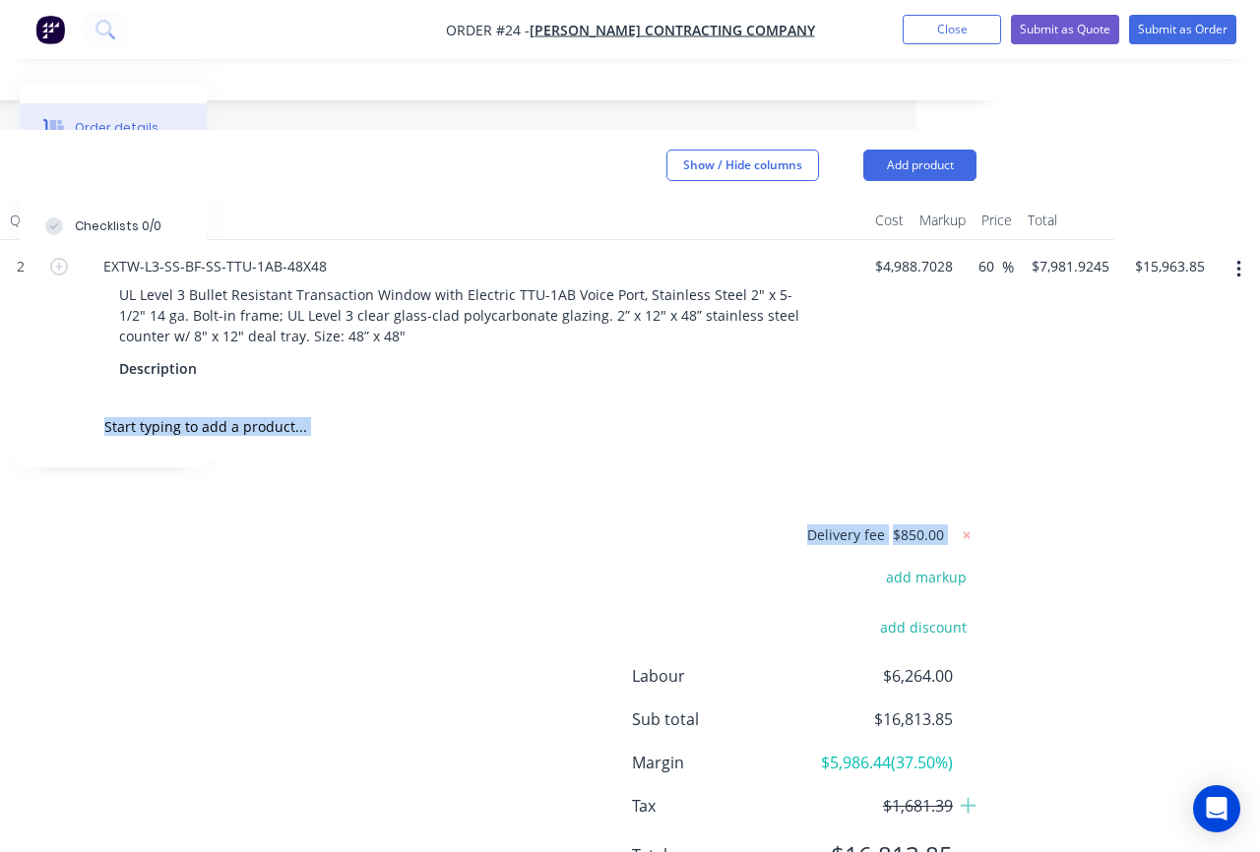
scroll to position [783, 344]
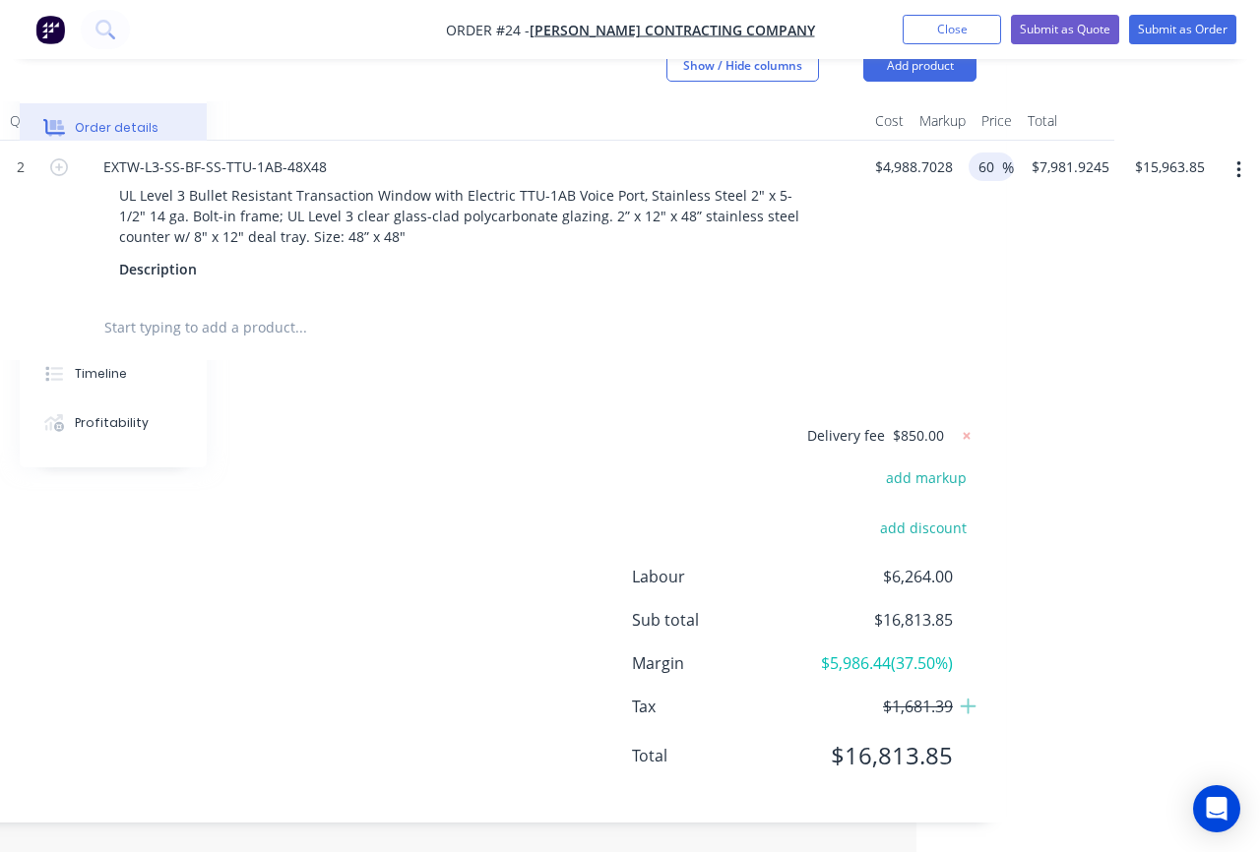
click at [989, 170] on input "60" at bounding box center [989, 167] width 26 height 29
drag, startPoint x: 998, startPoint y: 170, endPoint x: 977, endPoint y: 169, distance: 20.7
click at [977, 169] on input "60" at bounding box center [989, 167] width 26 height 29
type input "70"
type input "$8,480.7948"
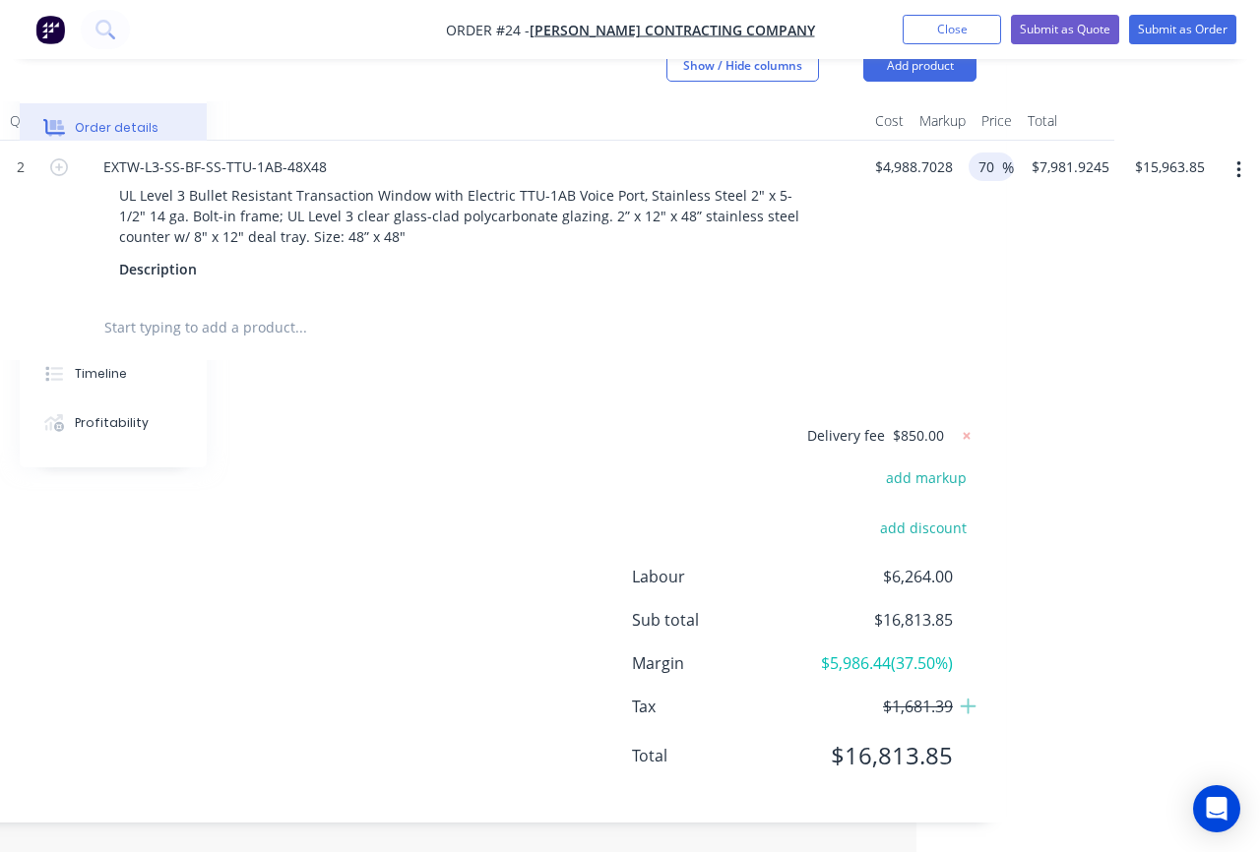
type input "$16,961.59"
click at [916, 305] on html "Order #24 - Mullan Contracting Company Add product Close Submit as Quote Submit…" at bounding box center [286, 48] width 1260 height 1607
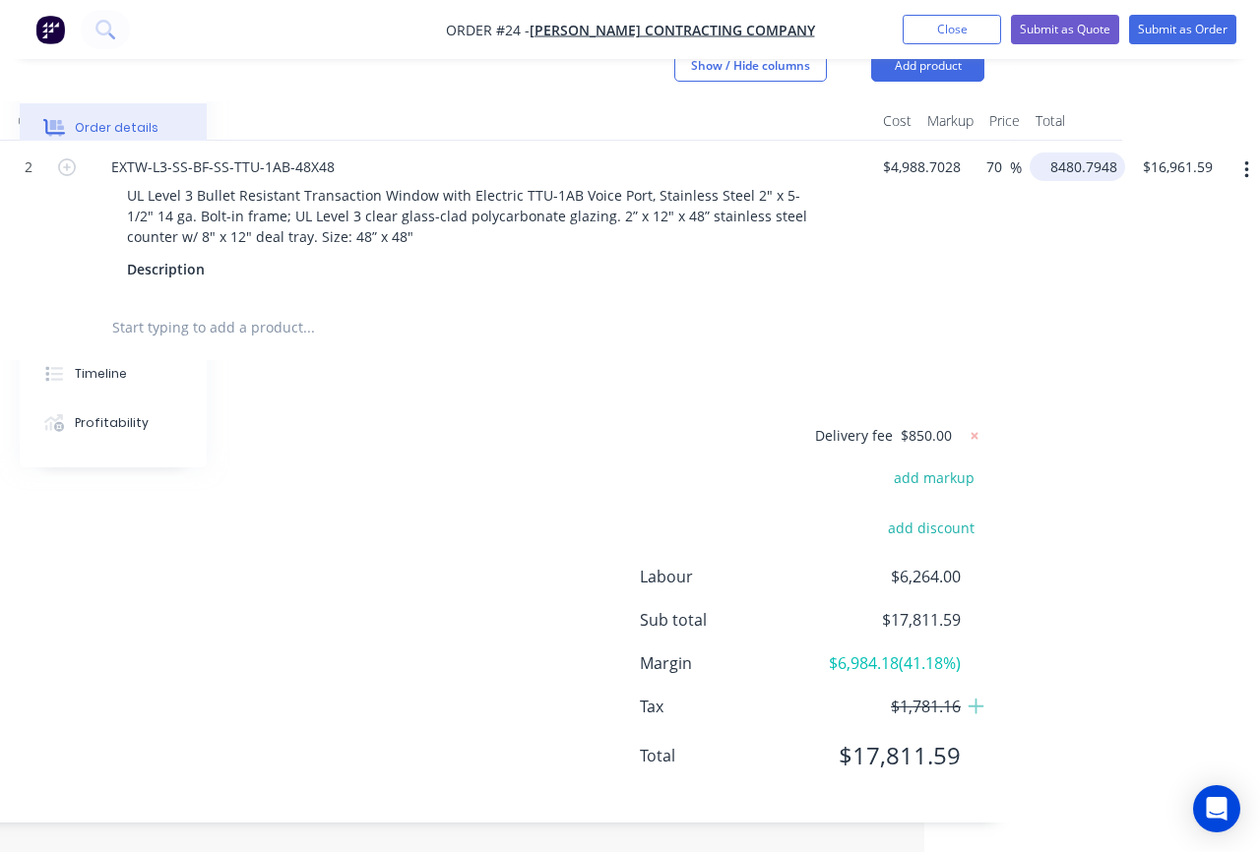
click at [1086, 173] on input "8480.7948" at bounding box center [1081, 167] width 88 height 29
click at [1077, 167] on input "8480.7948" at bounding box center [1076, 167] width 77 height 29
click at [1080, 167] on input "8480.7948" at bounding box center [1076, 167] width 77 height 29
click at [1100, 168] on input "8480.7948" at bounding box center [1076, 167] width 77 height 29
click at [1108, 167] on input "8480.7948" at bounding box center [1076, 167] width 77 height 29
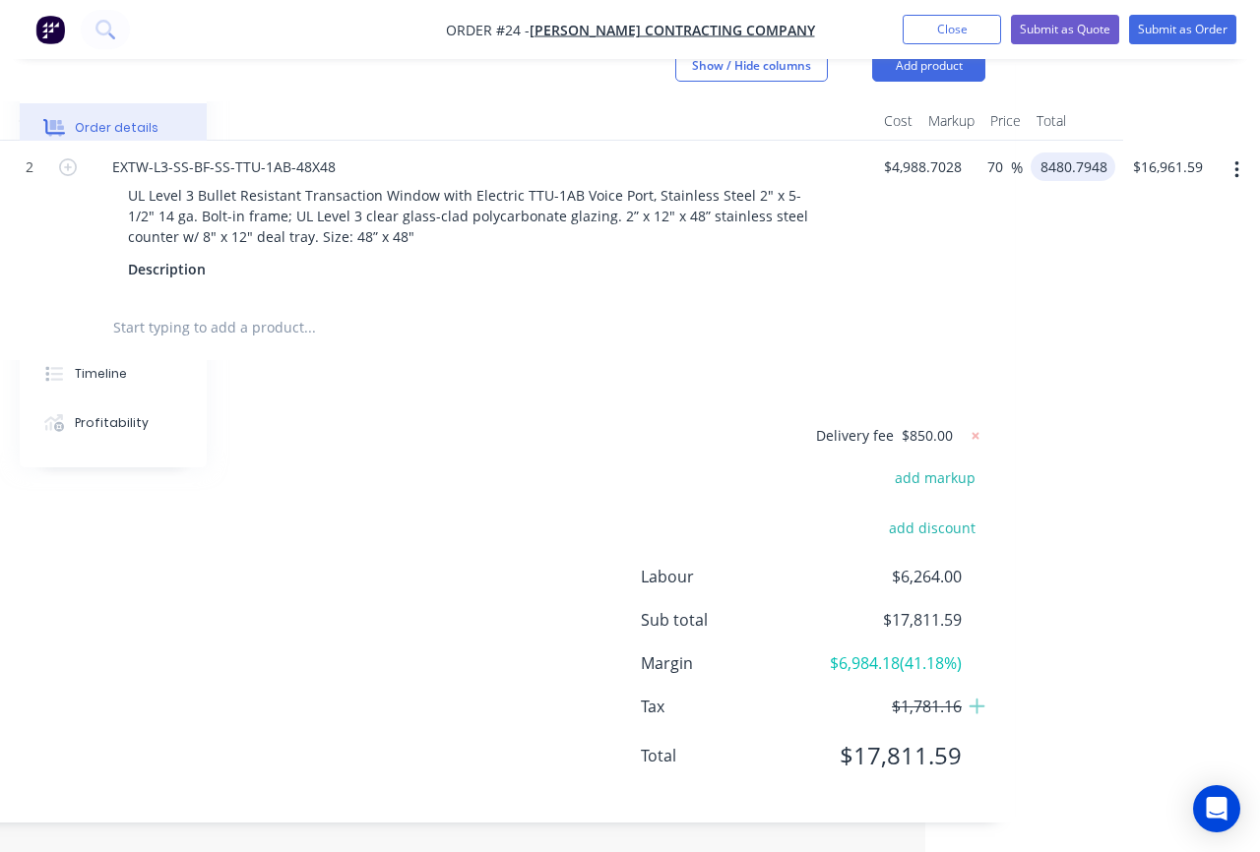
click at [1107, 167] on input "8480.7948" at bounding box center [1076, 167] width 77 height 29
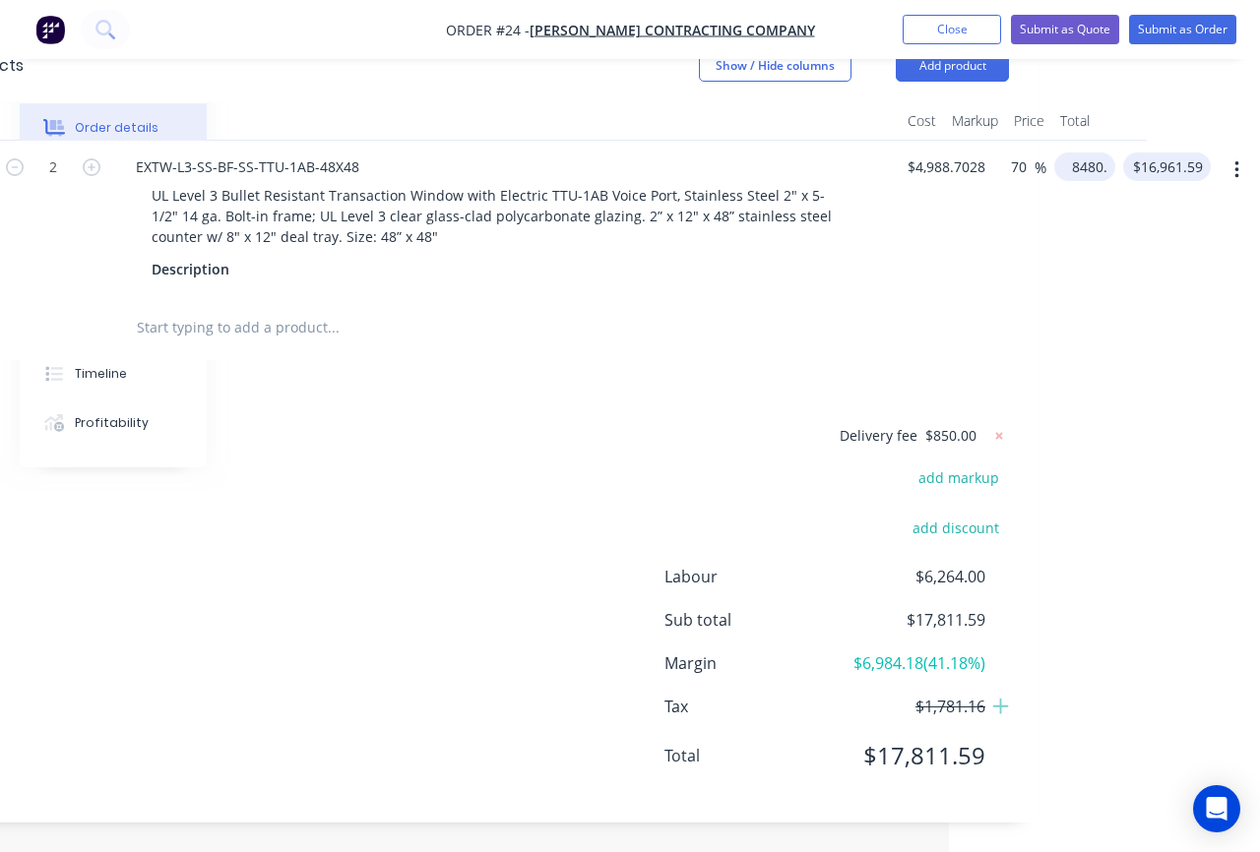
scroll to position [783, 304]
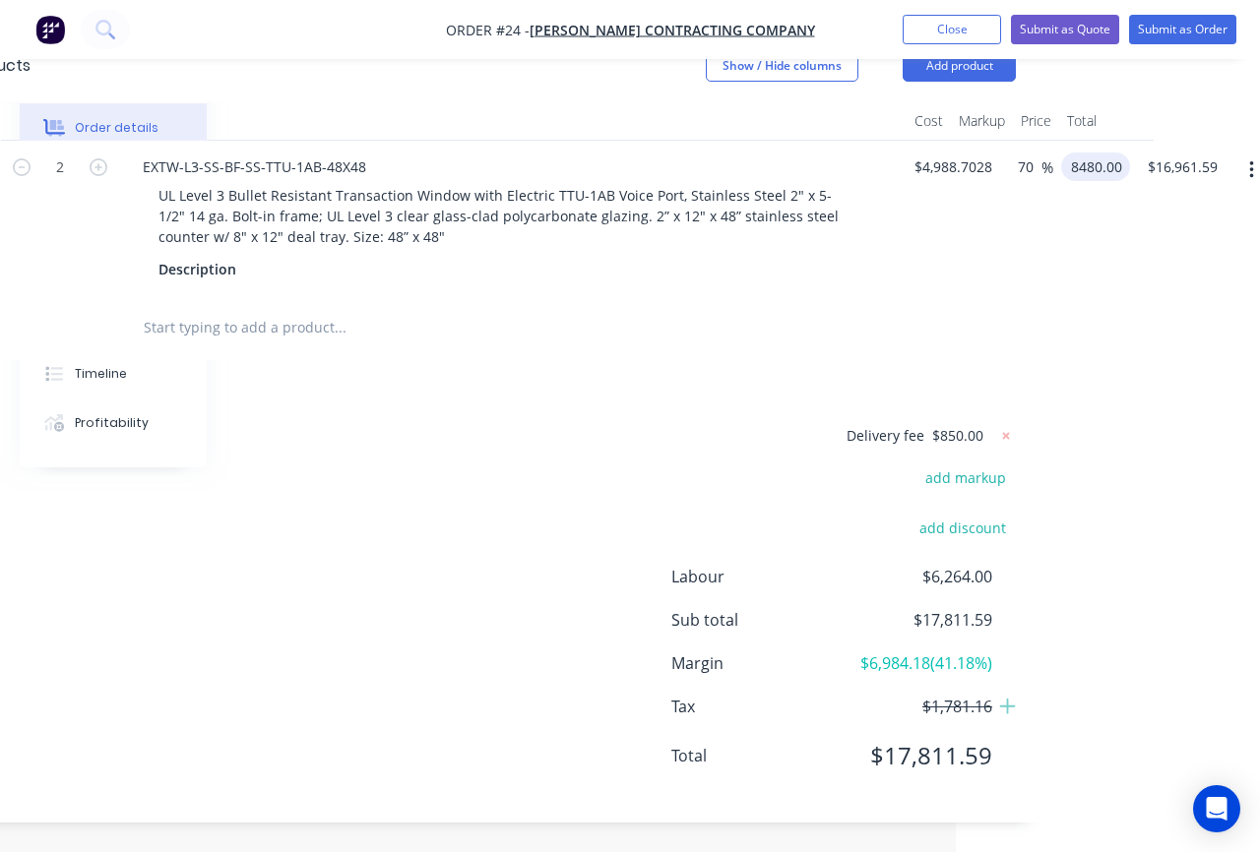
type input "8480.00"
type input "69.98"
type input "$8,480.00"
type input "$16,960.00"
click at [1016, 278] on div "Kit 2 EXTW-L3-SS-BF-SS-TTU-1AB-48X48 UL Level 3 Bullet Resistant Transaction Wi…" at bounding box center [489, 219] width 1054 height 156
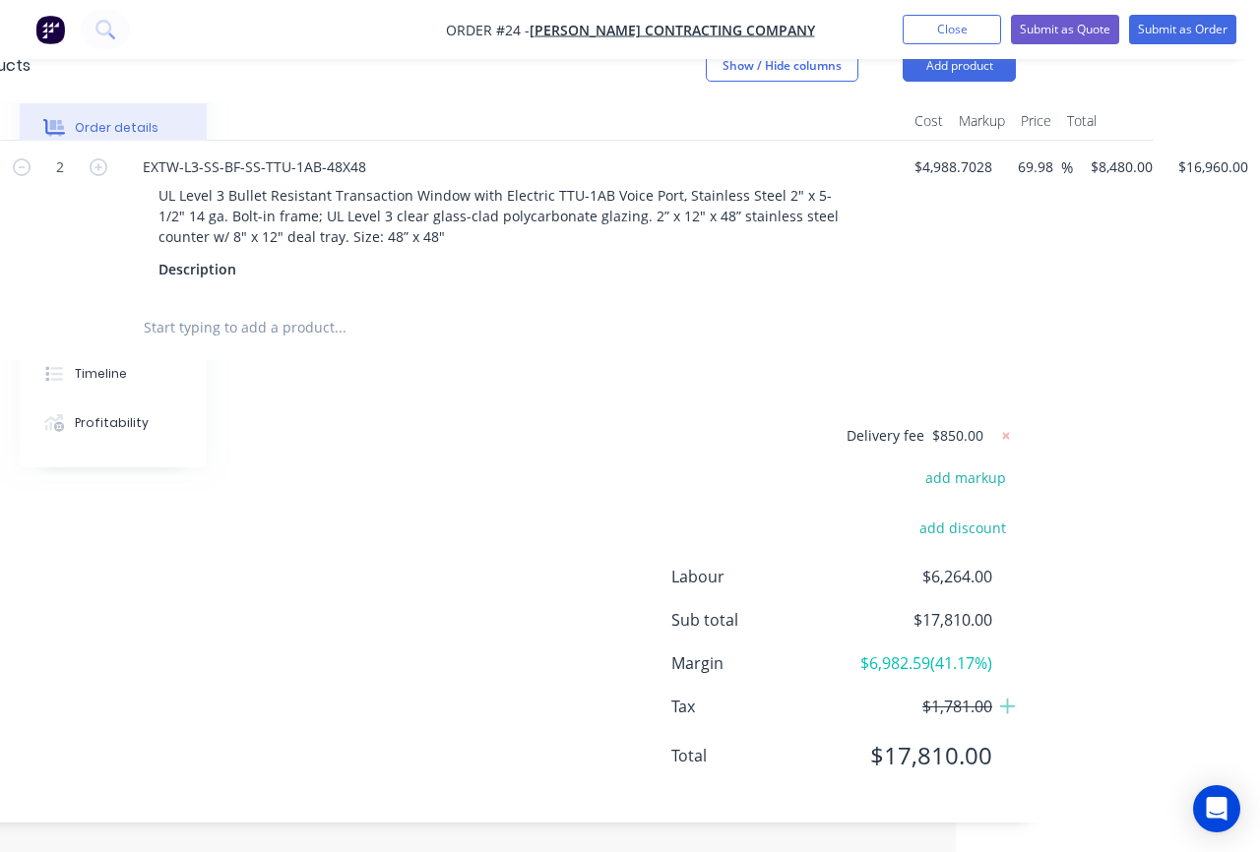
click at [507, 462] on div "Delivery fee $850.00 add markup add discount Labour $6,264.00 Sub total $17,810…" at bounding box center [489, 608] width 1054 height 370
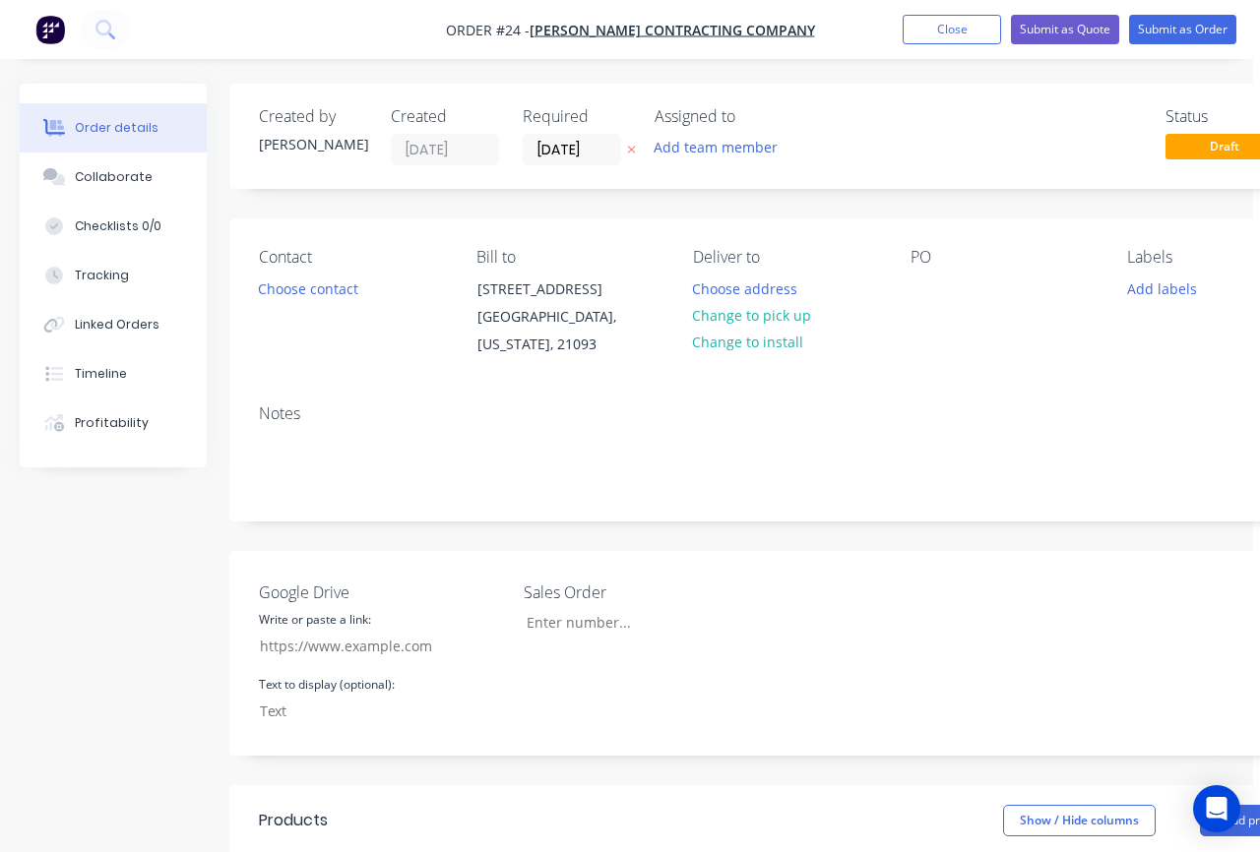
scroll to position [0, 0]
click at [341, 291] on button "Choose contact" at bounding box center [315, 288] width 121 height 27
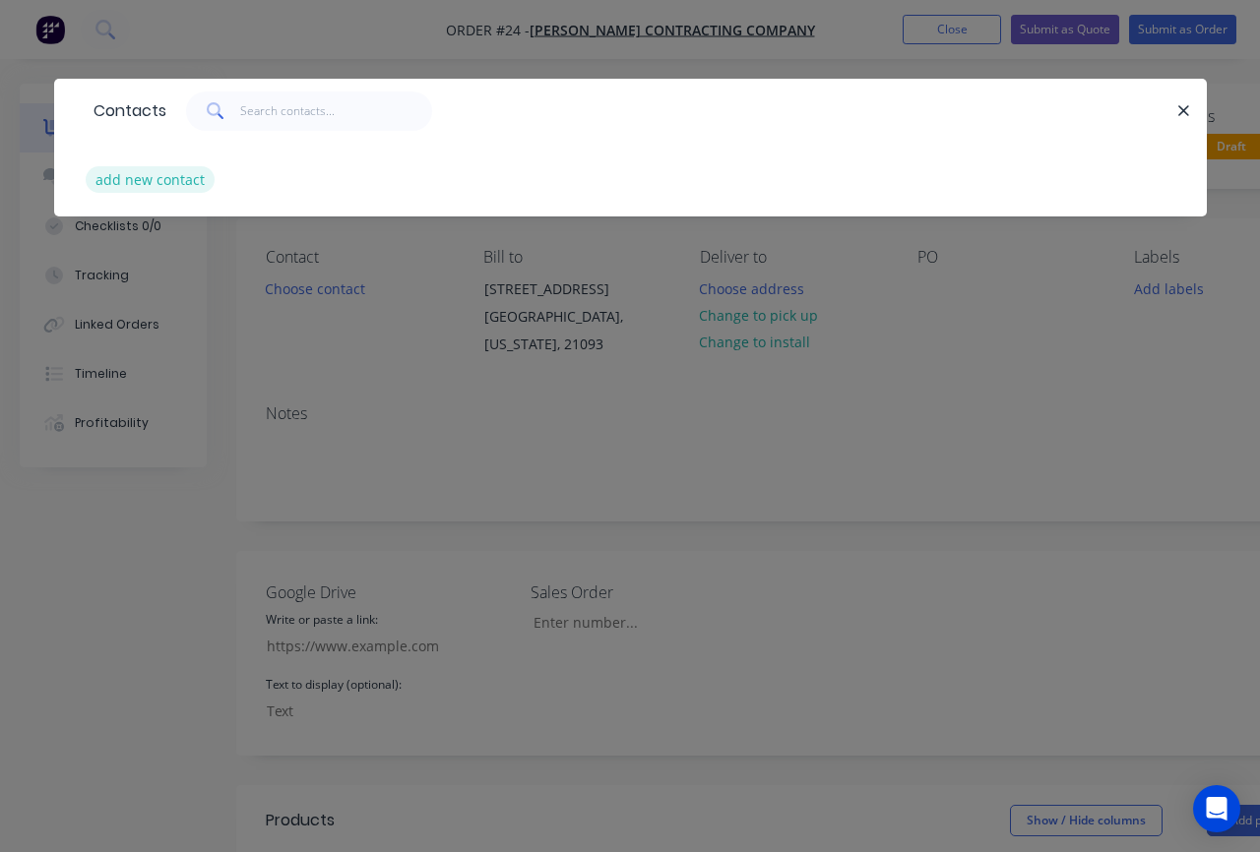
click at [155, 180] on button "add new contact" at bounding box center [151, 179] width 130 height 27
select select "US"
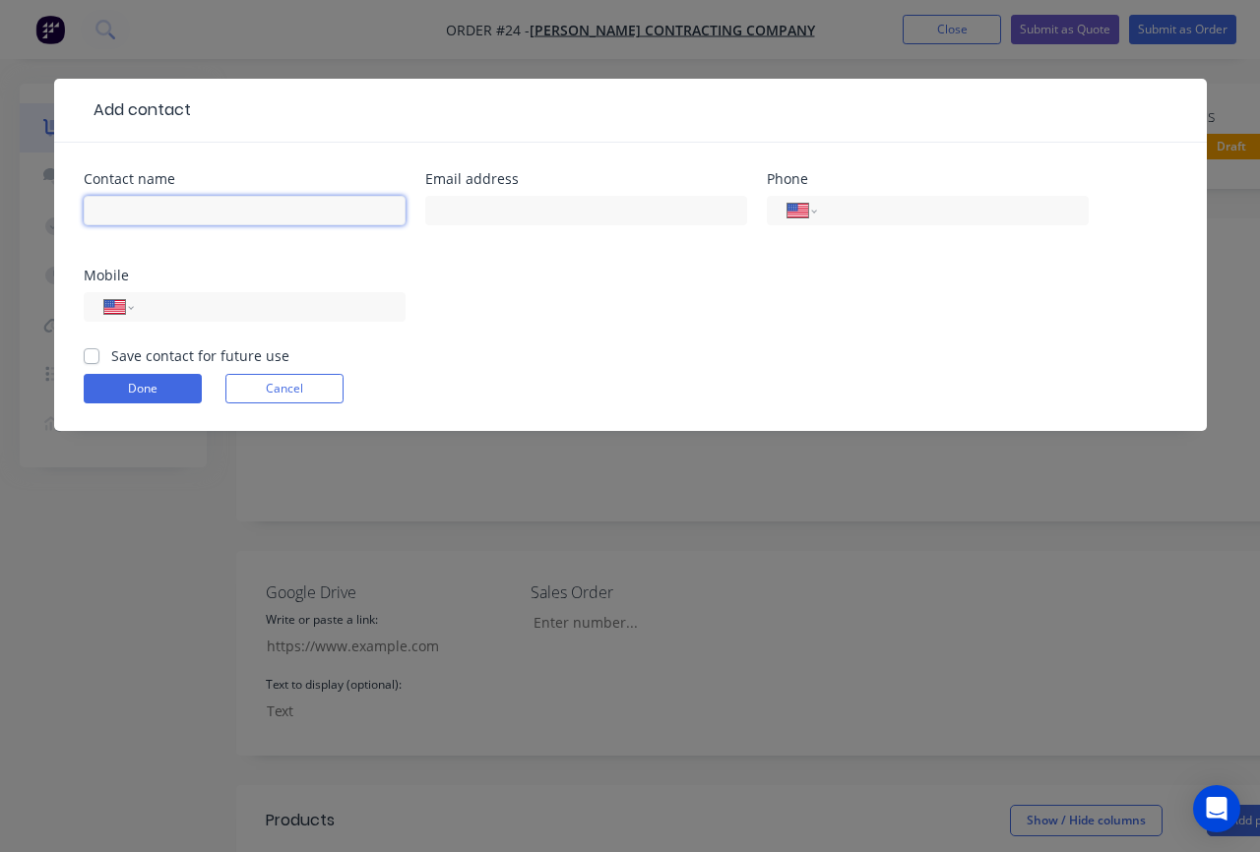
click at [166, 212] on input "text" at bounding box center [245, 211] width 322 height 30
paste input "Jennifer Schildtknecht"
type input "Jennifer Schildtknecht"
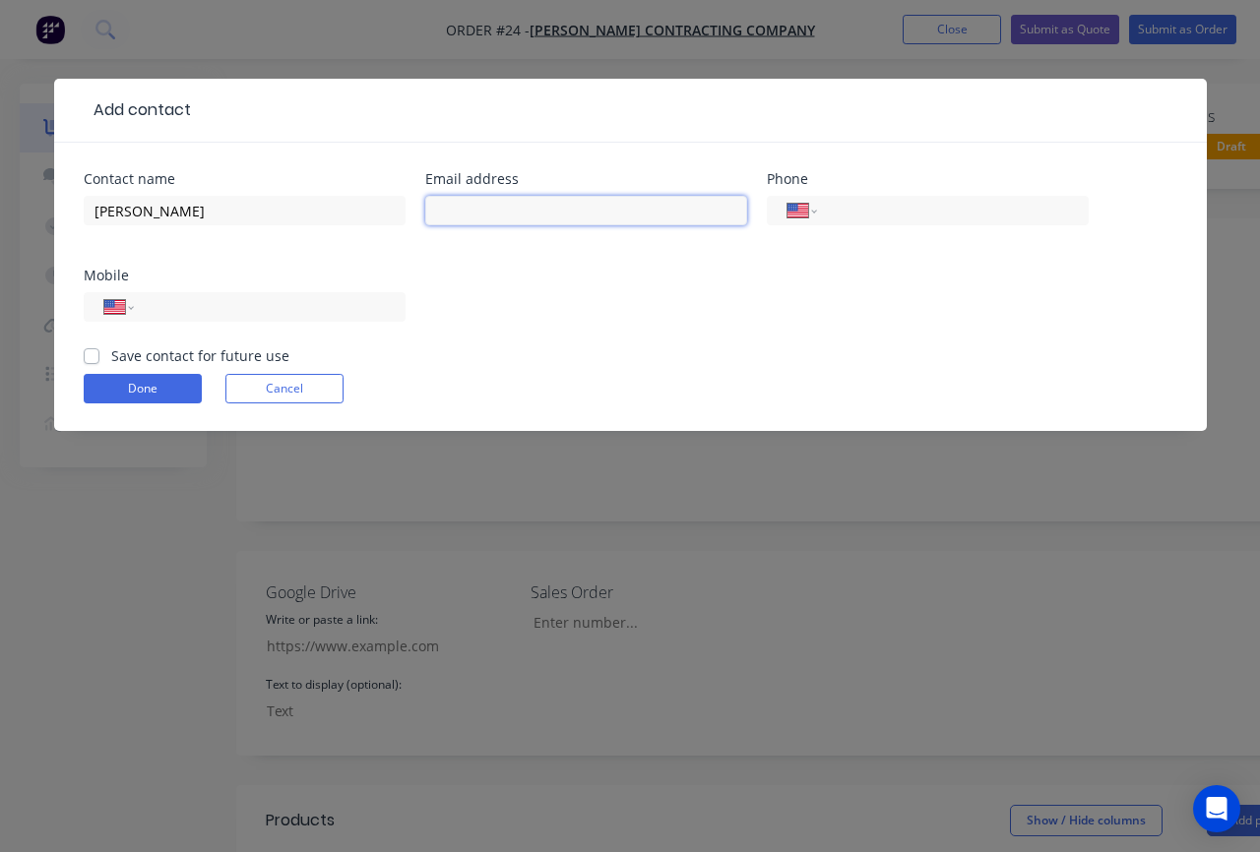
paste input "jschildtknecht@mullanei.com"
type input "jschildtknecht@mullanei.com"
click at [874, 208] on input "tel" at bounding box center [949, 211] width 236 height 23
paste input "(410) 494-9200"
type input "(410) 494-9200"
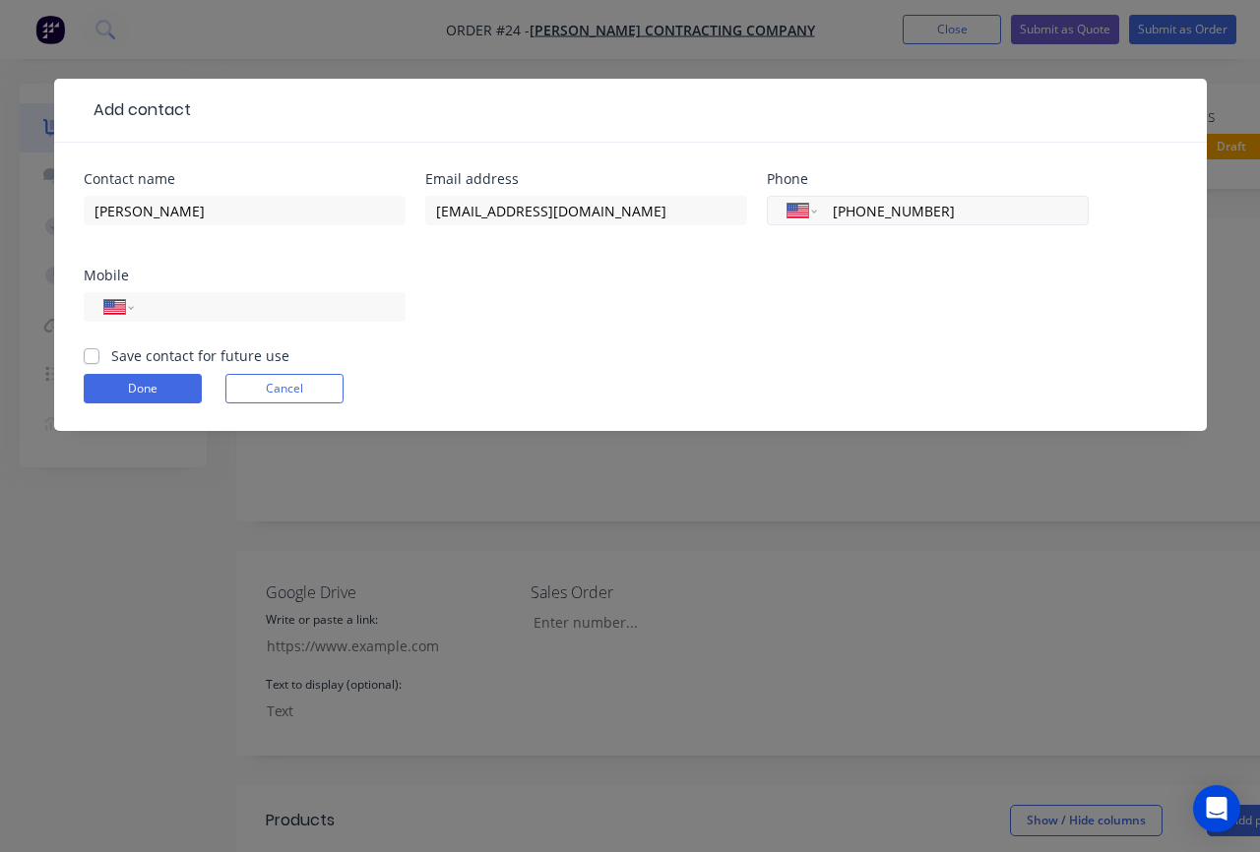
select select "AU"
type input "(410) 494-9200"
click at [124, 306] on select "International Afghanistan Åland Islands Albania Algeria American Samoa Andorra …" at bounding box center [119, 307] width 30 height 28
select select "US"
click at [104, 293] on select "International Afghanistan Åland Islands Albania Algeria American Samoa Andorra …" at bounding box center [119, 307] width 30 height 28
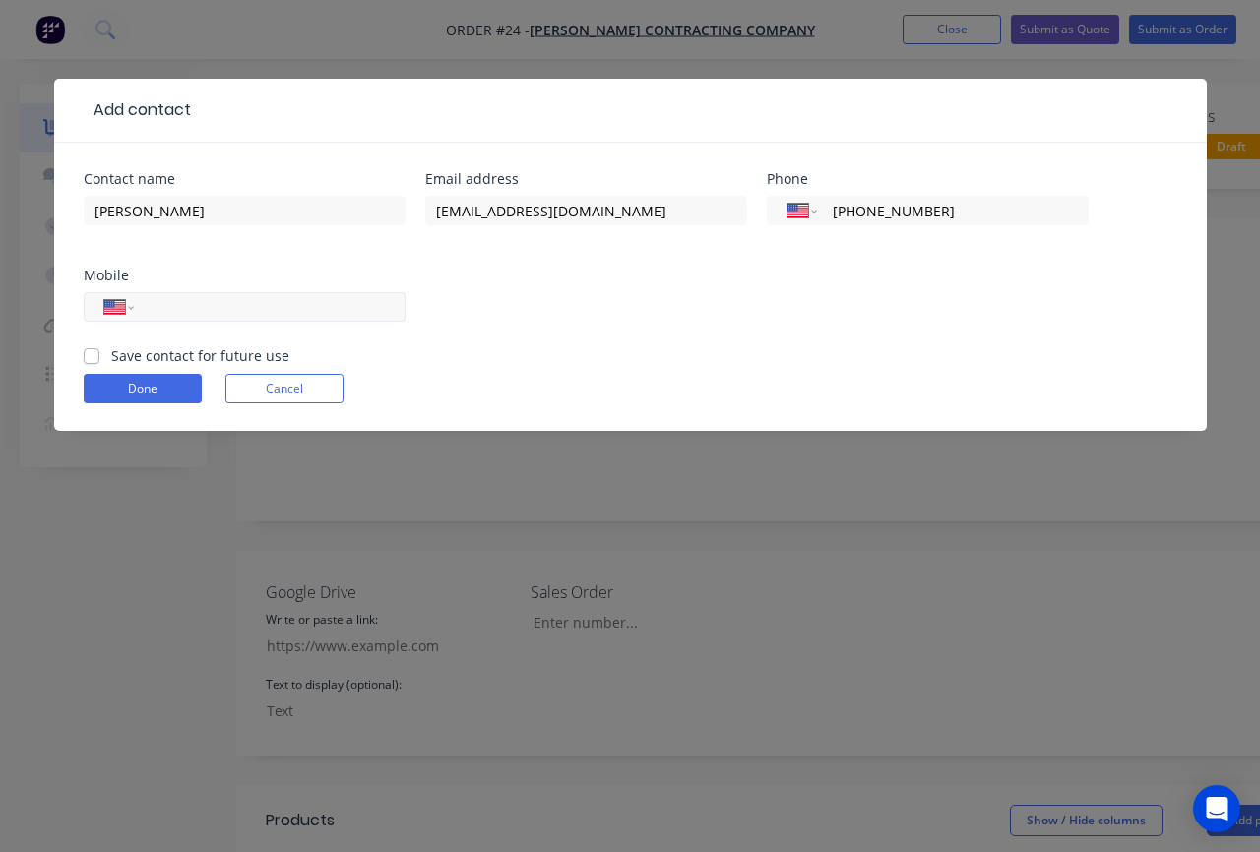
paste input "(410) 847-1414"
type input "(410) 847-1414"
click at [120, 354] on label "Save contact for future use" at bounding box center [200, 356] width 178 height 21
click at [99, 354] on input "Save contact for future use" at bounding box center [92, 355] width 16 height 19
checkbox input "true"
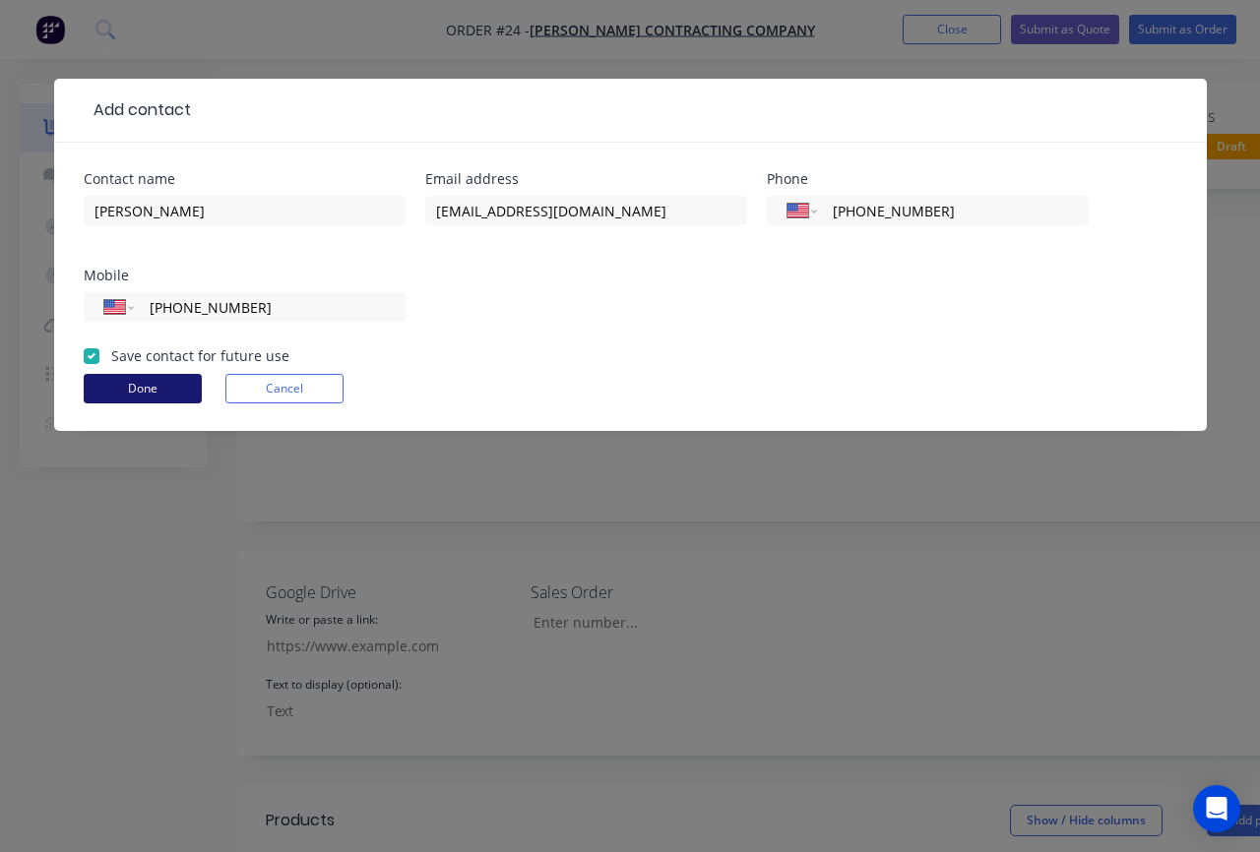
click at [138, 386] on button "Done" at bounding box center [143, 389] width 118 height 30
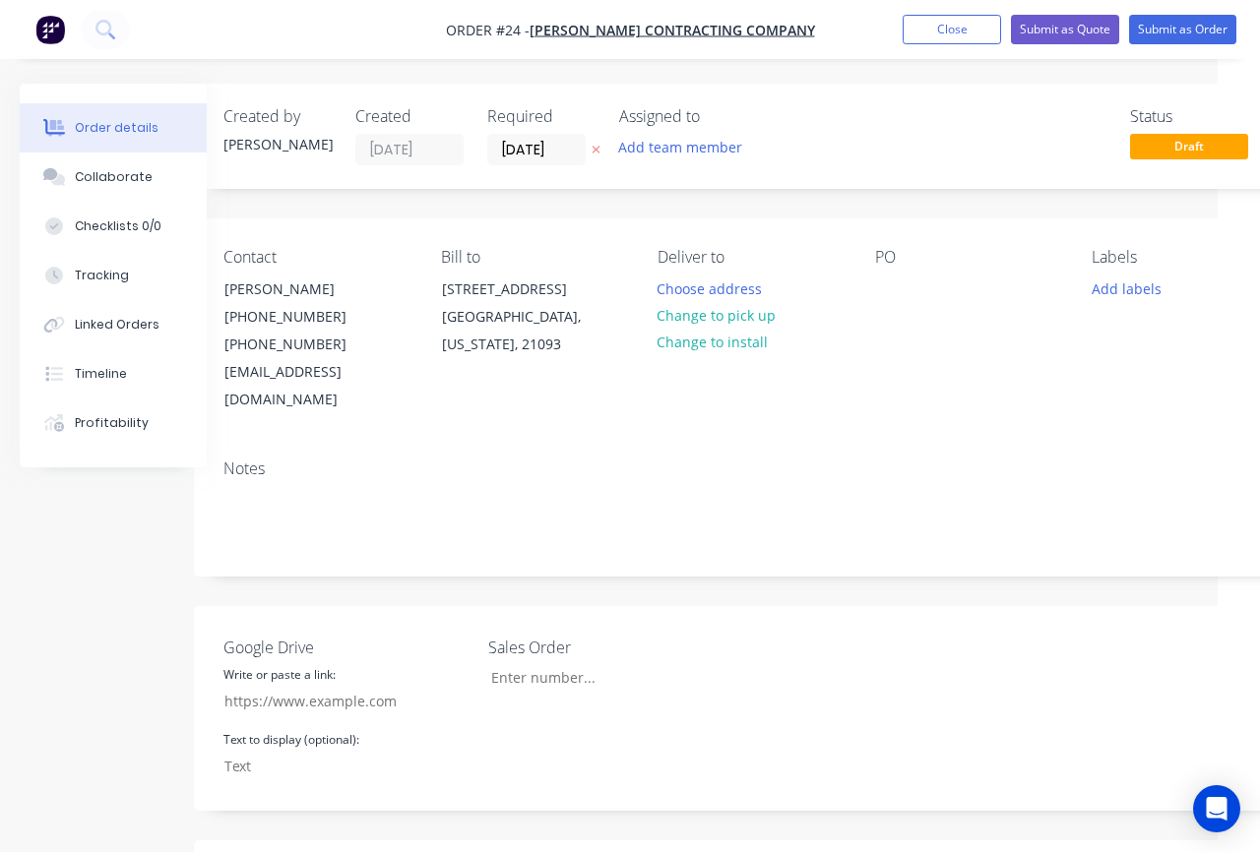
scroll to position [0, 19]
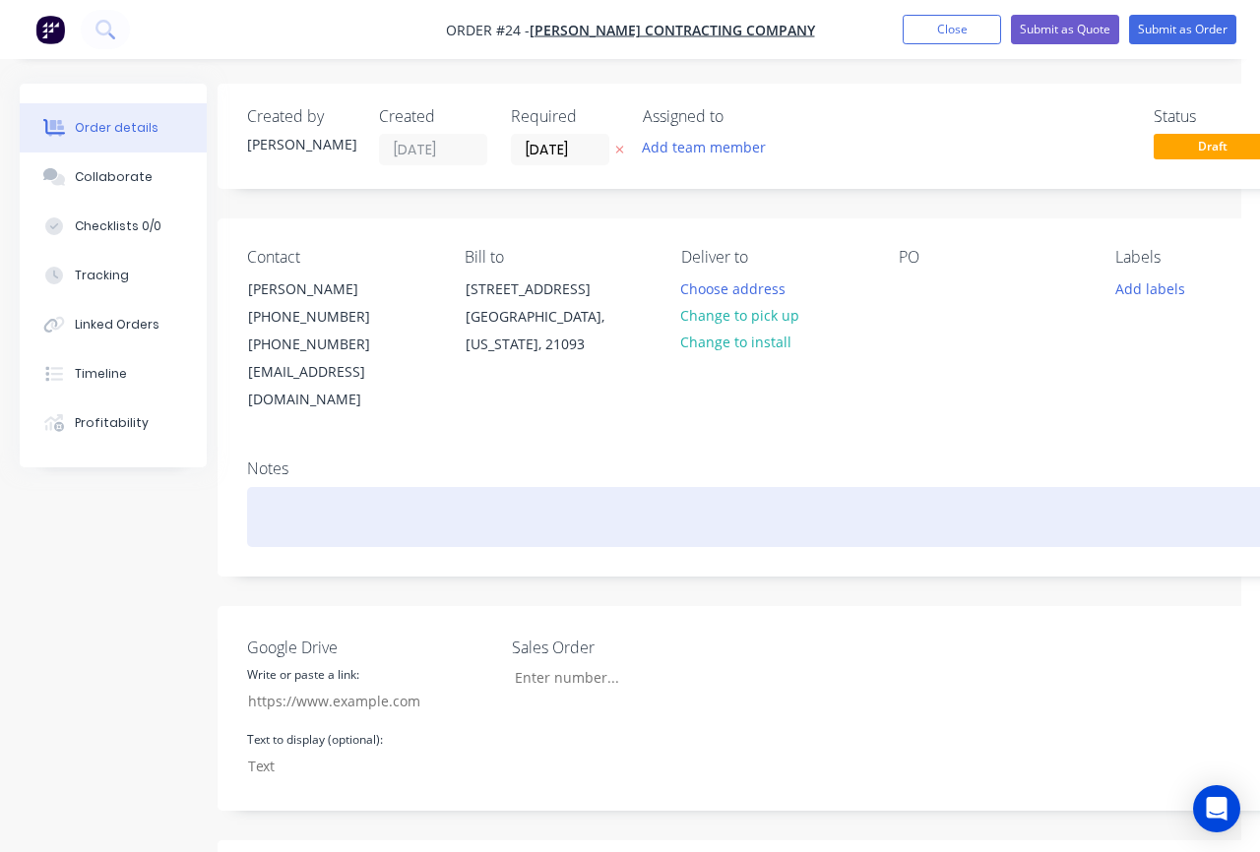
click at [515, 487] on div "To enrich screen reader interactions, please activate Accessibility in Grammarl…" at bounding box center [774, 517] width 1054 height 60
paste div "To enrich screen reader interactions, please activate Accessibility in Grammarl…"
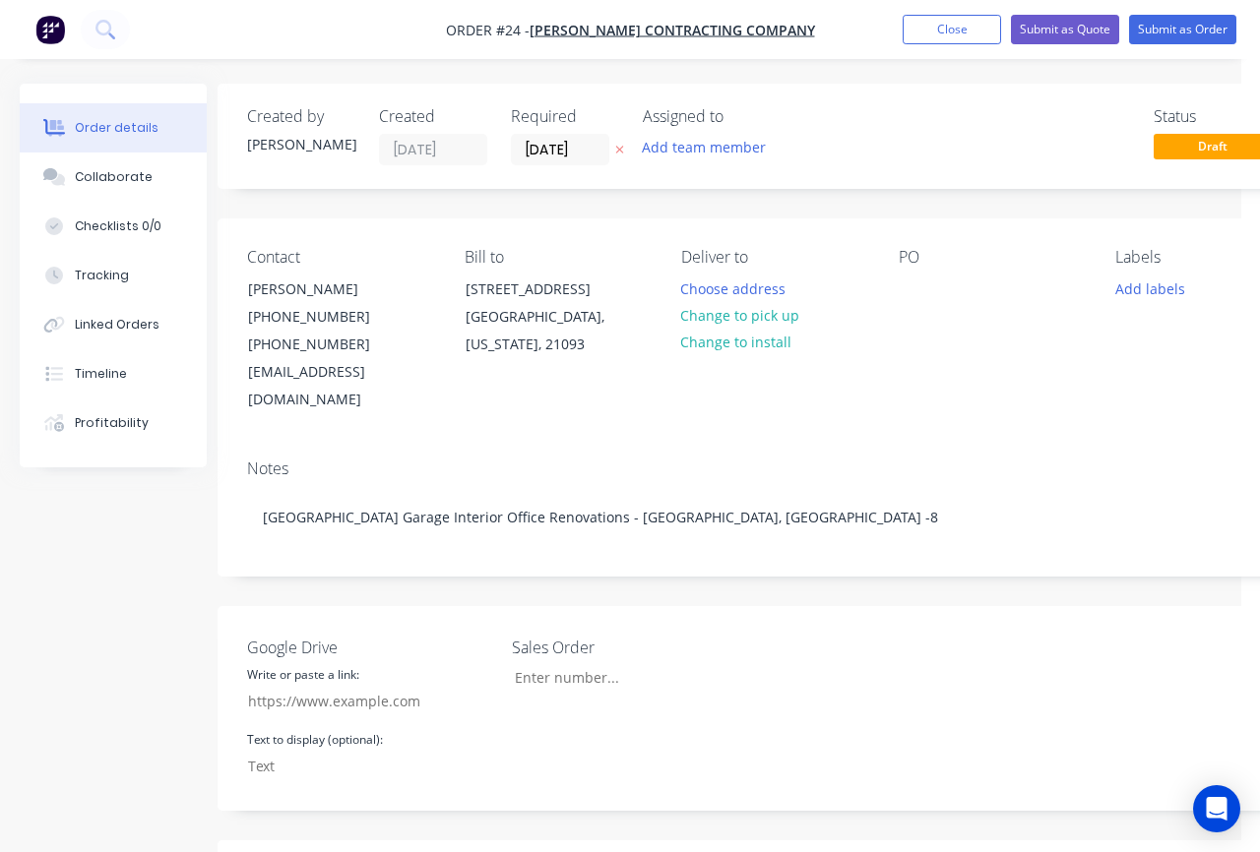
click at [925, 397] on div "Contact Jennifer Schildtknecht (410) 494-9200 (410) 494-9200 (410) 847-1414 (41…" at bounding box center [774, 331] width 1113 height 225
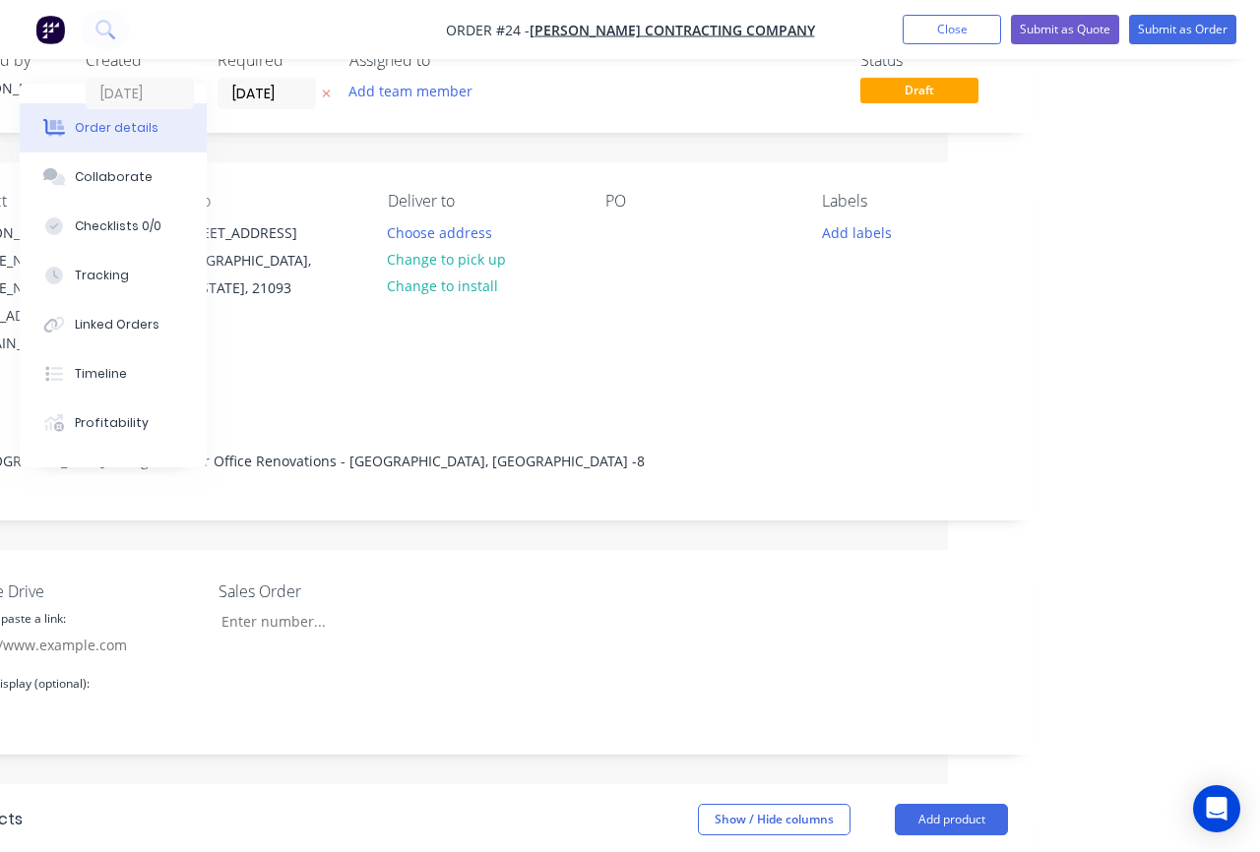
scroll to position [0, 312]
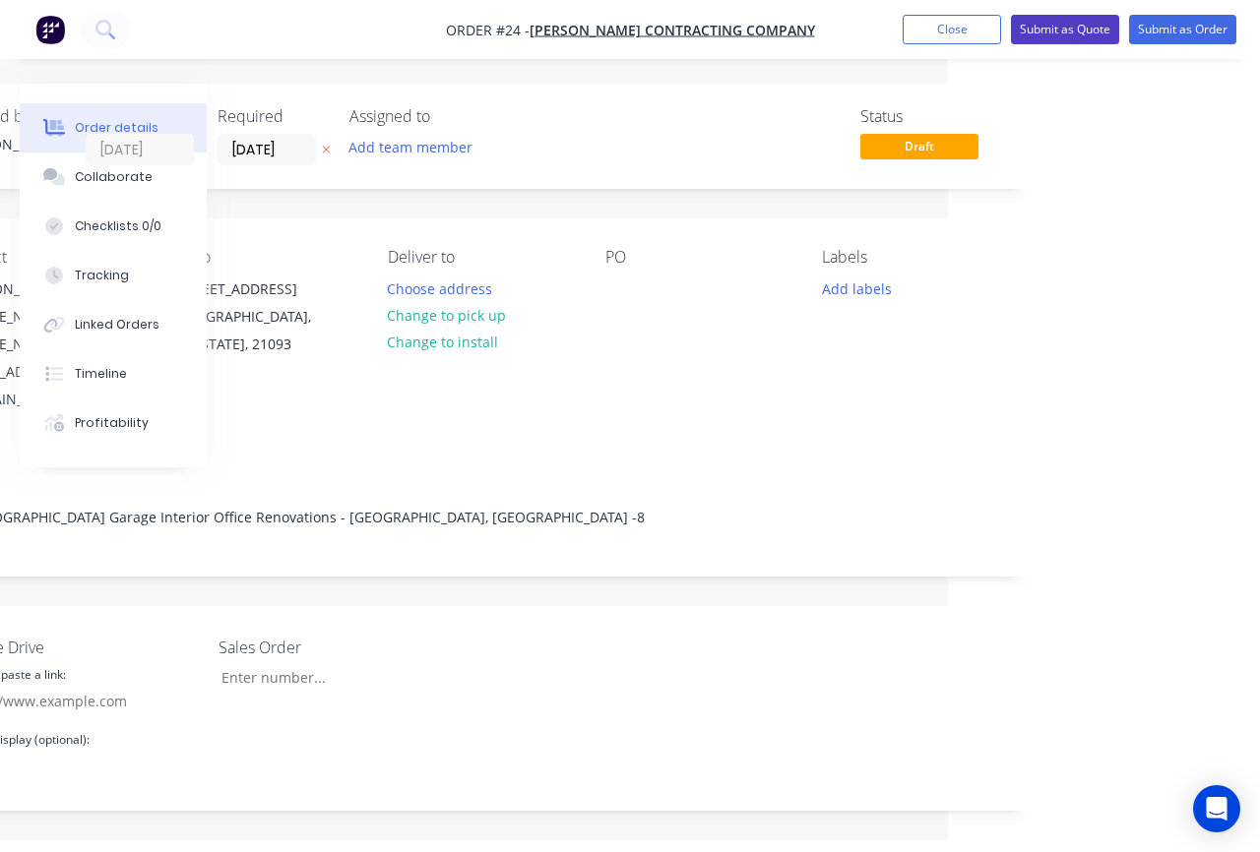
click at [1073, 32] on button "Submit as Quote" at bounding box center [1065, 30] width 108 height 30
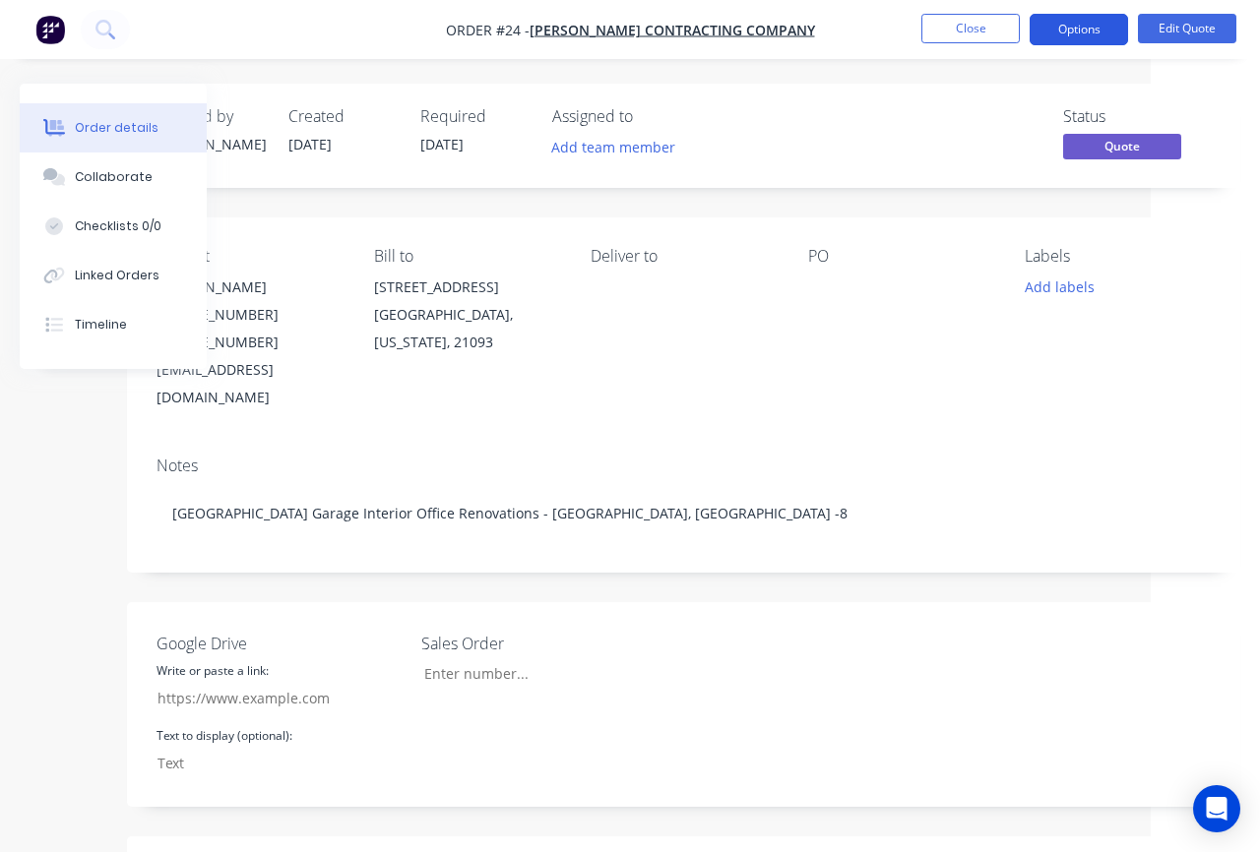
click at [1073, 31] on button "Options" at bounding box center [1079, 29] width 98 height 31
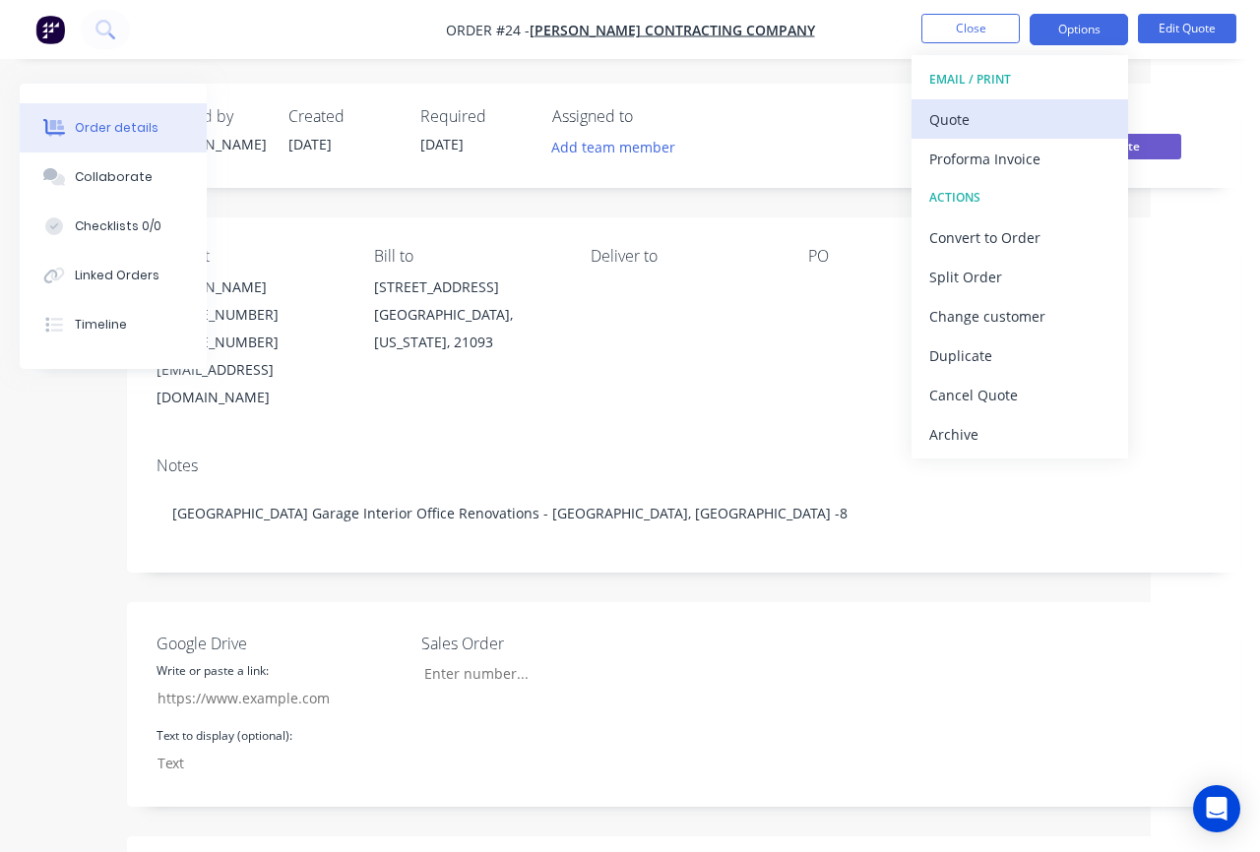
click at [1024, 115] on div "Quote" at bounding box center [1019, 119] width 181 height 29
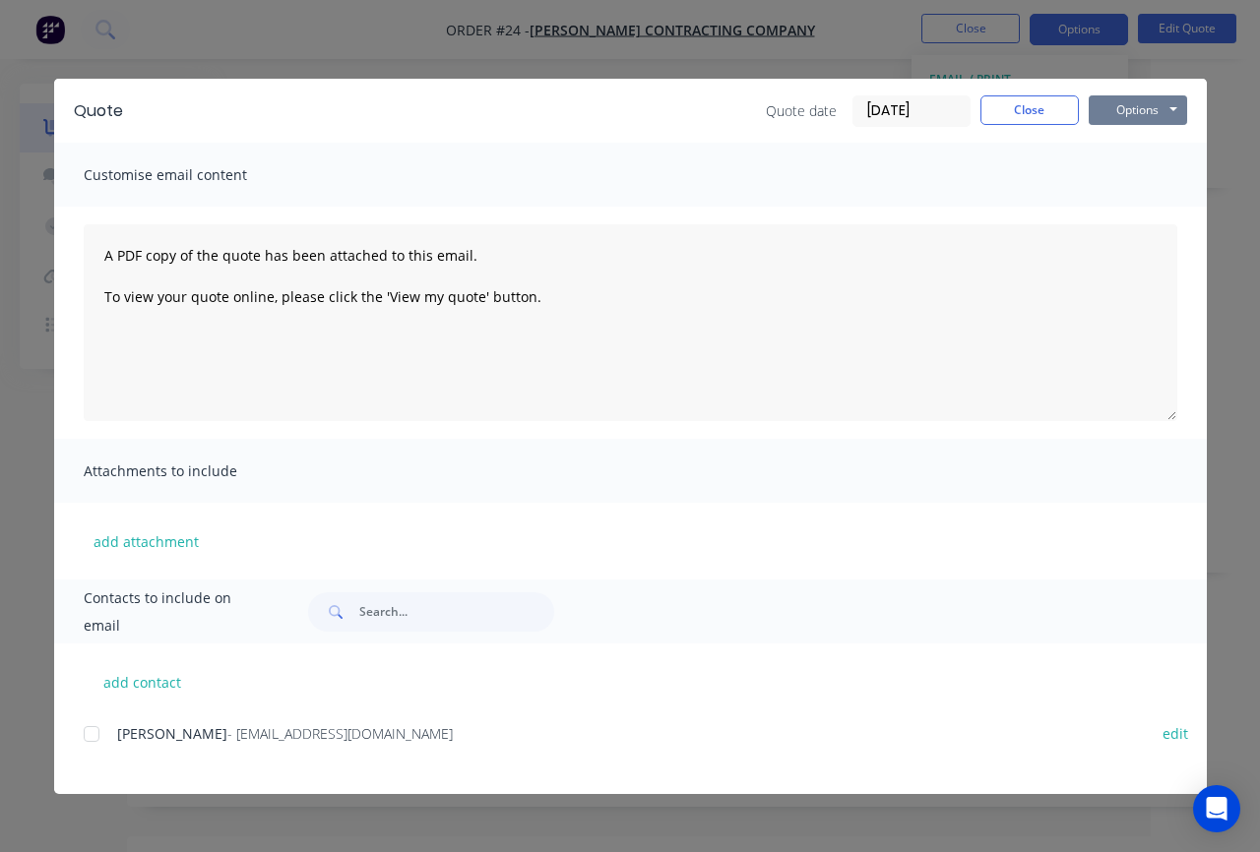
click at [1143, 114] on button "Options" at bounding box center [1138, 110] width 98 height 30
click at [1136, 152] on button "Preview" at bounding box center [1152, 145] width 126 height 32
click at [87, 734] on div at bounding box center [91, 734] width 39 height 39
click at [1127, 121] on button "Options" at bounding box center [1138, 110] width 98 height 30
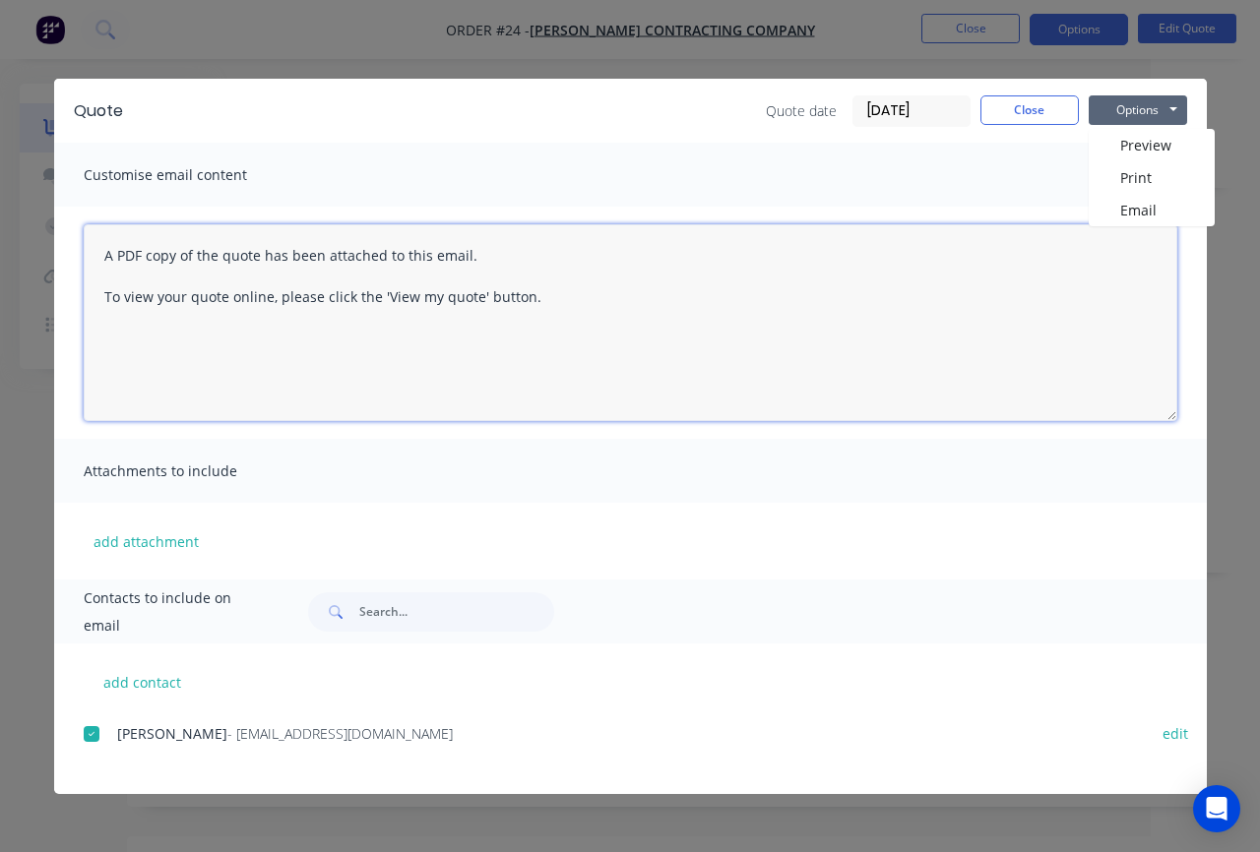
click at [182, 313] on textarea "A PDF copy of the quote has been attached to this email. To view your quote onl…" at bounding box center [631, 322] width 1094 height 197
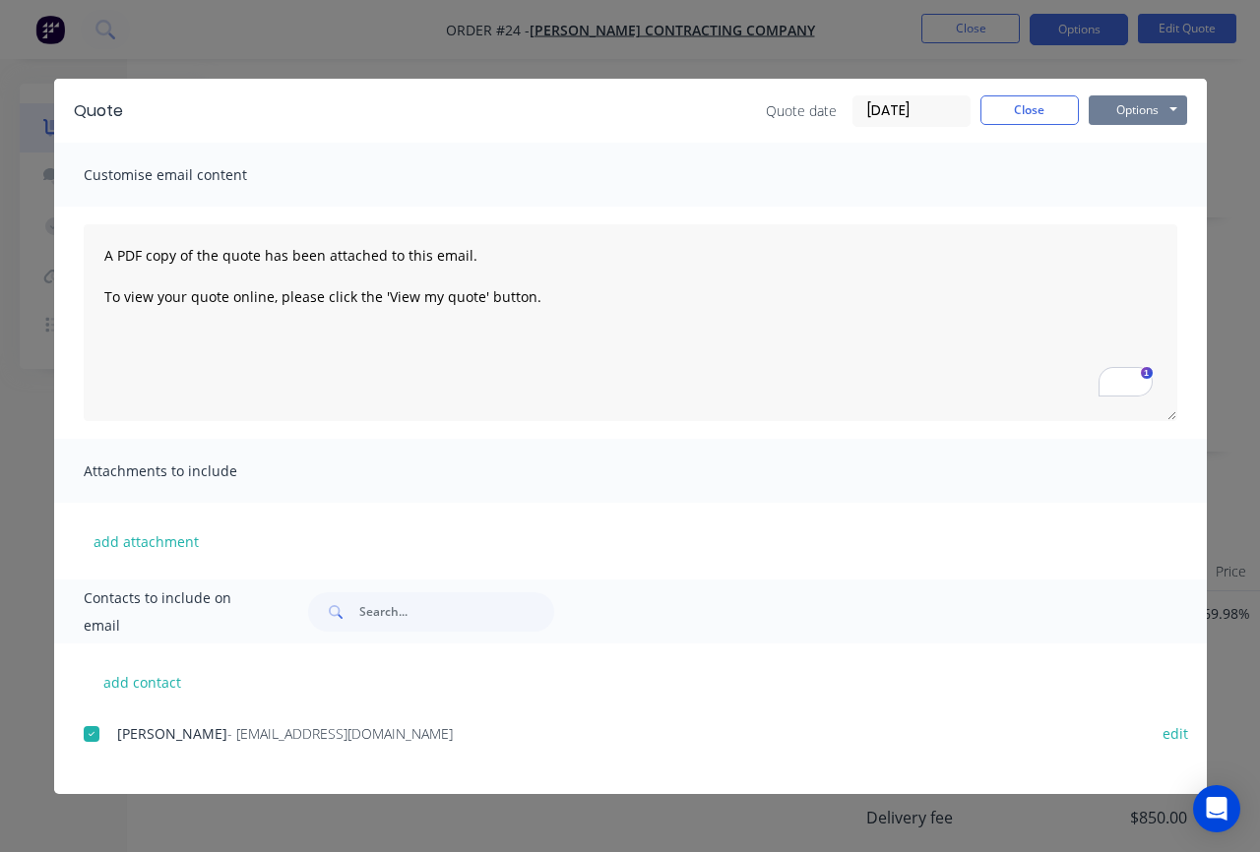
click at [1138, 114] on button "Options" at bounding box center [1138, 110] width 98 height 30
click at [1143, 207] on button "Email" at bounding box center [1152, 210] width 126 height 32
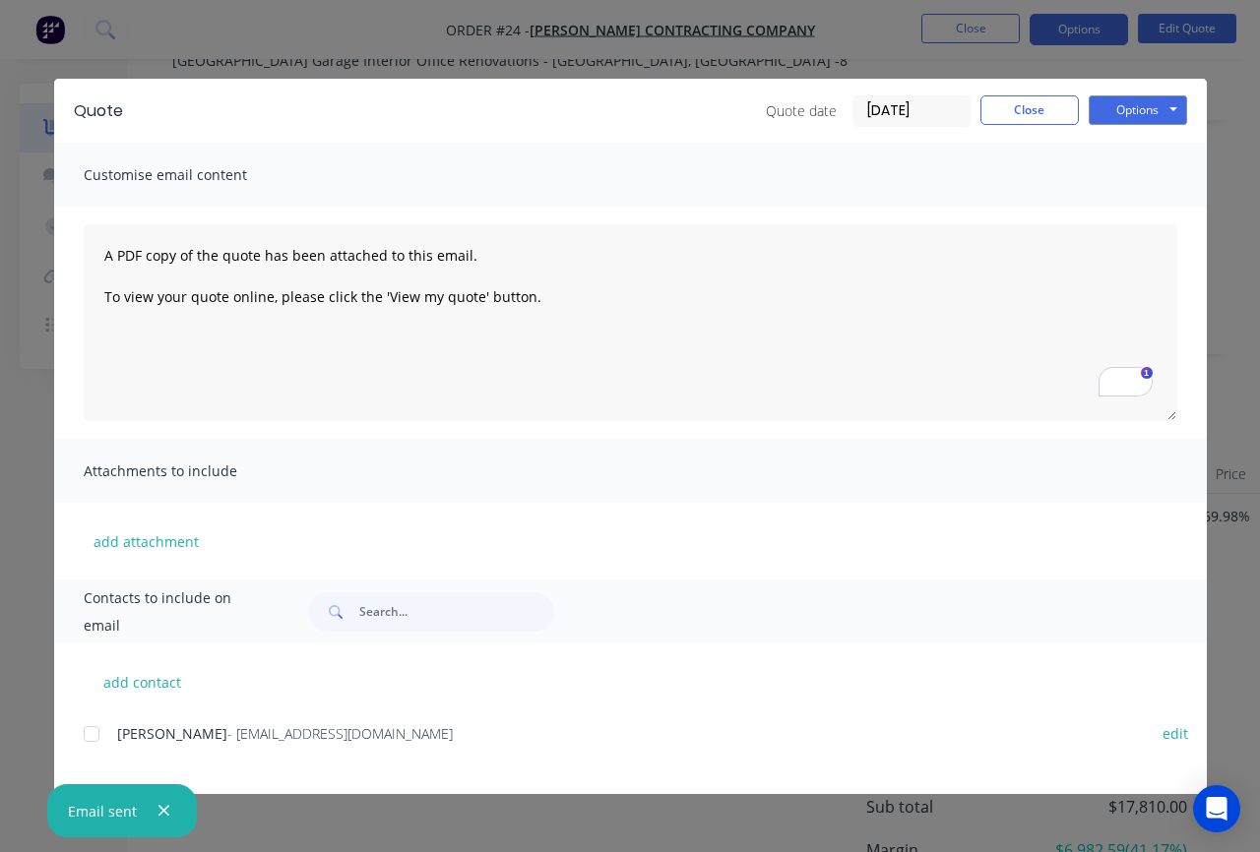
scroll to position [561, 109]
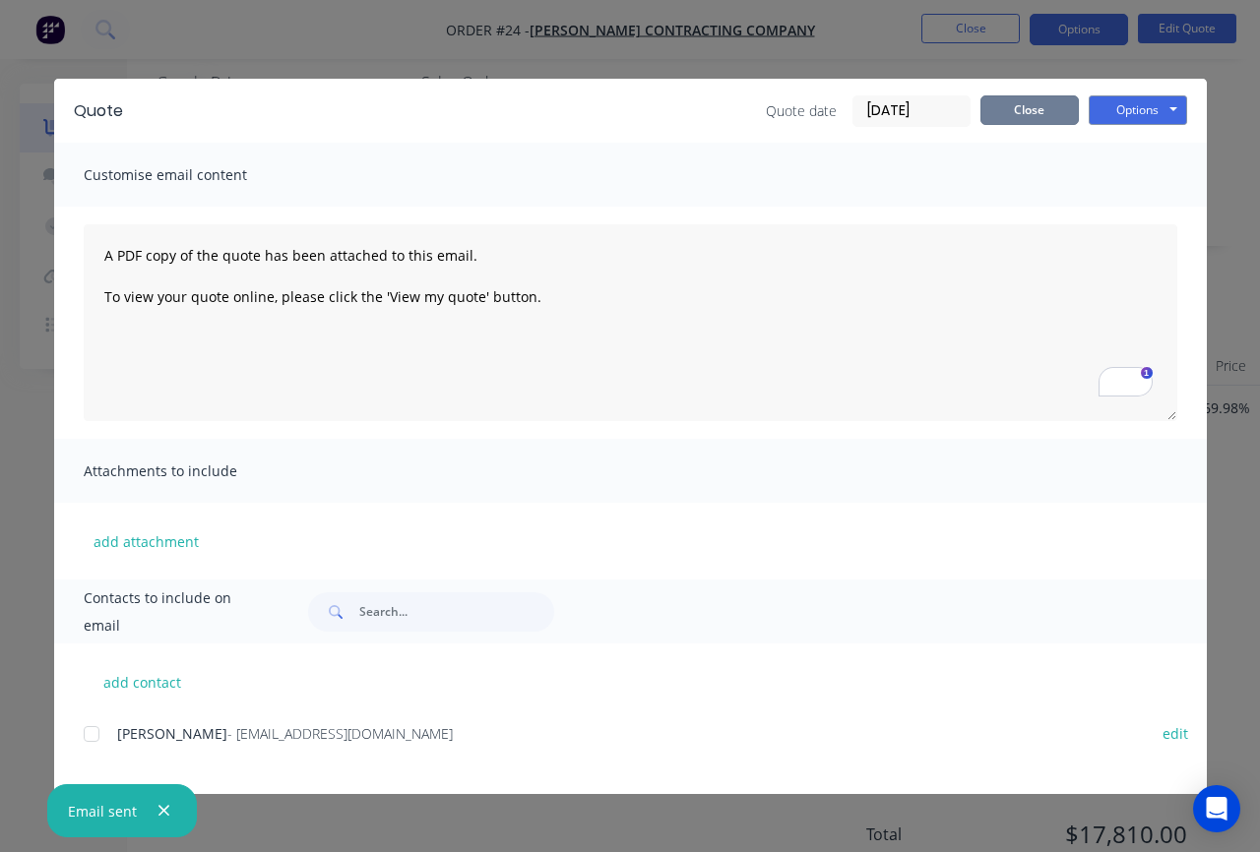
click at [1046, 124] on div "Quote date 08/10/25 Close Options Preview Print Email" at bounding box center [976, 110] width 421 height 31
click at [1048, 114] on button "Close" at bounding box center [1029, 110] width 98 height 30
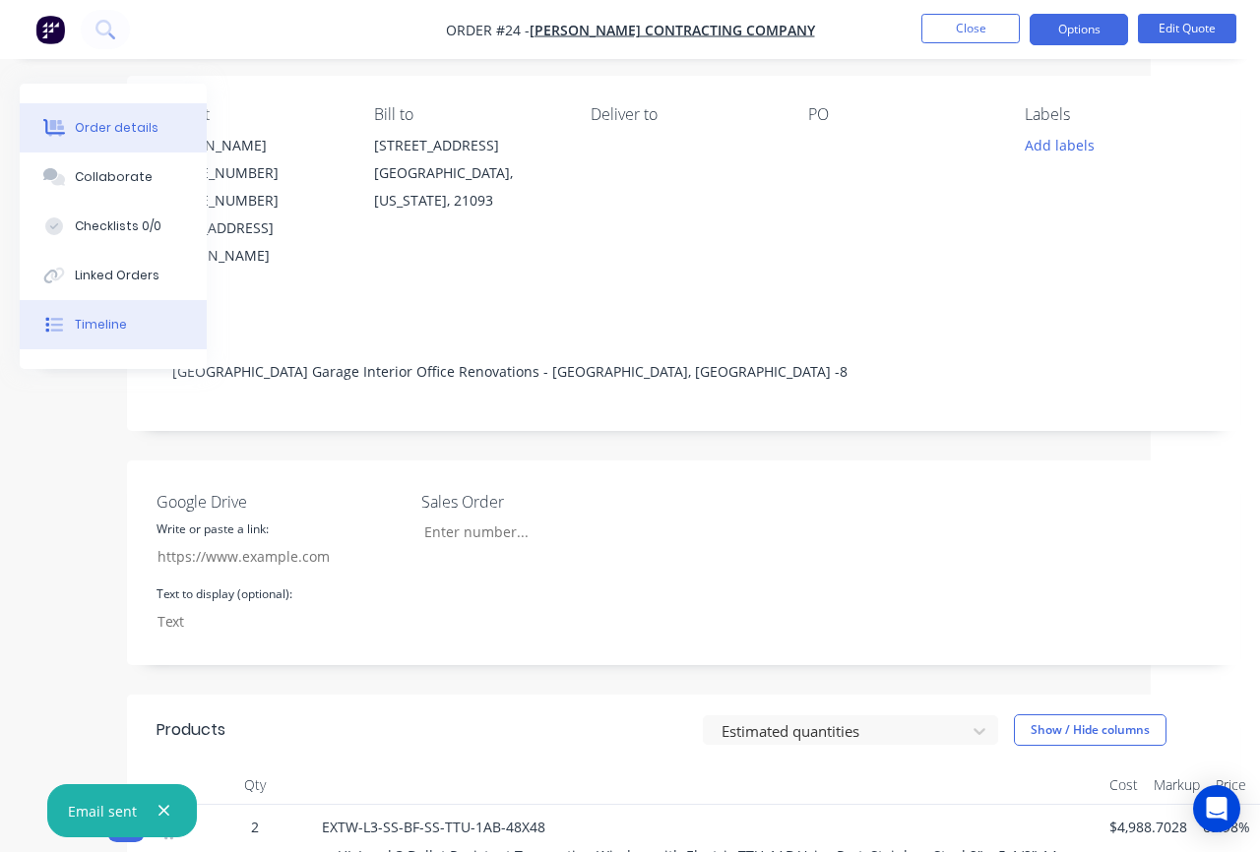
scroll to position [18, 109]
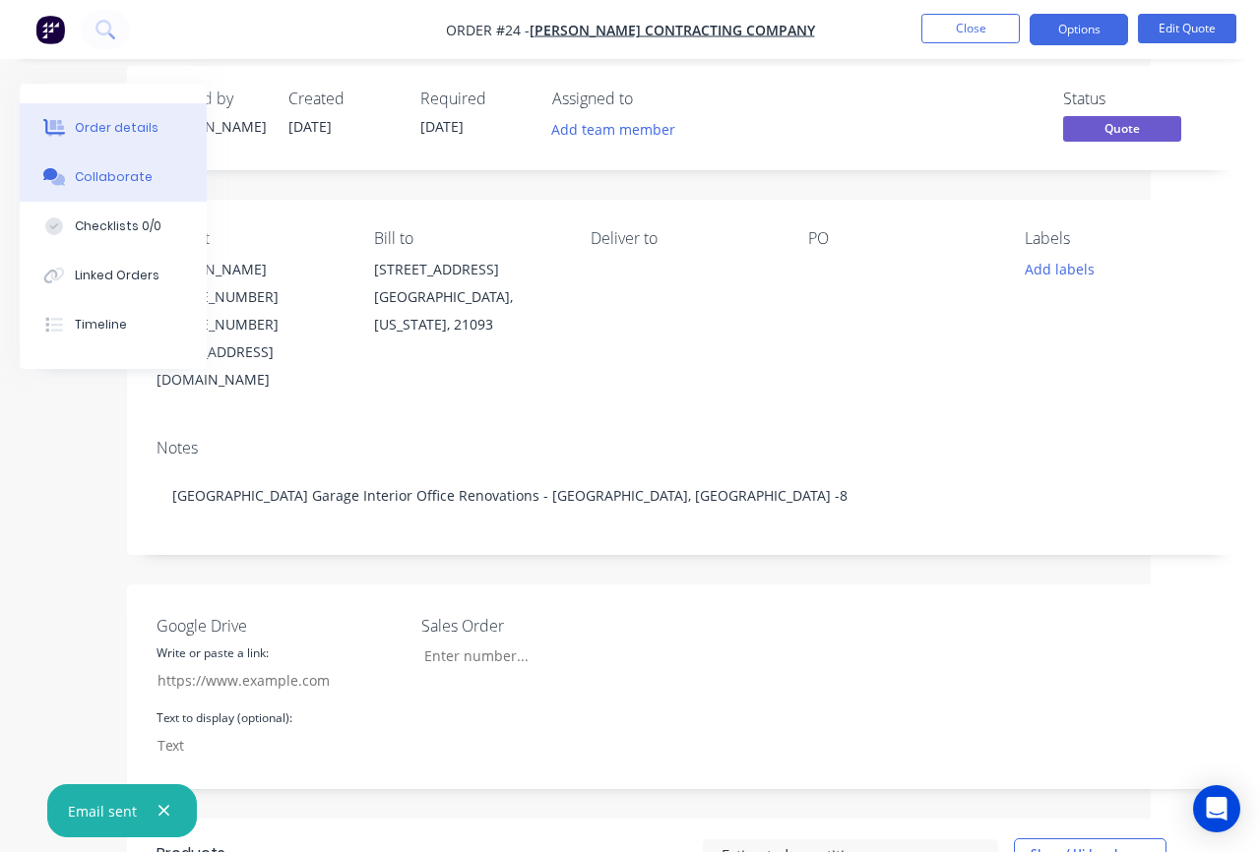
click at [113, 183] on div "Collaborate" at bounding box center [114, 177] width 78 height 18
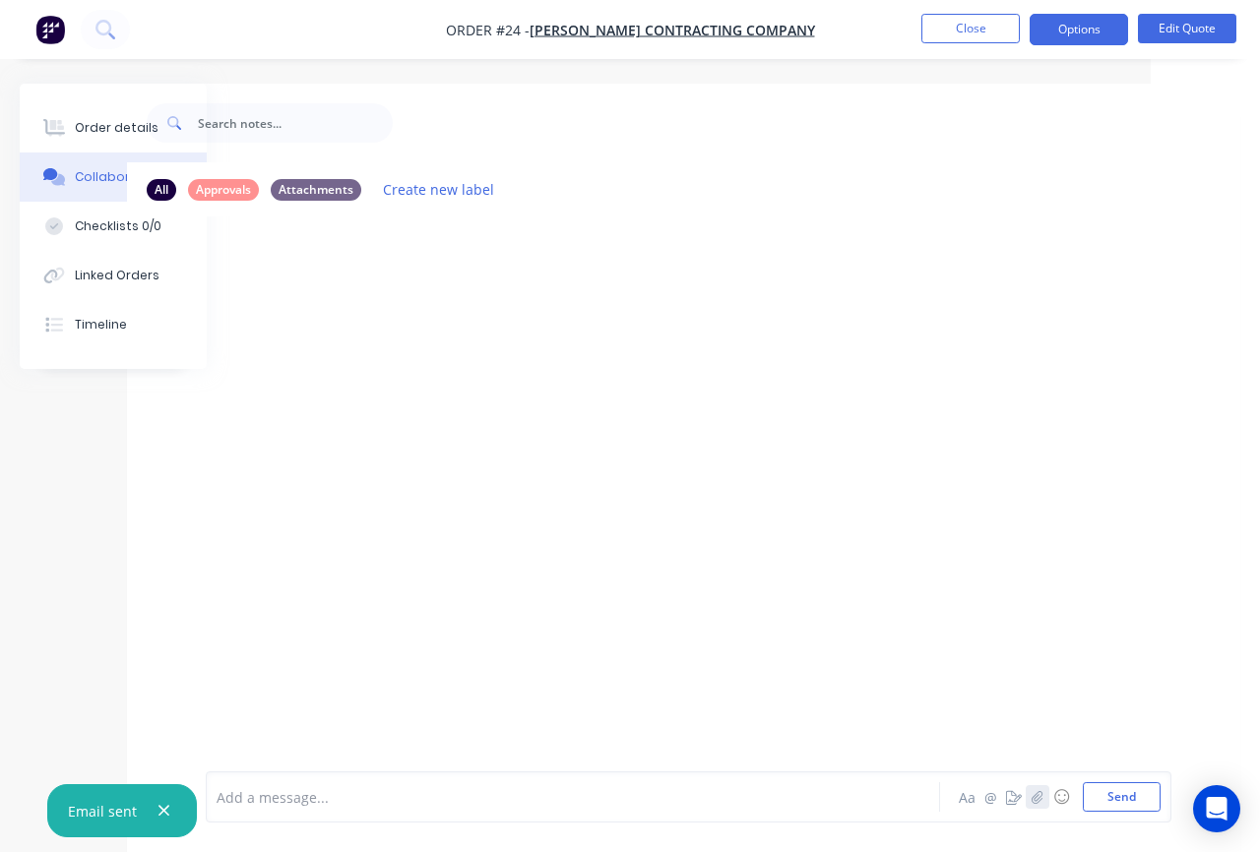
click at [1036, 798] on icon "button" at bounding box center [1038, 797] width 12 height 14
click at [1127, 795] on button "Send" at bounding box center [1122, 798] width 78 height 30
drag, startPoint x: 1153, startPoint y: 420, endPoint x: 1081, endPoint y: 405, distance: 73.6
click at [1153, 420] on div "KT You 11:15am 08/10/25 Court St Garage Bid Drawings.pdf Labels Download Delete" at bounding box center [683, 334] width 1113 height 177
click at [980, 32] on button "Close" at bounding box center [970, 29] width 98 height 30
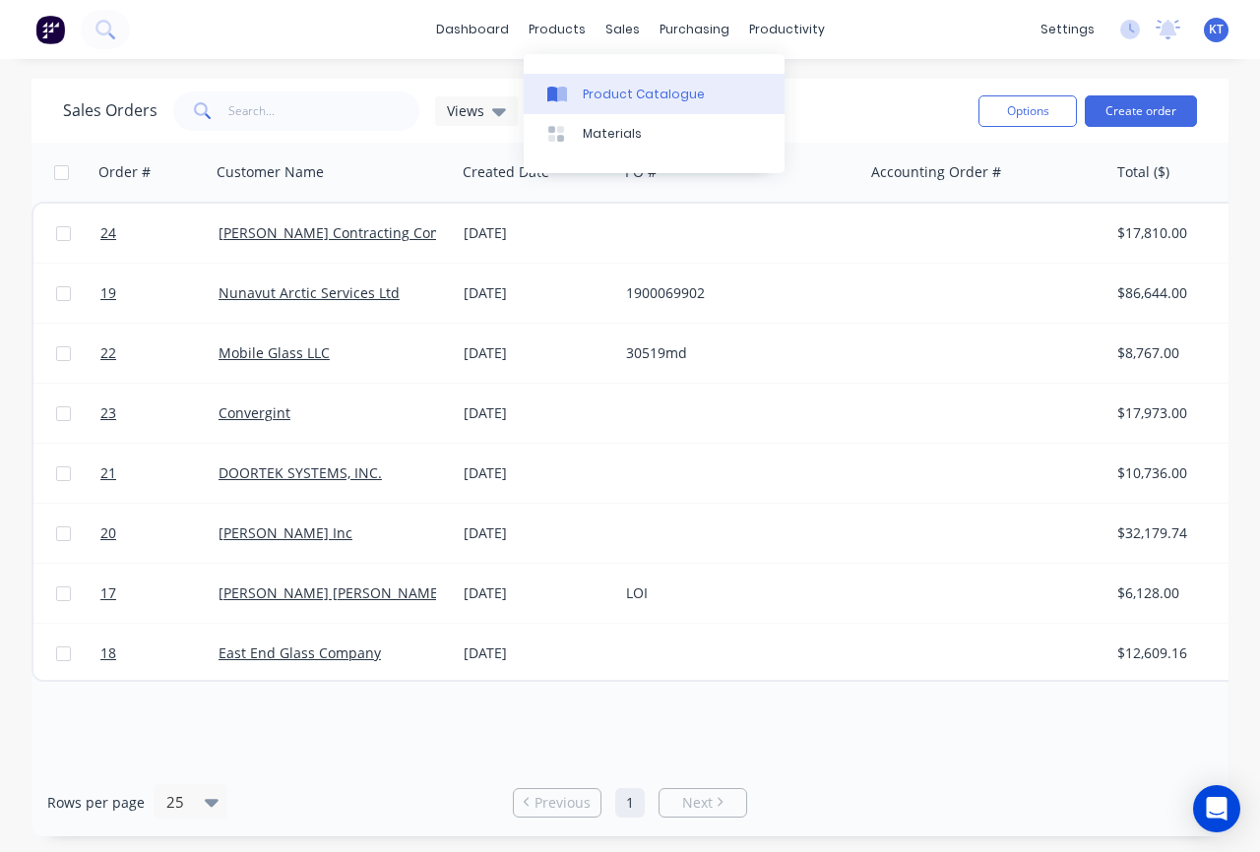
click at [583, 98] on div "Product Catalogue" at bounding box center [644, 95] width 122 height 18
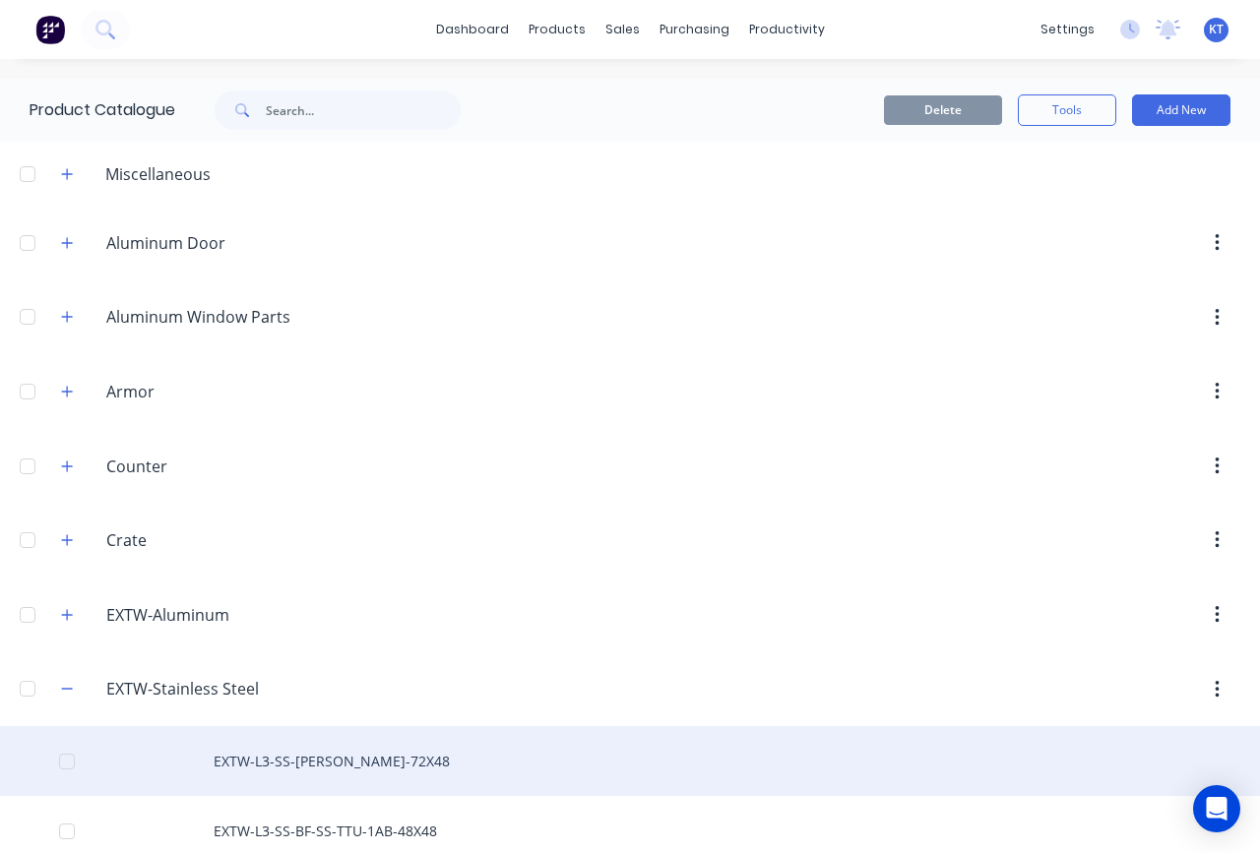
click at [267, 755] on div "EXTW-L3-SS-BF-CR-72X48" at bounding box center [630, 761] width 1260 height 70
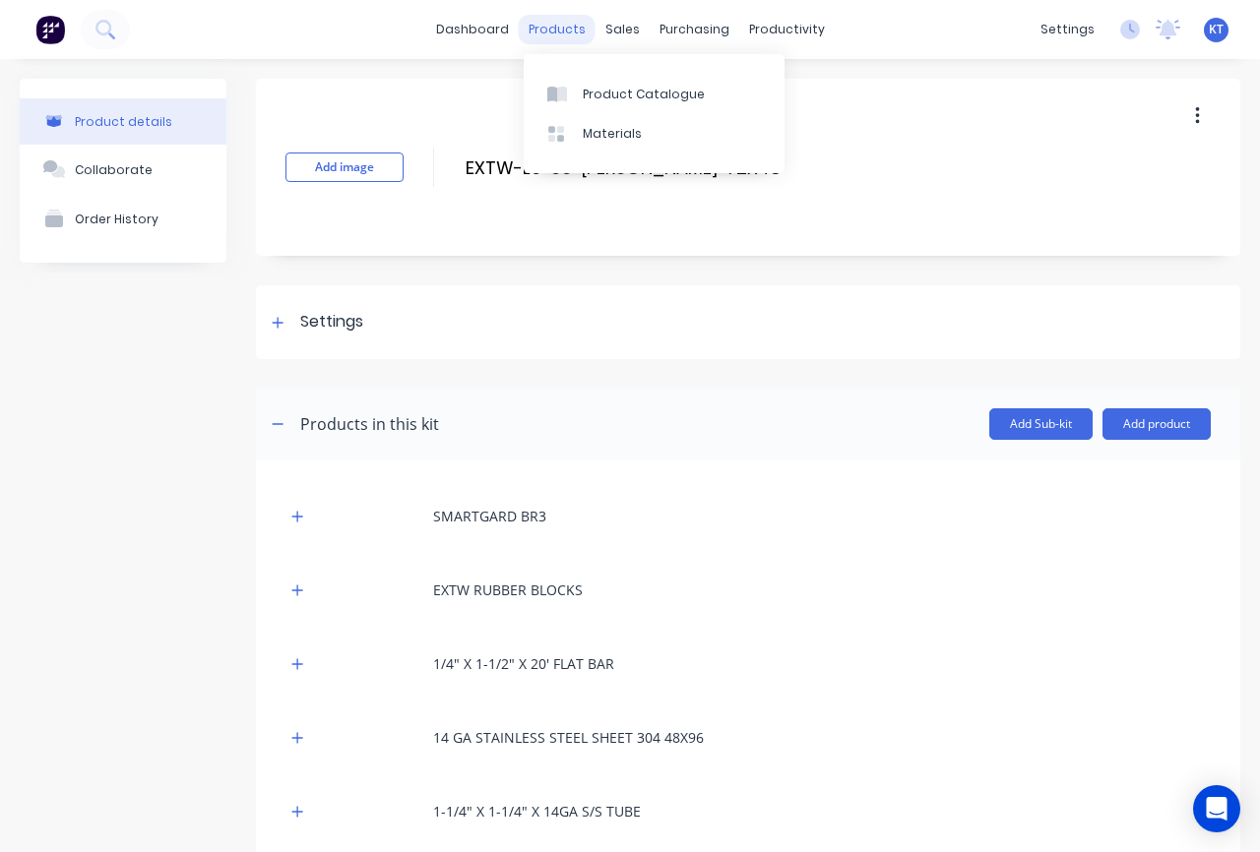
click at [574, 35] on div "products" at bounding box center [557, 30] width 77 height 30
click at [47, 35] on img at bounding box center [50, 30] width 30 height 30
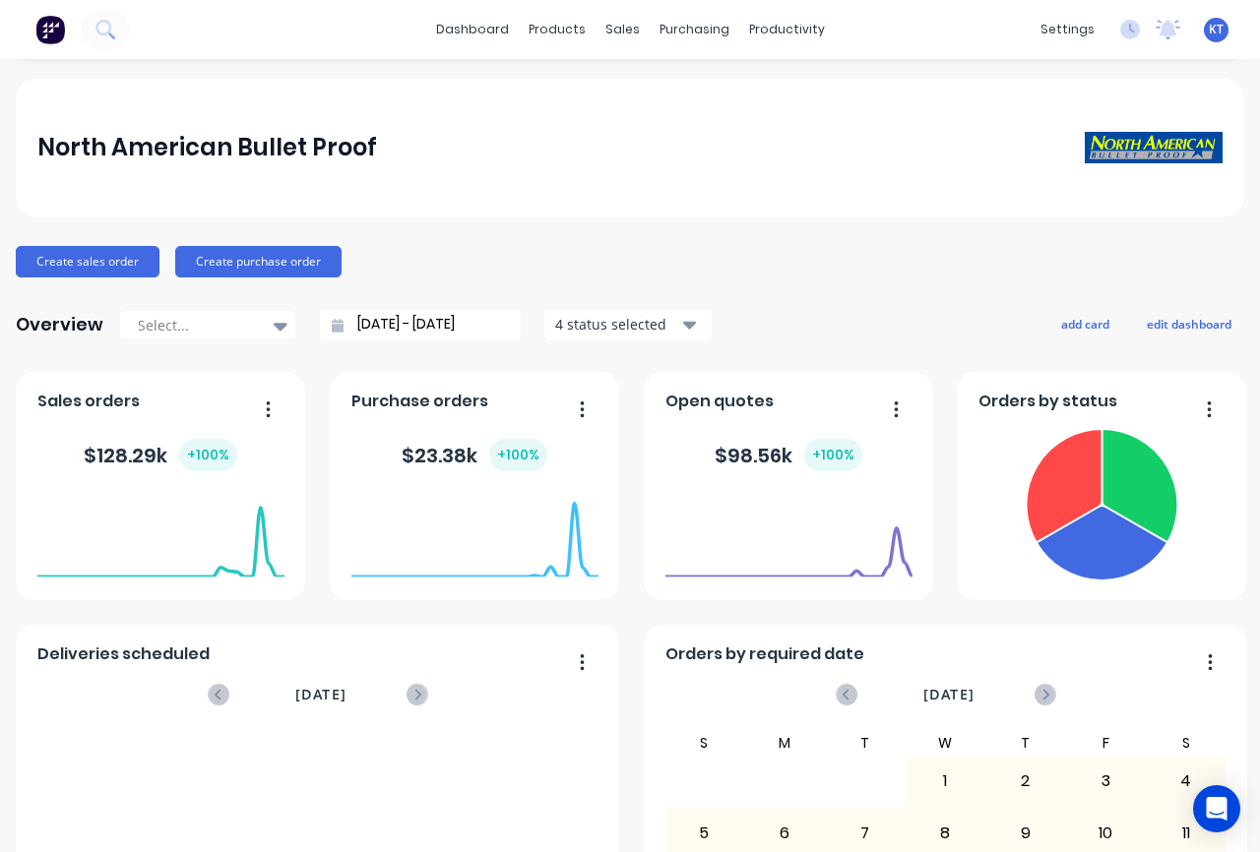
click at [660, 136] on div "North American Bullet Proof" at bounding box center [630, 147] width 1186 height 39
click at [1019, 239] on div "North American Bullet Proof Create sales order Create purchase order Overview S…" at bounding box center [630, 593] width 1228 height 1028
click at [1101, 333] on button "add card" at bounding box center [1085, 324] width 74 height 26
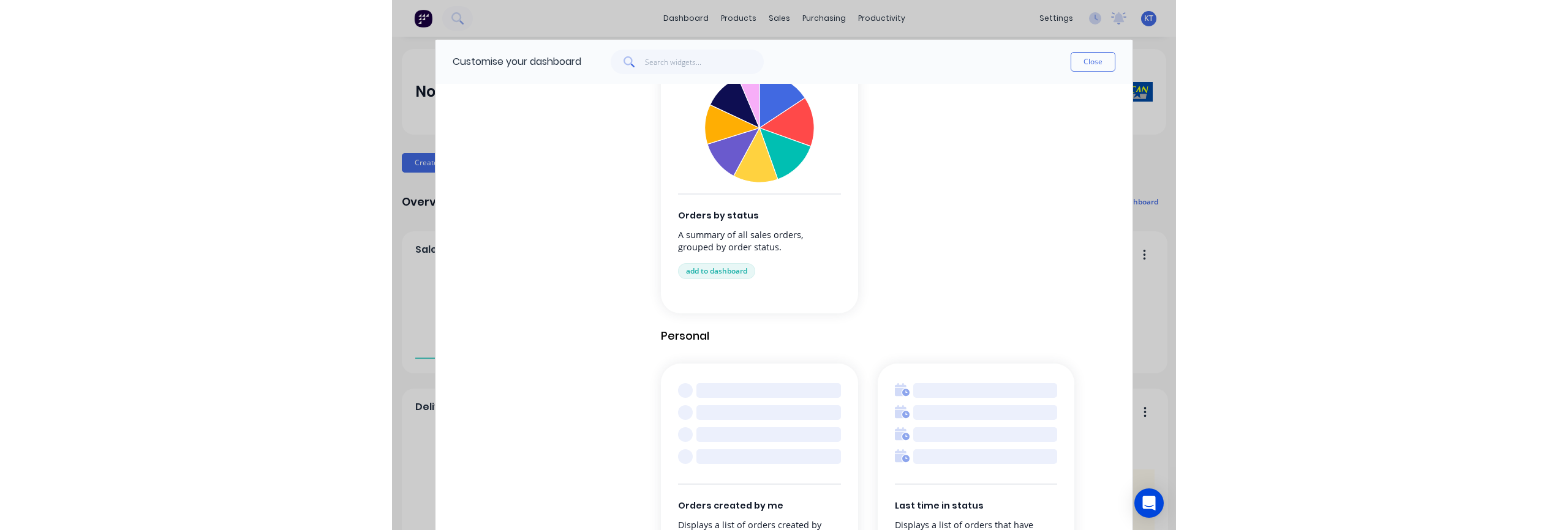
scroll to position [1204, 0]
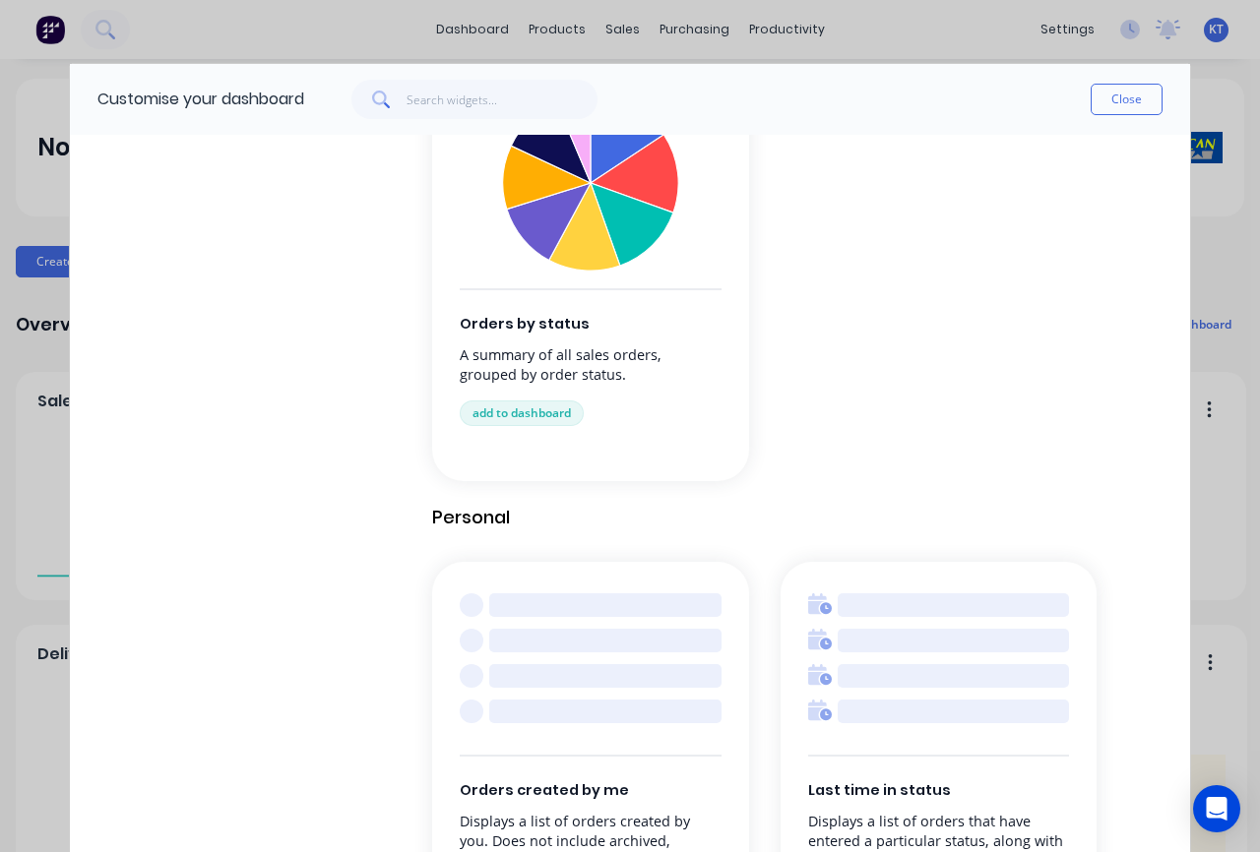
click at [911, 635] on div at bounding box center [953, 641] width 231 height 24
click at [931, 652] on div at bounding box center [953, 641] width 231 height 24
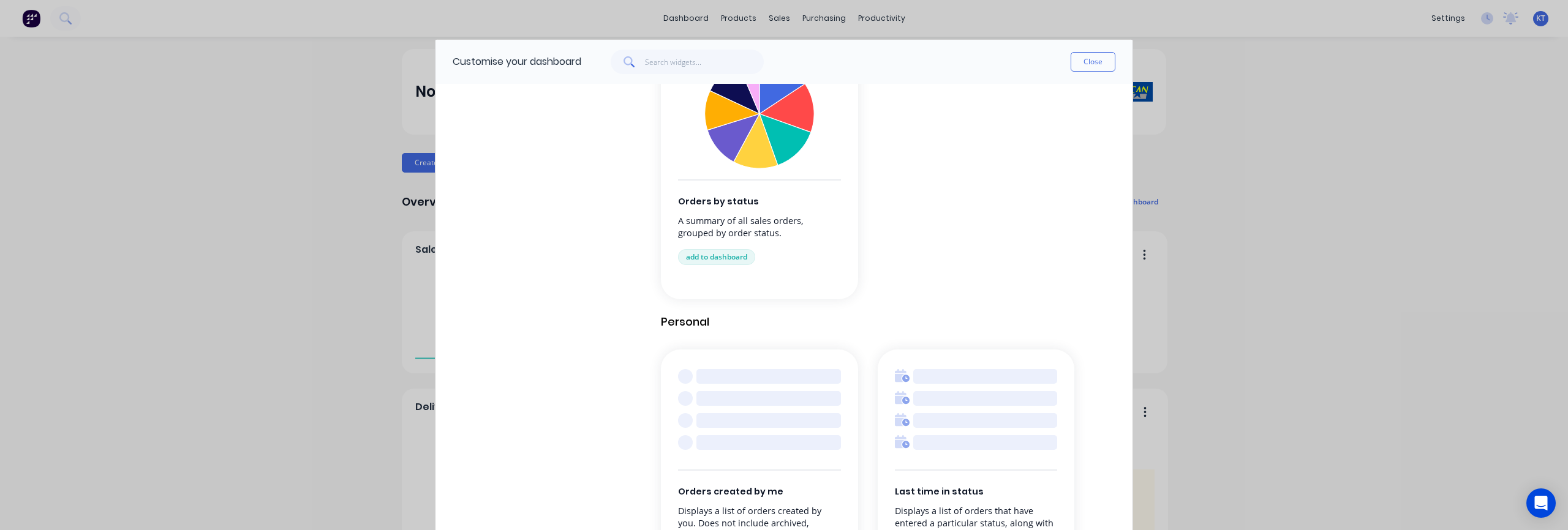
click at [1271, 245] on div "Customise your dashboard Close Browse by category All cards Business Management…" at bounding box center [784, 265] width 1568 height 530
click at [963, 490] on span "Last time in status" at bounding box center [976, 493] width 163 height 14
drag, startPoint x: 806, startPoint y: 60, endPoint x: 814, endPoint y: -12, distance: 72.4
click at [814, 0] on html "dashboard products sales purchasing productivity dashboard products Product Cat…" at bounding box center [784, 265] width 1568 height 530
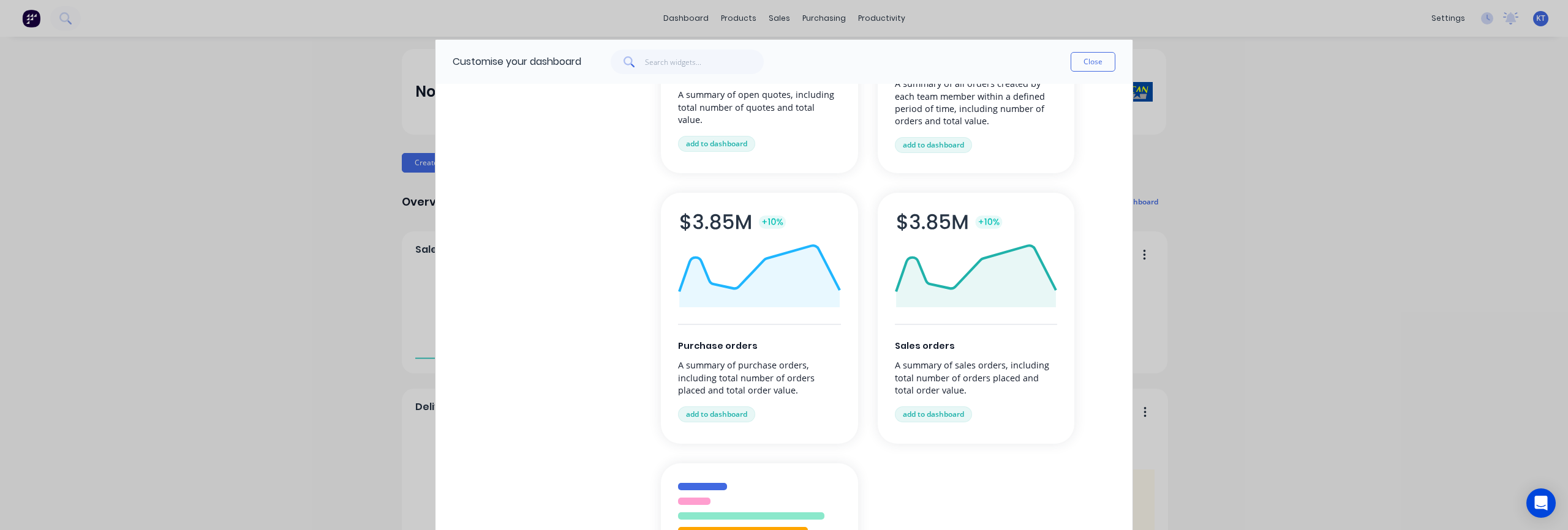
scroll to position [0, 0]
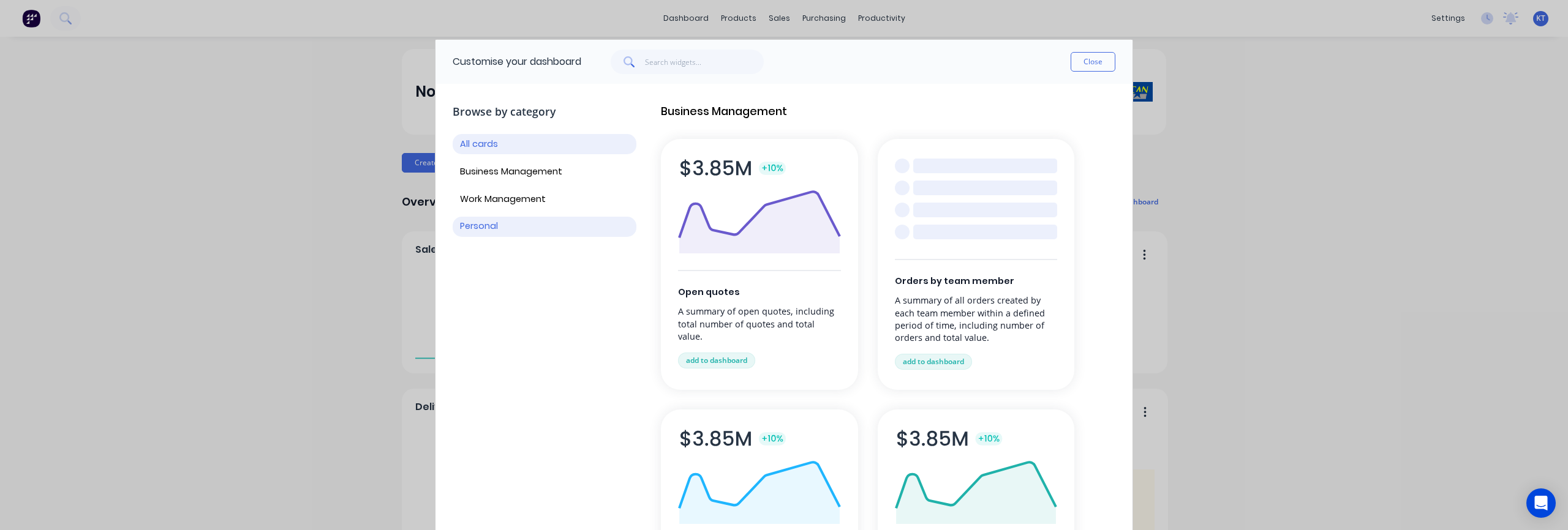
click at [482, 230] on button "Personal" at bounding box center [544, 226] width 184 height 20
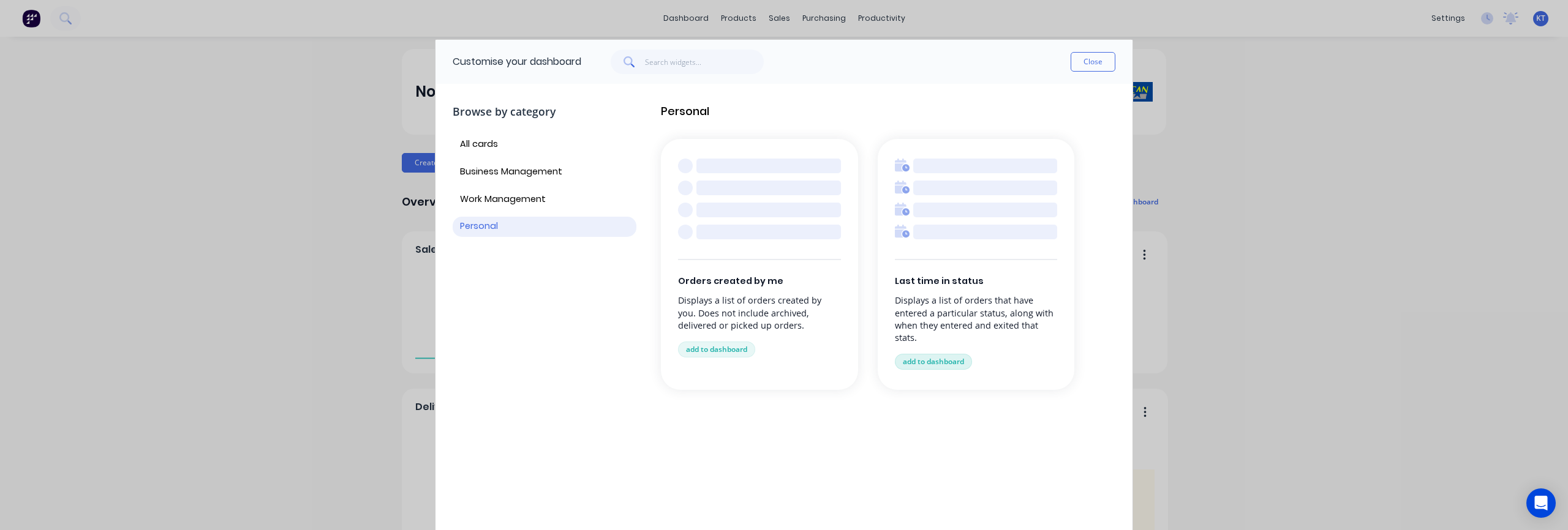
click at [936, 365] on button "add to dashboard" at bounding box center [933, 362] width 77 height 16
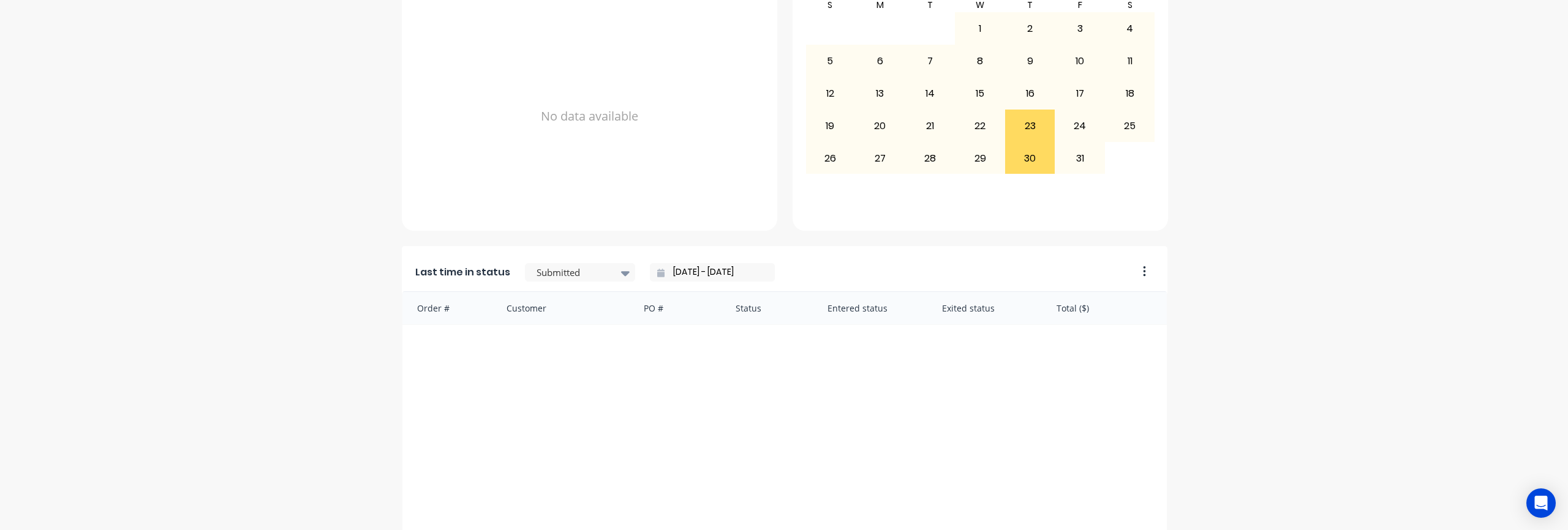
scroll to position [526, 0]
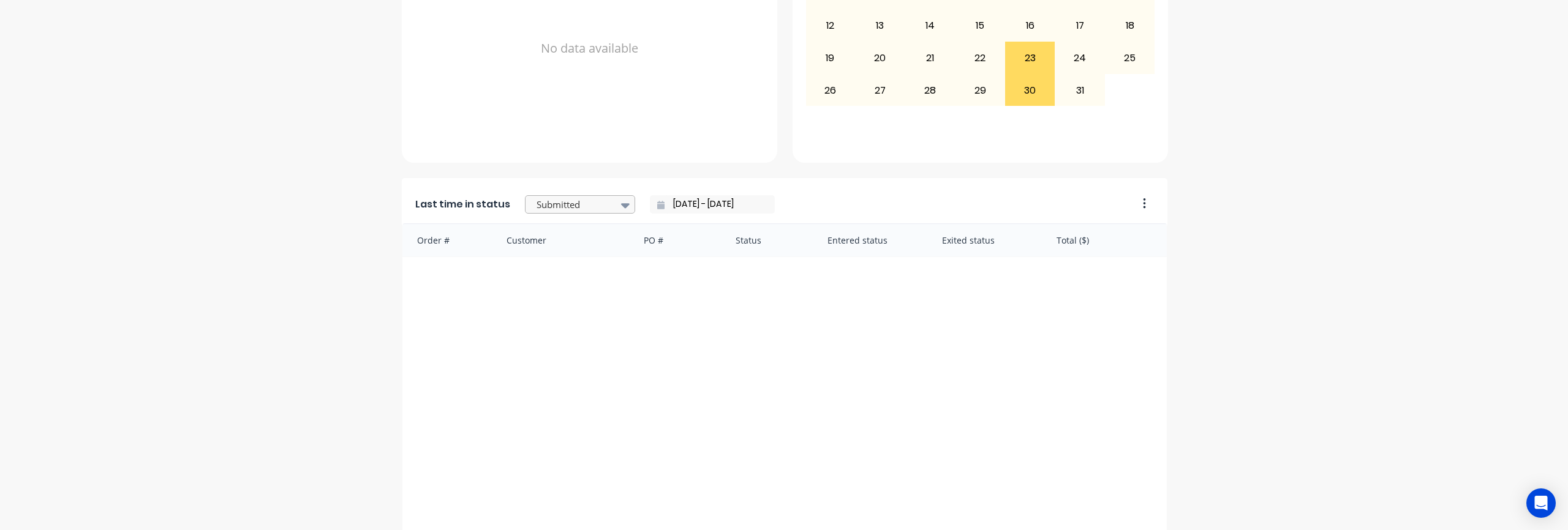
click at [593, 209] on div at bounding box center [574, 205] width 77 height 16
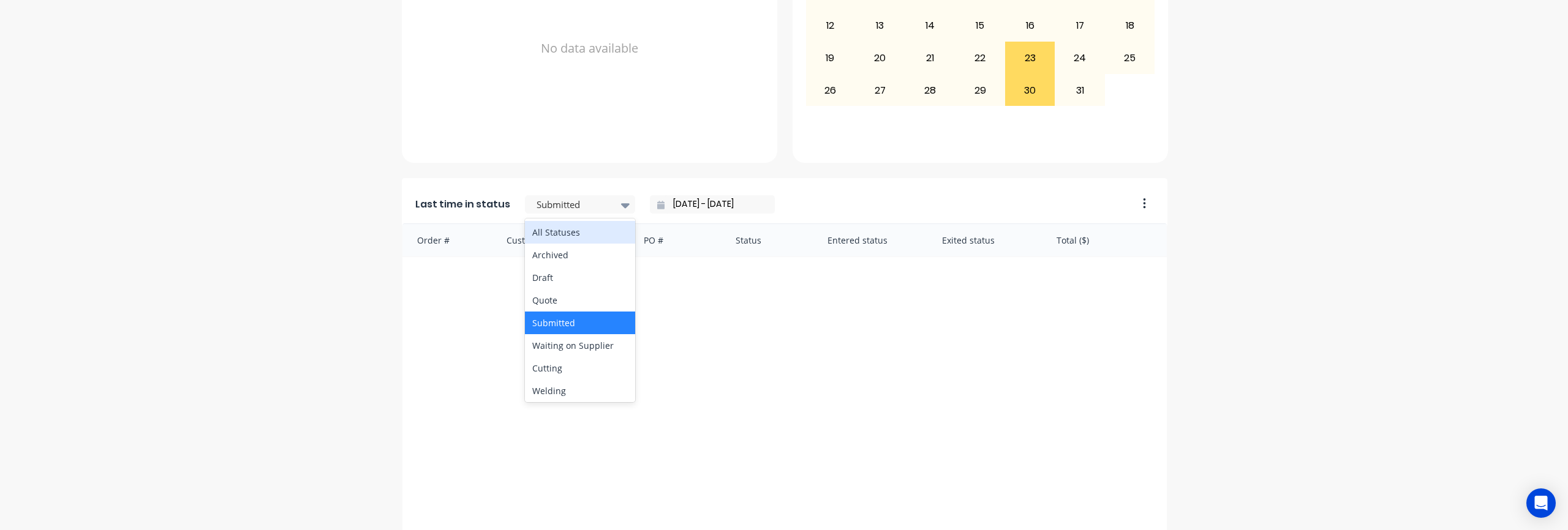
click at [581, 232] on div "All Statuses" at bounding box center [580, 232] width 110 height 22
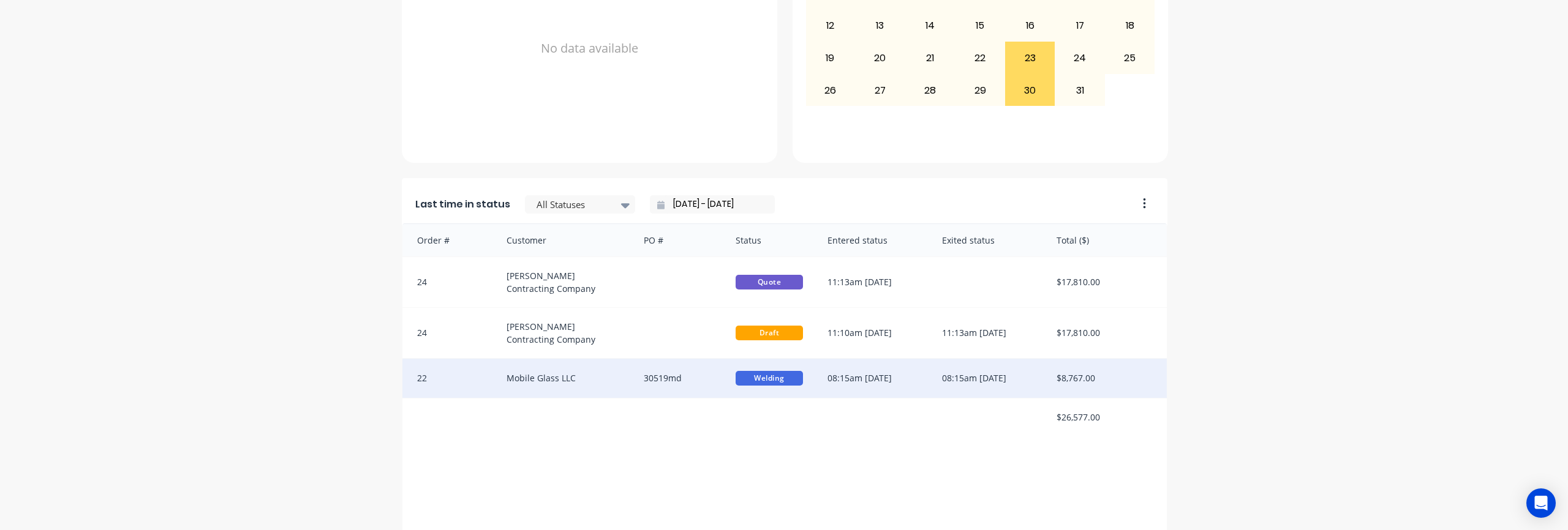
click at [706, 383] on div "30519md" at bounding box center [678, 378] width 92 height 39
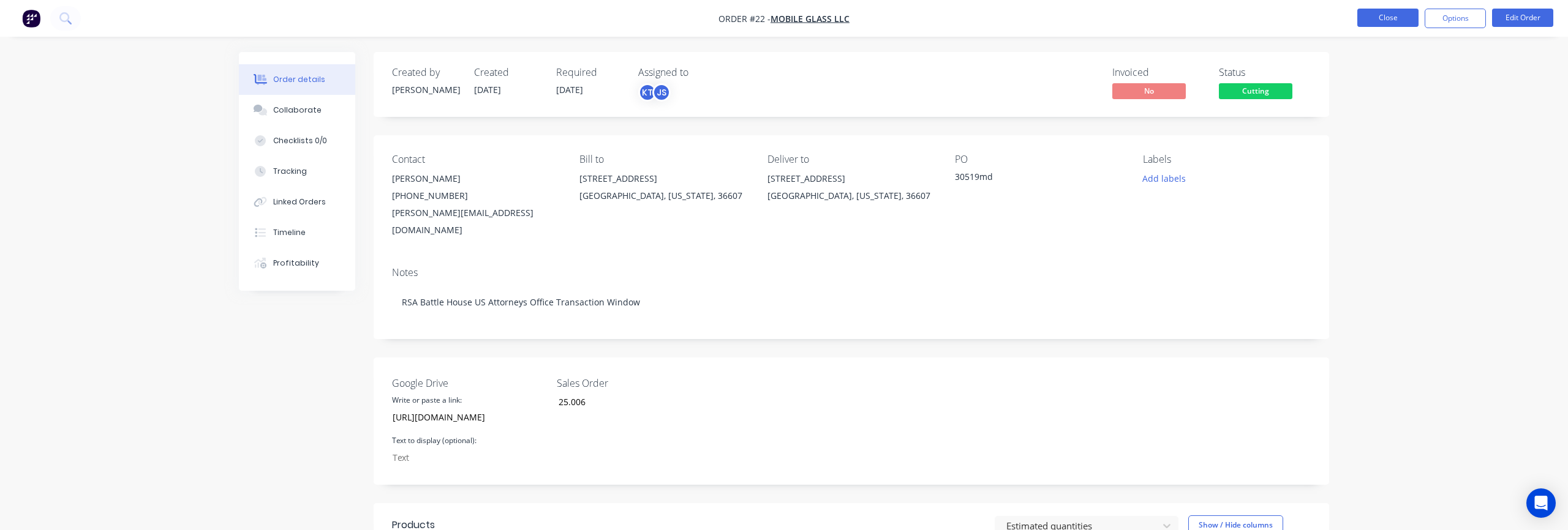
click at [1398, 11] on button "Close" at bounding box center [1388, 18] width 61 height 19
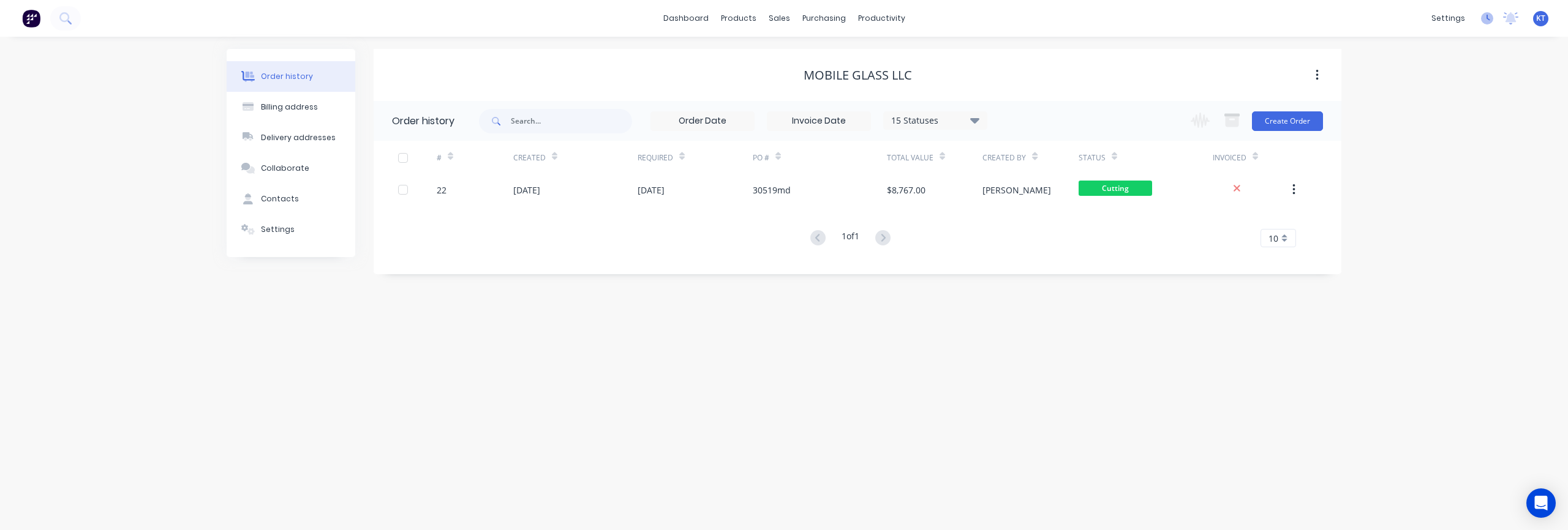
click at [1483, 23] on icon at bounding box center [1487, 19] width 12 height 12
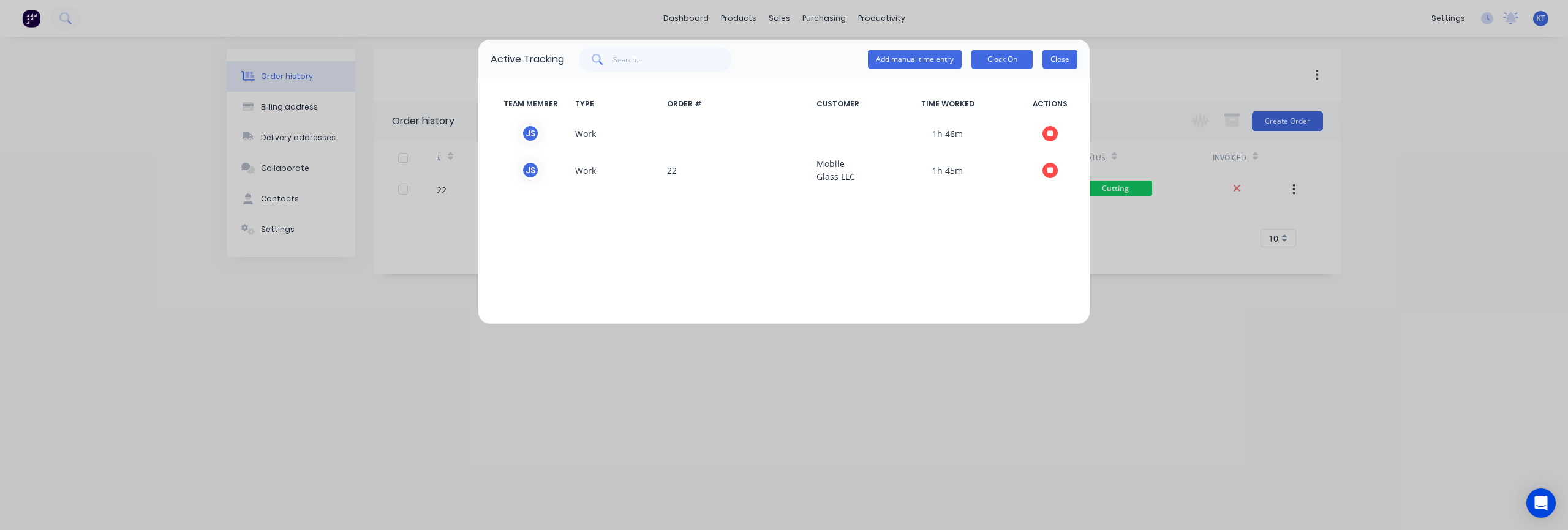
click at [1063, 58] on button "Close" at bounding box center [1060, 60] width 35 height 19
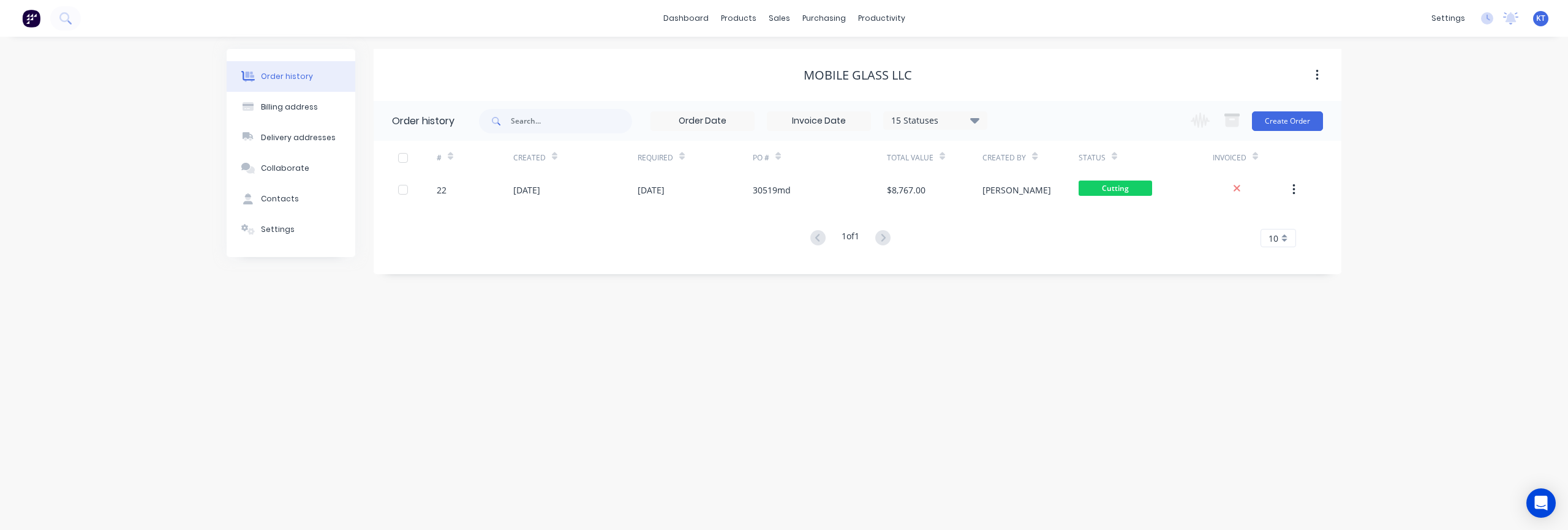
click at [1317, 360] on div "Order history Billing address Delivery addresses Collaborate Contacts Settings …" at bounding box center [784, 283] width 1568 height 493
click at [1491, 21] on icon at bounding box center [1487, 19] width 12 height 12
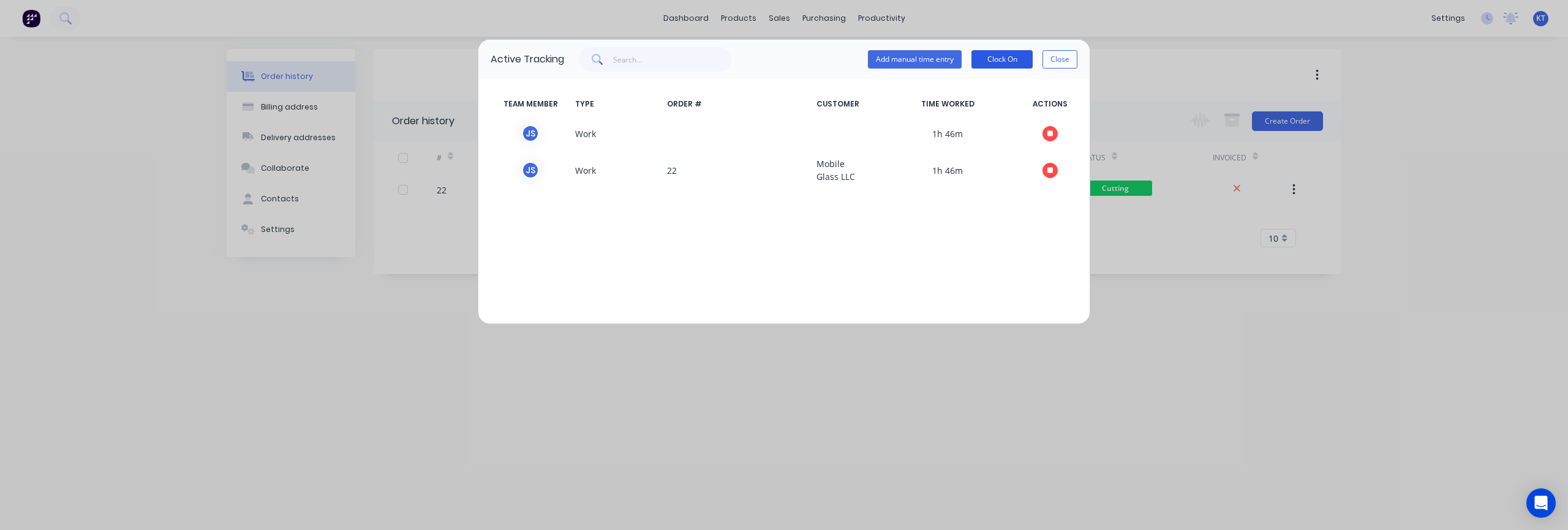
click at [1021, 56] on button "Clock On" at bounding box center [1002, 60] width 61 height 19
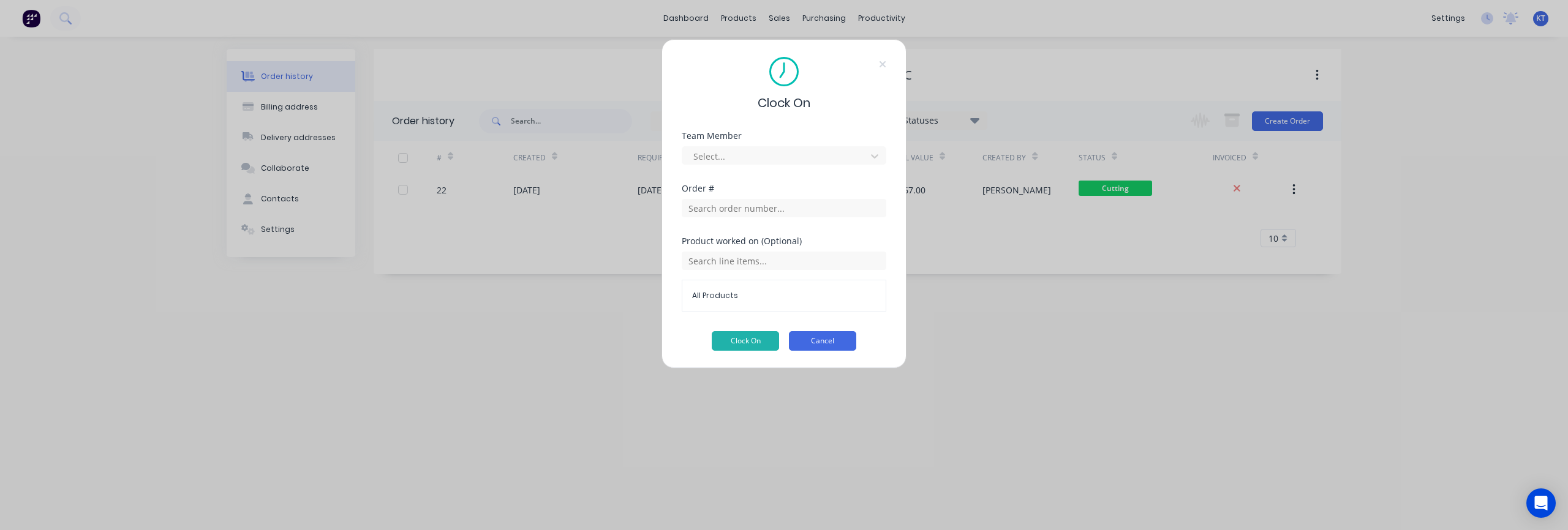
click at [832, 342] on button "Cancel" at bounding box center [823, 341] width 67 height 19
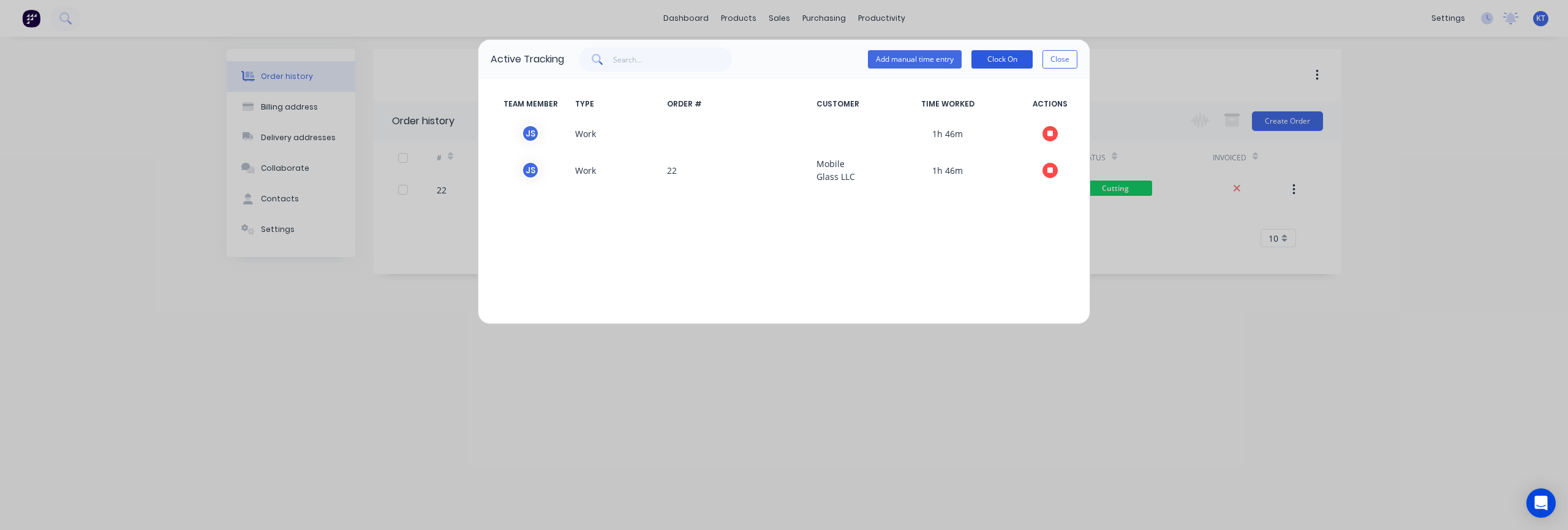
click at [1001, 59] on button "Clock On" at bounding box center [1002, 60] width 61 height 19
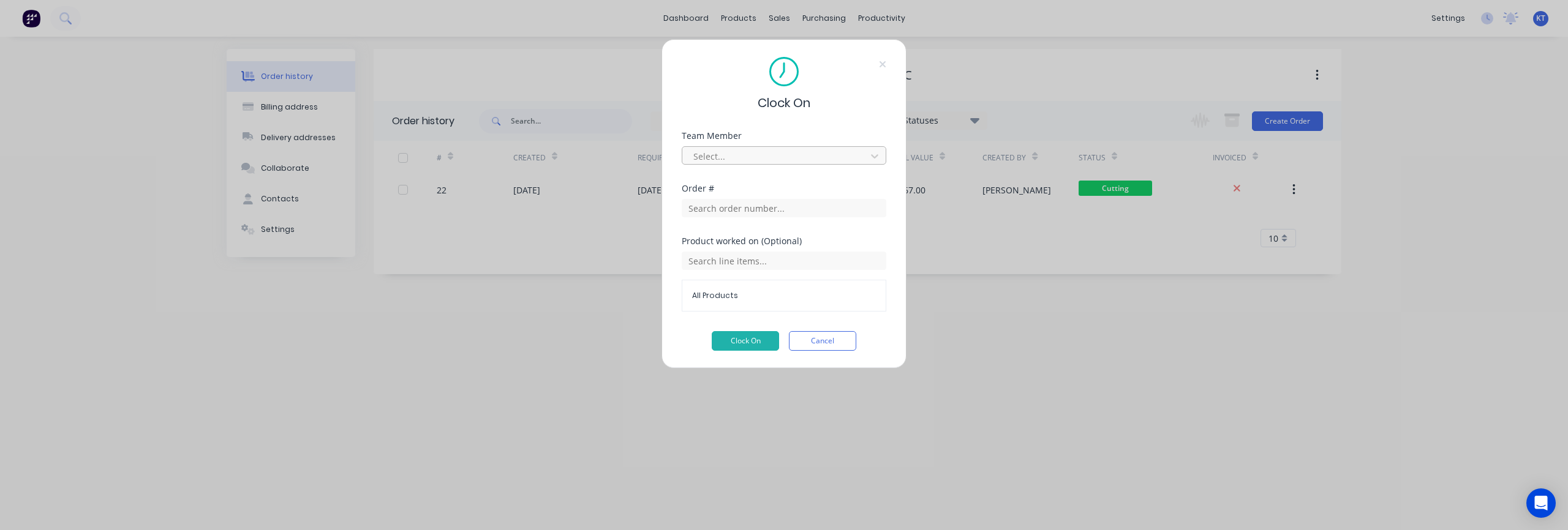
click at [786, 155] on div at bounding box center [776, 156] width 168 height 16
click at [720, 270] on div "Travis Hill" at bounding box center [784, 274] width 205 height 22
click at [755, 344] on button "Clock On" at bounding box center [745, 341] width 67 height 19
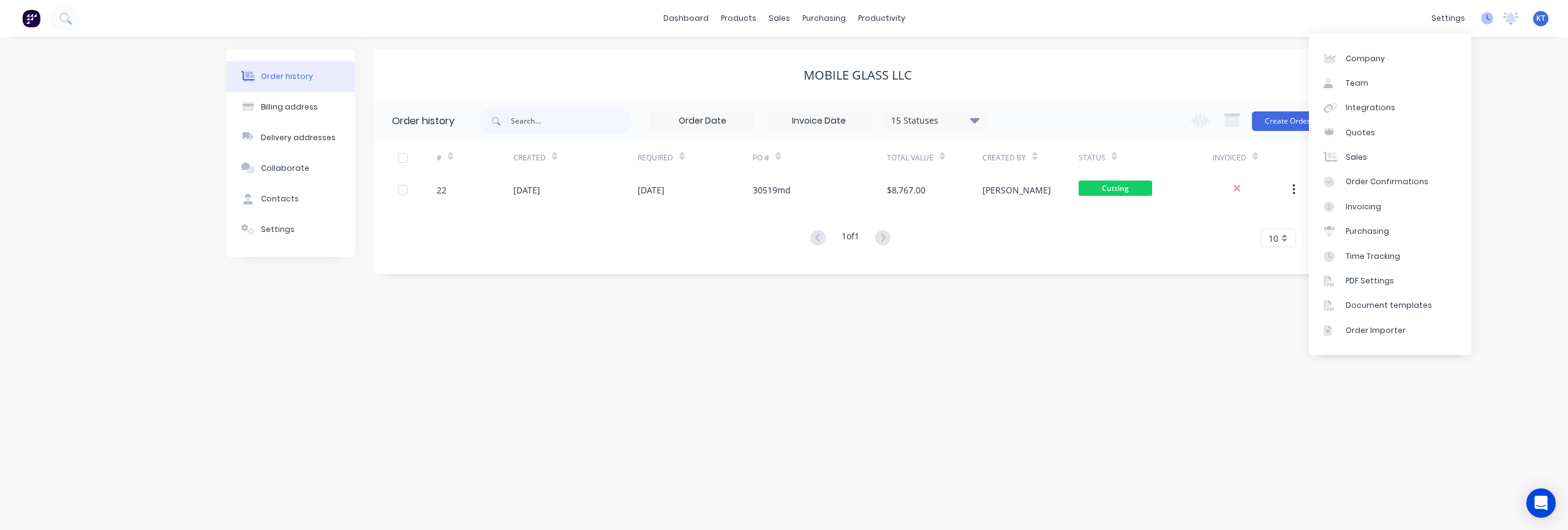
click at [1493, 19] on icon at bounding box center [1487, 19] width 12 height 12
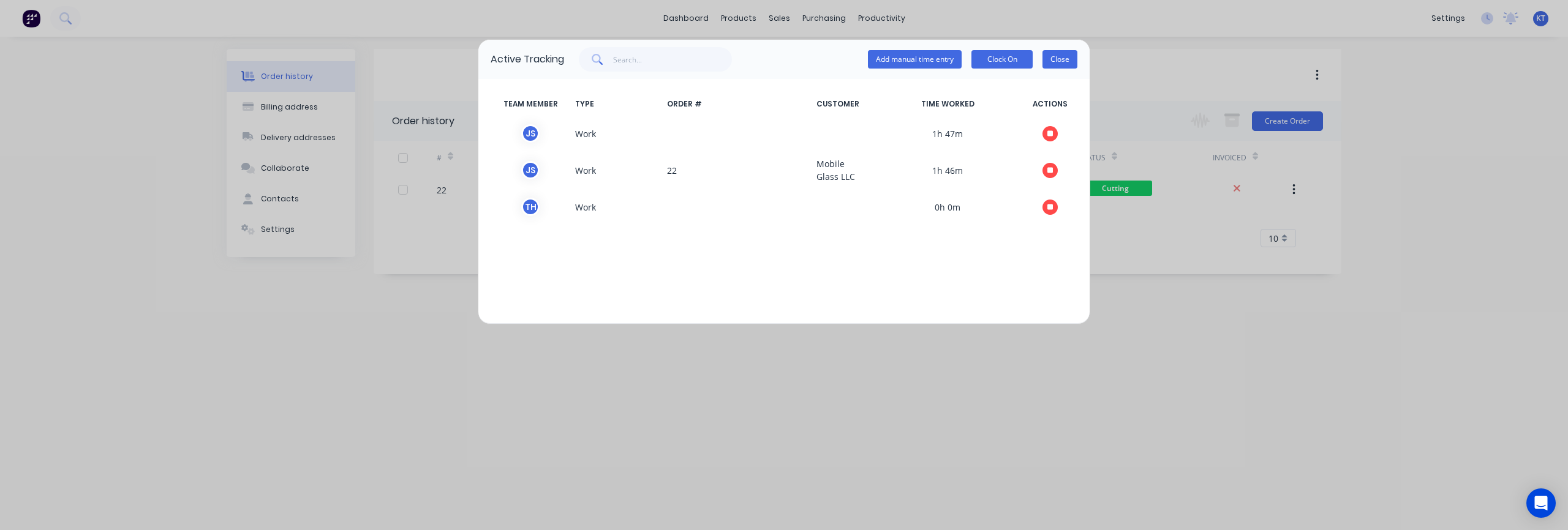
click at [1062, 58] on button "Close" at bounding box center [1060, 60] width 35 height 19
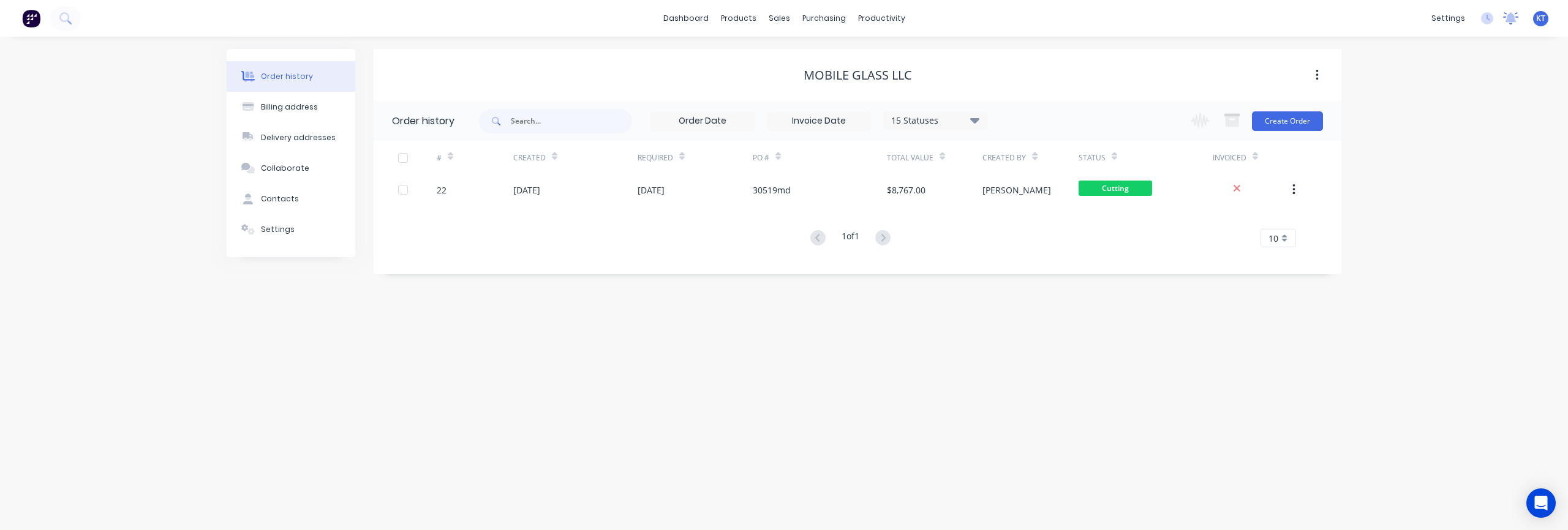
click at [1513, 19] on icon at bounding box center [1511, 17] width 11 height 10
click at [1485, 19] on icon at bounding box center [1487, 19] width 12 height 12
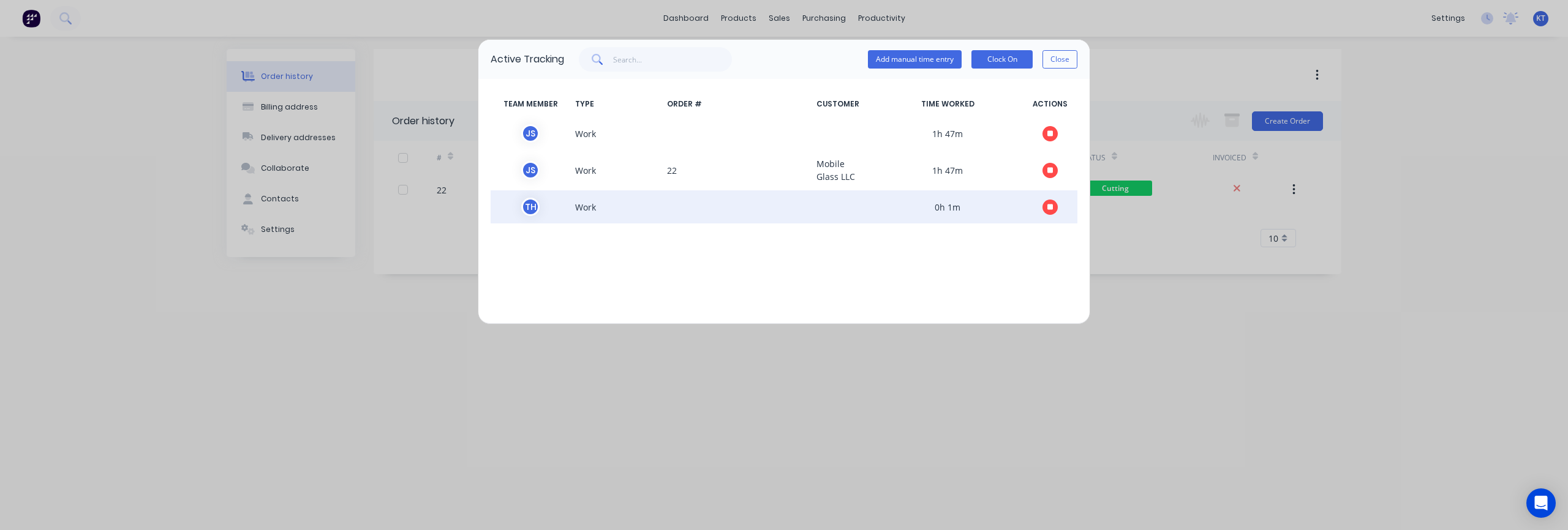
click at [592, 210] on span "Work" at bounding box center [616, 207] width 92 height 19
click at [646, 210] on span "Work" at bounding box center [616, 207] width 92 height 19
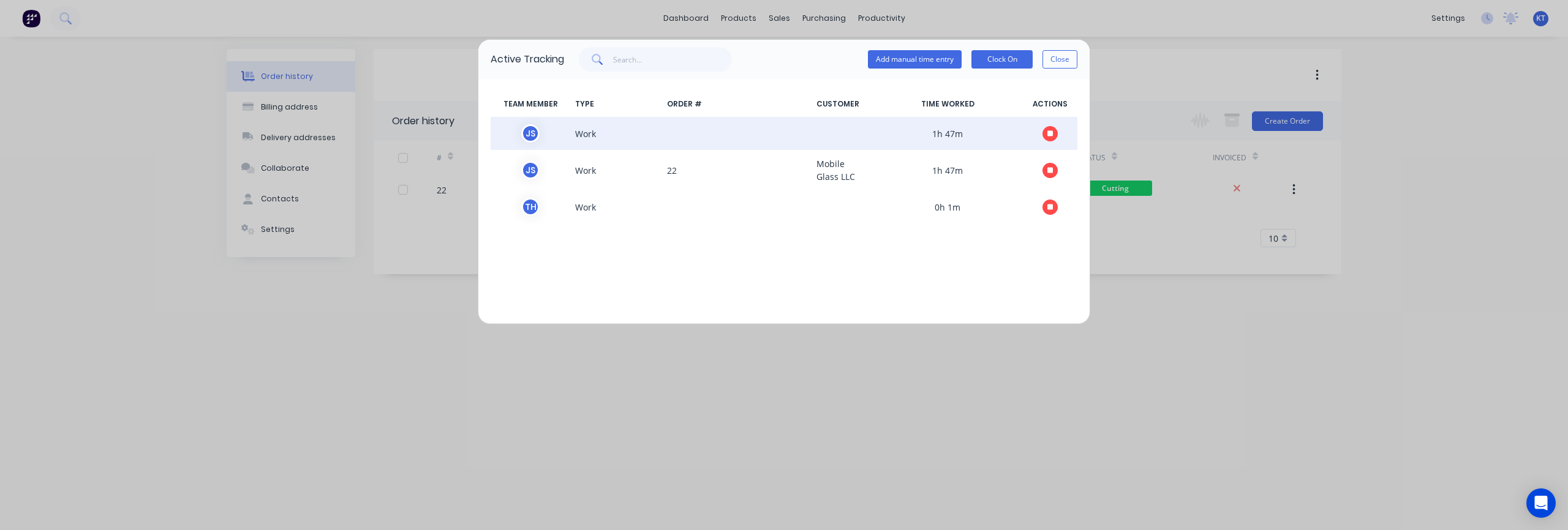
click at [656, 136] on span "Work" at bounding box center [616, 134] width 92 height 19
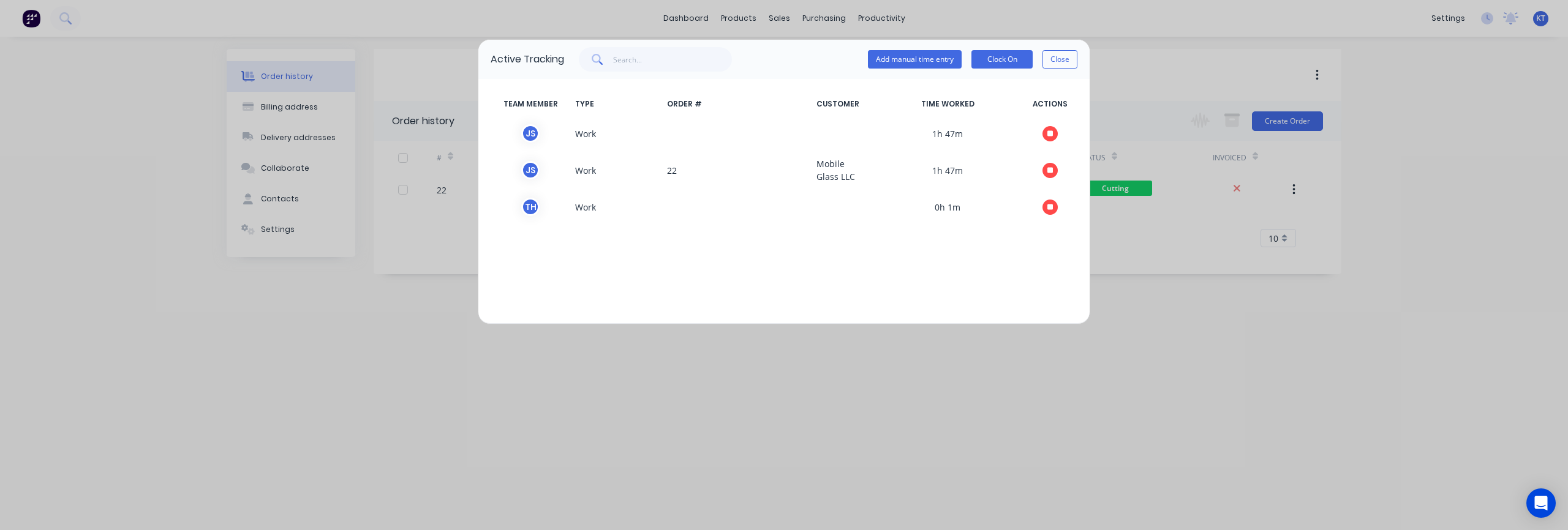
click at [790, 262] on div "TEAM MEMBER TYPE ORDER # CUSTOMER TIME WORKED ACTIONS J S Work 1h 47m J S Work …" at bounding box center [784, 202] width 611 height 245
click at [1058, 63] on button "Close" at bounding box center [1060, 60] width 35 height 19
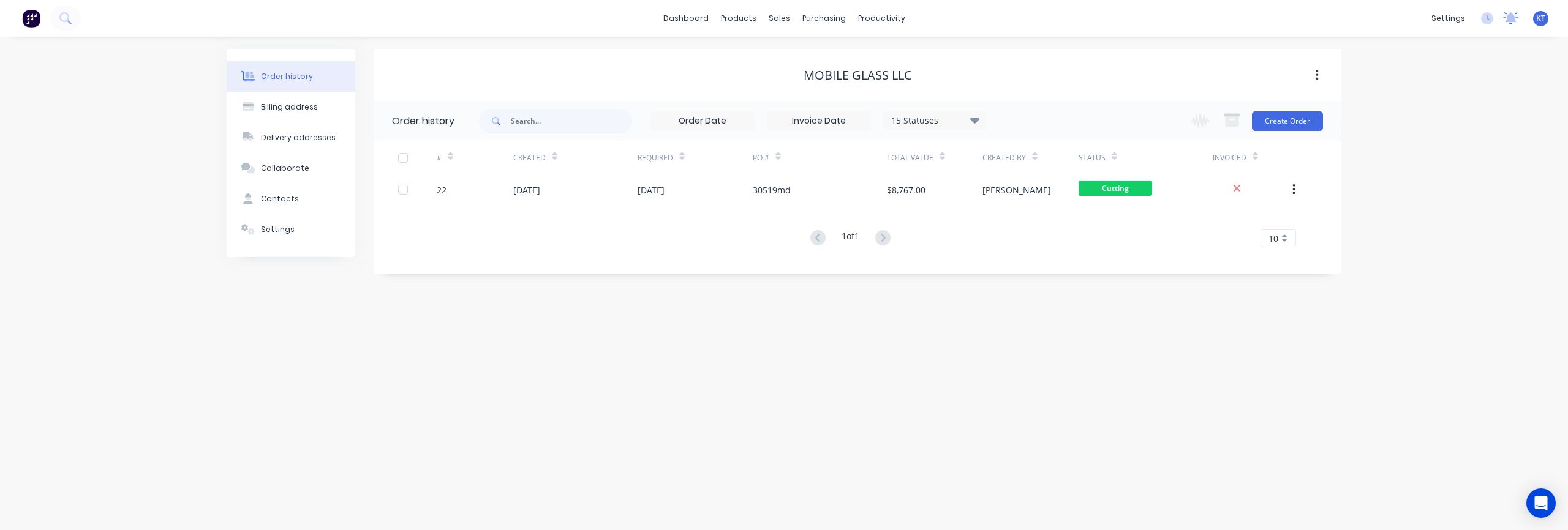
click at [1514, 21] on icon at bounding box center [1511, 17] width 11 height 10
click at [1540, 21] on span "KT" at bounding box center [1541, 19] width 9 height 11
drag, startPoint x: 1462, startPoint y: 78, endPoint x: 1461, endPoint y: 48, distance: 30.0
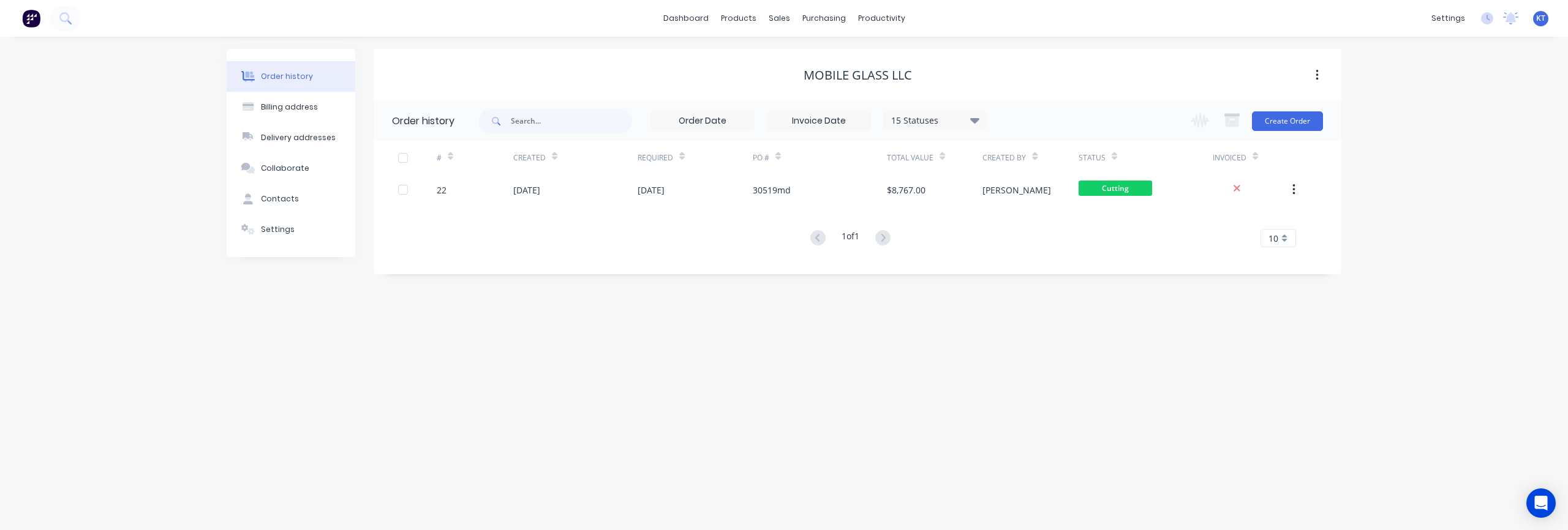
click at [1462, 78] on div "Order history Billing address Delivery addresses Collaborate Contacts Settings …" at bounding box center [784, 283] width 1568 height 493
click at [1452, 21] on div "settings" at bounding box center [1449, 19] width 46 height 19
click at [1398, 253] on link "Time Tracking" at bounding box center [1390, 256] width 162 height 24
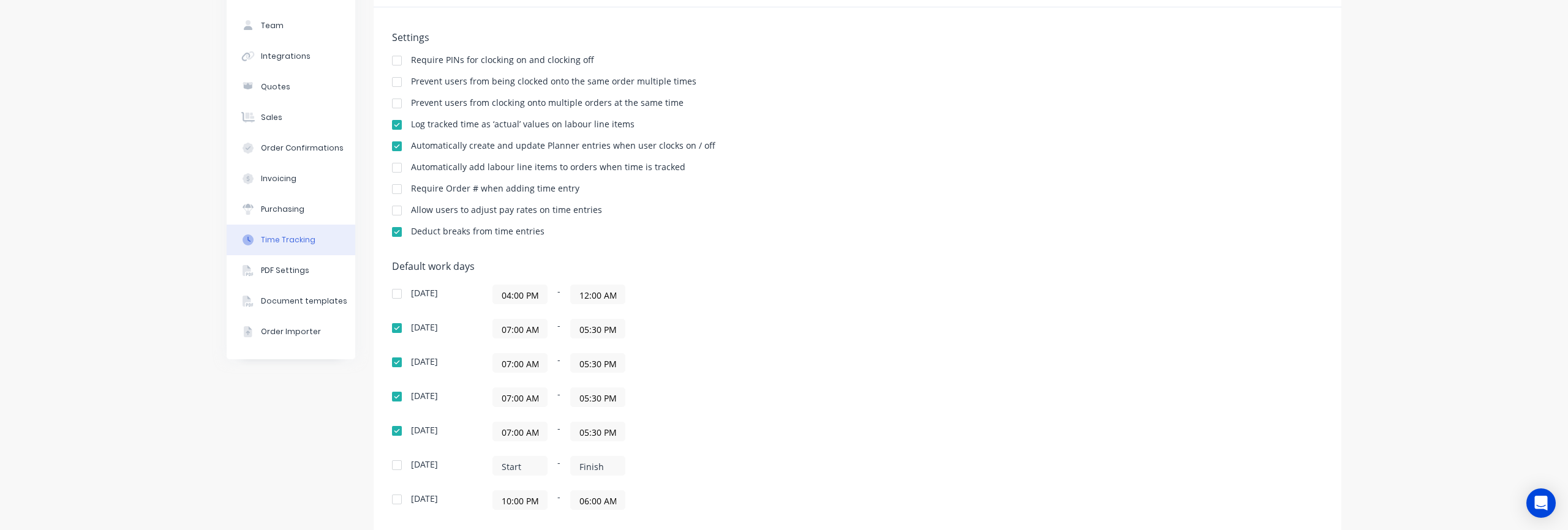
scroll to position [73, 0]
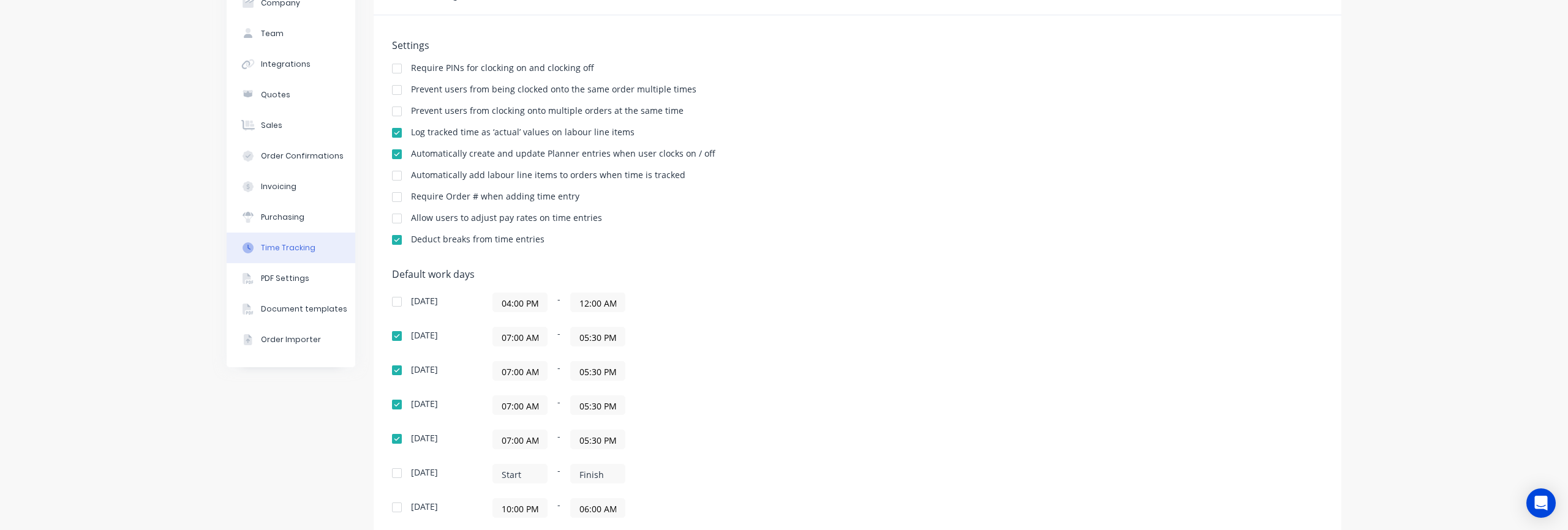
click at [841, 132] on div "Log tracked time as ‘actual’ values on labour line items" at bounding box center [857, 134] width 931 height 12
click at [284, 220] on div "Purchasing" at bounding box center [282, 218] width 44 height 11
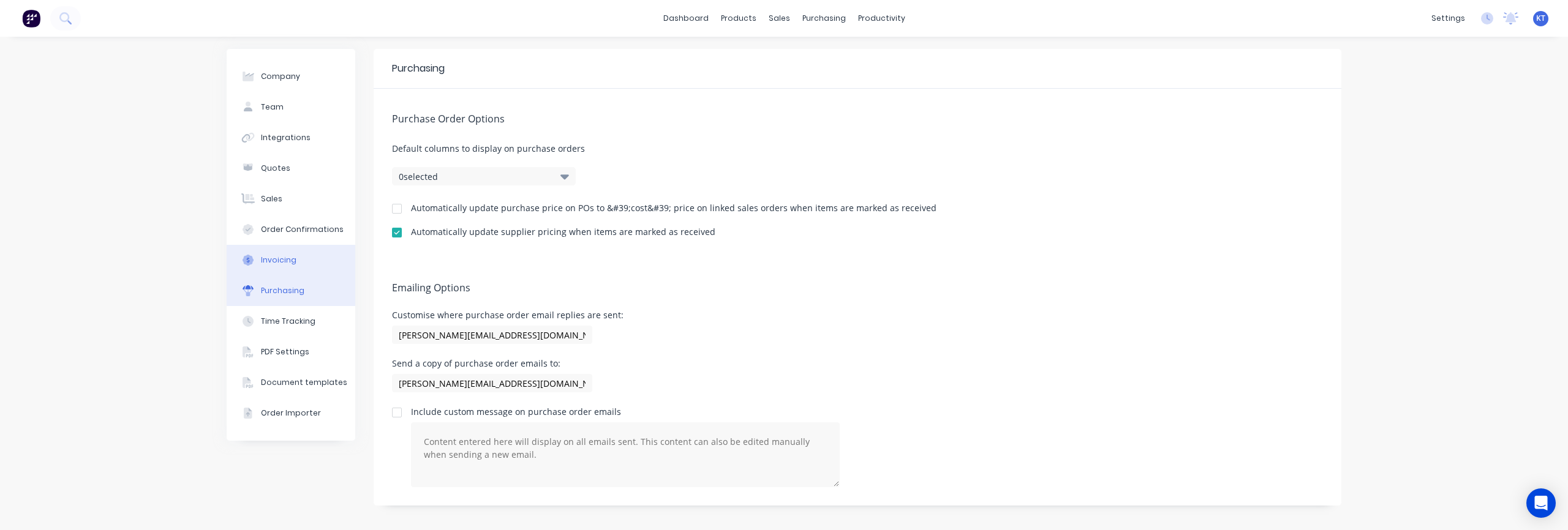
click at [282, 262] on div "Invoicing" at bounding box center [278, 260] width 35 height 11
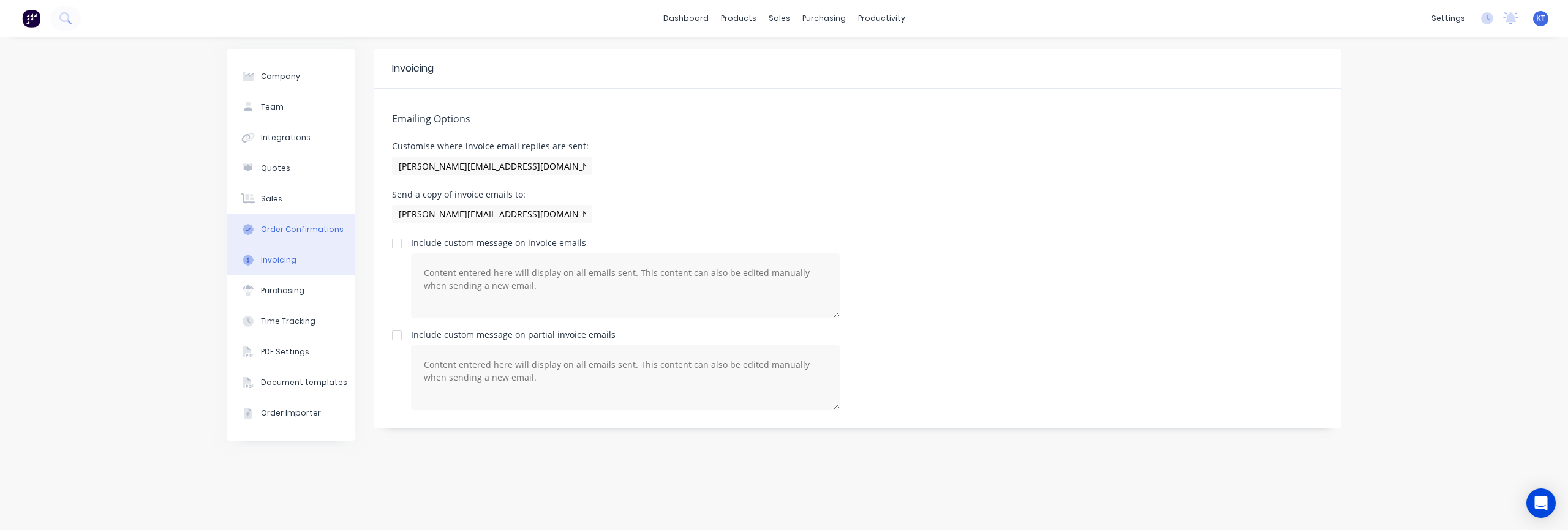
click at [274, 233] on div "Order Confirmations" at bounding box center [302, 230] width 83 height 11
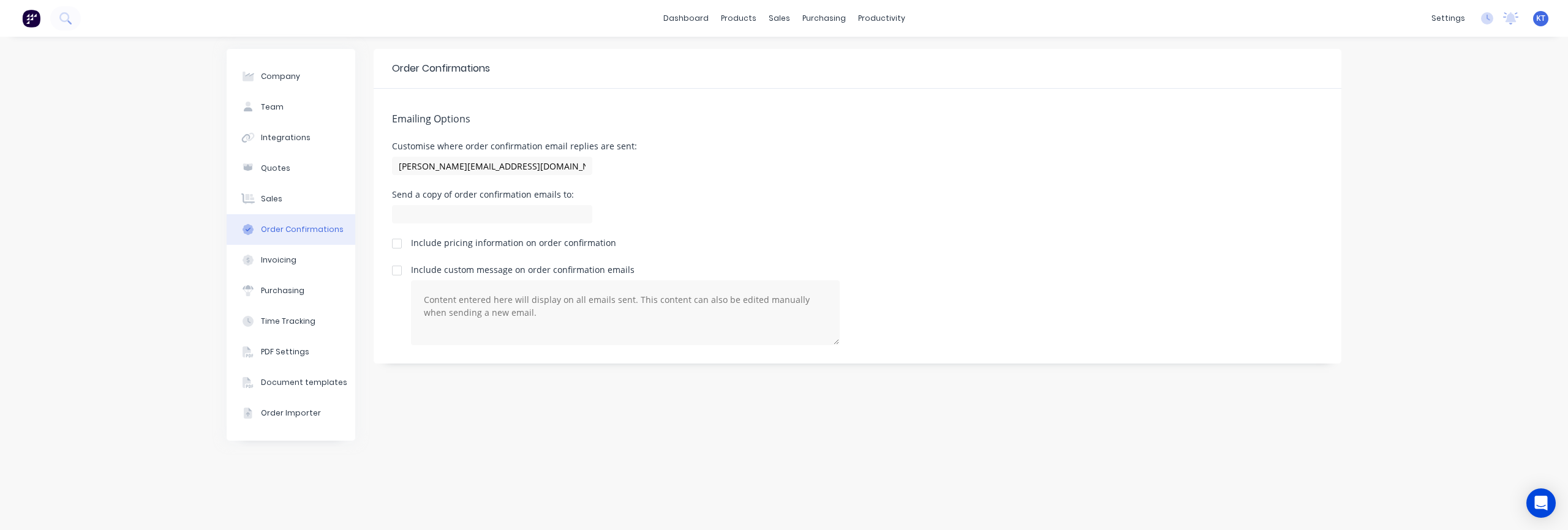
click at [503, 155] on div "kris@nabulletproof.com" at bounding box center [515, 165] width 245 height 24
click at [405, 215] on input at bounding box center [492, 215] width 200 height 19
type input "kris@nabulletproof.com"
click at [756, 203] on div "Send a copy of order confirmation emails to: kris@nabulletproof.com" at bounding box center [857, 208] width 931 height 36
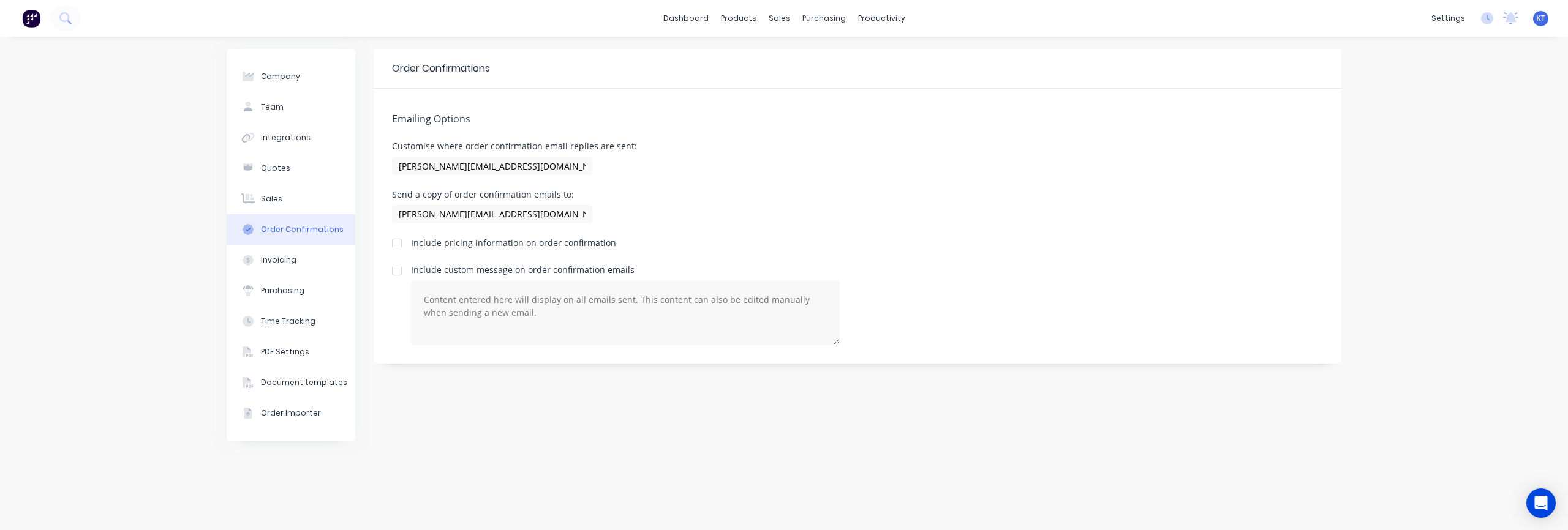
click at [395, 243] on div at bounding box center [396, 243] width 24 height 24
click at [793, 221] on div "Send a copy of order confirmation emails to: kris@nabulletproof.com" at bounding box center [857, 208] width 931 height 36
click at [301, 205] on button "Sales" at bounding box center [291, 198] width 129 height 30
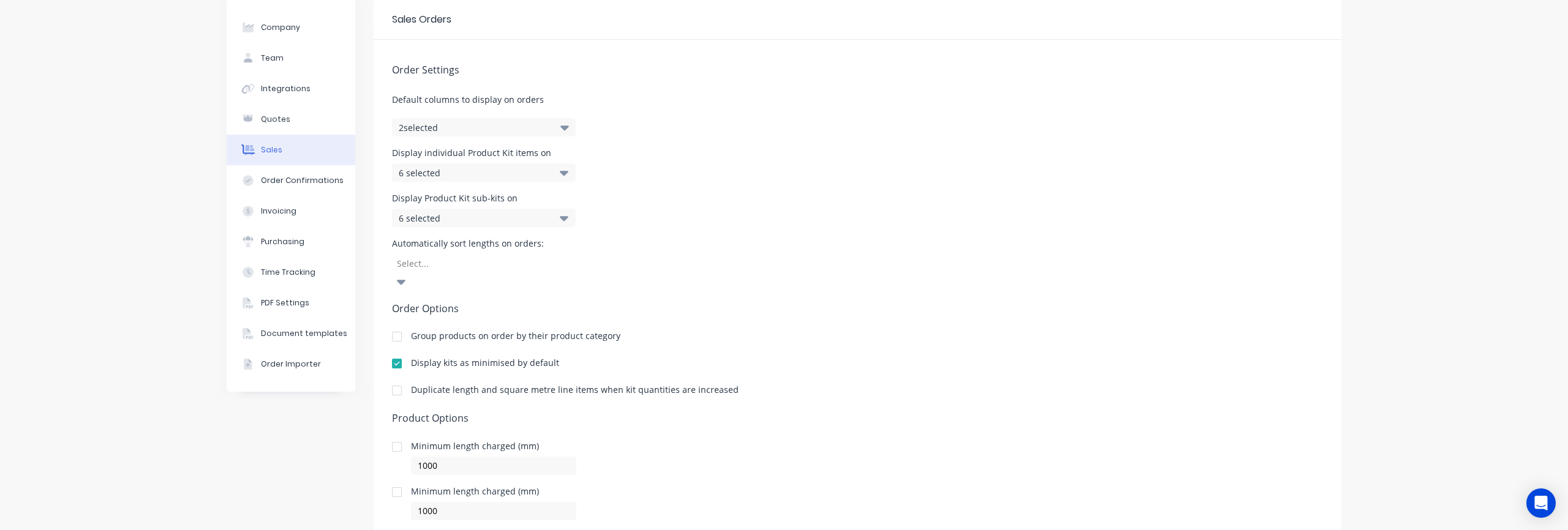
scroll to position [41, 0]
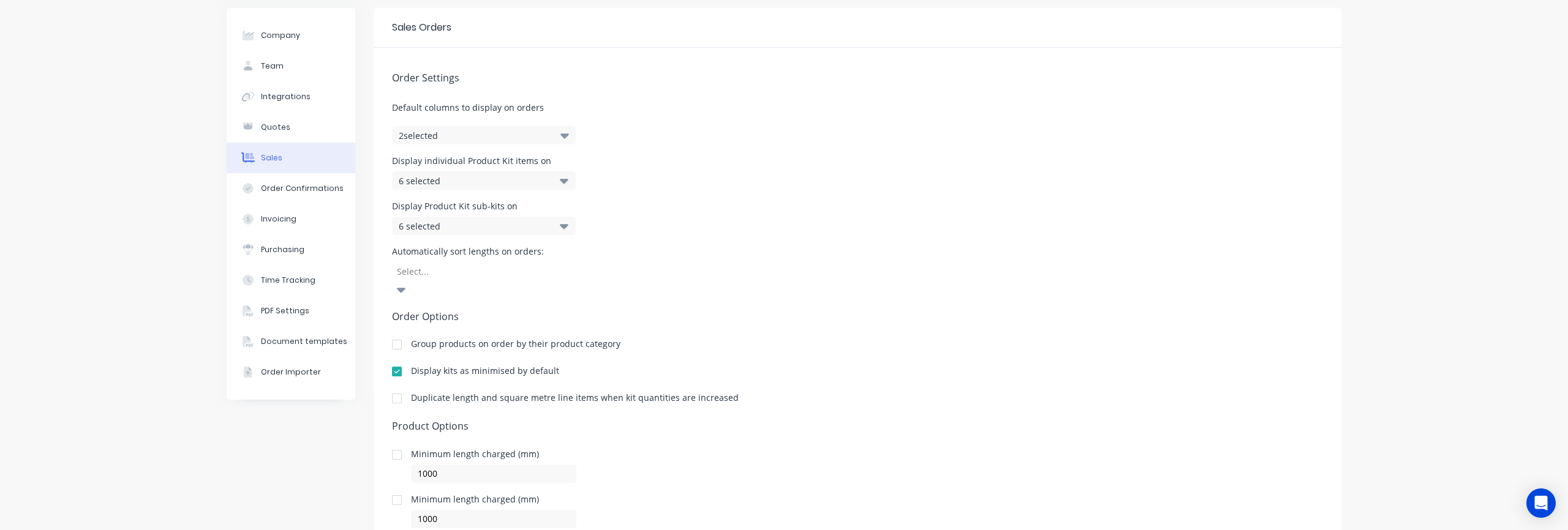
click at [536, 182] on div "6 selected" at bounding box center [471, 181] width 144 height 13
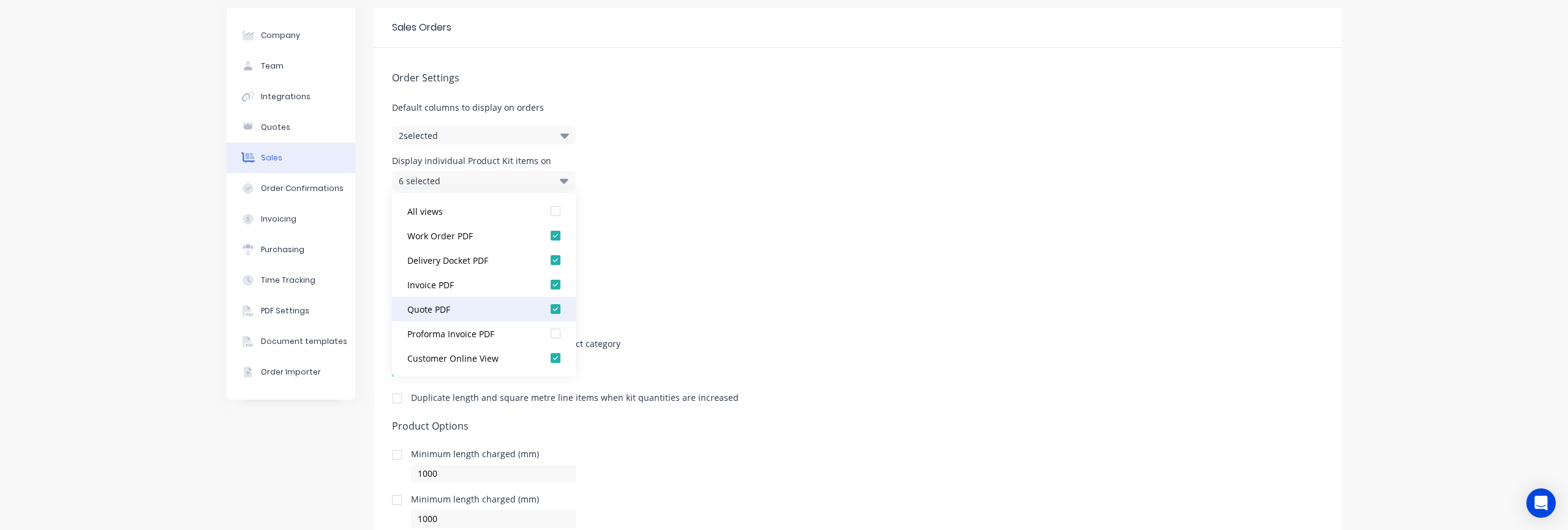
click at [554, 312] on div at bounding box center [555, 309] width 24 height 24
click at [557, 287] on div at bounding box center [555, 284] width 24 height 24
click at [556, 263] on div at bounding box center [555, 260] width 24 height 24
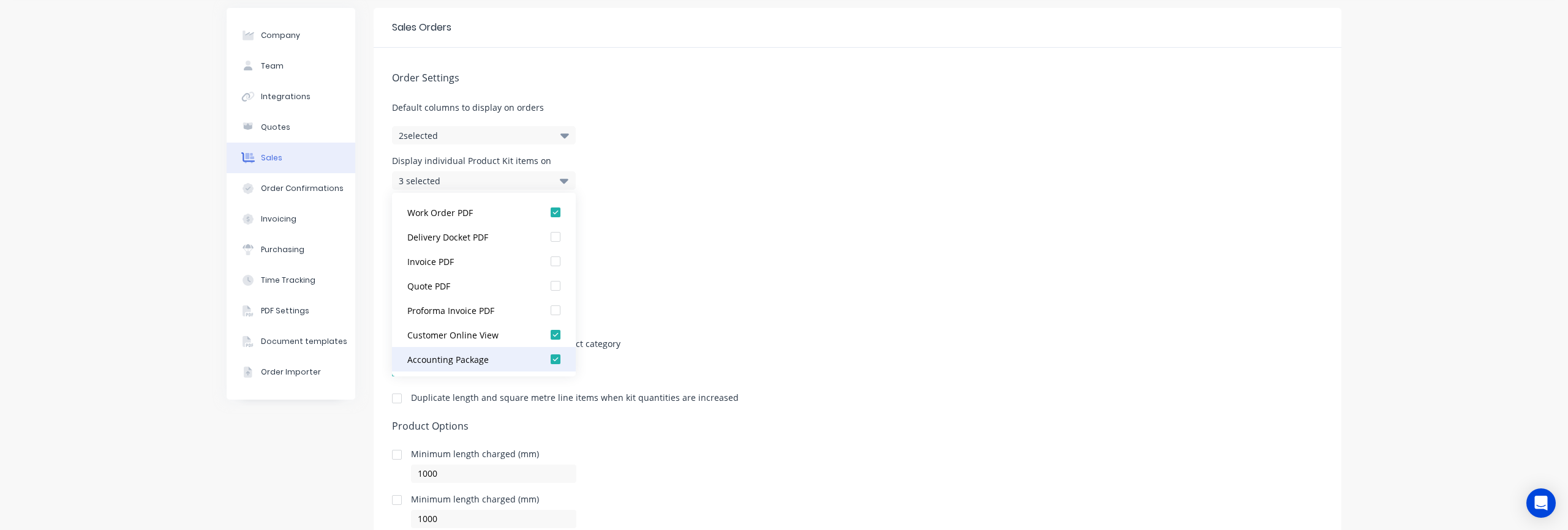
scroll to position [24, 0]
click at [555, 335] on div at bounding box center [555, 333] width 24 height 24
click at [555, 358] on div at bounding box center [555, 358] width 24 height 24
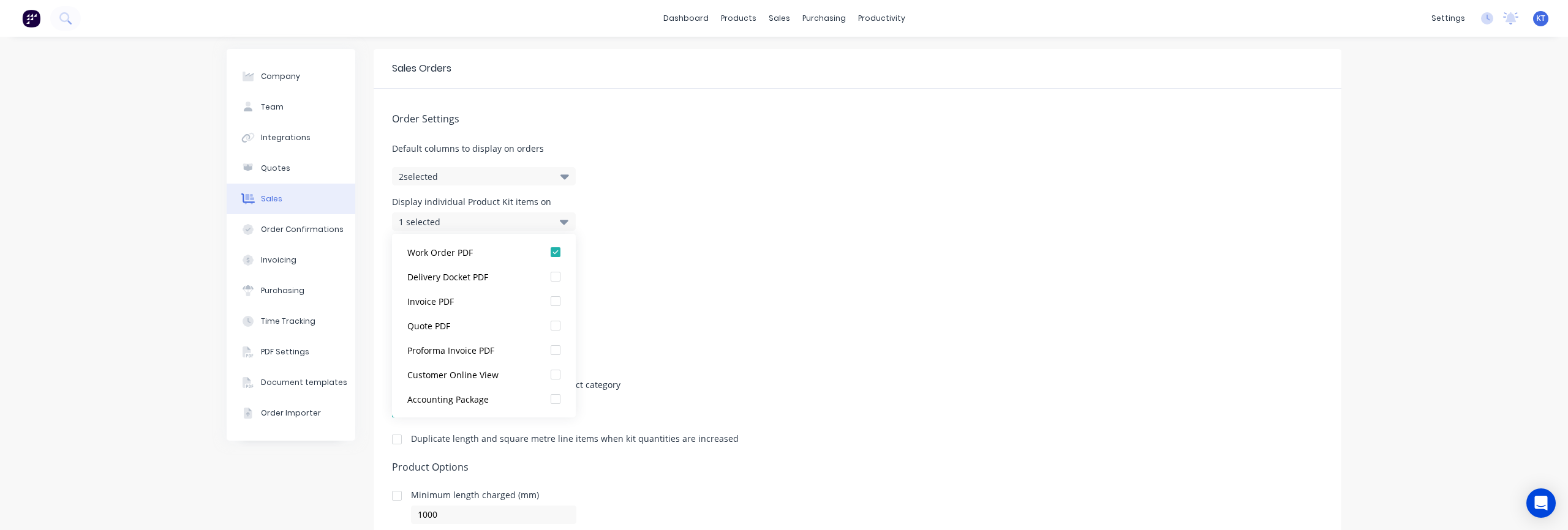
click at [709, 254] on div "Display Product Kit sub-kits on 6 selected" at bounding box center [857, 259] width 931 height 33
click at [464, 267] on div "6 selected" at bounding box center [471, 267] width 144 height 13
click at [732, 293] on div "Automatically sort lengths on orders: Select..." at bounding box center [857, 314] width 931 height 52
click at [567, 271] on icon at bounding box center [564, 267] width 9 height 14
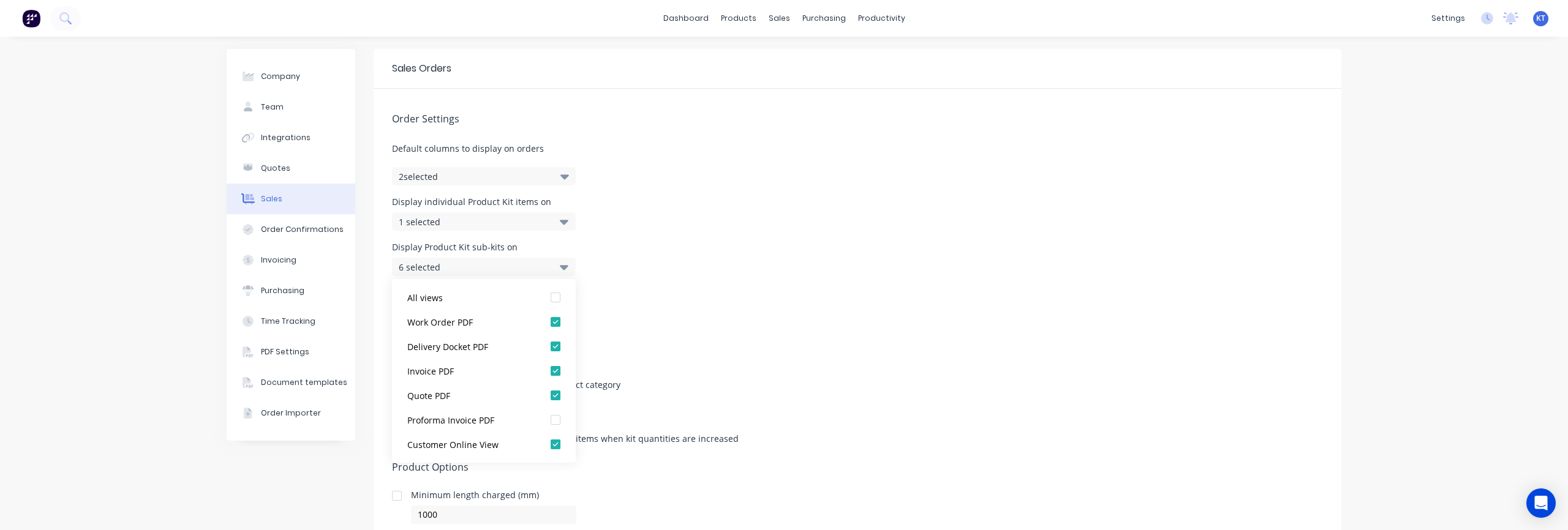
click at [688, 271] on div "Display Product Kit sub-kits on 6 selected" at bounding box center [857, 259] width 931 height 33
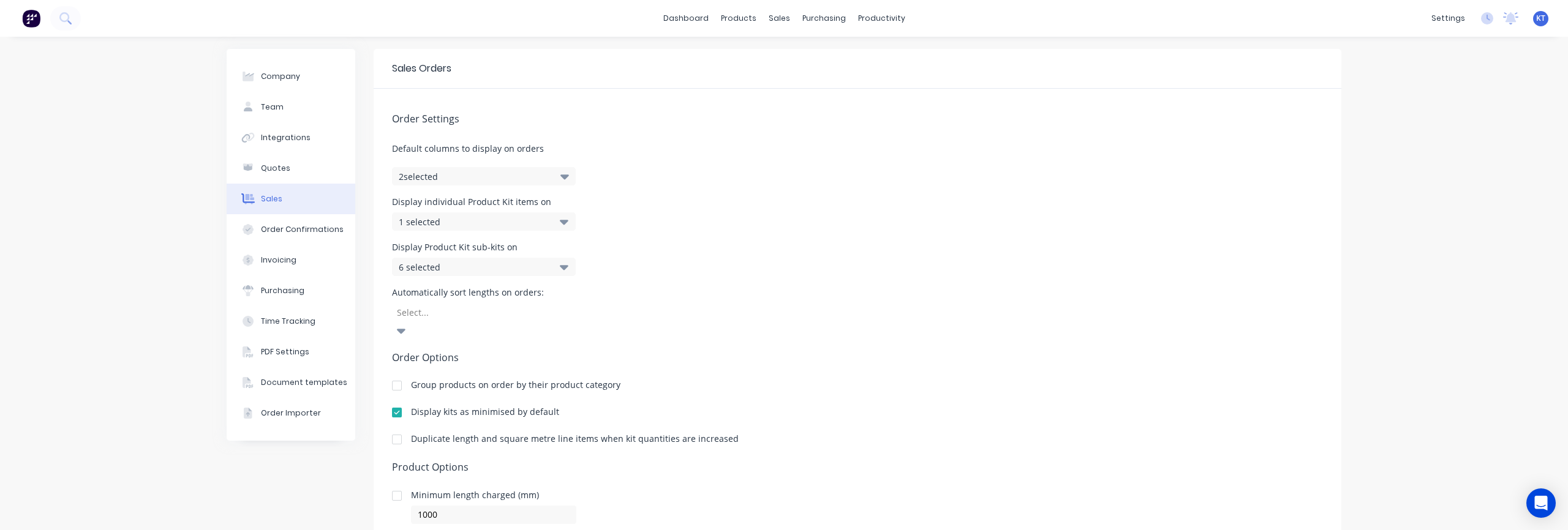
click at [559, 273] on div "6 selected" at bounding box center [483, 267] width 184 height 19
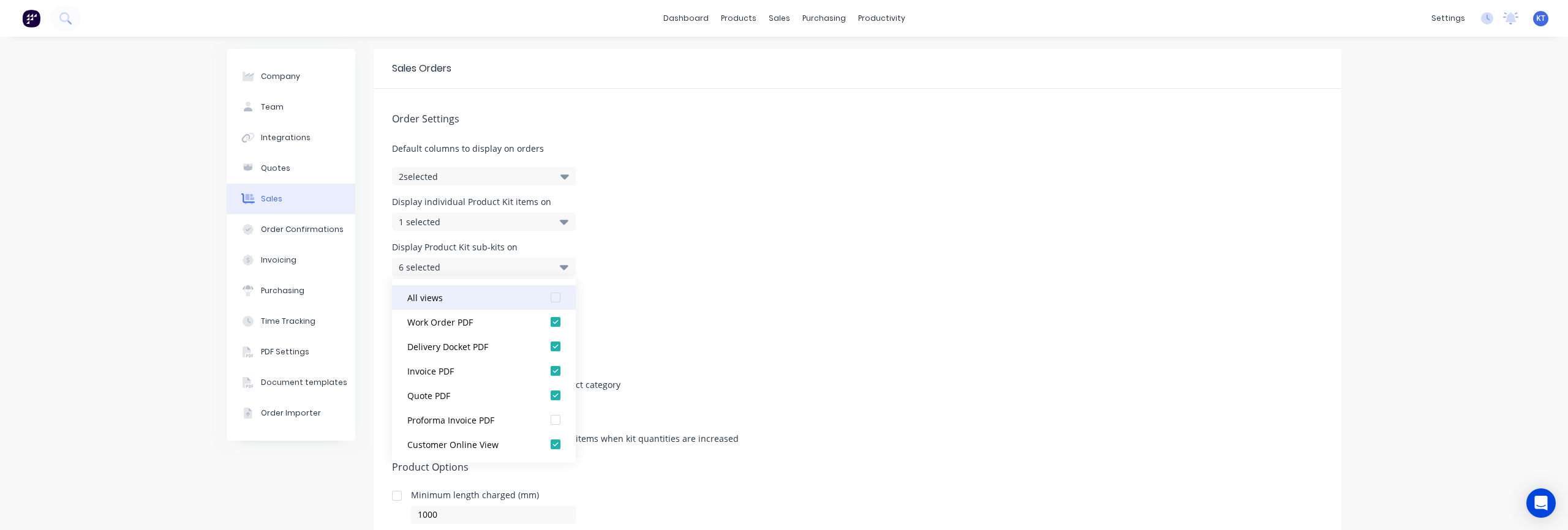
click at [556, 301] on div at bounding box center [555, 297] width 24 height 24
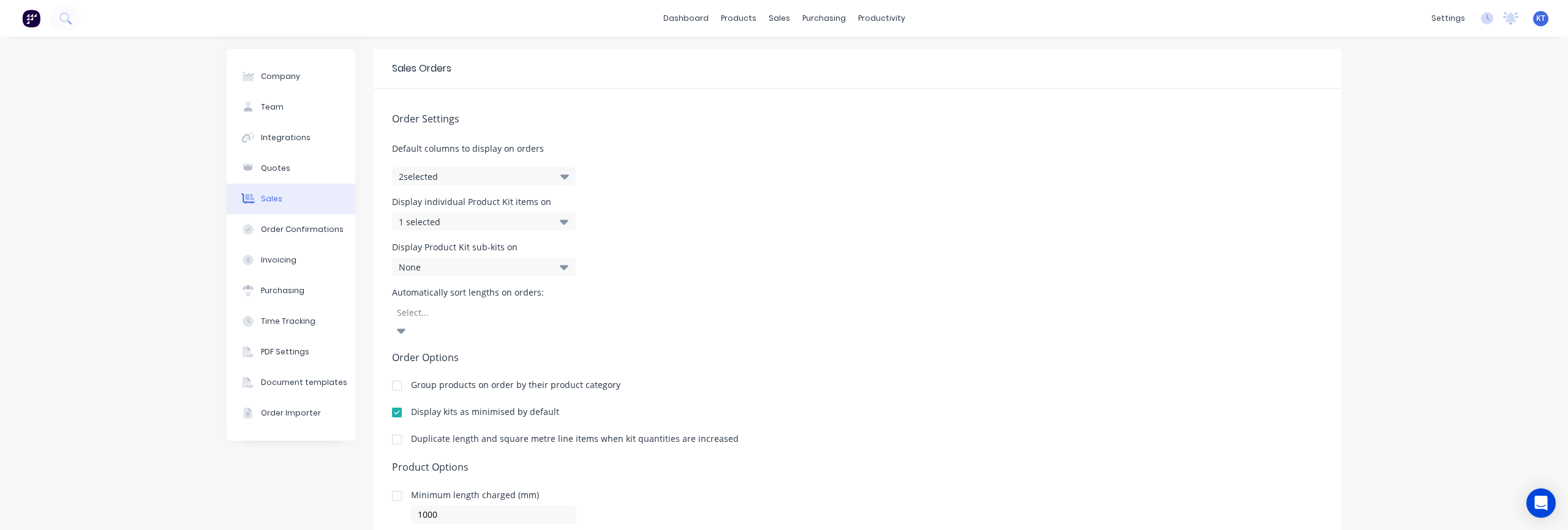
click at [729, 289] on div "Automatically sort lengths on orders: Select..." at bounding box center [857, 314] width 931 height 52
click at [503, 317] on div at bounding box center [483, 312] width 176 height 16
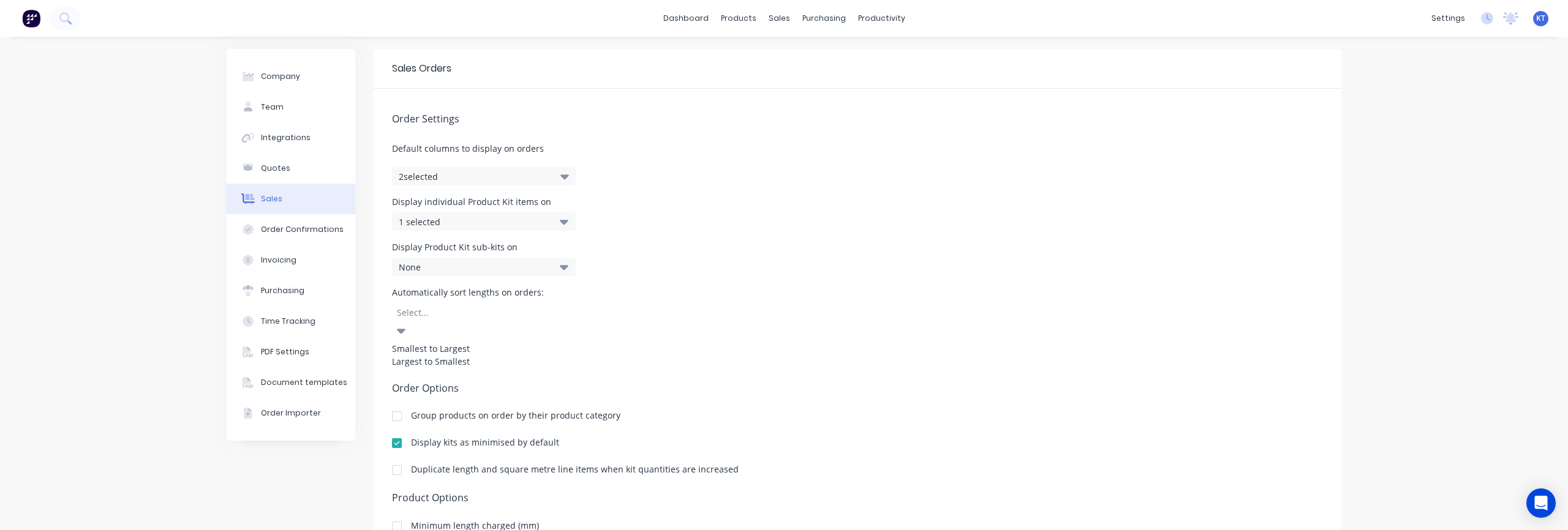
click at [767, 303] on div "Automatically sort lengths on orders: Smallest to Largest, 1 of 2. 2 results av…" at bounding box center [857, 330] width 931 height 82
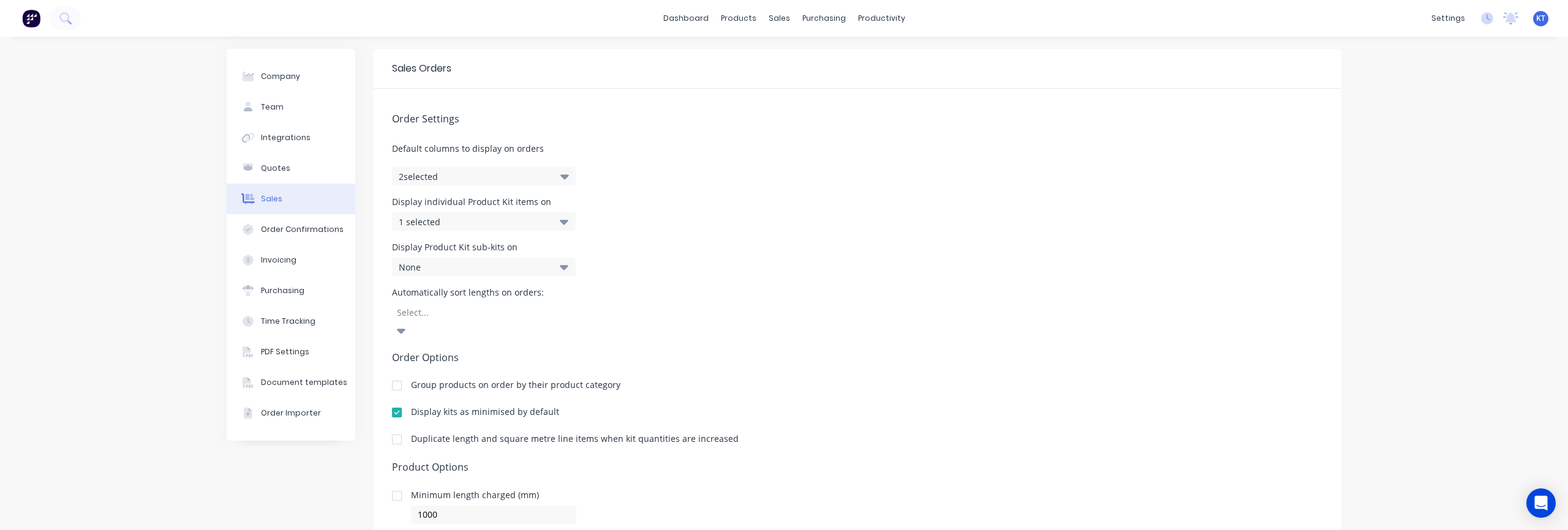
click at [437, 183] on button "2 selected" at bounding box center [483, 177] width 184 height 19
click at [712, 171] on div "Order Settings Default columns to display on orders 2 selected Display individu…" at bounding box center [857, 352] width 968 height 526
click at [409, 175] on button "2 selected" at bounding box center [483, 177] width 184 height 19
click at [842, 185] on div "Order Settings Default columns to display on orders 2 selected Display individu…" at bounding box center [857, 352] width 968 height 526
click at [274, 167] on div "Quotes" at bounding box center [275, 169] width 29 height 11
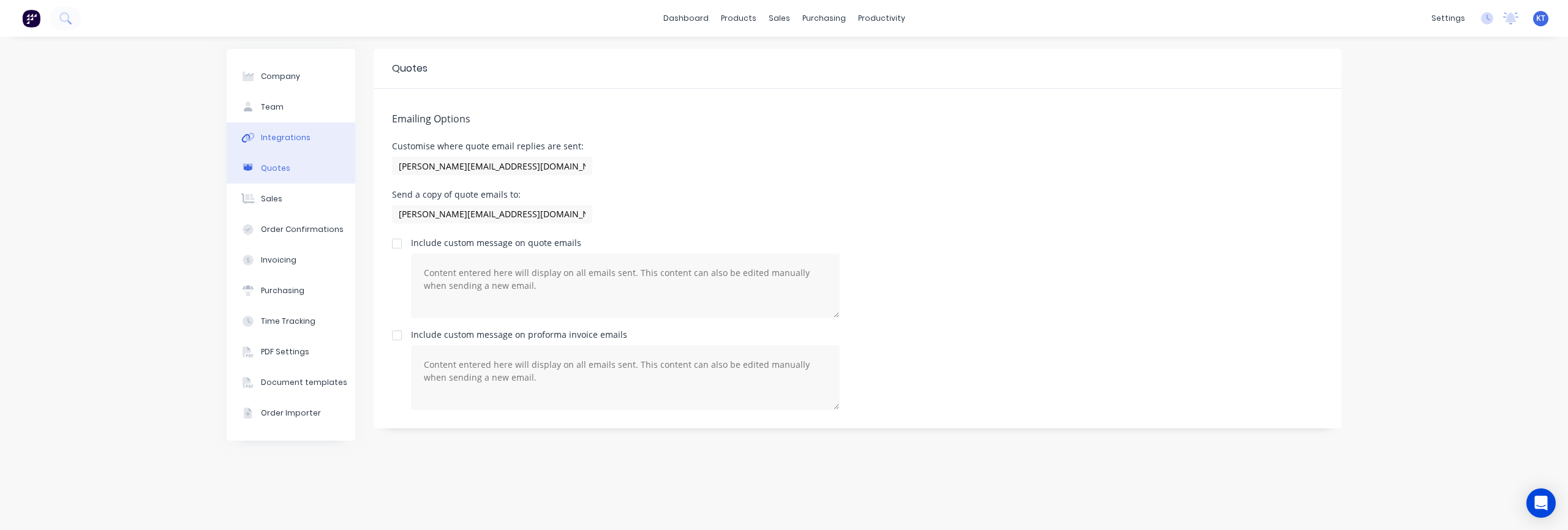
click at [272, 146] on button "Integrations" at bounding box center [291, 137] width 129 height 30
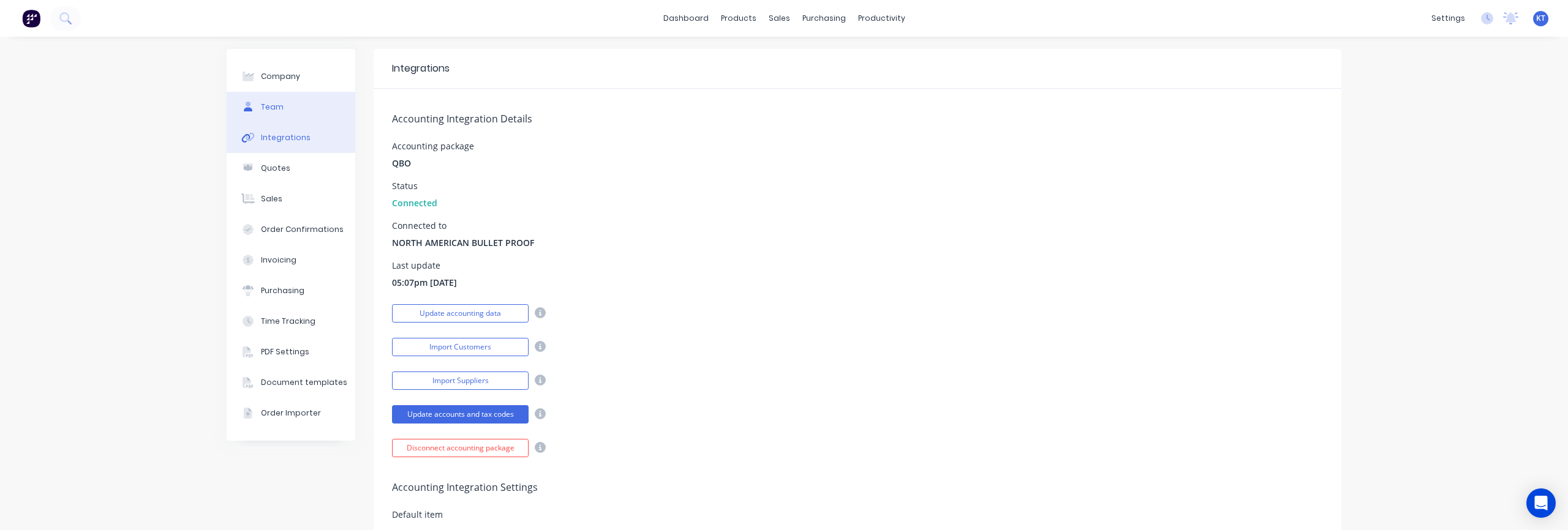
click at [277, 113] on button "Team" at bounding box center [291, 107] width 129 height 30
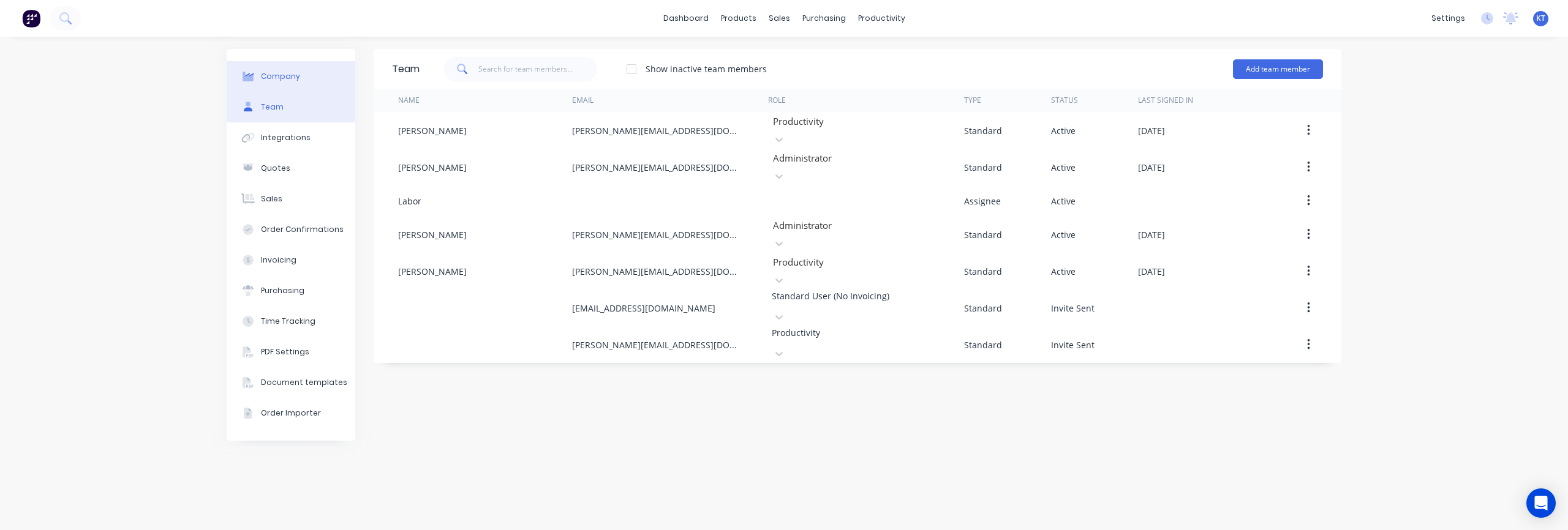
click at [291, 81] on div "Company" at bounding box center [280, 77] width 39 height 11
select select "US"
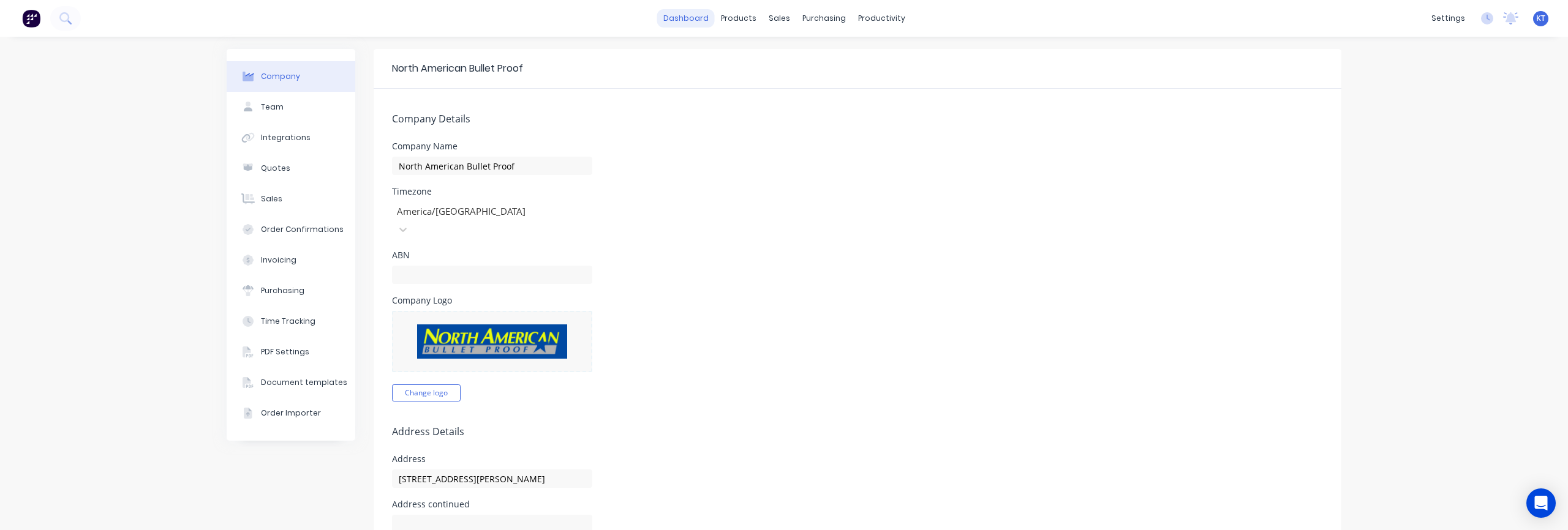
click at [695, 25] on link "dashboard" at bounding box center [686, 19] width 58 height 19
